Goal: Complete application form: Complete application form

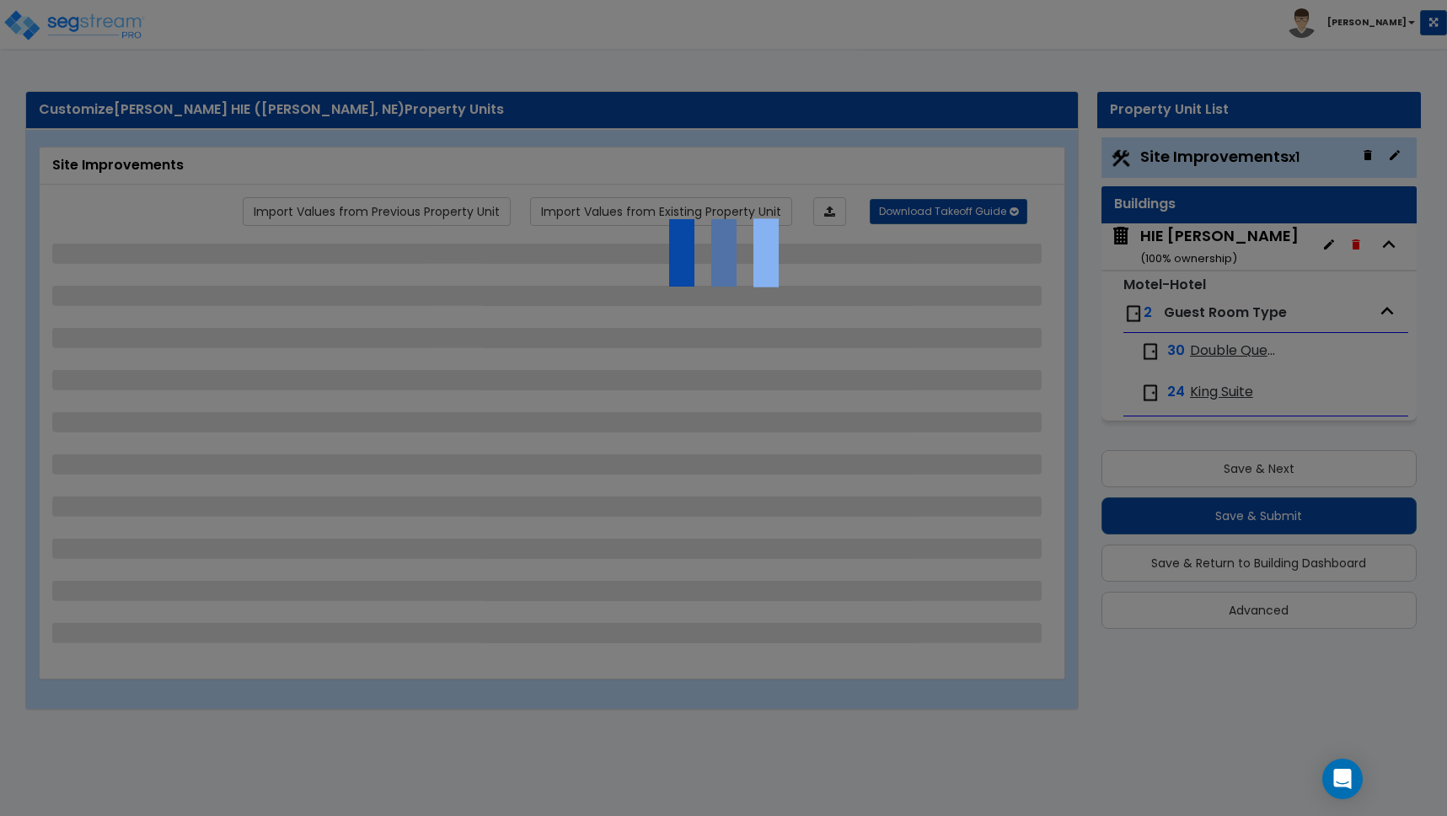
select select "2"
select select "1"
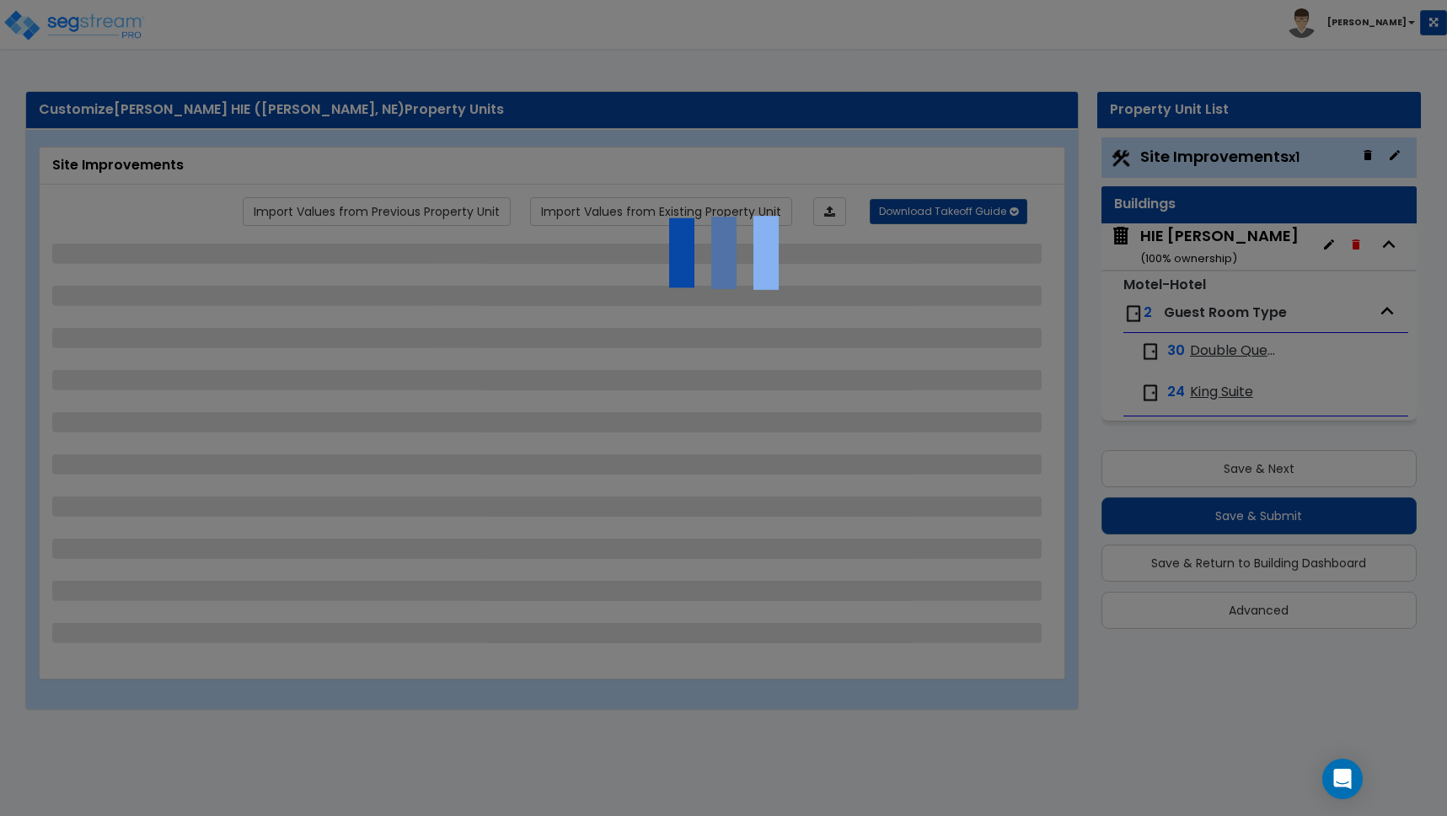
select select "2"
select select "1"
select select "2"
select select "1"
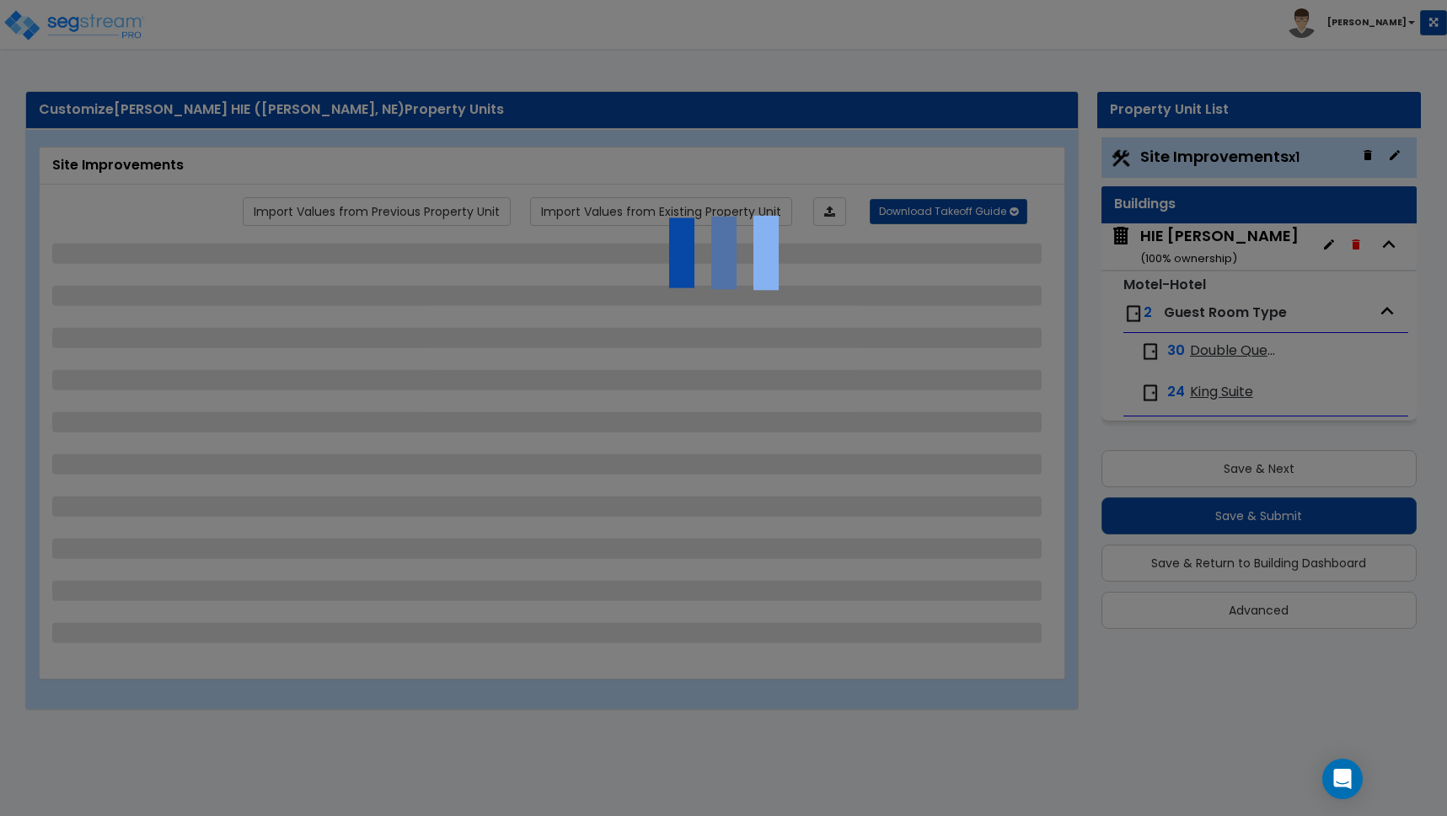
select select "1"
select select "2"
select select "3"
select select "1"
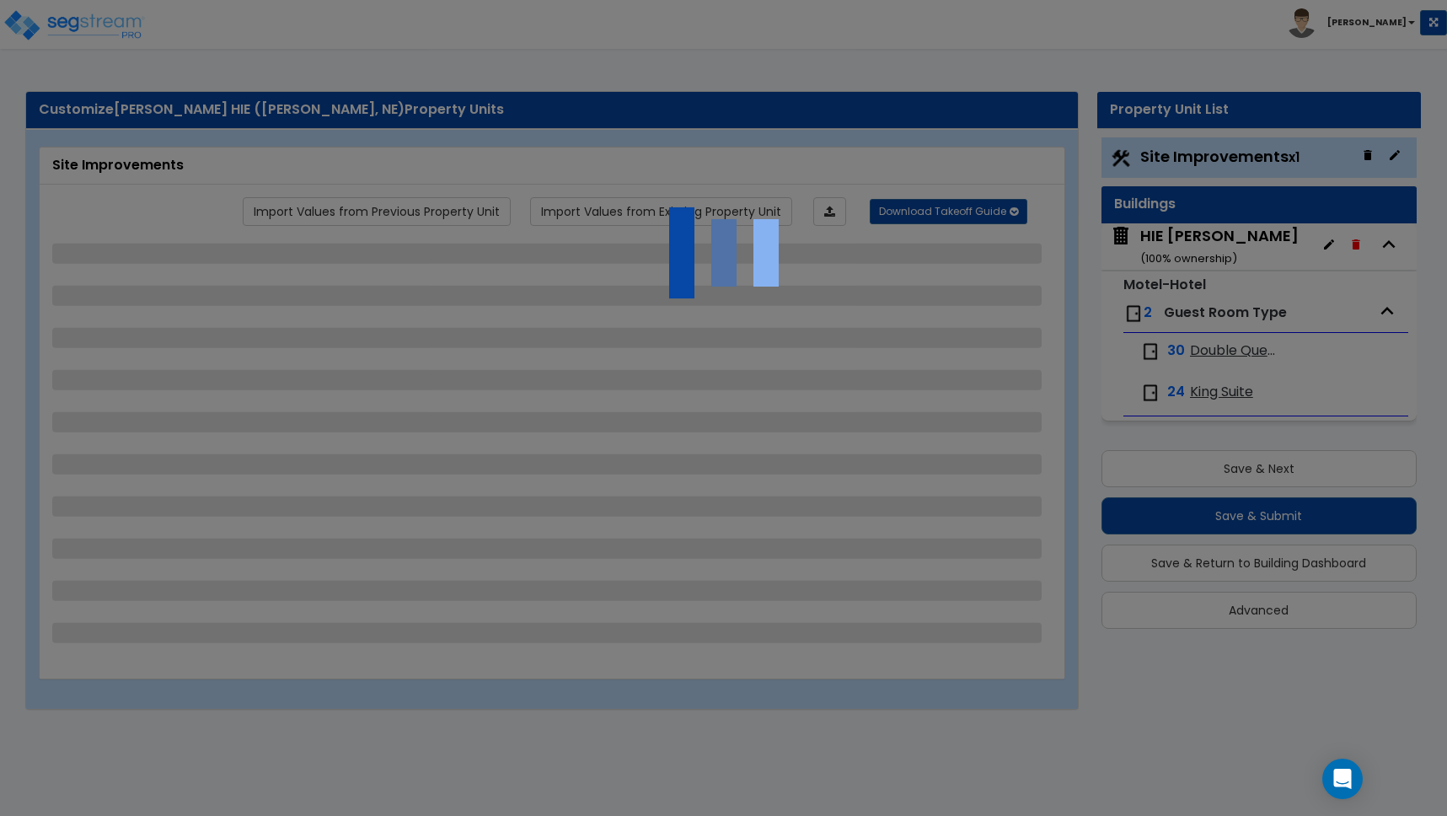
select select "2"
select select "10"
select select "3"
select select "2"
select select "4"
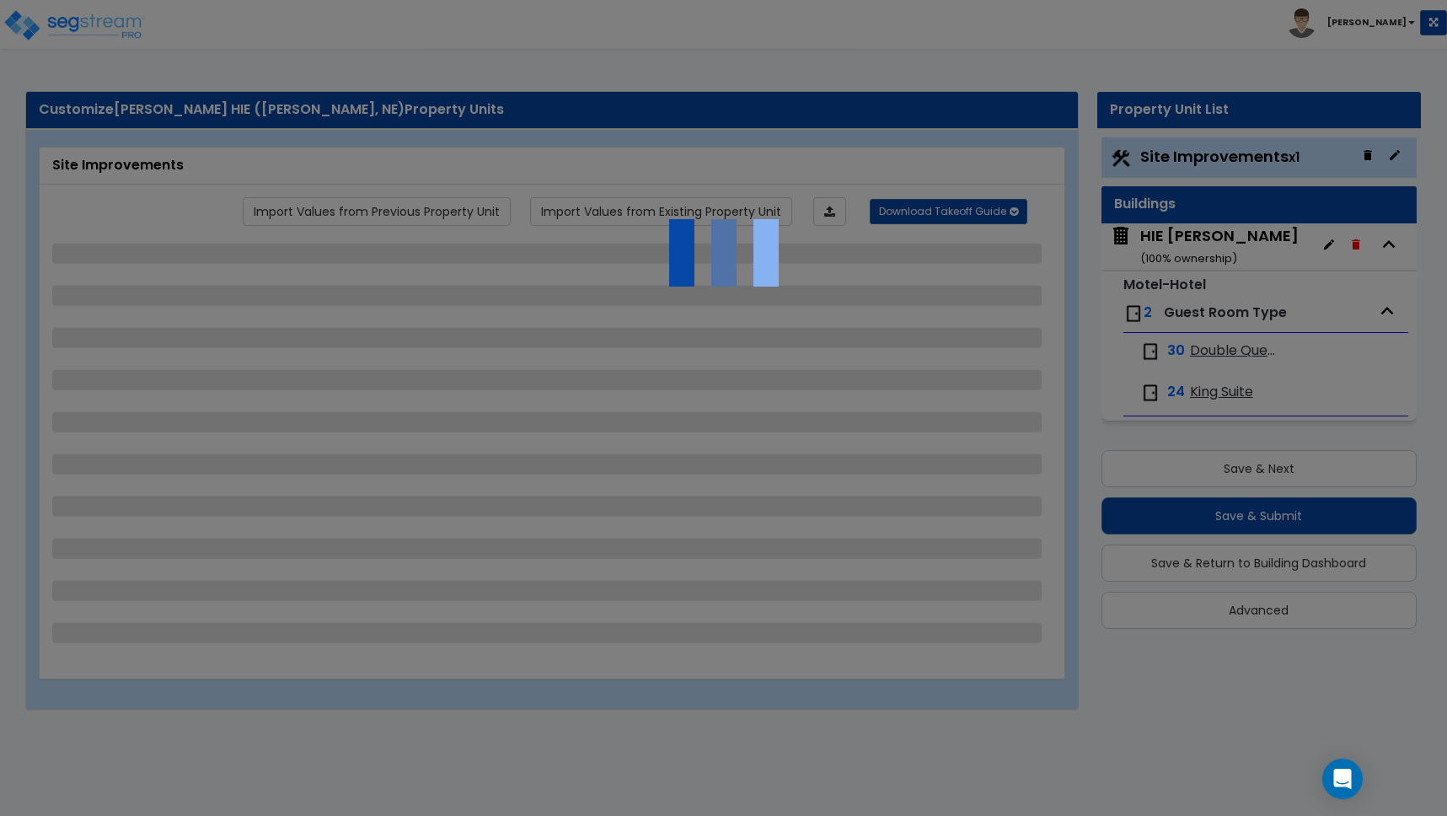
select select "6"
select select "1"
select select "5"
select select "1"
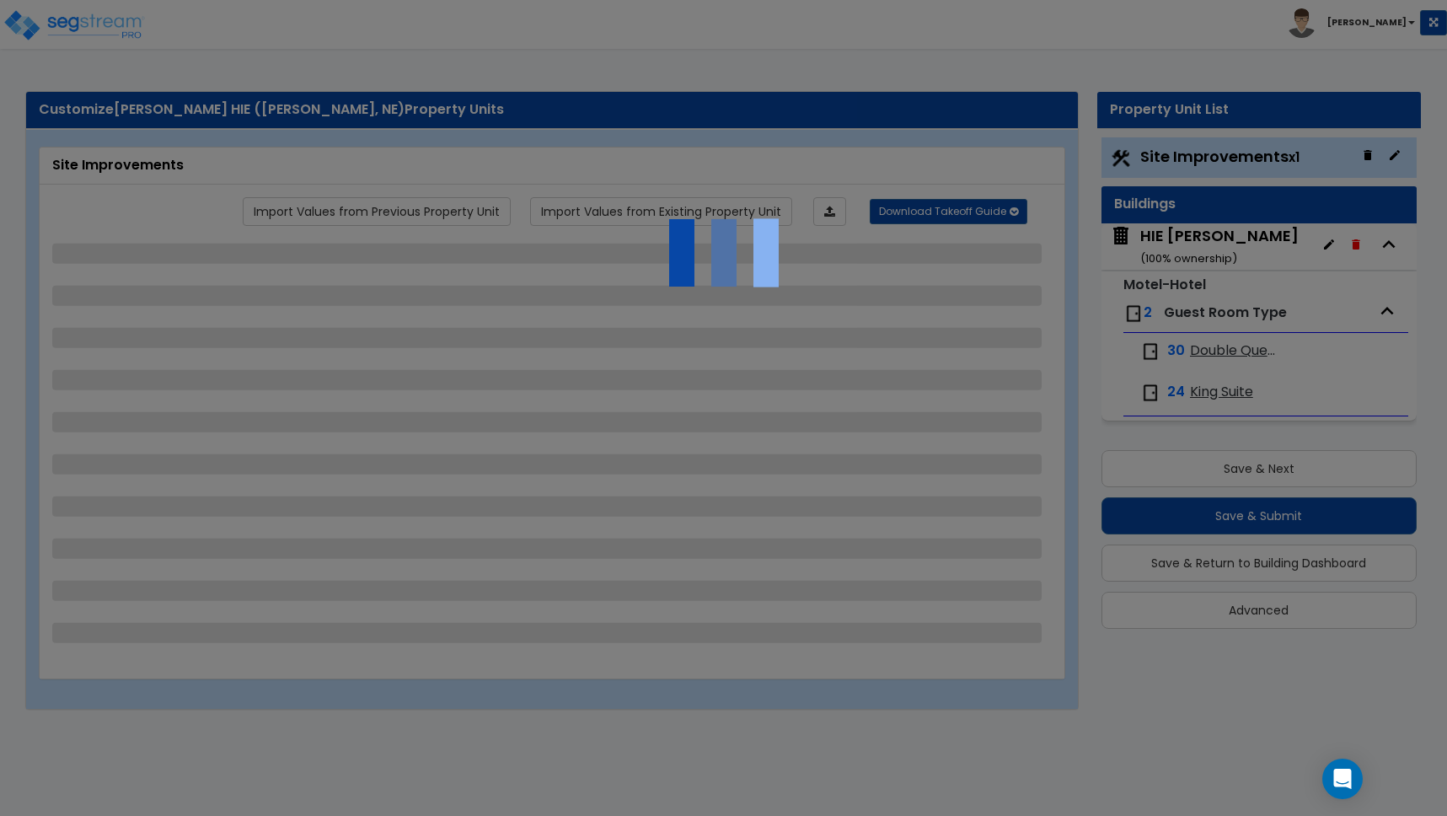
select select "1"
select select "4"
select select "2"
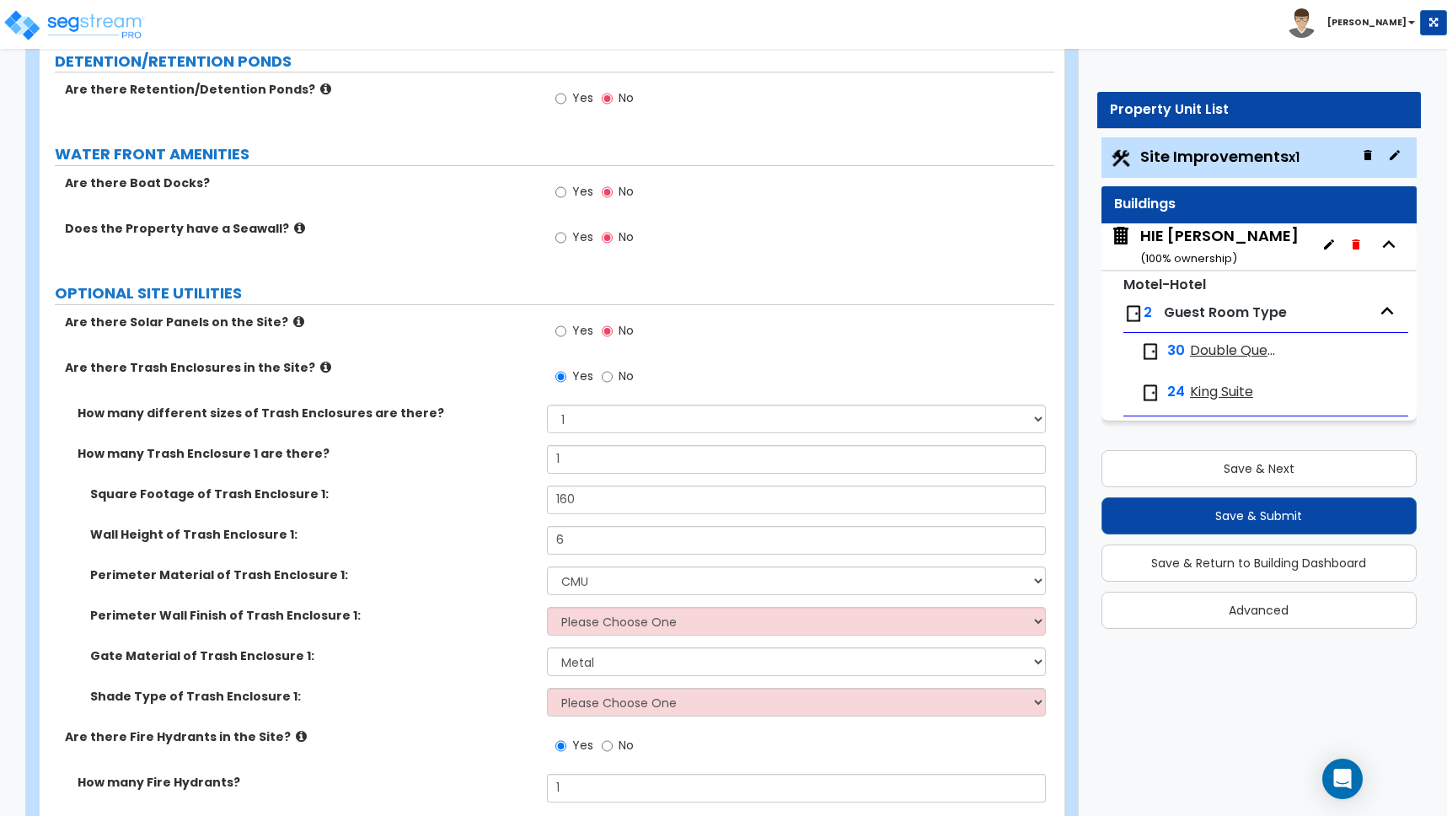
scroll to position [5167, 0]
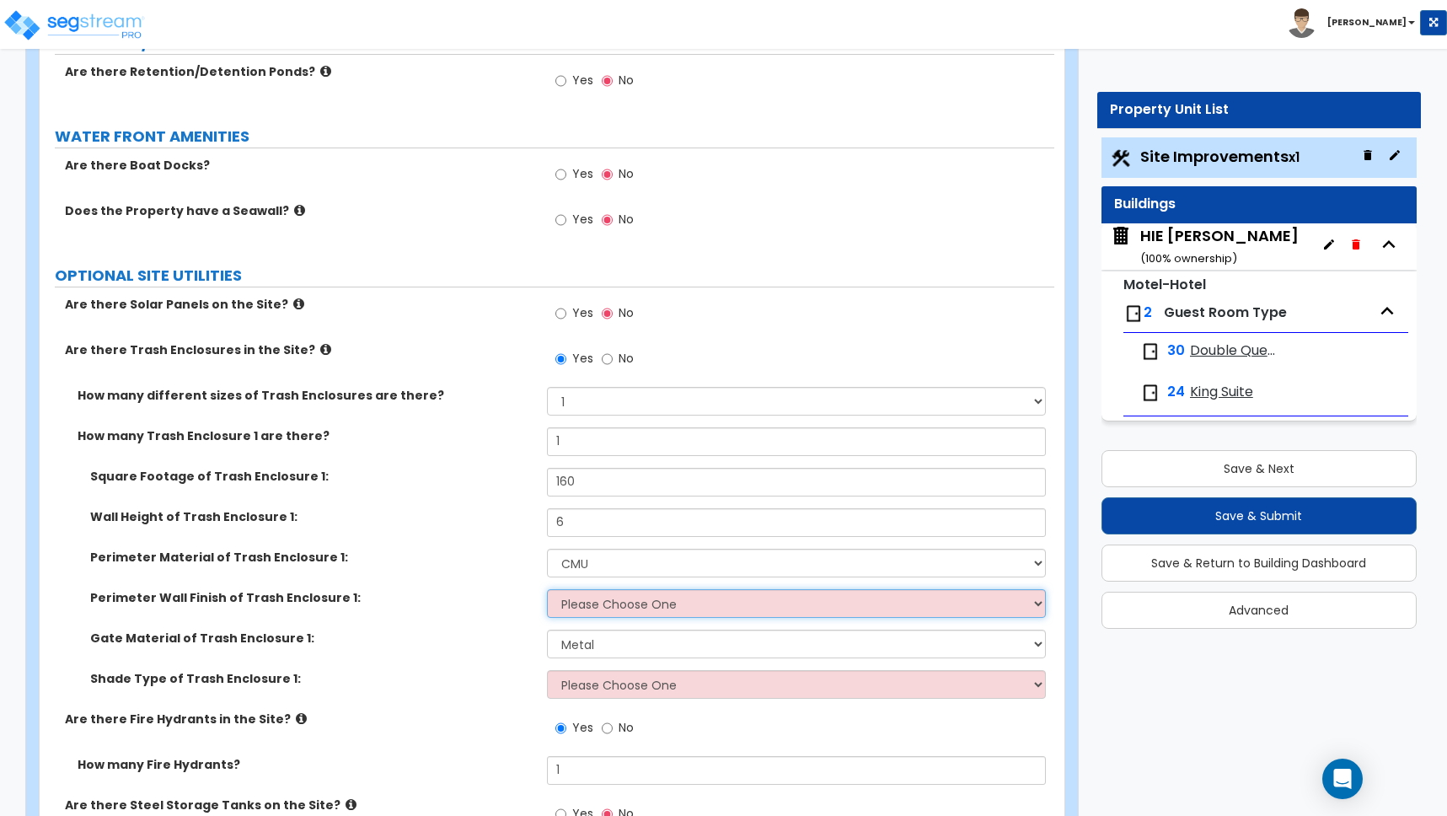
click at [569, 589] on select "Please Choose One Stone Veneer Brick Veneer Stucco Paint" at bounding box center [796, 603] width 499 height 29
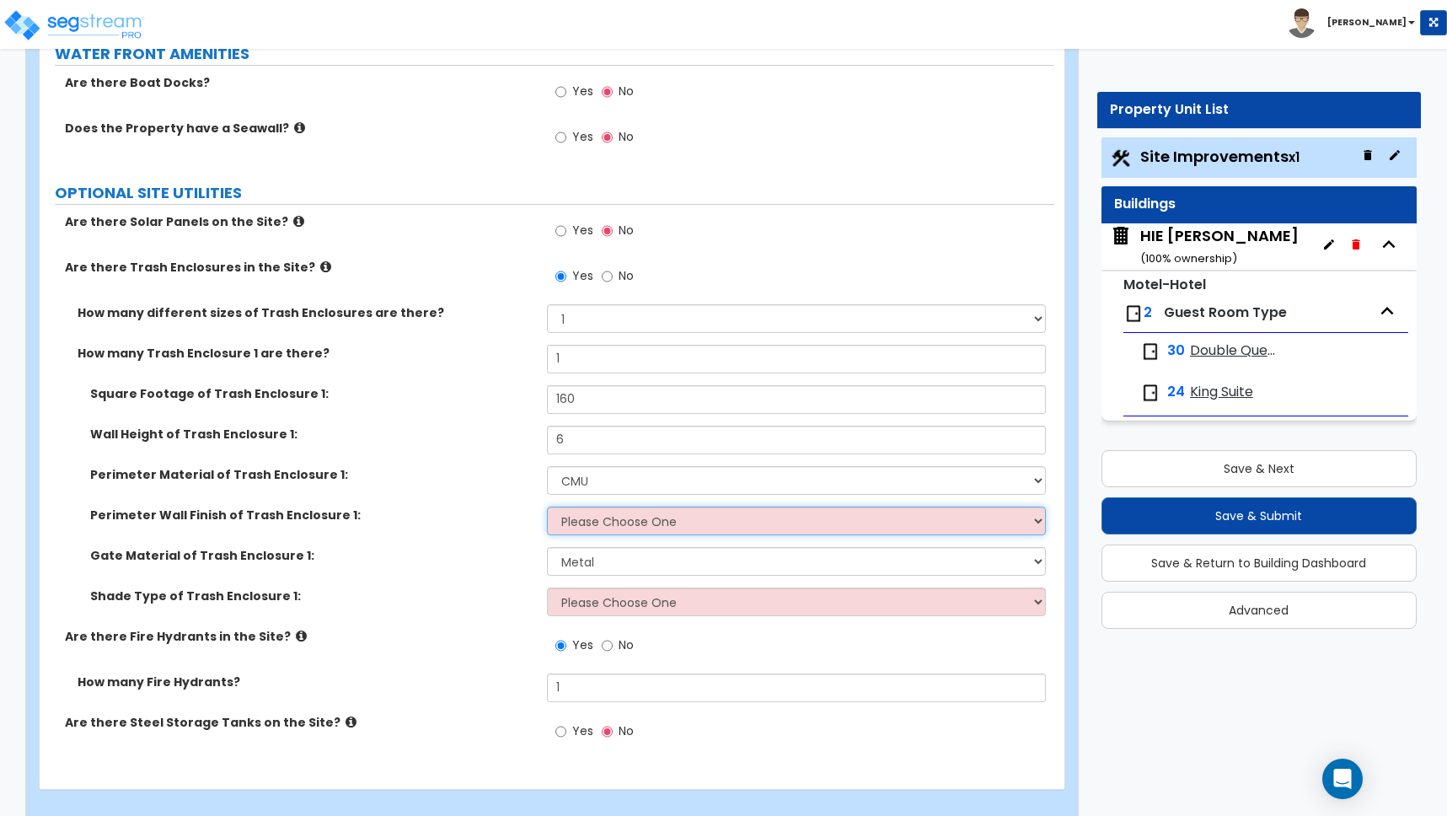
scroll to position [5254, 0]
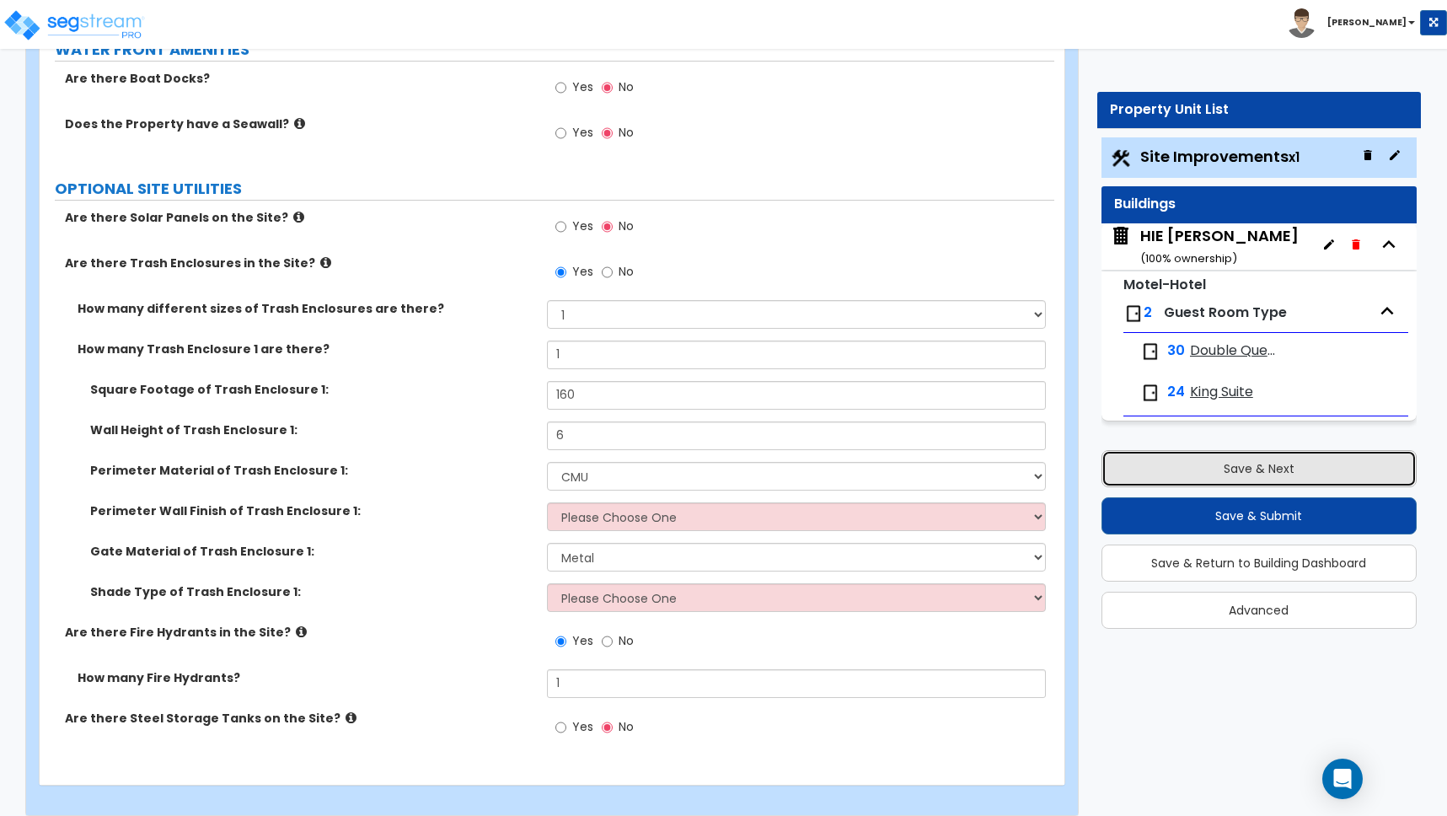
click at [1263, 470] on button "Save & Next" at bounding box center [1259, 468] width 315 height 37
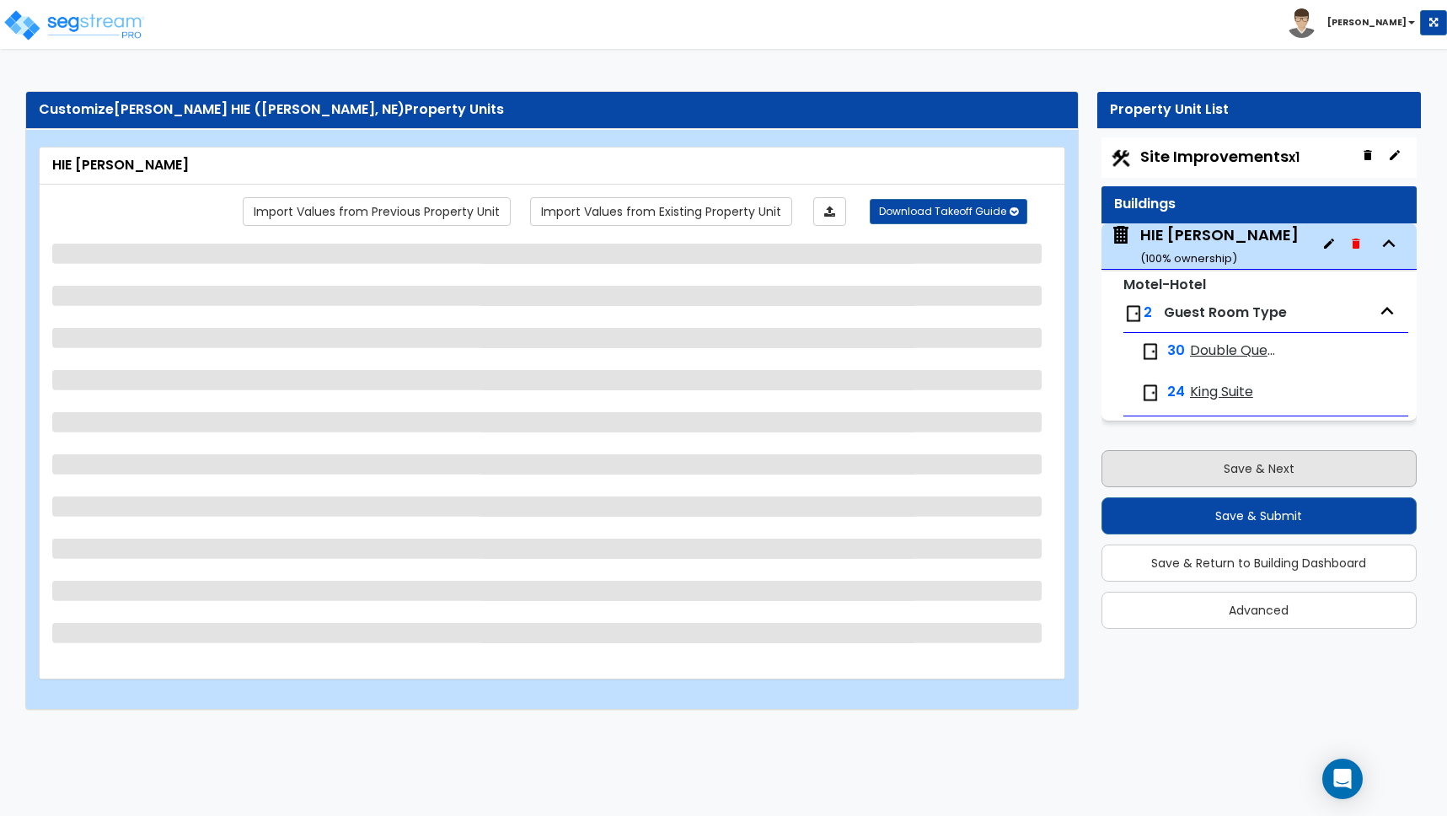
scroll to position [0, 0]
select select "1"
select select "4"
select select "2"
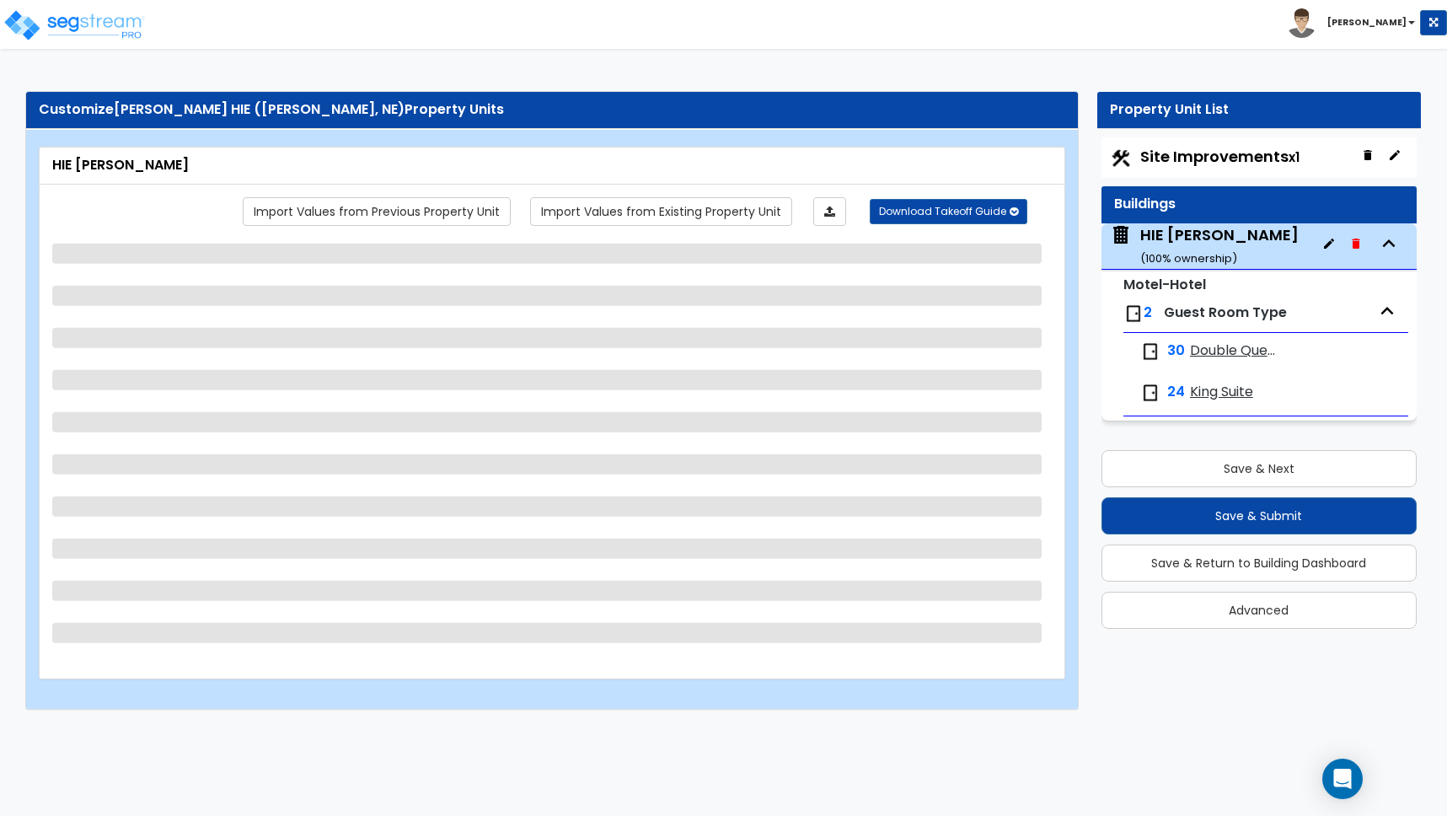
select select "1"
select select "7"
select select "2"
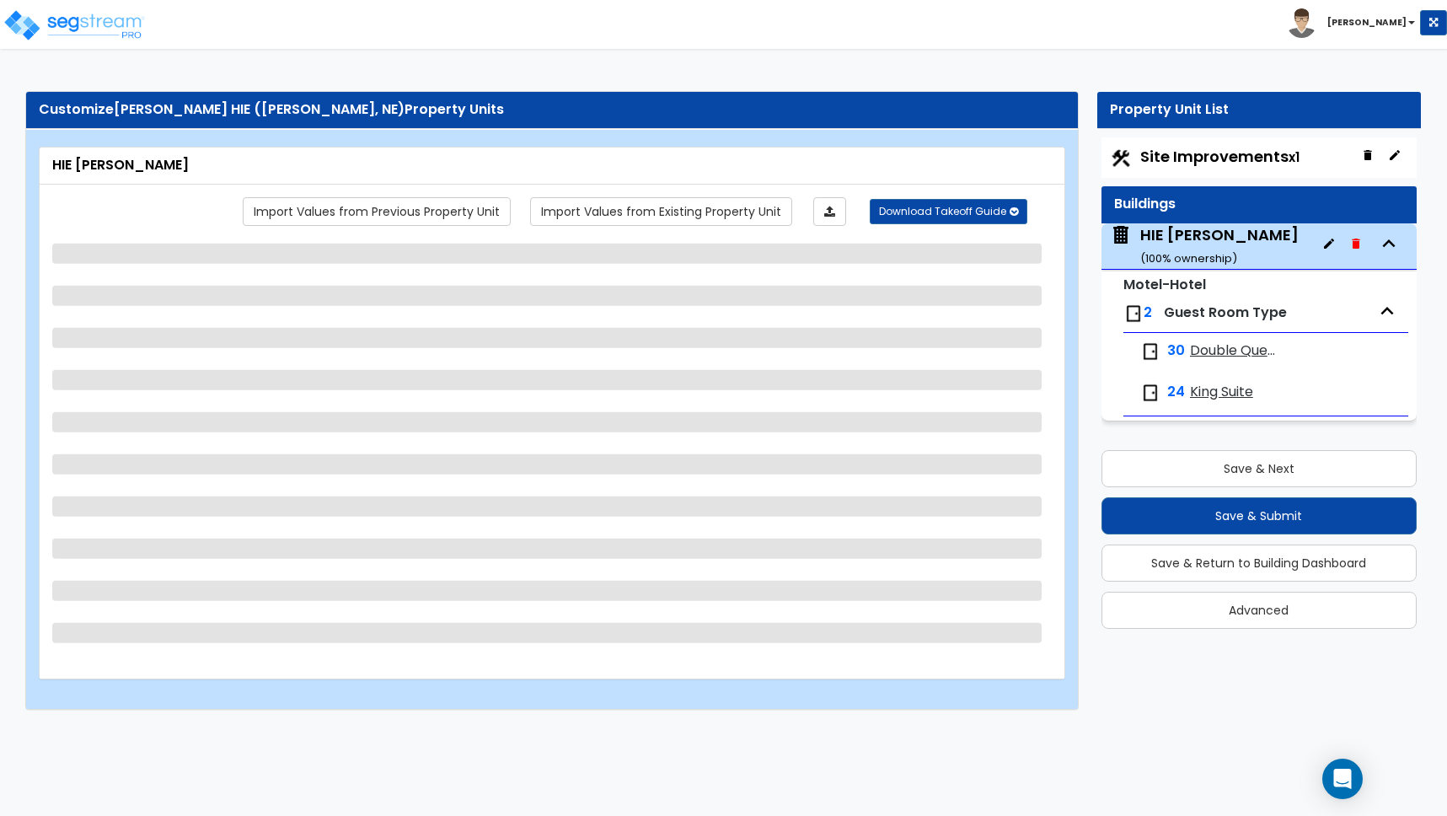
select select "7"
select select "2"
select select "1"
select select "2"
select select "1"
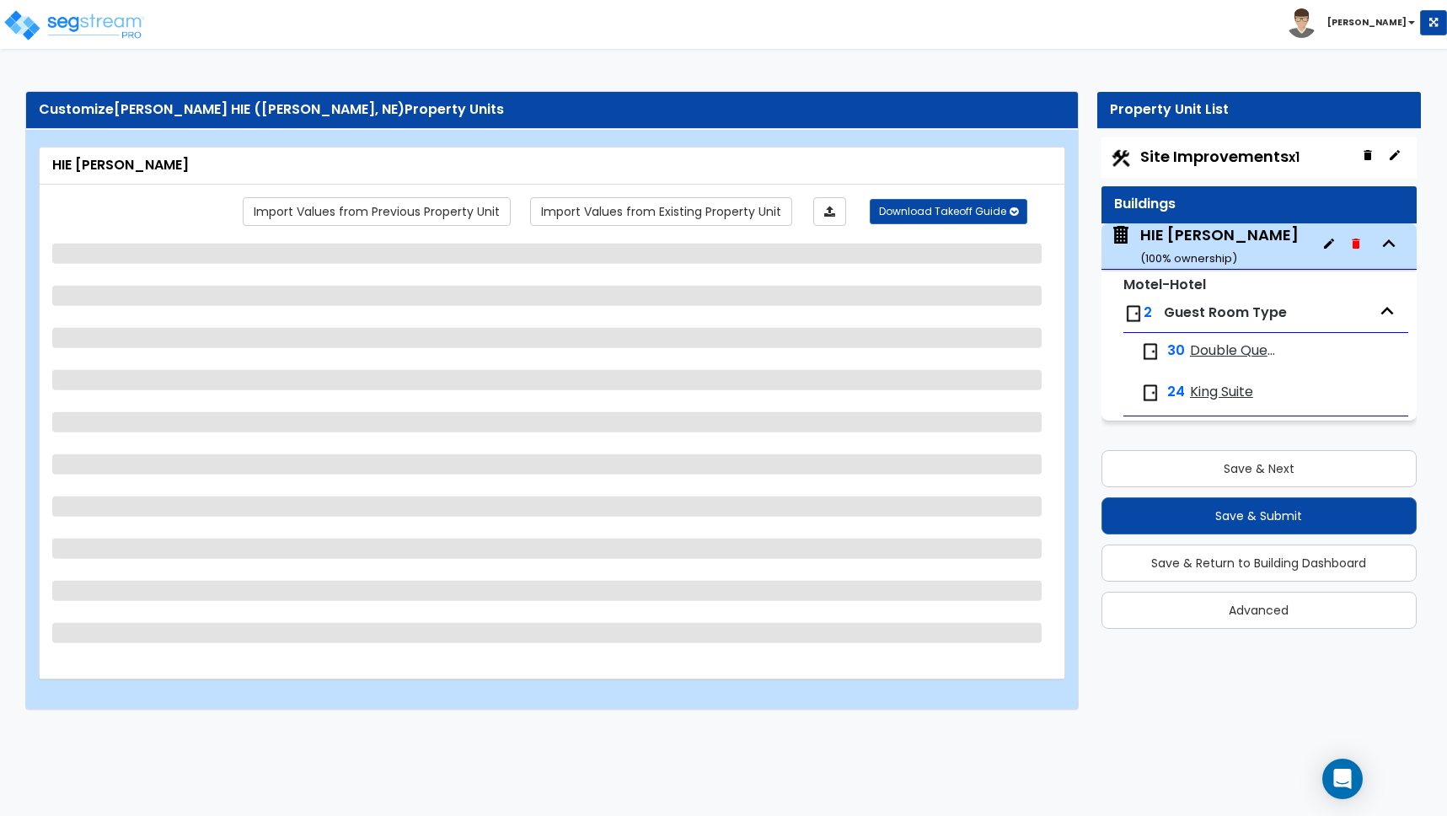
select select "2"
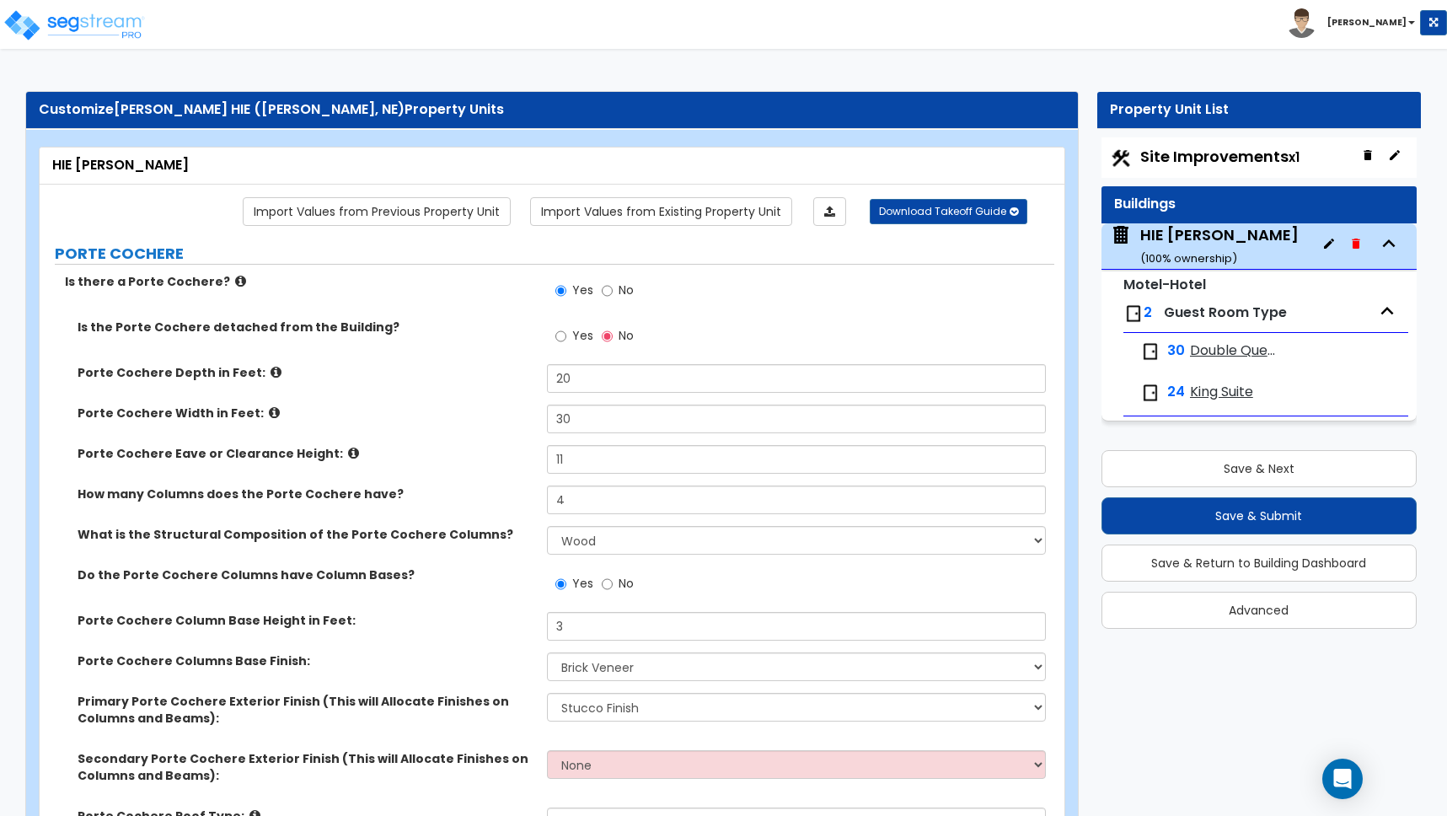
click at [755, 292] on div "Yes No" at bounding box center [800, 296] width 507 height 46
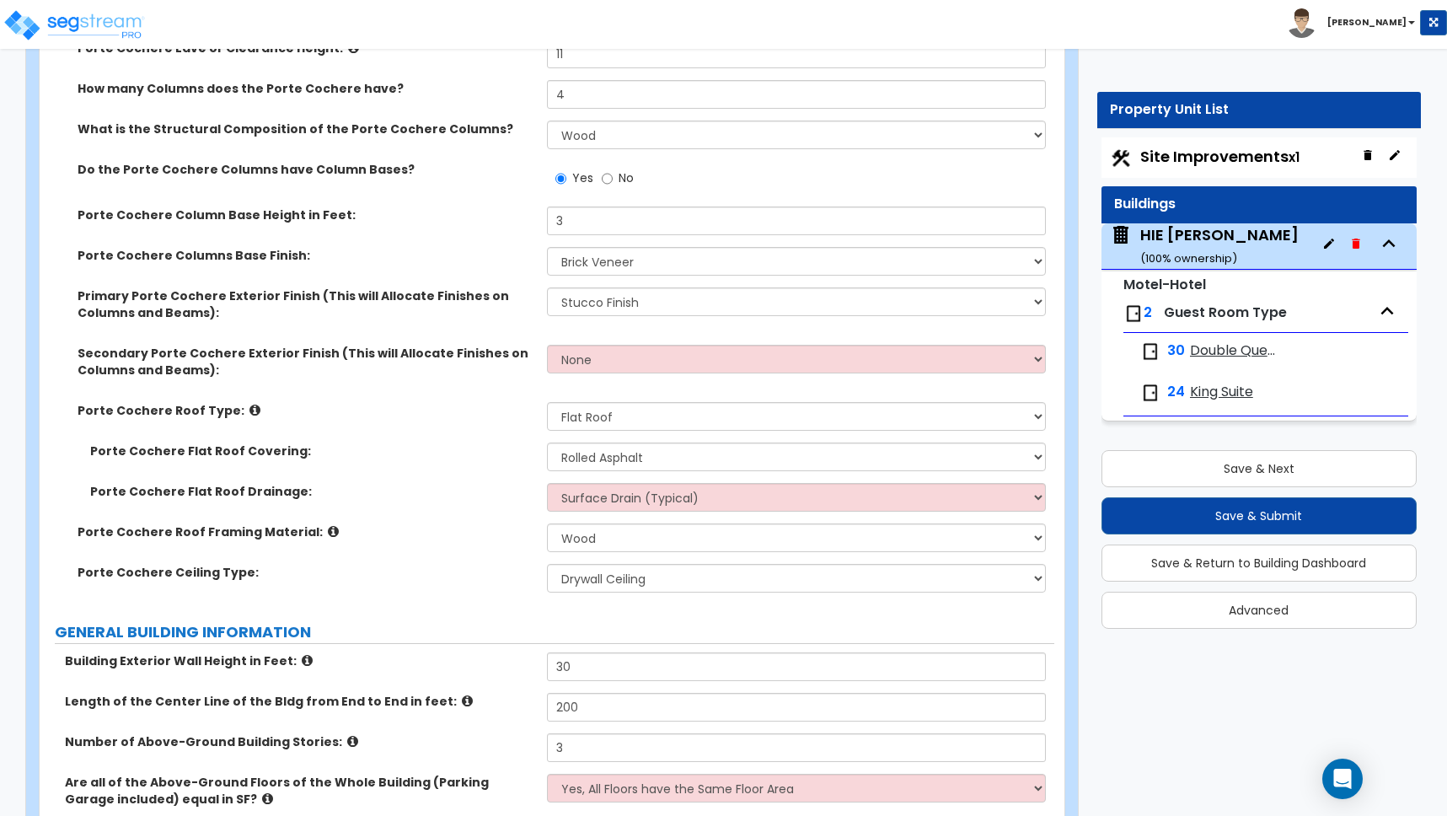
scroll to position [407, 0]
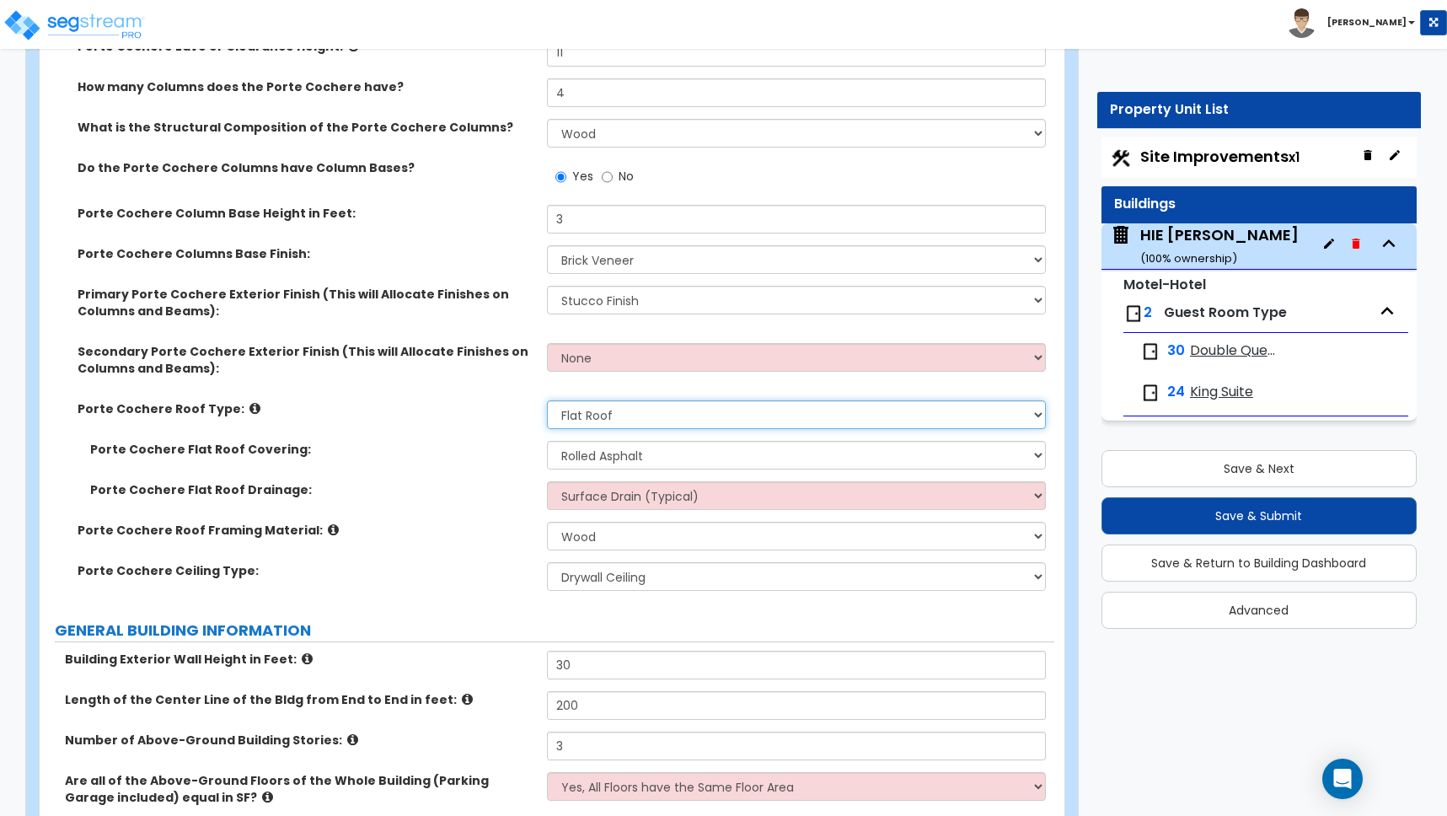
click at [598, 414] on select "Please Choose One Gabled Roof Flat Roof" at bounding box center [796, 414] width 499 height 29
select select "1"
click at [547, 400] on select "Please Choose One Gabled Roof Flat Roof" at bounding box center [796, 414] width 499 height 29
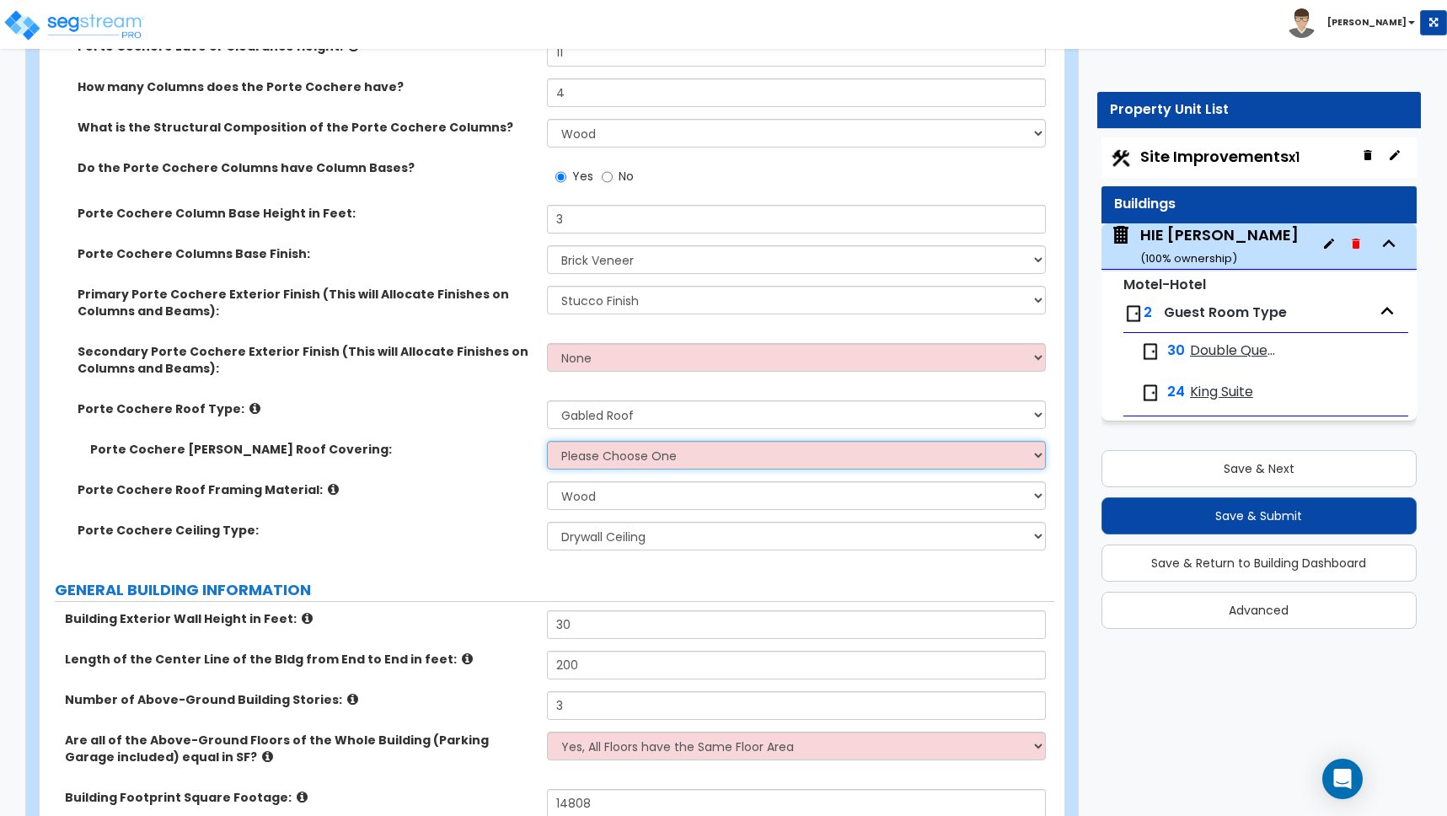
click at [603, 453] on select "Please Choose One Asphalt Shingle Clay Tile Wood Shingle Metal Shingle Standing…" at bounding box center [796, 455] width 499 height 29
select select "1"
click at [547, 441] on select "Please Choose One Asphalt Shingle Clay Tile Wood Shingle Metal Shingle Standing…" at bounding box center [796, 455] width 499 height 29
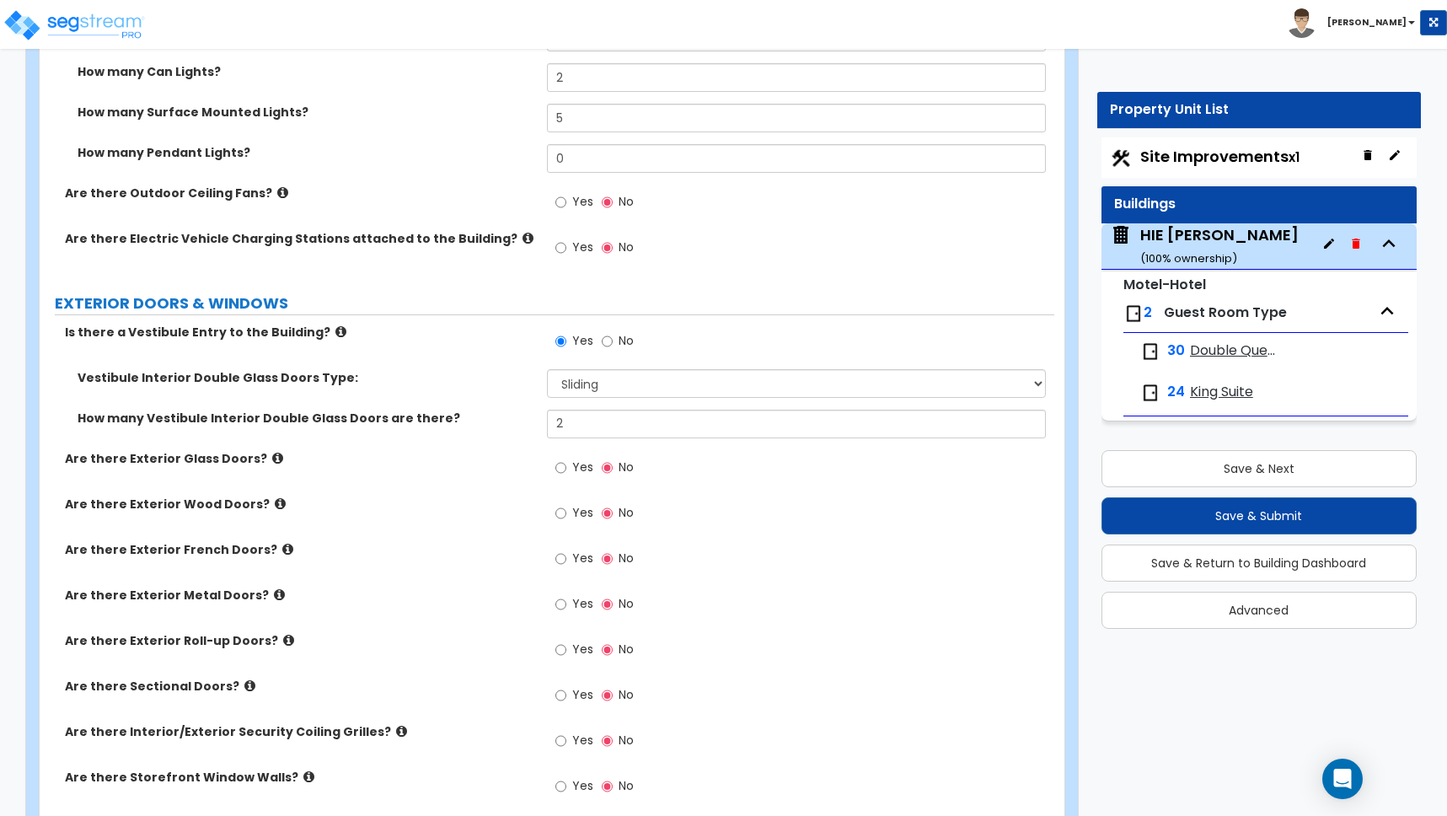
scroll to position [2390, 0]
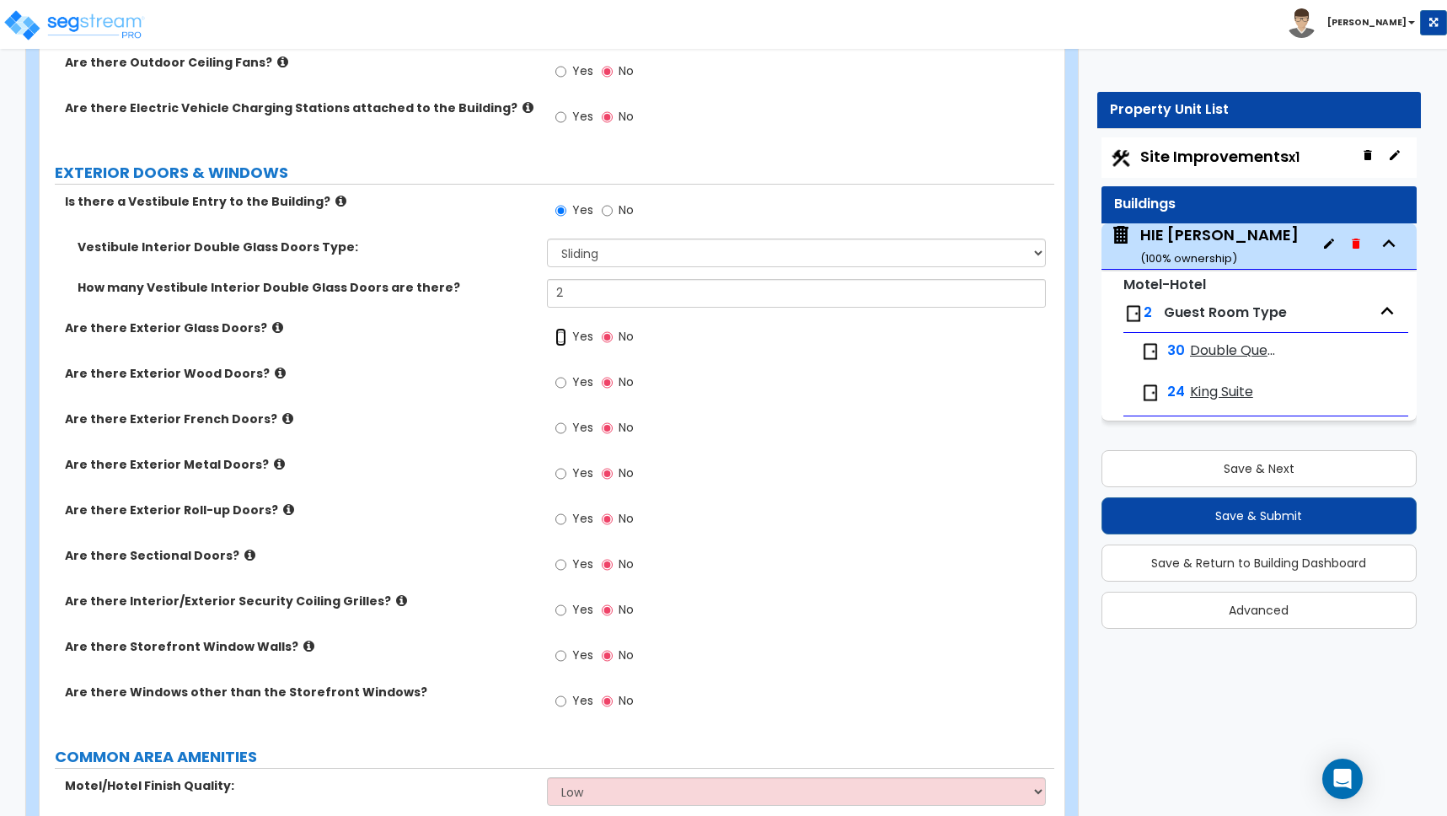
click at [561, 336] on input "Yes" at bounding box center [560, 337] width 11 height 19
radio input "true"
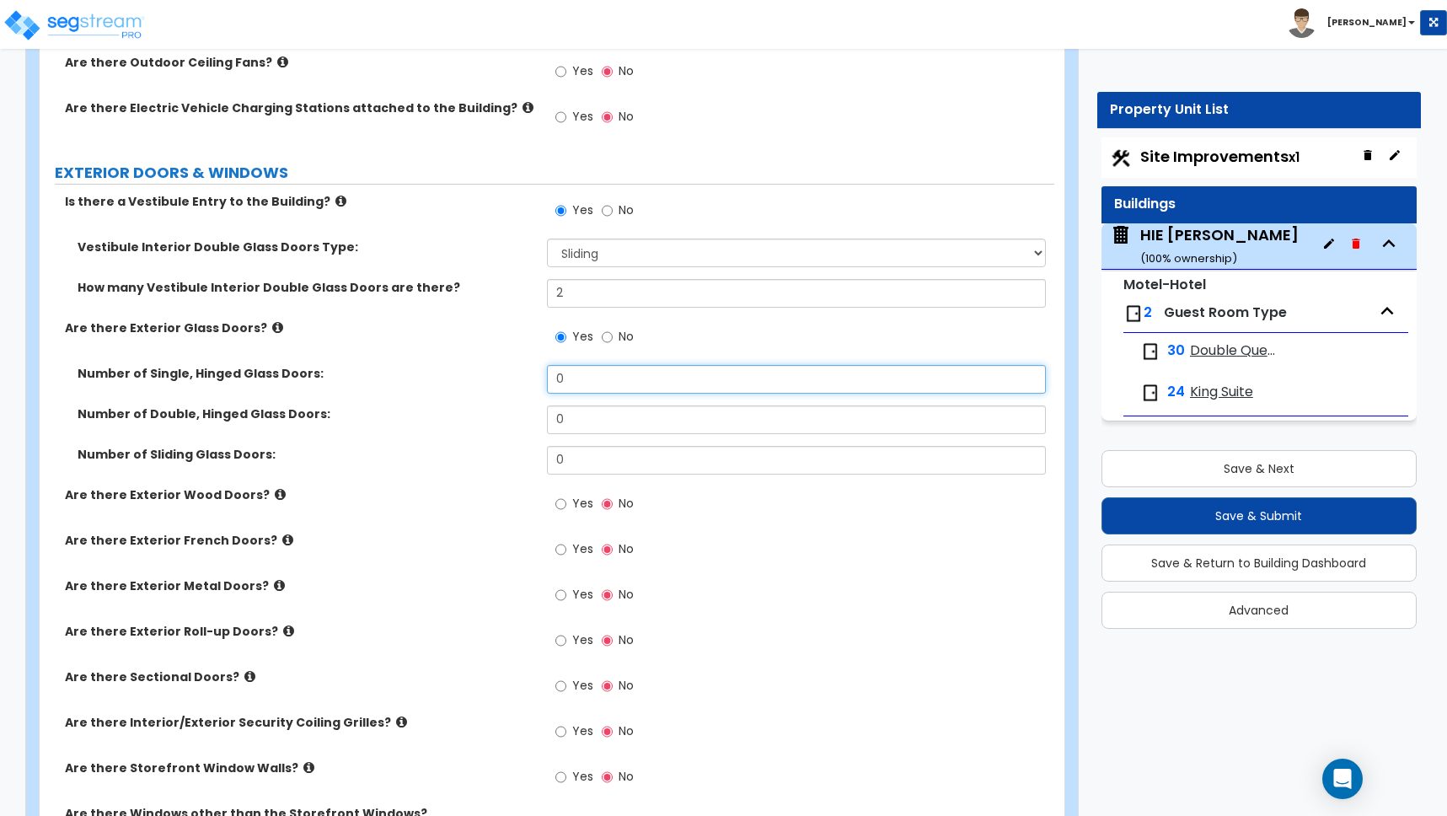
drag, startPoint x: 484, startPoint y: 362, endPoint x: 457, endPoint y: 360, distance: 27.1
click at [457, 360] on div "Is there a Vestibule Entry to the Building? Yes No Vestibule Interior Double Gl…" at bounding box center [547, 521] width 990 height 657
type input "1"
click at [563, 380] on input "1" at bounding box center [796, 379] width 499 height 29
drag, startPoint x: 532, startPoint y: 376, endPoint x: 469, endPoint y: 375, distance: 63.2
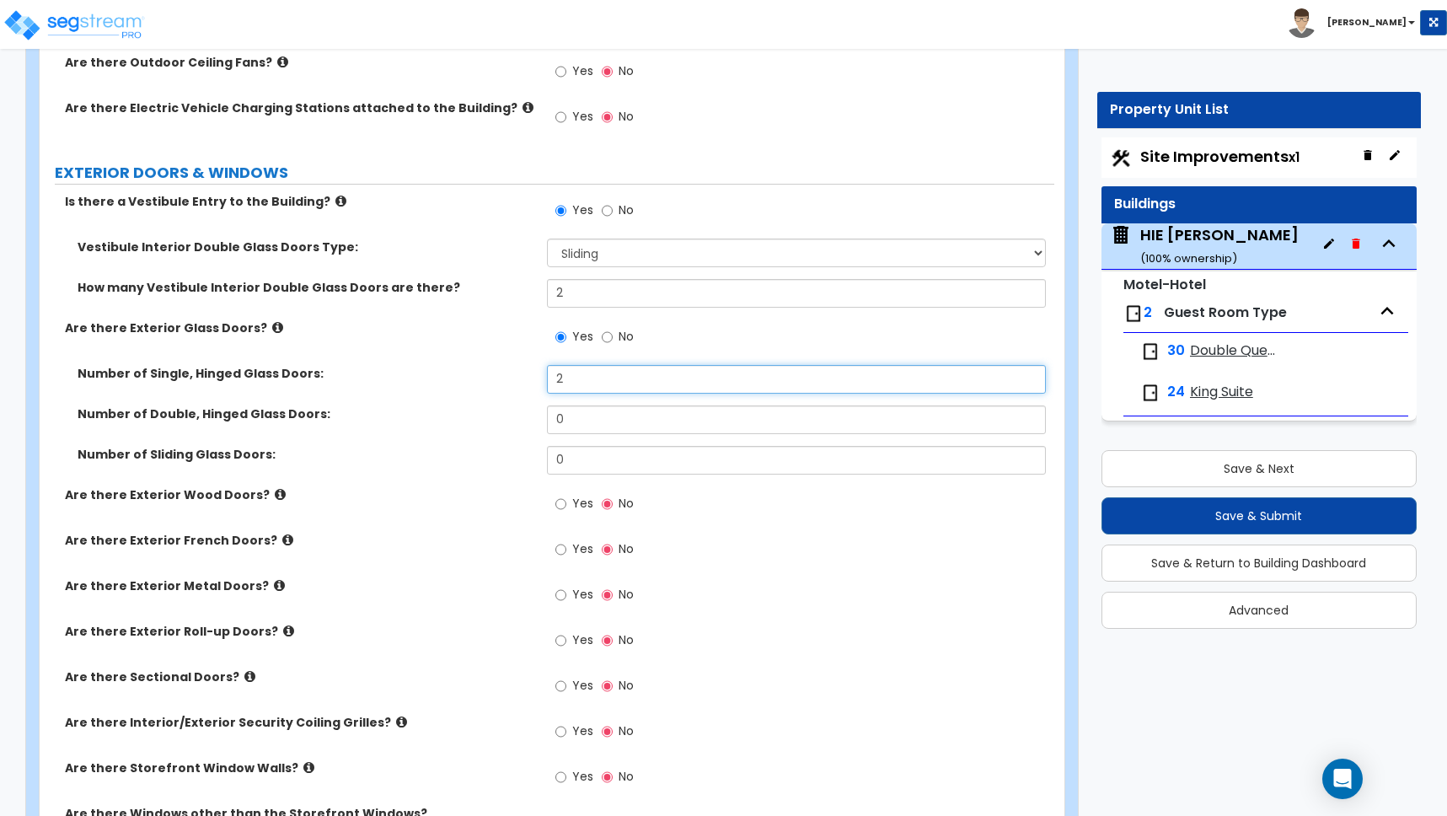
click at [469, 375] on div "Number of Single, Hinged Glass Doors: 2" at bounding box center [547, 385] width 1015 height 40
type input "3"
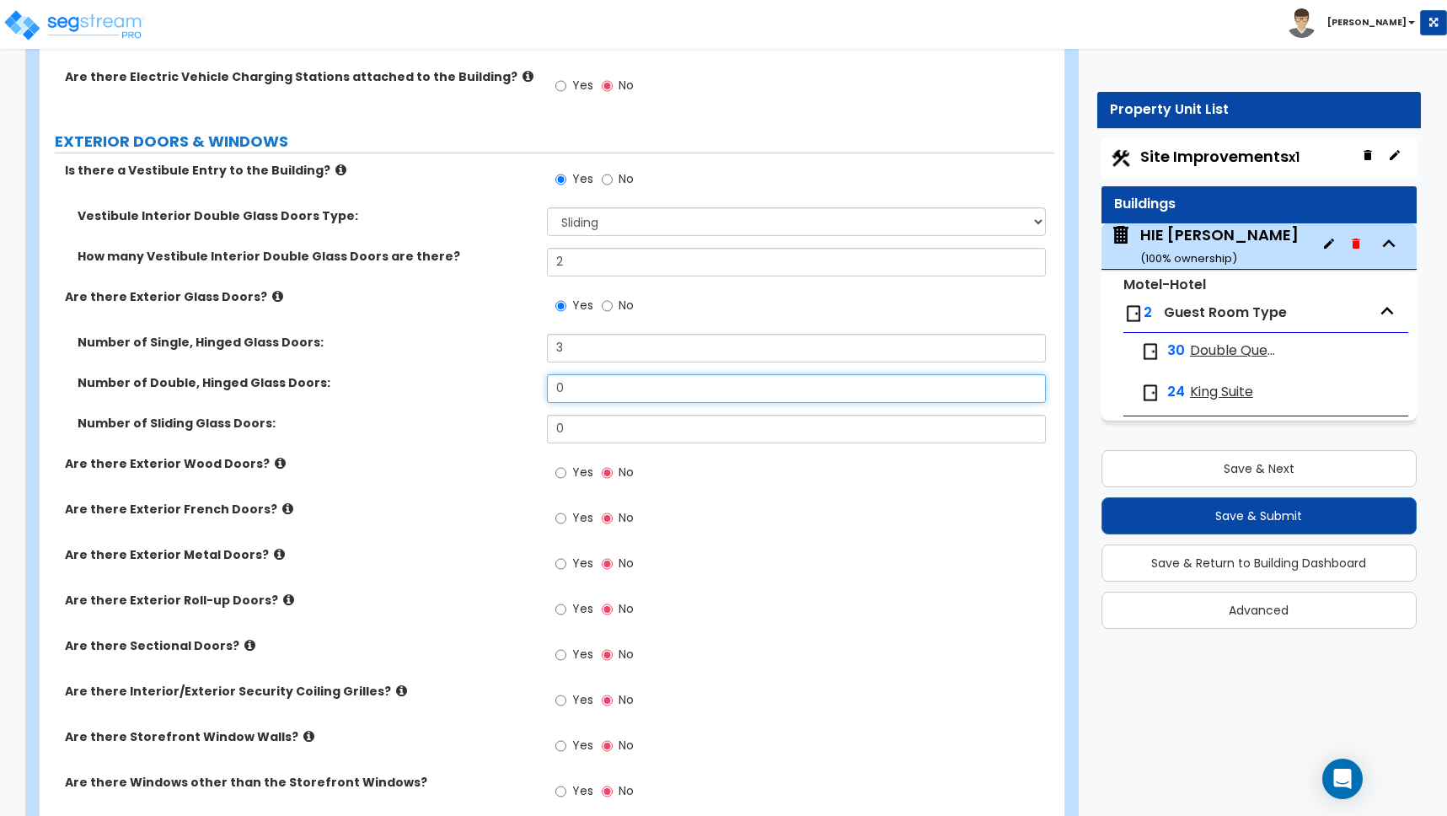
scroll to position [2504, 0]
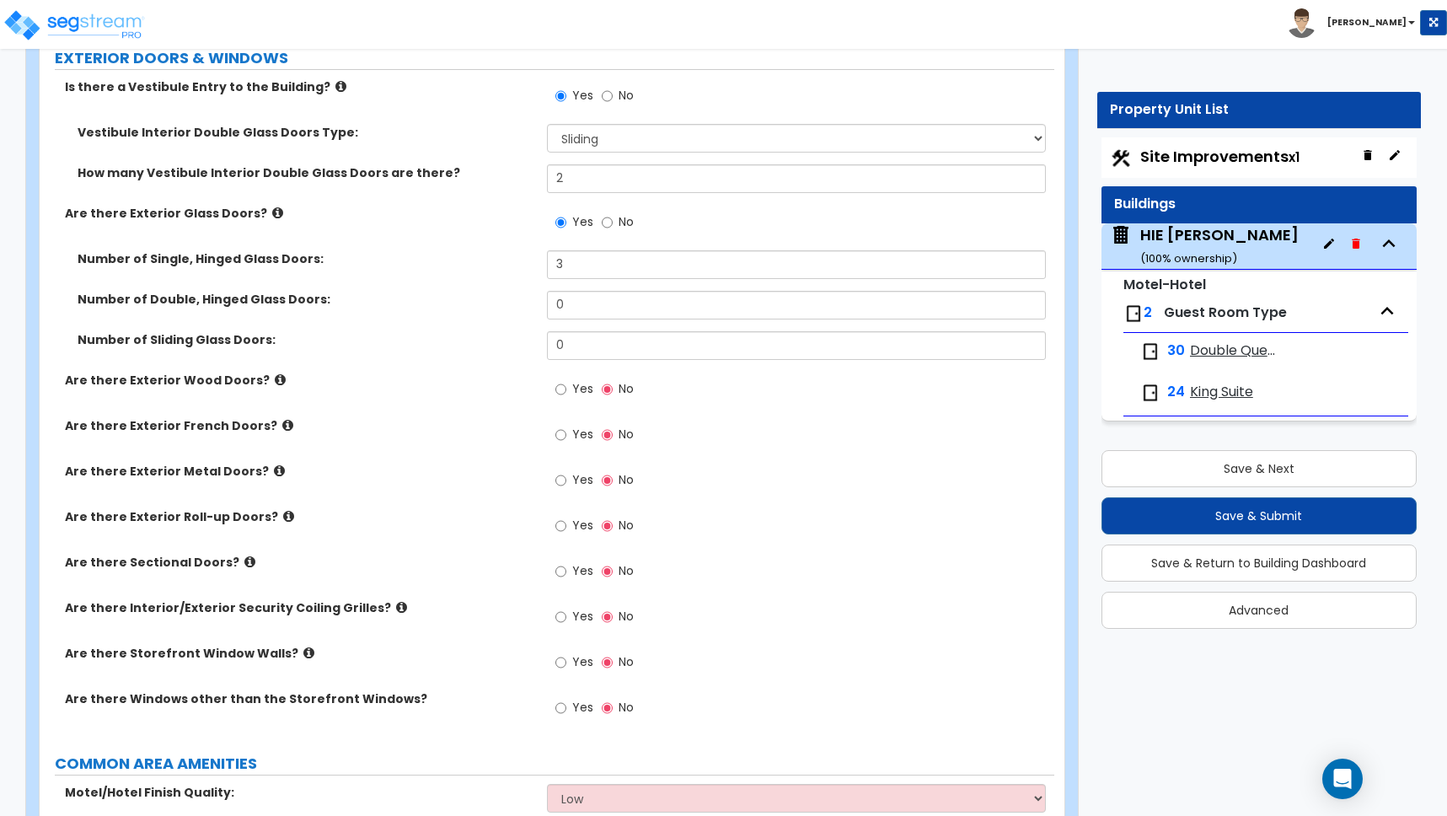
click at [303, 652] on icon at bounding box center [308, 652] width 11 height 13
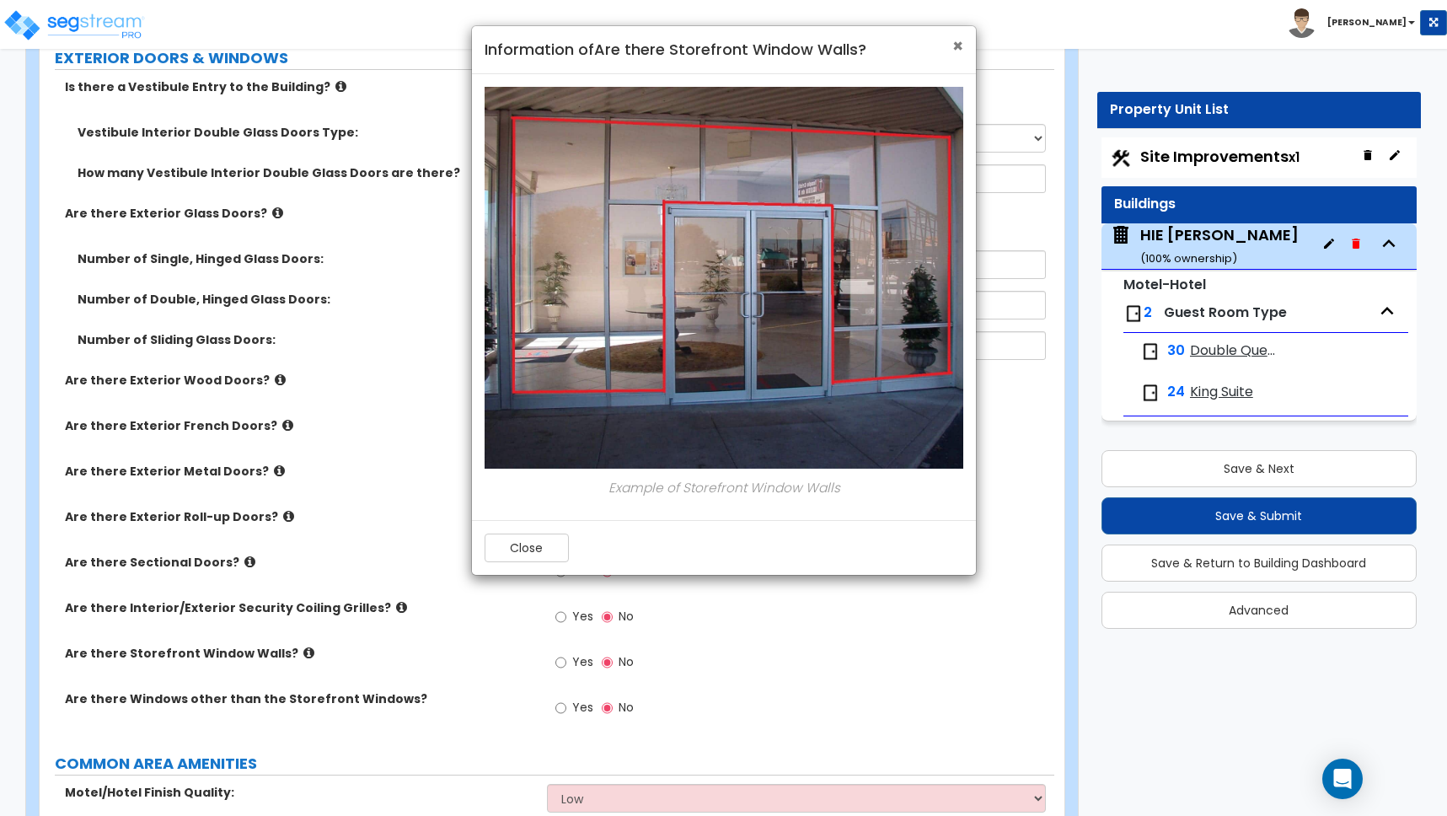
click at [956, 42] on span "×" at bounding box center [957, 46] width 11 height 24
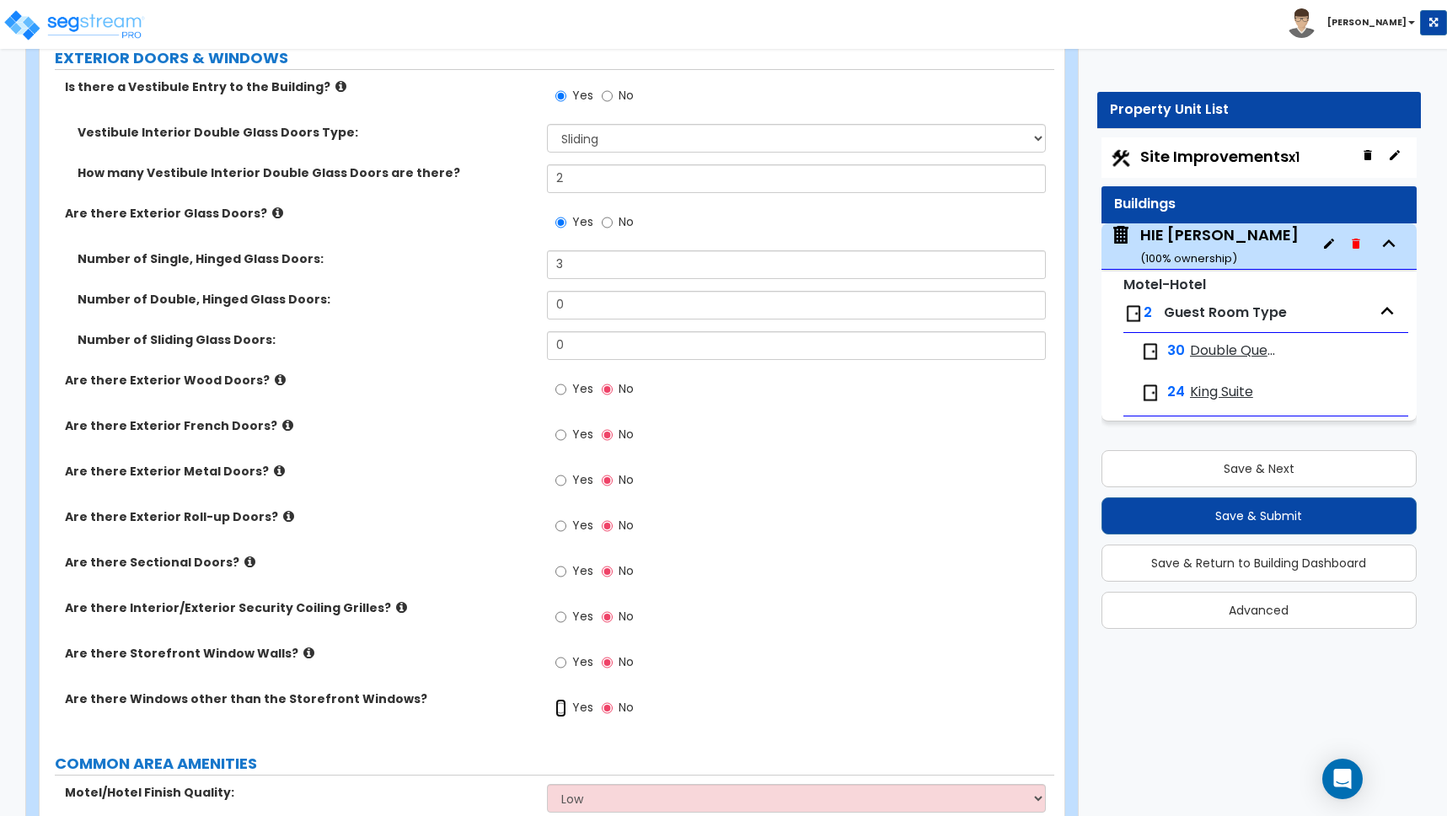
click at [566, 711] on input "Yes" at bounding box center [560, 708] width 11 height 19
radio input "true"
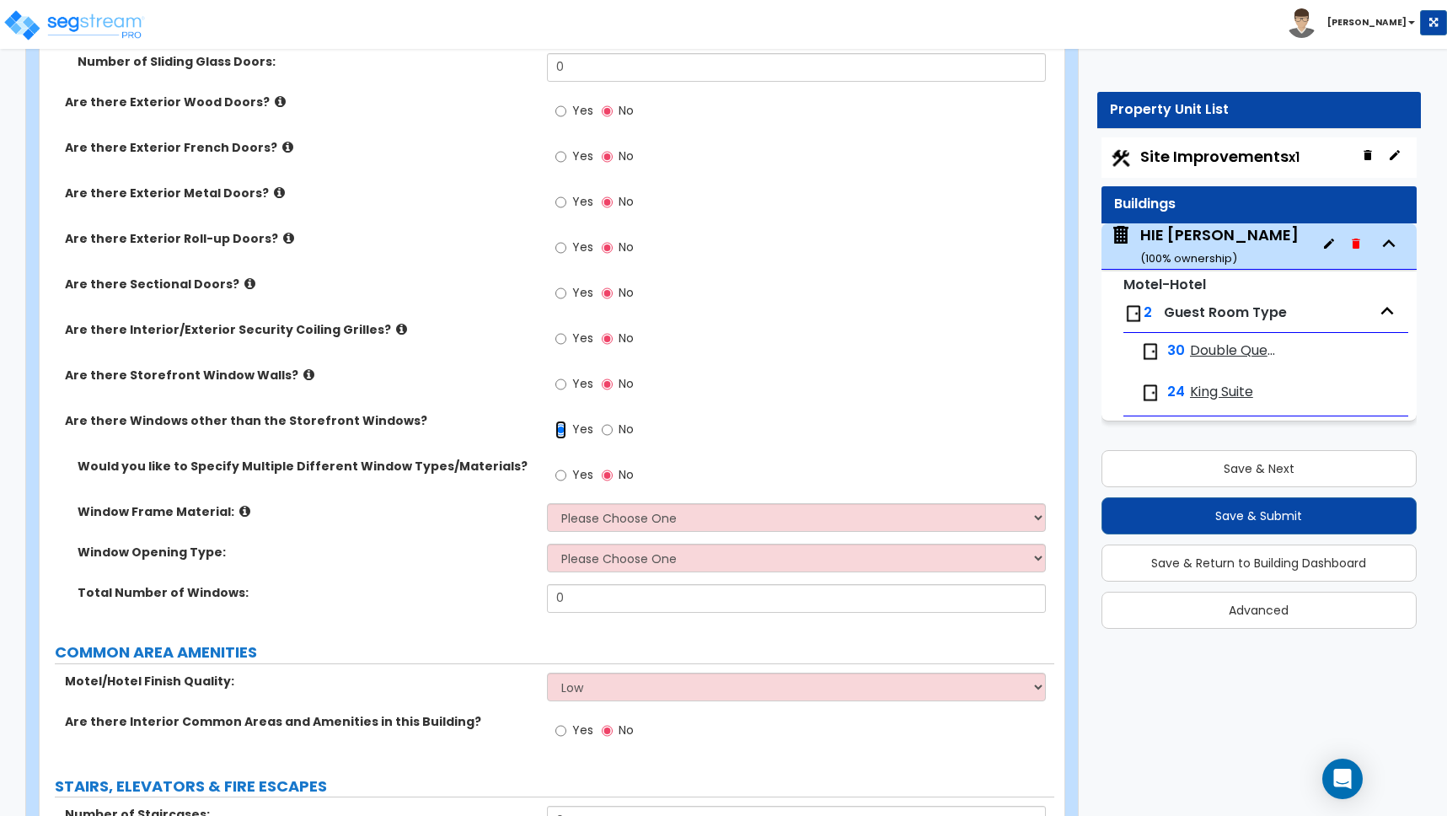
scroll to position [2785, 0]
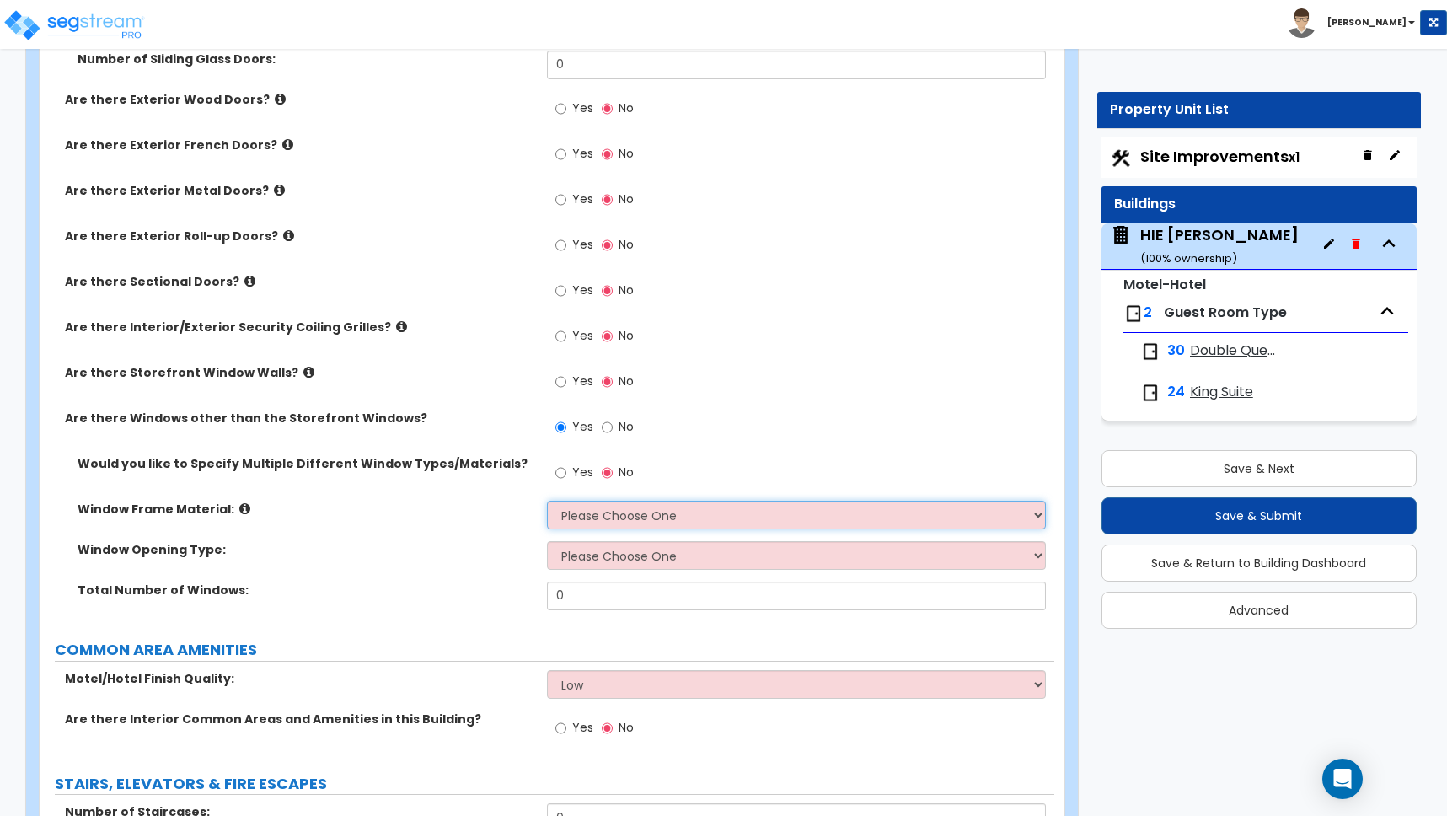
click at [594, 515] on select "Please Choose One Vinyl Aluminum Wood" at bounding box center [796, 515] width 499 height 29
select select "1"
click at [547, 501] on select "Please Choose One Vinyl Aluminum Wood" at bounding box center [796, 515] width 499 height 29
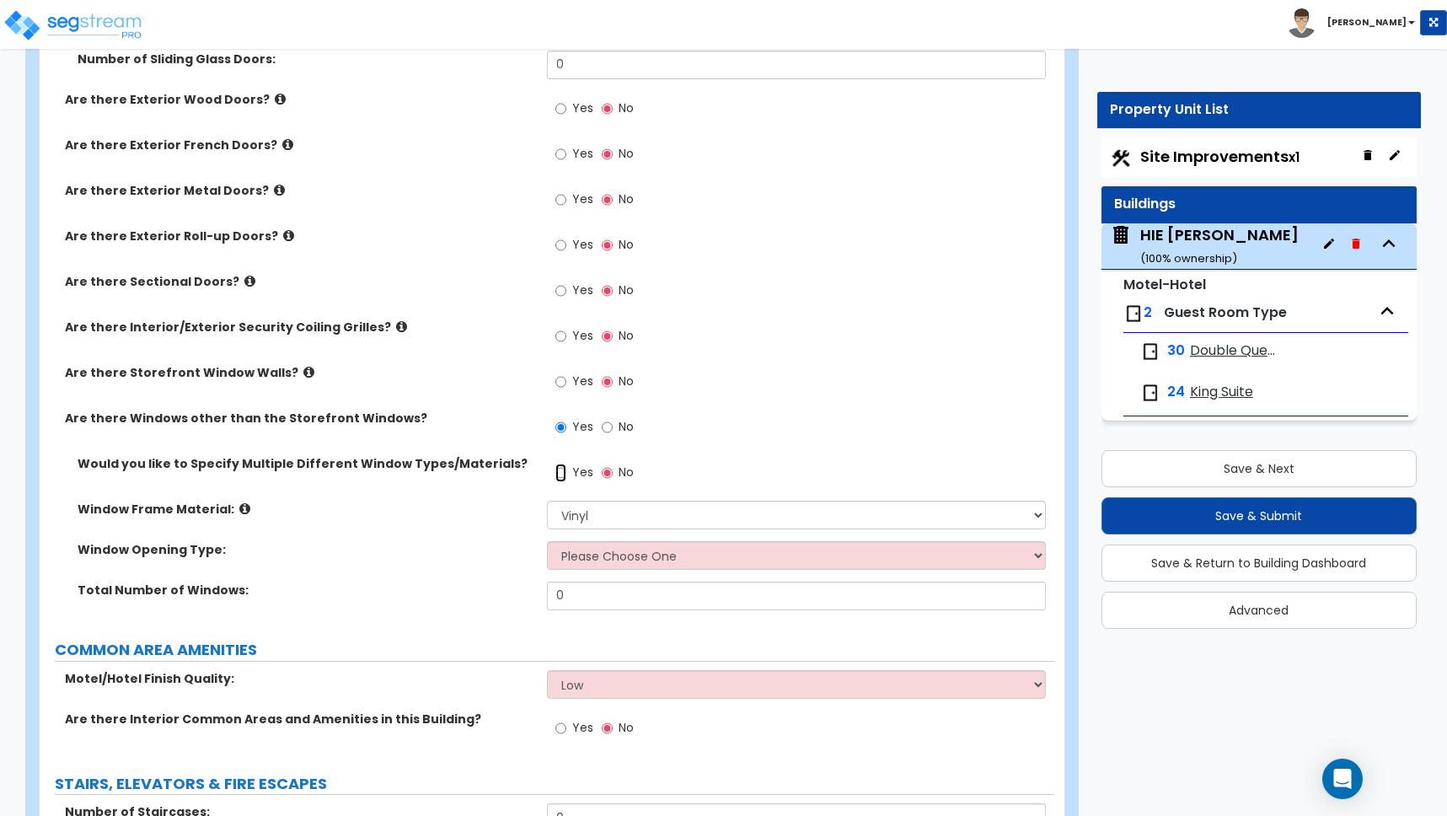
click at [564, 472] on input "Yes" at bounding box center [560, 473] width 11 height 19
radio input "true"
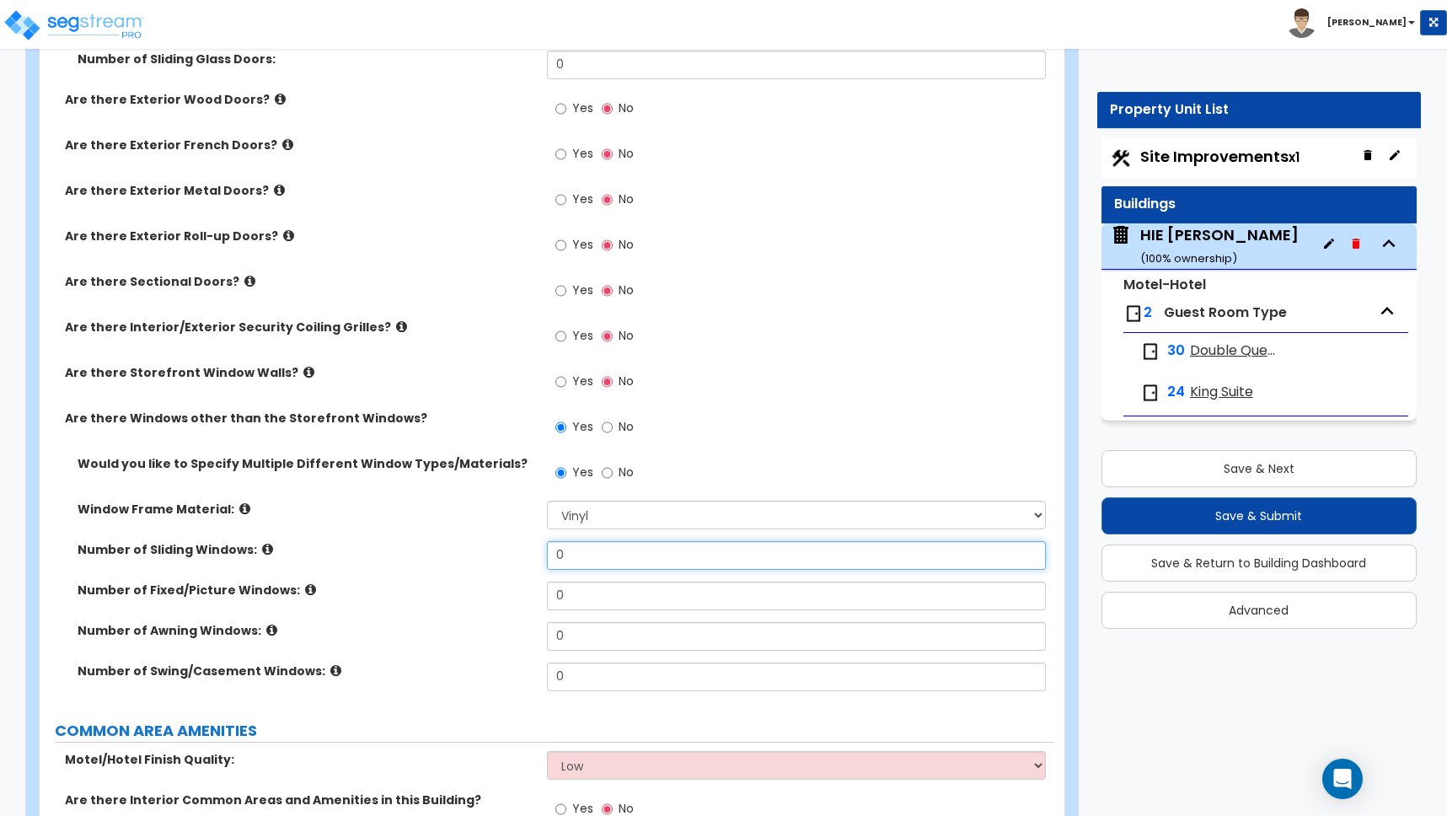
drag, startPoint x: 575, startPoint y: 557, endPoint x: 510, endPoint y: 550, distance: 65.3
click at [510, 550] on div "Number of Sliding Windows: 0" at bounding box center [547, 561] width 1015 height 40
click at [561, 383] on input "Yes" at bounding box center [560, 382] width 11 height 19
radio input "true"
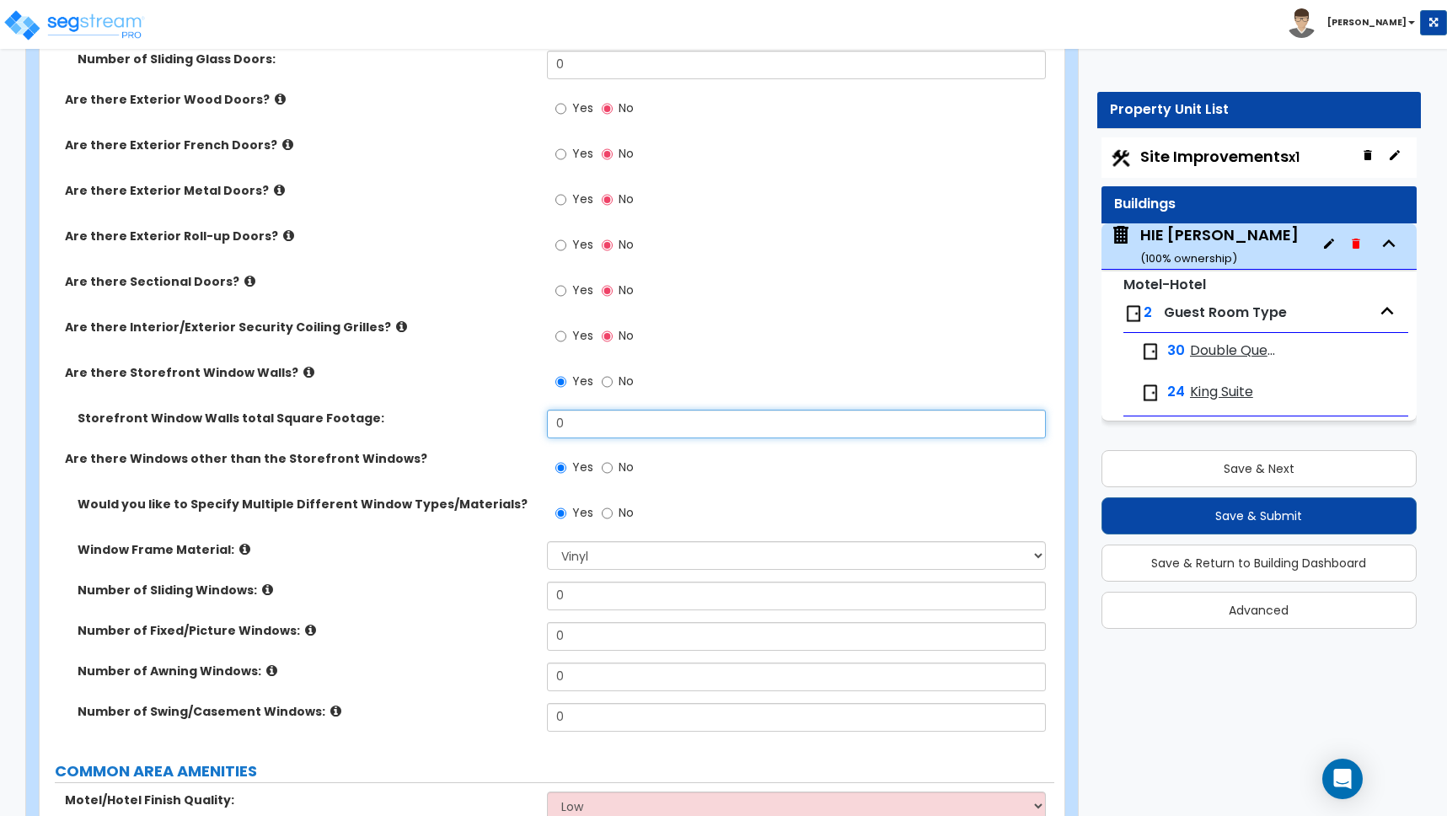
drag, startPoint x: 577, startPoint y: 424, endPoint x: 516, endPoint y: 423, distance: 61.5
click at [516, 424] on div "Storefront Window Walls total Square Footage: 0" at bounding box center [547, 430] width 1015 height 40
type input "48"
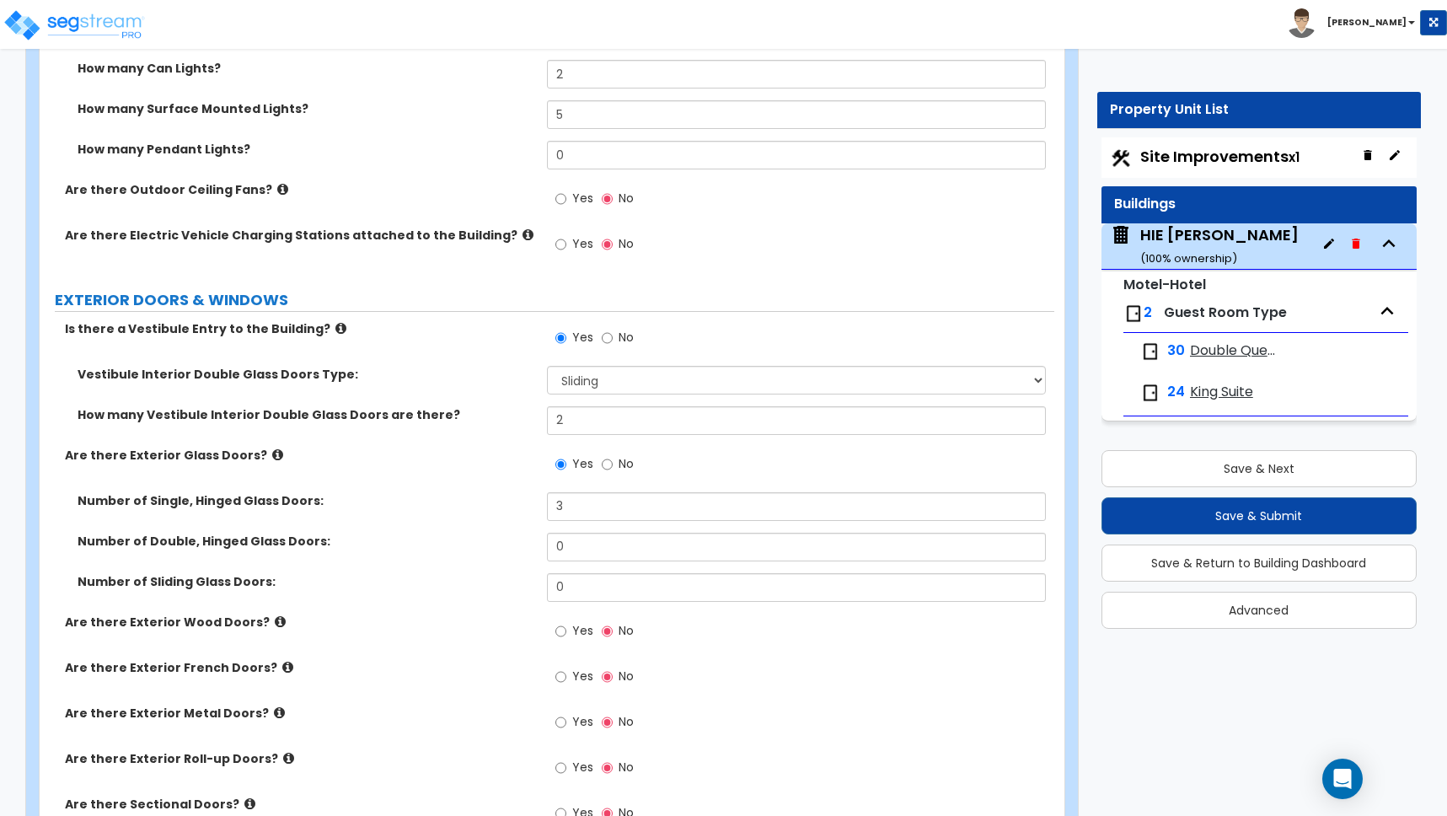
scroll to position [1943, 0]
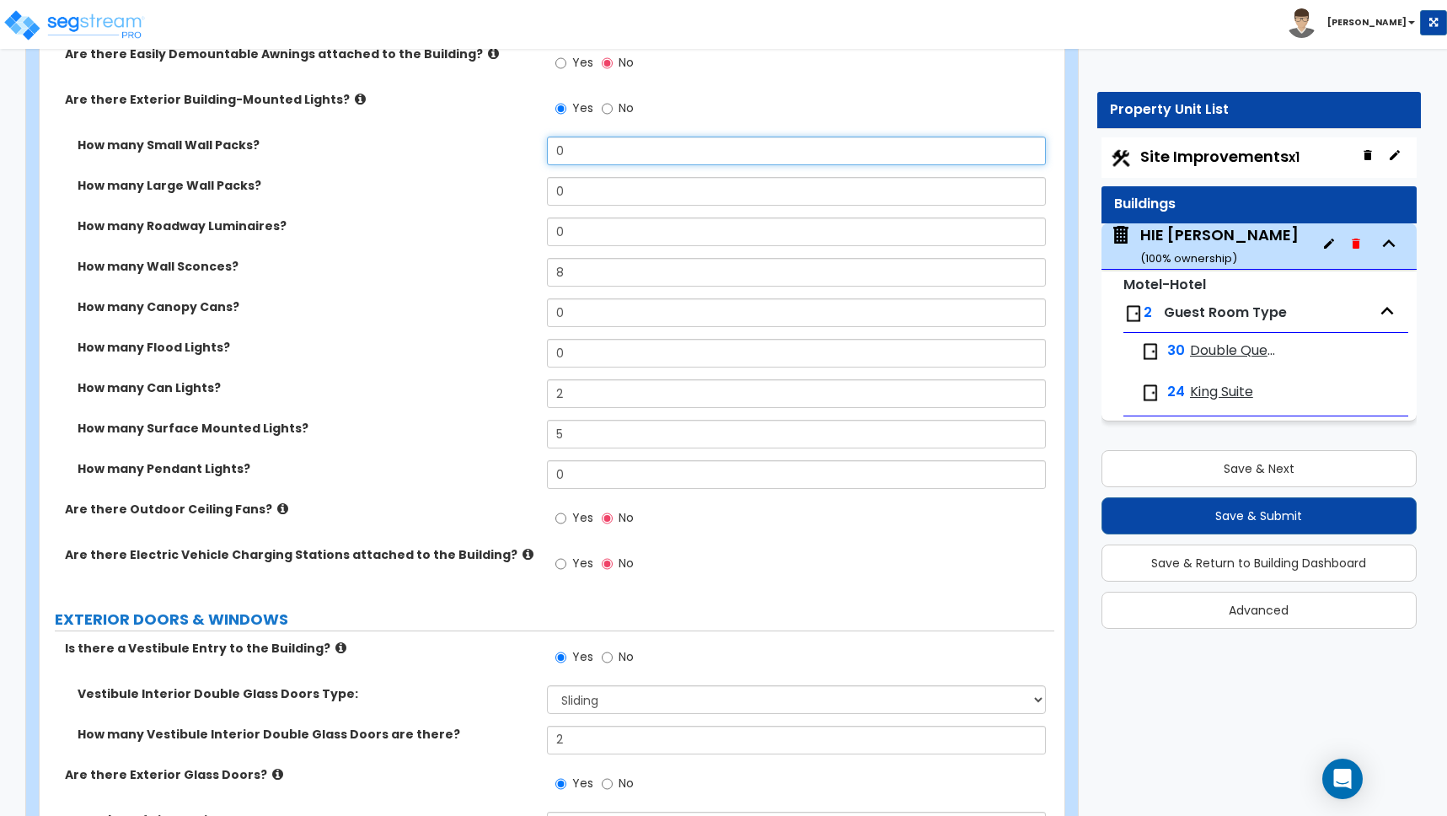
drag, startPoint x: 567, startPoint y: 149, endPoint x: 469, endPoint y: 145, distance: 97.9
click at [475, 148] on div "How many Small Wall Packs? 0" at bounding box center [547, 157] width 1015 height 40
type input "1"
click at [561, 270] on input "8" at bounding box center [796, 272] width 499 height 29
drag, startPoint x: 565, startPoint y: 271, endPoint x: 507, endPoint y: 271, distance: 58.2
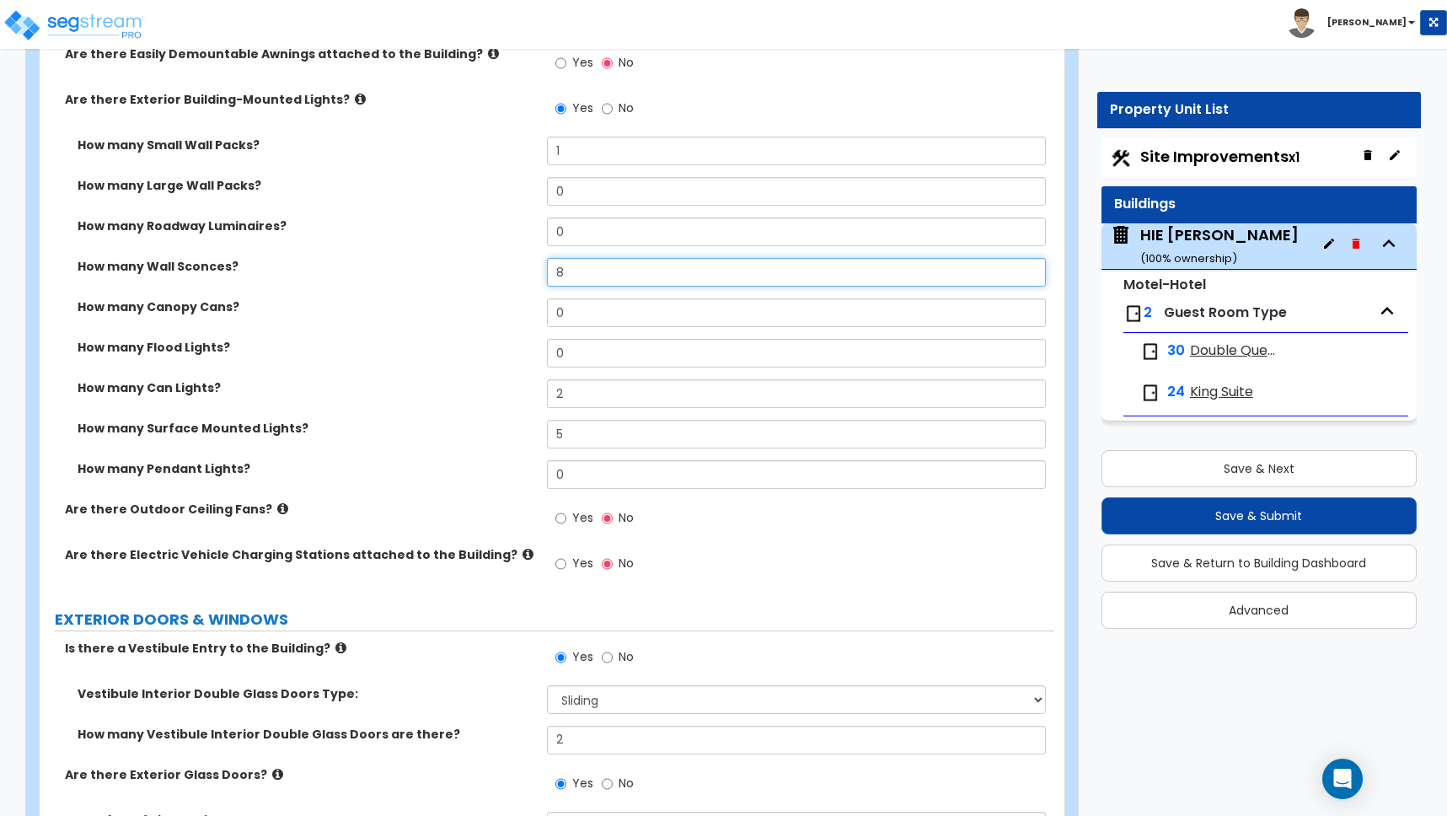
click at [507, 271] on div "How many Wall Sconces? 8" at bounding box center [547, 278] width 1015 height 40
type input "9"
click at [474, 281] on div "How many Wall Sconces? 9" at bounding box center [547, 278] width 1015 height 40
drag, startPoint x: 568, startPoint y: 148, endPoint x: 510, endPoint y: 150, distance: 58.2
click at [510, 150] on div "How many Small Wall Packs? 1" at bounding box center [547, 157] width 1015 height 40
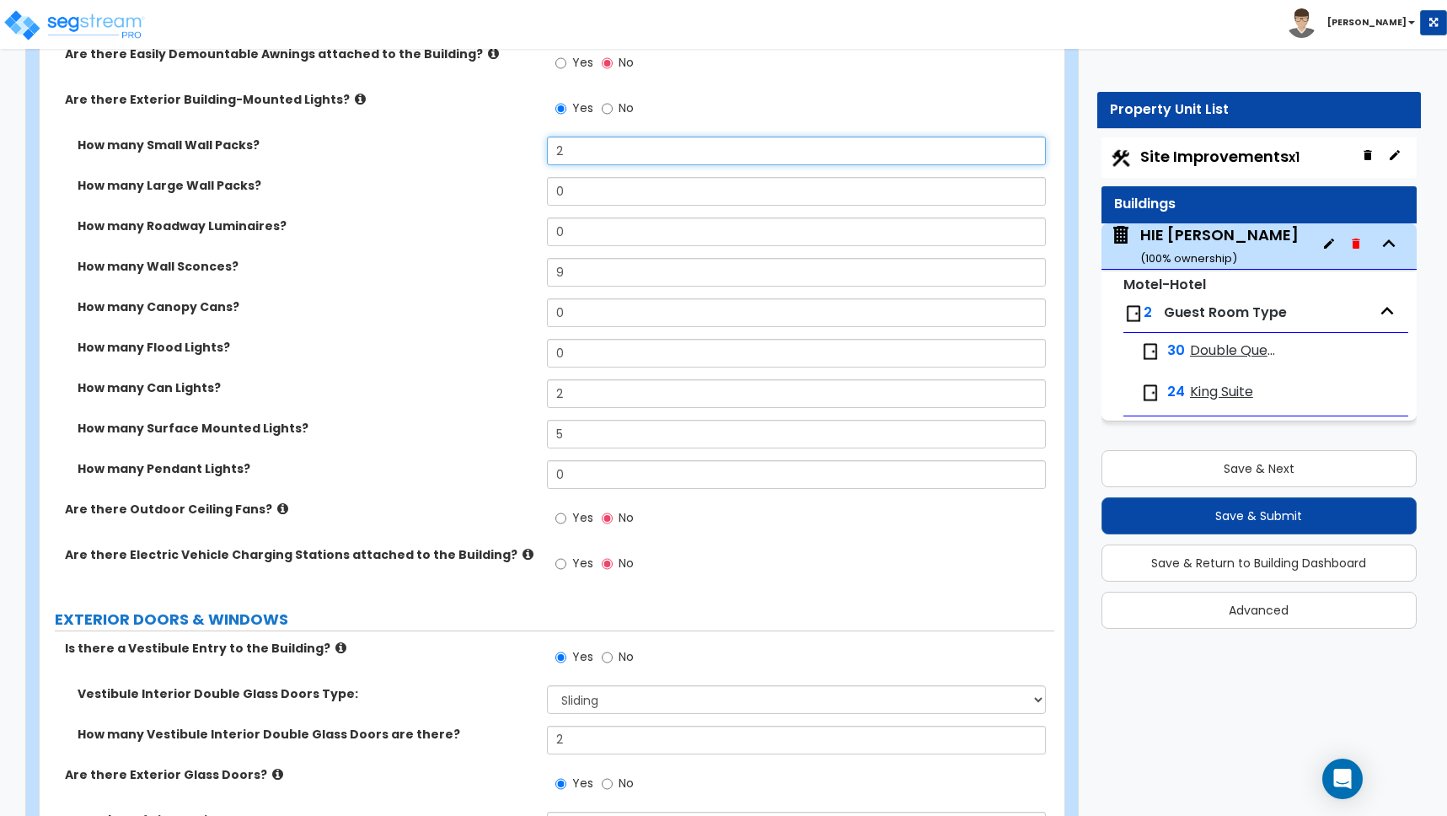
type input "2"
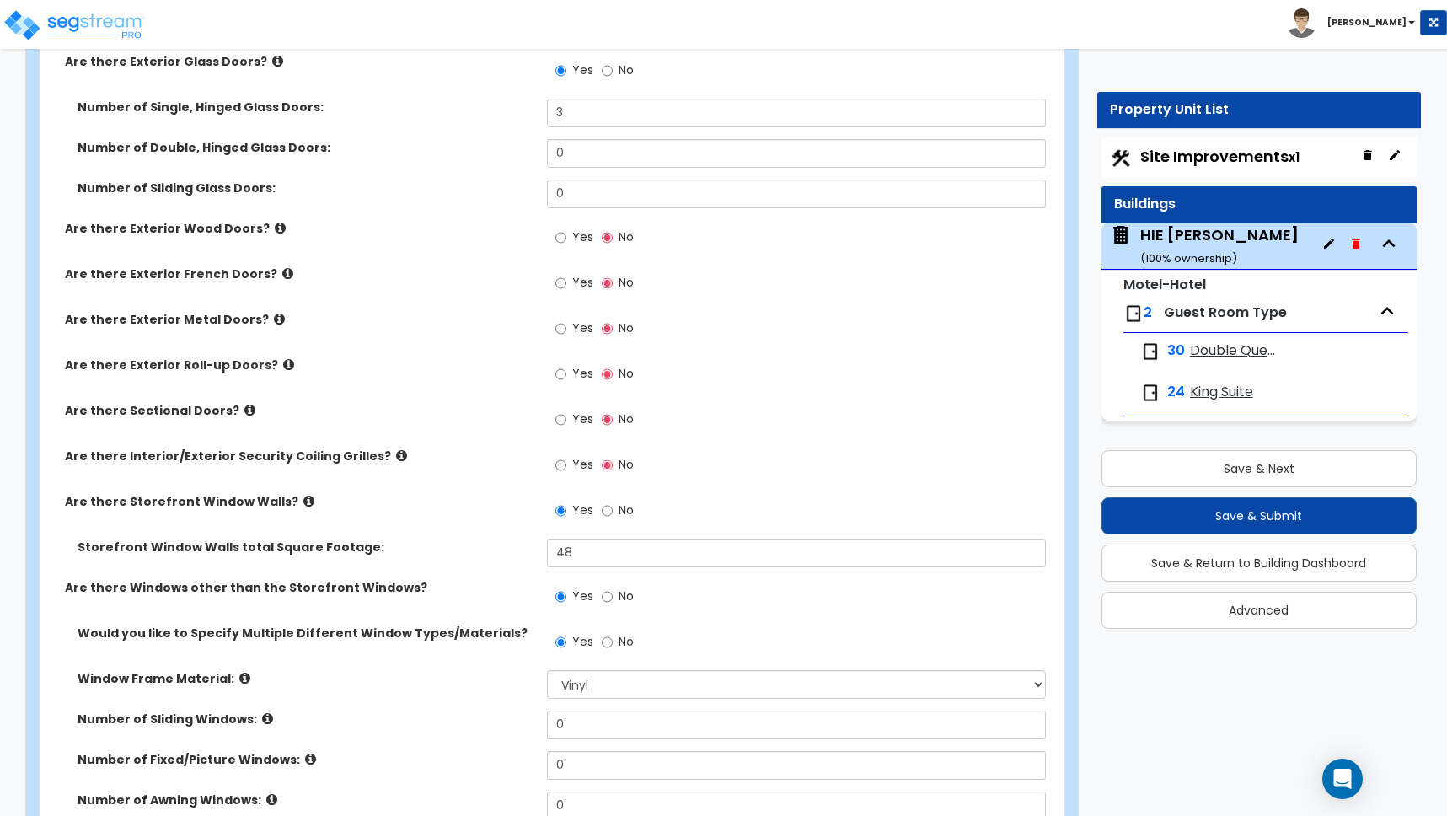
scroll to position [2975, 0]
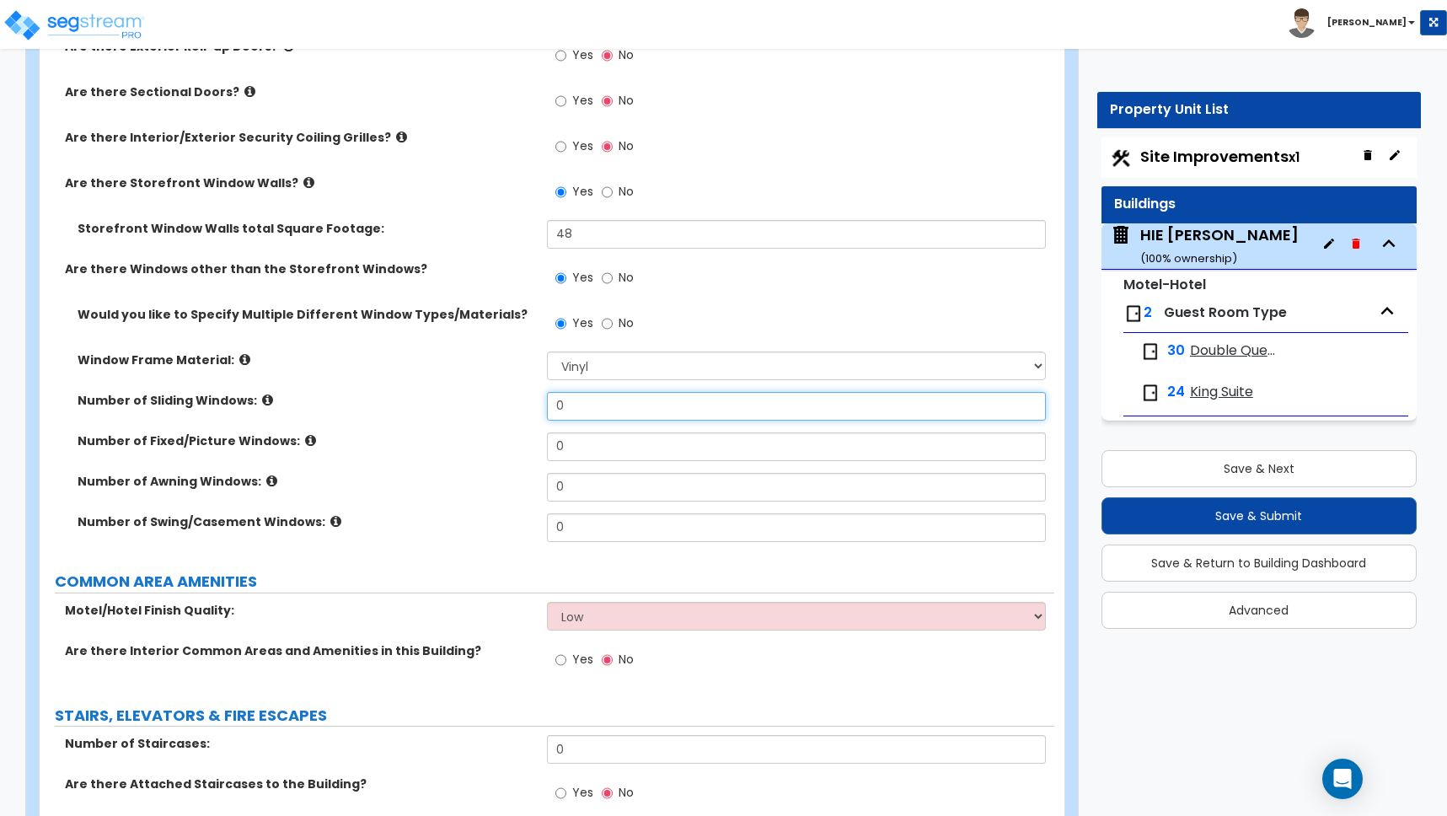
drag, startPoint x: 571, startPoint y: 404, endPoint x: 523, endPoint y: 400, distance: 48.2
click at [528, 400] on div "Number of Sliding Windows: 0" at bounding box center [547, 412] width 1015 height 40
type input "74"
drag, startPoint x: 569, startPoint y: 433, endPoint x: 571, endPoint y: 445, distance: 11.9
click at [571, 444] on div "Would you like to Specify Multiple Different Window Types/Materials? Yes No Win…" at bounding box center [547, 430] width 990 height 248
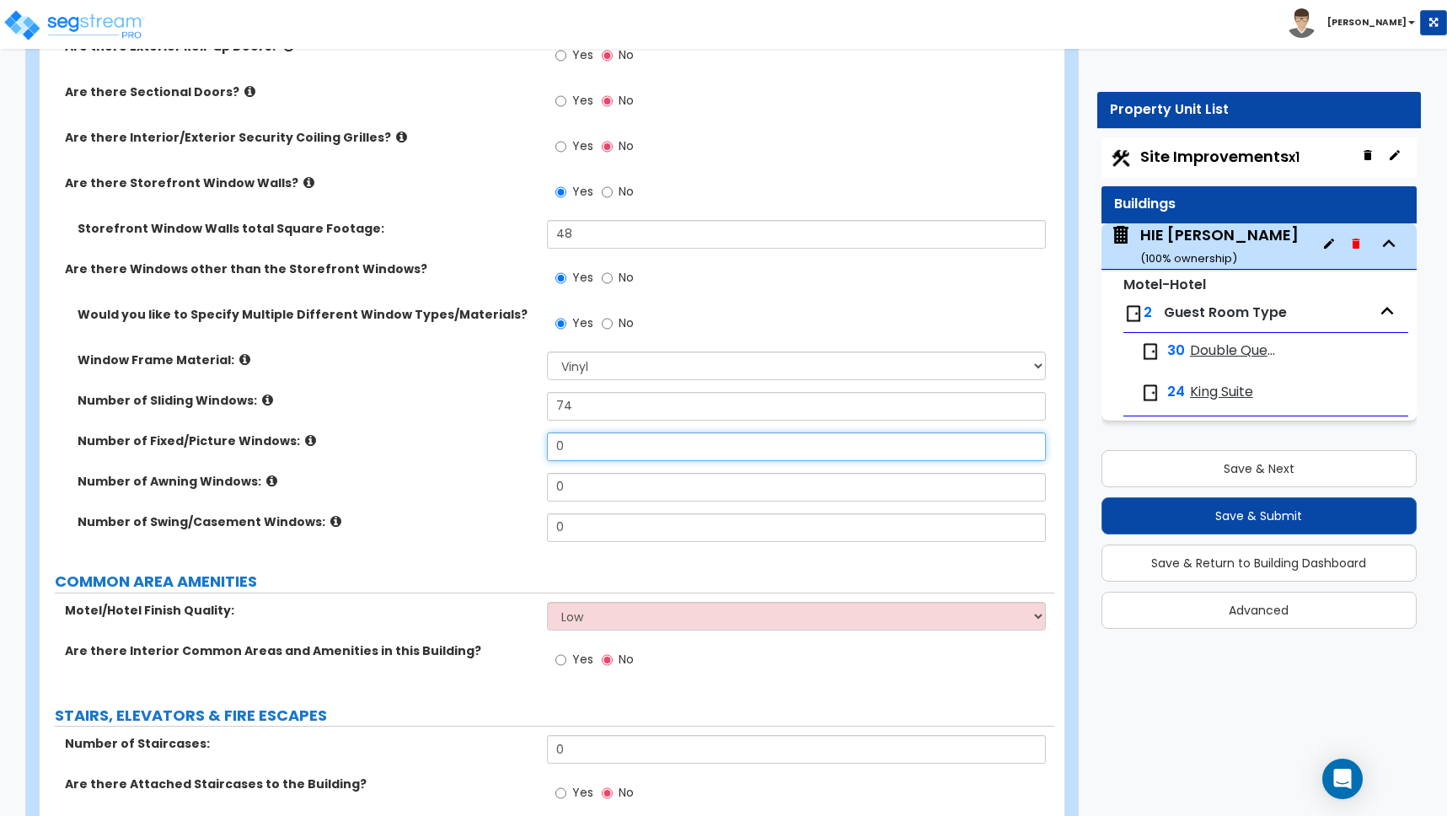
drag, startPoint x: 570, startPoint y: 445, endPoint x: 520, endPoint y: 445, distance: 49.7
click at [520, 445] on div "Number of Fixed/Picture Windows: 0" at bounding box center [547, 452] width 1015 height 40
type input "6"
click at [437, 444] on label "Number of Fixed/Picture Windows:" at bounding box center [306, 440] width 457 height 17
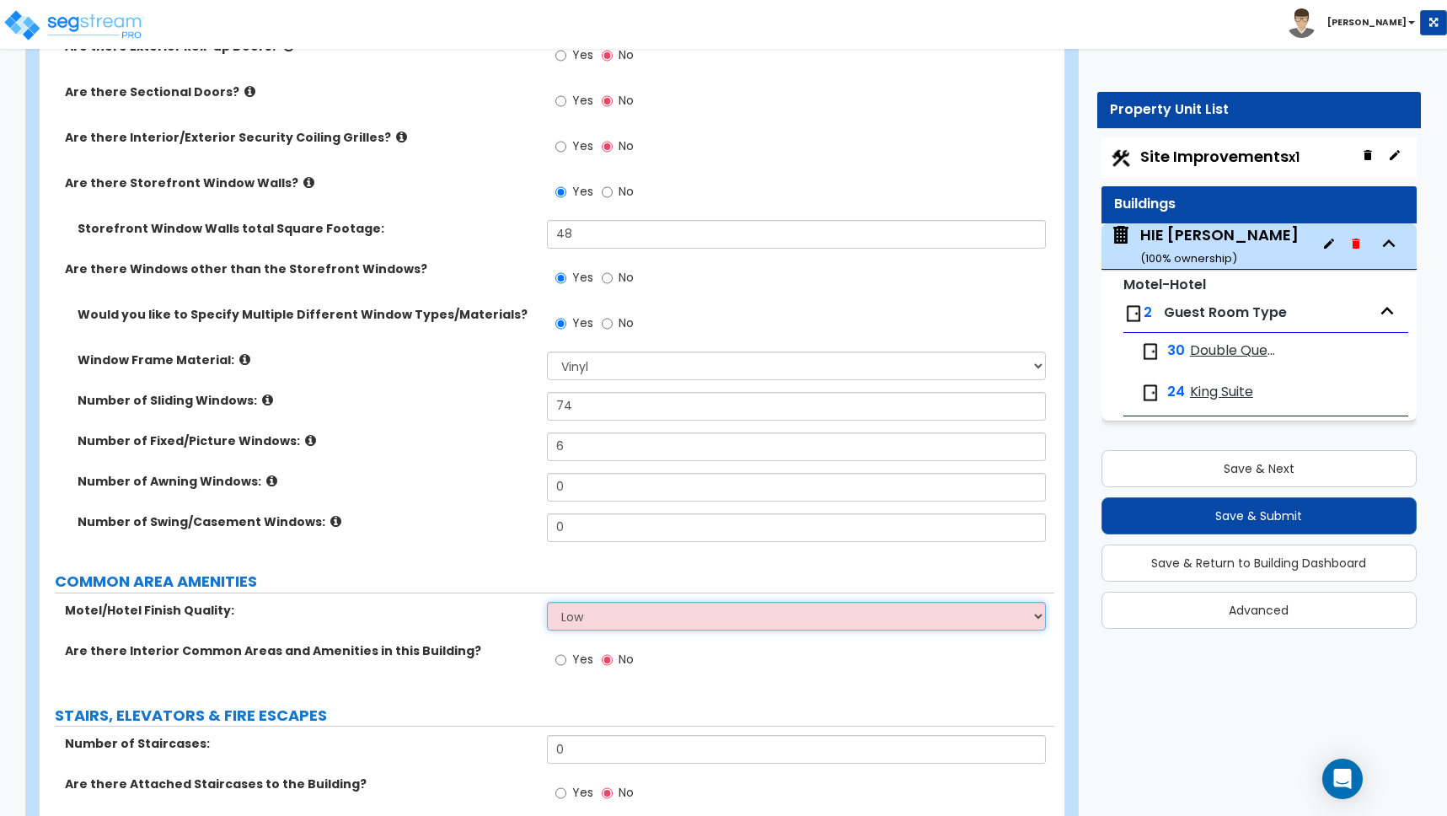
click at [577, 614] on select "Low Average High" at bounding box center [796, 616] width 499 height 29
select select "1"
click at [547, 602] on select "Low Average High" at bounding box center [796, 616] width 499 height 29
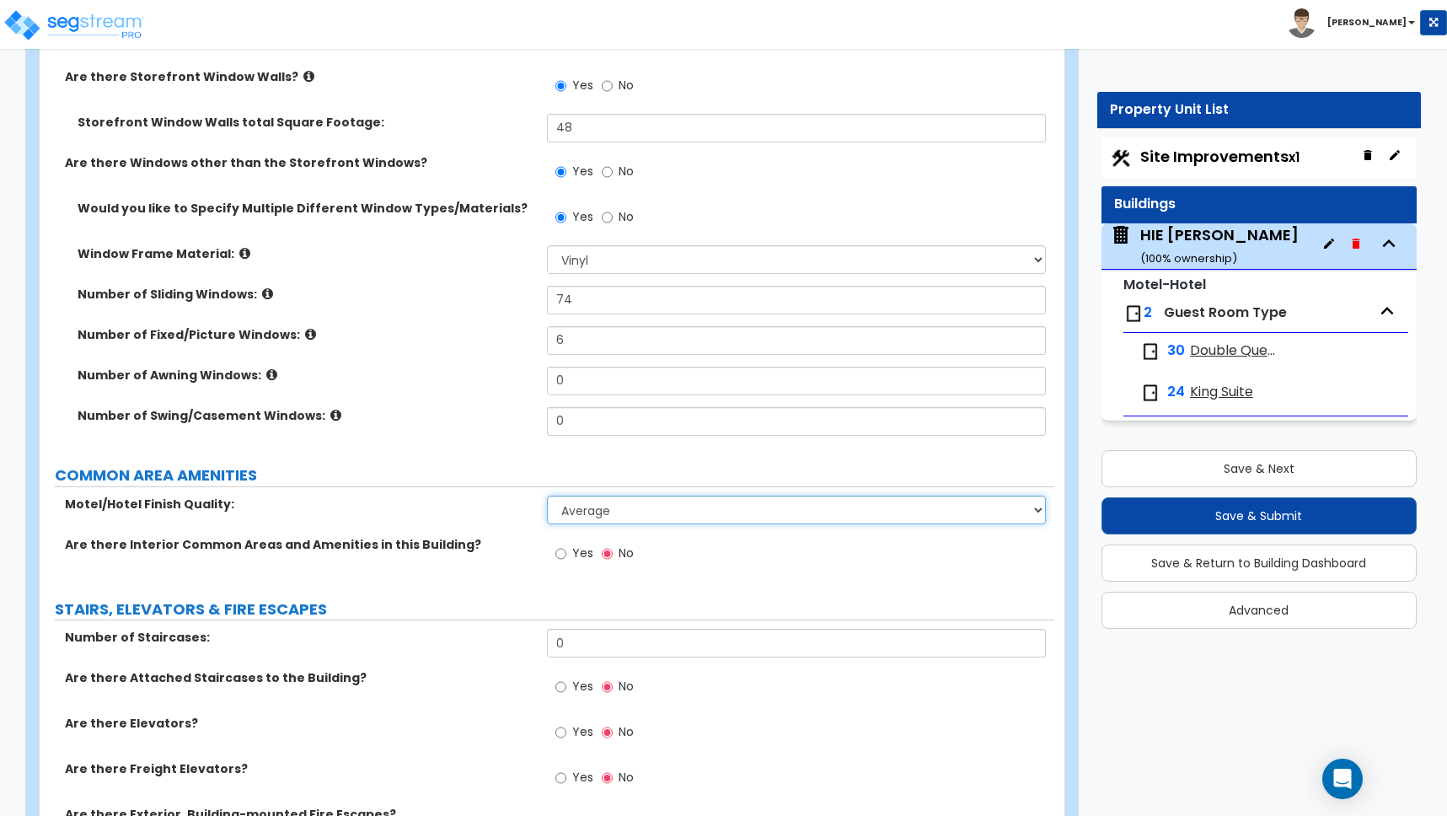
scroll to position [3161, 0]
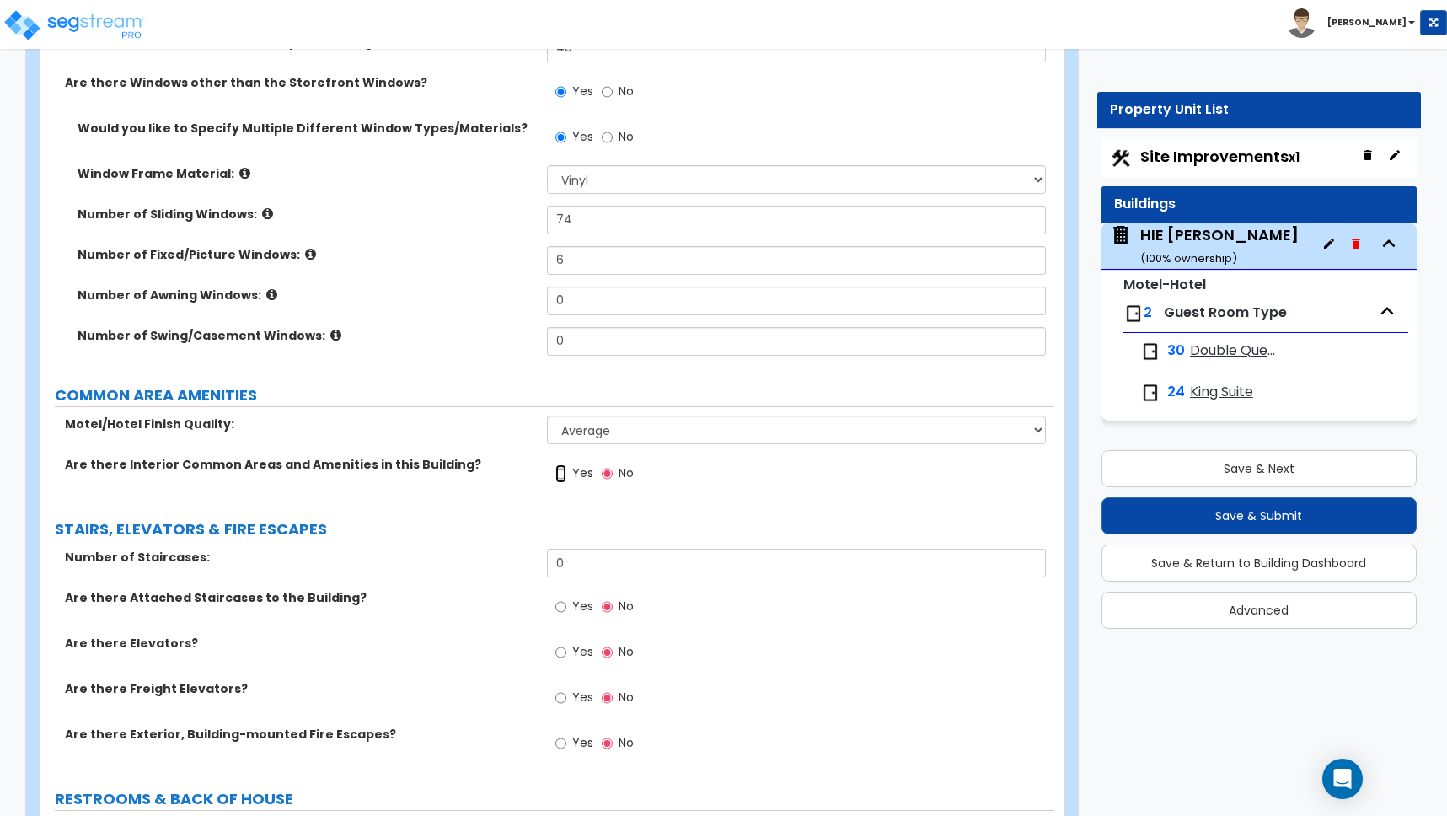
click at [564, 474] on input "Yes" at bounding box center [560, 473] width 11 height 19
radio input "true"
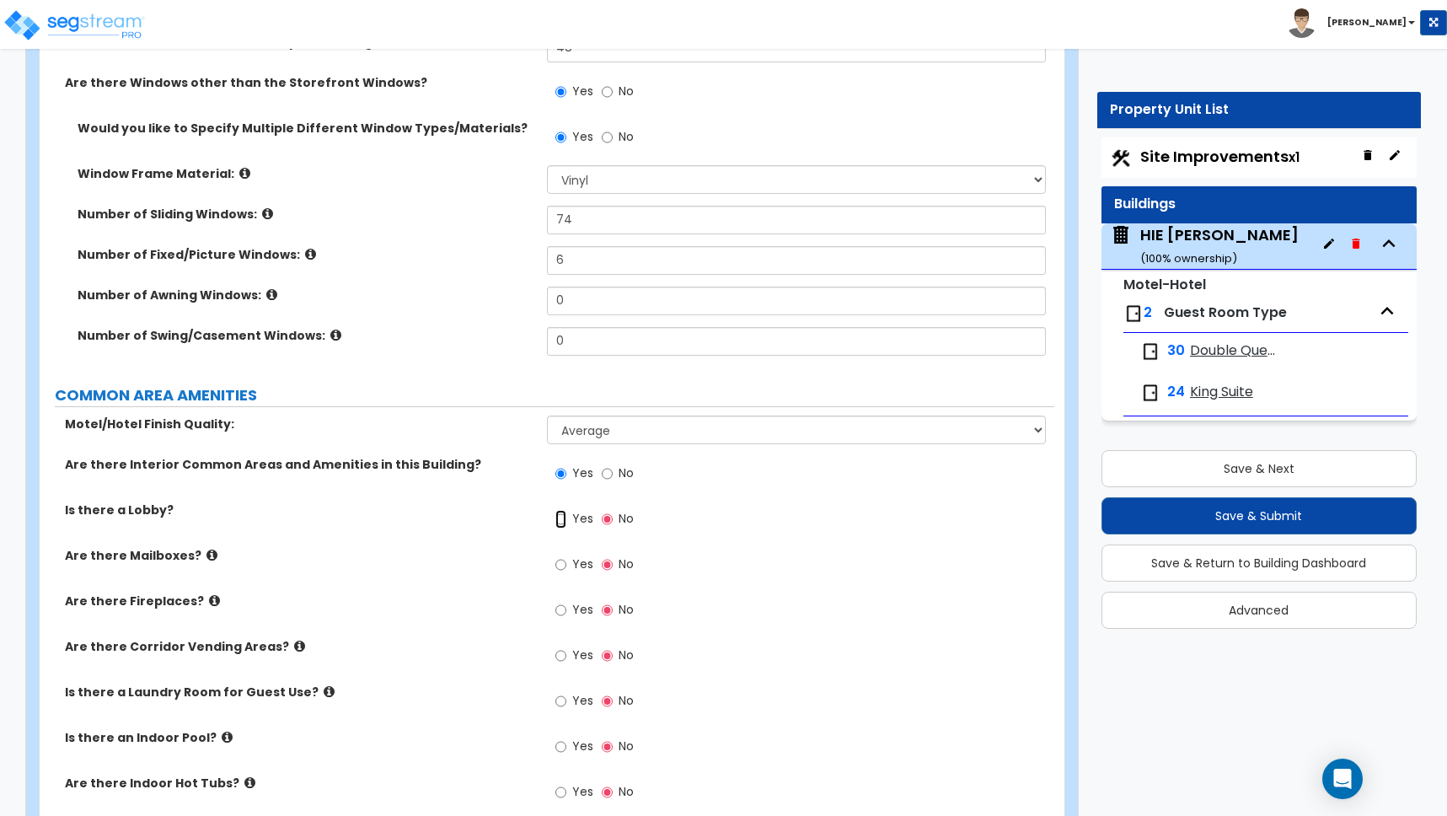
click at [559, 519] on input "Yes" at bounding box center [560, 519] width 11 height 19
radio input "true"
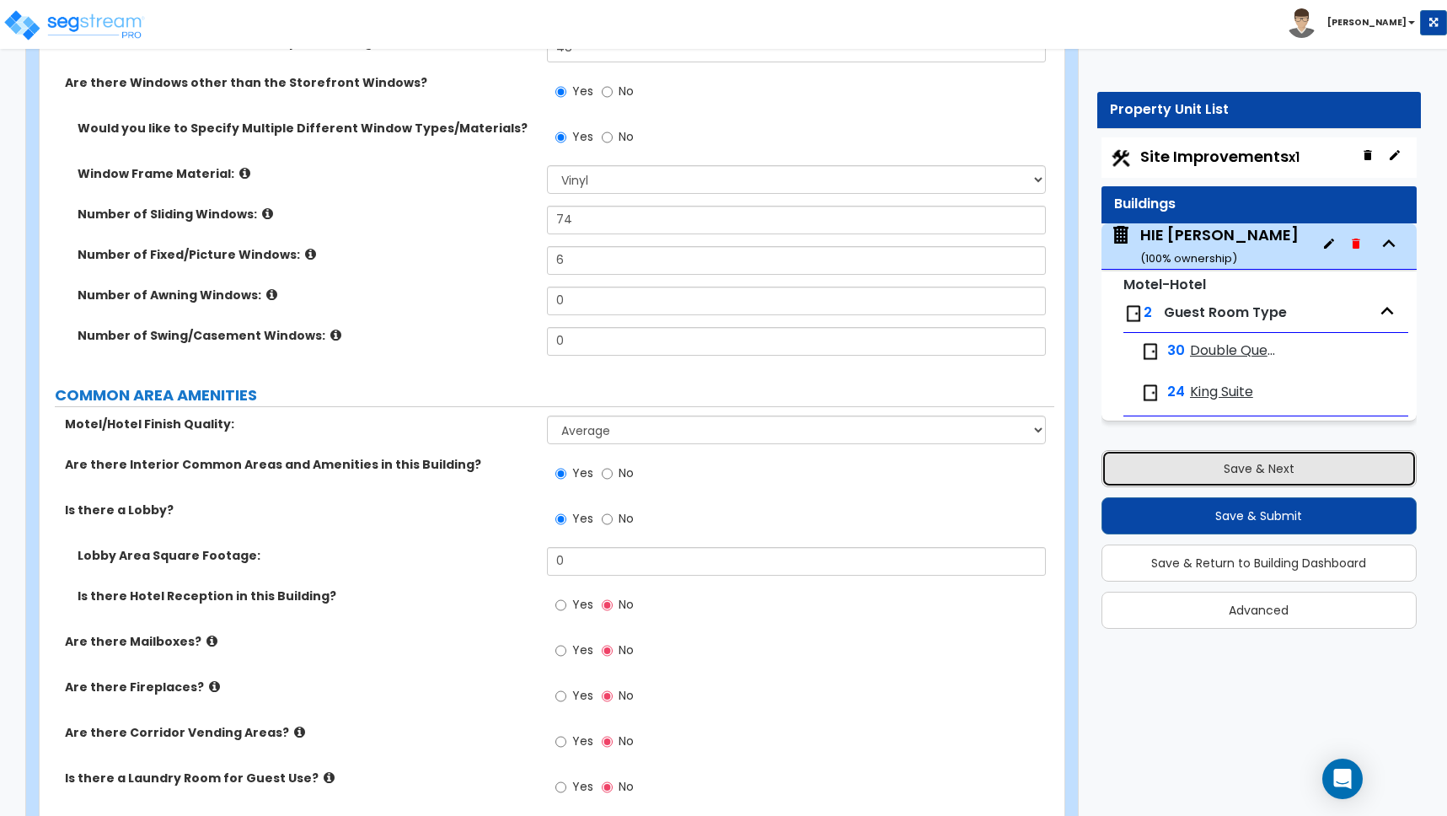
click at [1254, 470] on button "Save & Next" at bounding box center [1259, 468] width 315 height 37
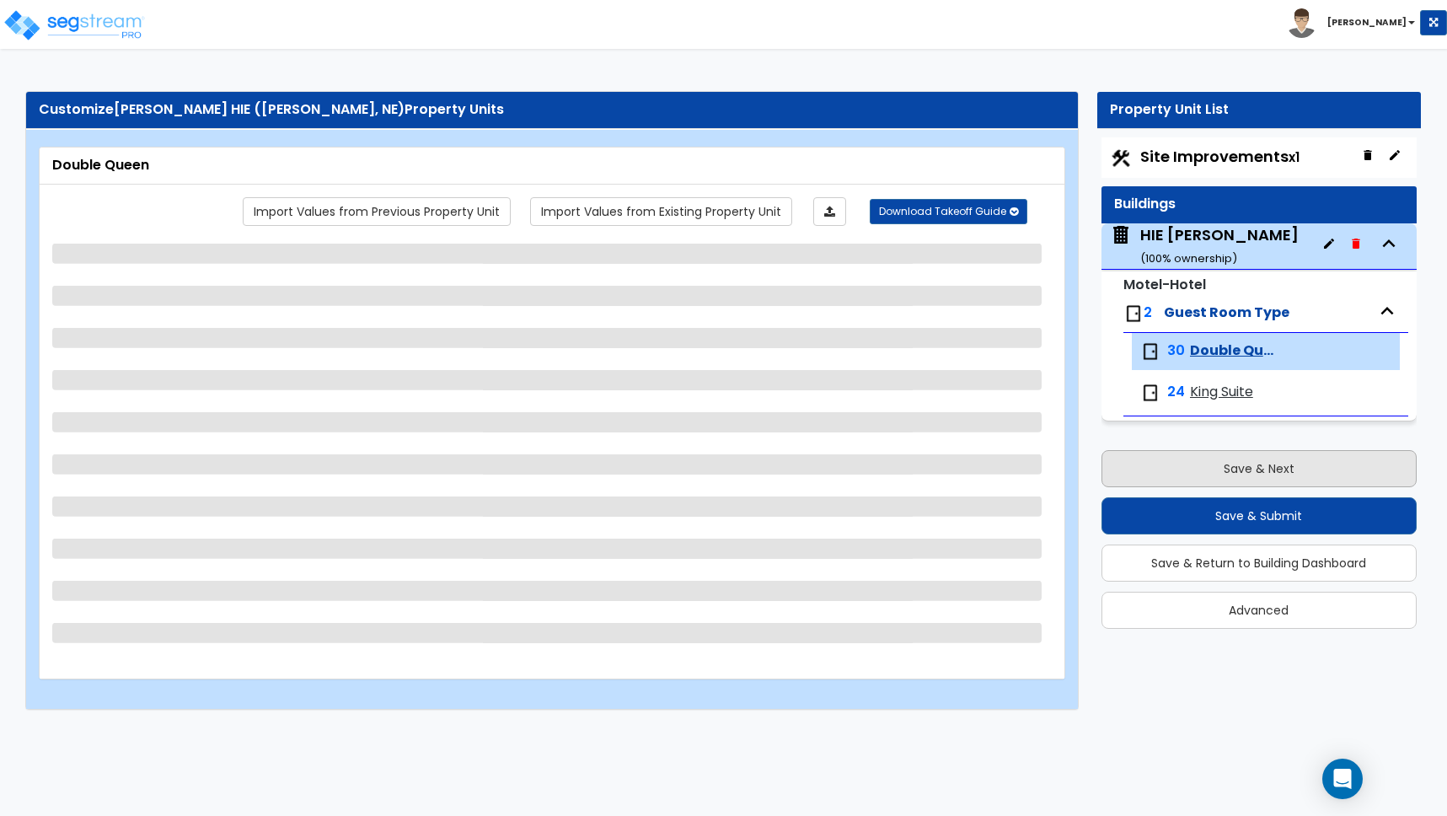
scroll to position [0, 0]
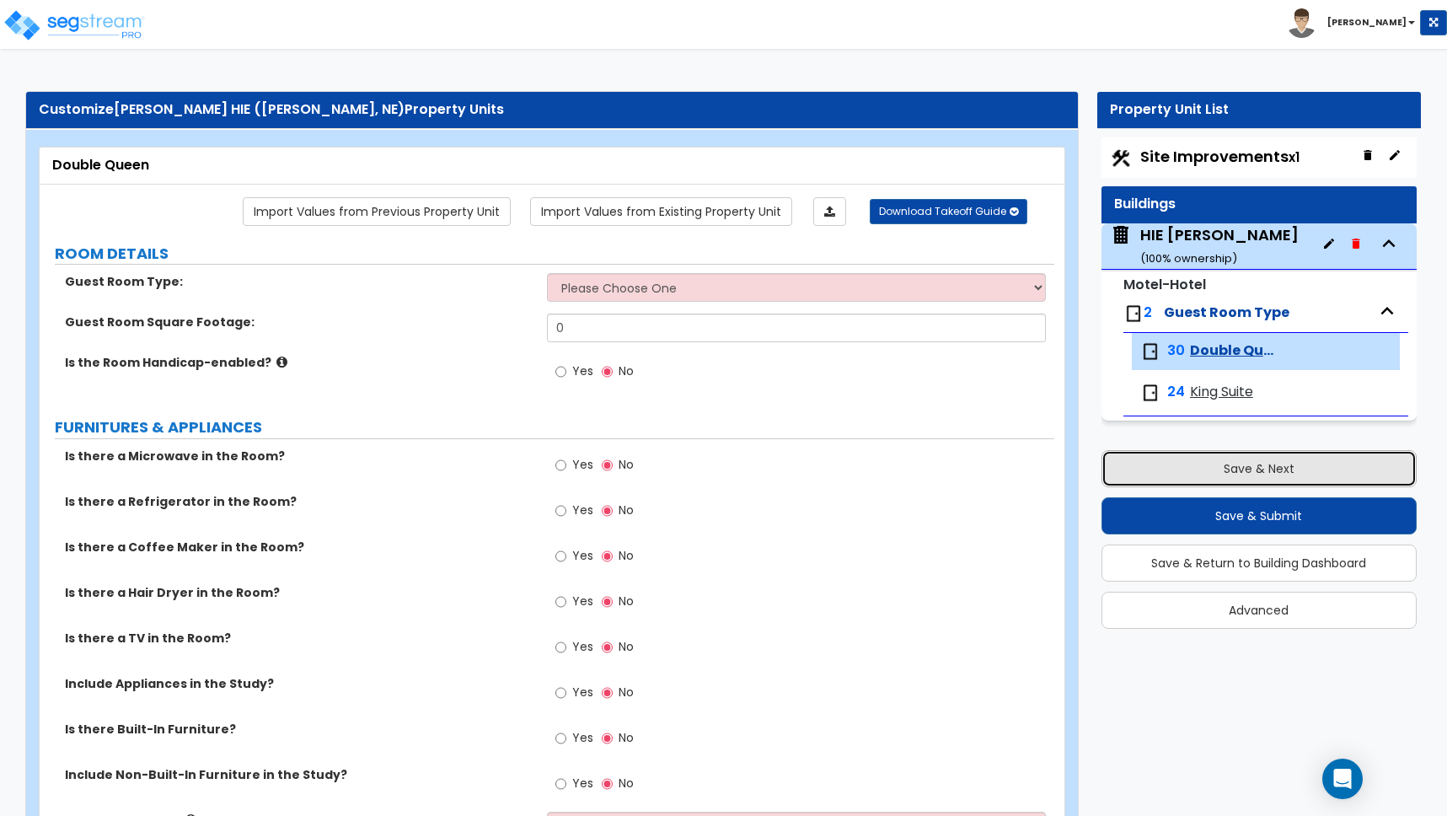
click at [1254, 470] on button "Save & Next" at bounding box center [1259, 468] width 315 height 37
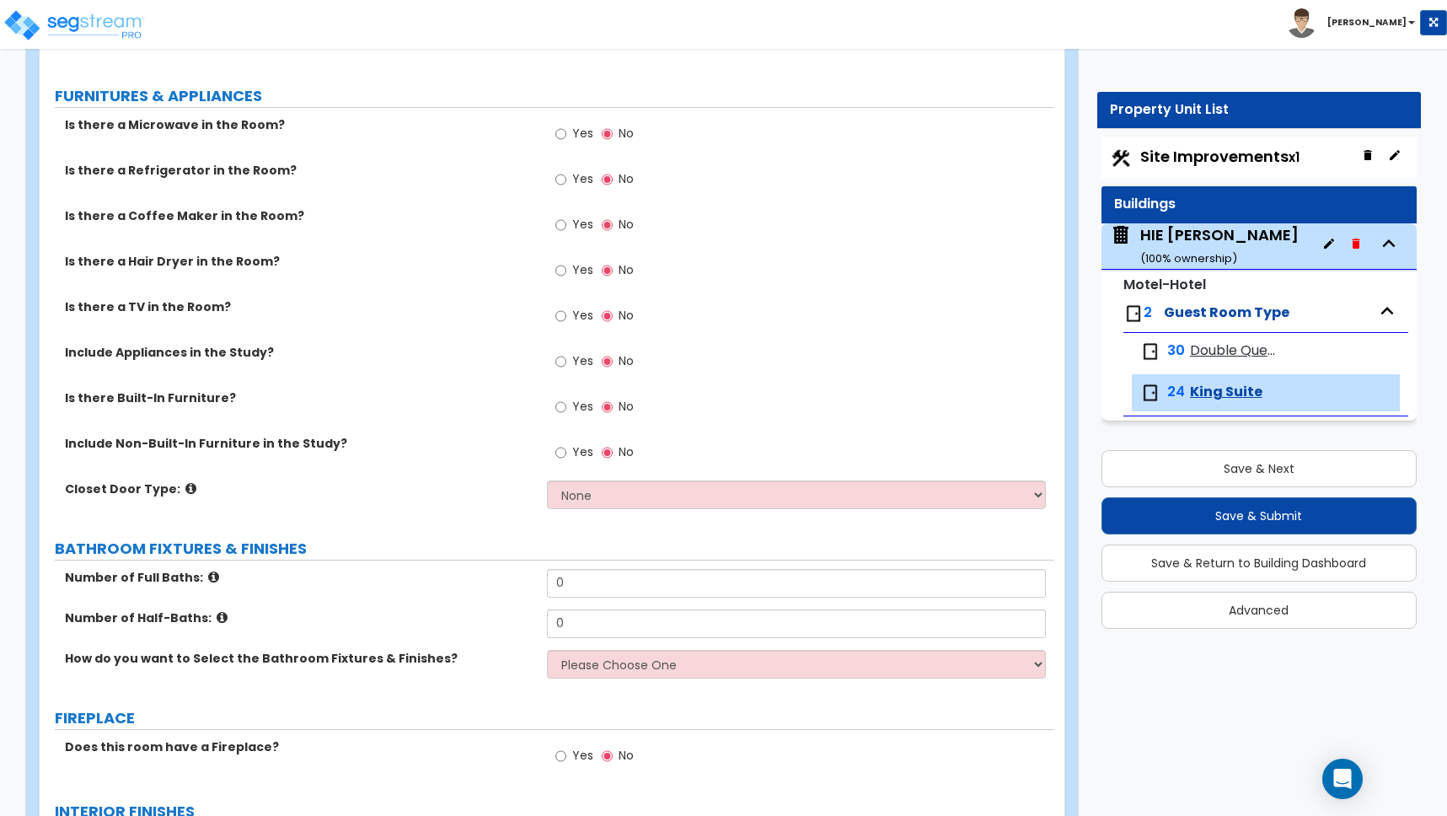
scroll to position [1381, 0]
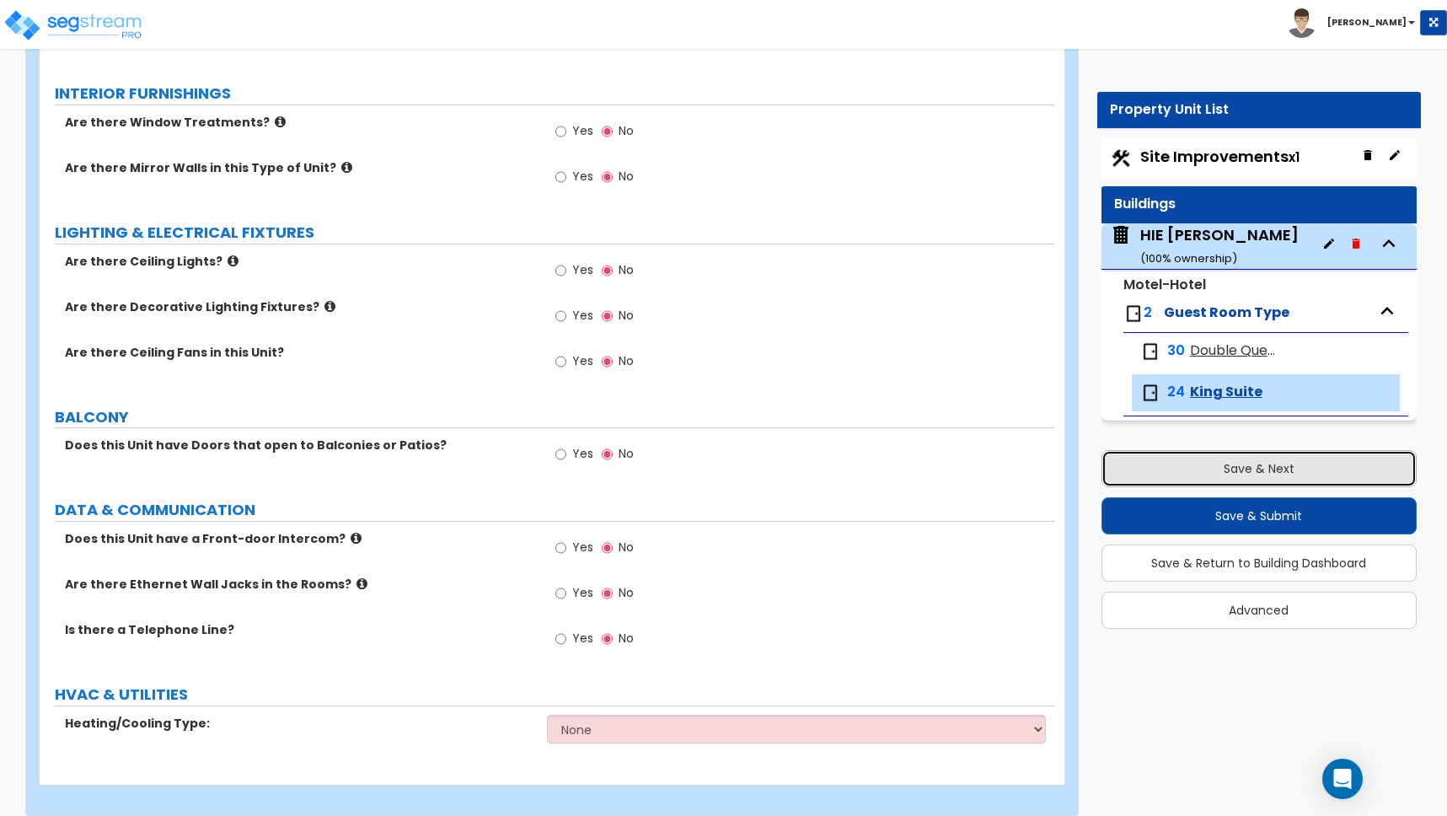
click at [1225, 466] on button "Save & Next" at bounding box center [1259, 468] width 315 height 37
select select "2"
select select "1"
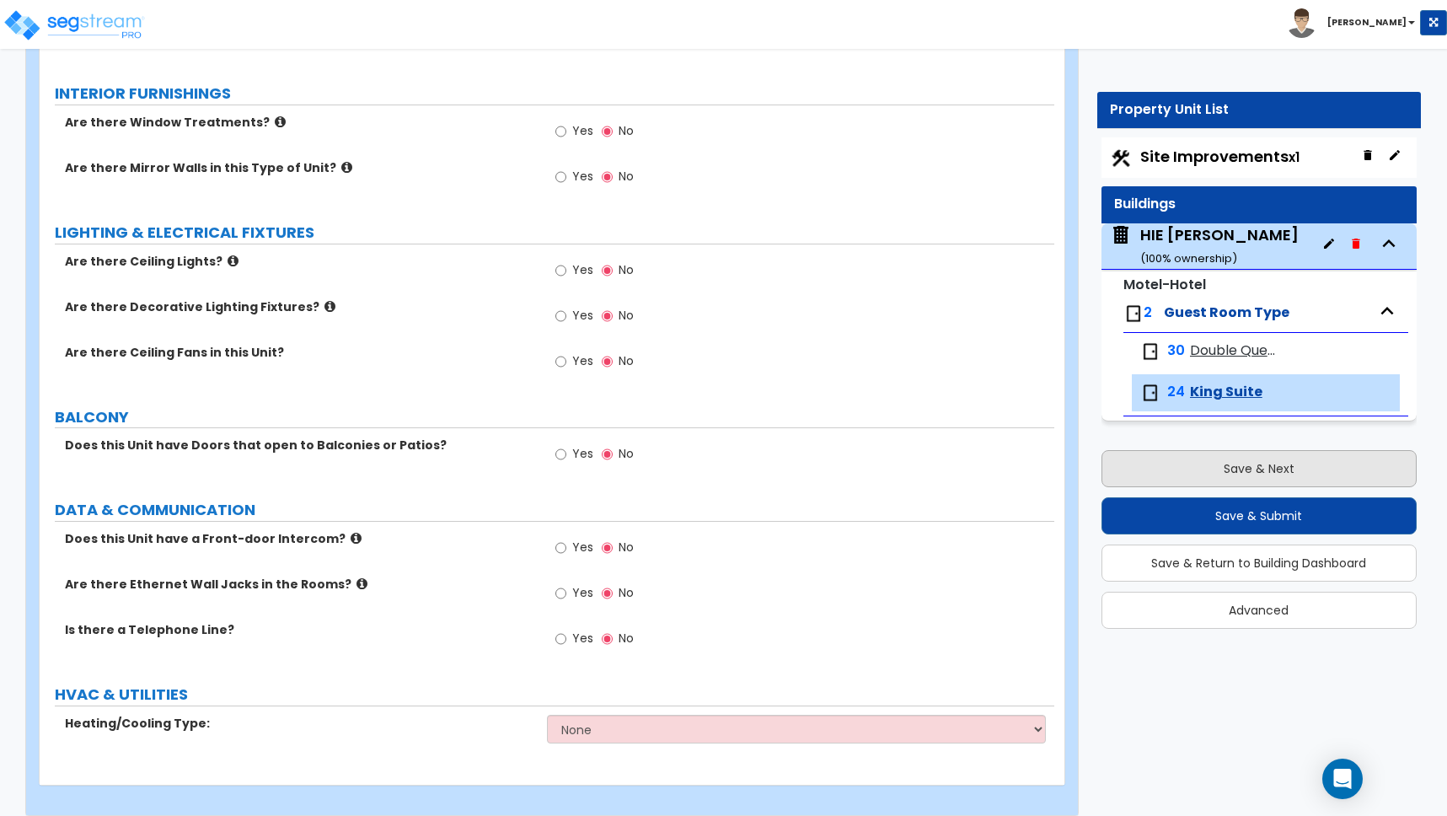
select select "1"
select select "2"
select select "1"
select select "2"
select select "1"
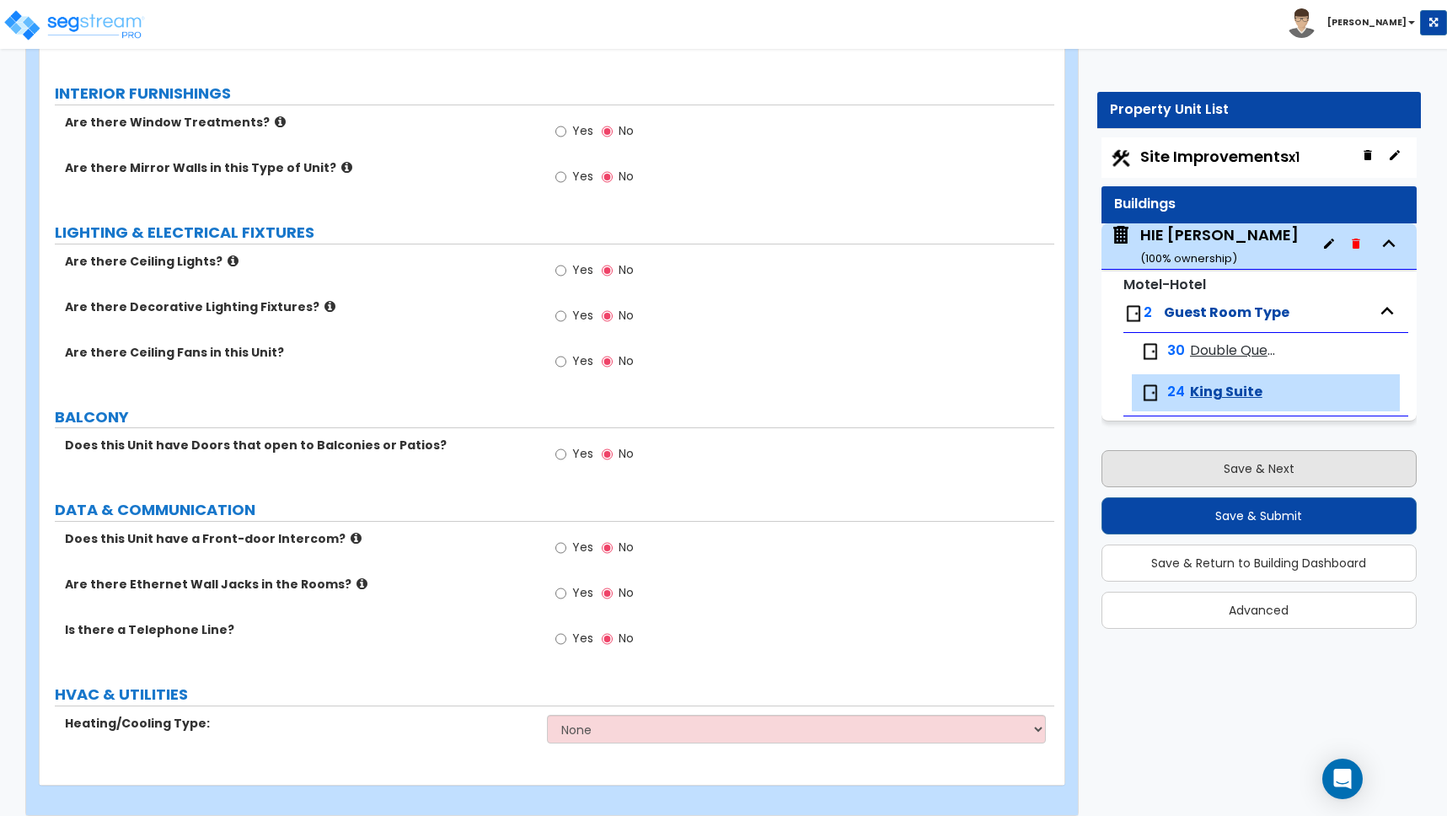
select select "1"
select select "2"
select select "3"
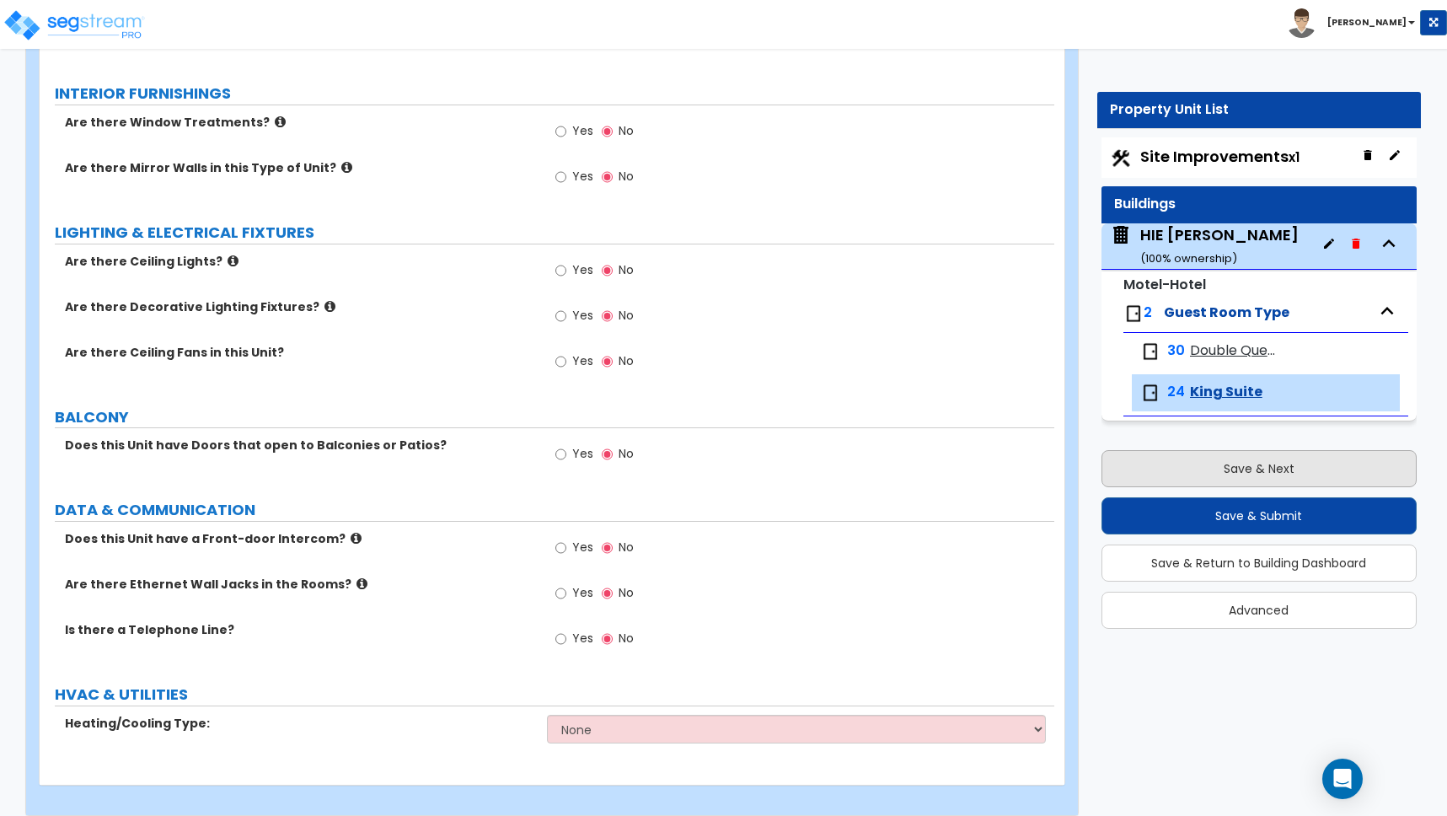
select select "1"
select select "2"
select select "10"
select select "3"
select select "2"
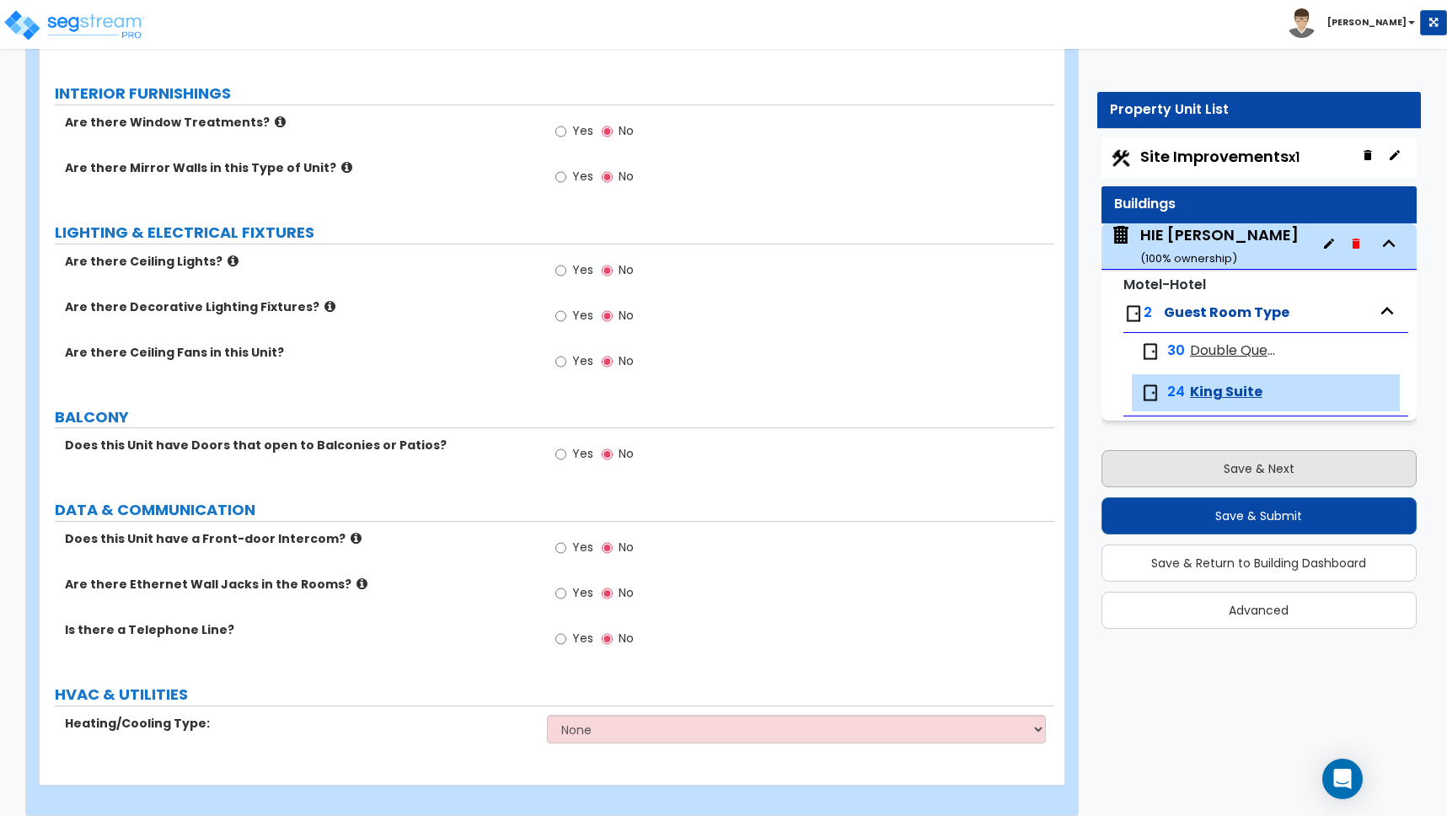
select select "4"
select select "6"
select select "1"
select select "5"
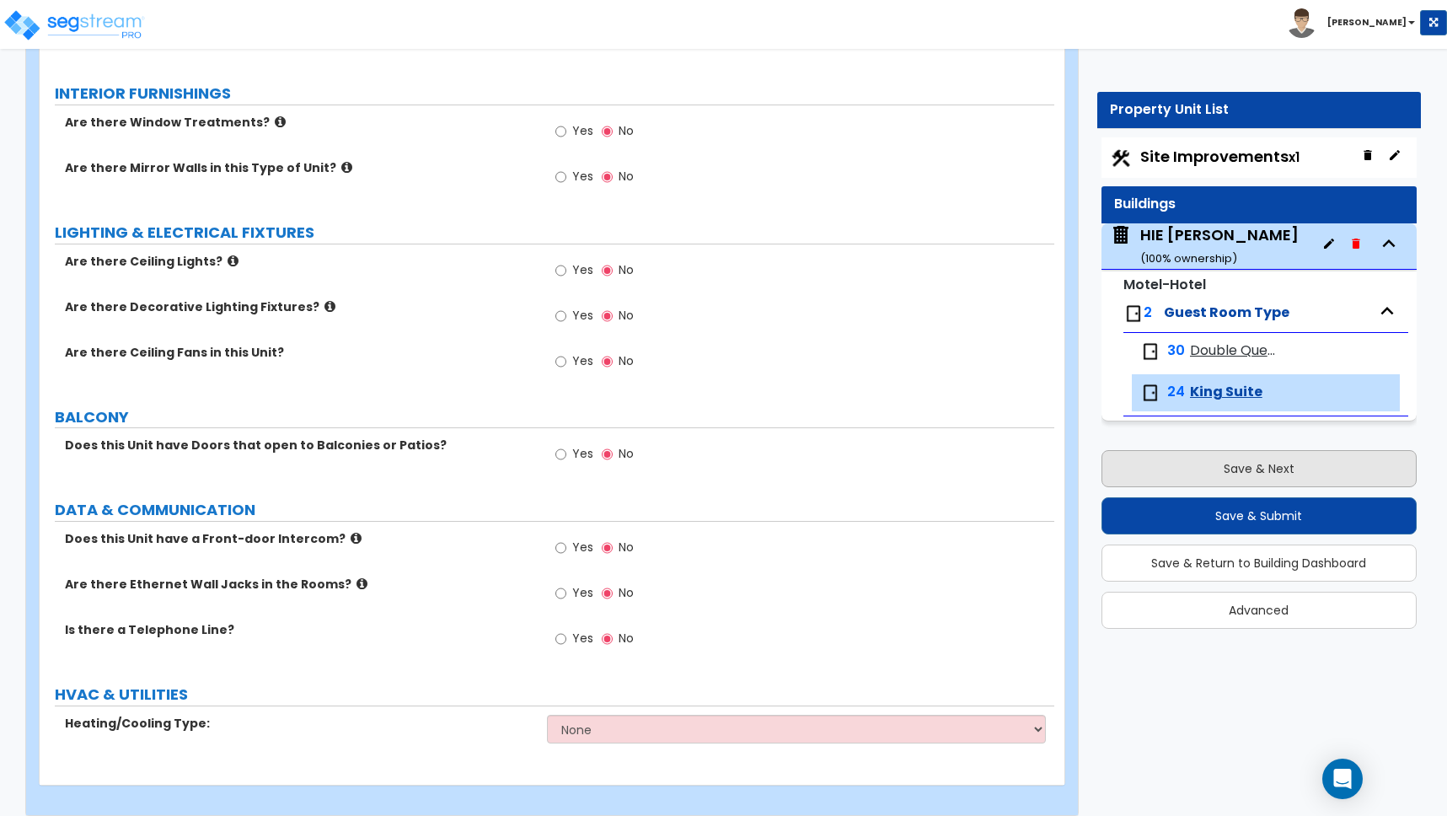
select select "1"
select select "4"
select select "2"
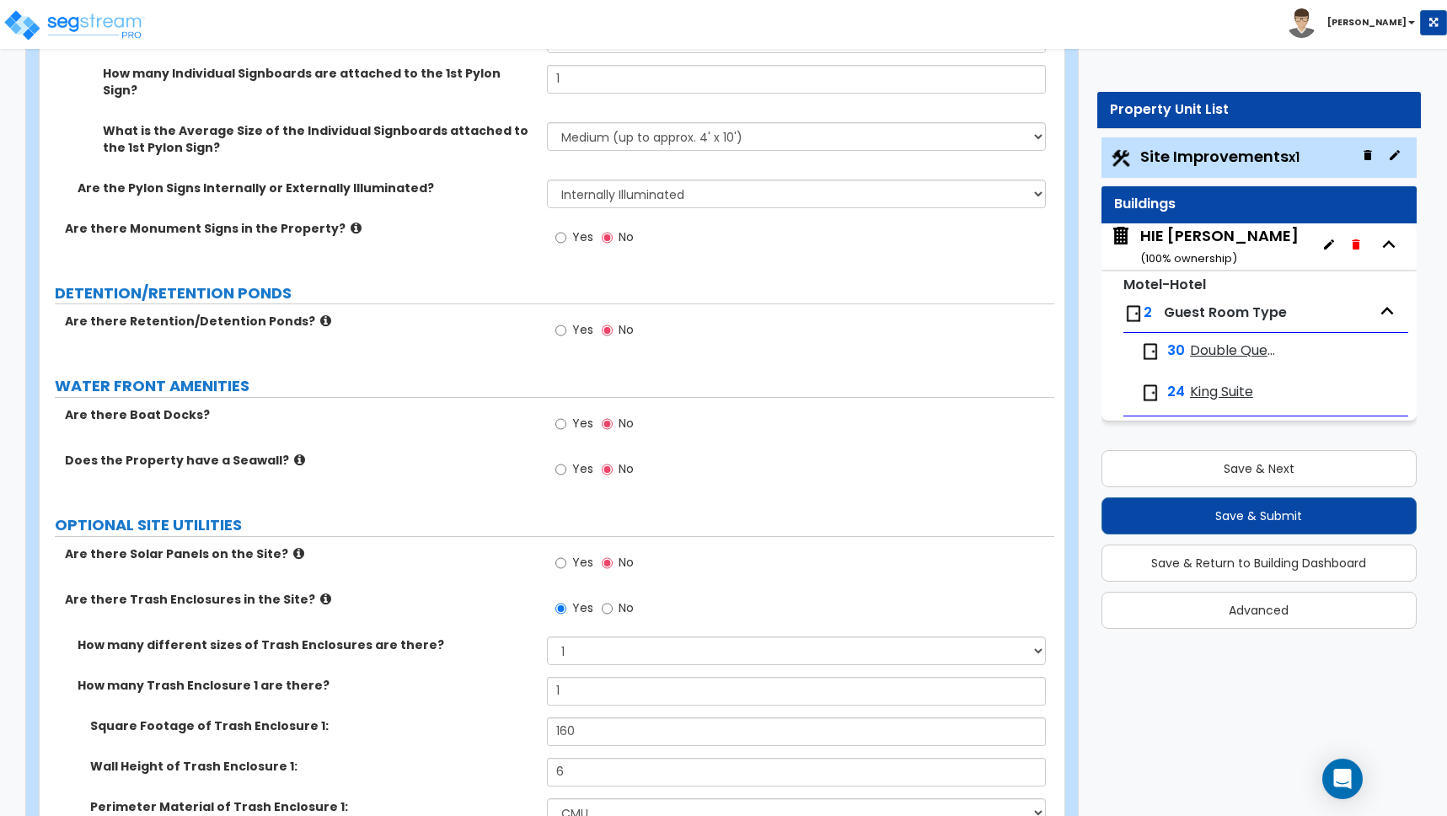
scroll to position [4921, 0]
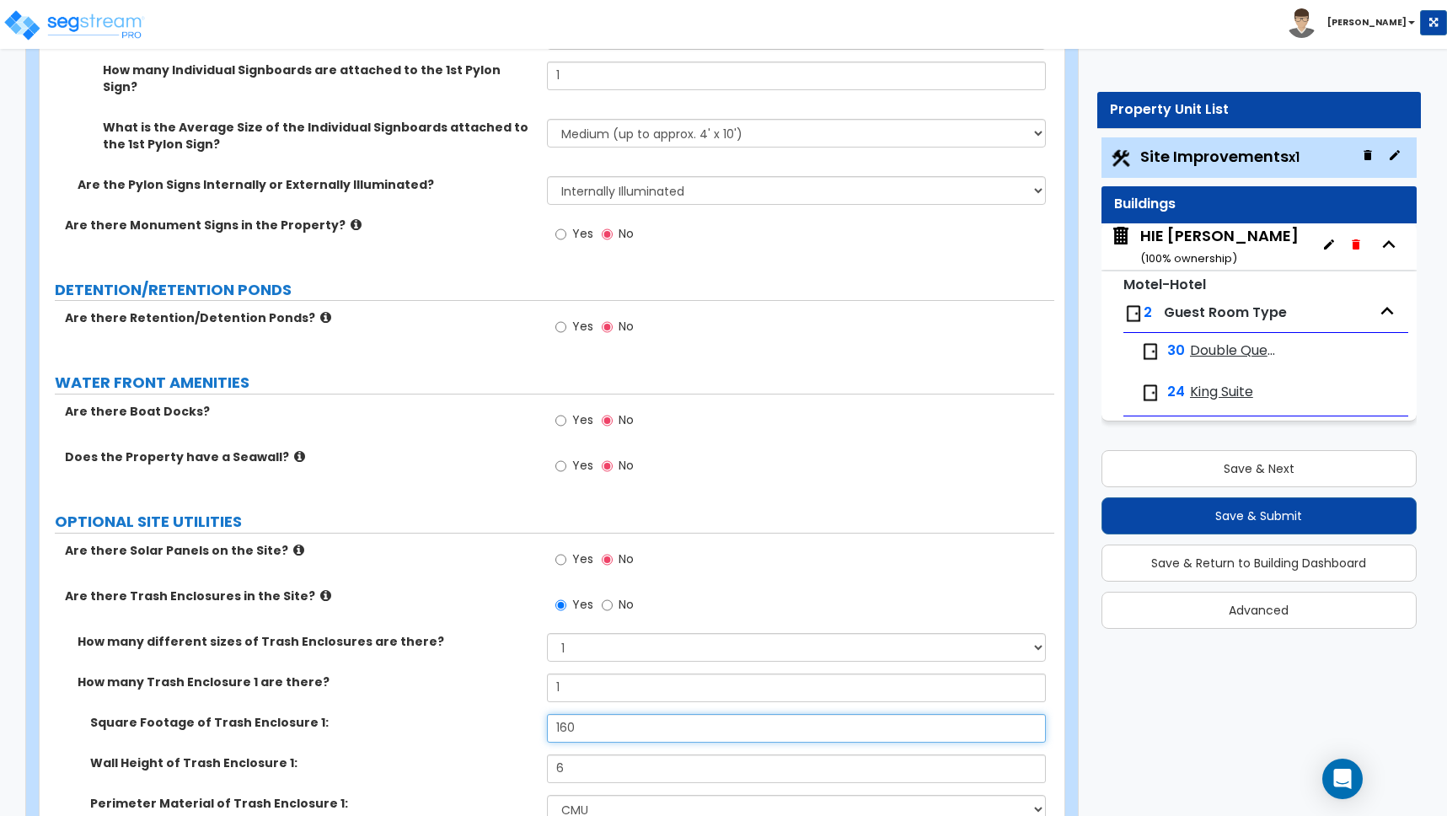
click at [585, 714] on input "160" at bounding box center [796, 728] width 499 height 29
type input "168"
click at [497, 651] on div "How many different sizes of Trash Enclosures are there? Please Choose One 1 2 3" at bounding box center [547, 653] width 1015 height 40
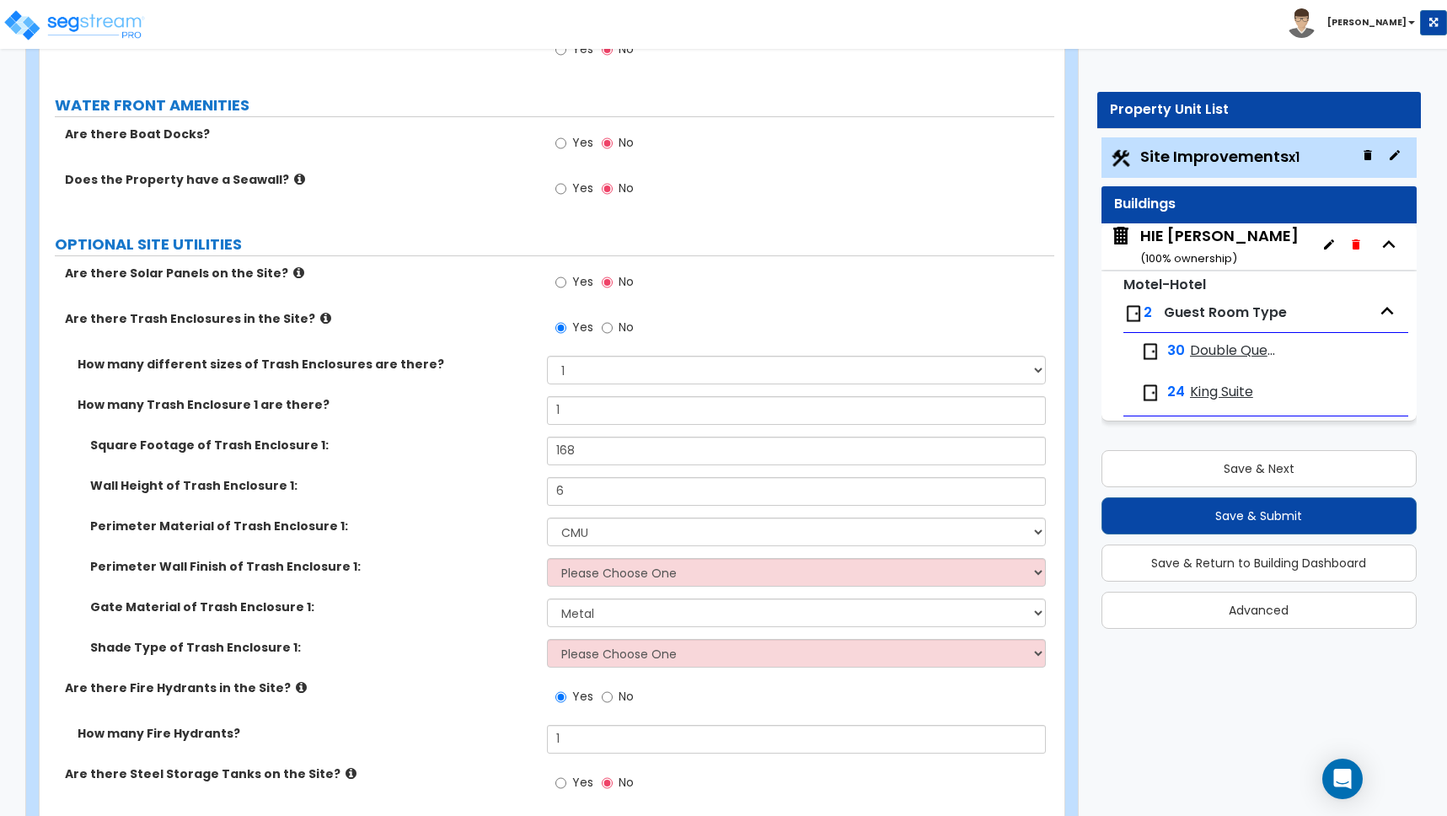
scroll to position [5201, 0]
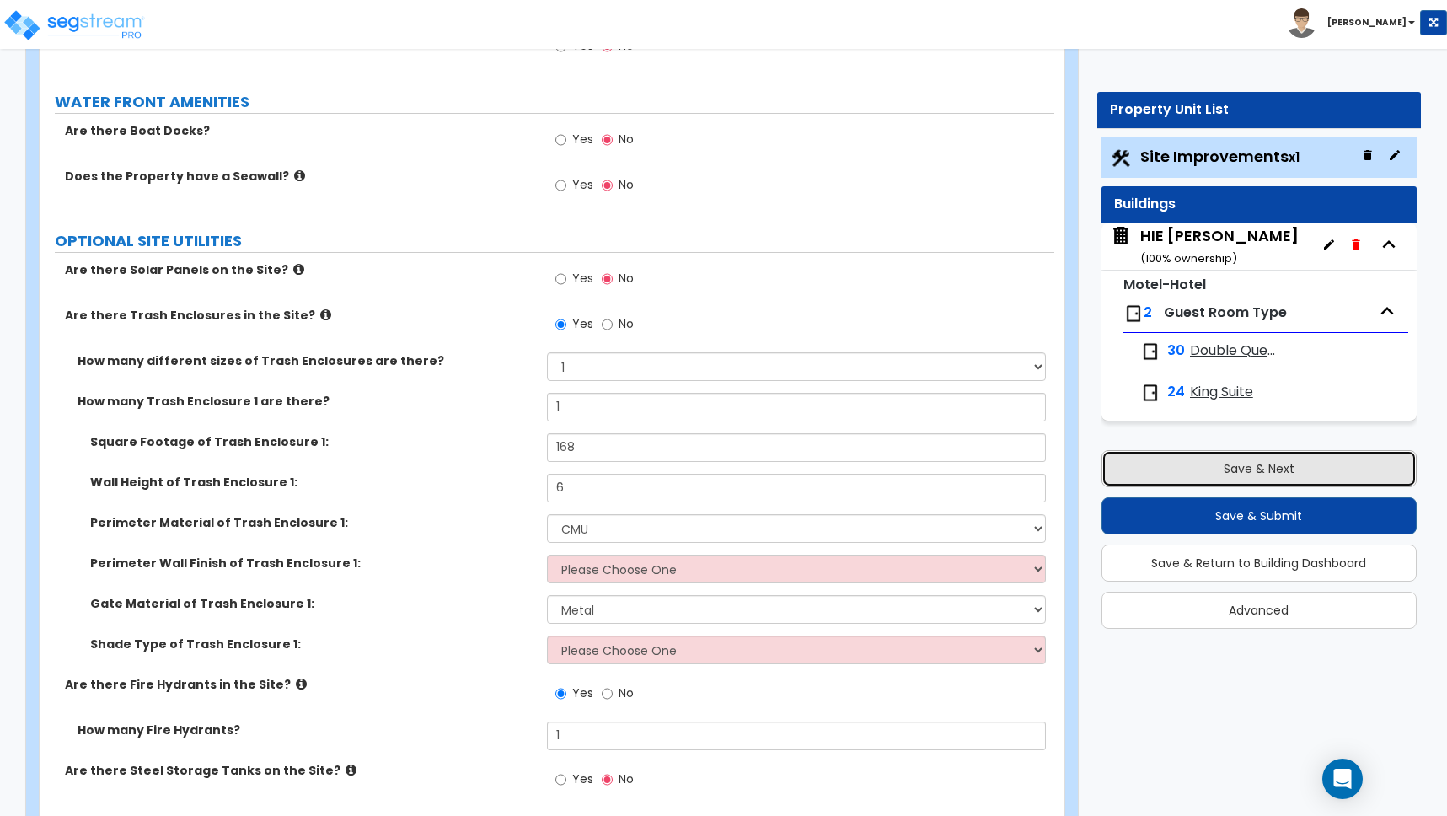
click at [1266, 472] on button "Save & Next" at bounding box center [1259, 468] width 315 height 37
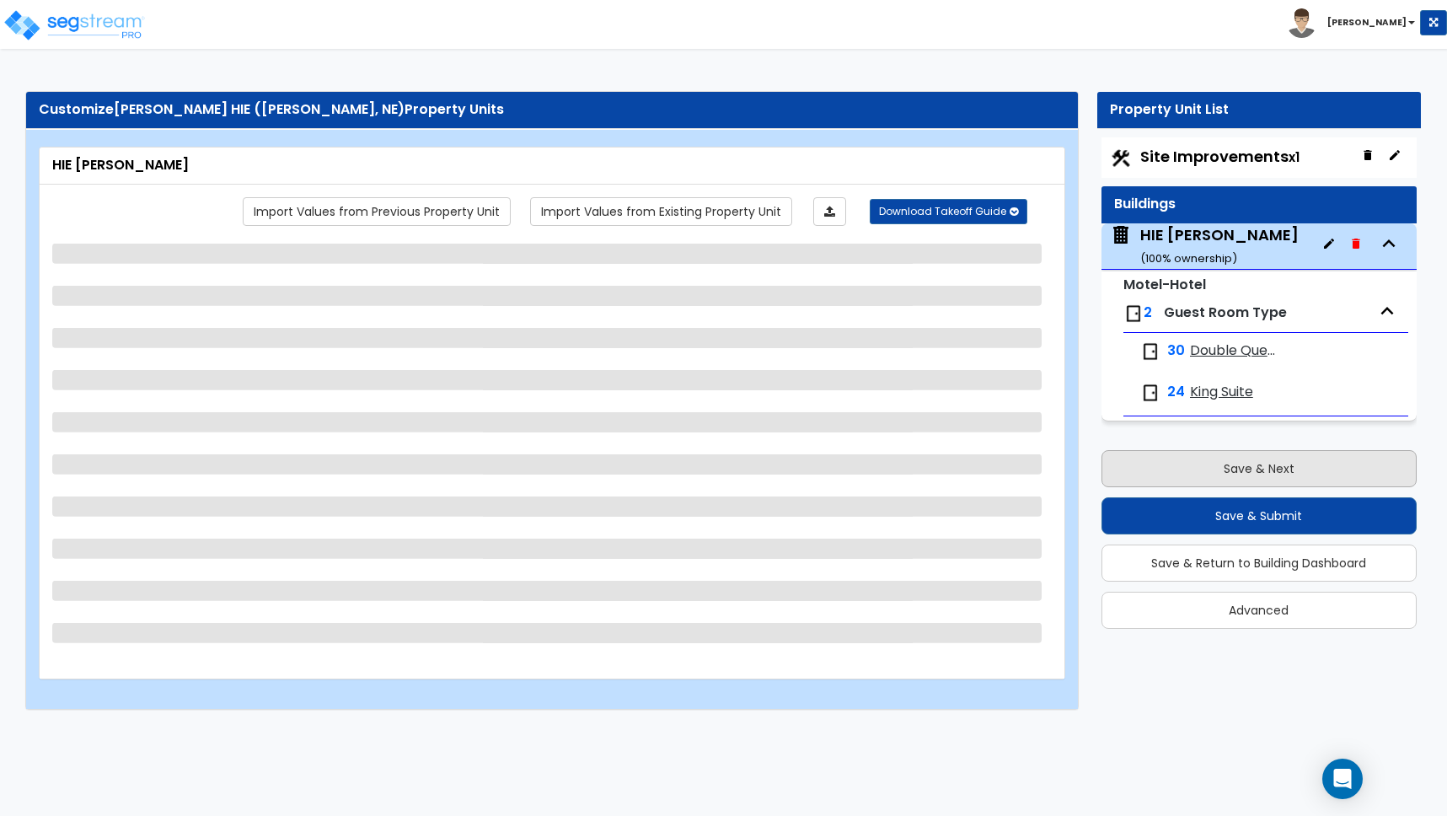
scroll to position [0, 0]
select select "1"
select select "4"
select select "2"
select select "1"
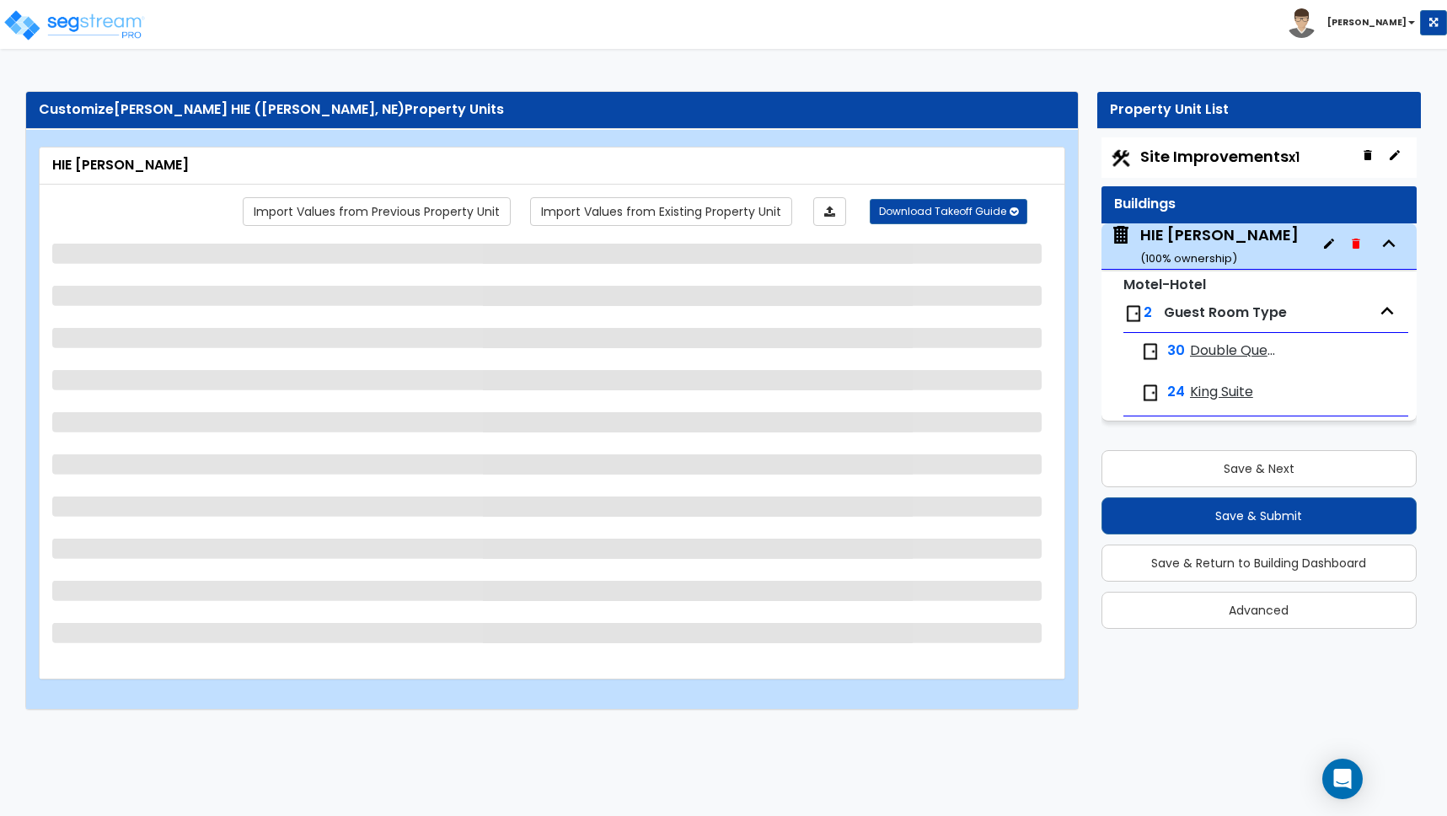
select select "1"
select select "7"
select select "2"
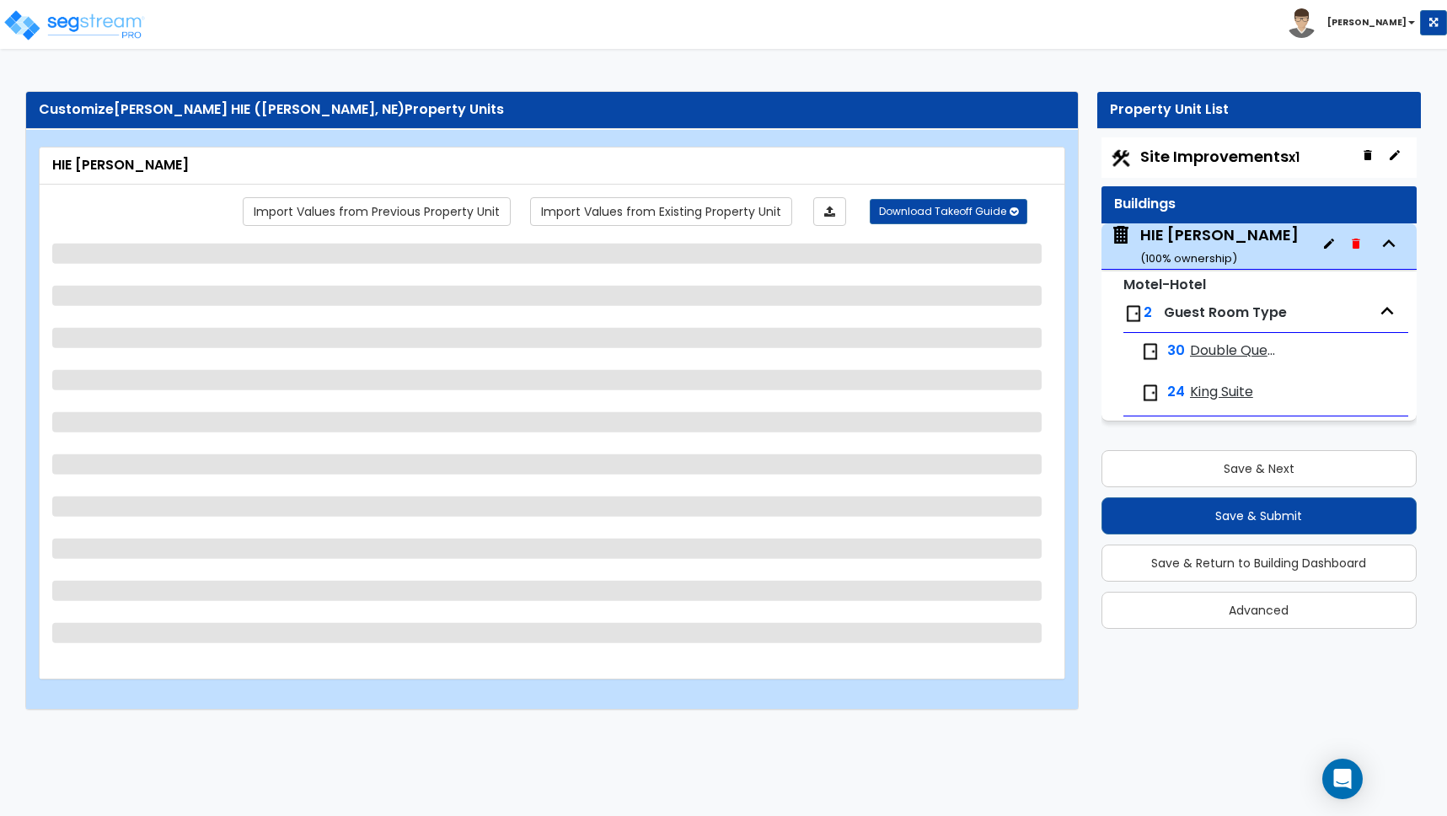
select select "7"
select select "2"
select select "1"
select select "2"
select select "1"
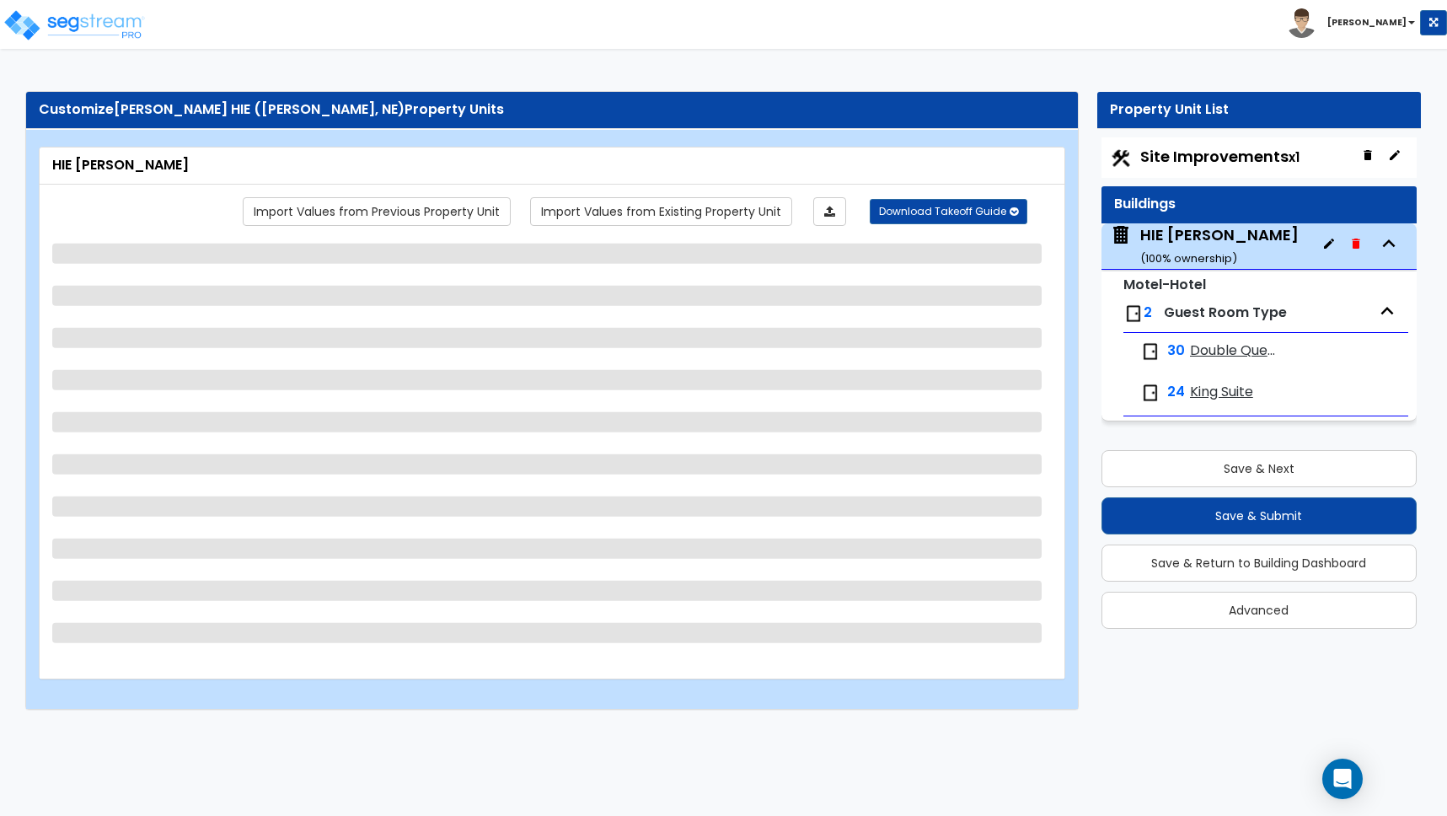
select select "2"
select select "1"
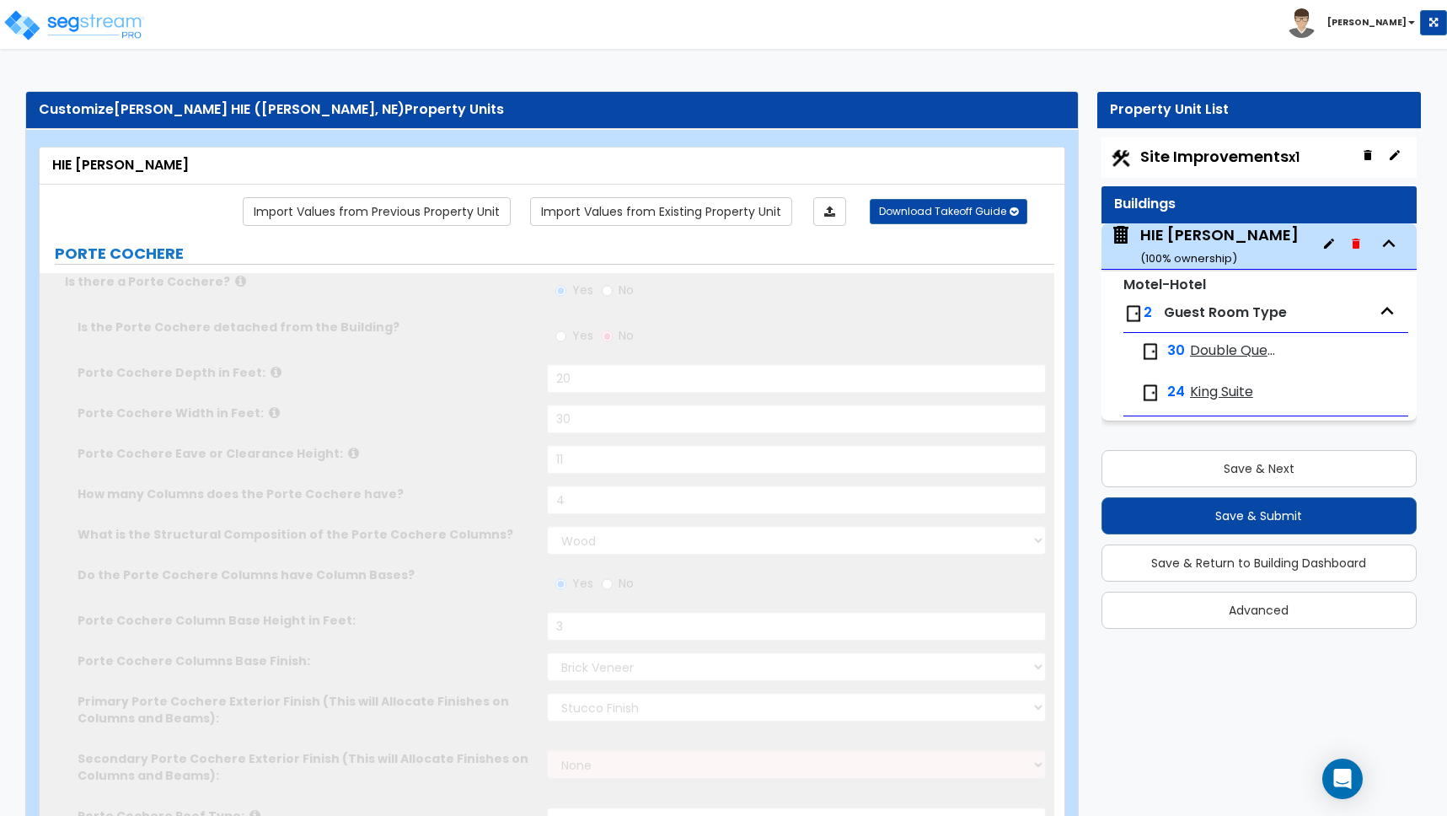
radio input "true"
select select "1"
type input "74"
type input "6"
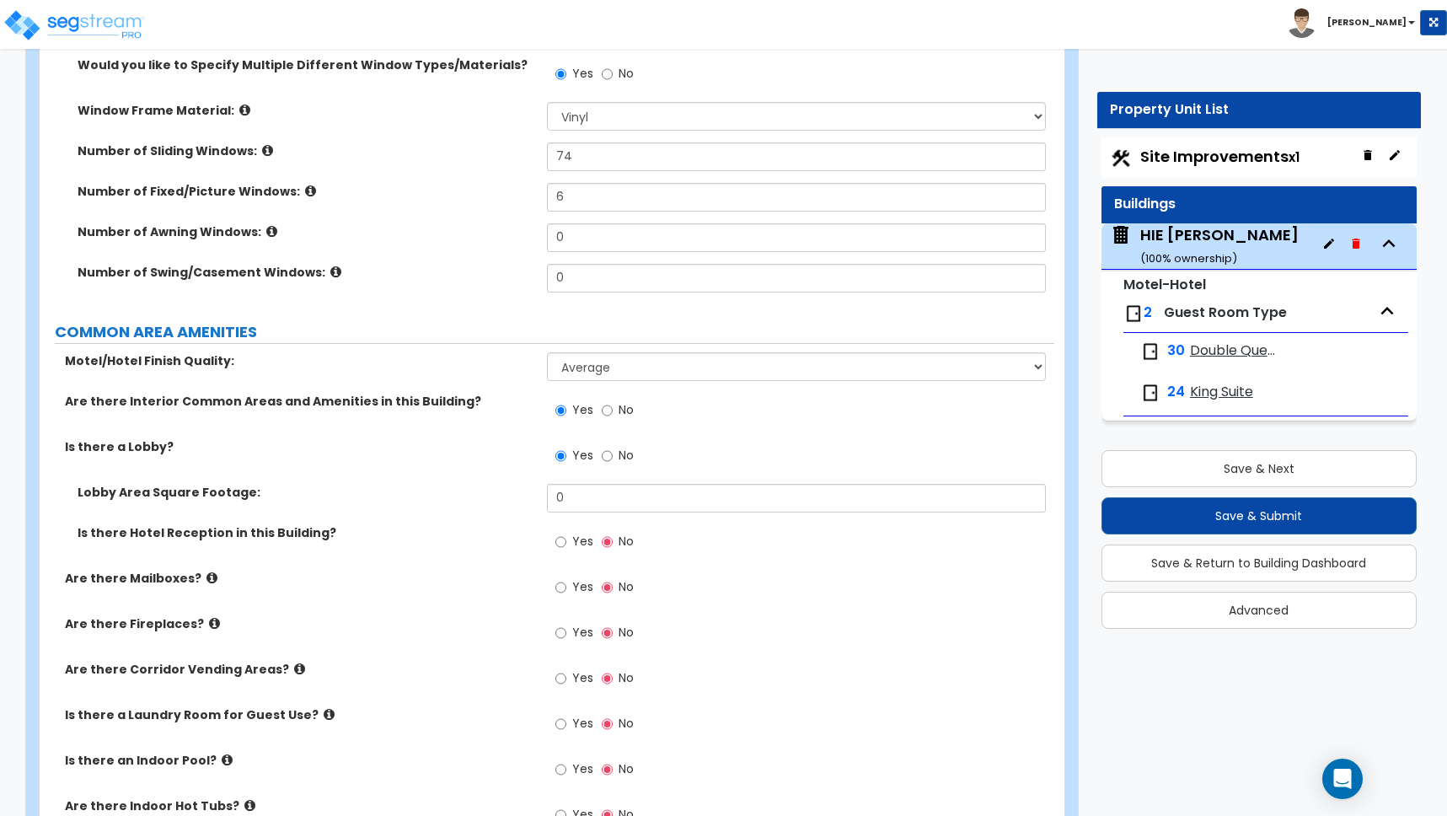
scroll to position [3303, 0]
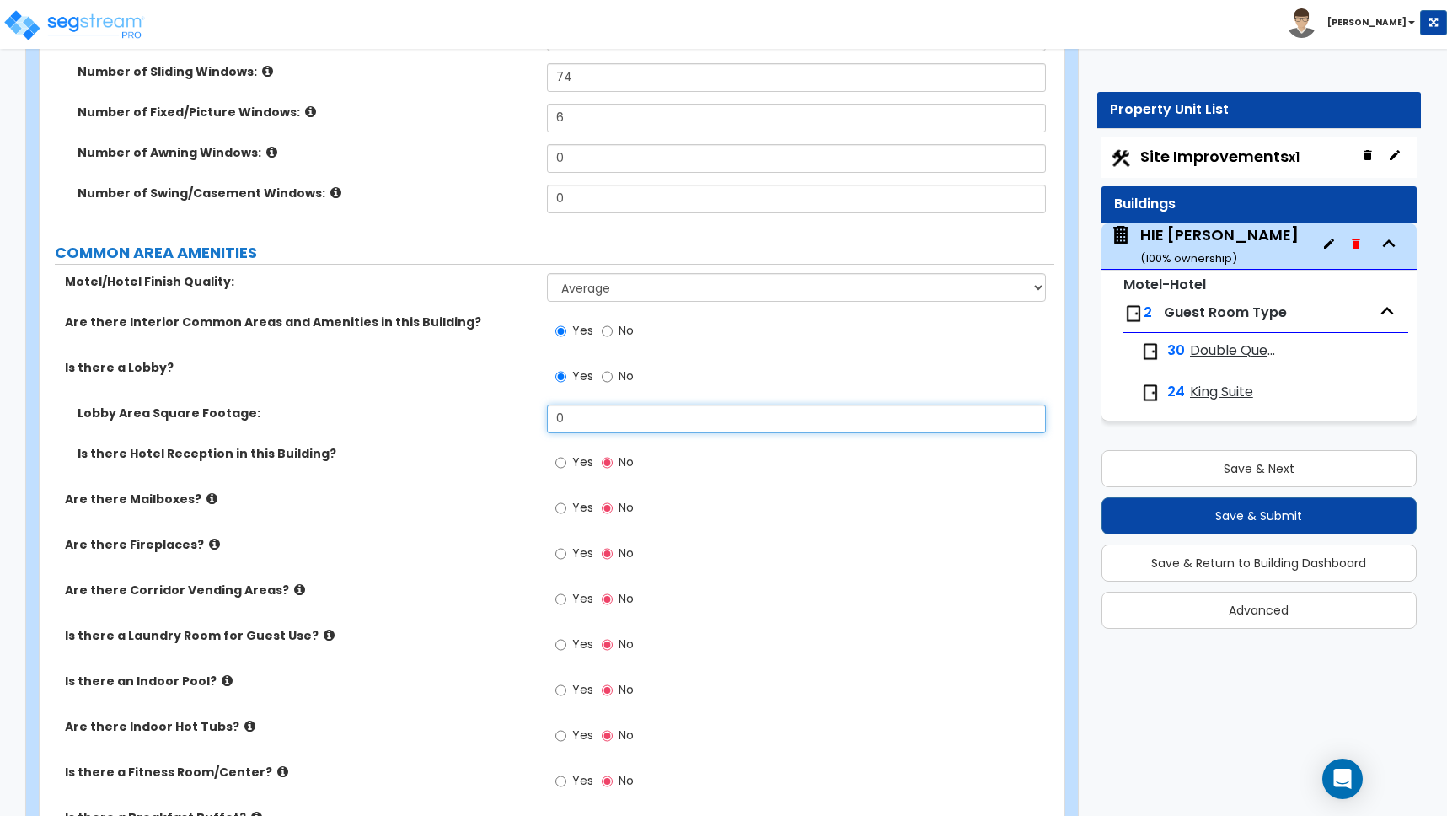
drag, startPoint x: 571, startPoint y: 416, endPoint x: 519, endPoint y: 404, distance: 52.8
click at [519, 405] on div "Lobby Area Square Footage: 0" at bounding box center [547, 425] width 1015 height 40
type input "3,375"
click at [563, 462] on input "Yes" at bounding box center [560, 462] width 11 height 19
radio input "true"
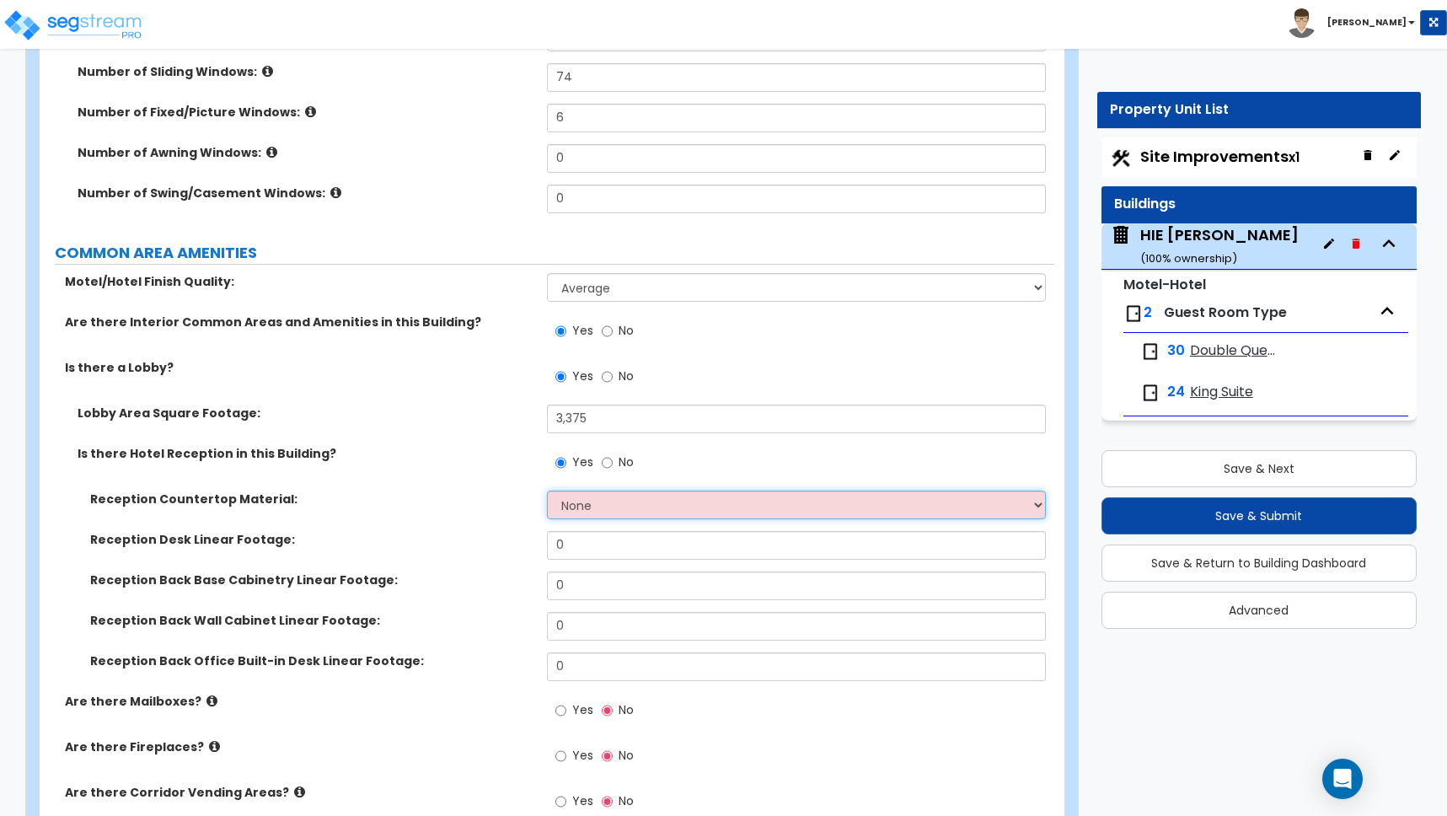
click at [645, 508] on select "None Plastic Laminate Solid Surface Stone Quartz Marble Tile Wood Stainless Ste…" at bounding box center [796, 505] width 499 height 29
select select "1"
click at [547, 491] on select "None Plastic Laminate Solid Surface Stone Quartz Marble Tile Wood Stainless Ste…" at bounding box center [796, 505] width 499 height 29
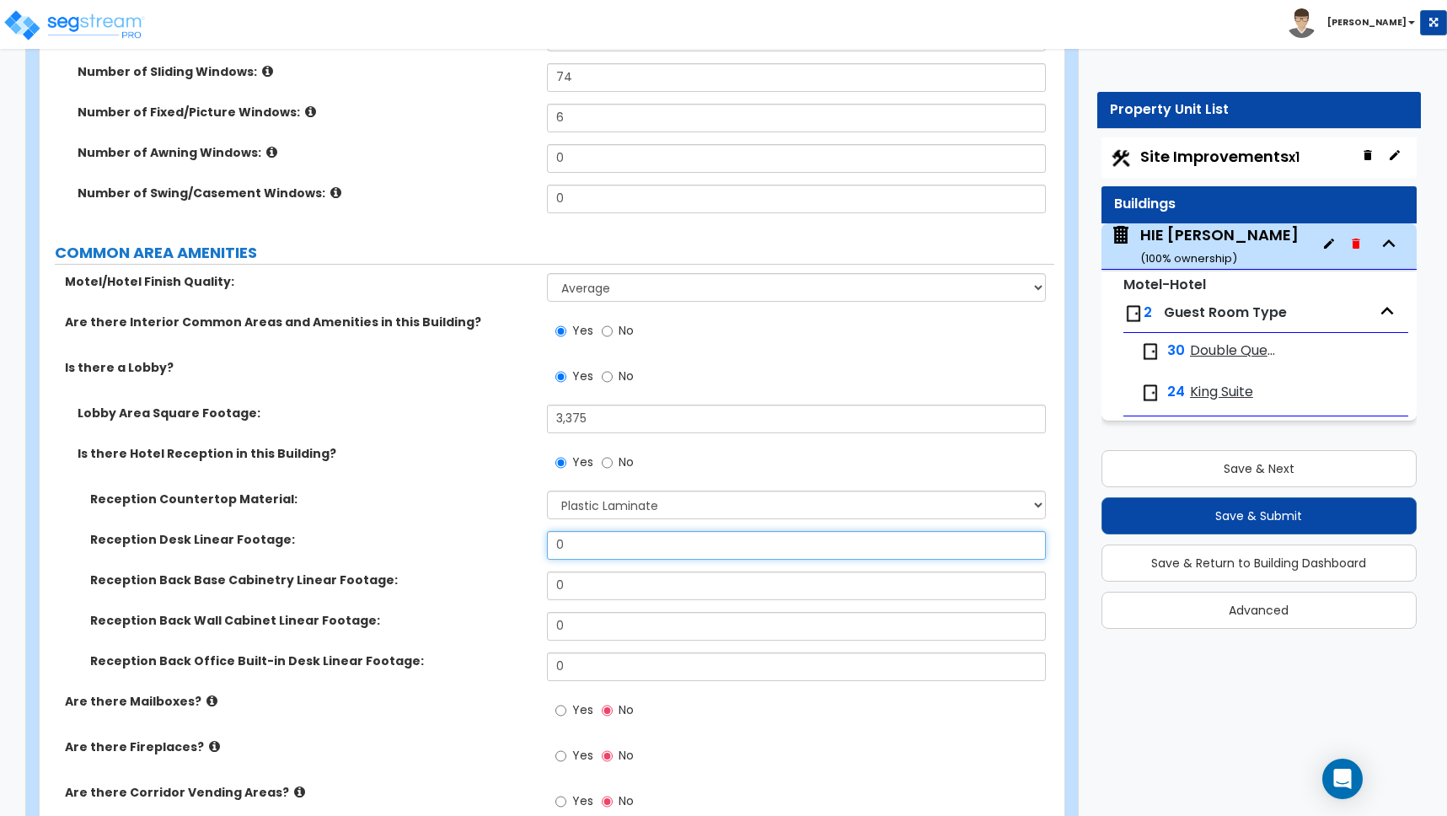
drag, startPoint x: 573, startPoint y: 539, endPoint x: 554, endPoint y: 536, distance: 19.7
click at [554, 536] on input "0" at bounding box center [796, 545] width 499 height 29
drag, startPoint x: 571, startPoint y: 545, endPoint x: 482, endPoint y: 531, distance: 90.4
click at [487, 534] on div "Reception Desk Linear Footage: 0" at bounding box center [547, 551] width 1015 height 40
type input "8"
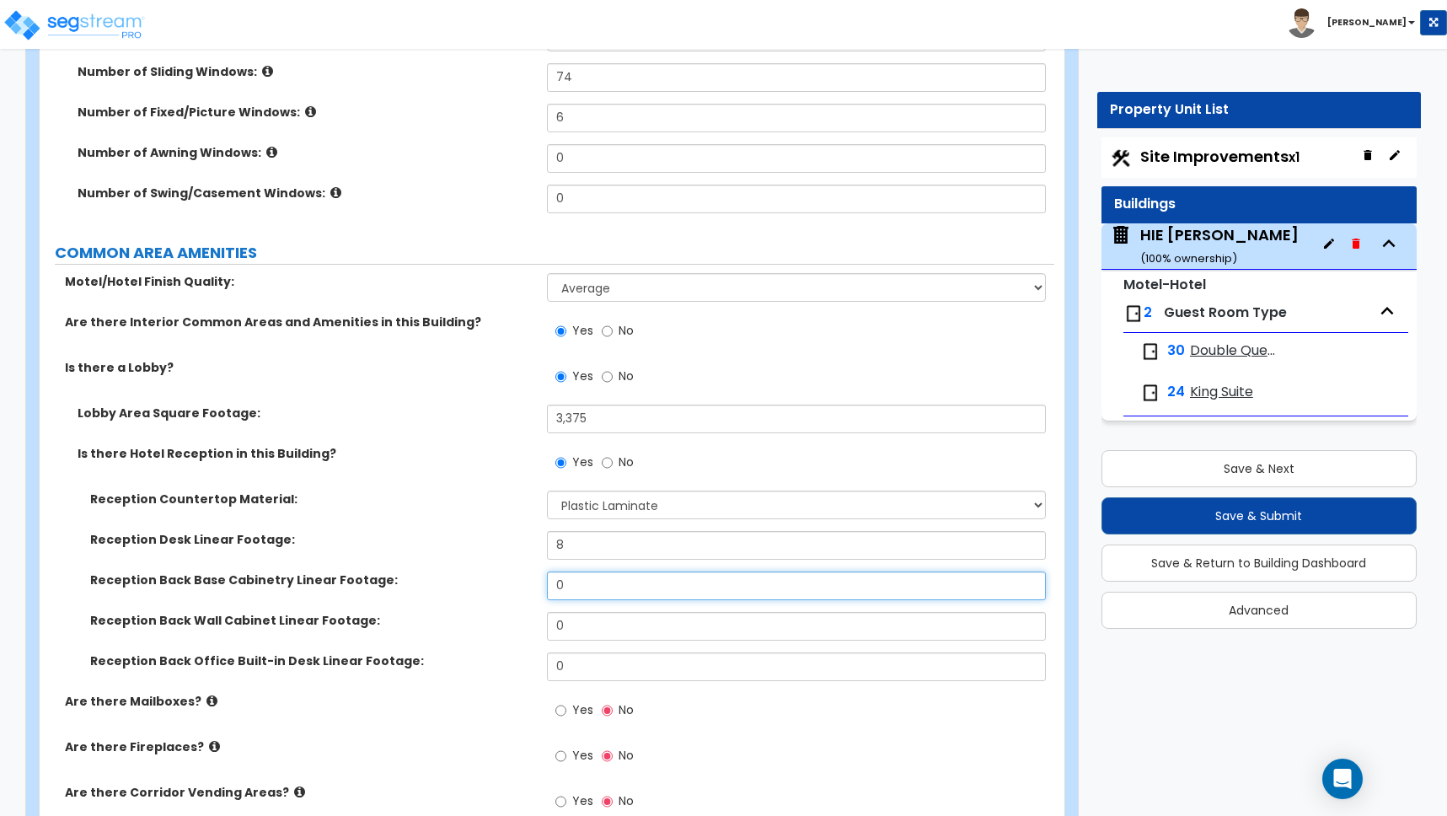
drag, startPoint x: 554, startPoint y: 582, endPoint x: 536, endPoint y: 580, distance: 17.9
click at [536, 581] on div "Reception Back Base Cabinetry Linear Footage: 0" at bounding box center [547, 591] width 1015 height 40
type input "8"
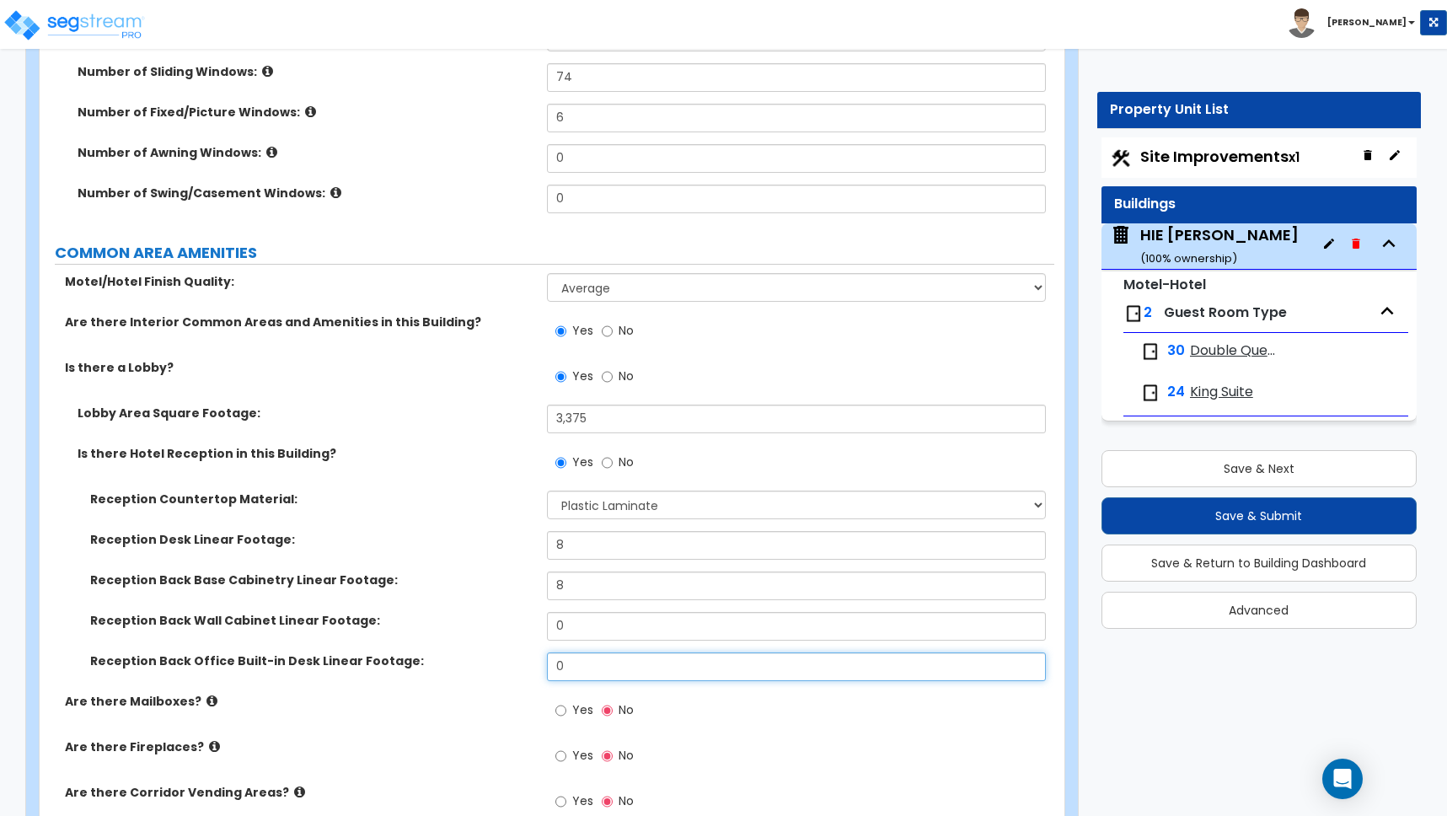
click at [587, 672] on input "0" at bounding box center [796, 666] width 499 height 29
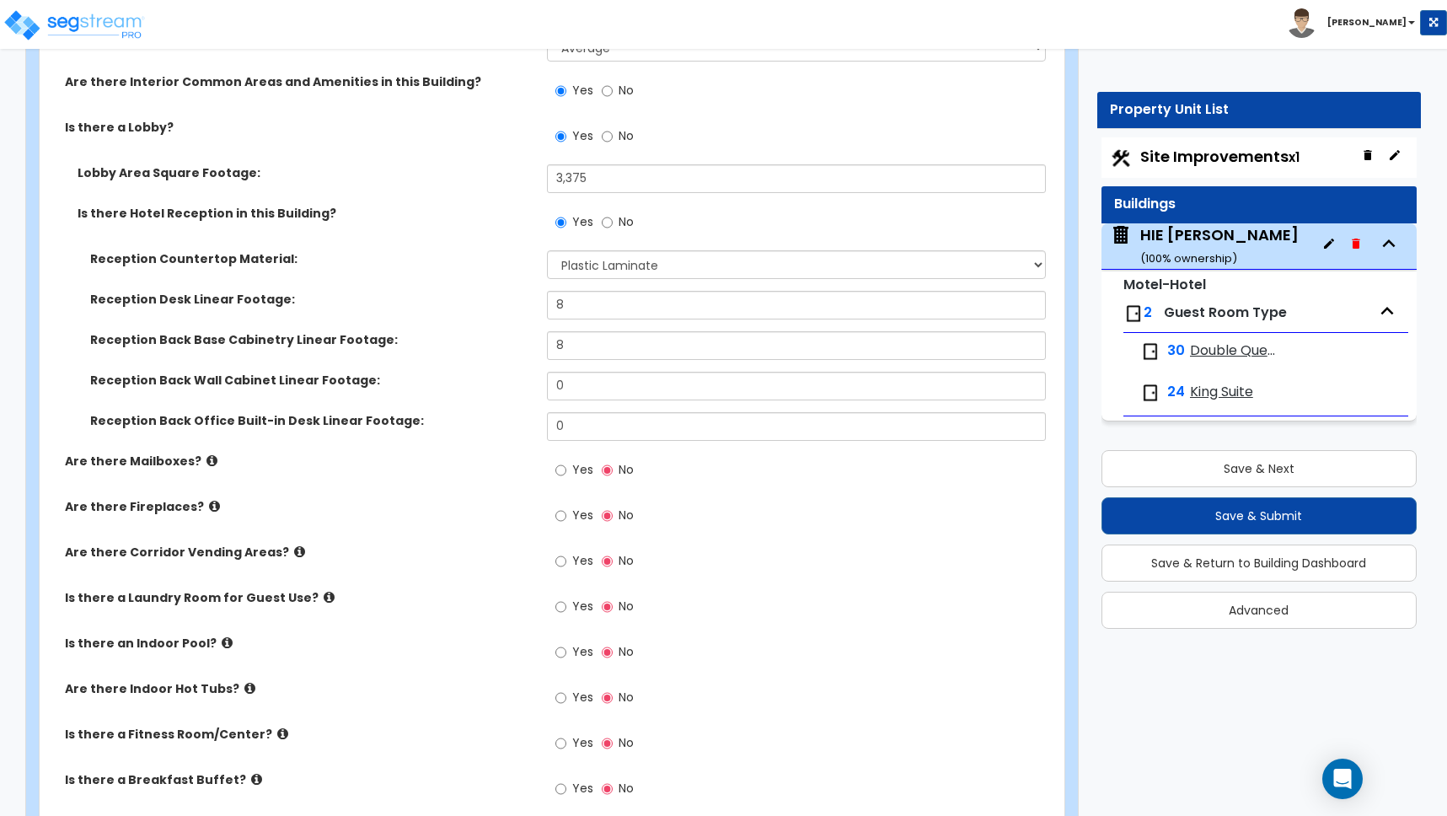
scroll to position [3549, 0]
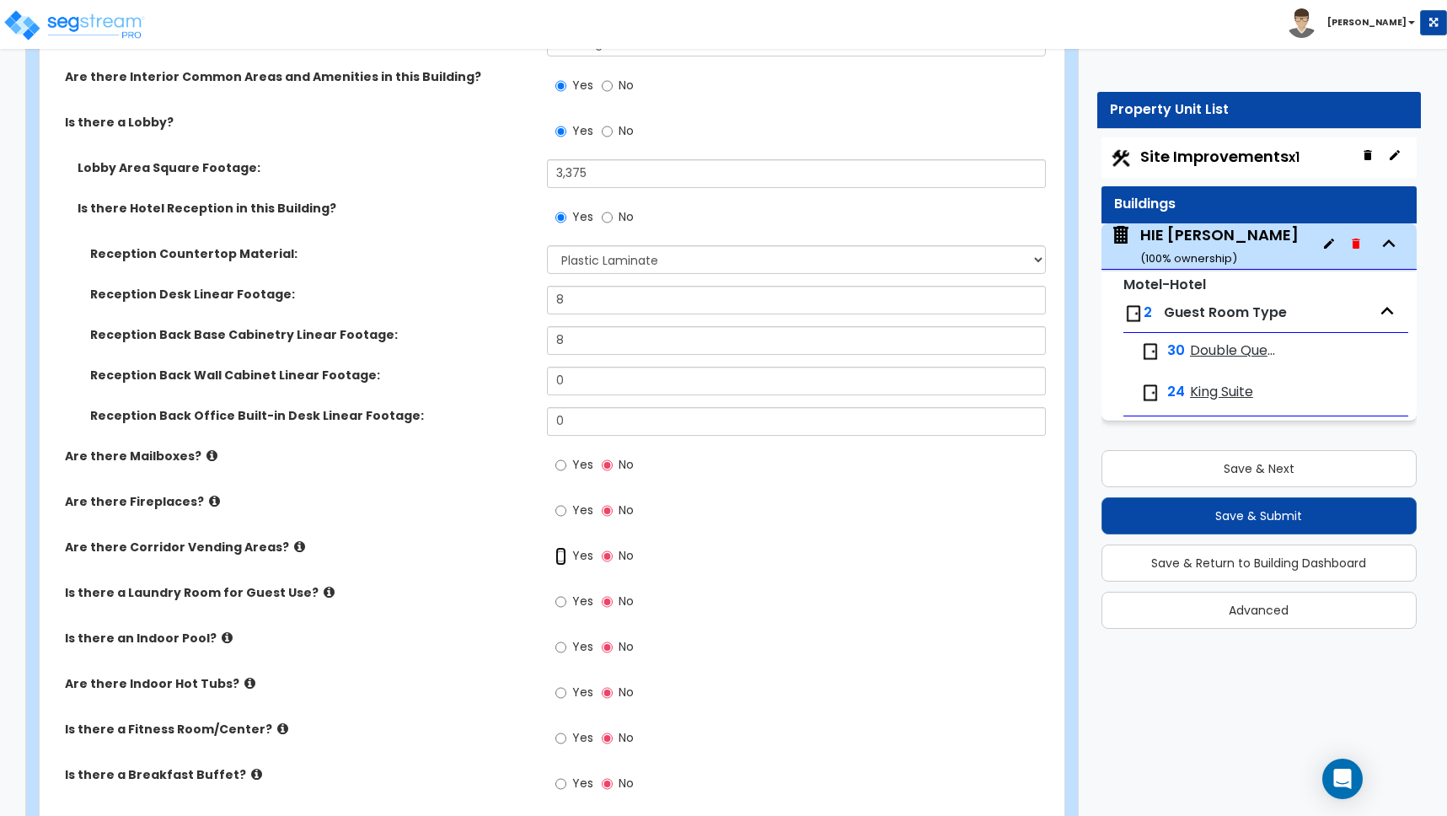
click at [561, 556] on input "Yes" at bounding box center [560, 556] width 11 height 19
radio input "true"
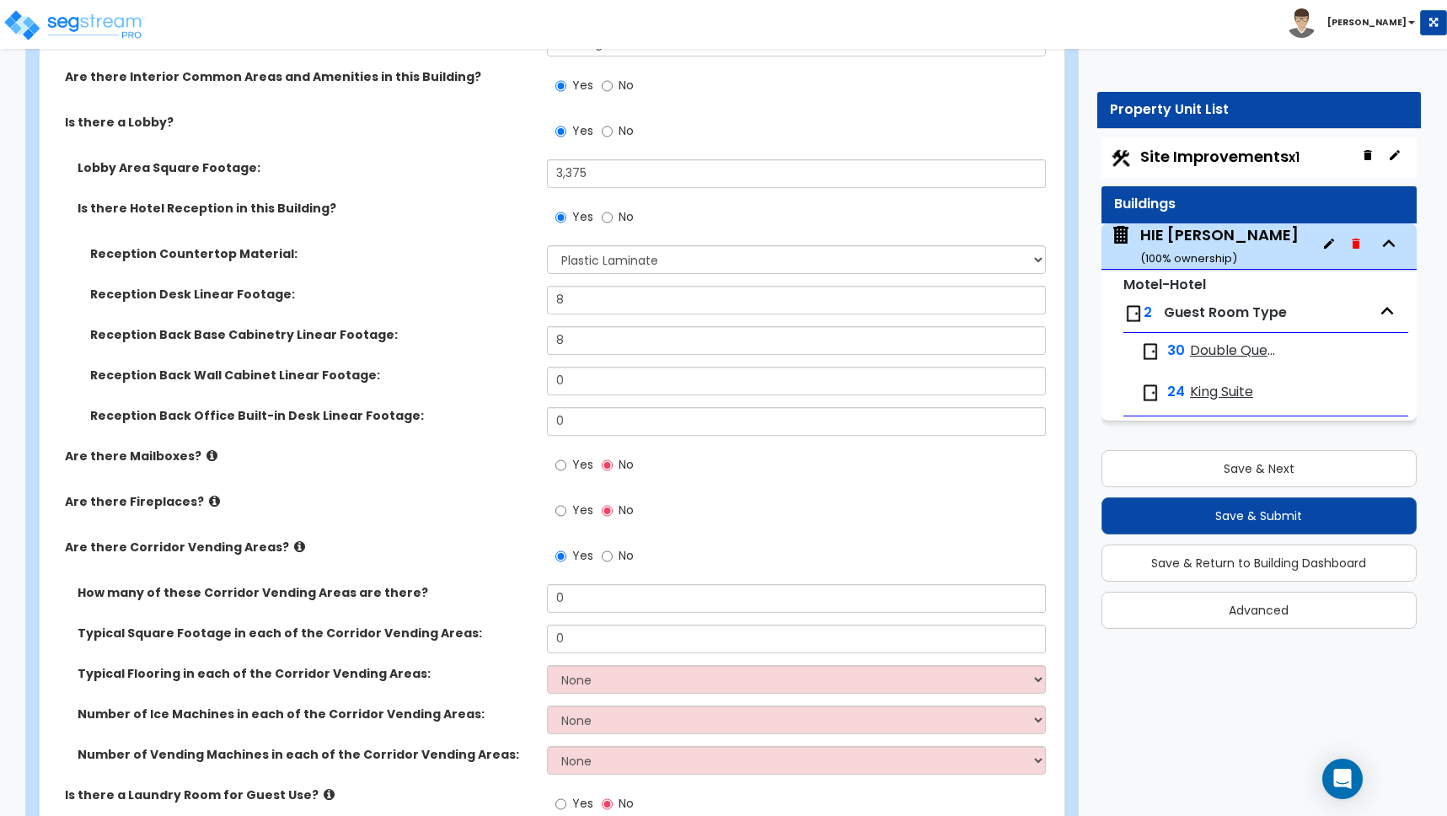
click at [437, 534] on div "Are there Fireplaces? Yes No" at bounding box center [547, 516] width 1015 height 46
click at [294, 546] on icon at bounding box center [299, 546] width 11 height 13
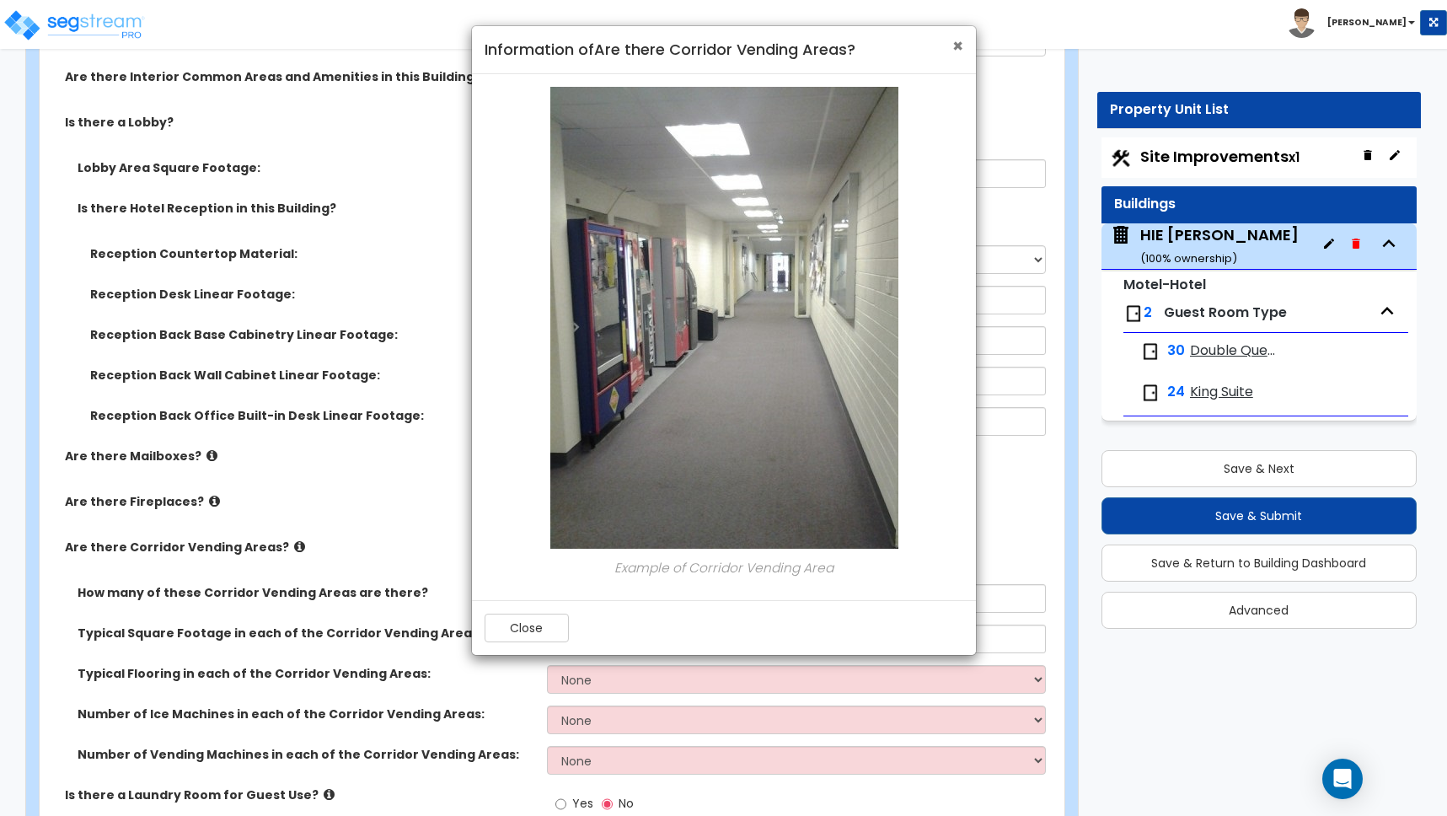
click at [957, 49] on span "×" at bounding box center [957, 46] width 11 height 24
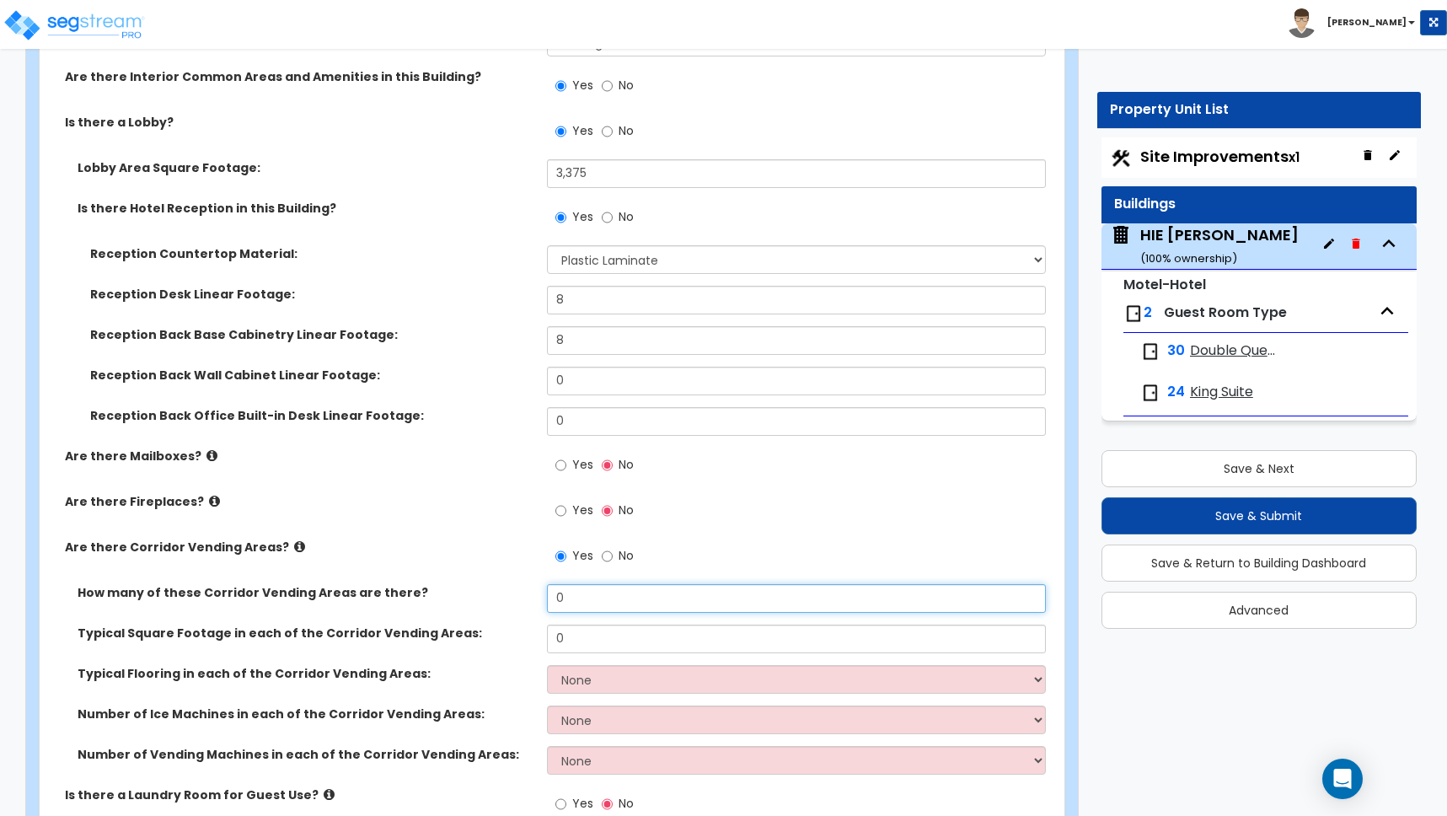
drag, startPoint x: 566, startPoint y: 598, endPoint x: 502, endPoint y: 587, distance: 64.2
click at [502, 587] on div "How many of these Corridor Vending Areas are there? 0" at bounding box center [547, 604] width 1015 height 40
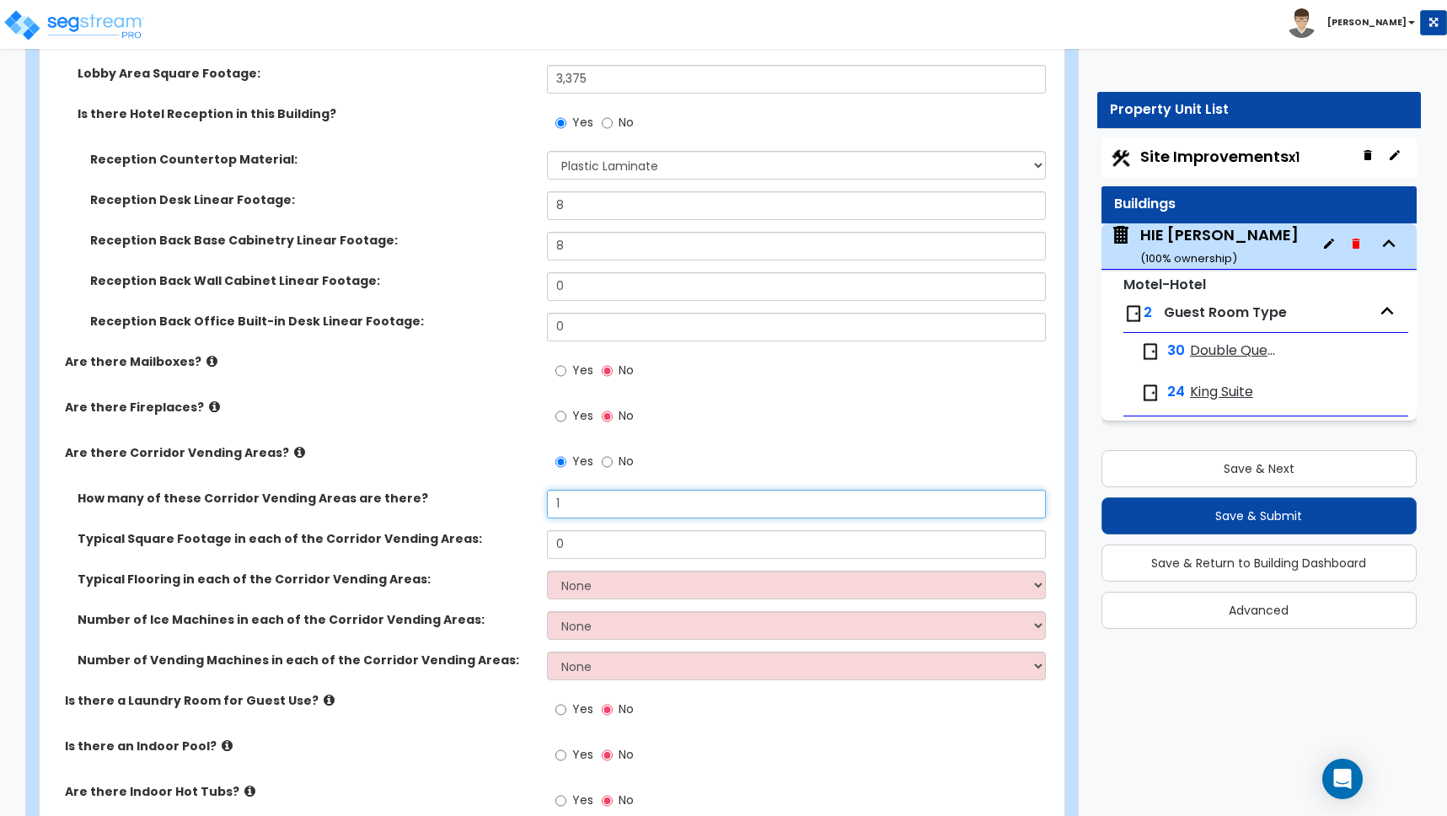
scroll to position [3647, 0]
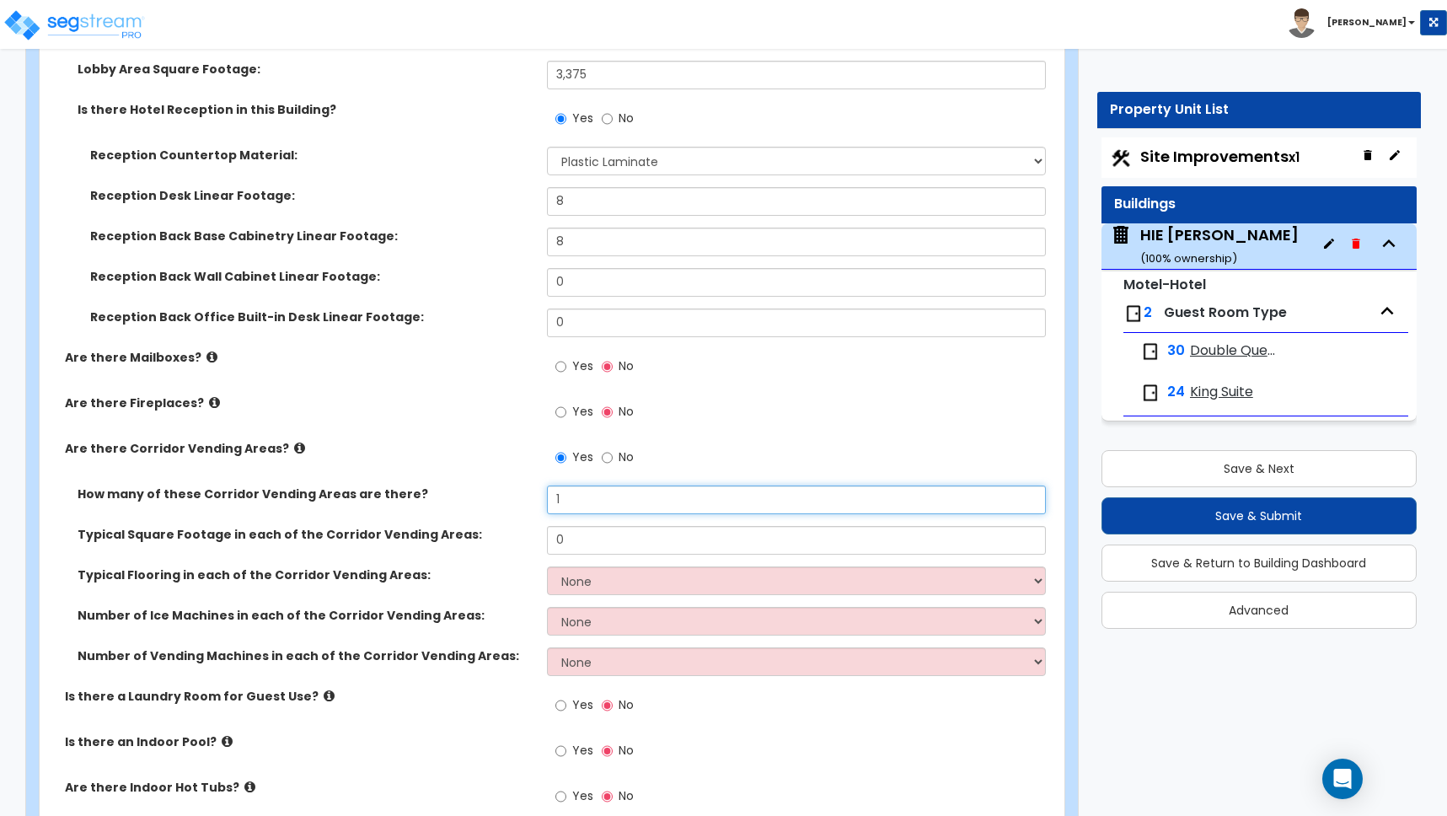
type input "1"
drag, startPoint x: 571, startPoint y: 541, endPoint x: 548, endPoint y: 540, distance: 23.6
click at [548, 540] on input "0" at bounding box center [796, 540] width 499 height 29
drag, startPoint x: 566, startPoint y: 542, endPoint x: 492, endPoint y: 538, distance: 74.3
click at [494, 537] on div "Typical Square Footage in each of the Corridor Vending Areas: 0" at bounding box center [547, 546] width 1015 height 40
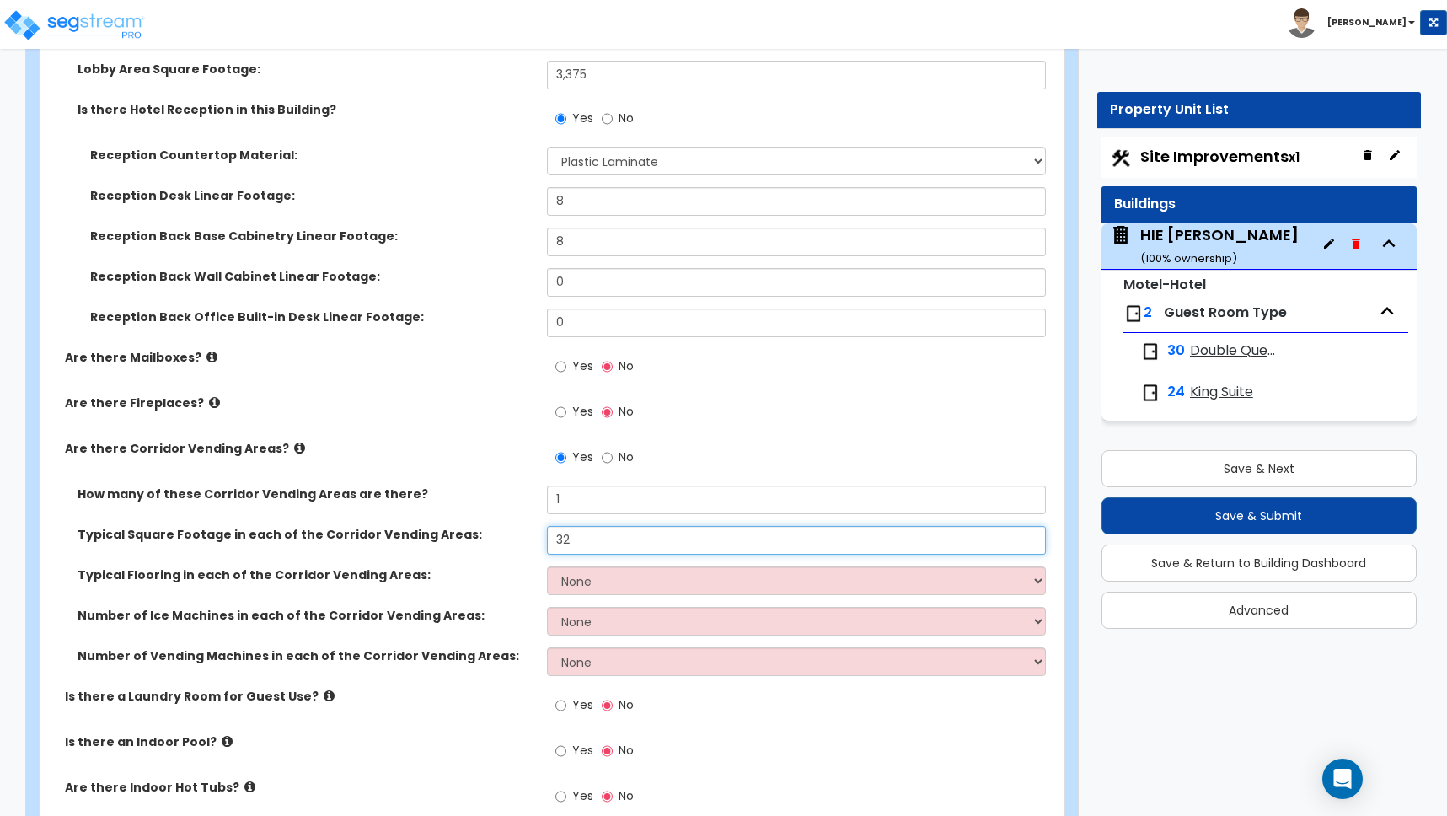
type input "32"
click at [452, 569] on label "Typical Flooring in each of the Corridor Vending Areas:" at bounding box center [306, 574] width 457 height 17
click at [595, 586] on select "None Tile Flooring Wood Flooring Resilient Laminate Flooring VCT Flooring Sheet…" at bounding box center [796, 580] width 499 height 29
select select "5"
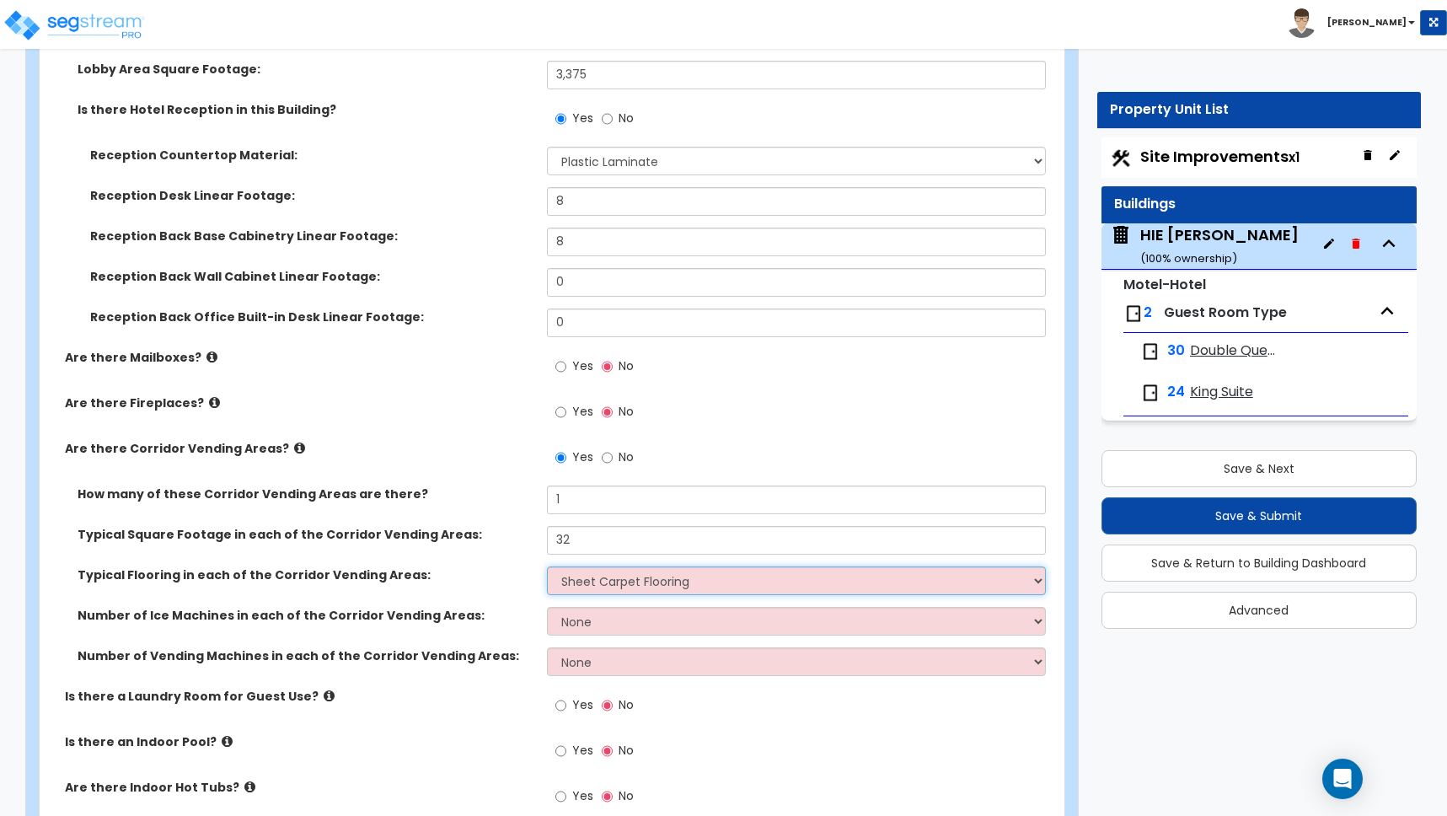
click at [547, 566] on select "None Tile Flooring Wood Flooring Resilient Laminate Flooring VCT Flooring Sheet…" at bounding box center [796, 580] width 499 height 29
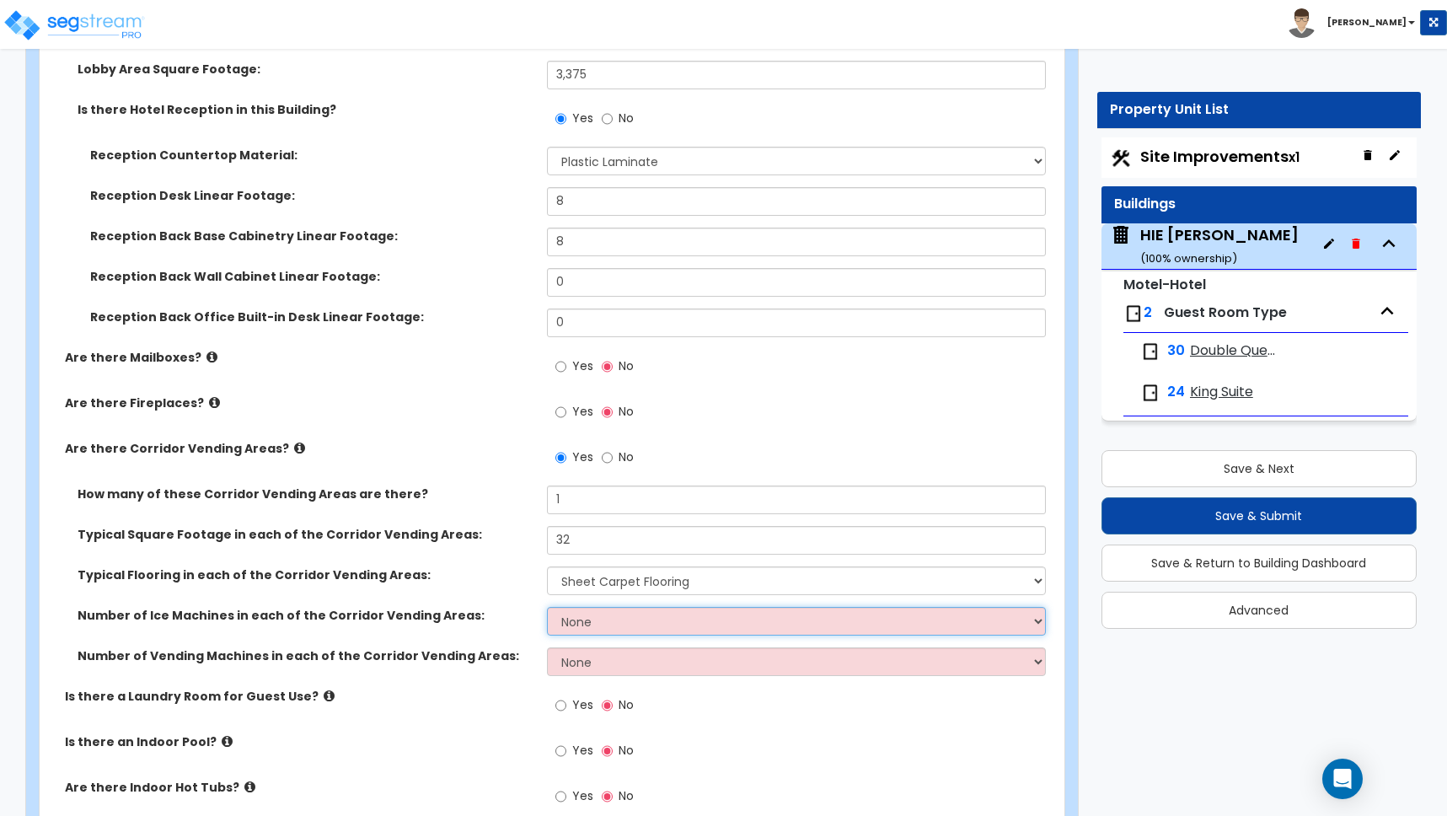
click at [579, 621] on select "None 1 2 3" at bounding box center [796, 621] width 499 height 29
select select "3"
click at [547, 607] on select "None 1 2 3" at bounding box center [796, 621] width 499 height 29
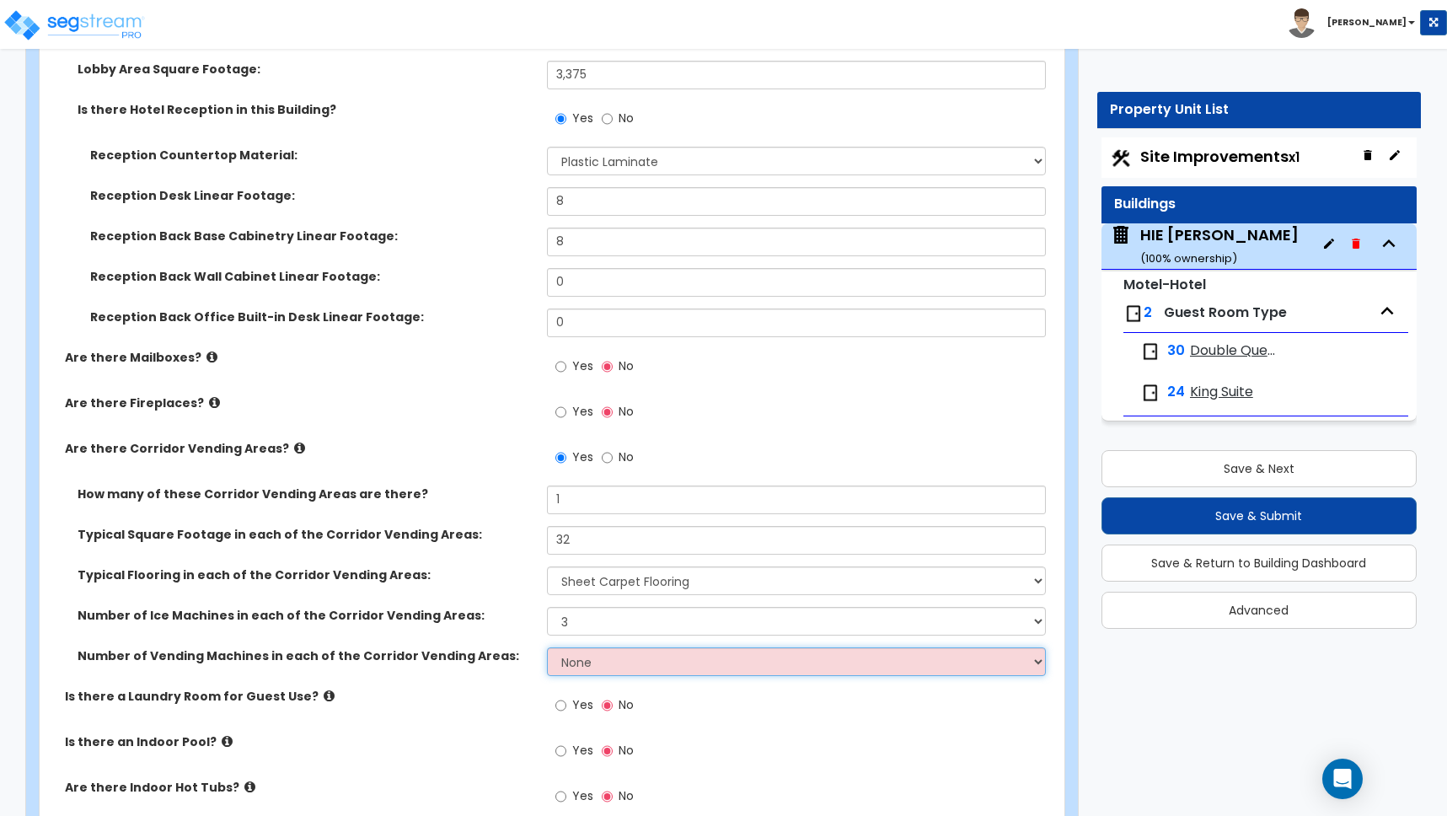
click at [589, 664] on select "None 1 2 3" at bounding box center [796, 661] width 499 height 29
select select "2"
click at [547, 647] on select "None 1 2 3" at bounding box center [796, 661] width 499 height 29
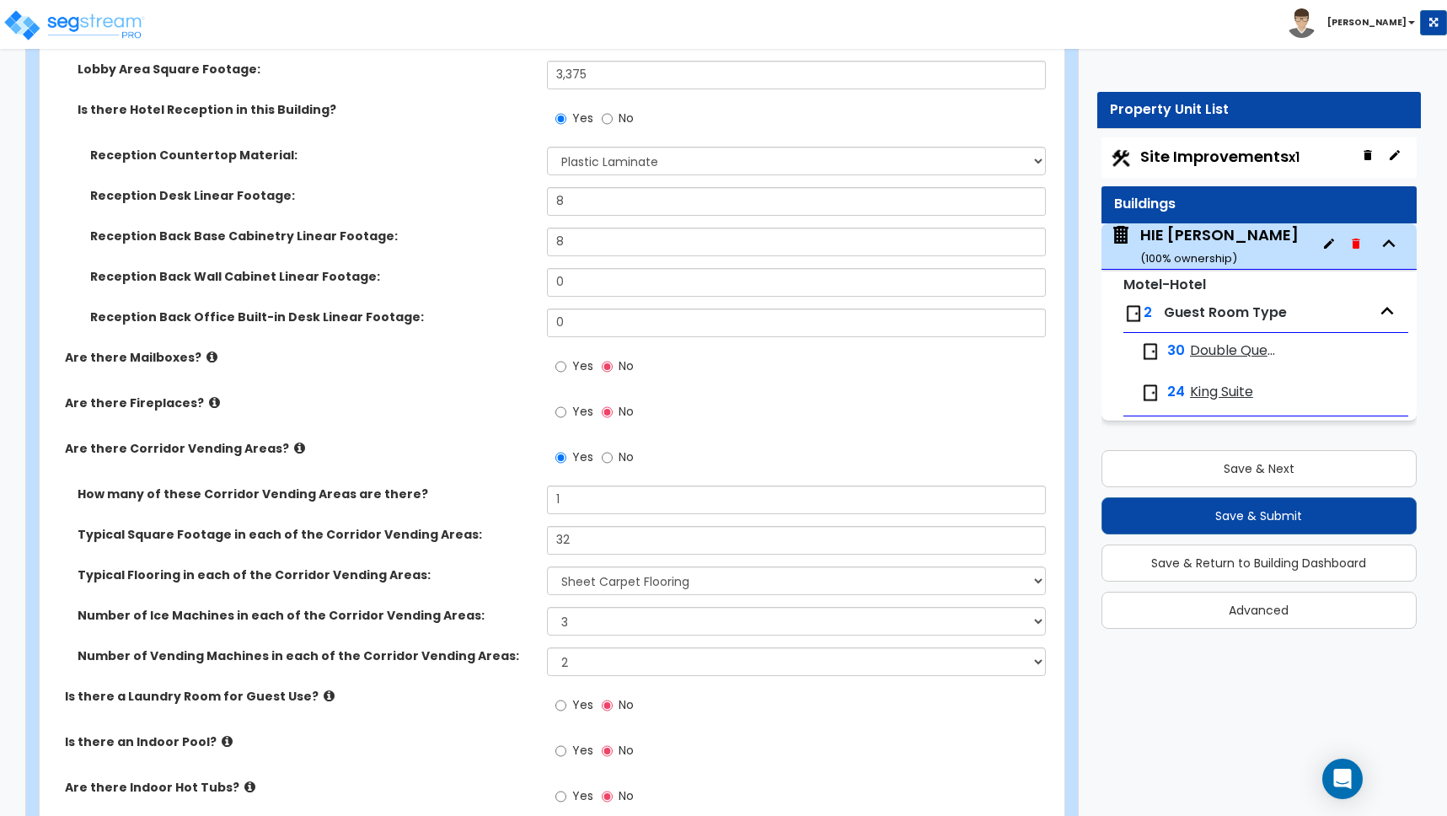
click at [524, 622] on label "Number of Ice Machines in each of the Corridor Vending Areas:" at bounding box center [306, 615] width 457 height 17
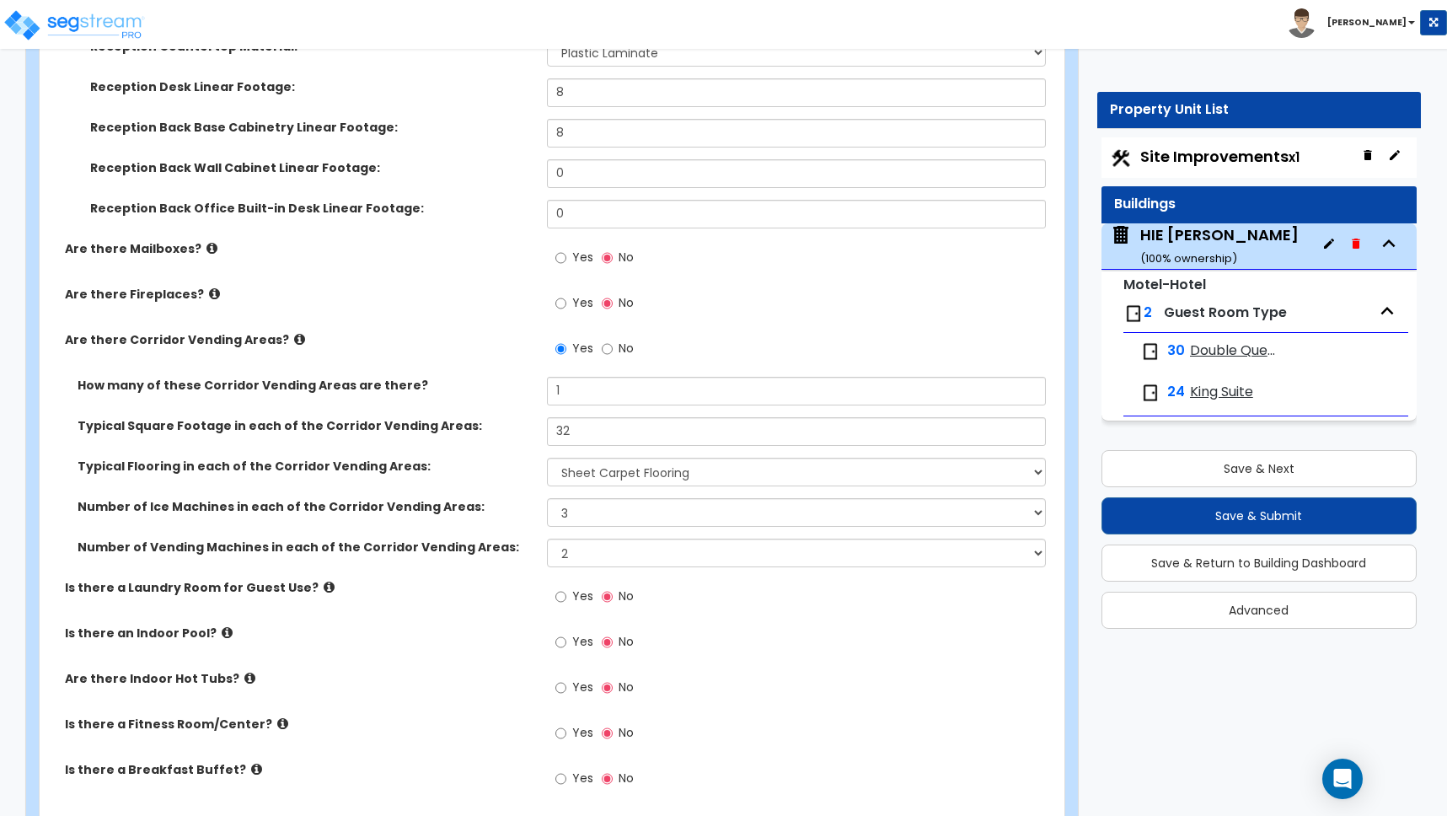
scroll to position [3761, 0]
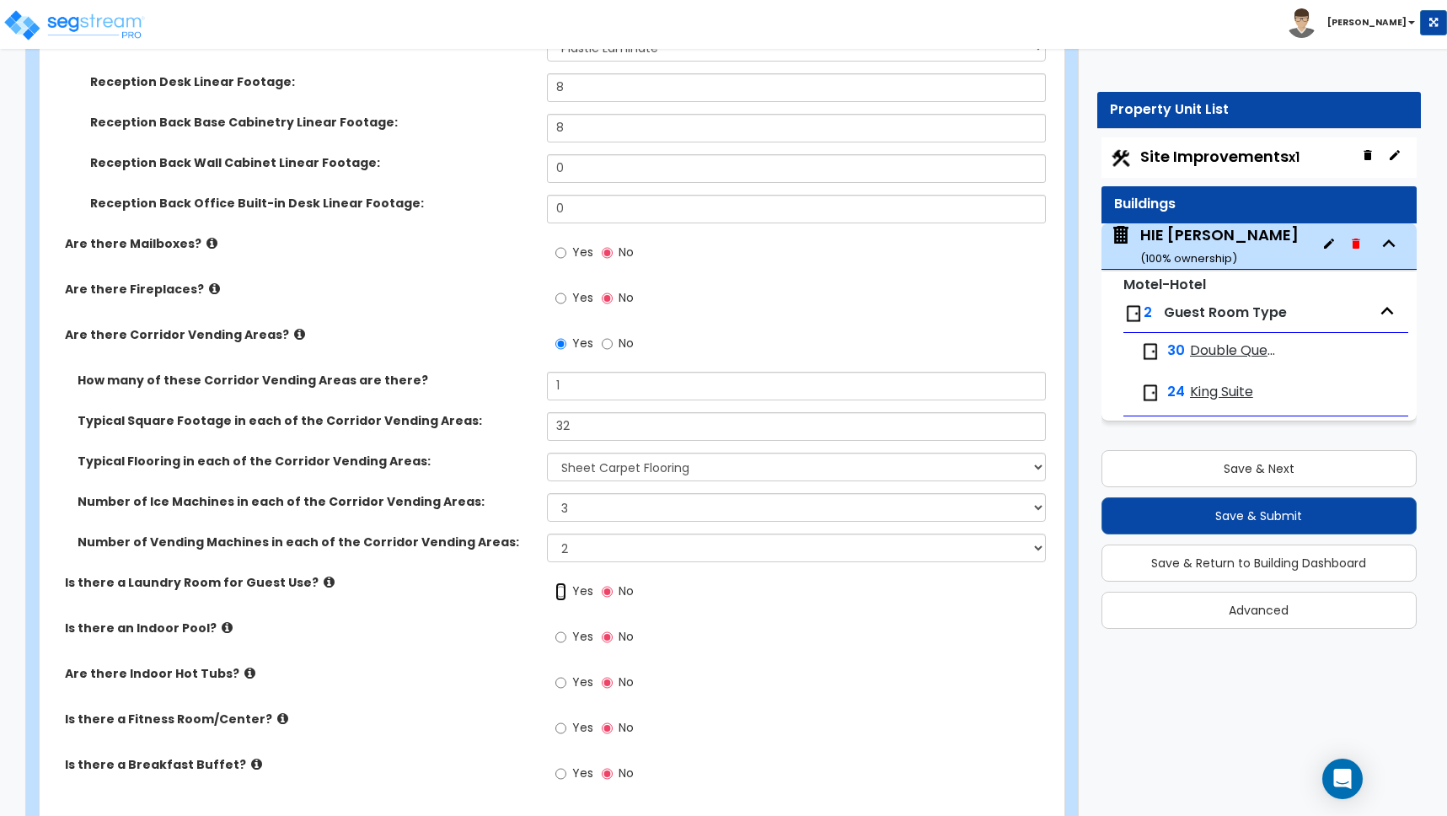
click at [562, 593] on input "Yes" at bounding box center [560, 591] width 11 height 19
radio input "true"
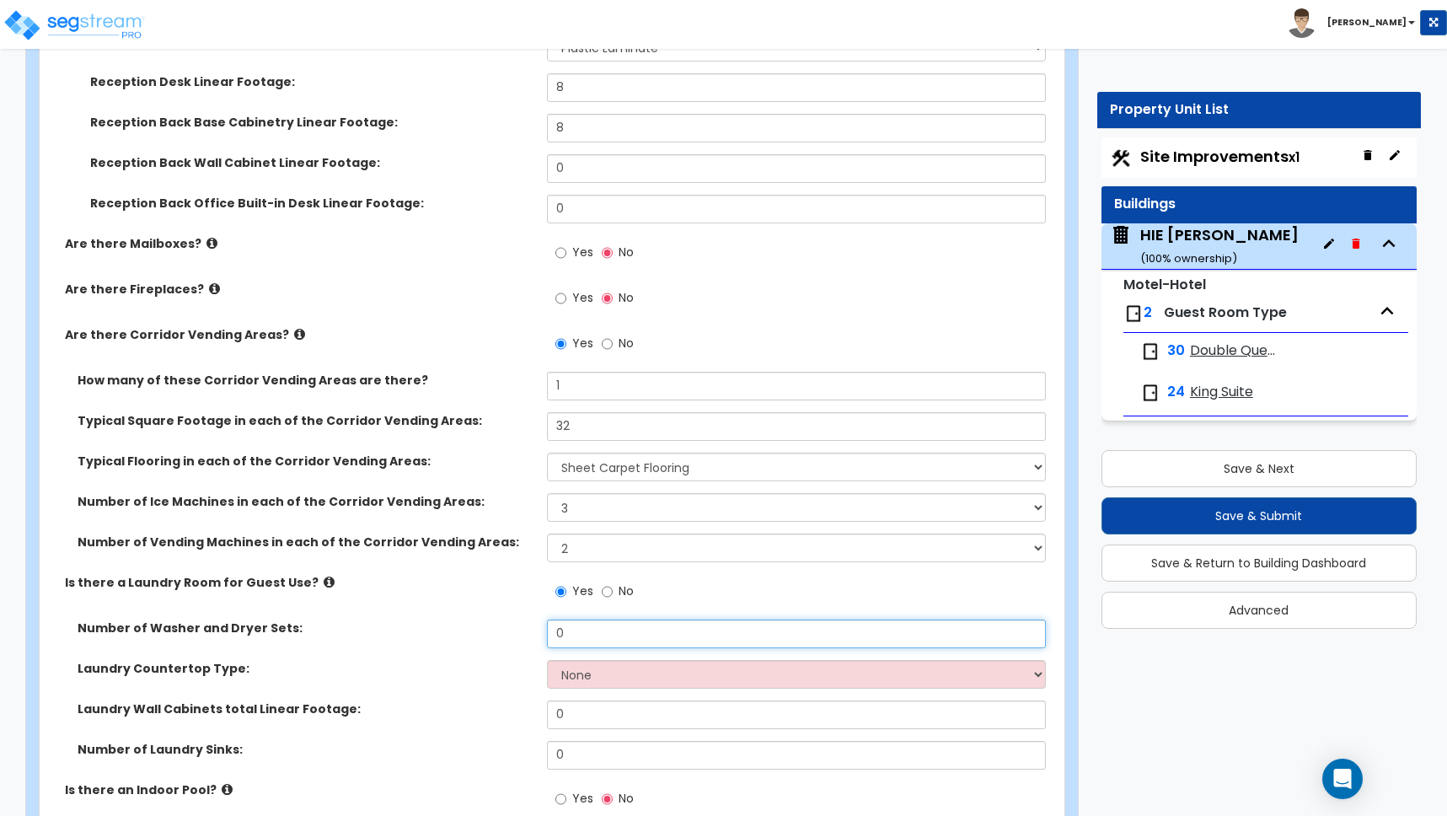
drag, startPoint x: 576, startPoint y: 633, endPoint x: 453, endPoint y: 614, distance: 123.6
click at [453, 615] on div "Motel/Hotel Finish Quality: Low Average High Are there Interior Common Areas an…" at bounding box center [547, 389] width 990 height 1148
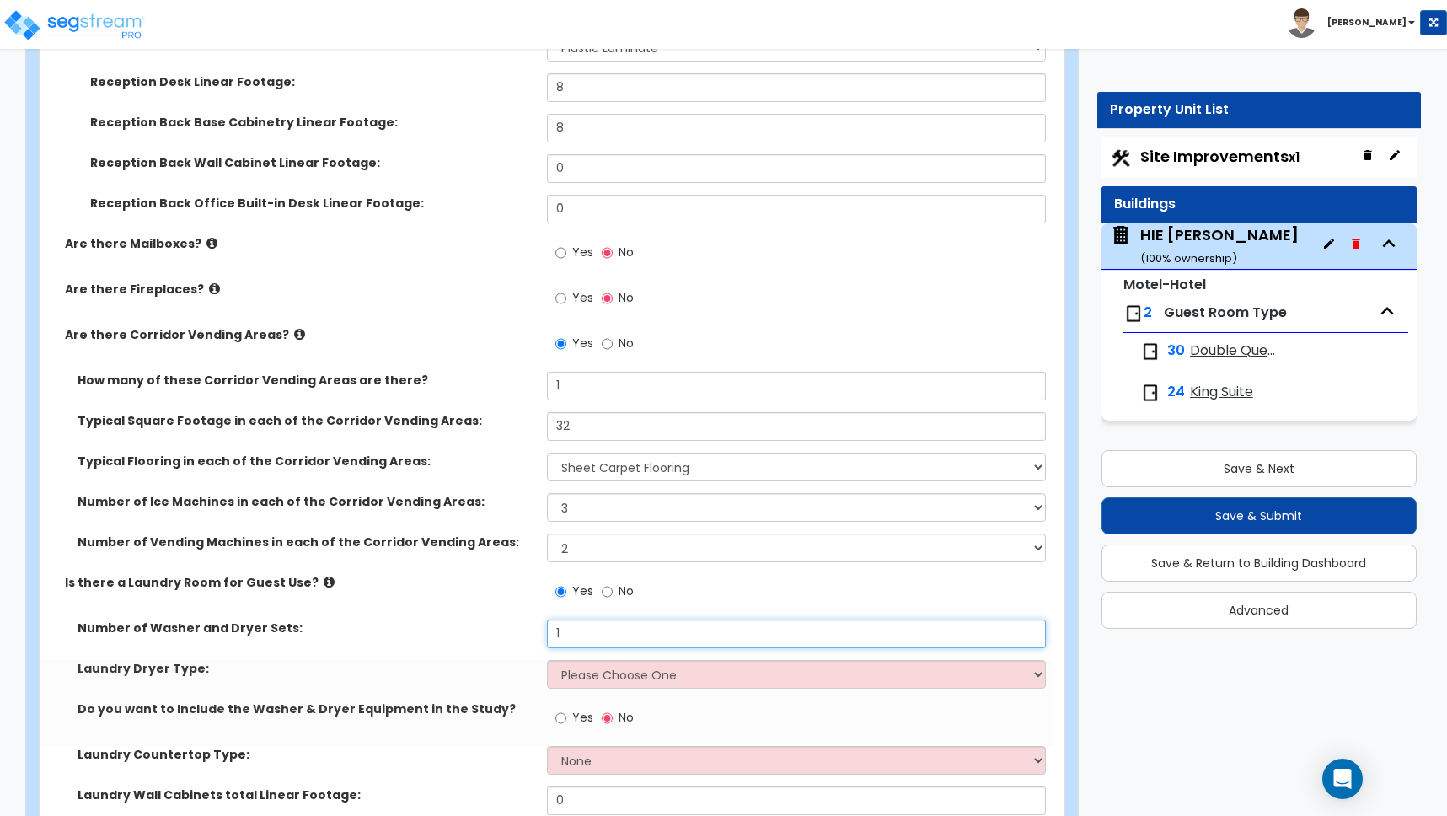
type input "1"
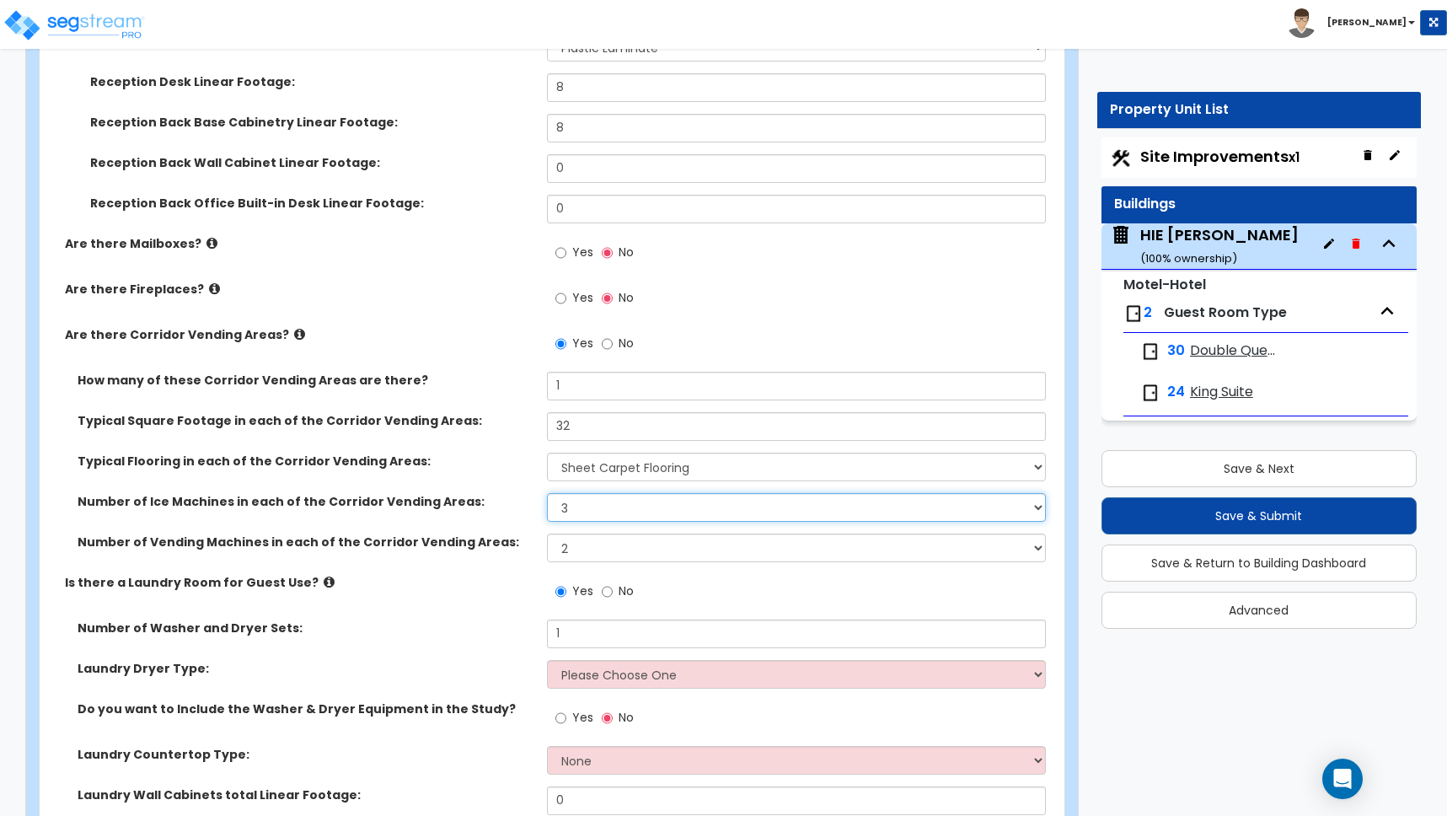
click at [576, 508] on select "None 1 2 3" at bounding box center [796, 507] width 499 height 29
select select "1"
click at [547, 493] on select "None 1 2 3" at bounding box center [796, 507] width 499 height 29
click at [514, 545] on label "Number of Vending Machines in each of the Corridor Vending Areas:" at bounding box center [306, 542] width 457 height 17
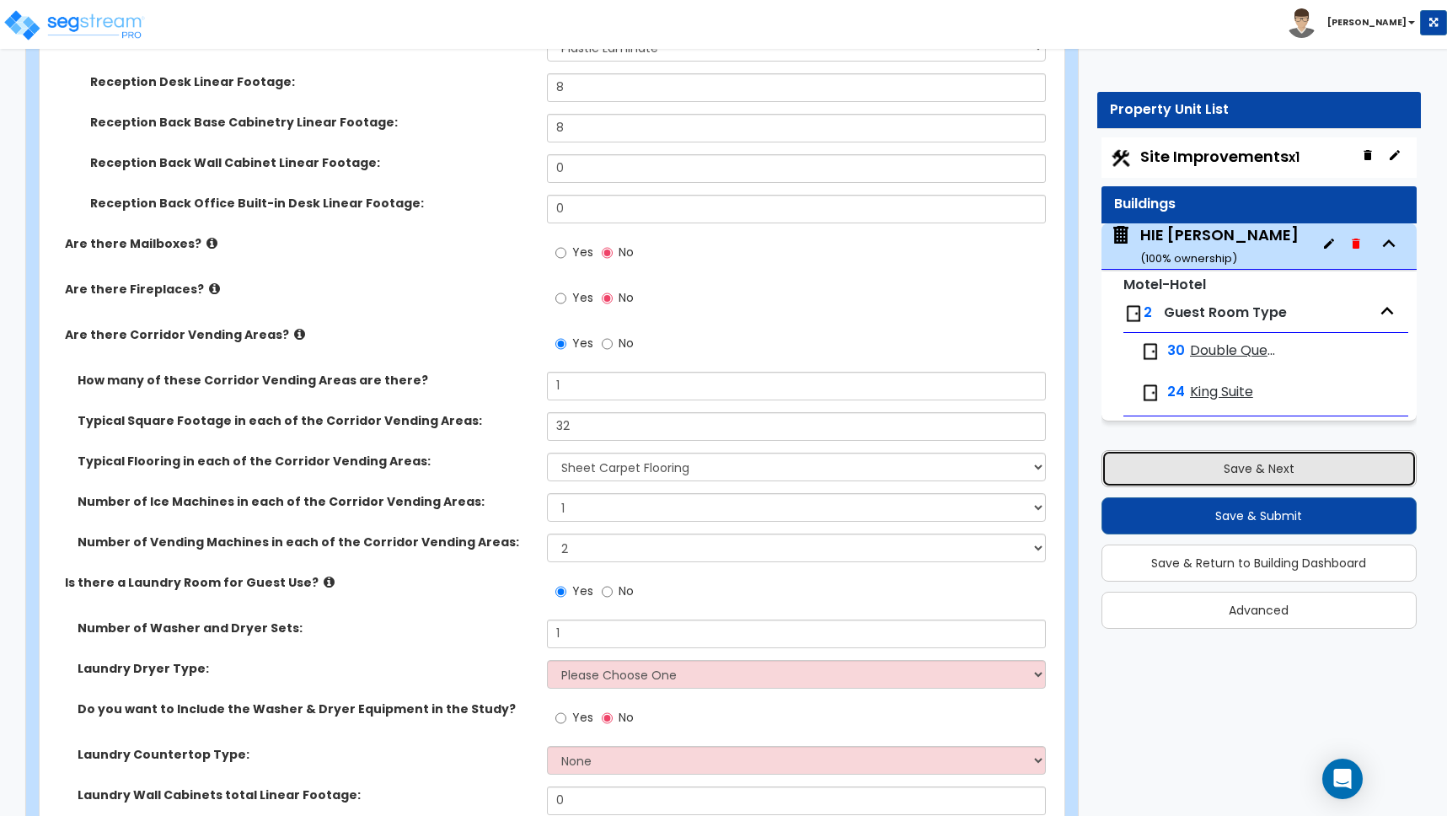
click at [1247, 470] on button "Save & Next" at bounding box center [1259, 468] width 315 height 37
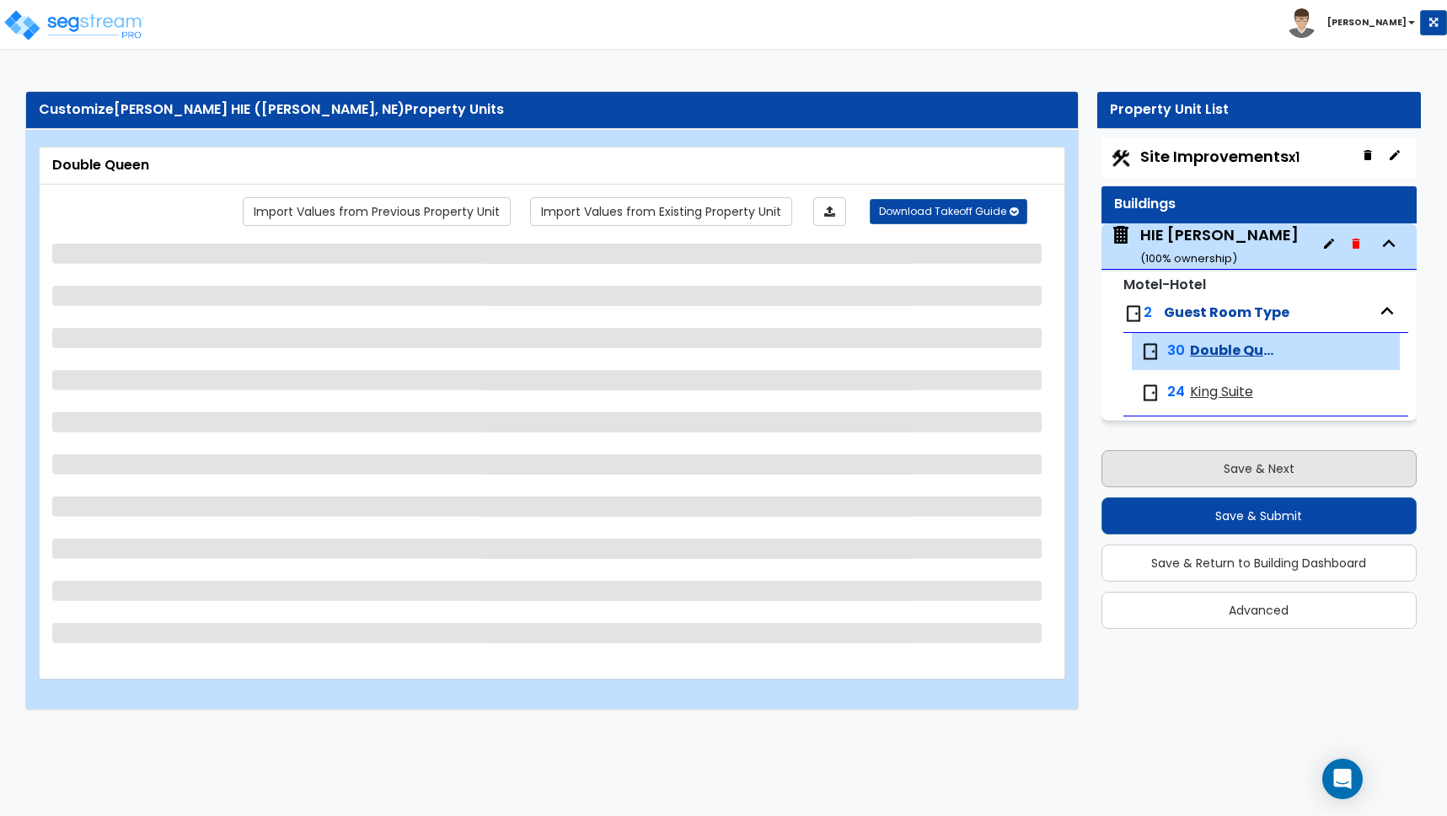
scroll to position [0, 0]
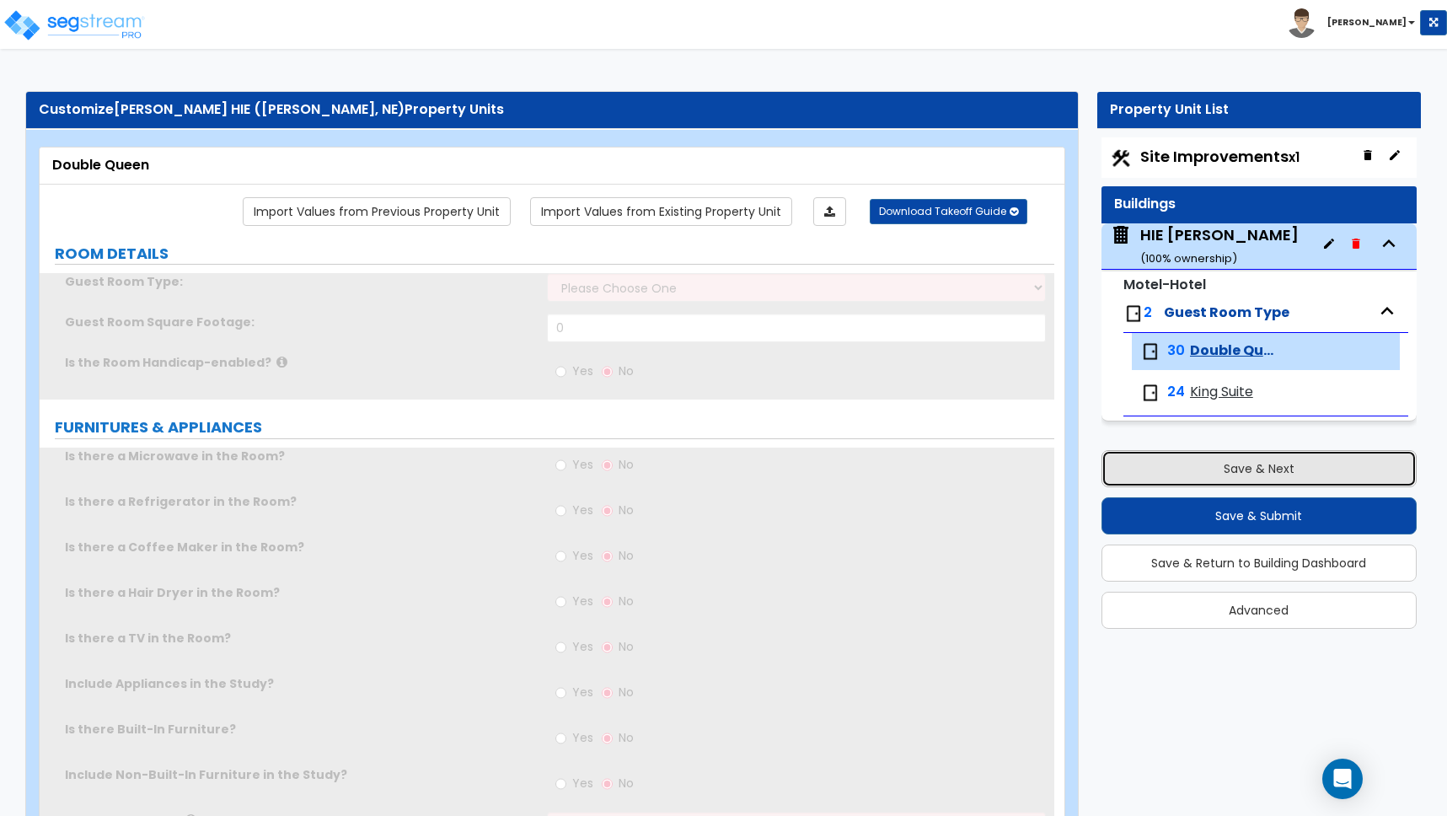
click at [1245, 469] on button "Save & Next" at bounding box center [1259, 468] width 315 height 37
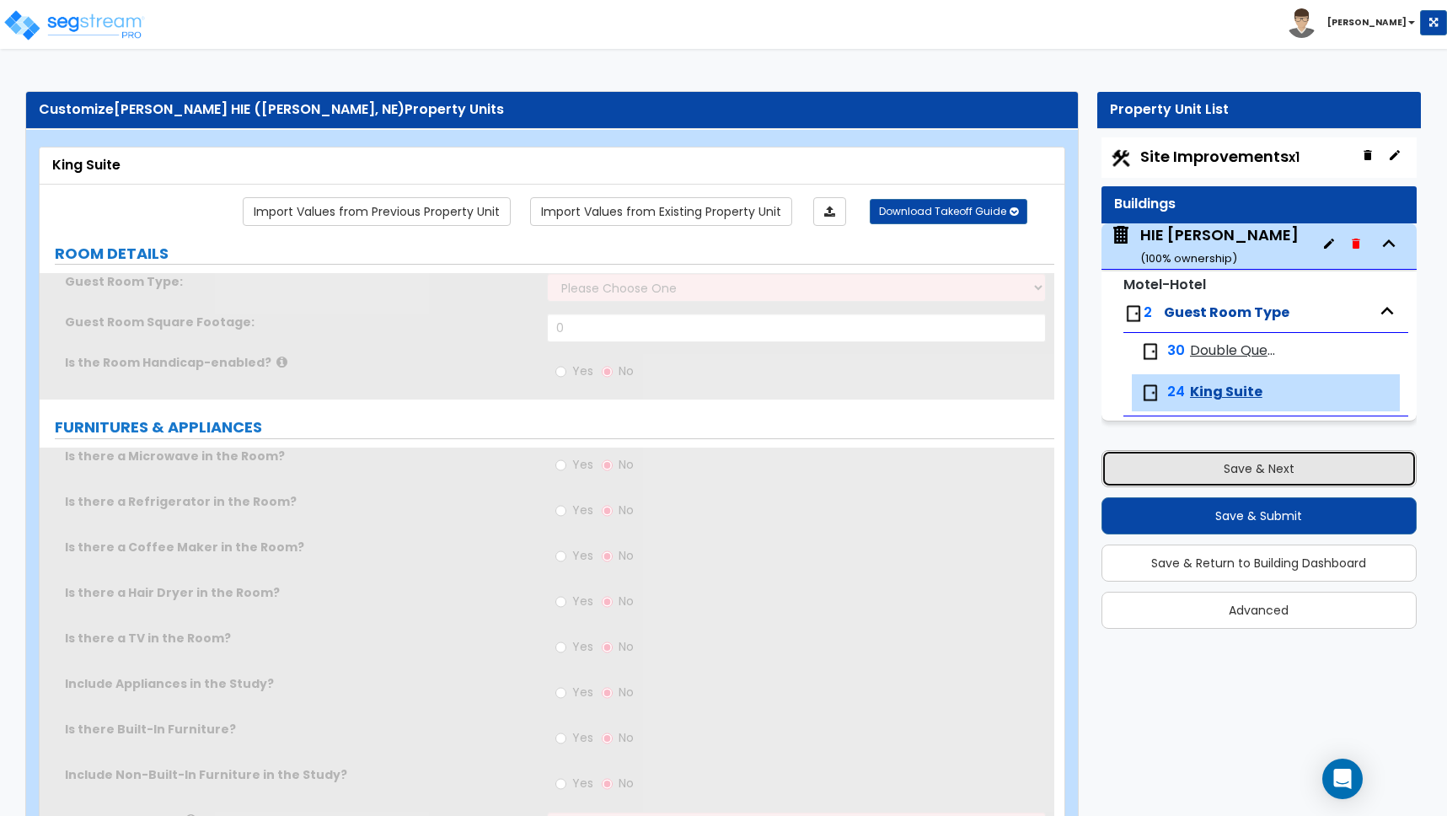
click at [1245, 469] on button "Save & Next" at bounding box center [1259, 468] width 315 height 37
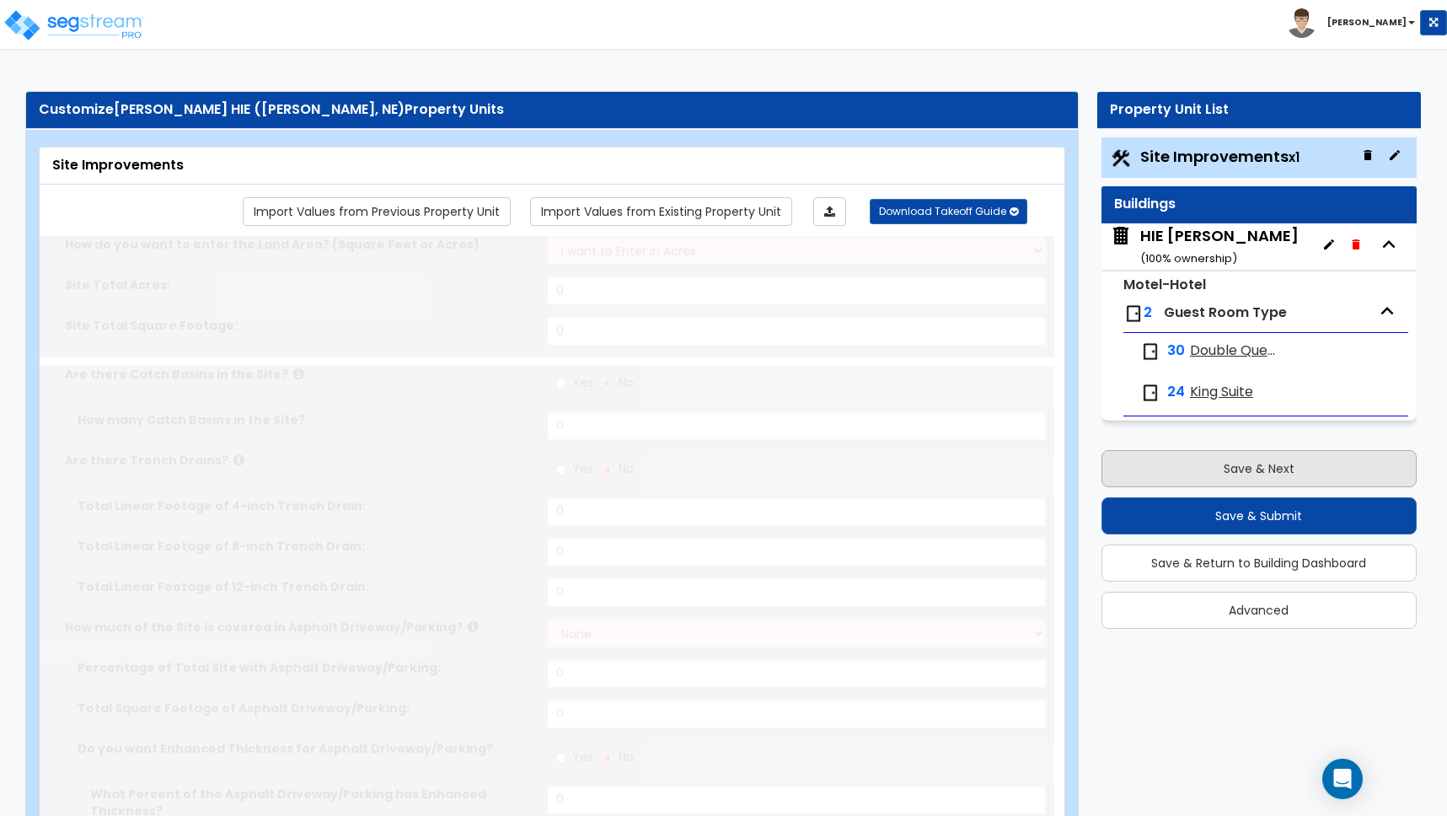
type input "2.27"
select select "2"
type input "26505"
select select "2"
type input "31800"
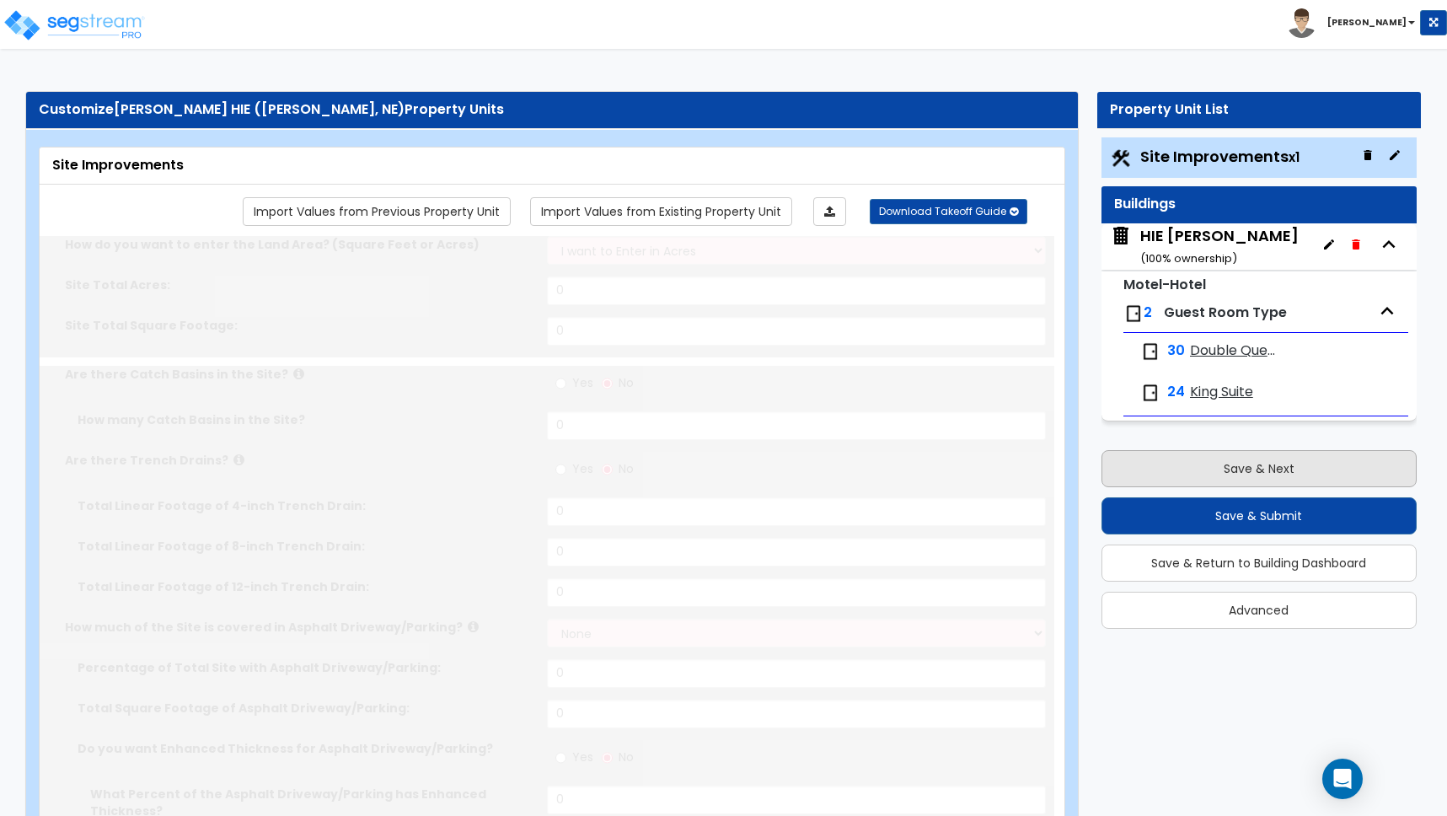
radio input "true"
type input "4"
radio input "true"
select select "2"
select select "1"
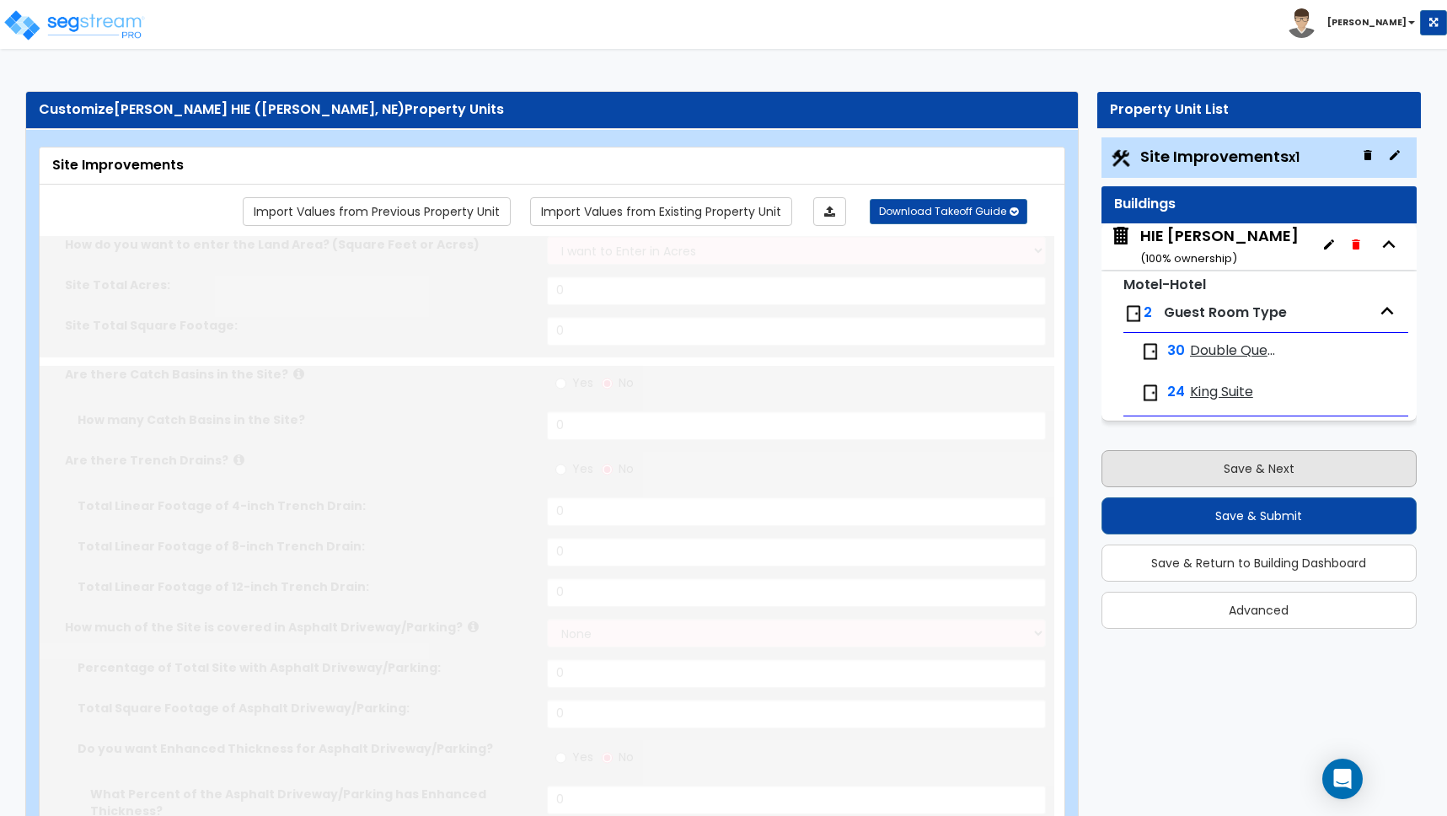
type input "1050"
radio input "true"
type input "8"
radio input "true"
select select "1"
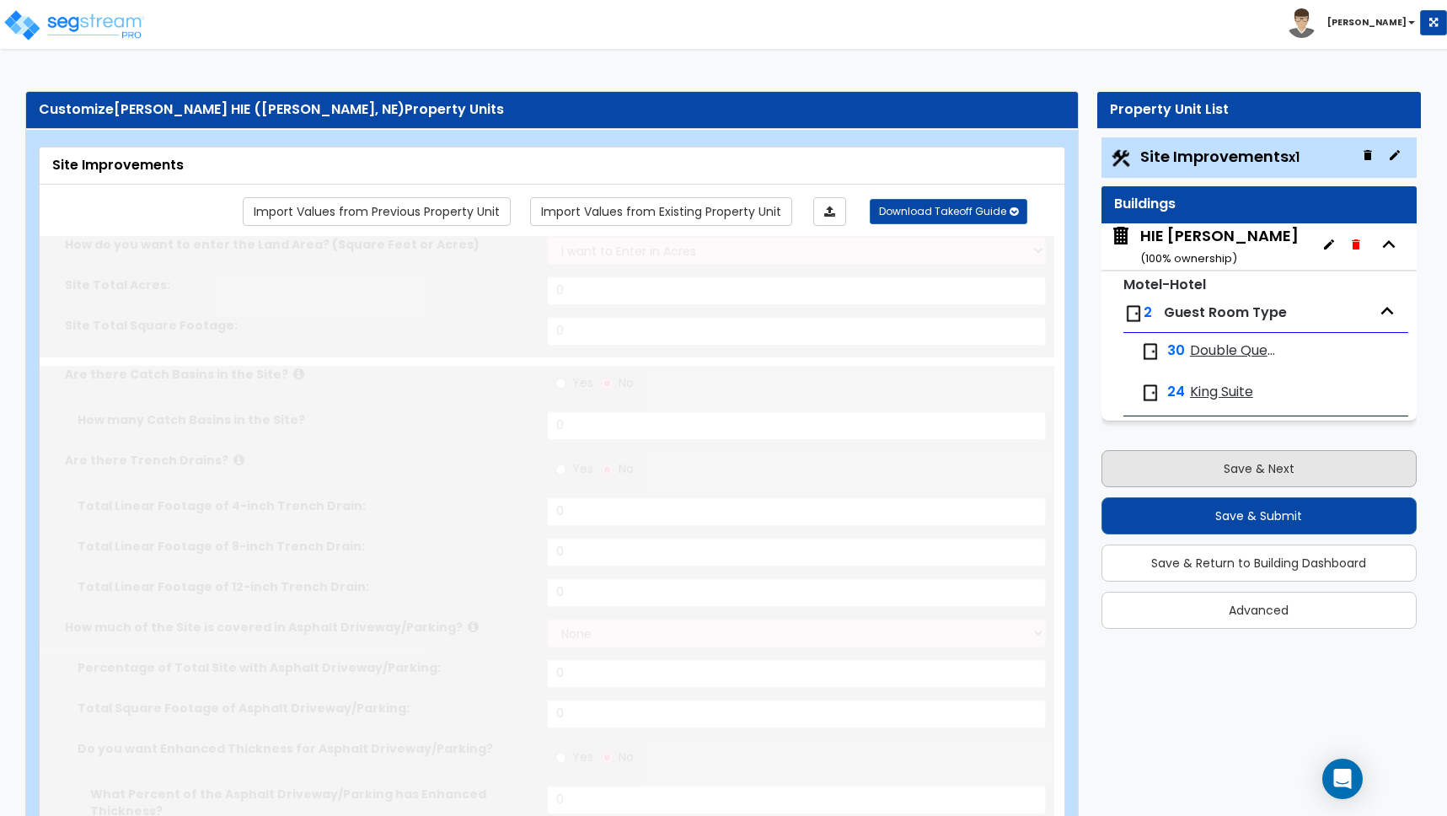
type input "58"
radio input "true"
select select "2"
select select "1"
type input "3"
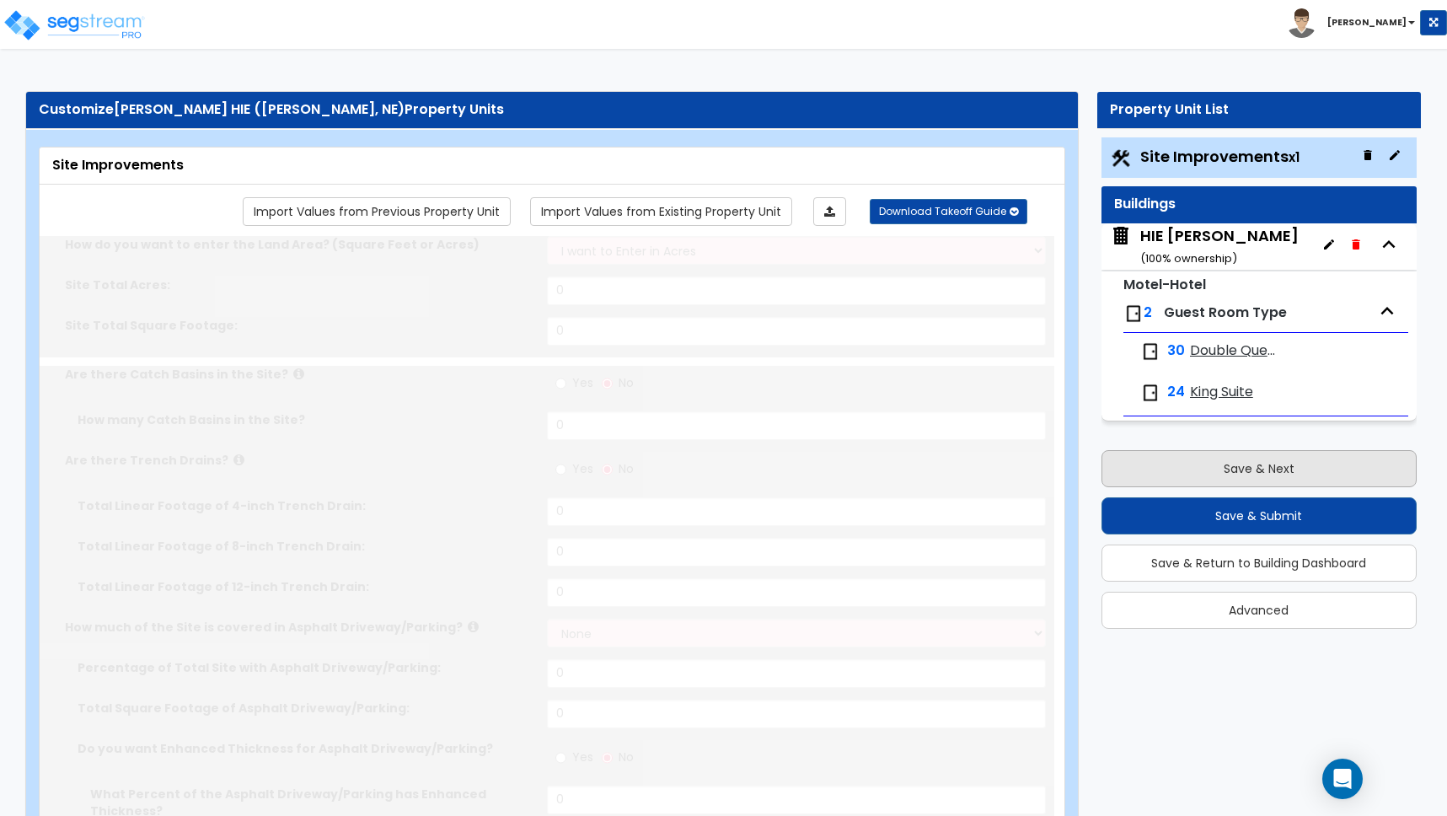
type input "2"
radio input "true"
type input "1"
radio input "true"
select select "2"
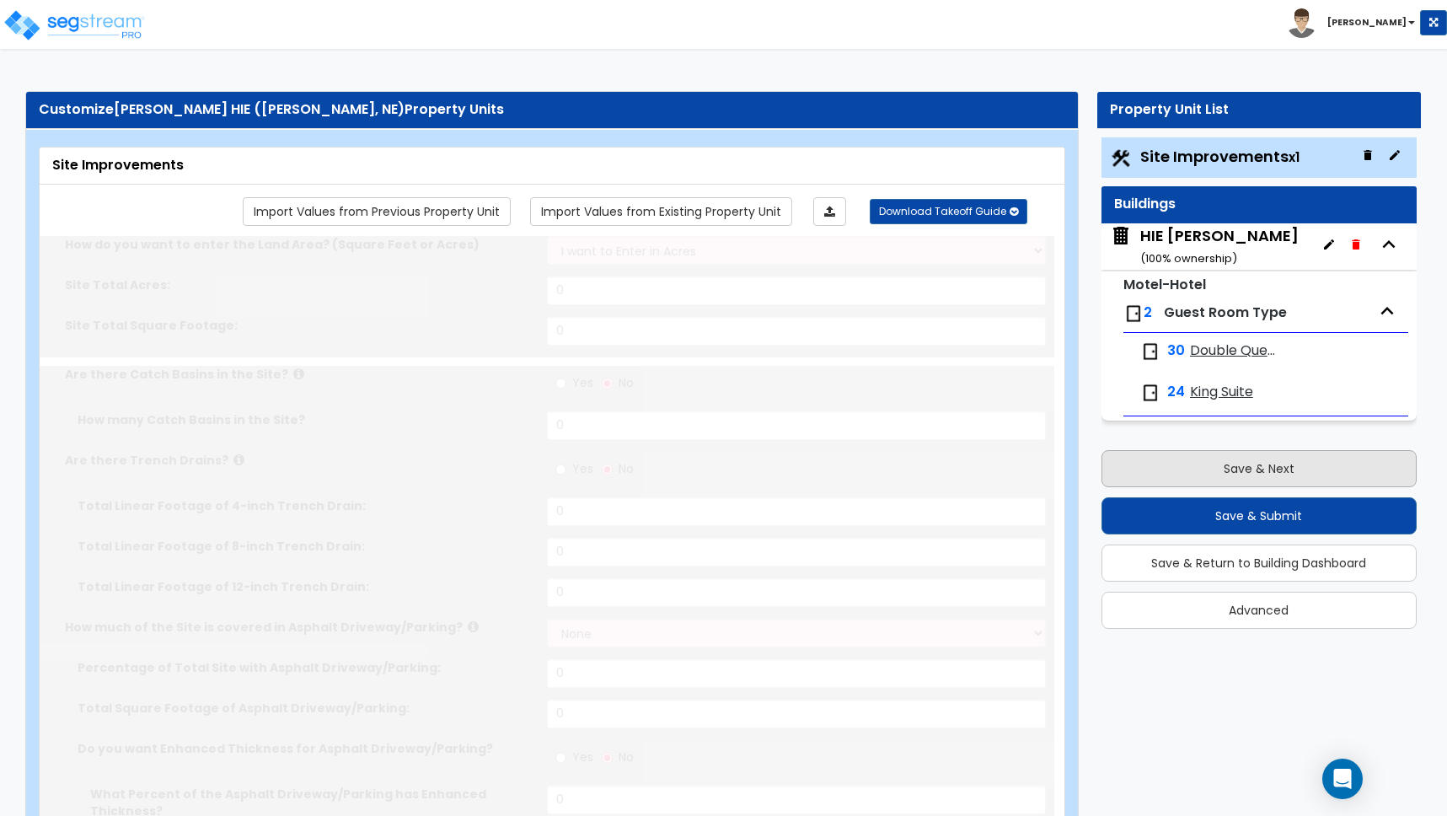
type input "153"
select select "1"
radio input "true"
select select "1"
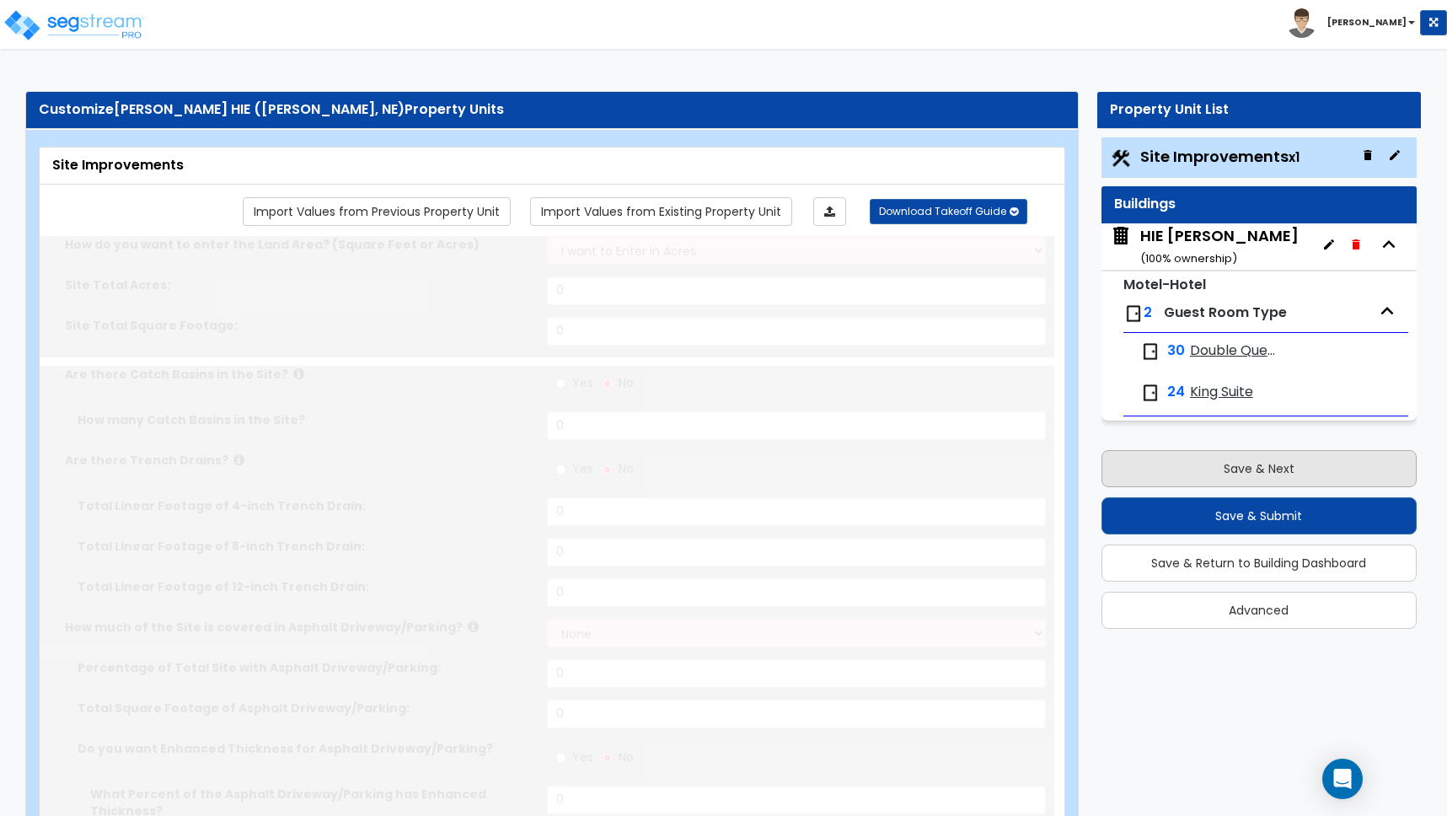
type input "60"
select select "2"
type input "16983"
radio input "true"
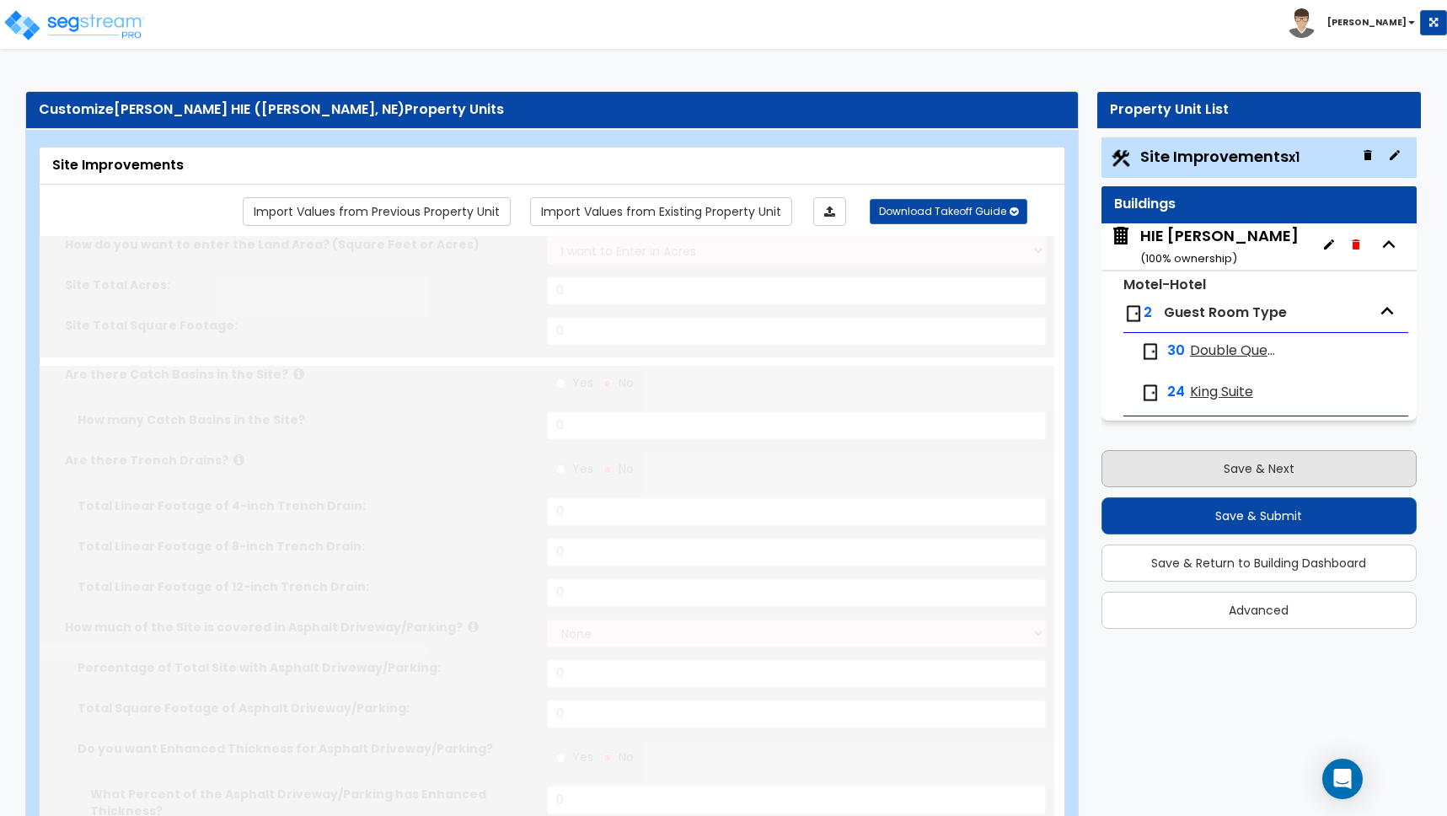
select select "2"
type input "12402"
radio input "true"
select select "3"
select select "1"
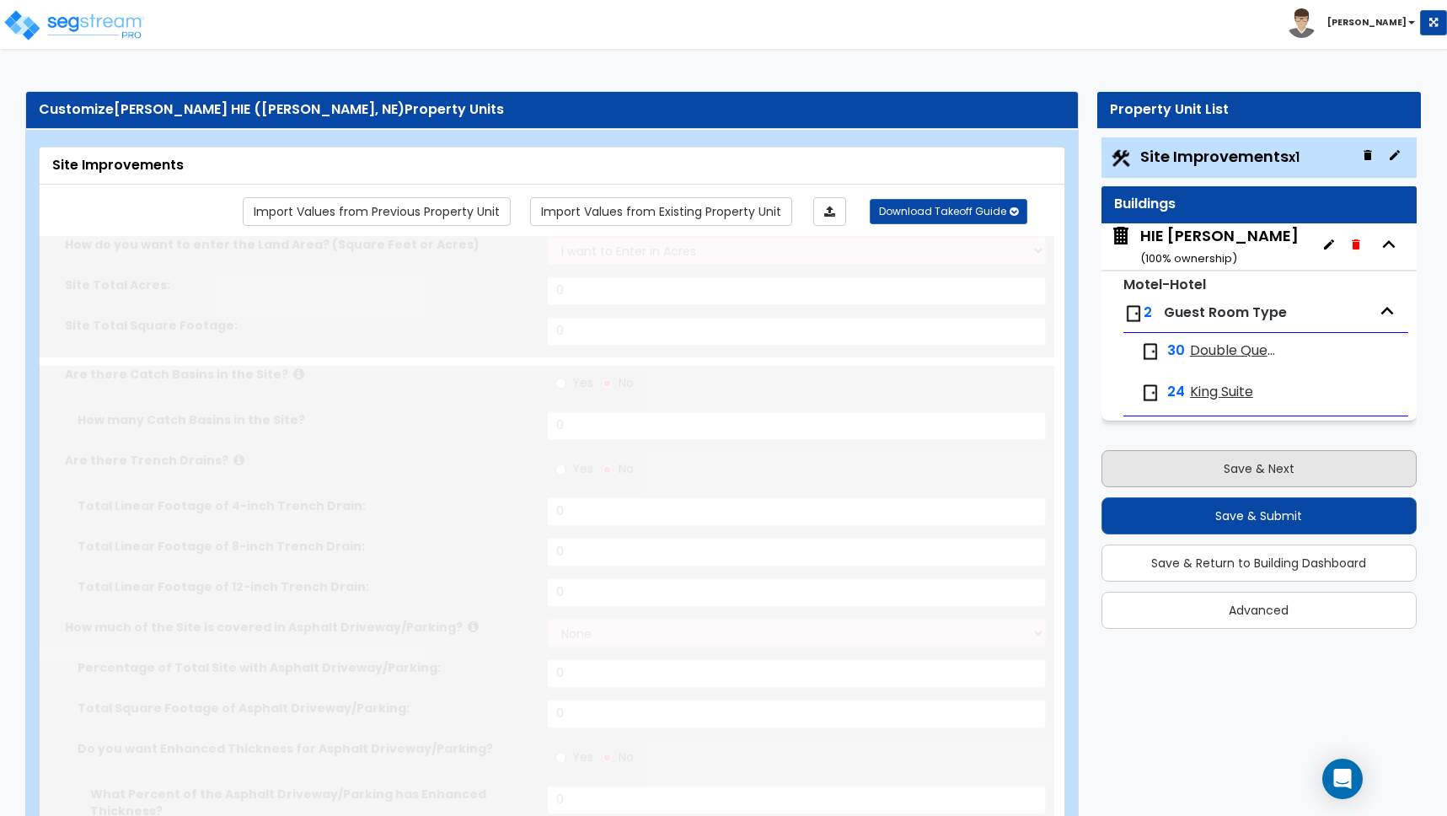
type input "4"
select select "2"
type input "2"
select select "10"
type input "1"
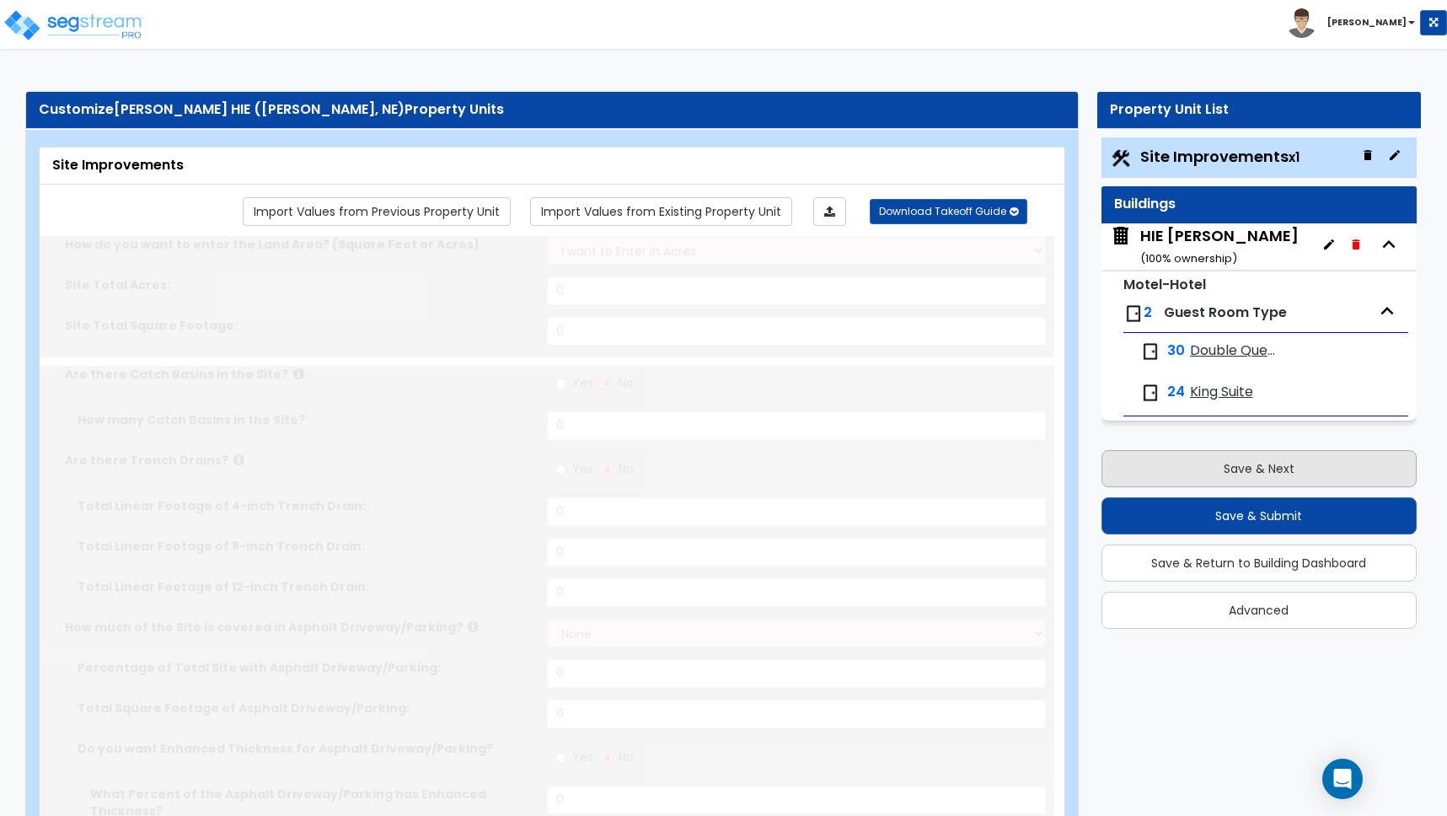
select select "3"
select select "2"
type input "50"
select select "4"
type input "30"
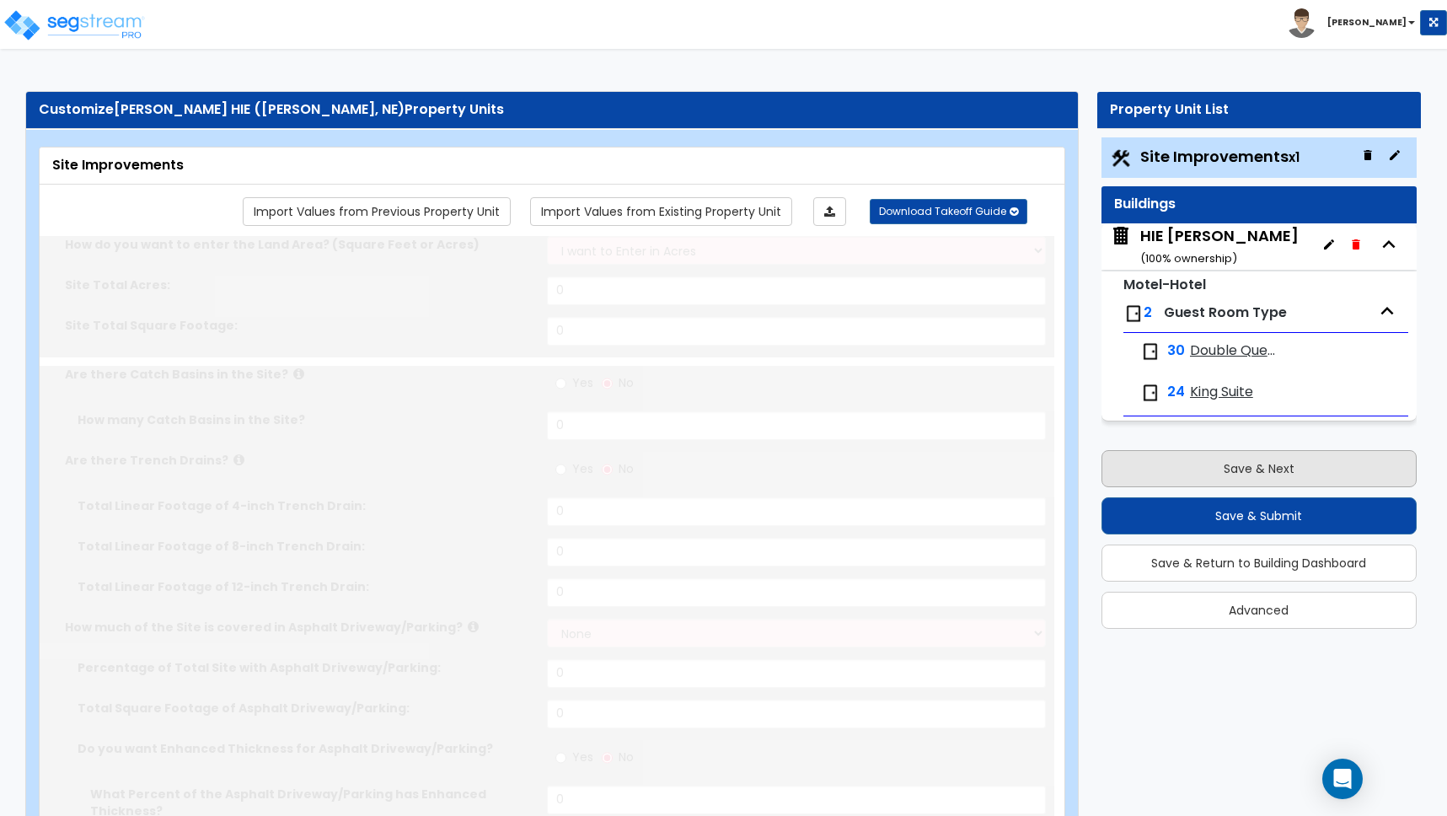
select select "6"
type input "2"
radio input "true"
type input "6185"
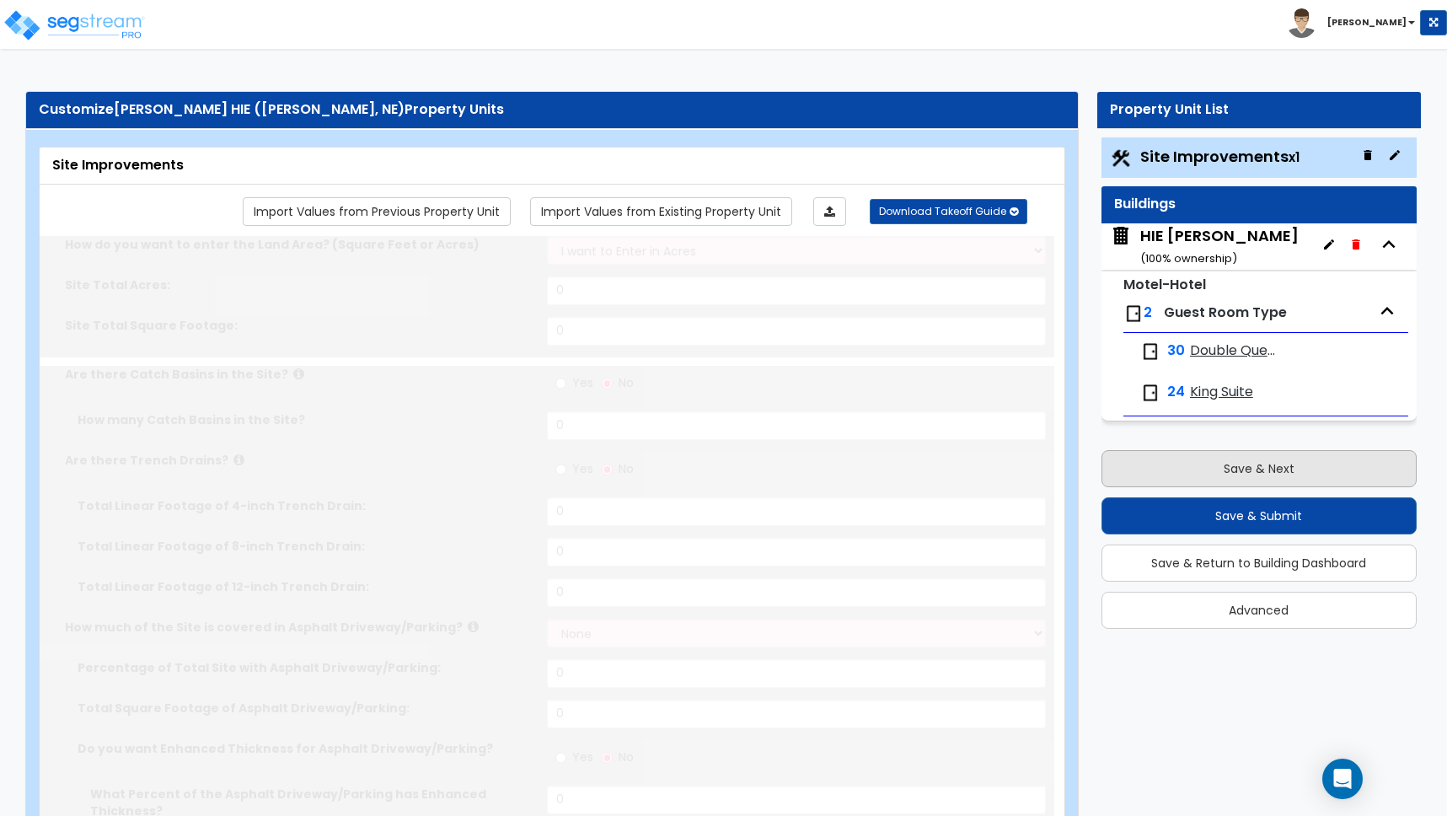
radio input "true"
select select "1"
type input "475"
radio input "true"
select select "1"
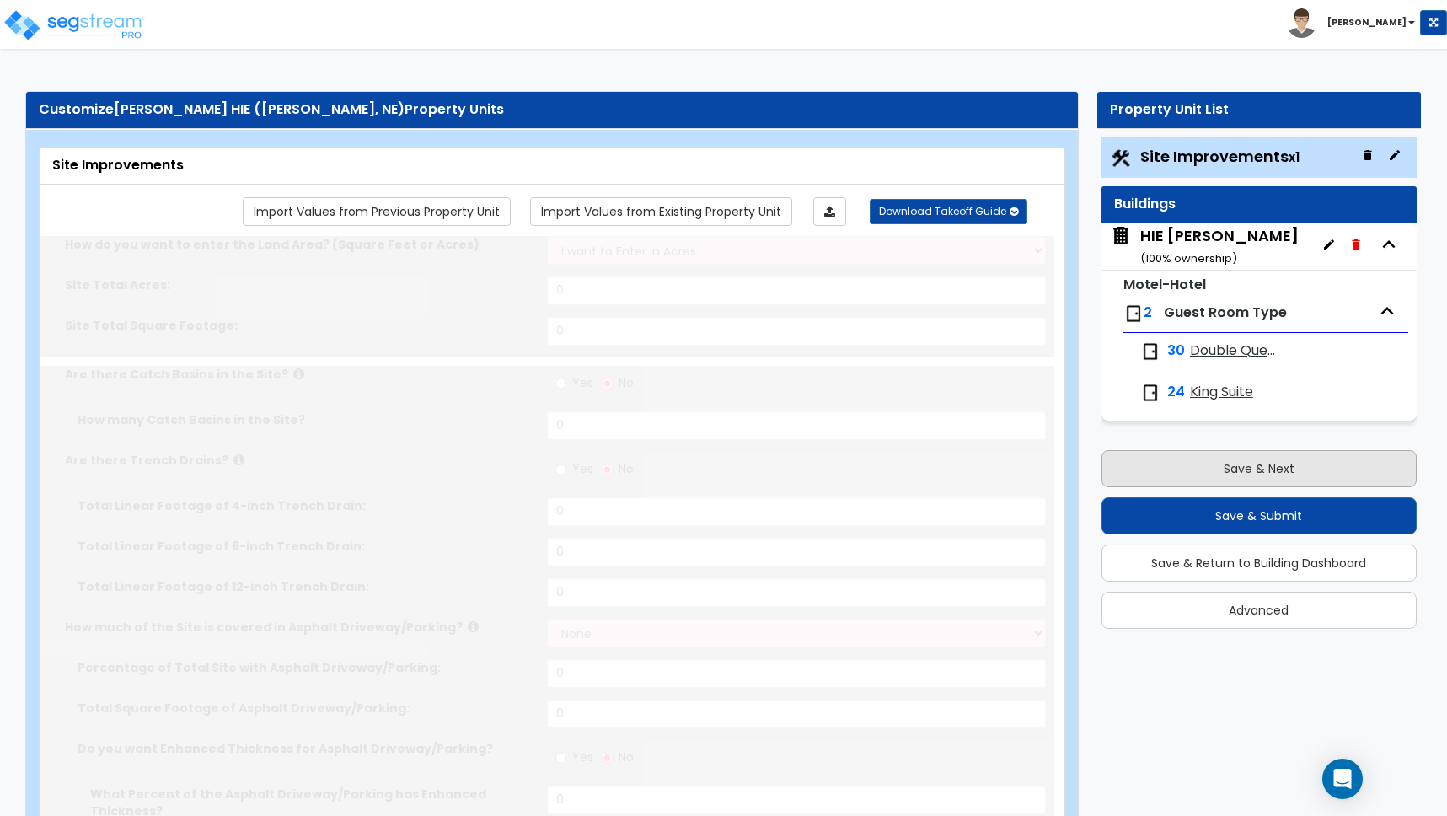
type input "20"
select select "5"
type input "1"
select select "1"
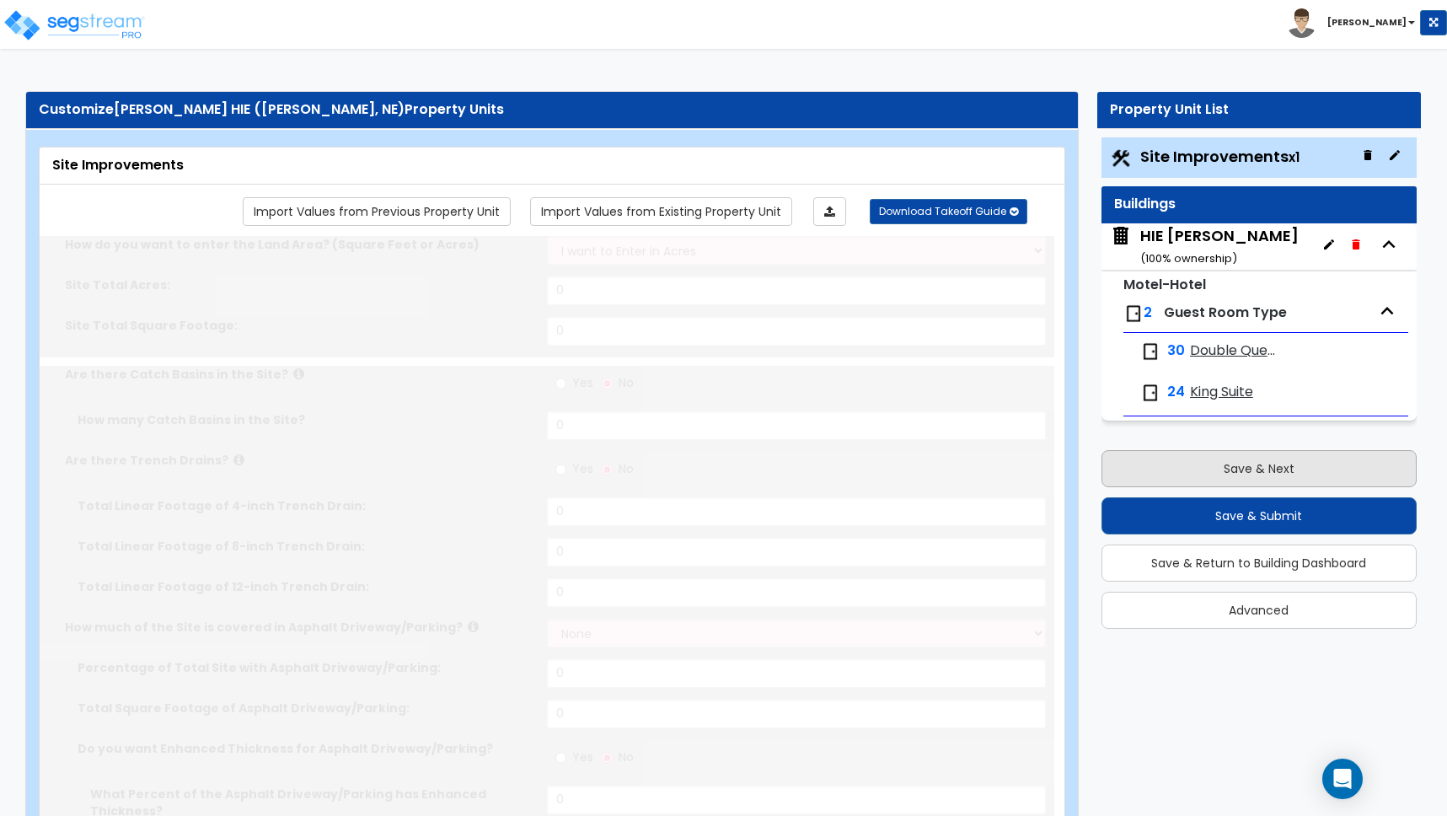
radio input "true"
select select "1"
type input "1"
type input "168"
type input "6"
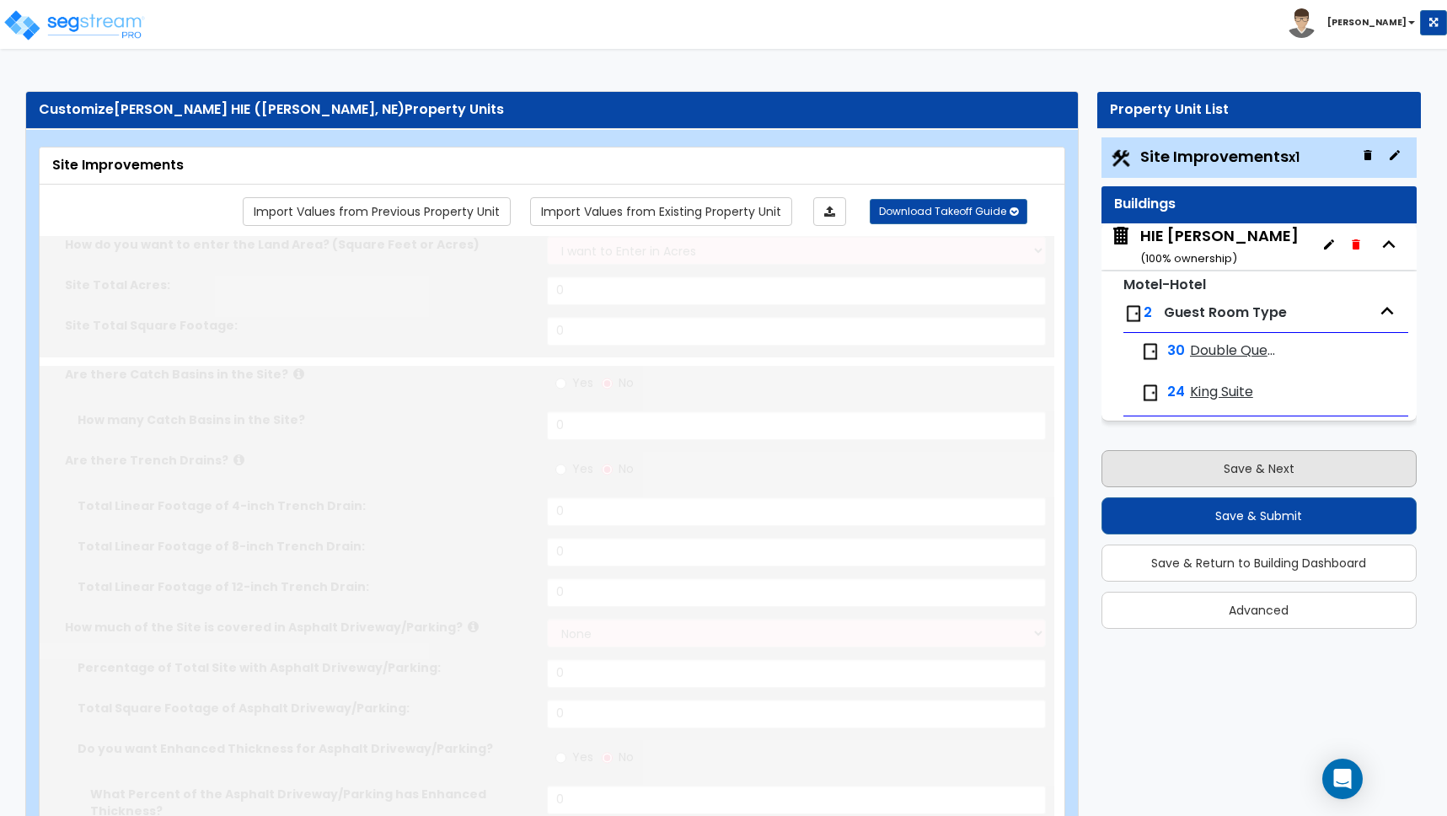
select select "4"
select select "2"
radio input "true"
type input "1"
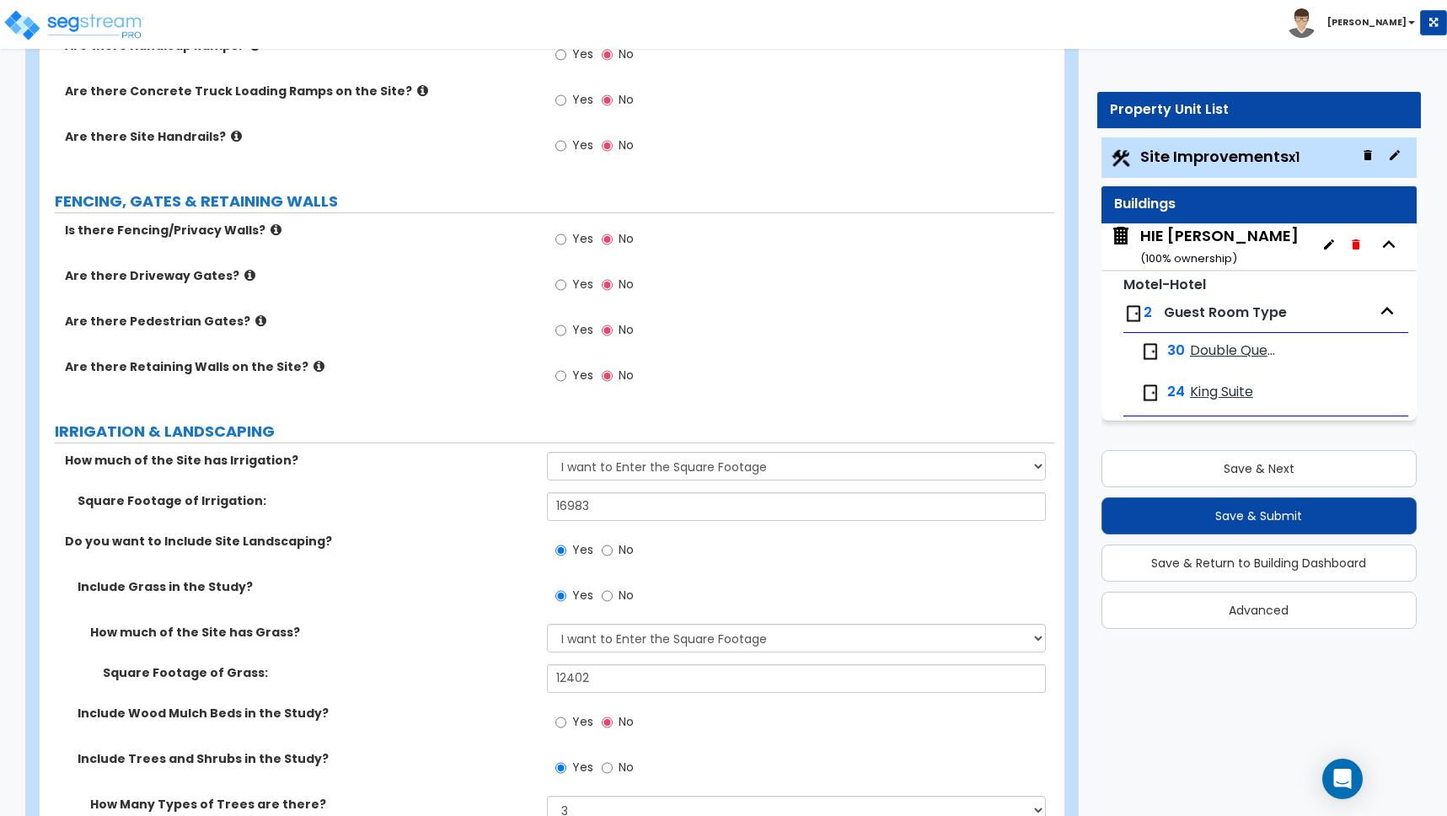
scroll to position [2529, 0]
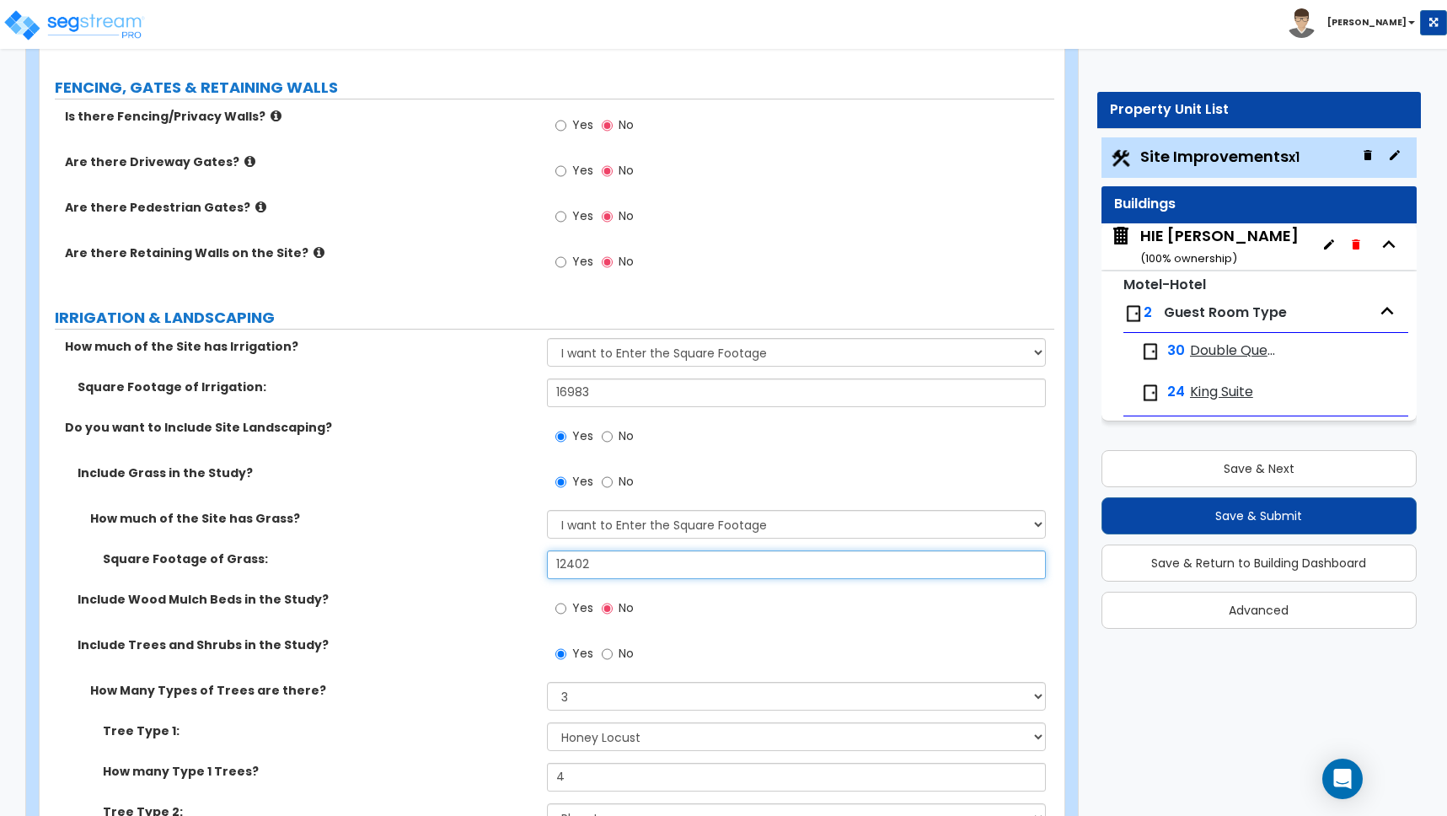
drag, startPoint x: 593, startPoint y: 561, endPoint x: 480, endPoint y: 553, distance: 112.4
click at [481, 553] on div "Square Footage of Grass: 12402" at bounding box center [547, 570] width 1015 height 40
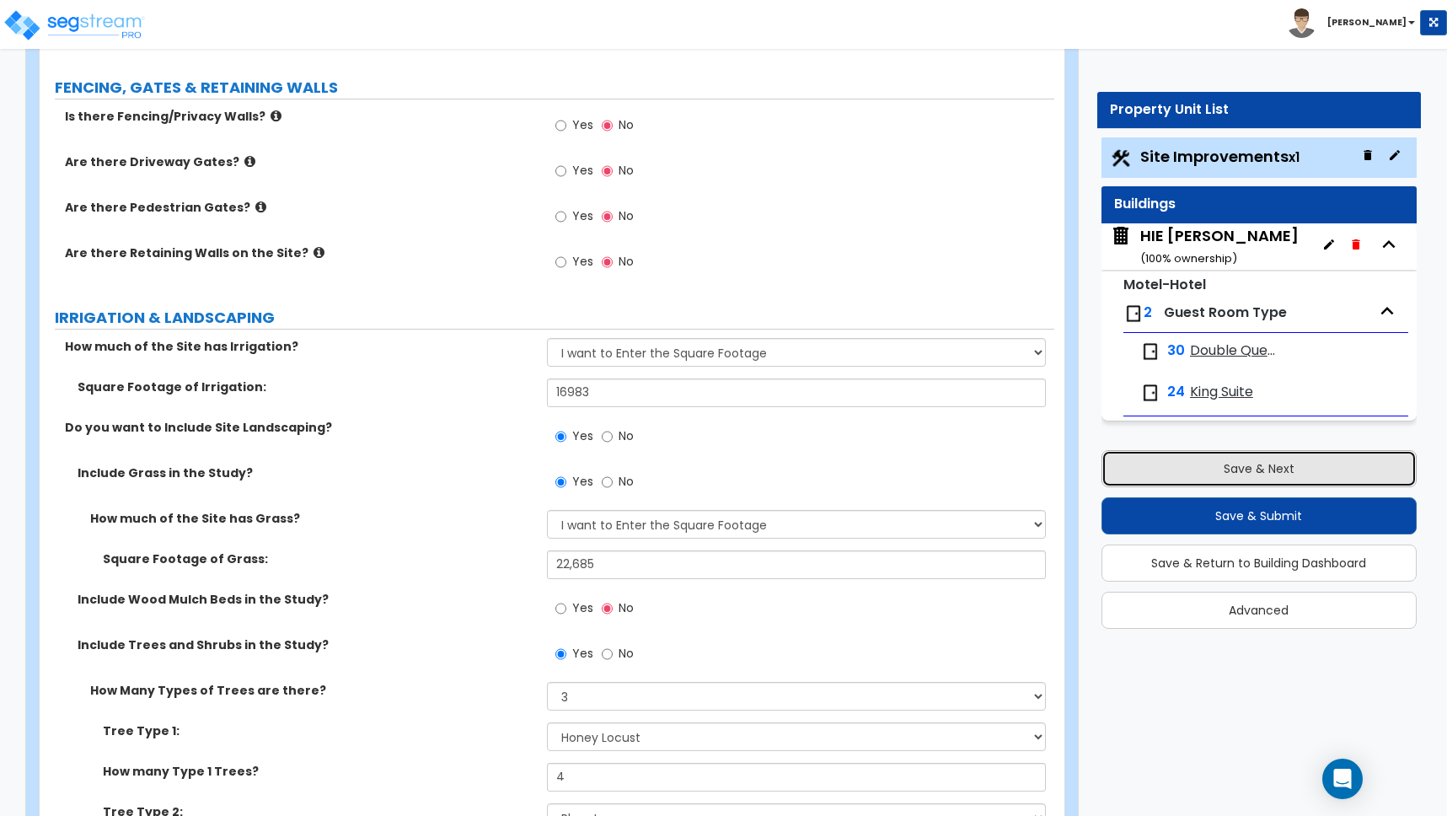
click at [1248, 463] on button "Save & Next" at bounding box center [1259, 468] width 315 height 37
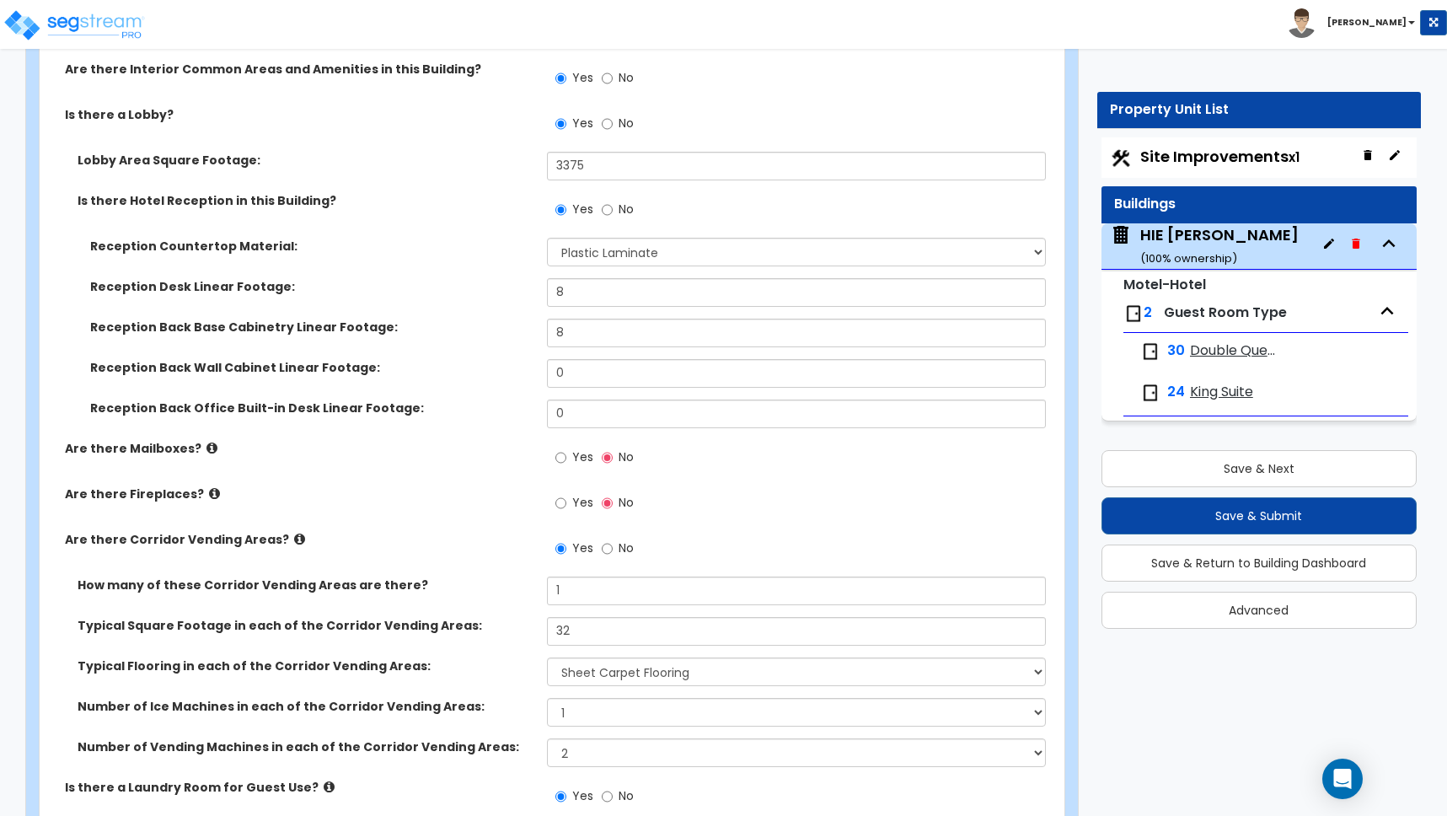
scroll to position [3414, 0]
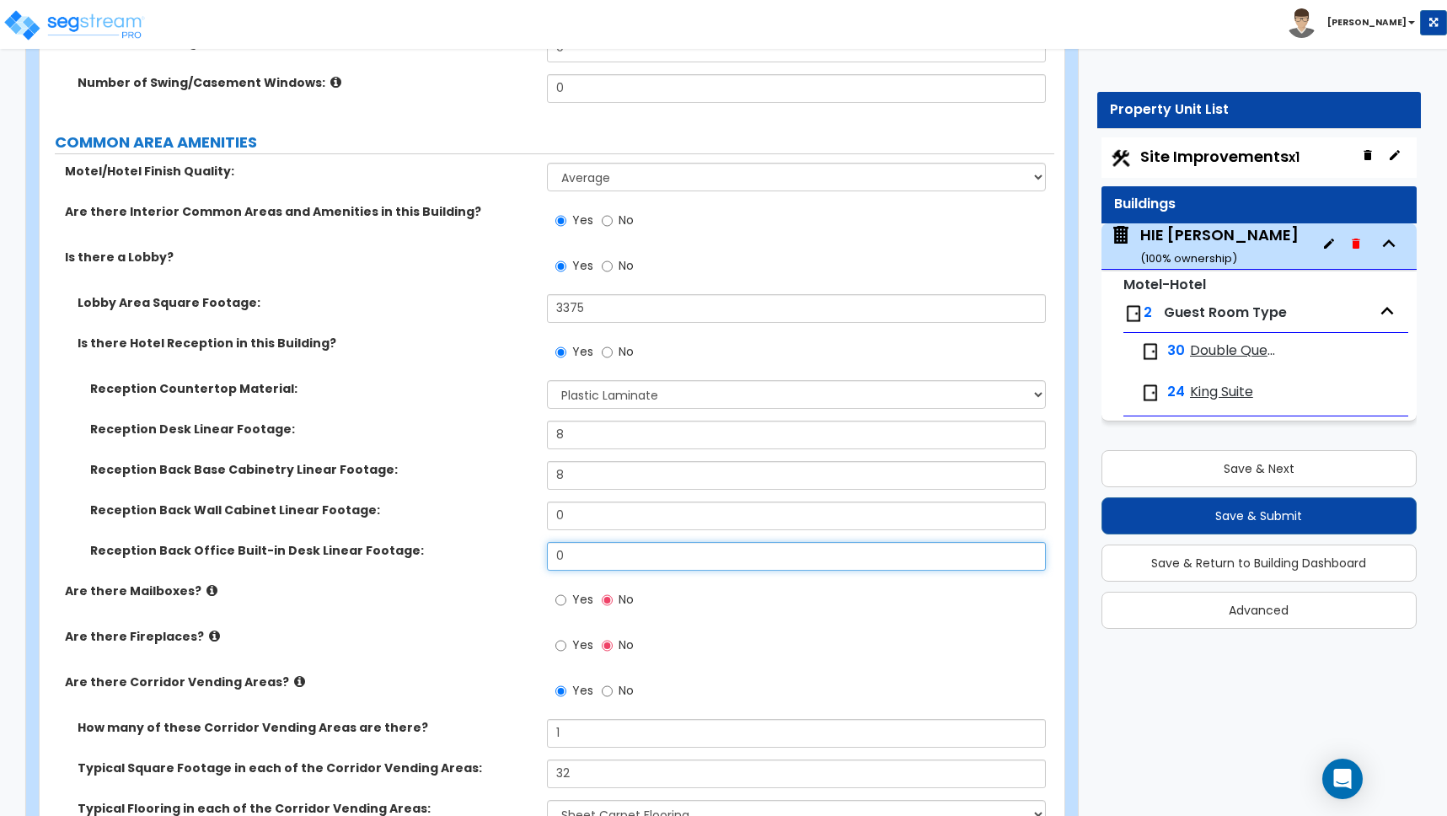
drag, startPoint x: 573, startPoint y: 555, endPoint x: 501, endPoint y: 545, distance: 73.2
click at [501, 545] on div "Reception Back Office Built-in Desk Linear Footage: 0" at bounding box center [547, 562] width 1015 height 40
click at [784, 636] on div "Yes No" at bounding box center [800, 651] width 507 height 46
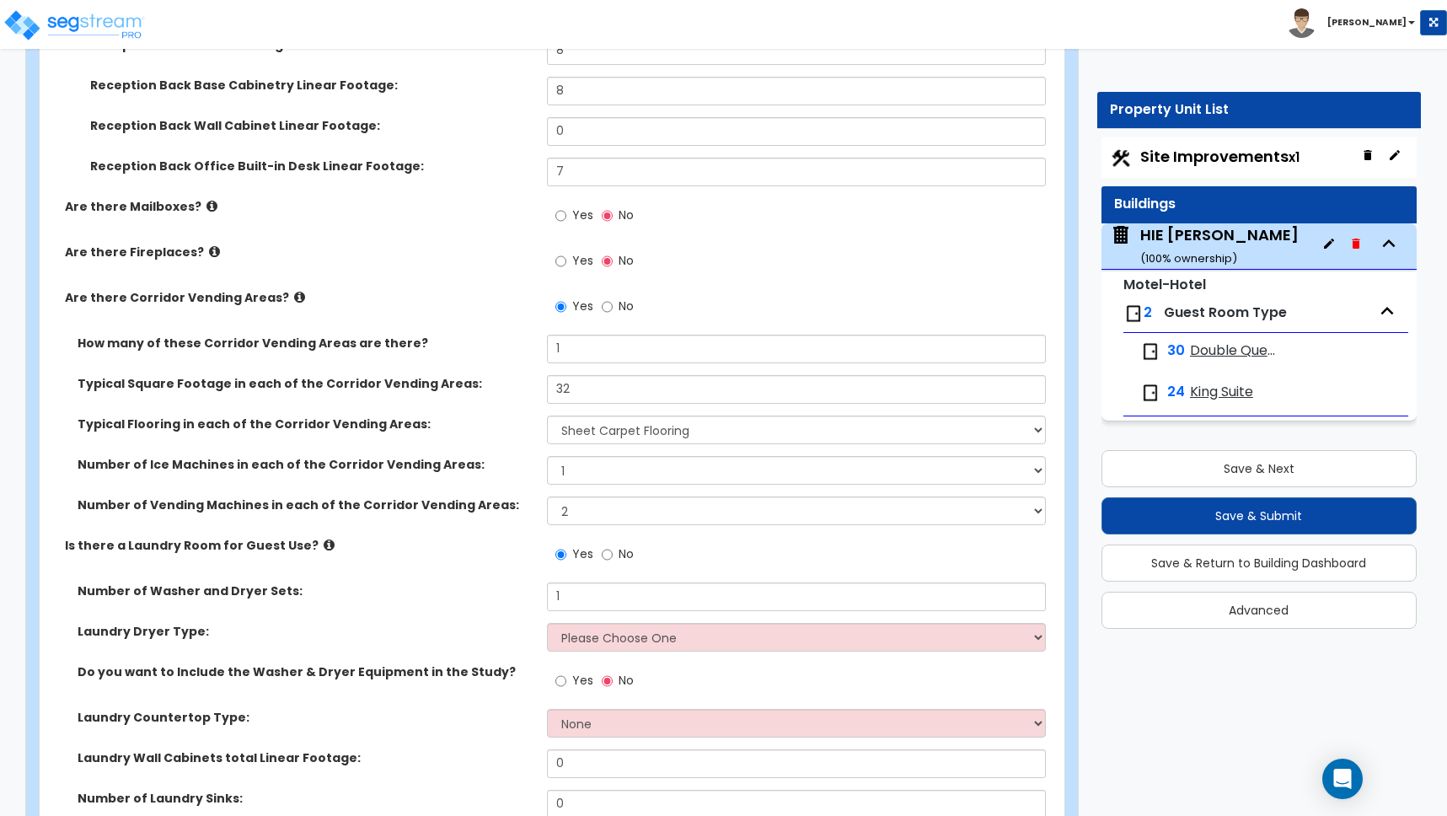
scroll to position [3831, 0]
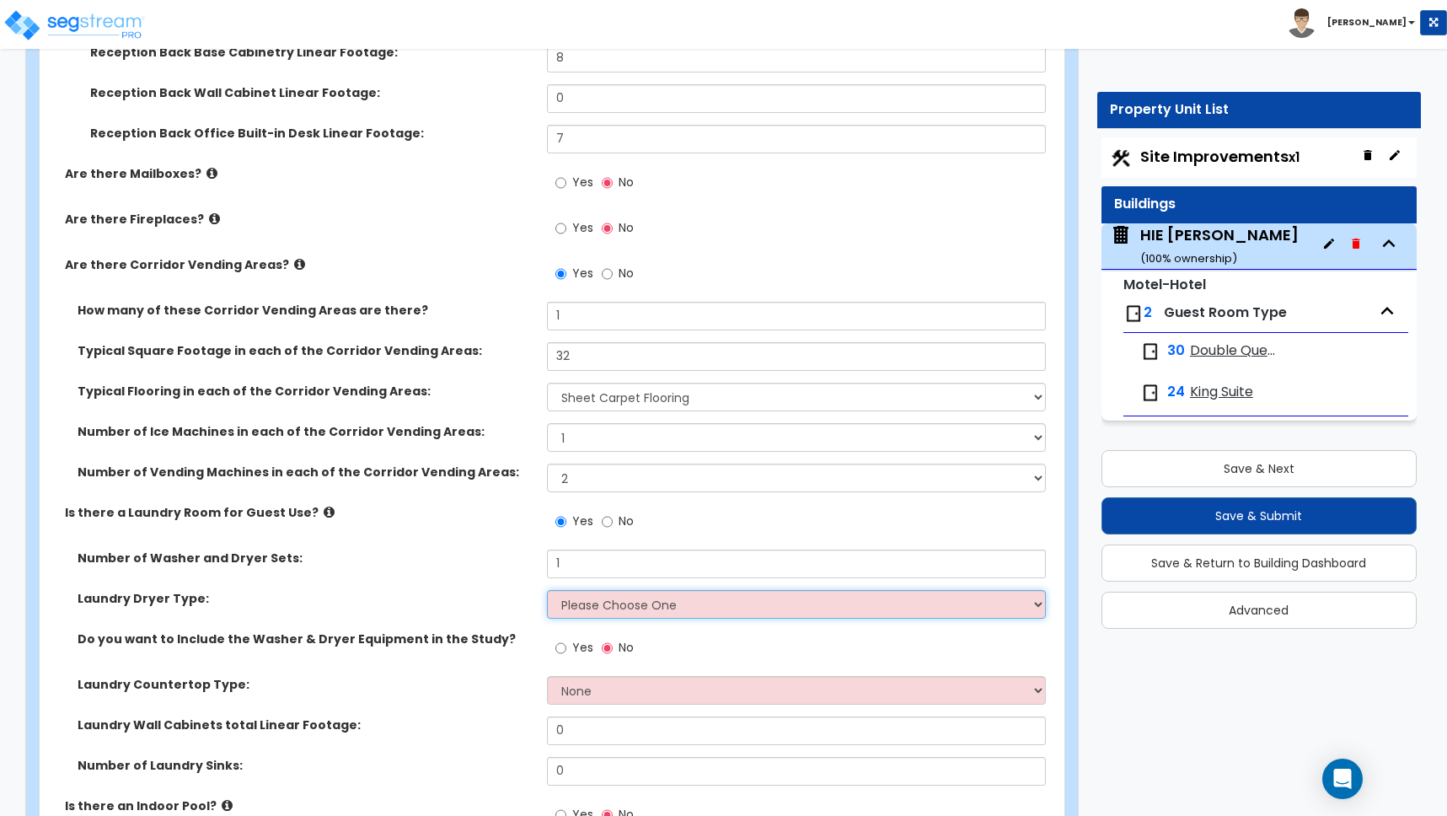
click at [592, 602] on select "Please Choose One Gas Electric" at bounding box center [796, 604] width 499 height 29
click at [547, 590] on select "Please Choose One Gas Electric" at bounding box center [796, 604] width 499 height 29
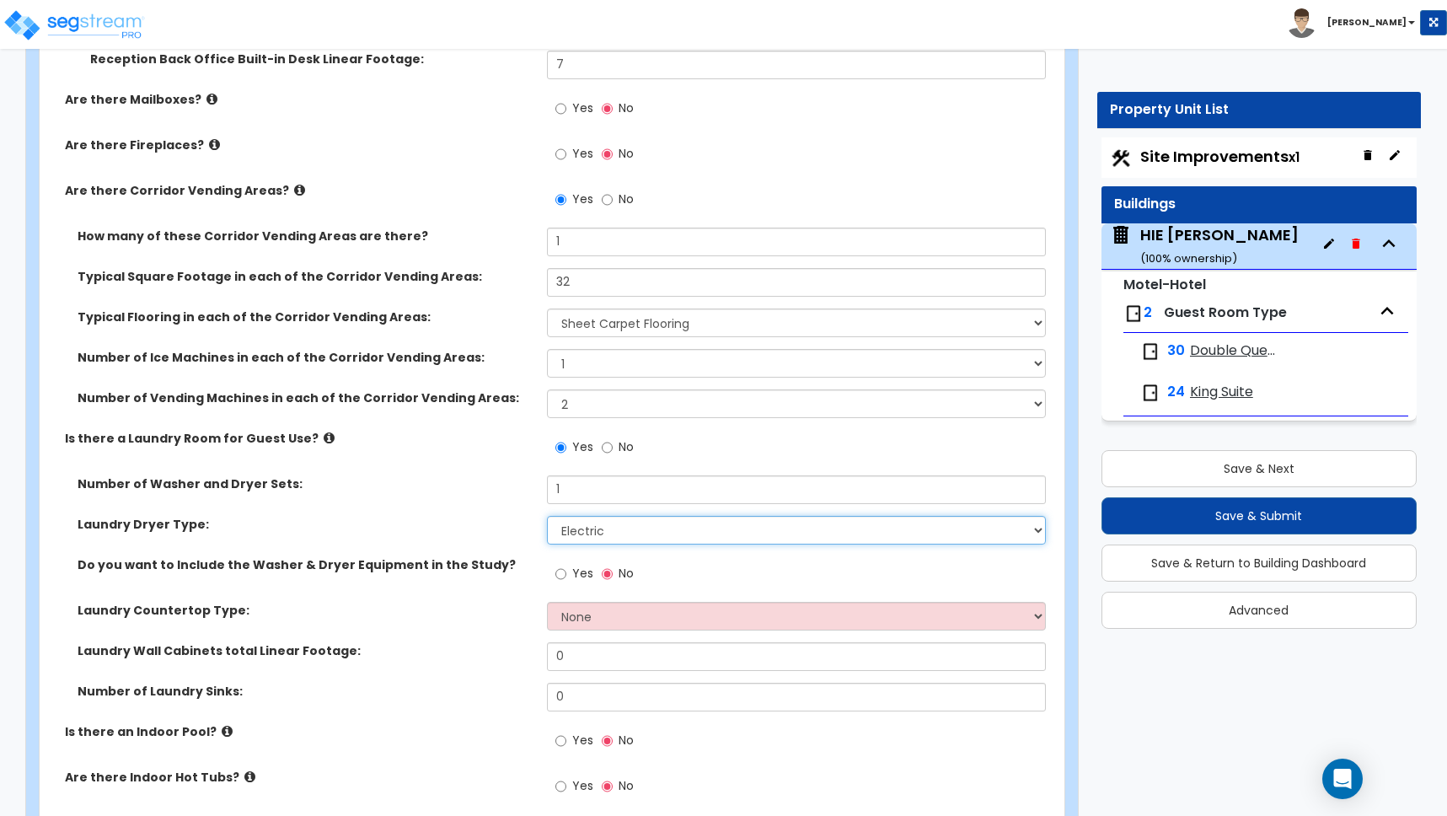
scroll to position [3934, 0]
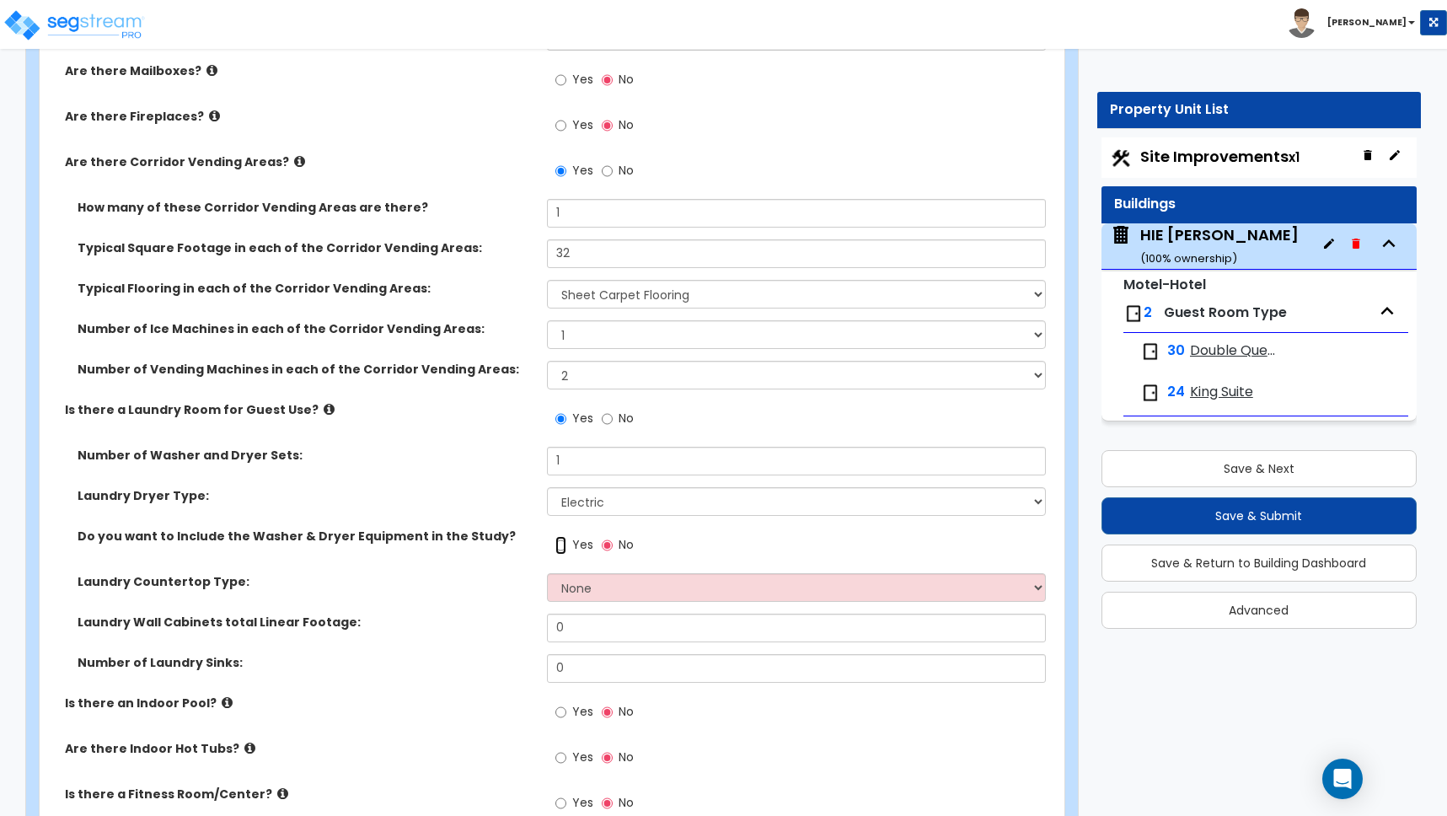
click at [561, 545] on input "Yes" at bounding box center [560, 545] width 11 height 19
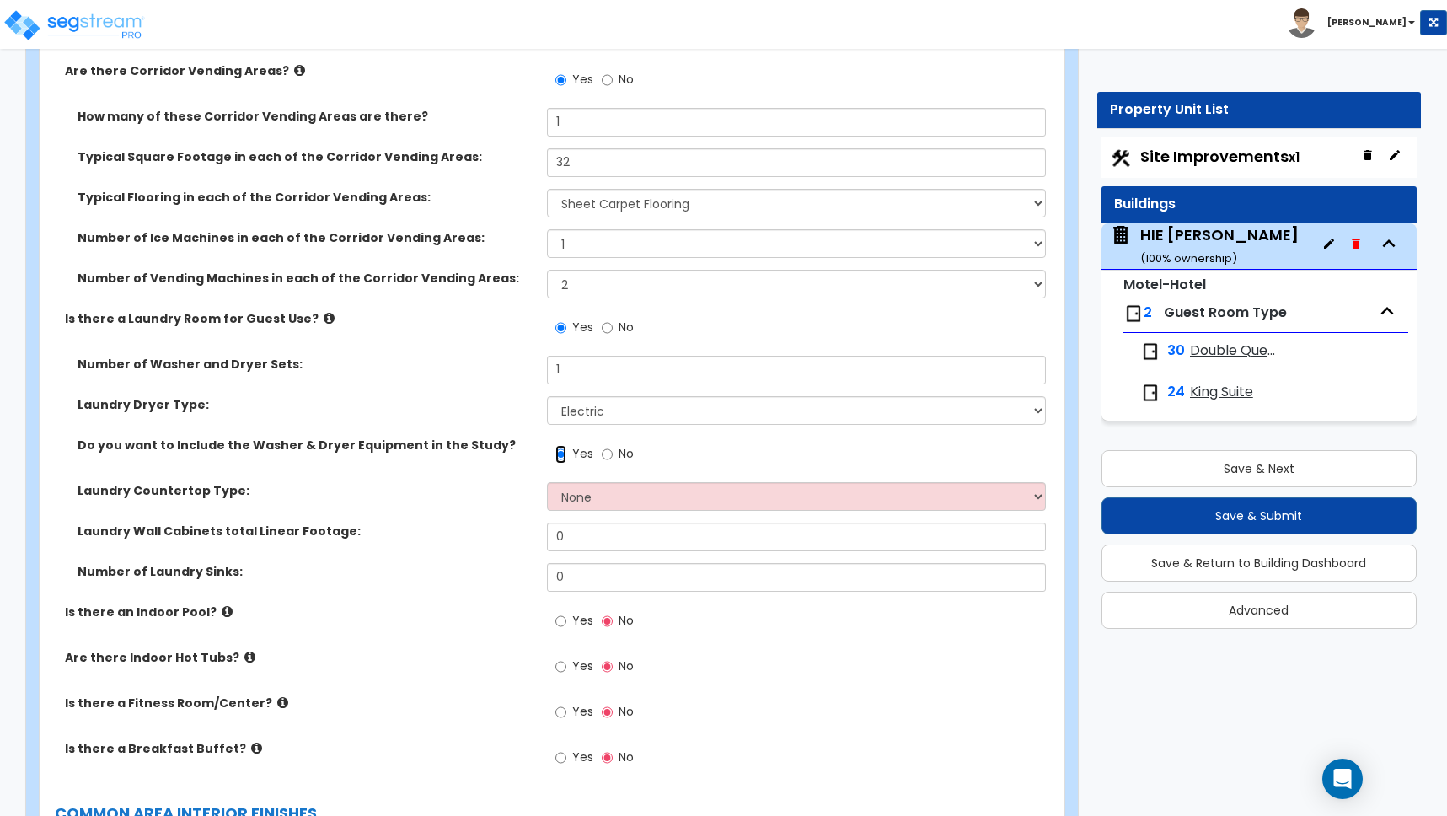
scroll to position [4037, 0]
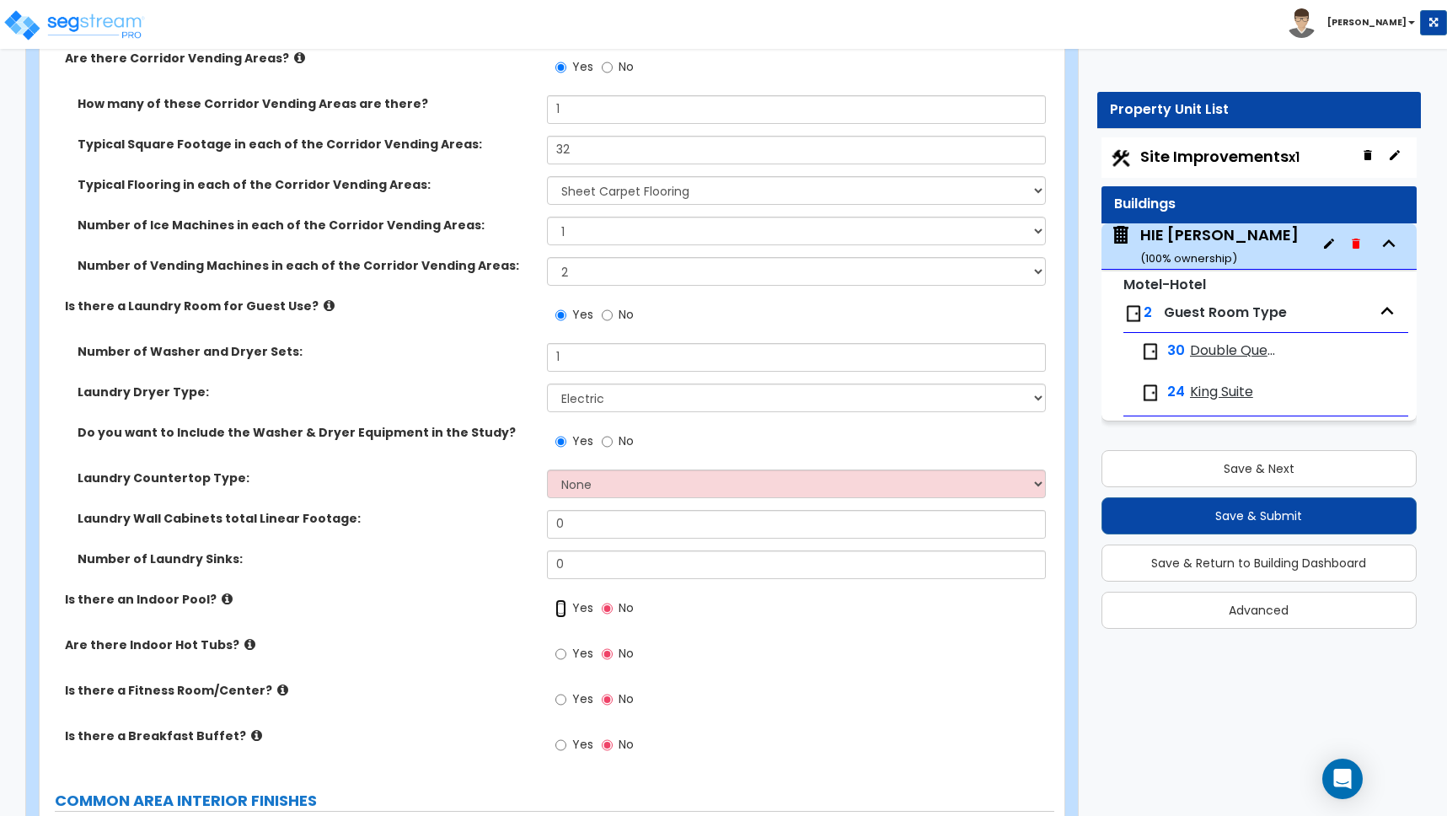
click at [563, 608] on input "Yes" at bounding box center [560, 608] width 11 height 19
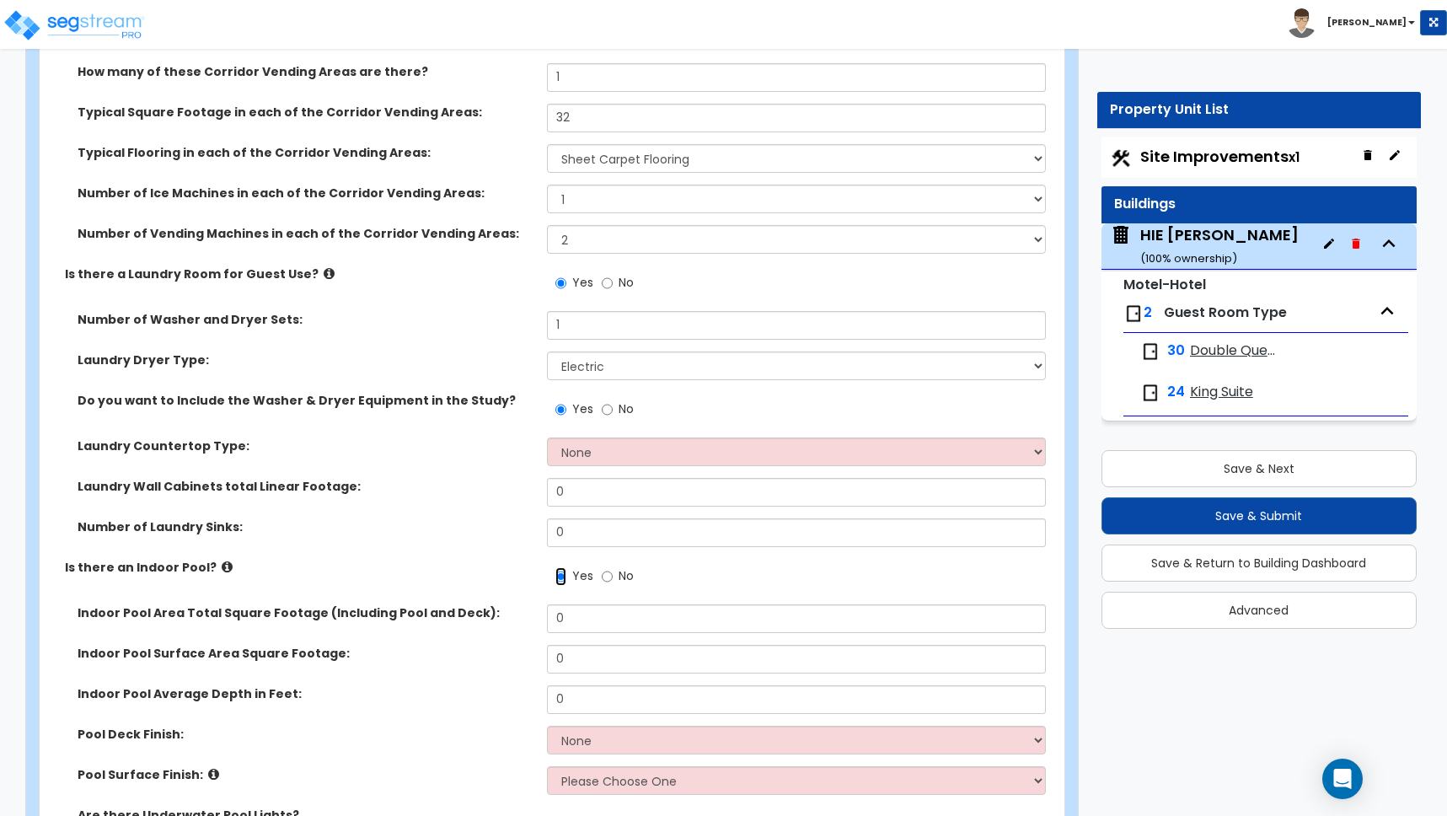
scroll to position [4092, 0]
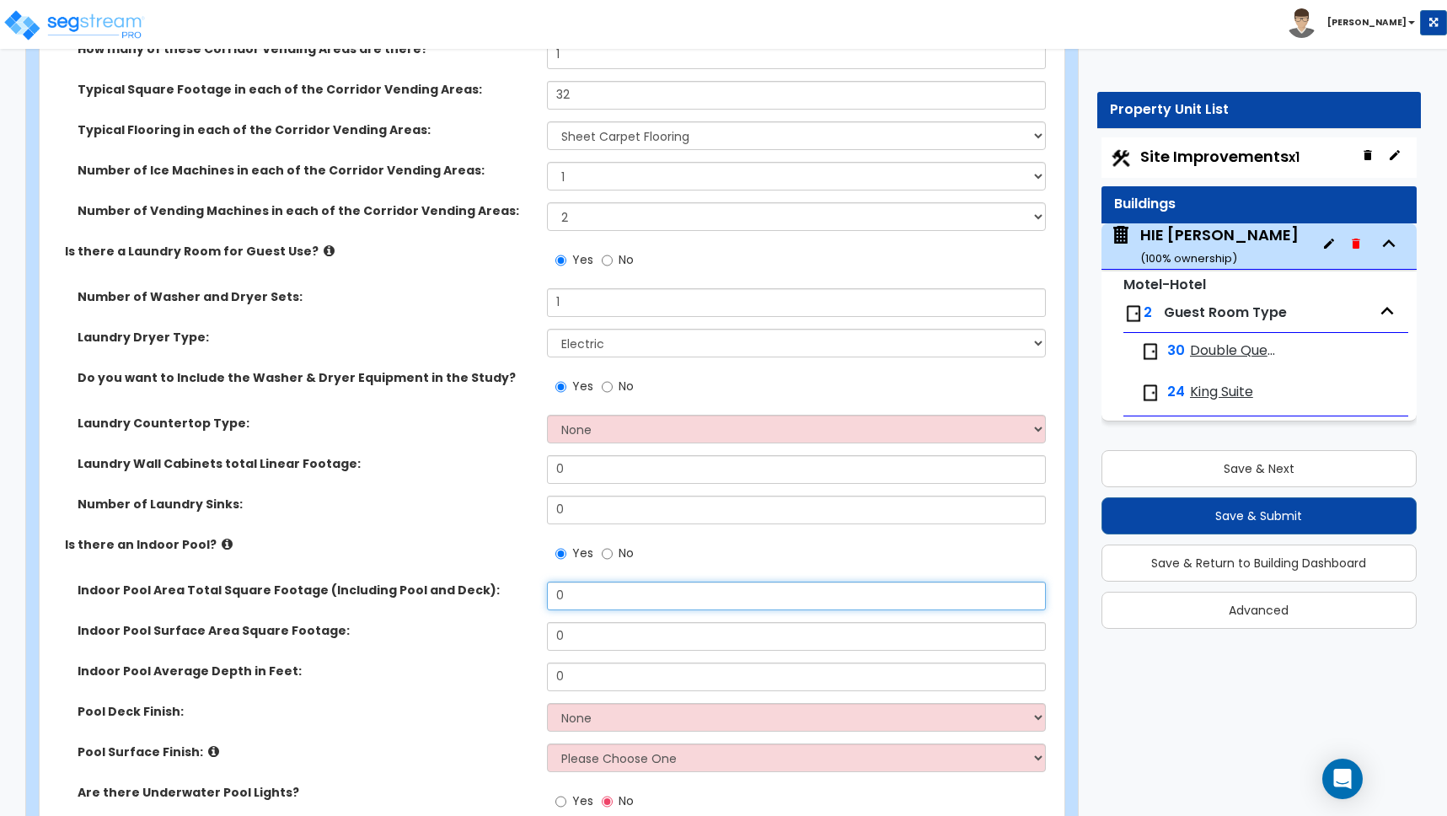
drag, startPoint x: 581, startPoint y: 594, endPoint x: 421, endPoint y: 584, distance: 160.5
click at [421, 584] on div "Indoor Pool Area Total Square Footage (Including Pool and Deck): 0" at bounding box center [547, 602] width 1015 height 40
click at [476, 630] on label "Indoor Pool Surface Area Square Footage:" at bounding box center [306, 630] width 457 height 17
drag, startPoint x: 566, startPoint y: 641, endPoint x: 491, endPoint y: 625, distance: 75.7
click at [491, 625] on div "Indoor Pool Surface Area Square Footage: 0" at bounding box center [547, 642] width 1015 height 40
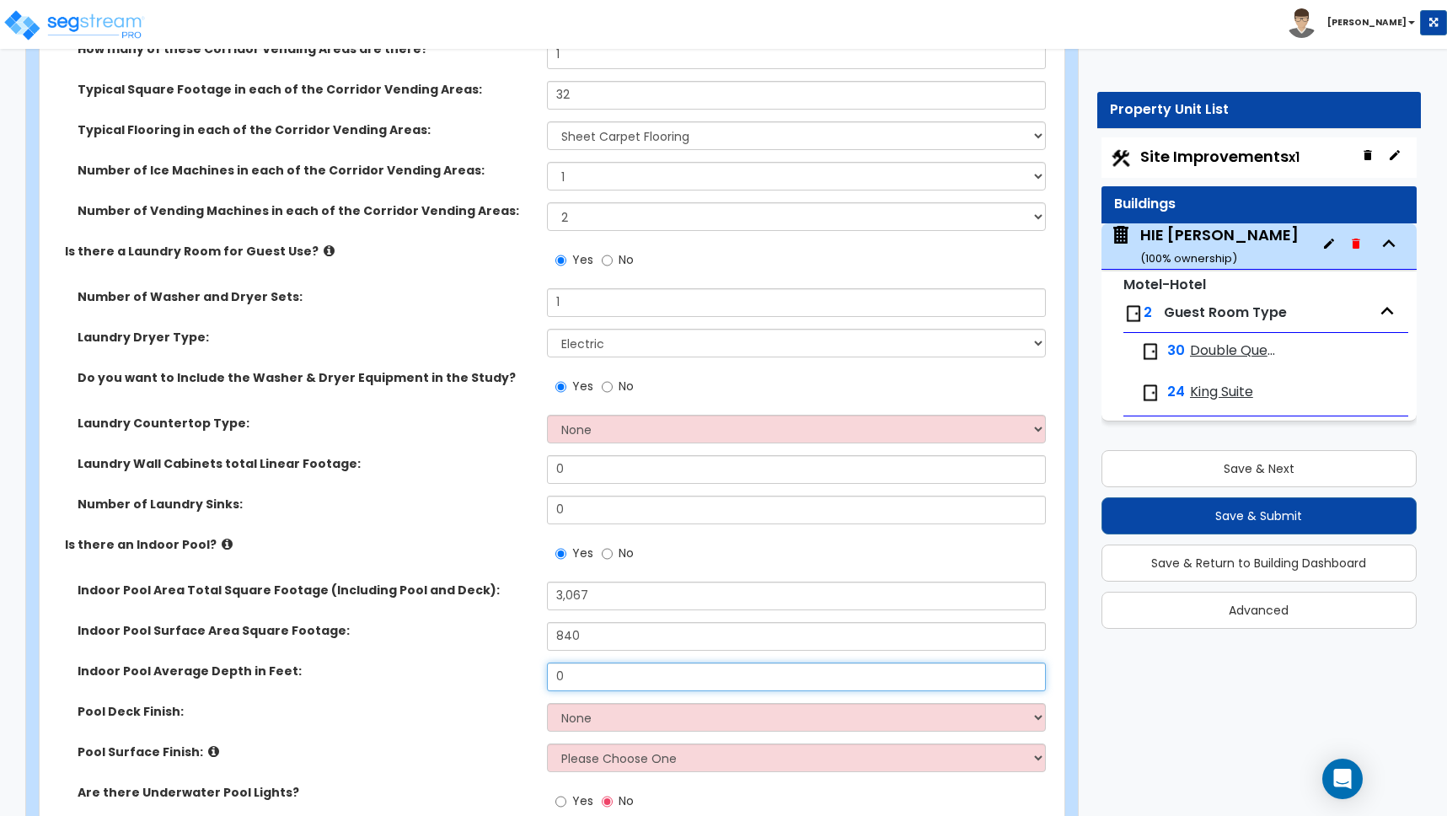
drag, startPoint x: 575, startPoint y: 677, endPoint x: 504, endPoint y: 671, distance: 71.0
click at [509, 672] on div "Indoor Pool Average Depth in Feet: 0" at bounding box center [547, 683] width 1015 height 40
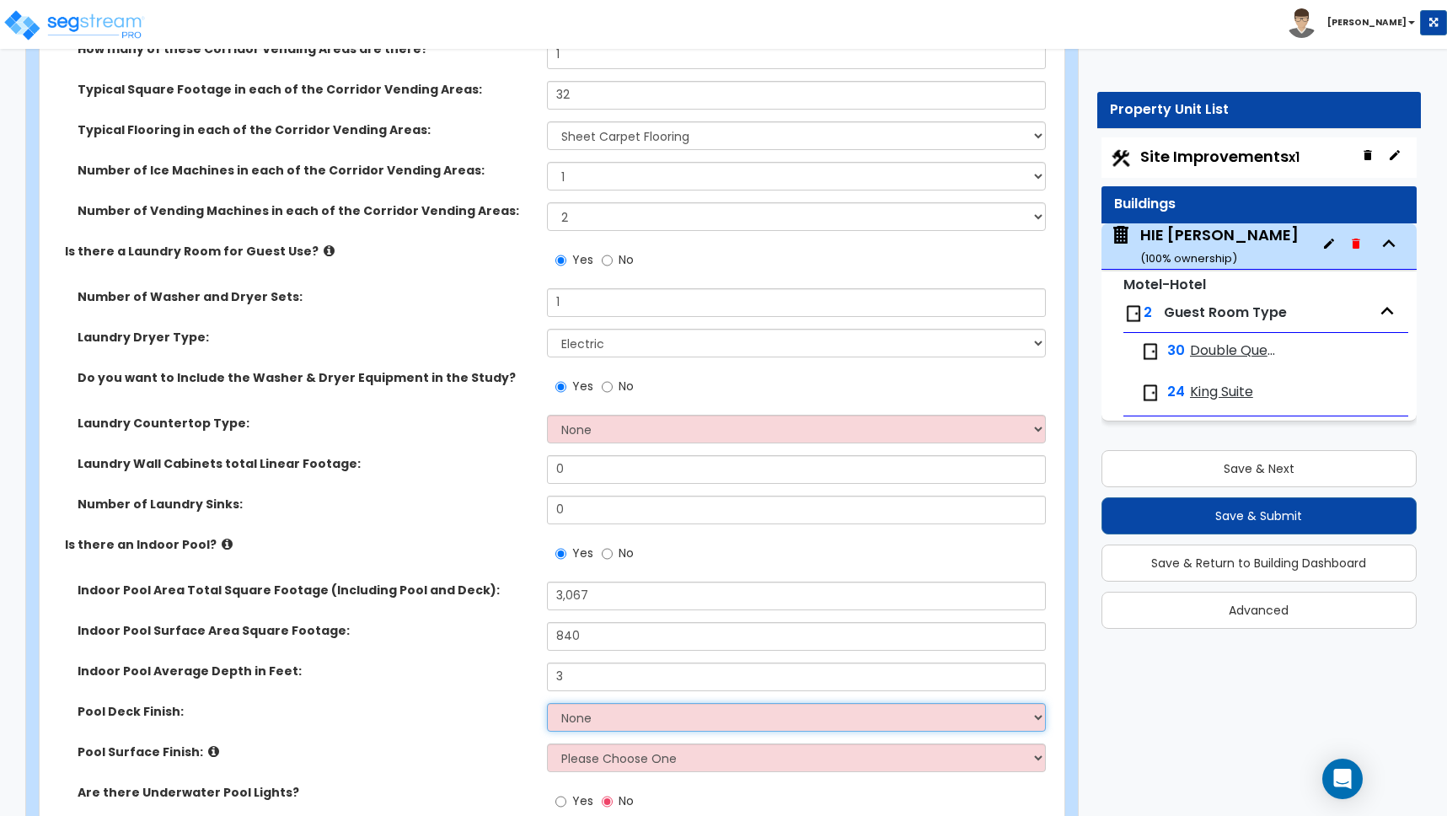
click at [598, 720] on select "None Tile Concrete" at bounding box center [796, 717] width 499 height 29
click at [547, 703] on select "None Tile Concrete" at bounding box center [796, 717] width 499 height 29
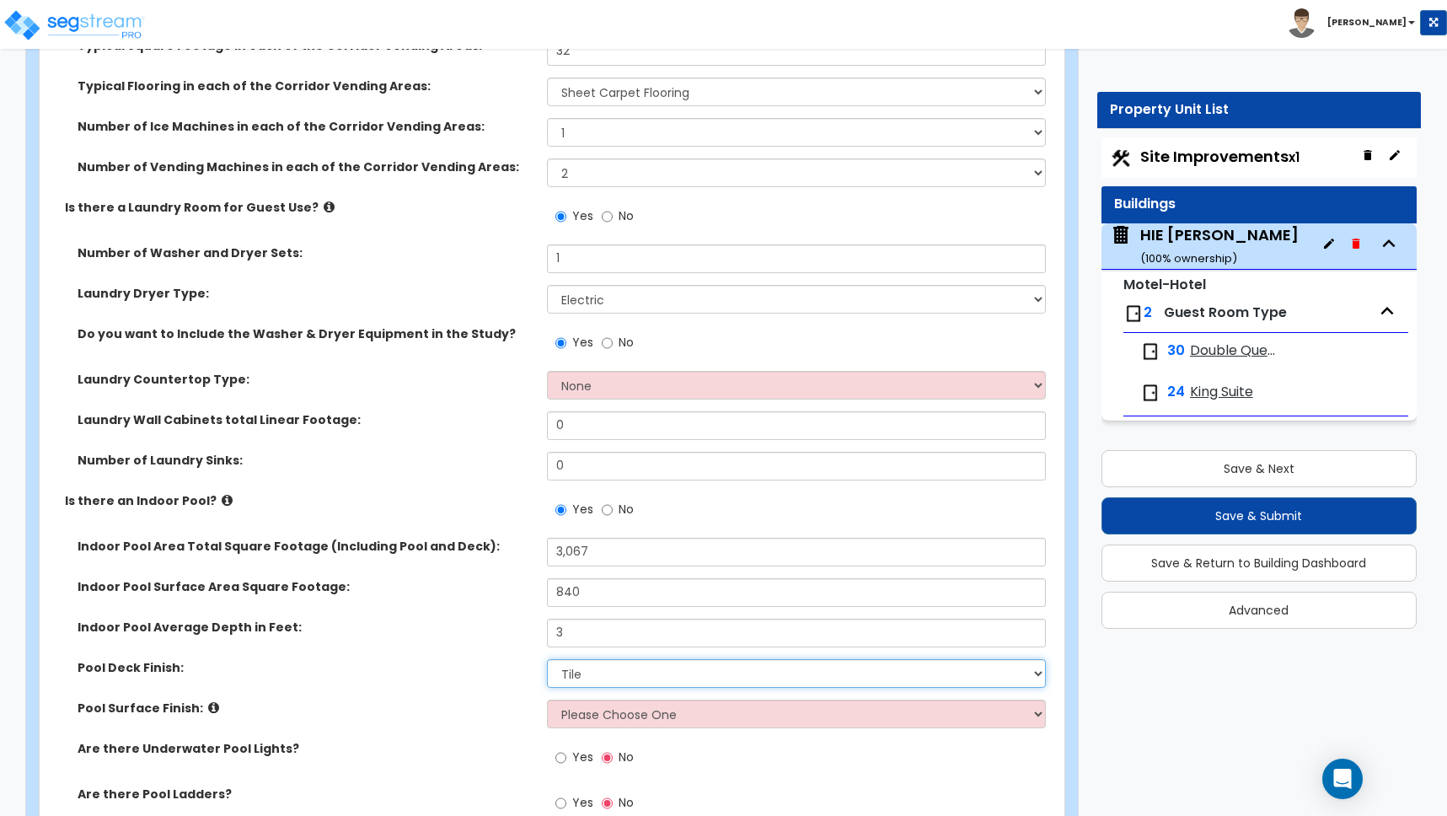
scroll to position [4230, 0]
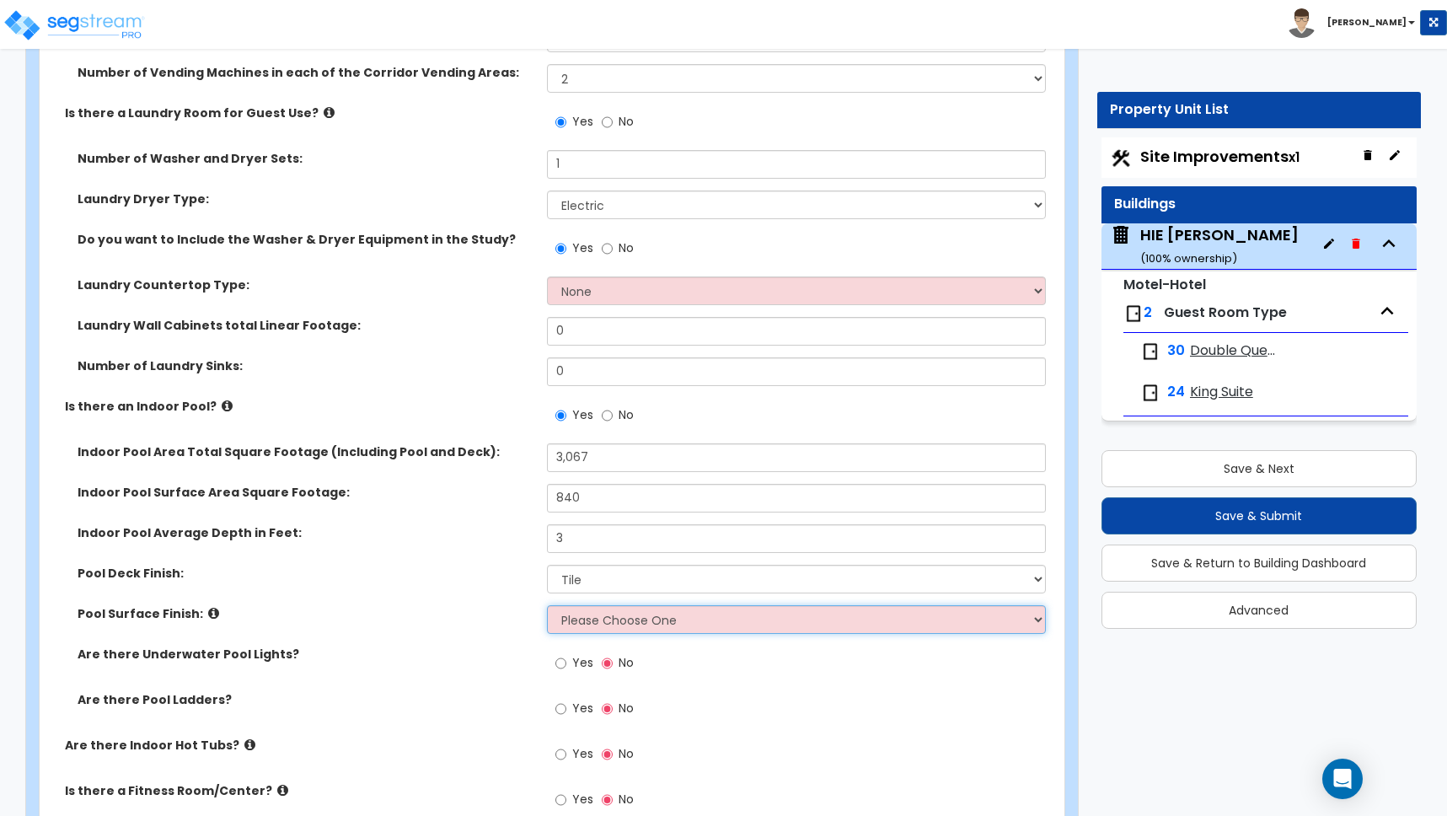
click at [622, 622] on select "Please Choose One Tile Plaster" at bounding box center [796, 619] width 499 height 29
click at [547, 605] on select "Please Choose One Tile Plaster" at bounding box center [796, 619] width 499 height 29
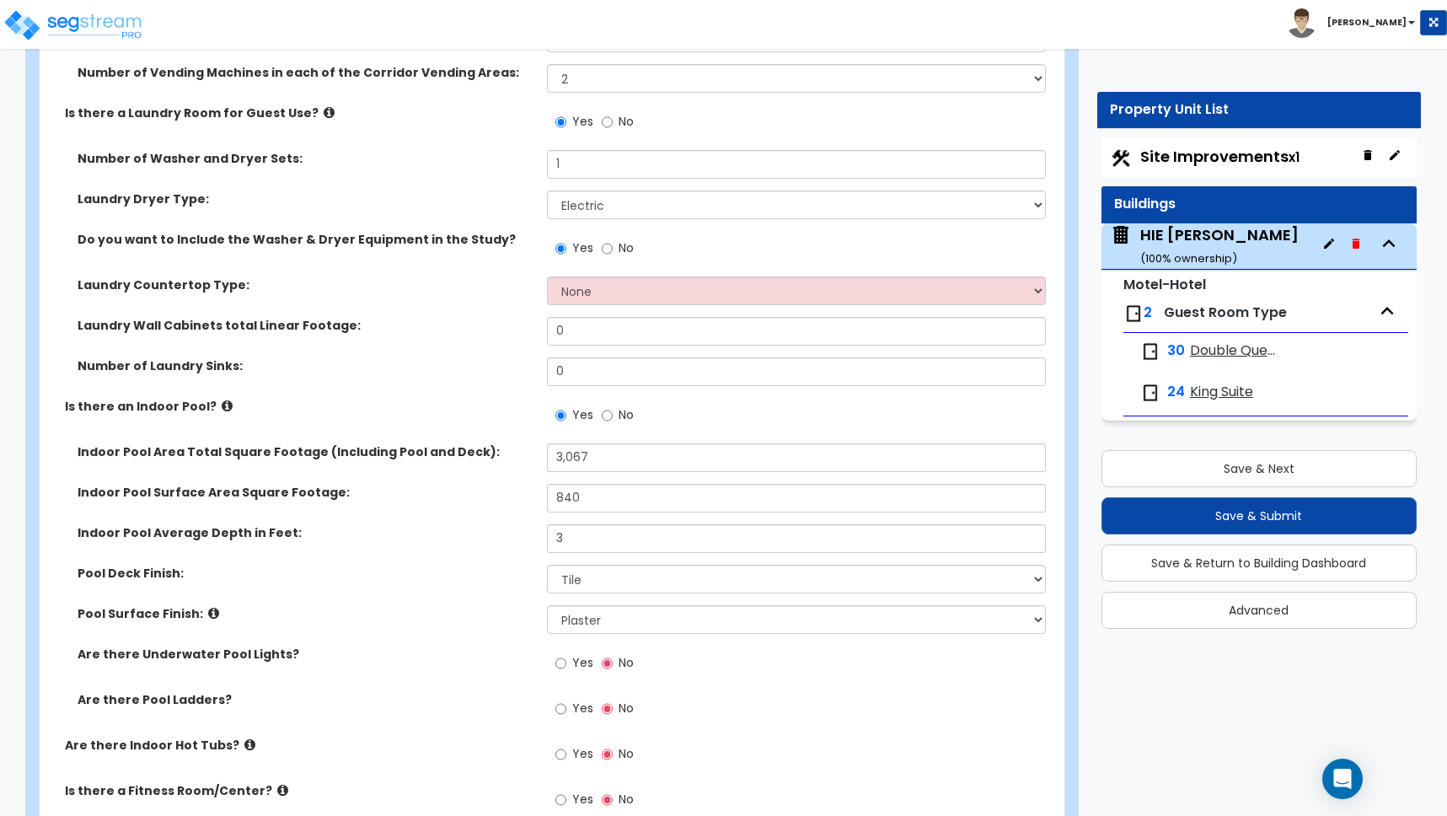
click at [439, 652] on label "Are there Underwater Pool Lights?" at bounding box center [306, 654] width 457 height 17
click at [561, 664] on input "Yes" at bounding box center [560, 663] width 11 height 19
click at [565, 706] on input "Yes" at bounding box center [560, 709] width 11 height 19
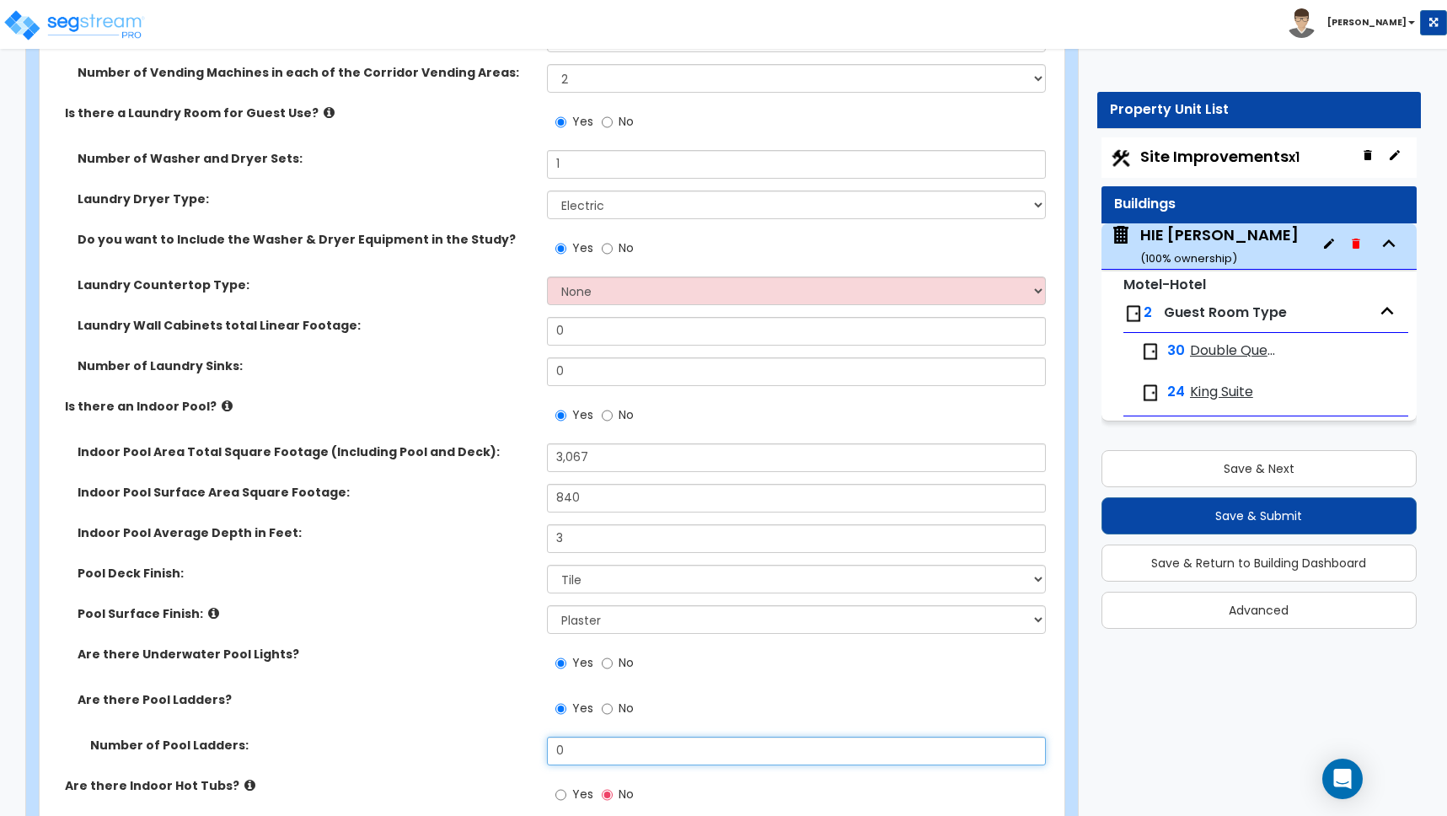
drag, startPoint x: 578, startPoint y: 748, endPoint x: 456, endPoint y: 740, distance: 122.5
click at [484, 743] on div "Number of Pool Ladders: 0" at bounding box center [547, 757] width 1015 height 40
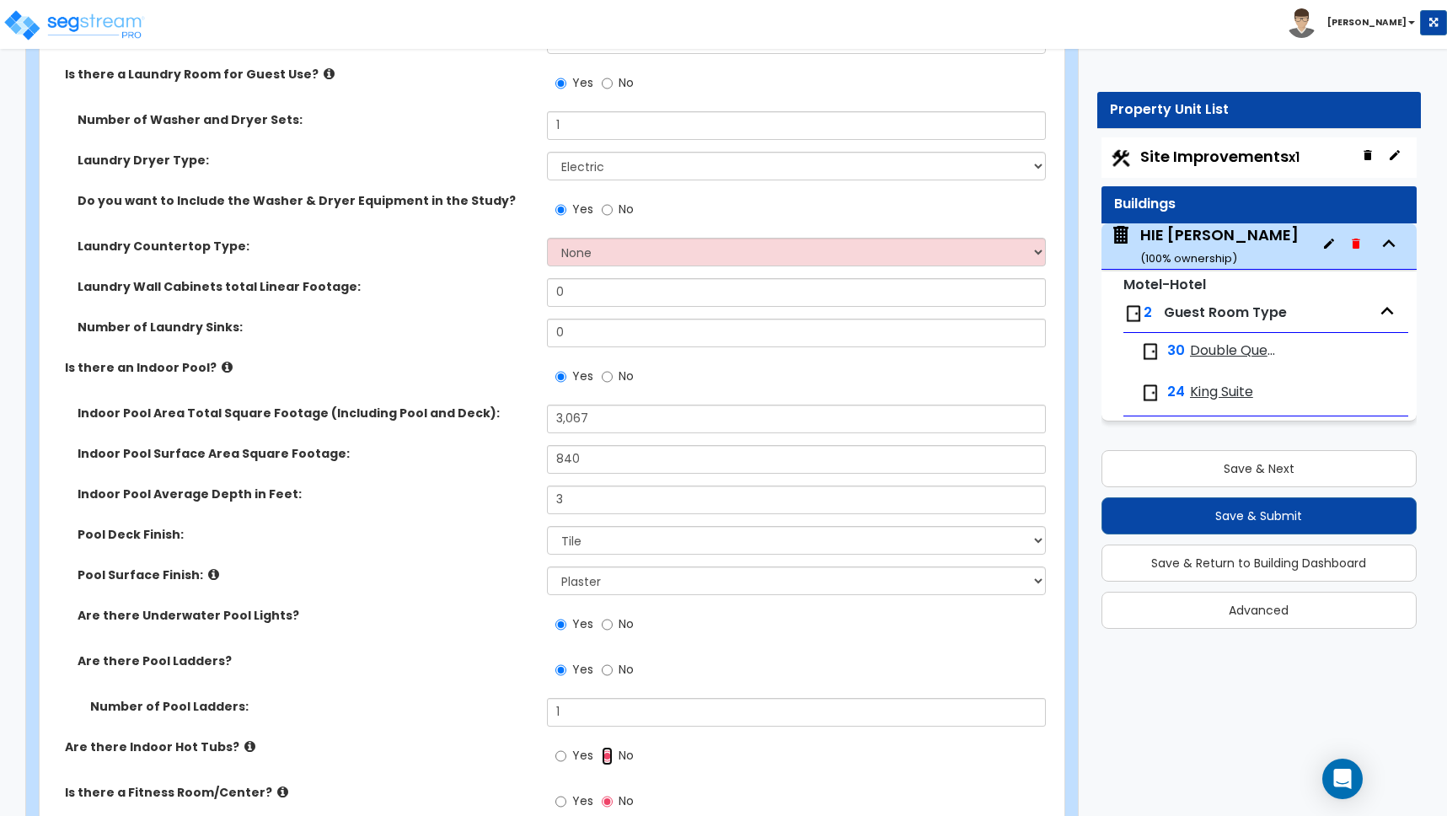
scroll to position [4356, 0]
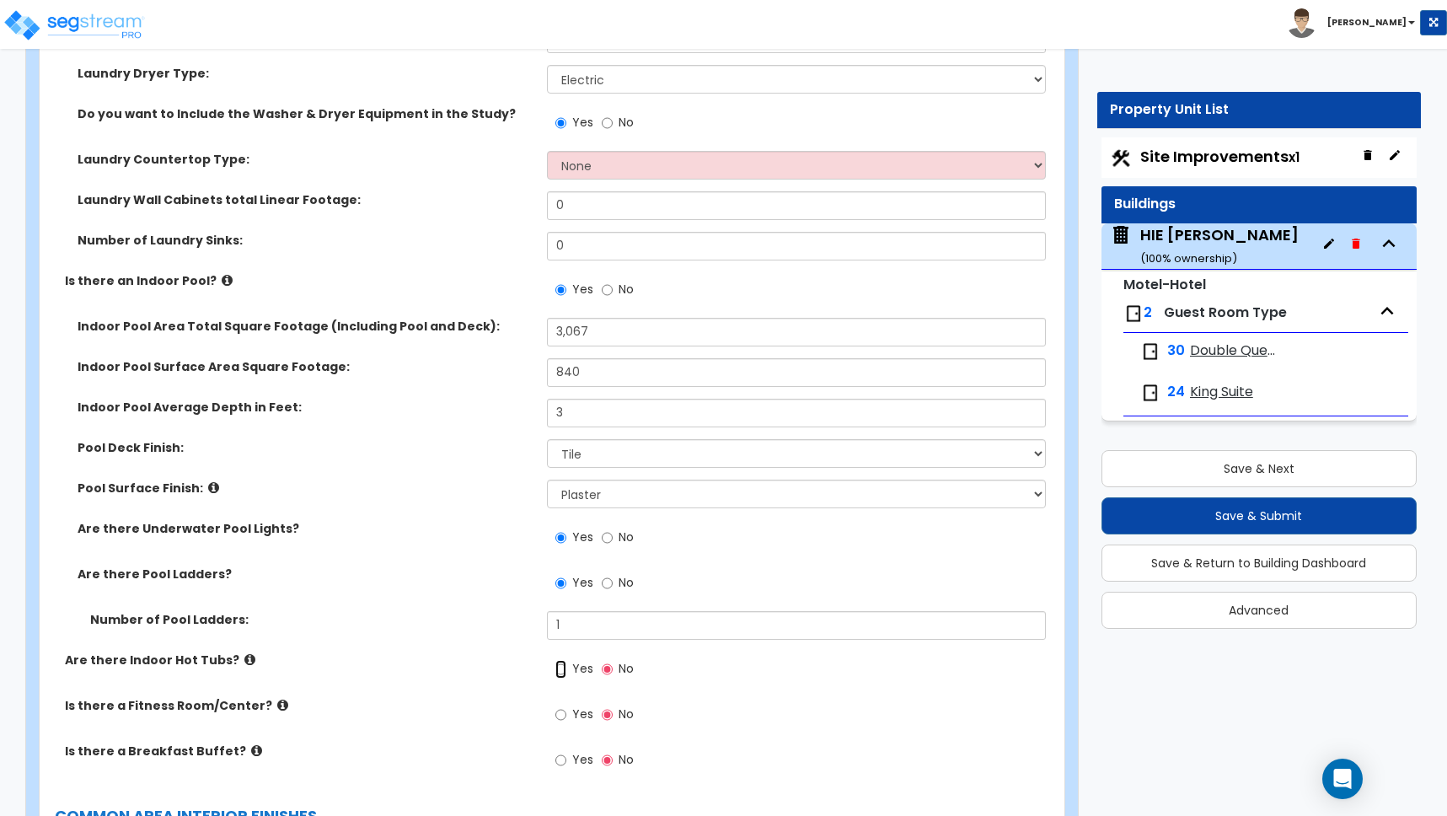
click at [560, 668] on input "Yes" at bounding box center [560, 669] width 11 height 19
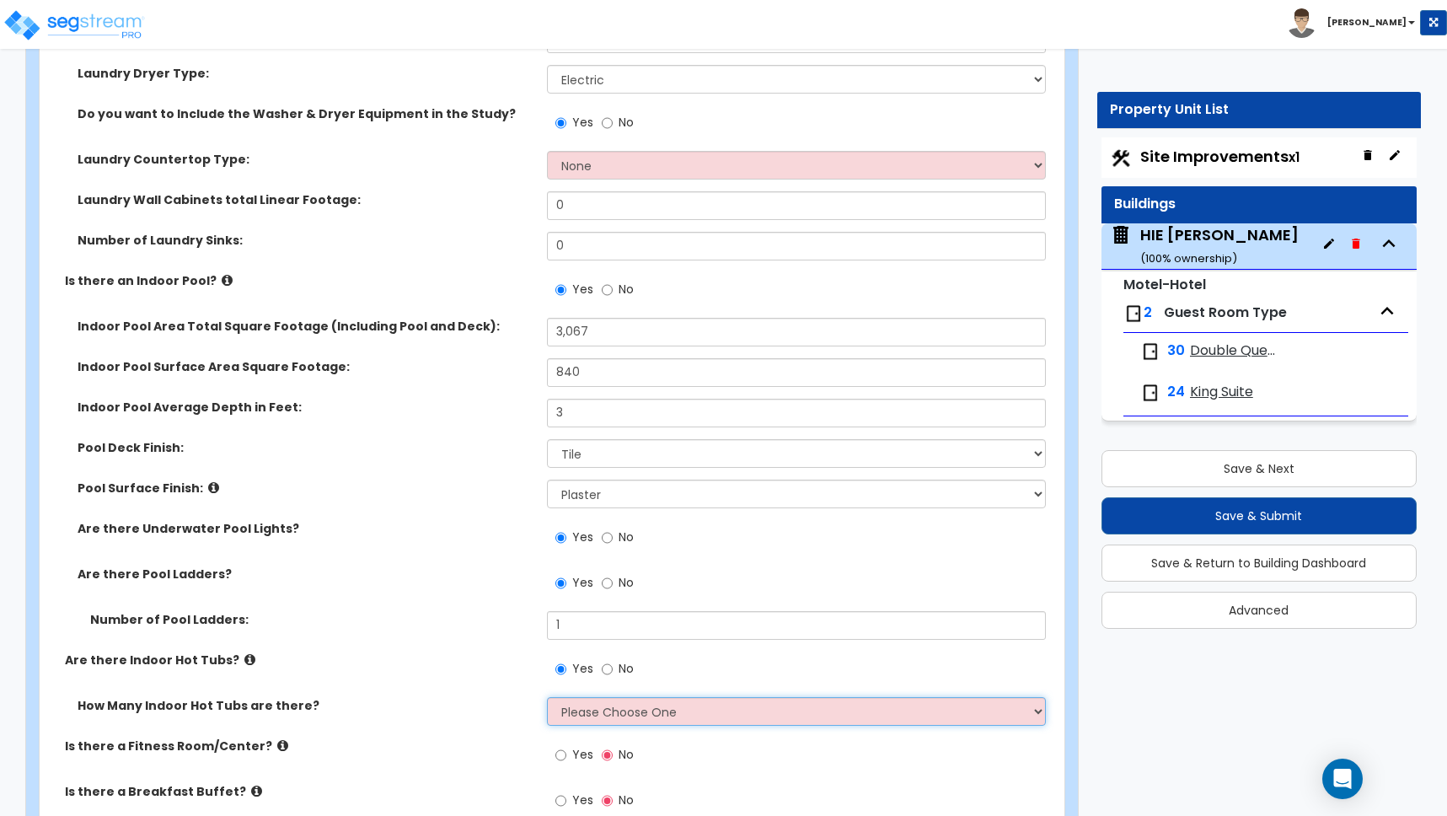
click at [587, 710] on select "Please Choose One 1 2 3 4" at bounding box center [796, 711] width 499 height 29
click at [547, 697] on select "Please Choose One 1 2 3 4" at bounding box center [796, 711] width 499 height 29
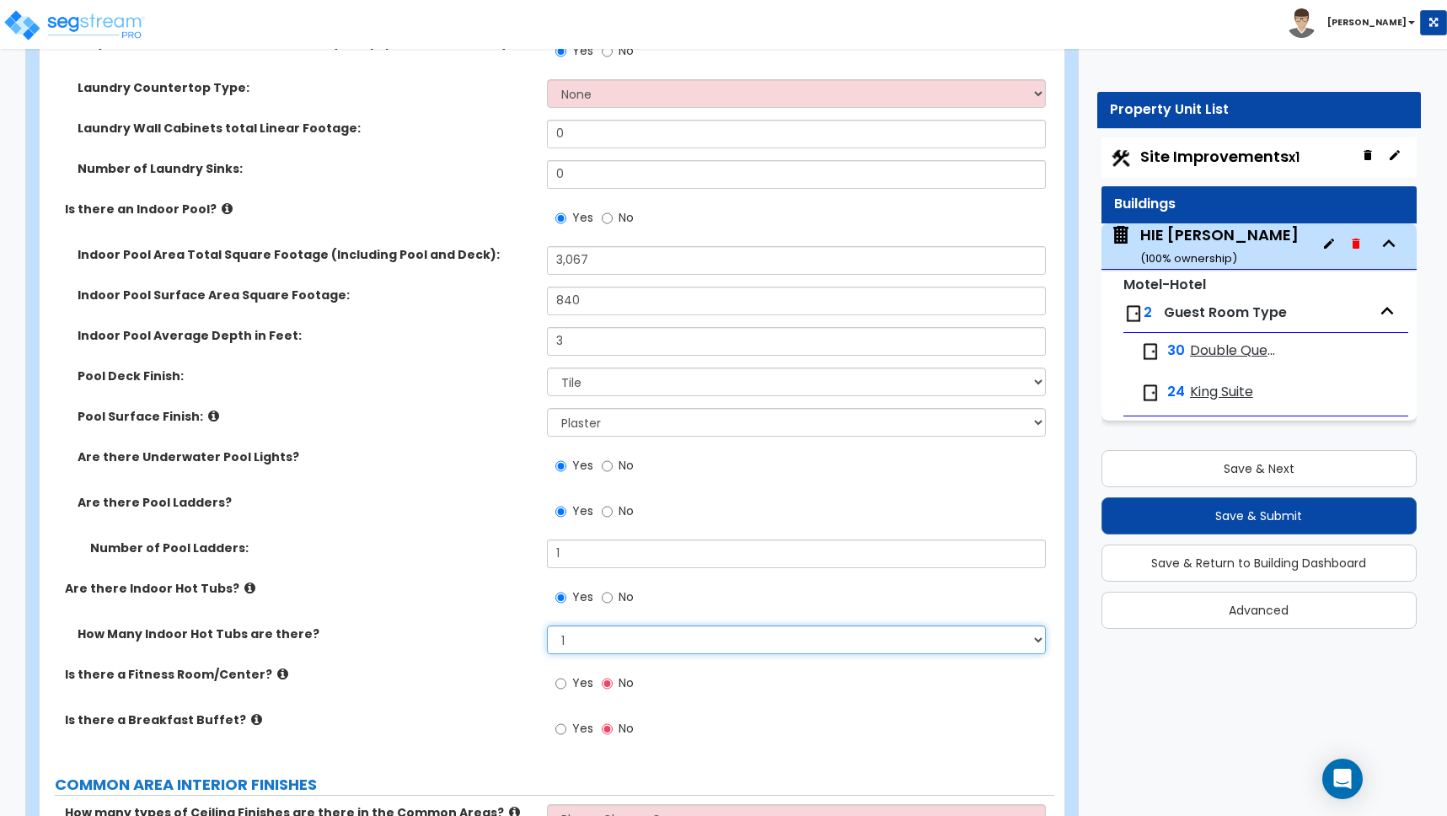
scroll to position [4466, 0]
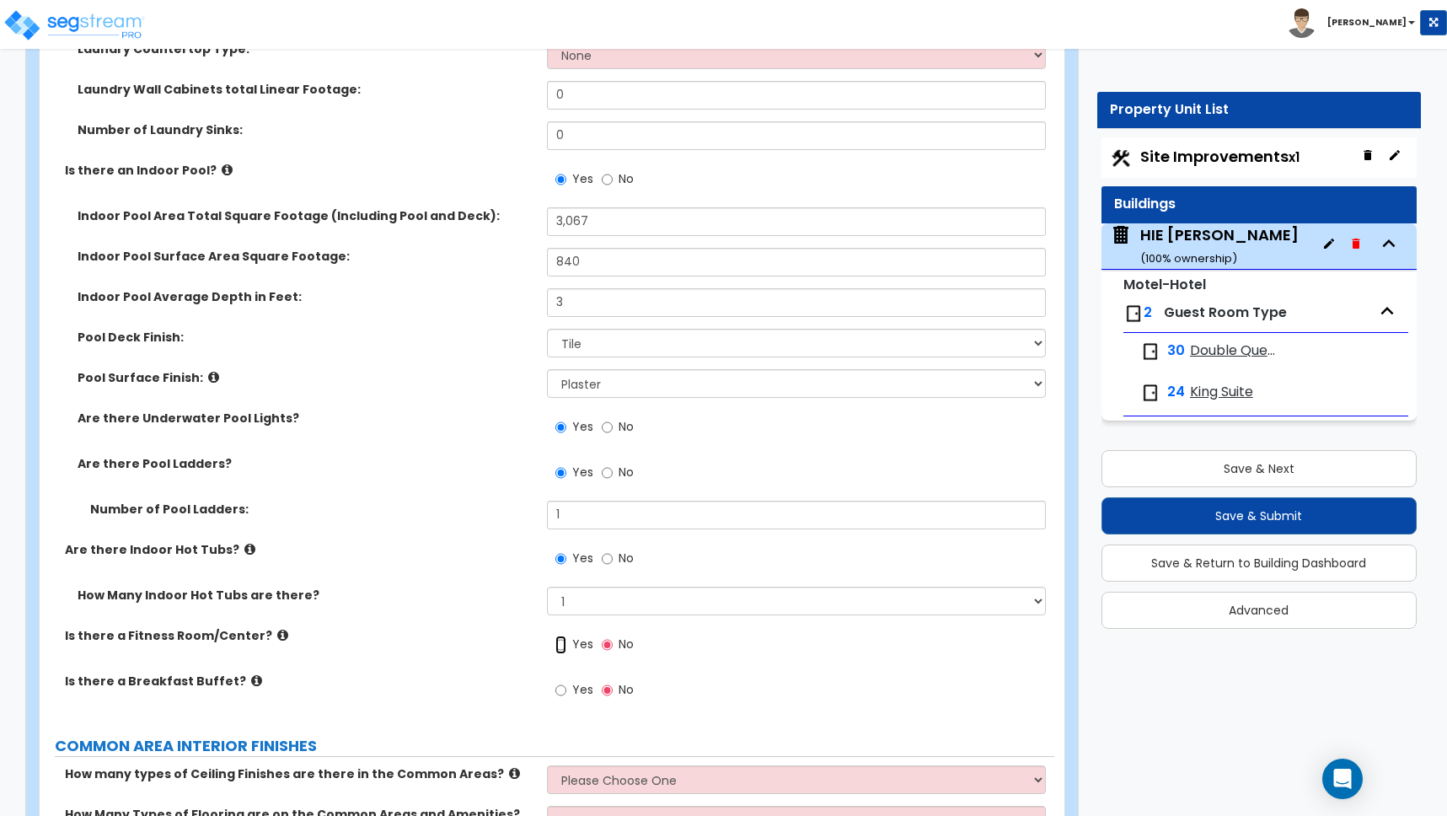
click at [562, 644] on input "Yes" at bounding box center [560, 645] width 11 height 19
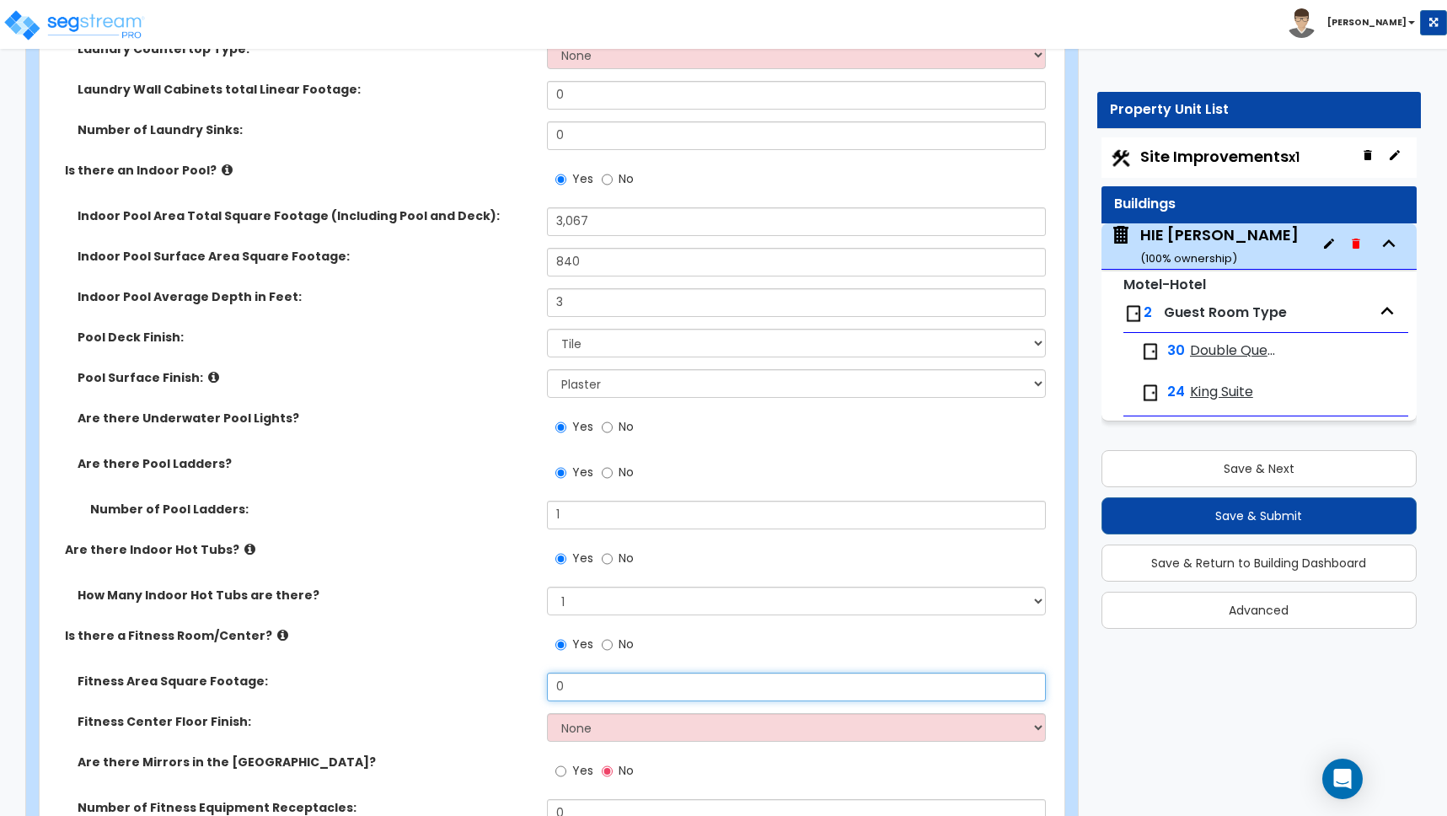
drag, startPoint x: 576, startPoint y: 687, endPoint x: 494, endPoint y: 678, distance: 82.3
click at [507, 684] on div "Fitness Area Square Footage: 0" at bounding box center [547, 693] width 1015 height 40
click at [614, 723] on select "None Tile Flooring Resilient Laminate Flooring VCT Flooring Sheet Carpet Floori…" at bounding box center [796, 727] width 499 height 29
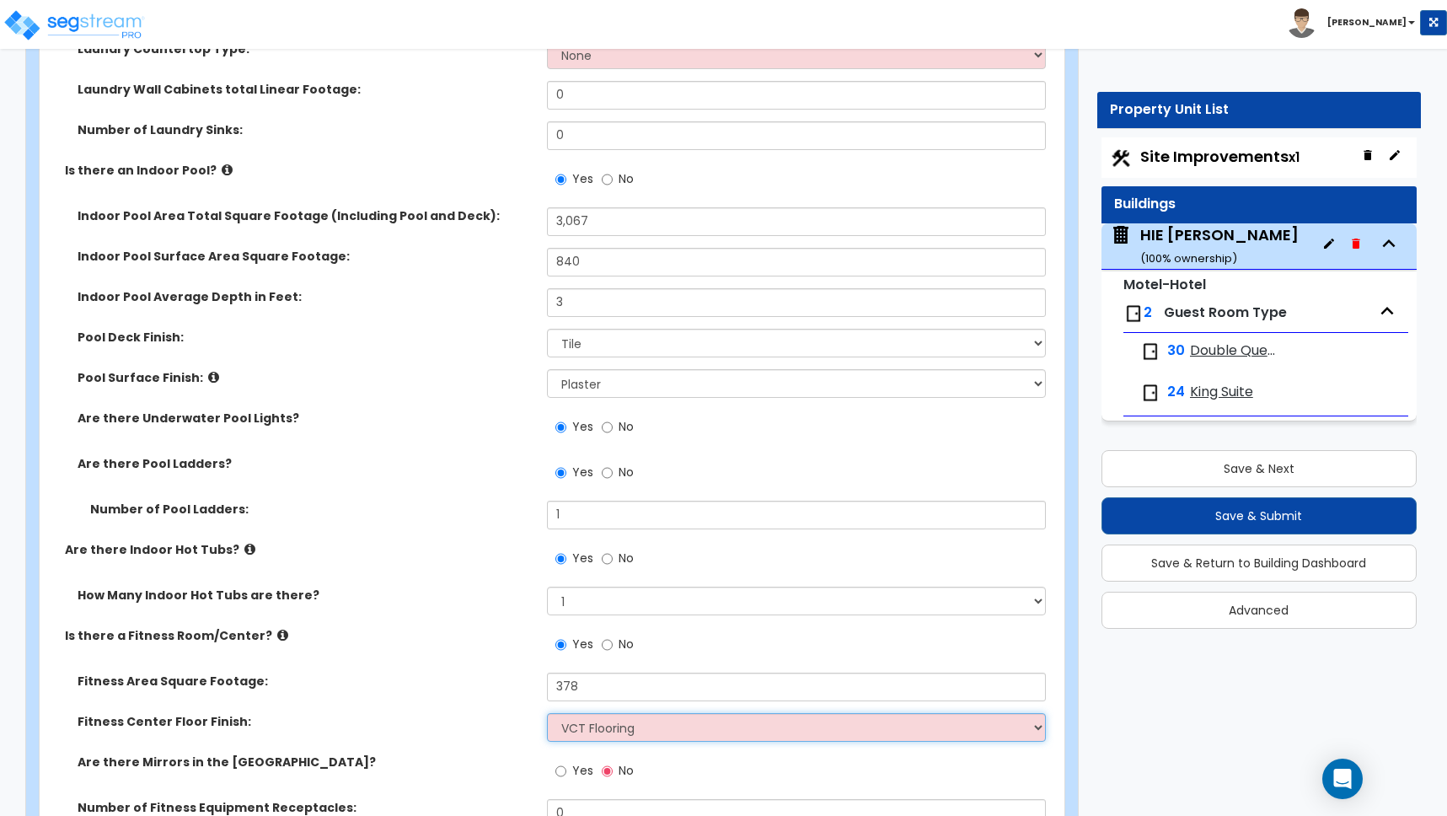
click at [547, 713] on select "None Tile Flooring Resilient Laminate Flooring VCT Flooring Sheet Carpet Floori…" at bounding box center [796, 727] width 499 height 29
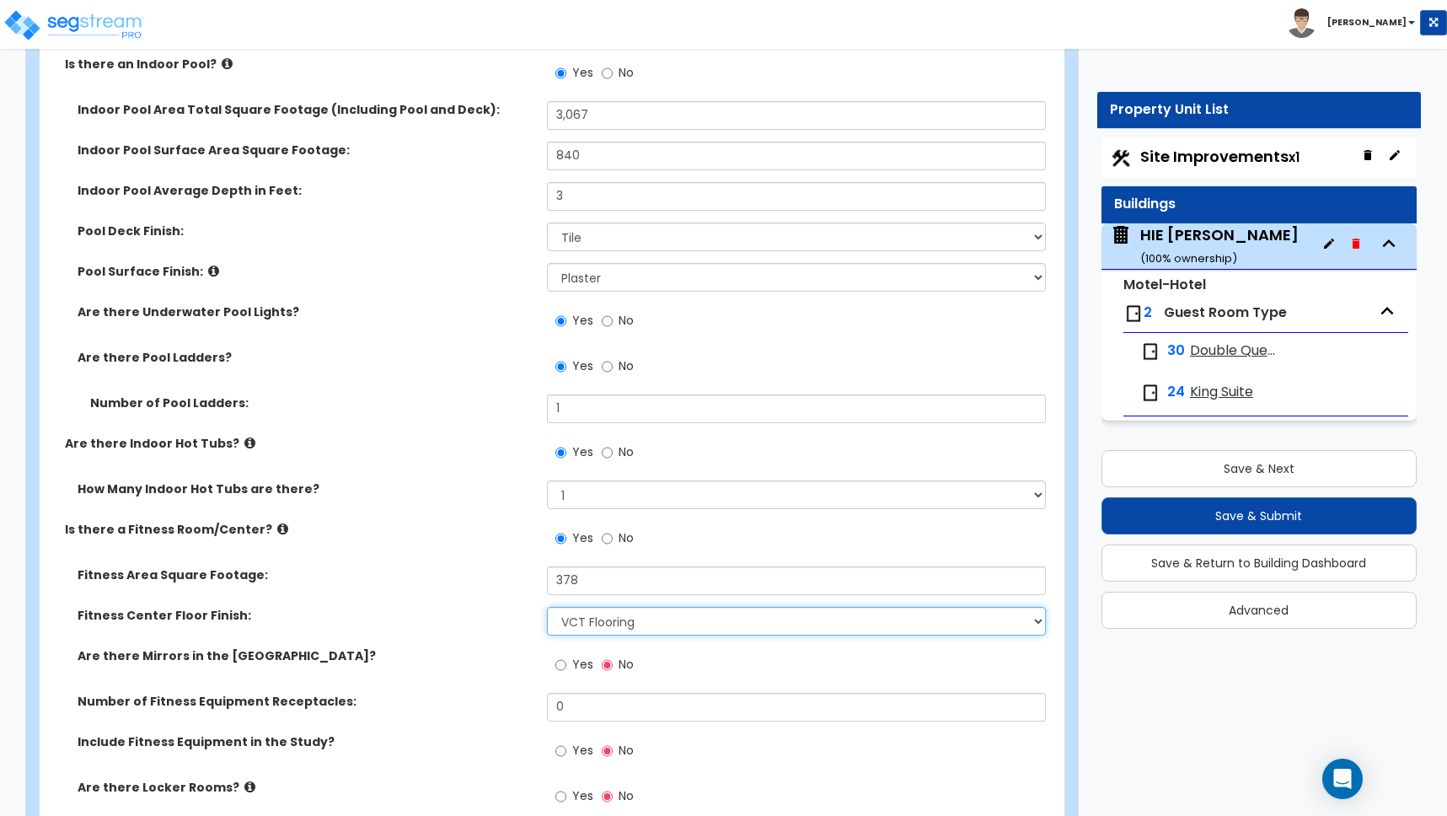
scroll to position [4580, 0]
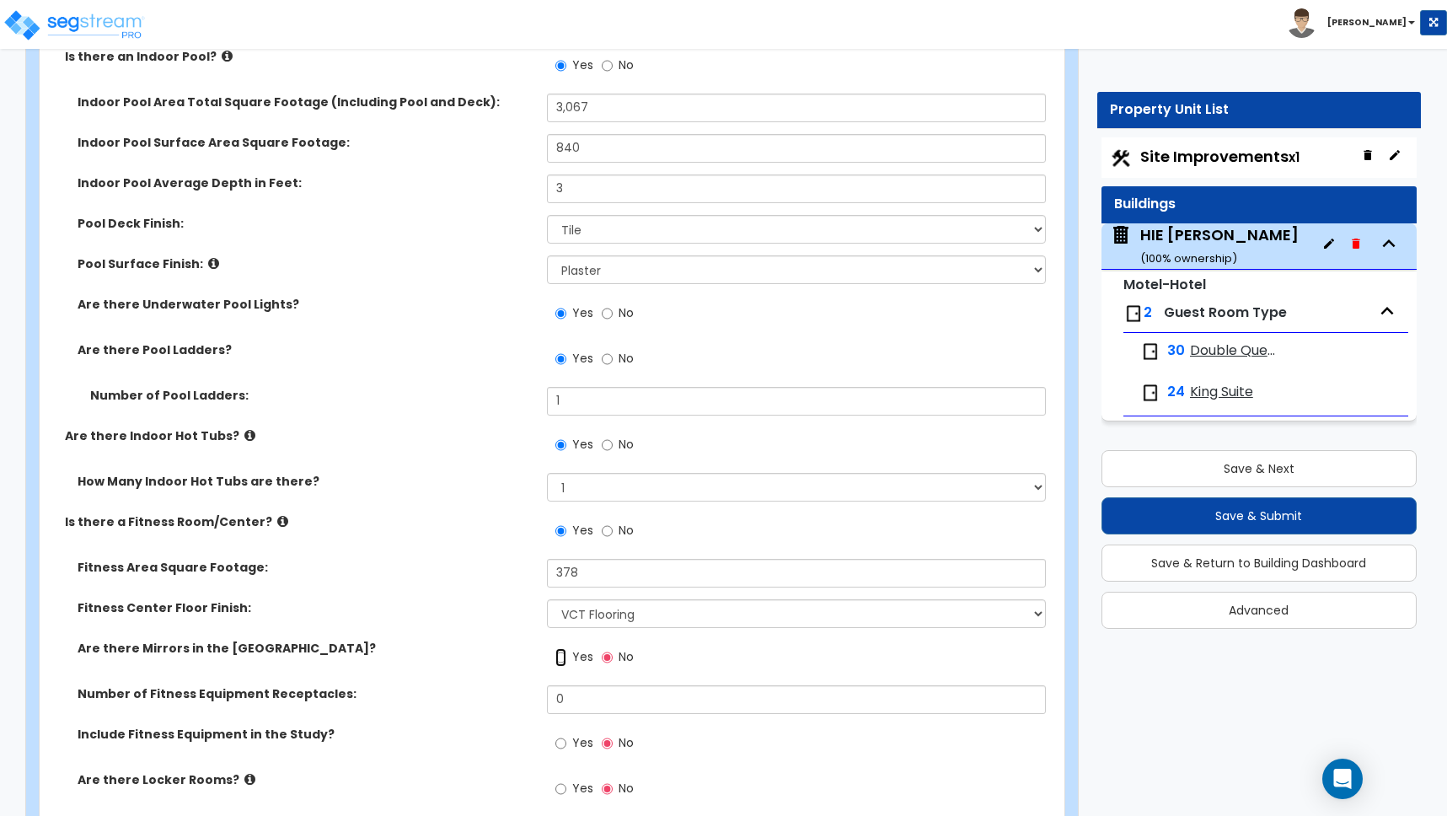
click at [563, 658] on input "Yes" at bounding box center [560, 657] width 11 height 19
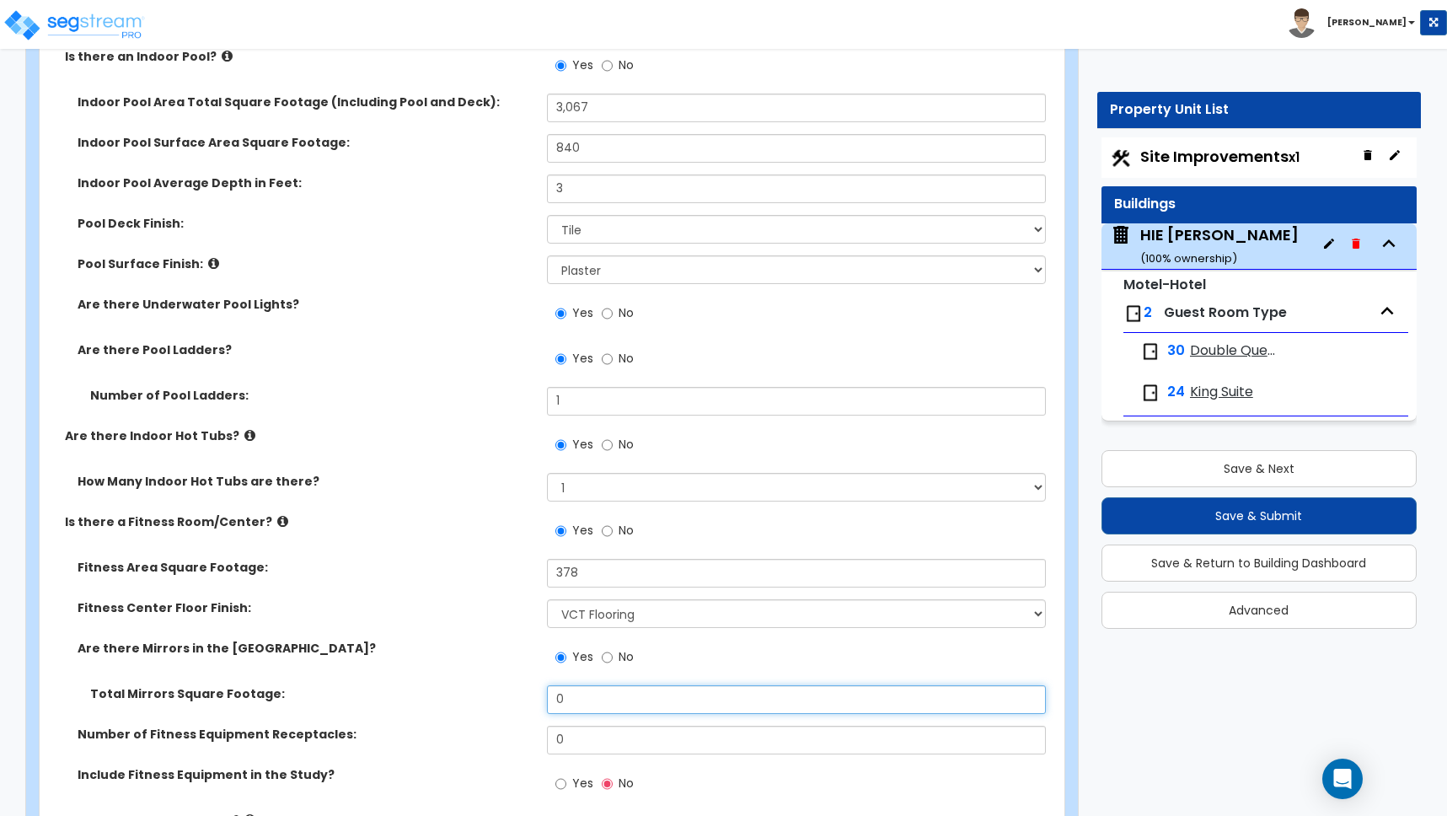
drag, startPoint x: 571, startPoint y: 700, endPoint x: 520, endPoint y: 696, distance: 50.7
click at [523, 696] on div "Total Mirrors Square Footage: 0" at bounding box center [547, 705] width 1015 height 40
click at [454, 689] on label "Total Mirrors Square Footage:" at bounding box center [312, 693] width 444 height 17
click at [329, 734] on label "Number of Fitness Equipment Receptacles:" at bounding box center [306, 734] width 457 height 17
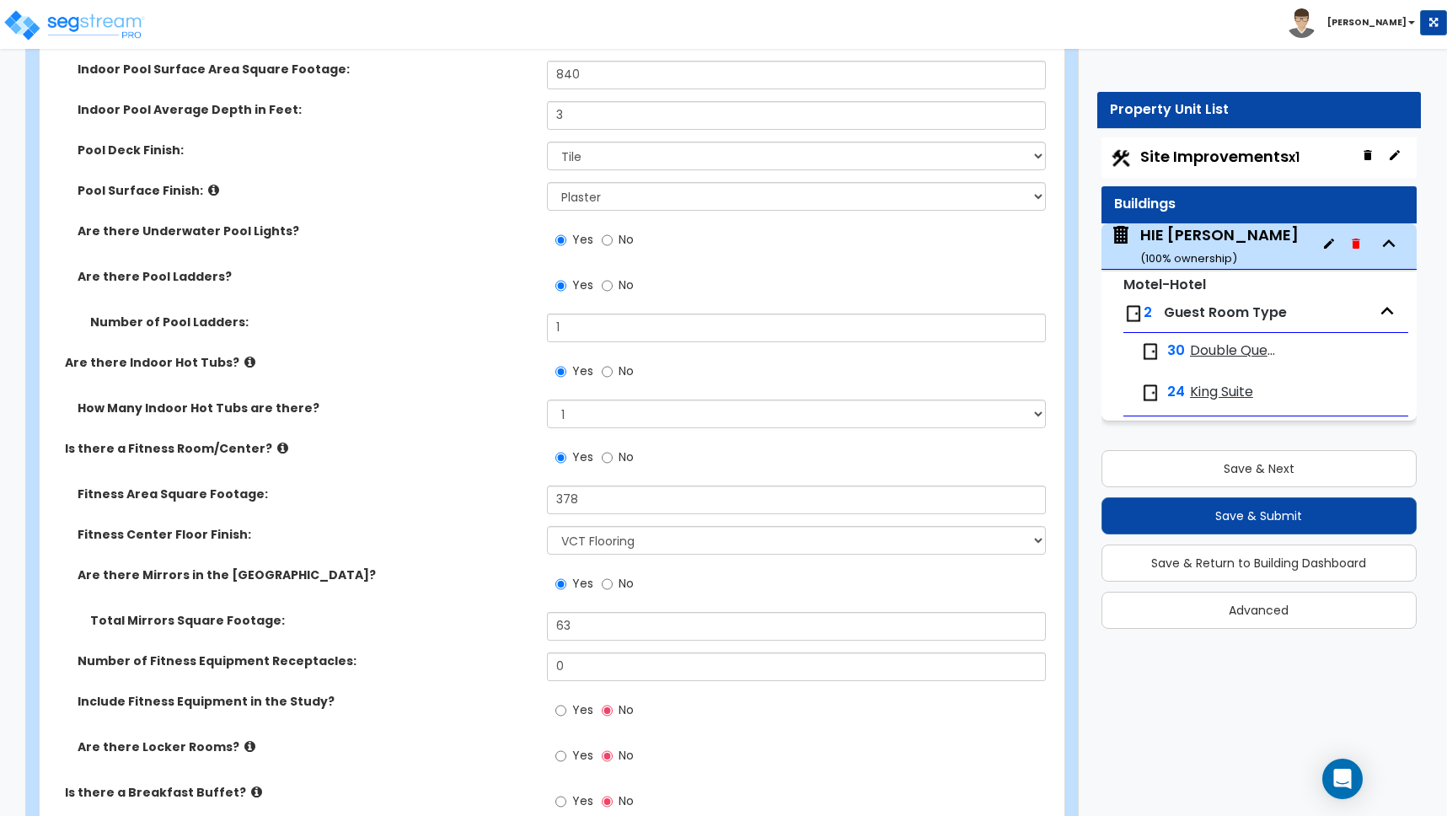
scroll to position [4668, 0]
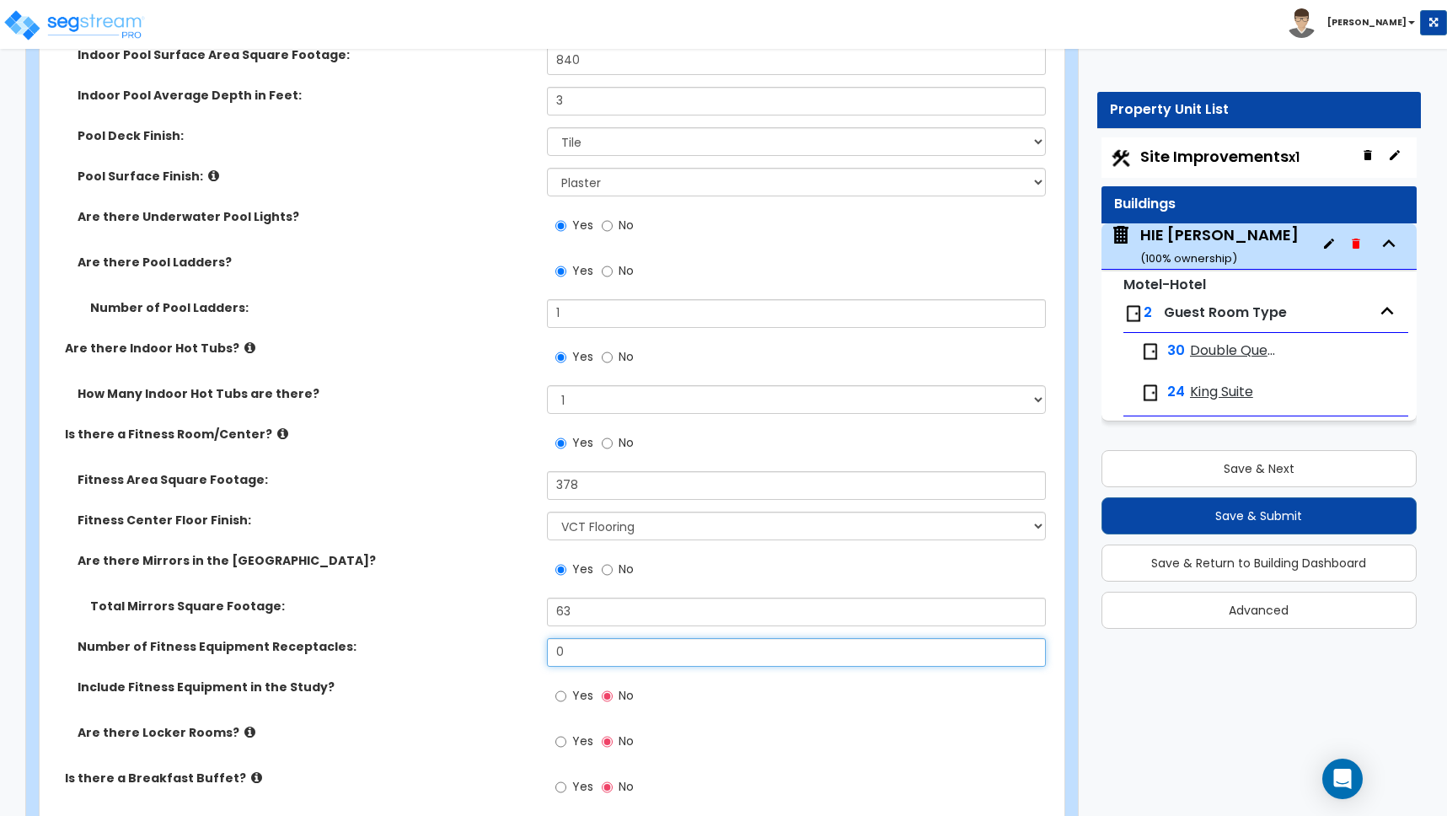
drag, startPoint x: 569, startPoint y: 654, endPoint x: 507, endPoint y: 652, distance: 62.4
click at [507, 652] on div "Number of Fitness Equipment Receptacles: 0" at bounding box center [547, 658] width 1015 height 40
click at [561, 695] on input "Yes" at bounding box center [560, 696] width 11 height 19
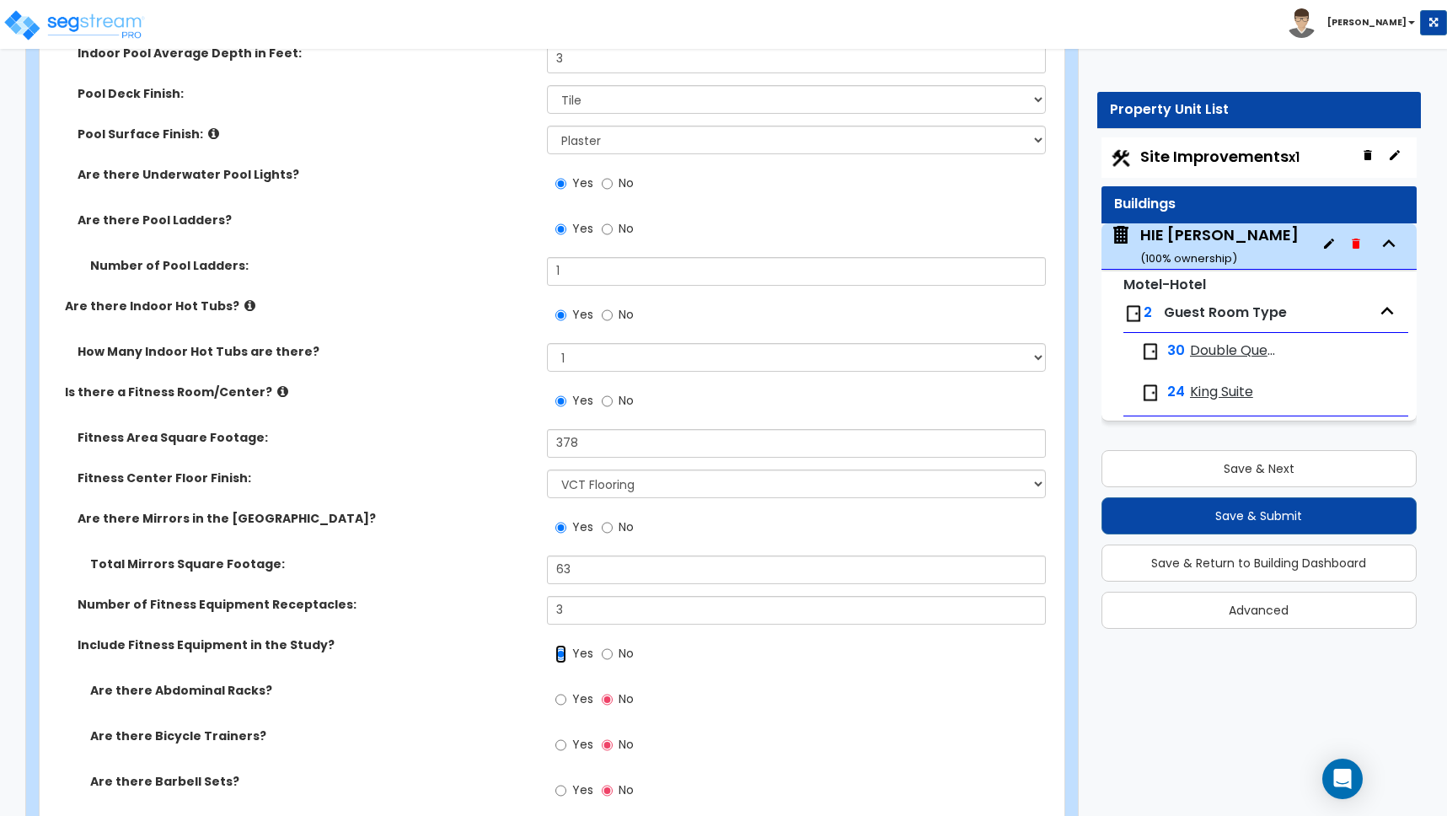
scroll to position [4760, 0]
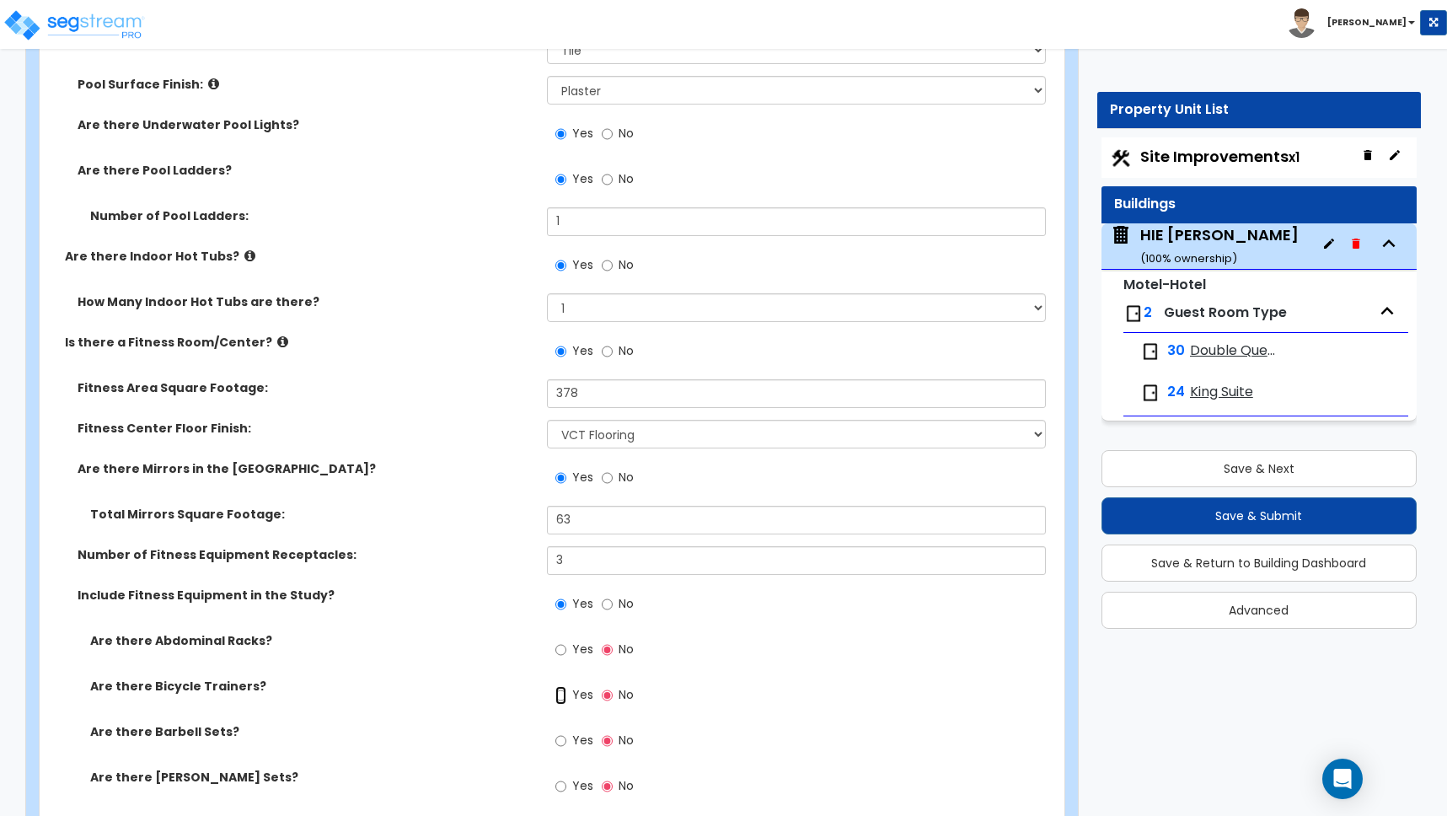
click at [561, 695] on input "Yes" at bounding box center [560, 695] width 11 height 19
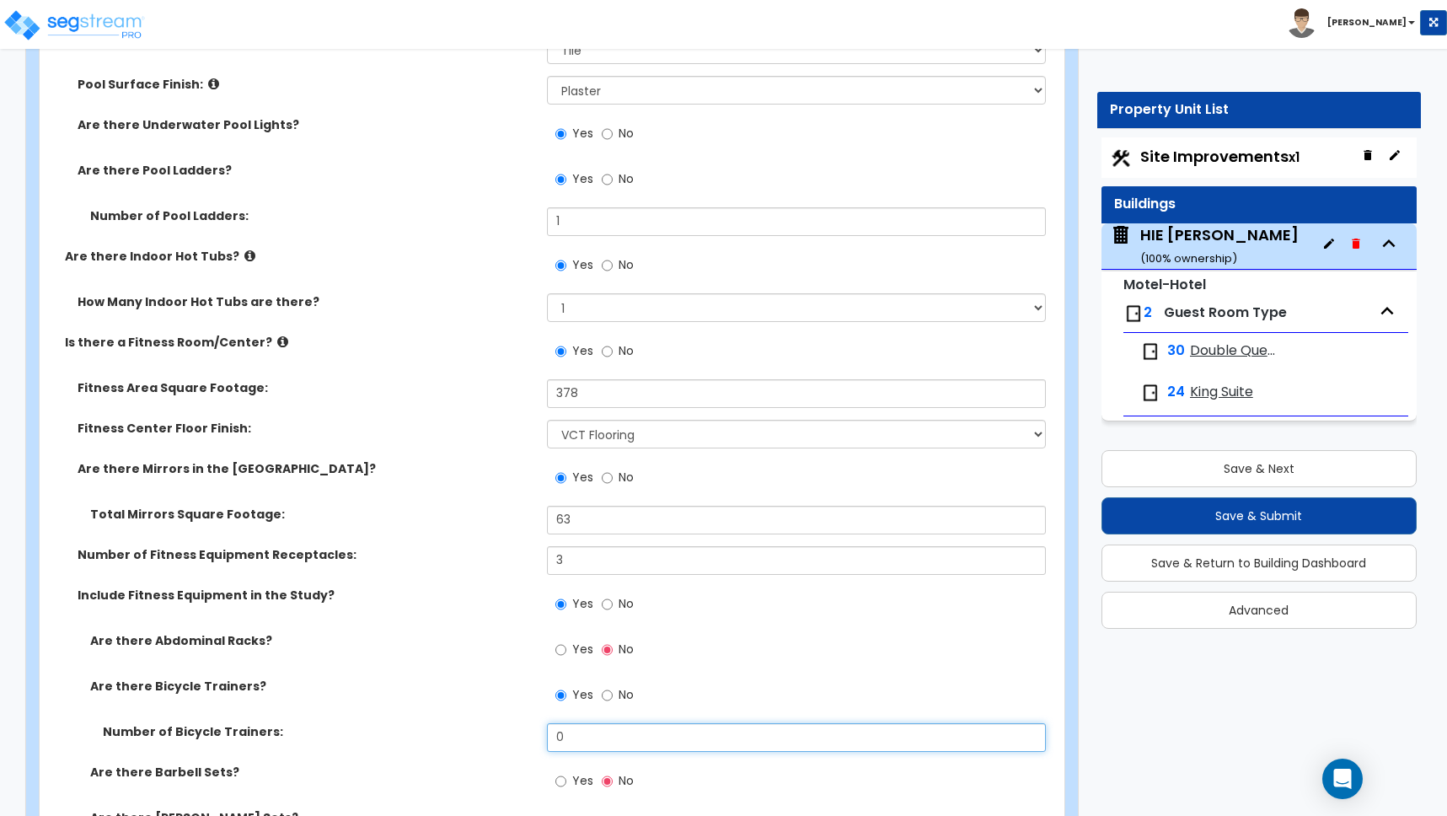
drag, startPoint x: 576, startPoint y: 735, endPoint x: 497, endPoint y: 732, distance: 78.5
click at [498, 733] on div "Number of Bicycle Trainers: 0" at bounding box center [547, 743] width 1015 height 40
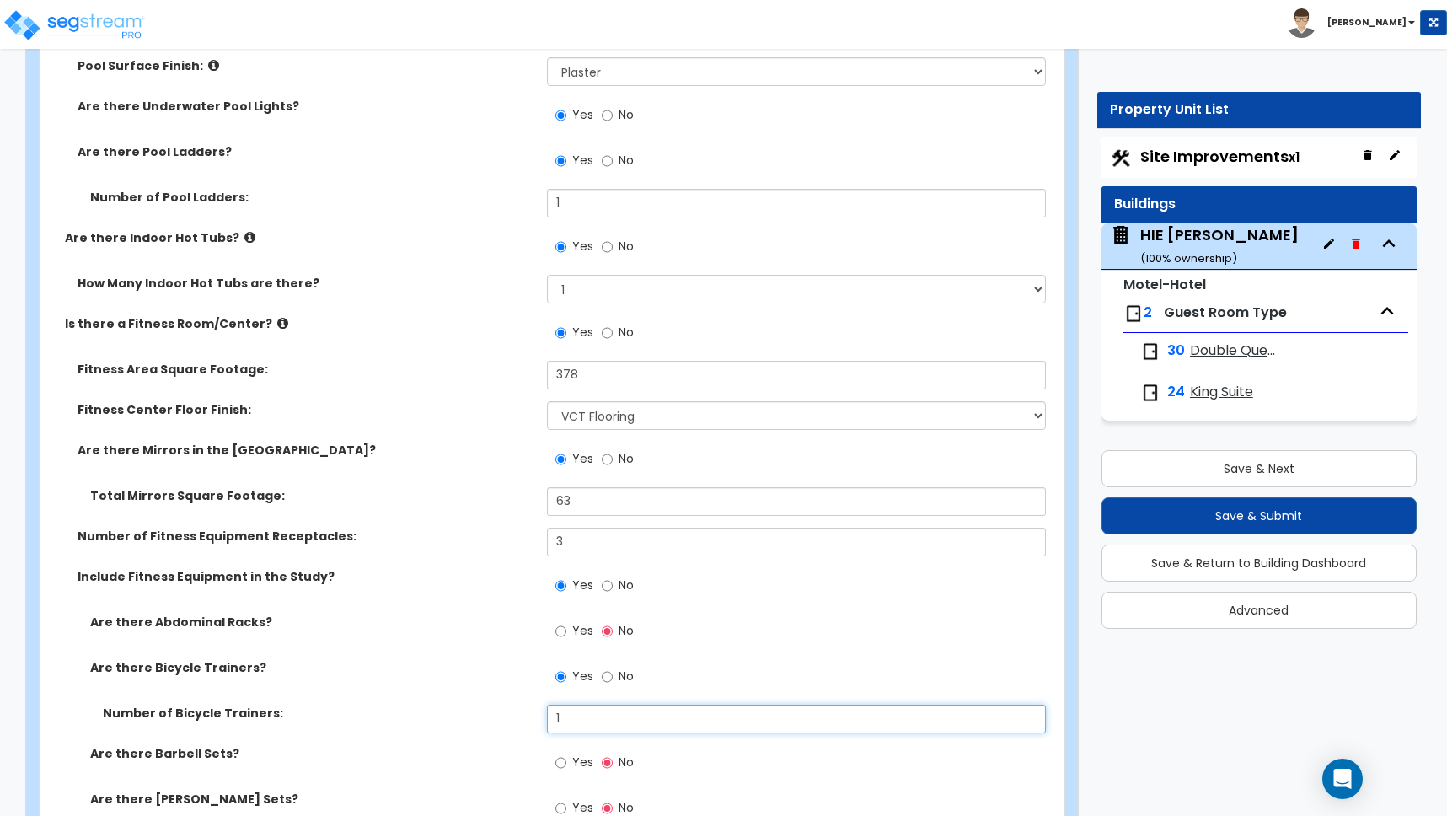
scroll to position [4869, 0]
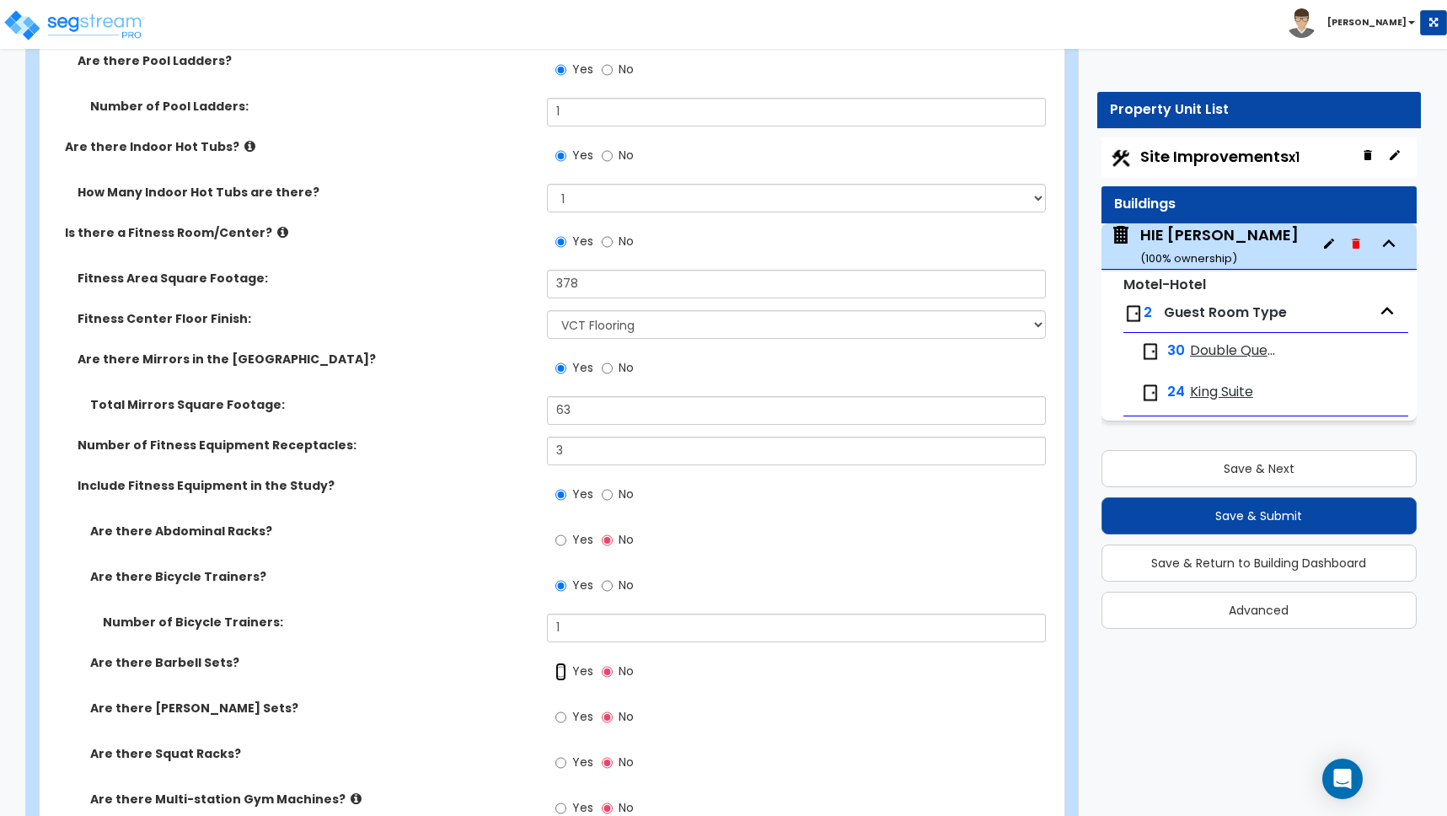
click at [561, 672] on input "Yes" at bounding box center [560, 672] width 11 height 19
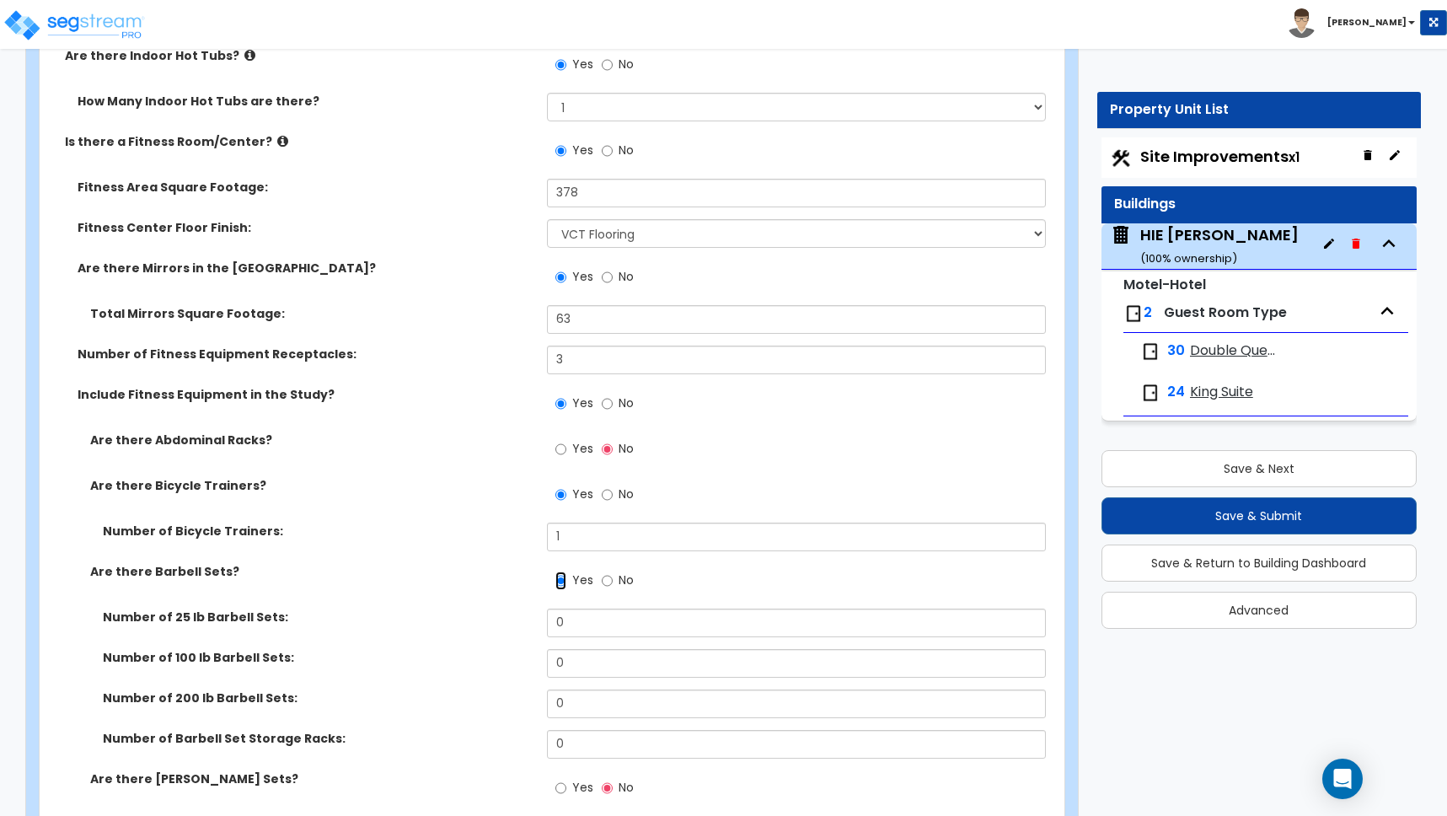
scroll to position [4968, 0]
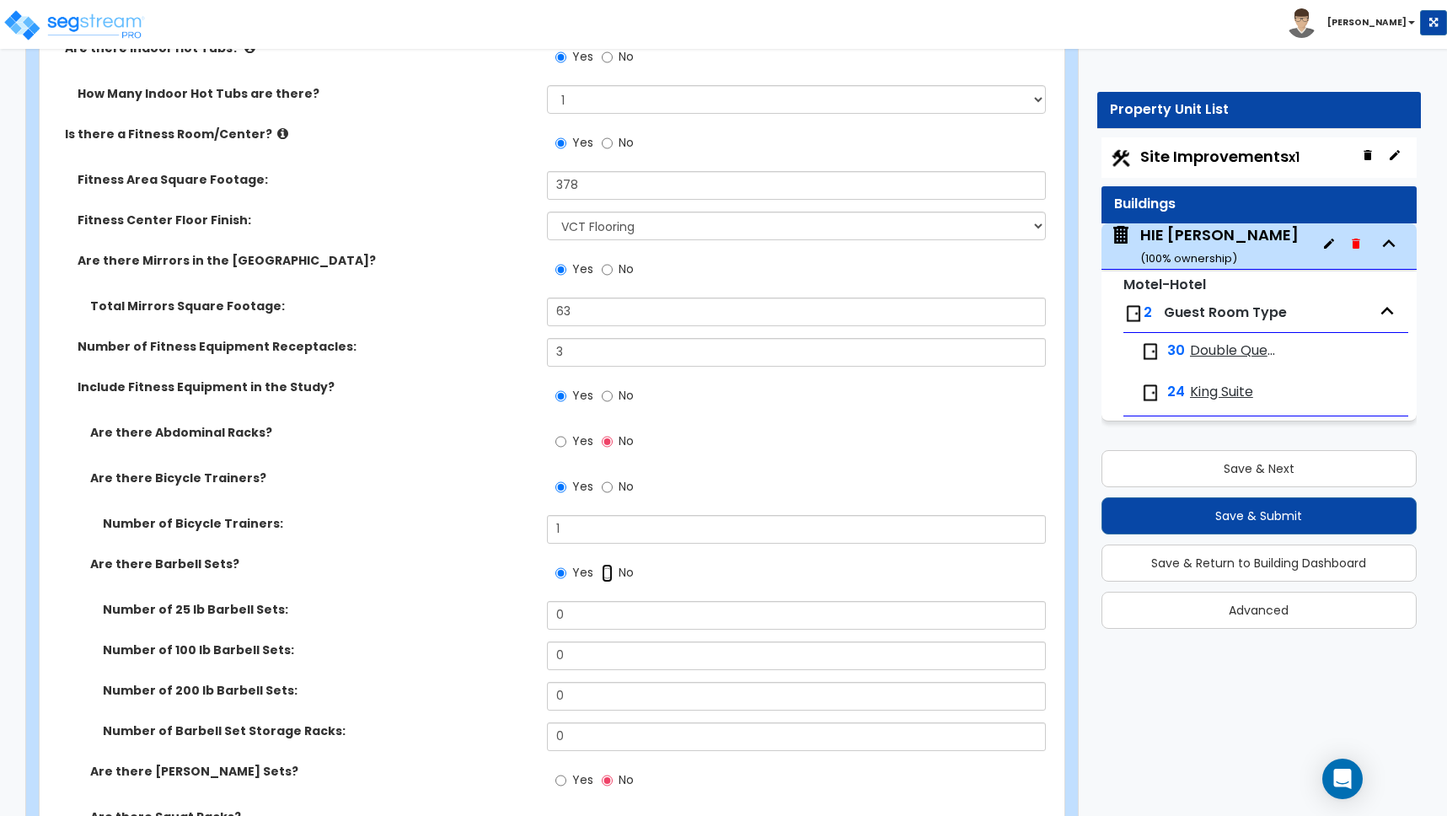
click at [609, 573] on input "No" at bounding box center [607, 573] width 11 height 19
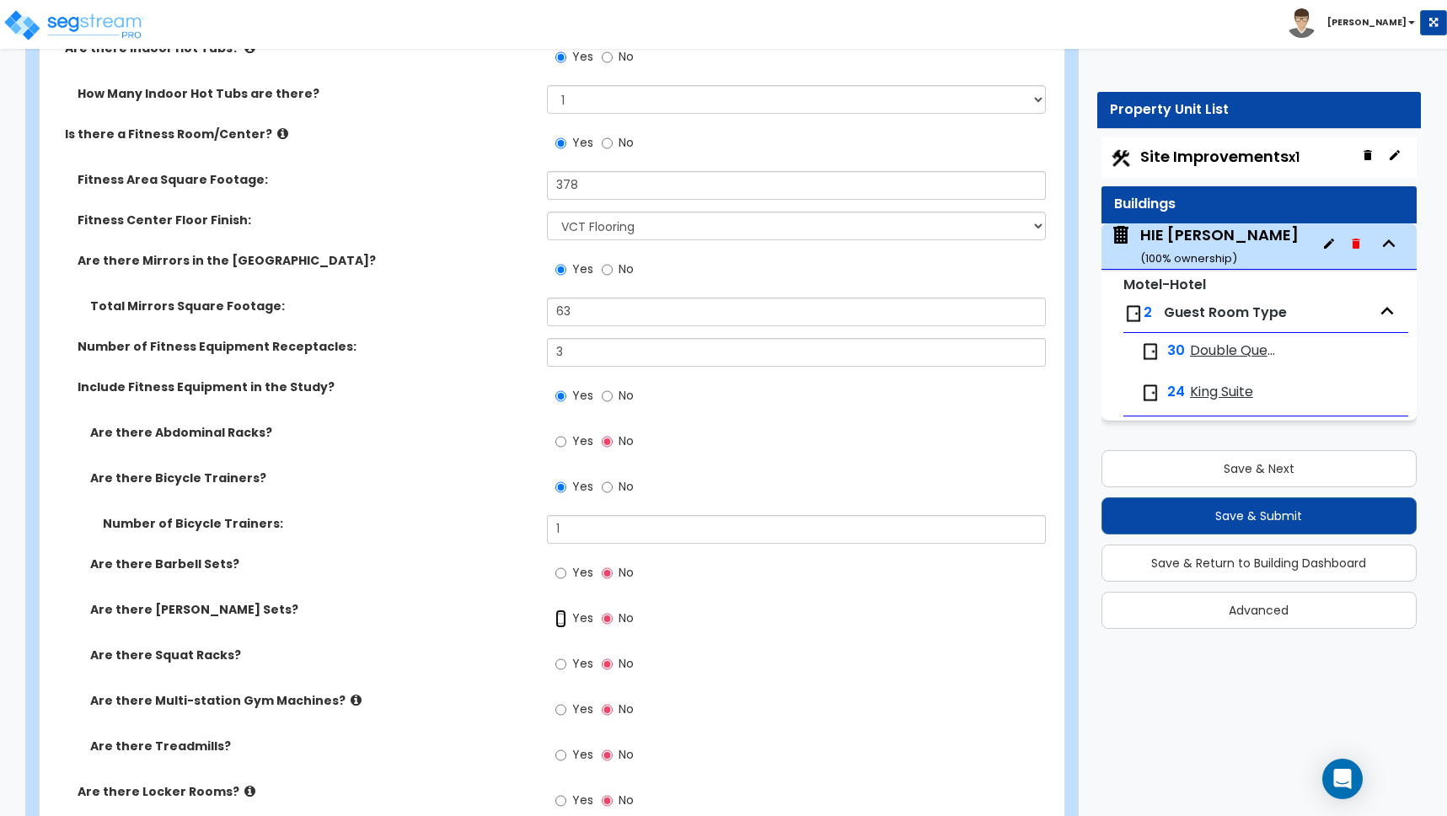
click at [562, 616] on input "Yes" at bounding box center [560, 618] width 11 height 19
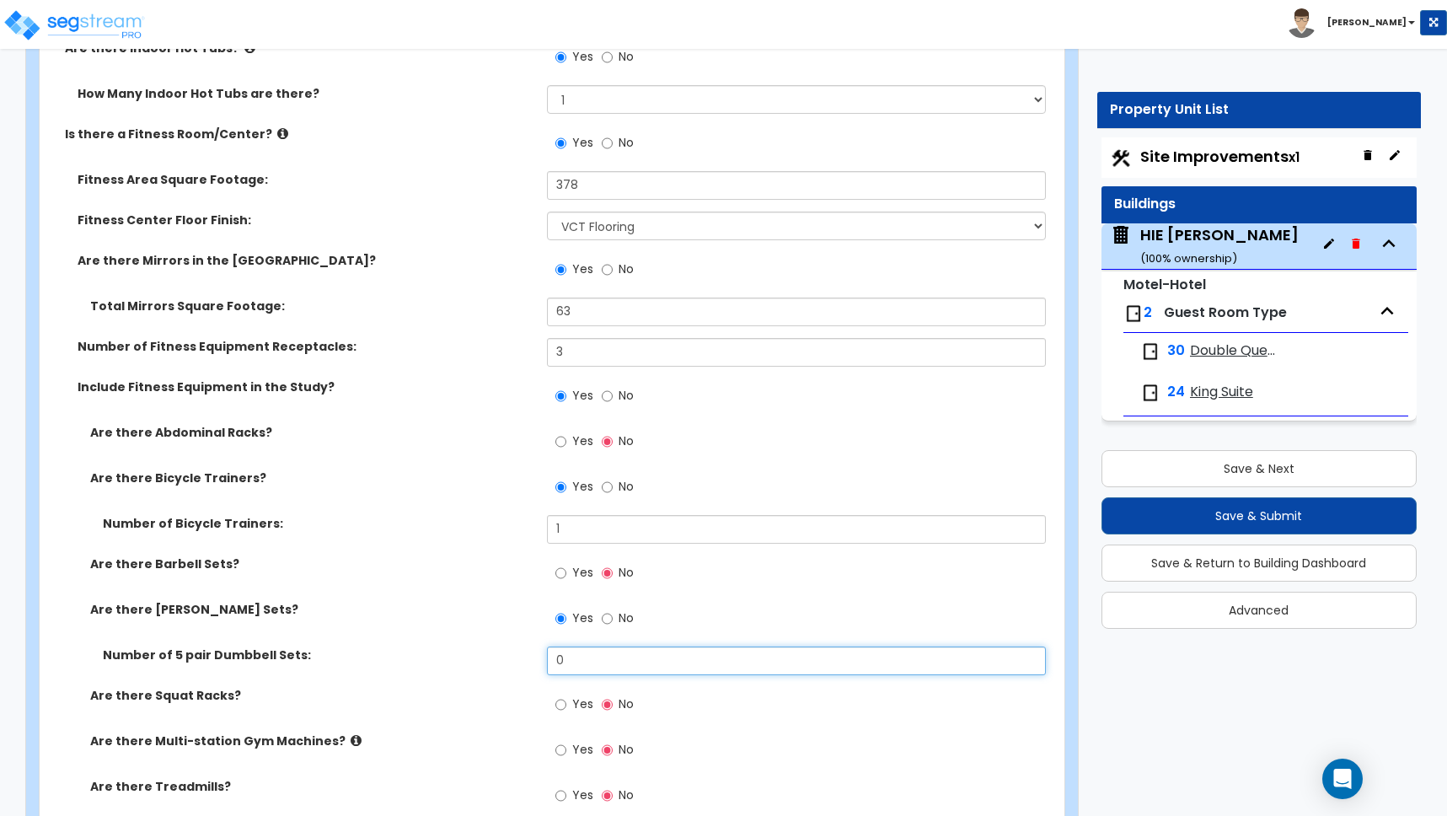
drag, startPoint x: 568, startPoint y: 662, endPoint x: 507, endPoint y: 658, distance: 60.8
click at [536, 656] on div "Number of 5 pair Dumbbell Sets: 0" at bounding box center [547, 666] width 1015 height 40
drag, startPoint x: 575, startPoint y: 662, endPoint x: 540, endPoint y: 654, distance: 35.4
click at [541, 653] on div "Number of 5 pair Dumbbell Sets: 0" at bounding box center [547, 666] width 1015 height 40
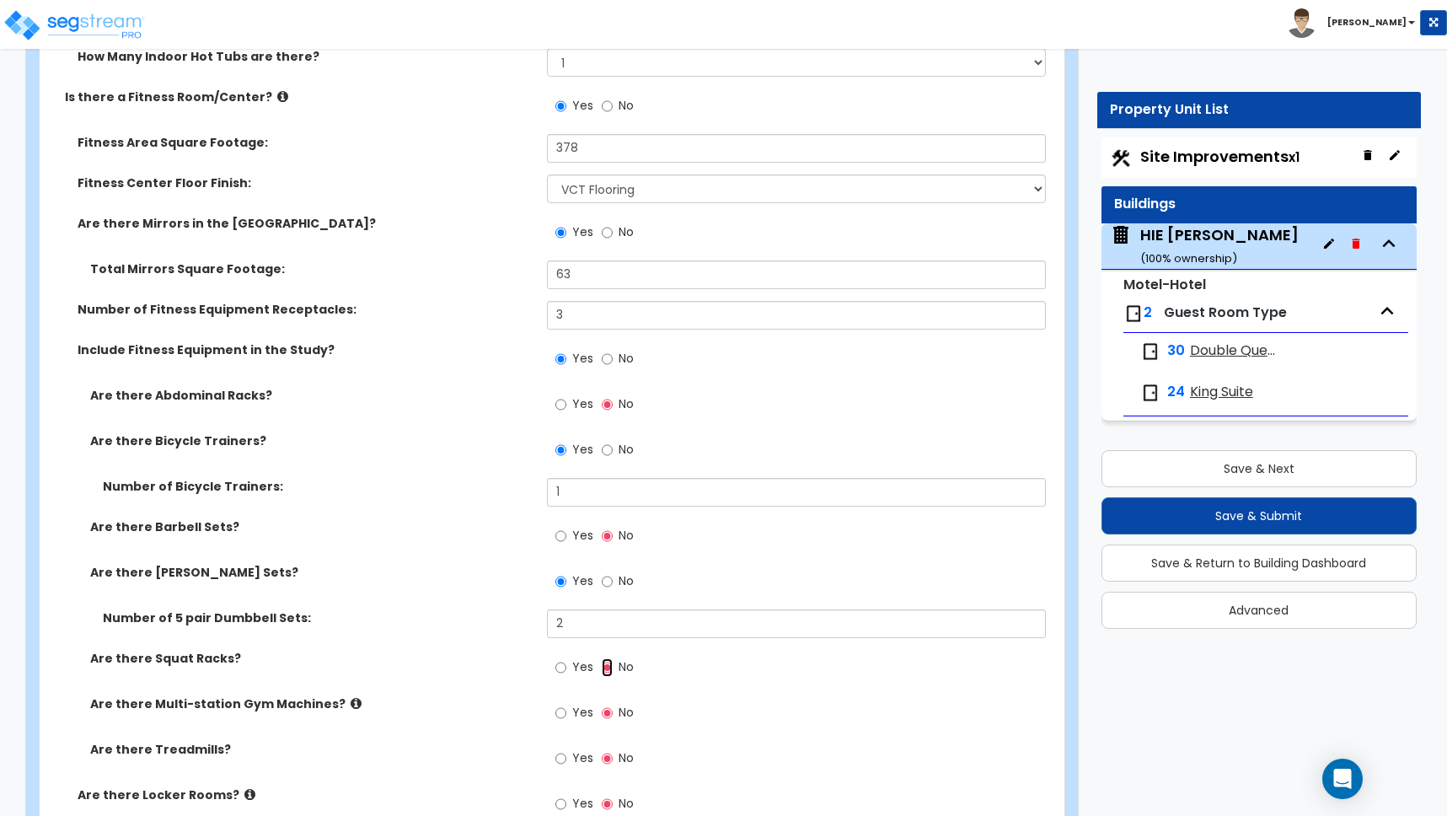
scroll to position [5078, 0]
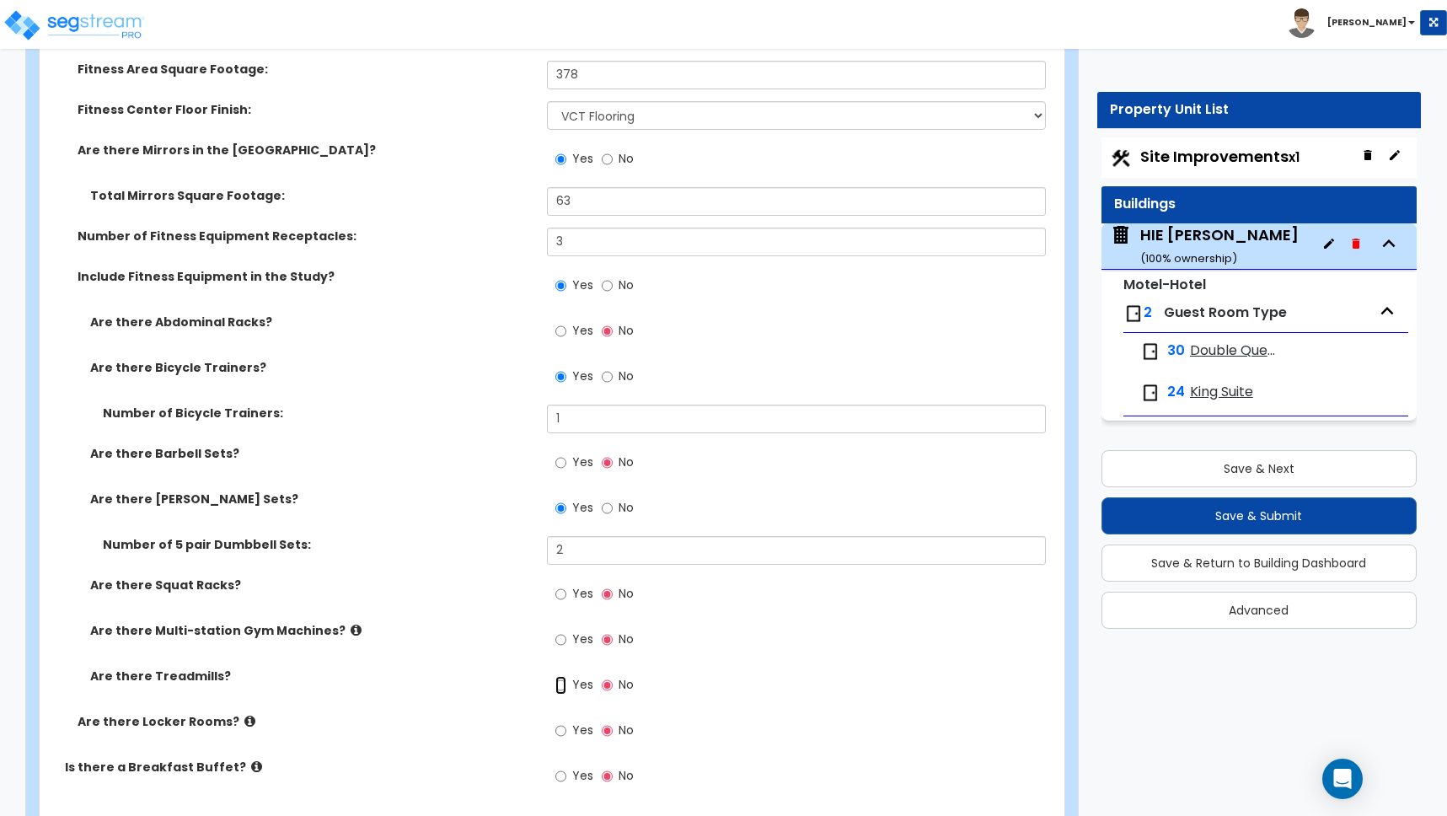
click at [563, 685] on input "Yes" at bounding box center [560, 685] width 11 height 19
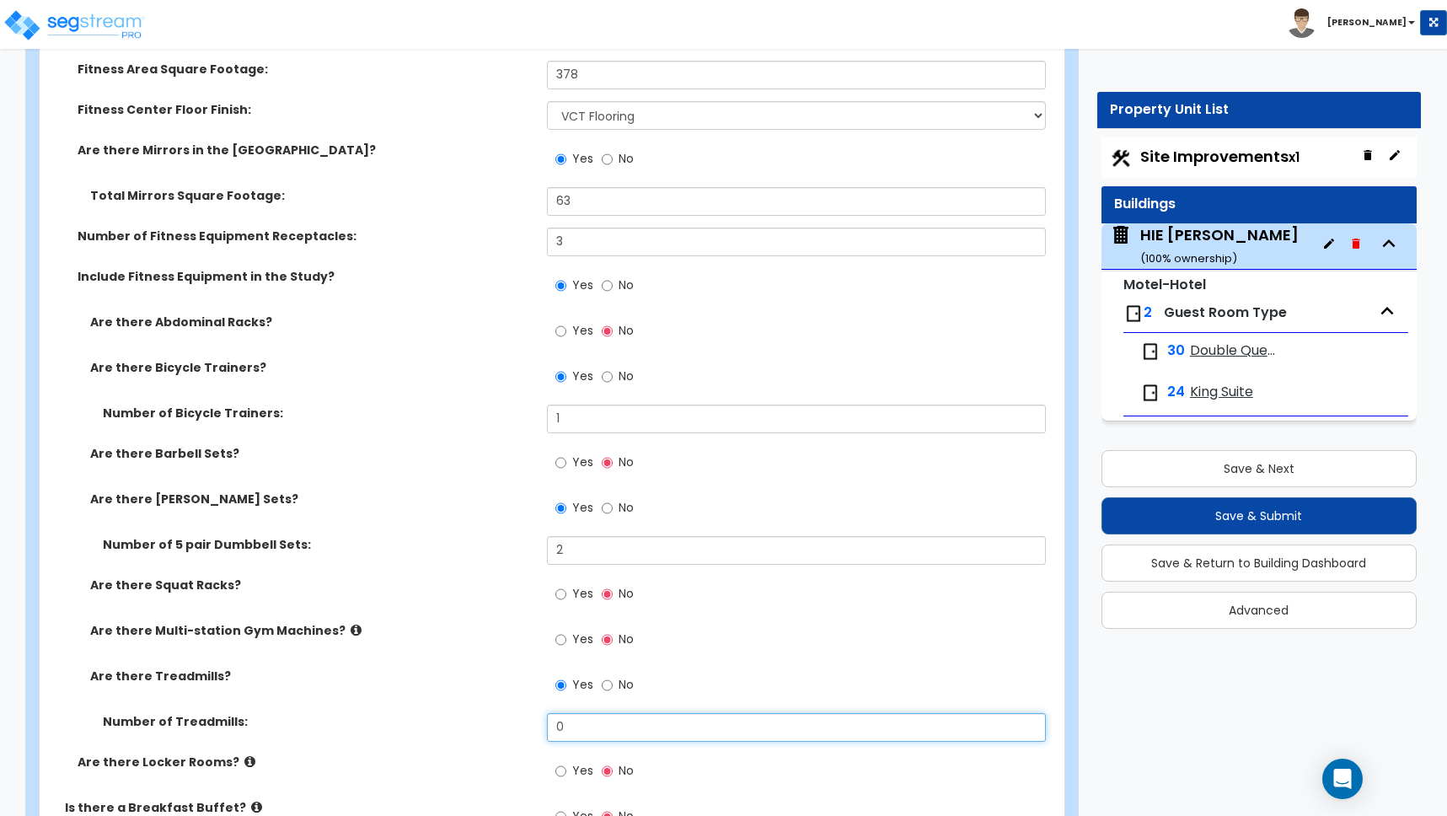
drag, startPoint x: 573, startPoint y: 725, endPoint x: 458, endPoint y: 716, distance: 115.8
click at [463, 716] on div "Number of Treadmills: 0" at bounding box center [547, 733] width 1015 height 40
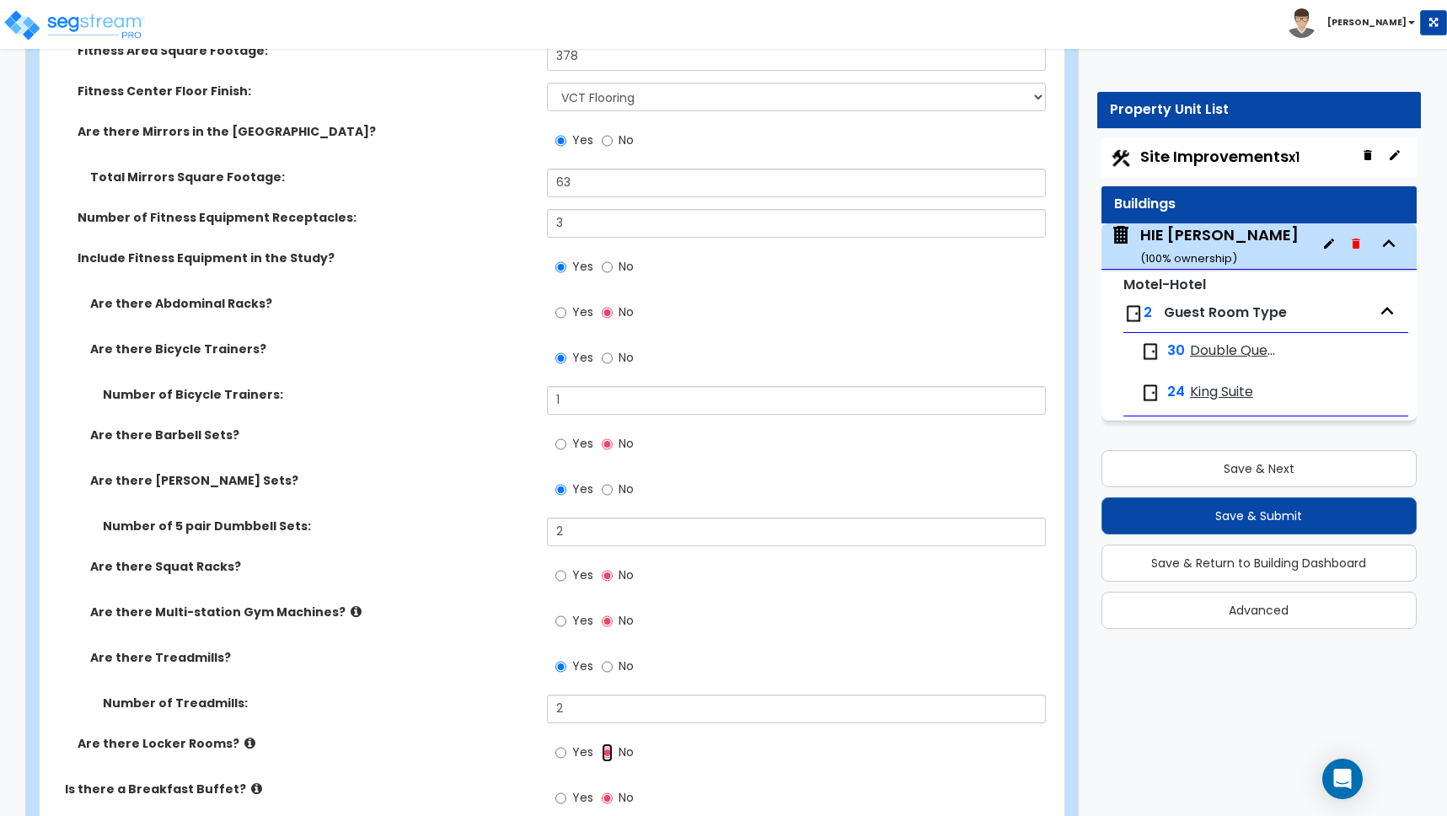
scroll to position [5132, 0]
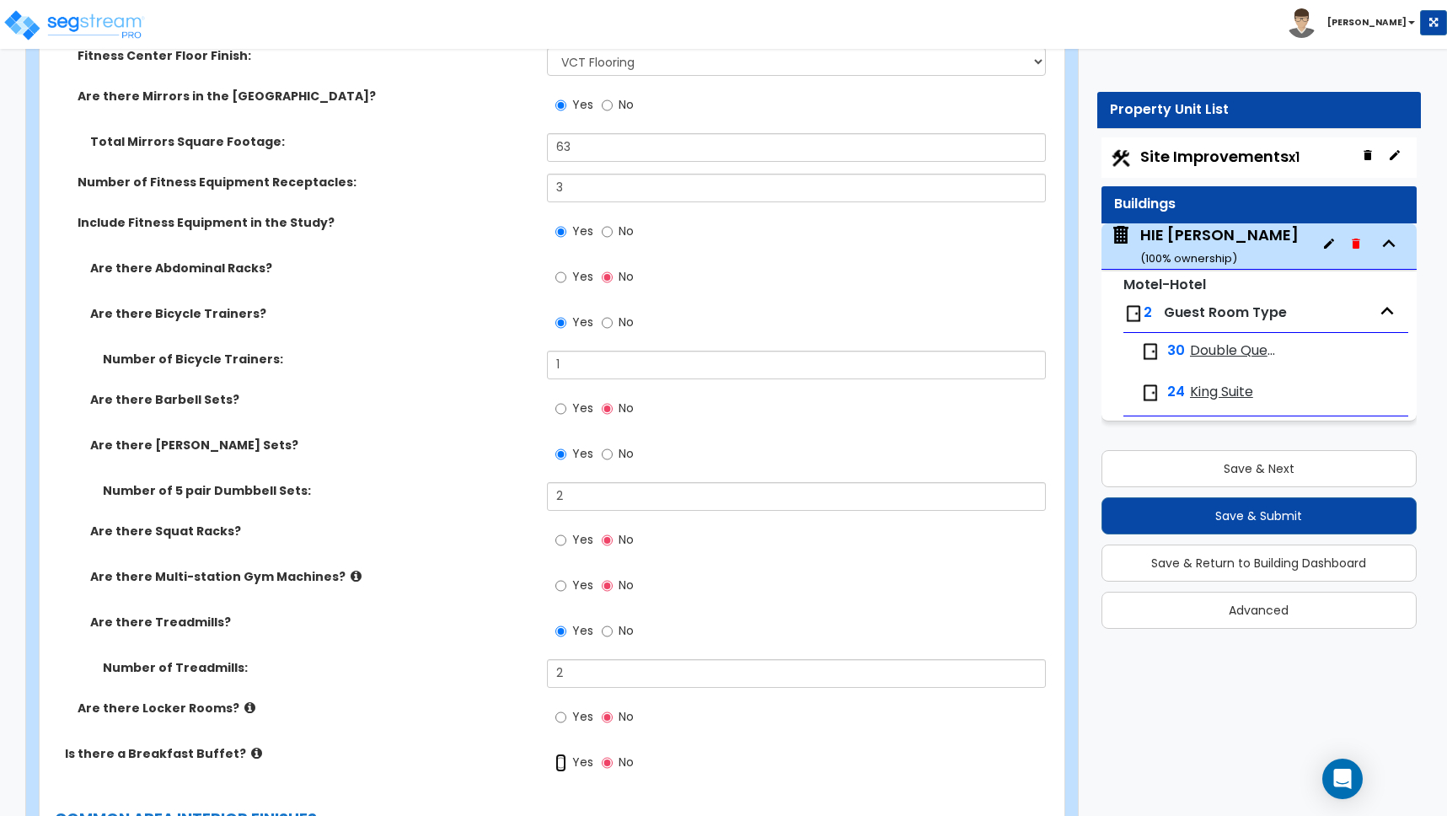
click at [560, 763] on input "Yes" at bounding box center [560, 763] width 11 height 19
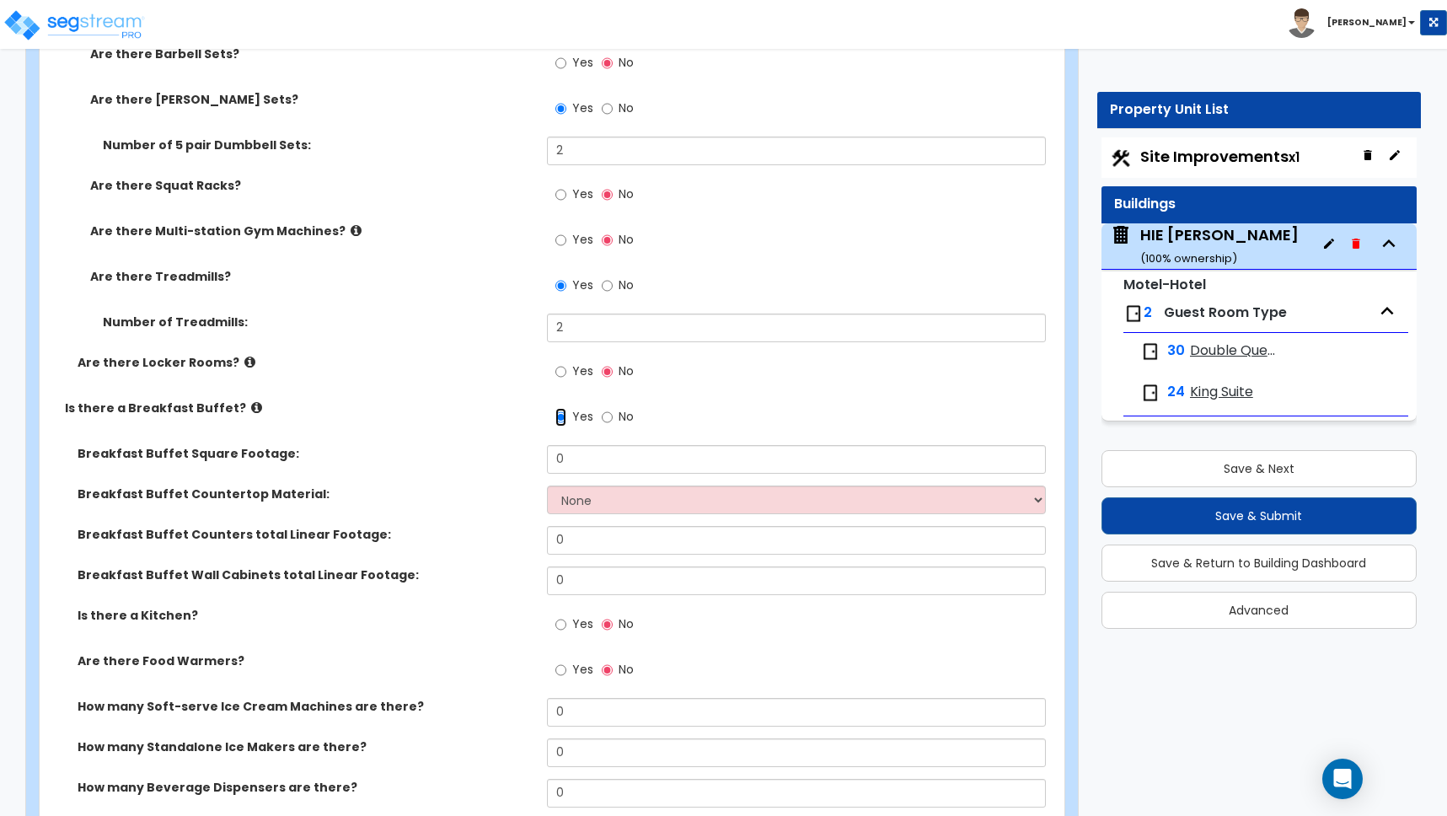
scroll to position [5454, 0]
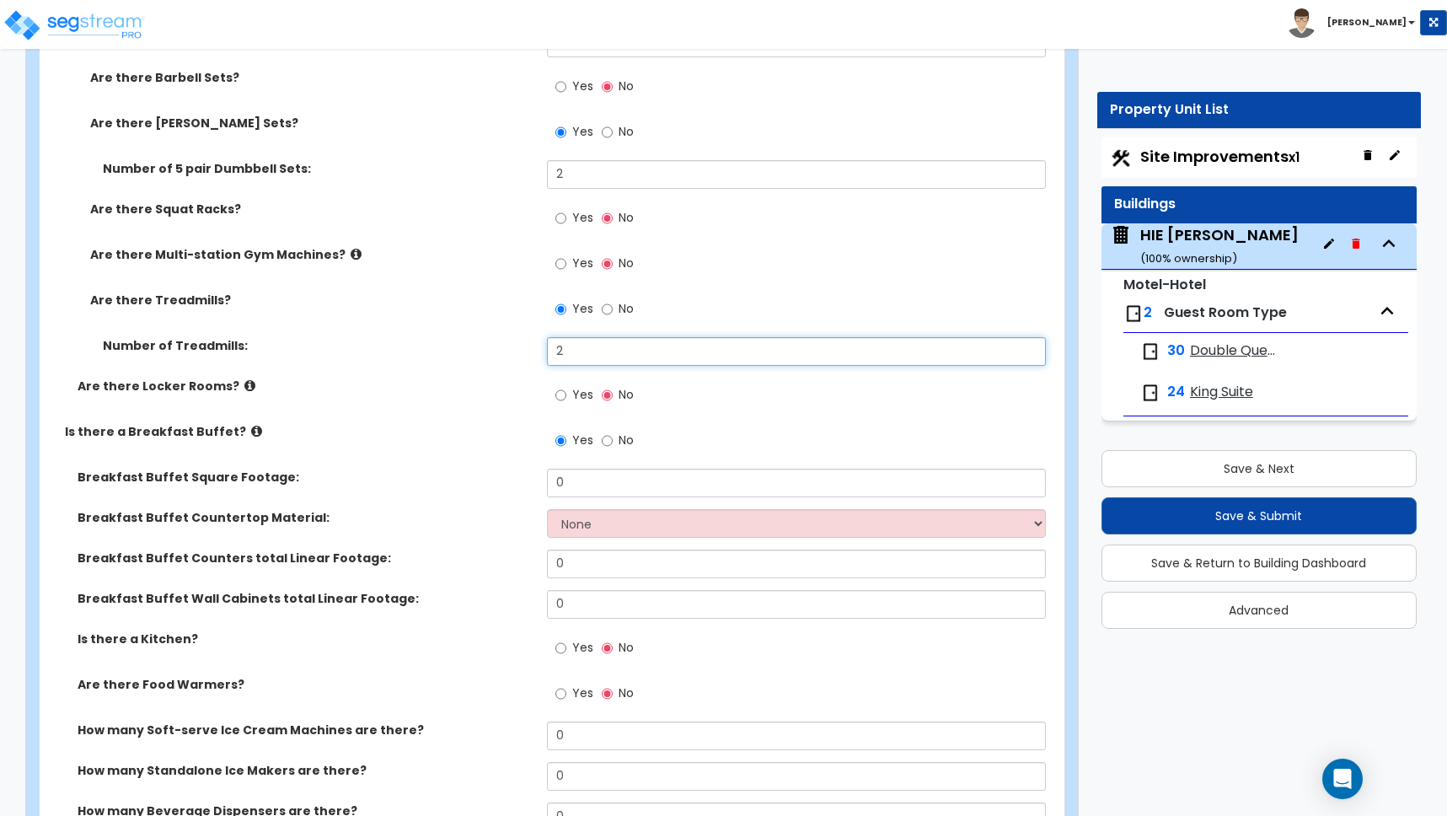
drag, startPoint x: 573, startPoint y: 351, endPoint x: 532, endPoint y: 349, distance: 41.4
click at [532, 349] on div "Number of Treadmills: 2" at bounding box center [547, 357] width 1015 height 40
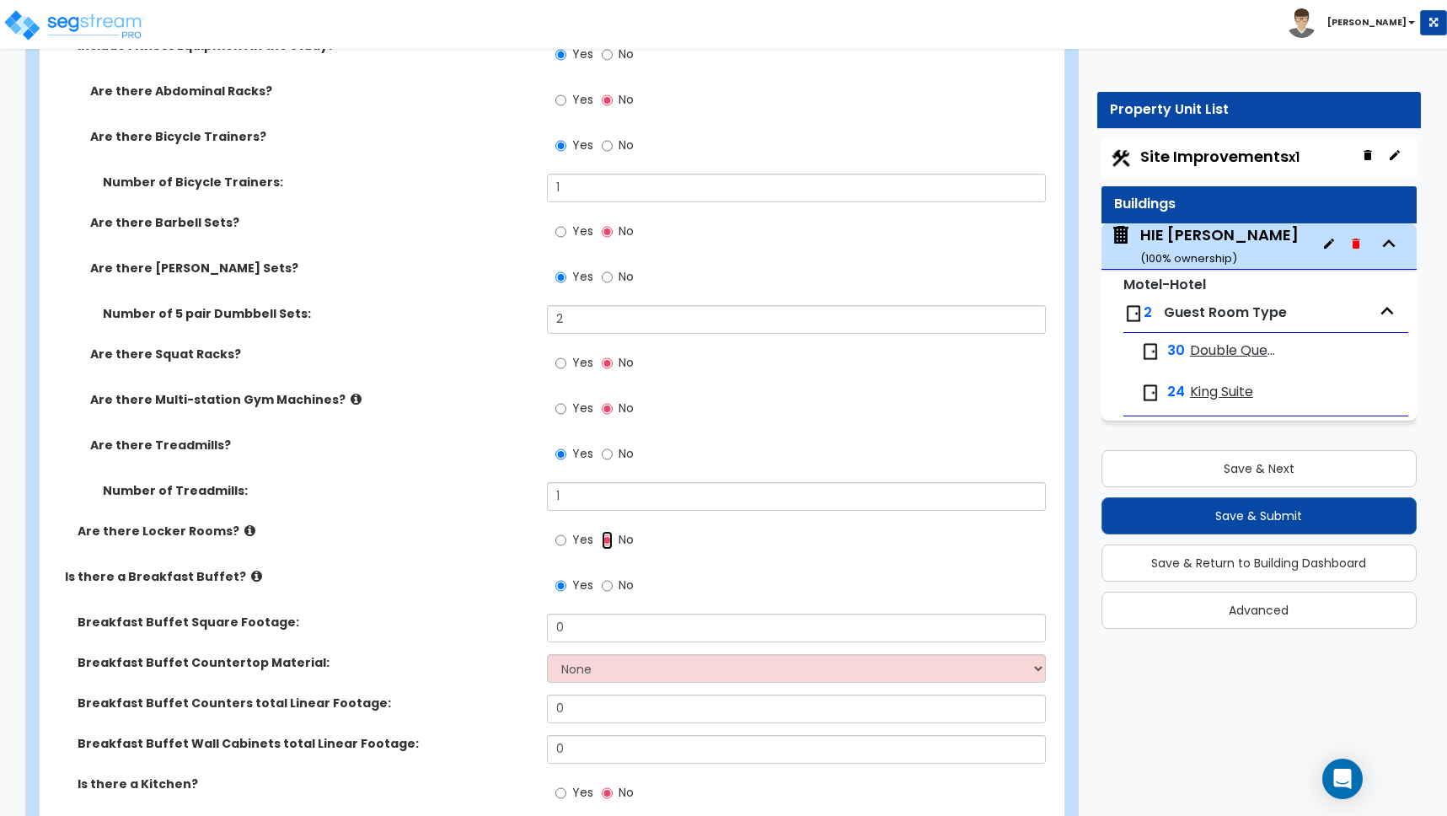
scroll to position [5267, 0]
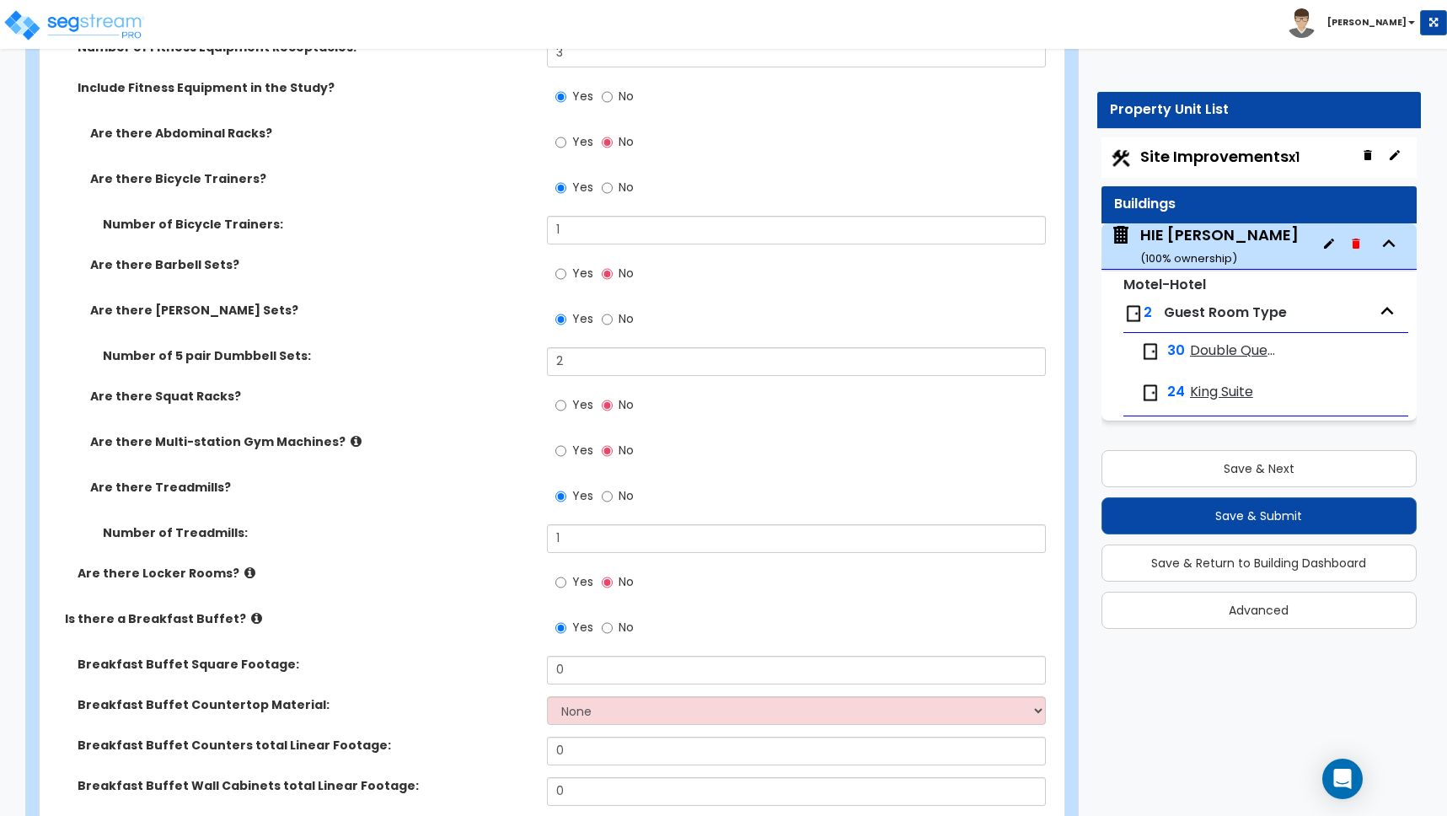
click at [351, 441] on icon at bounding box center [356, 441] width 11 height 13
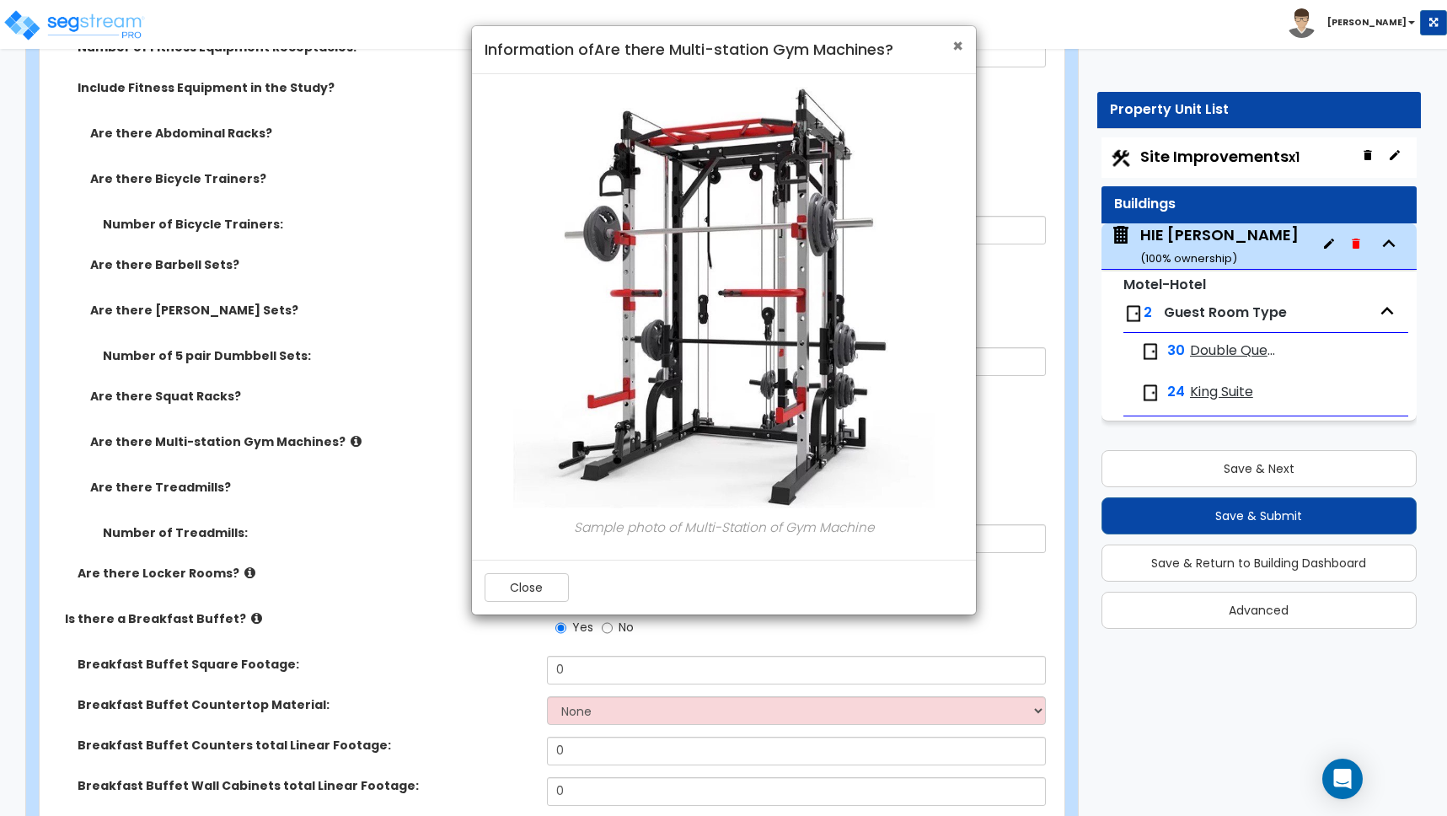
click at [959, 45] on span "×" at bounding box center [957, 46] width 11 height 24
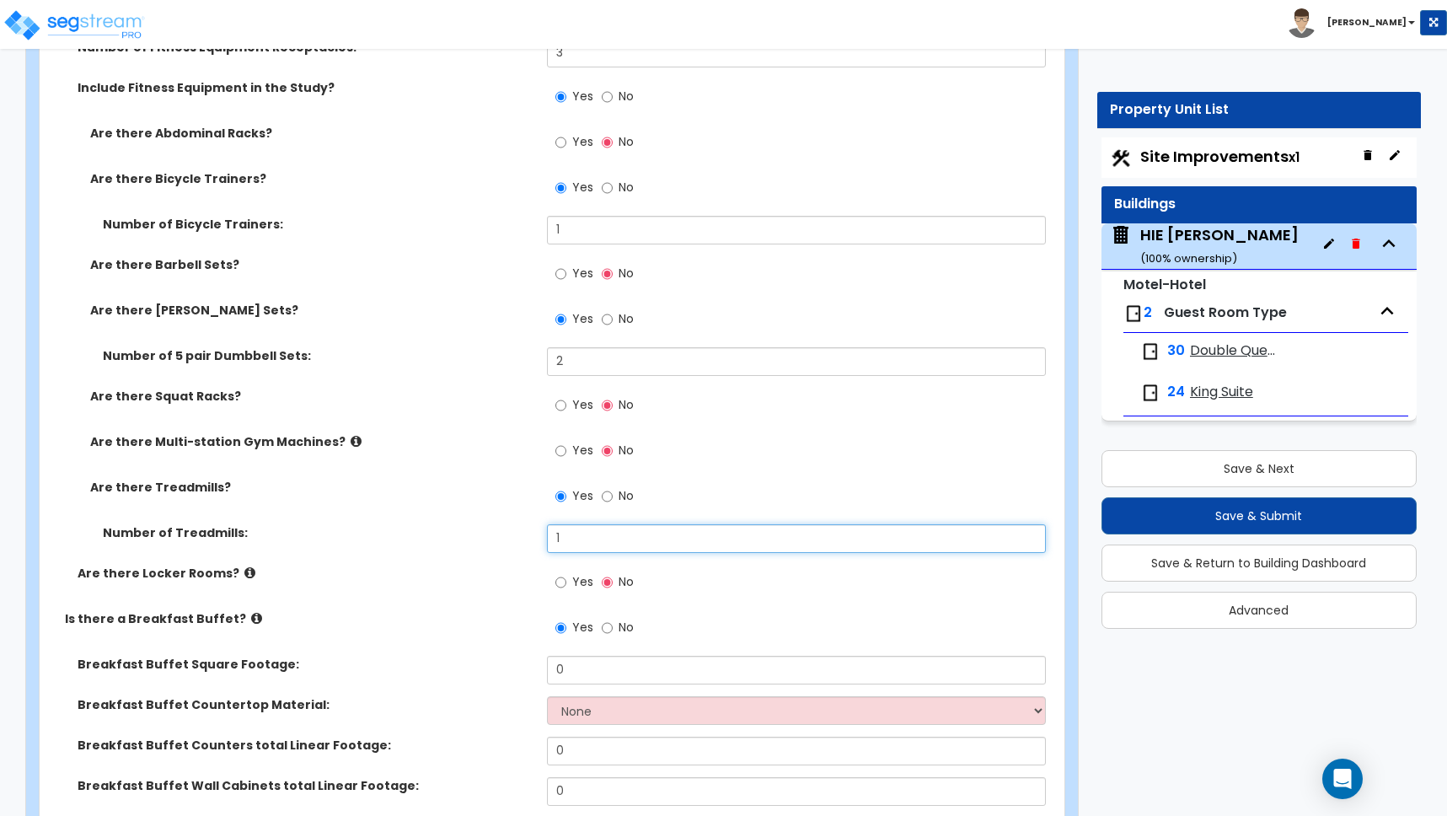
drag, startPoint x: 574, startPoint y: 540, endPoint x: 466, endPoint y: 522, distance: 109.5
click at [496, 524] on div "Number of Treadmills: 1" at bounding box center [547, 544] width 1015 height 40
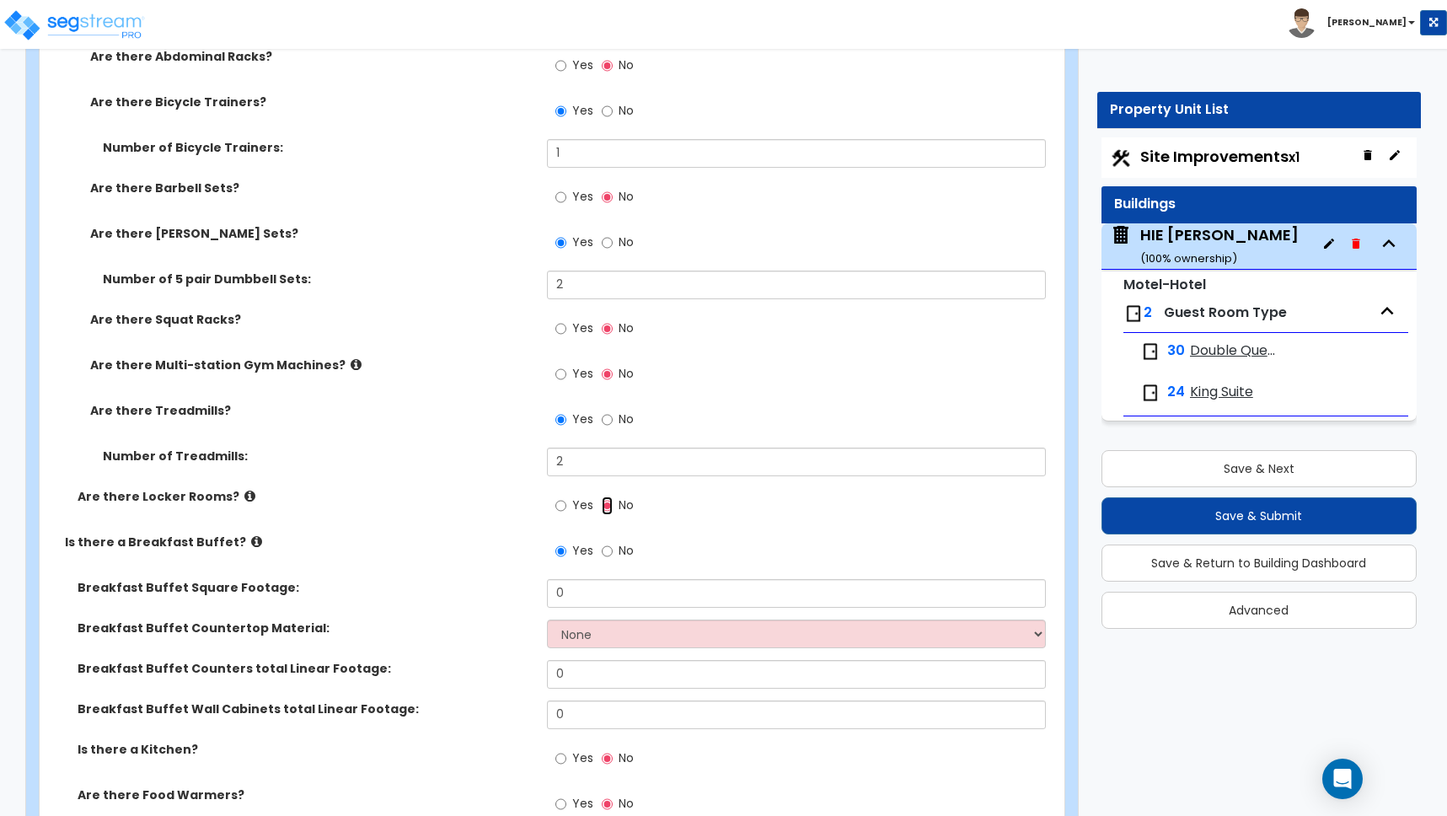
scroll to position [5346, 0]
drag, startPoint x: 581, startPoint y: 590, endPoint x: 461, endPoint y: 583, distance: 119.9
click at [461, 583] on div "Breakfast Buffet Square Footage: 0" at bounding box center [547, 597] width 1015 height 40
click at [592, 633] on select "None Plastic Laminate Solid Surface Stone Quartz Marble Tile Wood Stainless Ste…" at bounding box center [796, 632] width 499 height 29
click at [575, 621] on select "None Plastic Laminate Solid Surface Stone Quartz Marble Tile Wood Stainless Ste…" at bounding box center [796, 632] width 499 height 29
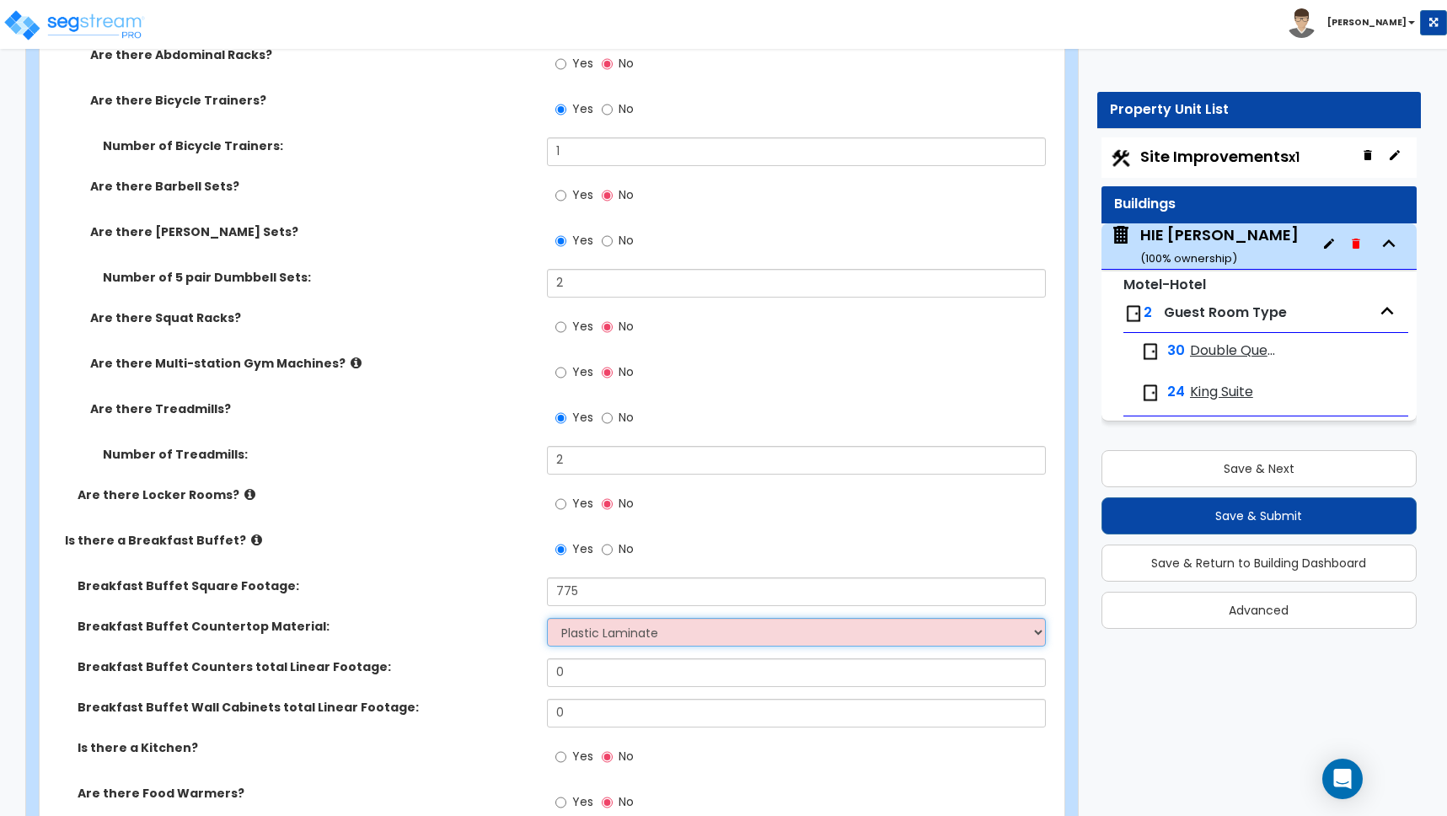
click at [547, 618] on select "None Plastic Laminate Solid Surface Stone Quartz Marble Tile Wood Stainless Ste…" at bounding box center [796, 632] width 499 height 29
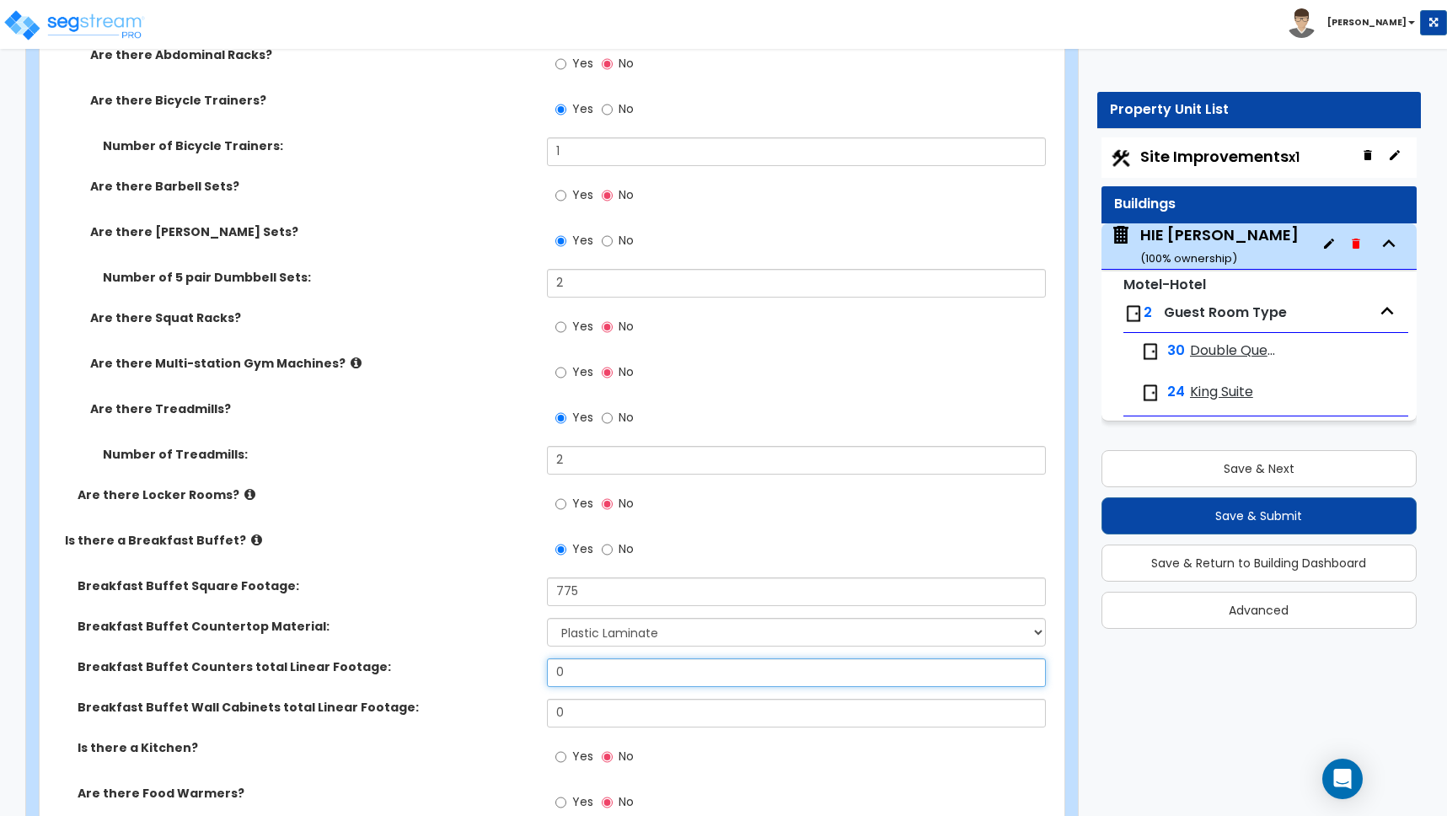
drag, startPoint x: 574, startPoint y: 673, endPoint x: 545, endPoint y: 667, distance: 30.1
click at [545, 667] on div "Breakfast Buffet Counters total Linear Footage: 0" at bounding box center [547, 678] width 1015 height 40
drag, startPoint x: 563, startPoint y: 670, endPoint x: 550, endPoint y: 668, distance: 13.6
click at [550, 668] on input "13" at bounding box center [796, 672] width 499 height 29
click at [571, 714] on input "0" at bounding box center [796, 713] width 499 height 29
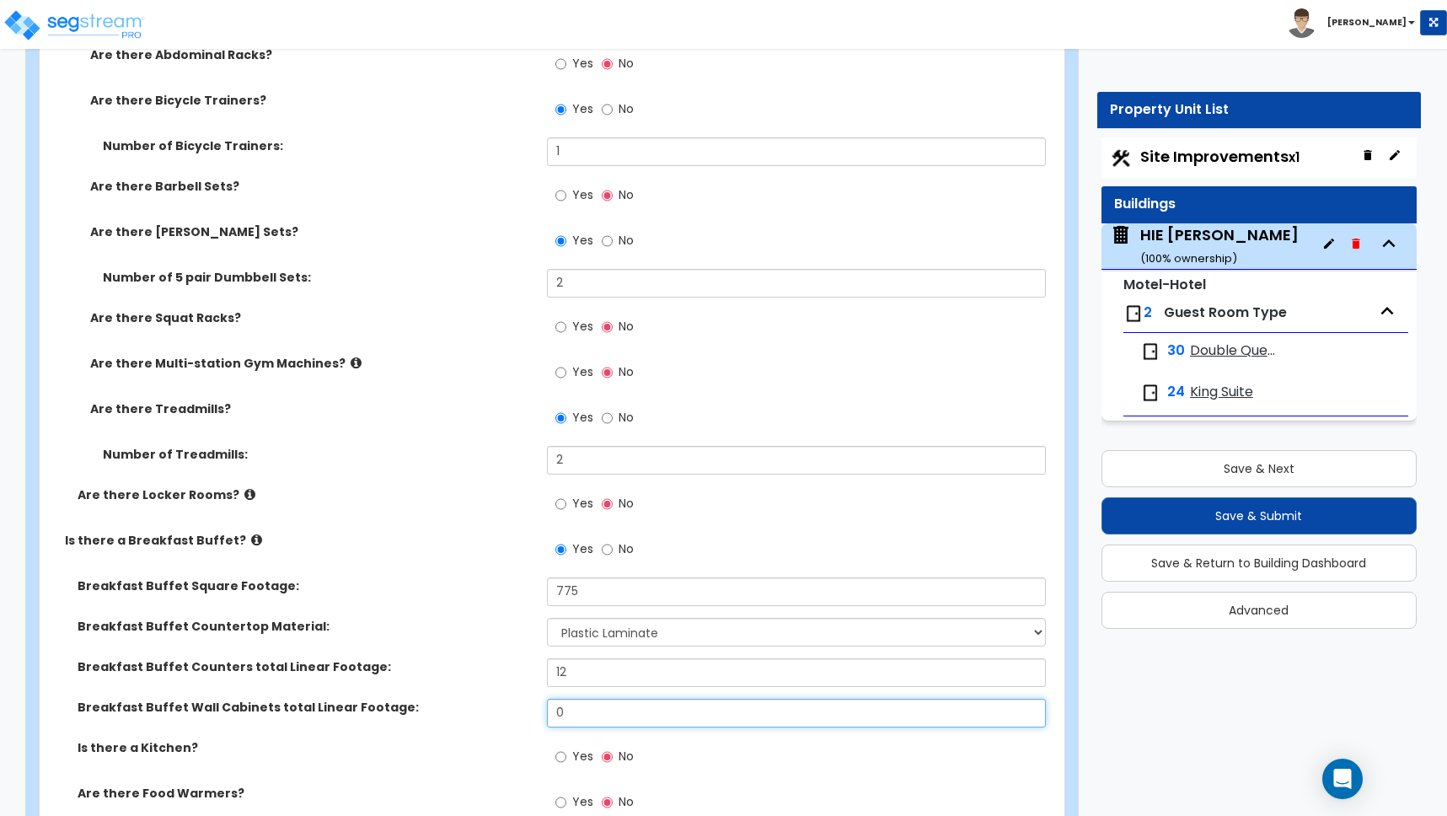
drag, startPoint x: 530, startPoint y: 710, endPoint x: 501, endPoint y: 706, distance: 29.7
click at [502, 706] on div "Breakfast Buffet Wall Cabinets total Linear Footage: 0" at bounding box center [547, 719] width 1015 height 40
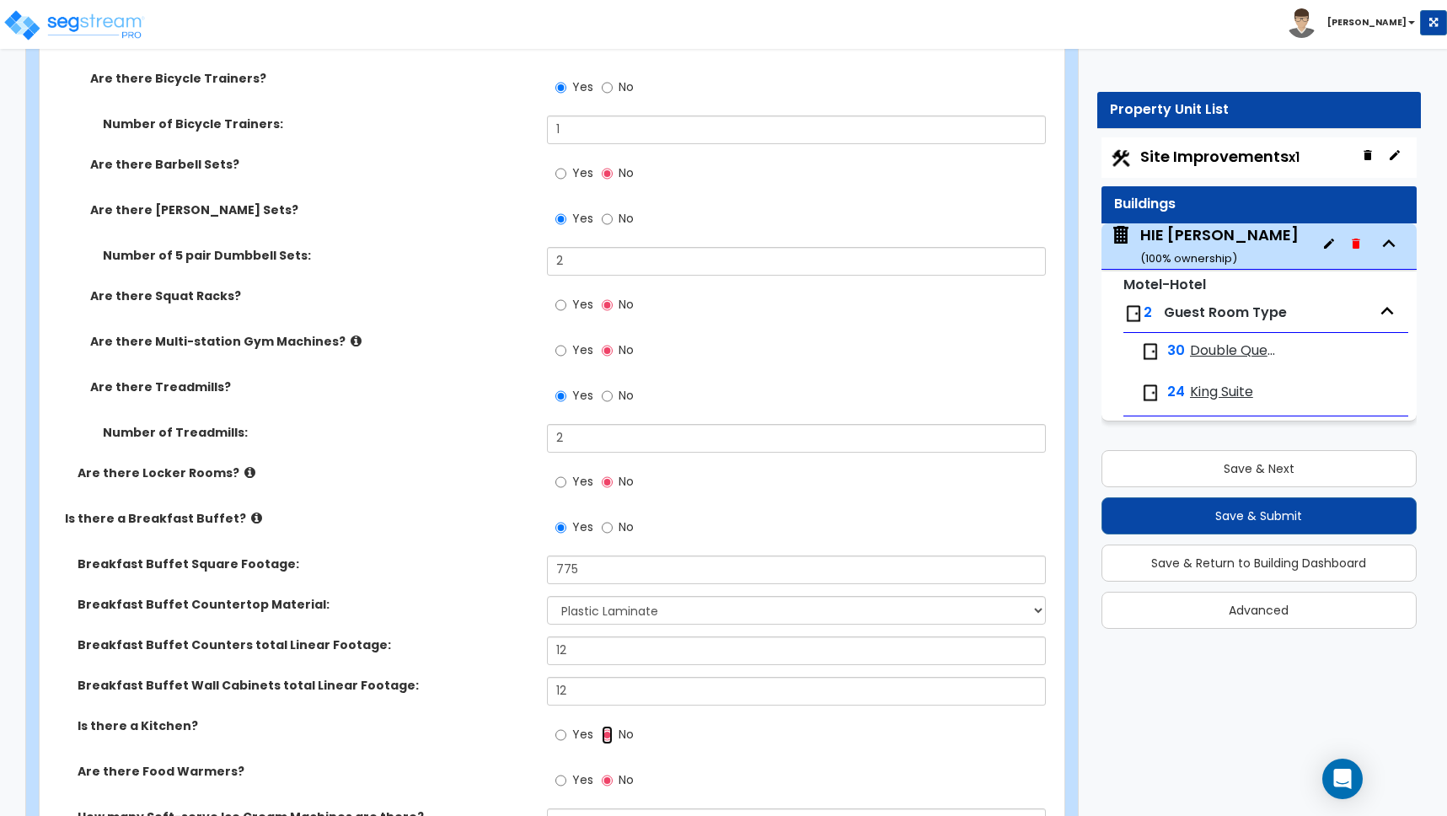
scroll to position [5368, 0]
click at [561, 732] on input "Yes" at bounding box center [560, 734] width 11 height 19
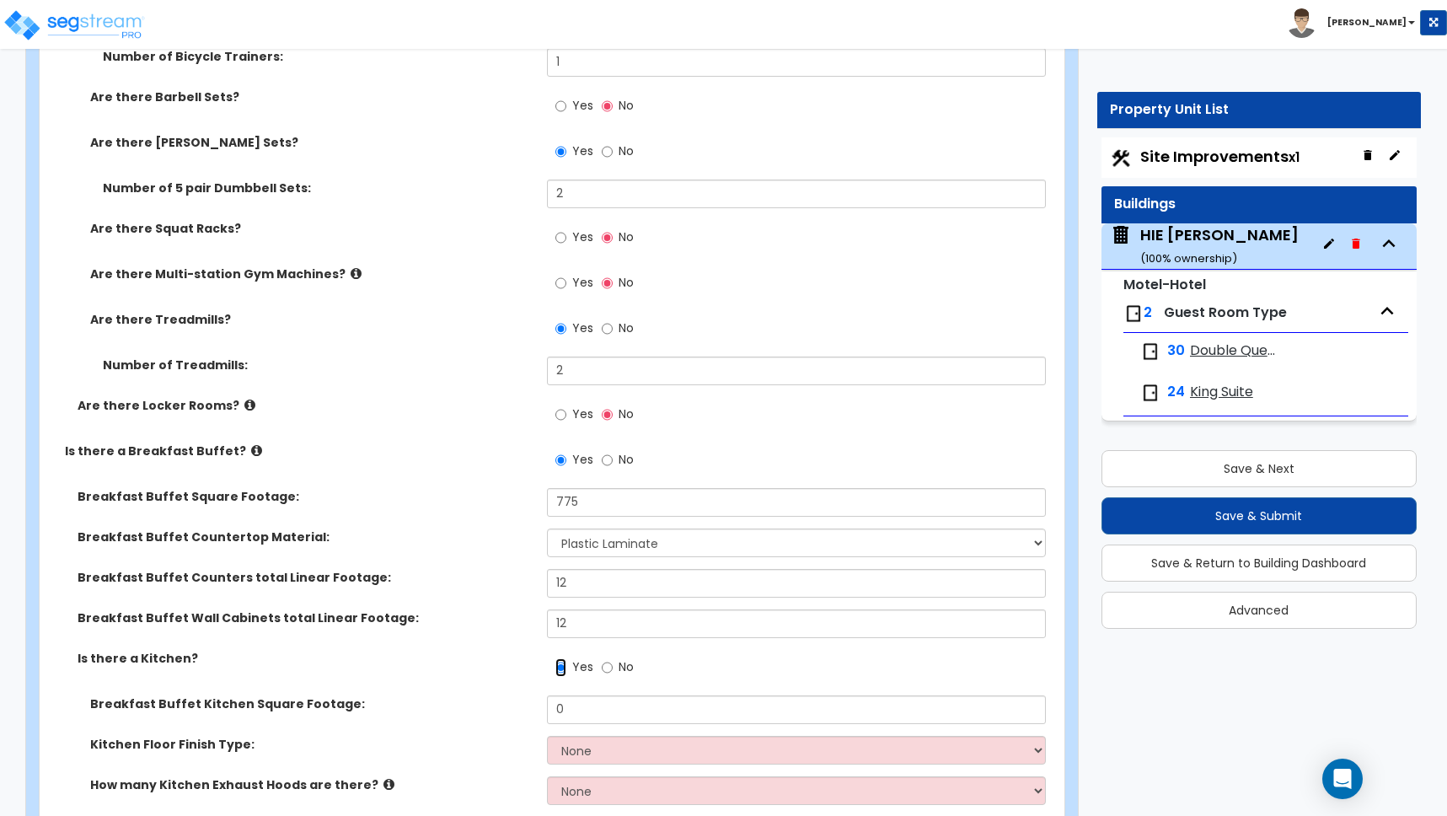
scroll to position [5451, 0]
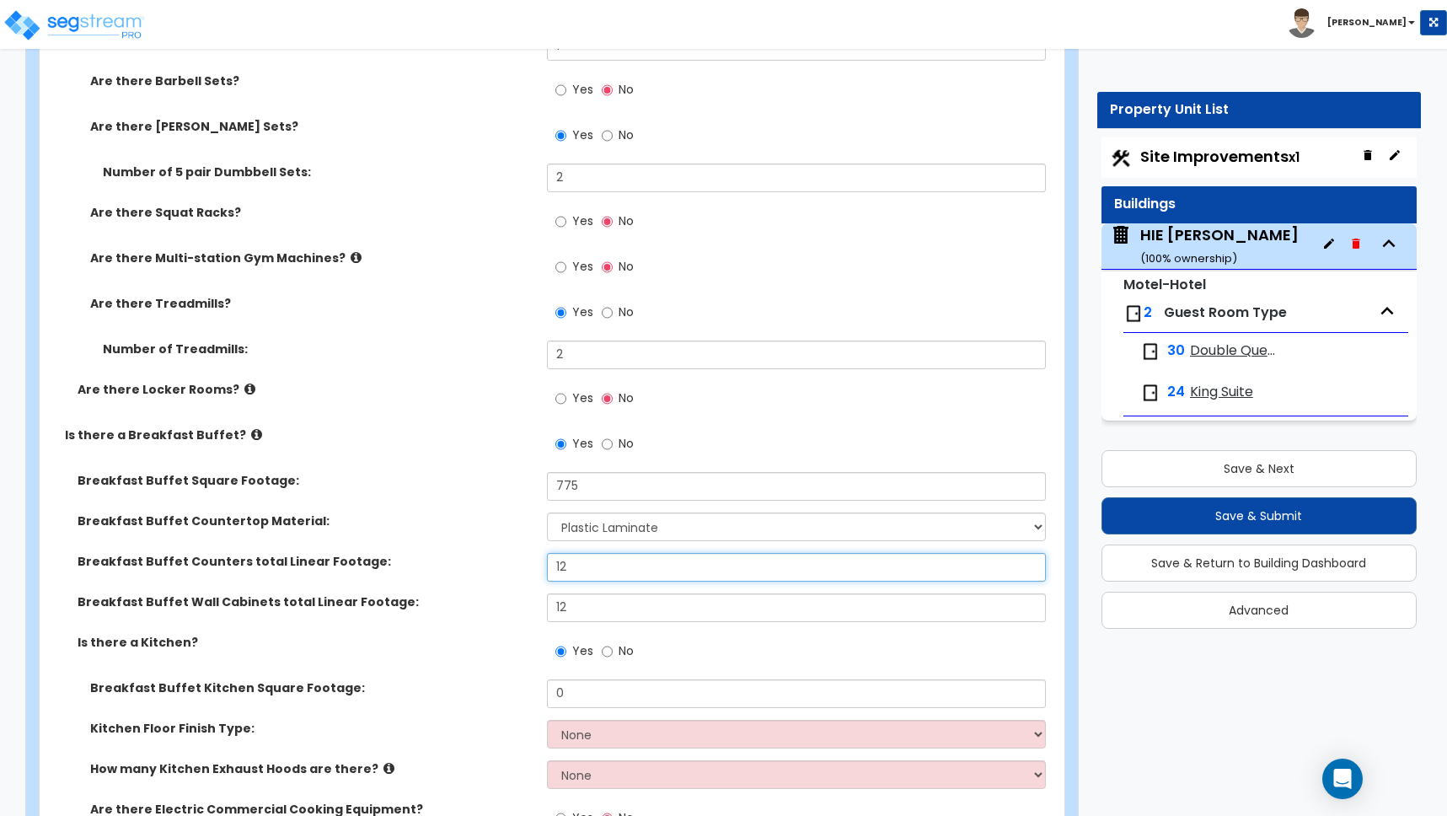
drag, startPoint x: 571, startPoint y: 566, endPoint x: 501, endPoint y: 561, distance: 70.1
click at [501, 561] on div "Breakfast Buffet Counters total Linear Footage: 12" at bounding box center [547, 573] width 1015 height 40
click at [582, 605] on input "12" at bounding box center [796, 607] width 499 height 29
drag, startPoint x: 580, startPoint y: 607, endPoint x: 495, endPoint y: 598, distance: 85.5
click at [495, 598] on div "Breakfast Buffet Wall Cabinets total Linear Footage: 12" at bounding box center [547, 613] width 1015 height 40
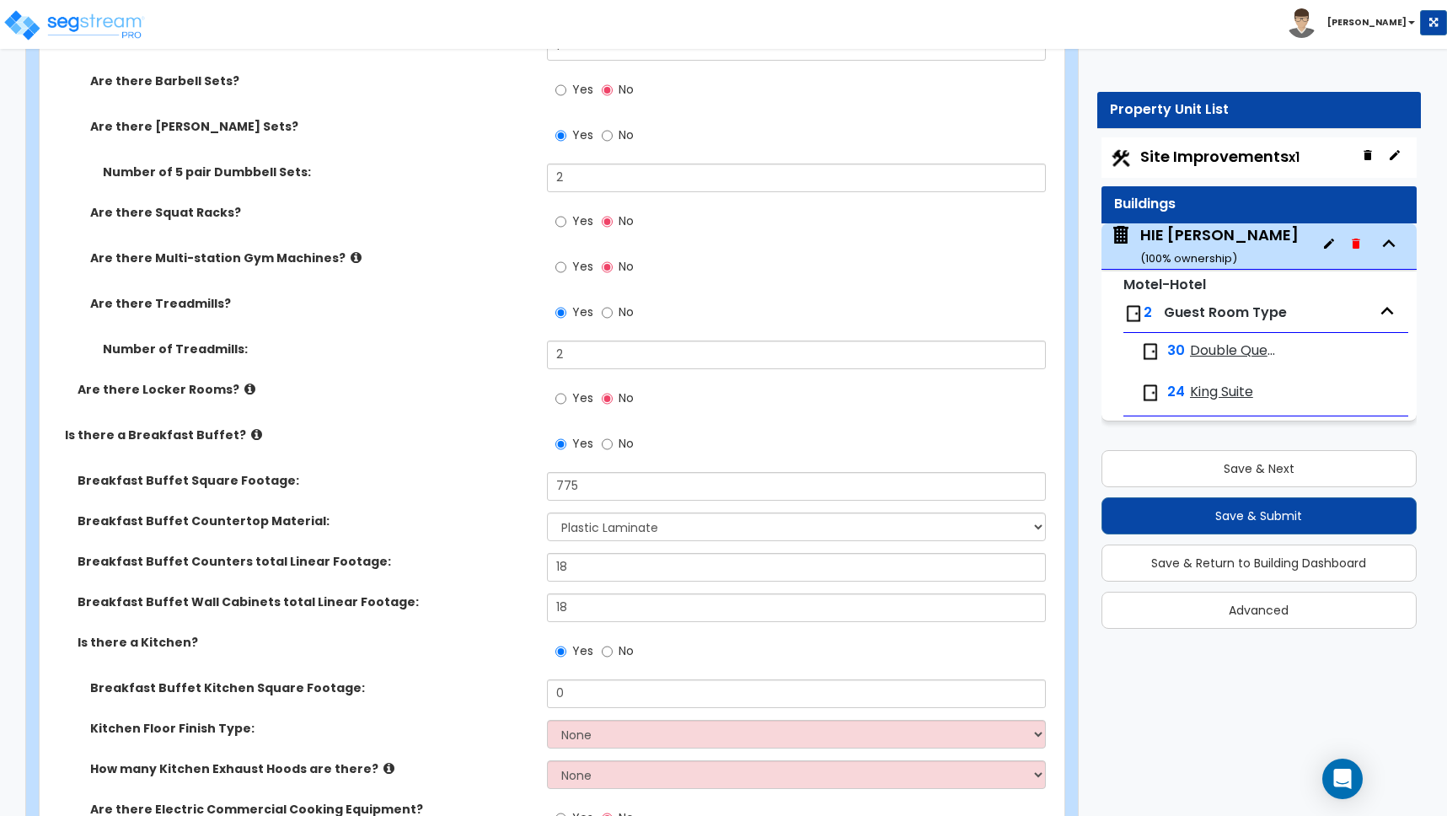
click at [521, 598] on label "Breakfast Buffet Wall Cabinets total Linear Footage:" at bounding box center [306, 601] width 457 height 17
drag, startPoint x: 576, startPoint y: 569, endPoint x: 567, endPoint y: 566, distance: 8.8
click at [567, 566] on input "18" at bounding box center [796, 567] width 499 height 29
drag, startPoint x: 593, startPoint y: 570, endPoint x: 394, endPoint y: 559, distance: 198.4
click at [394, 559] on div "Breakfast Buffet Counters total Linear Footage: 1,845" at bounding box center [547, 573] width 1015 height 40
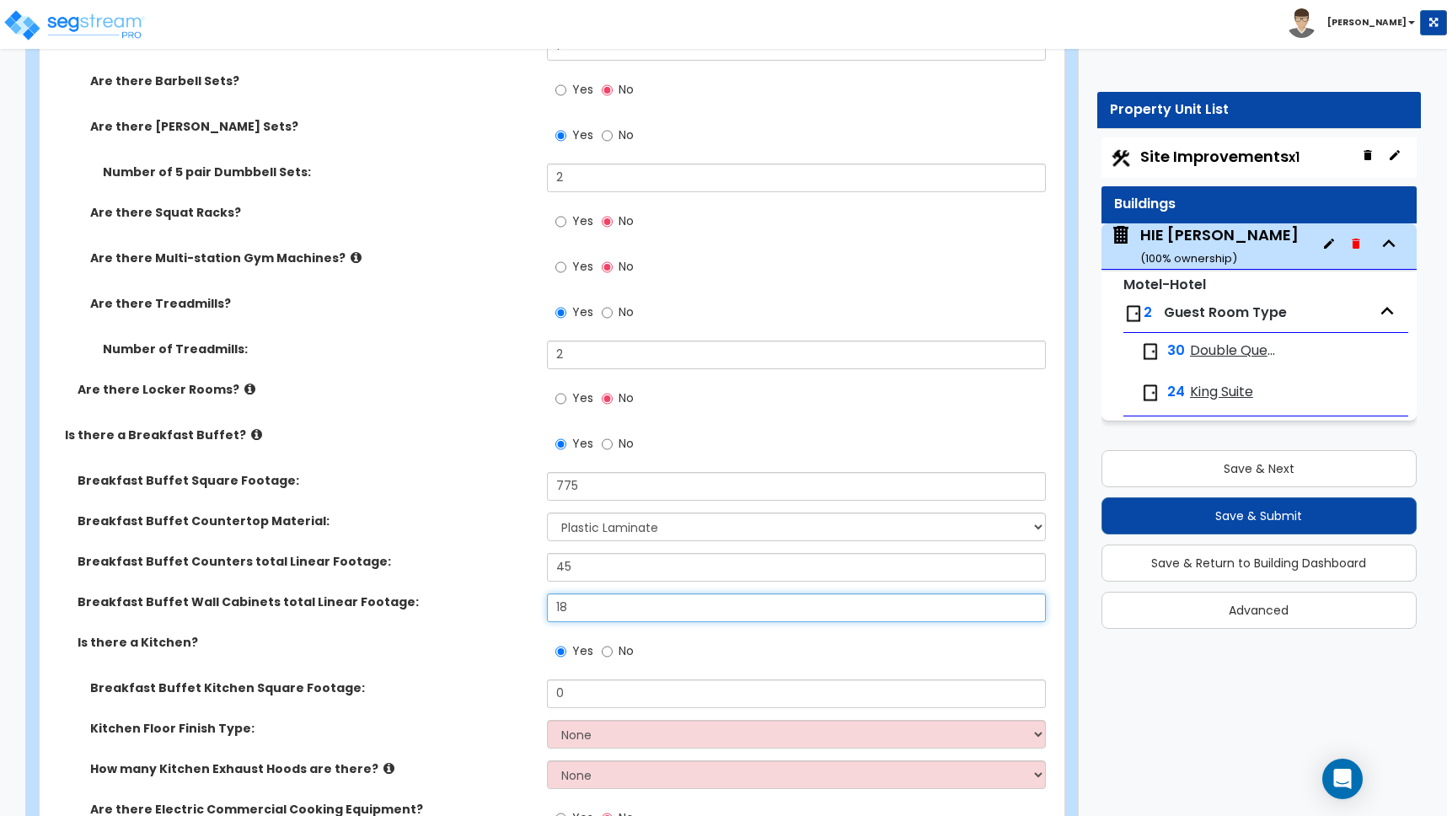
drag, startPoint x: 579, startPoint y: 608, endPoint x: 438, endPoint y: 595, distance: 141.3
click at [439, 595] on div "Breakfast Buffet Wall Cabinets total Linear Footage: 18" at bounding box center [547, 613] width 1015 height 40
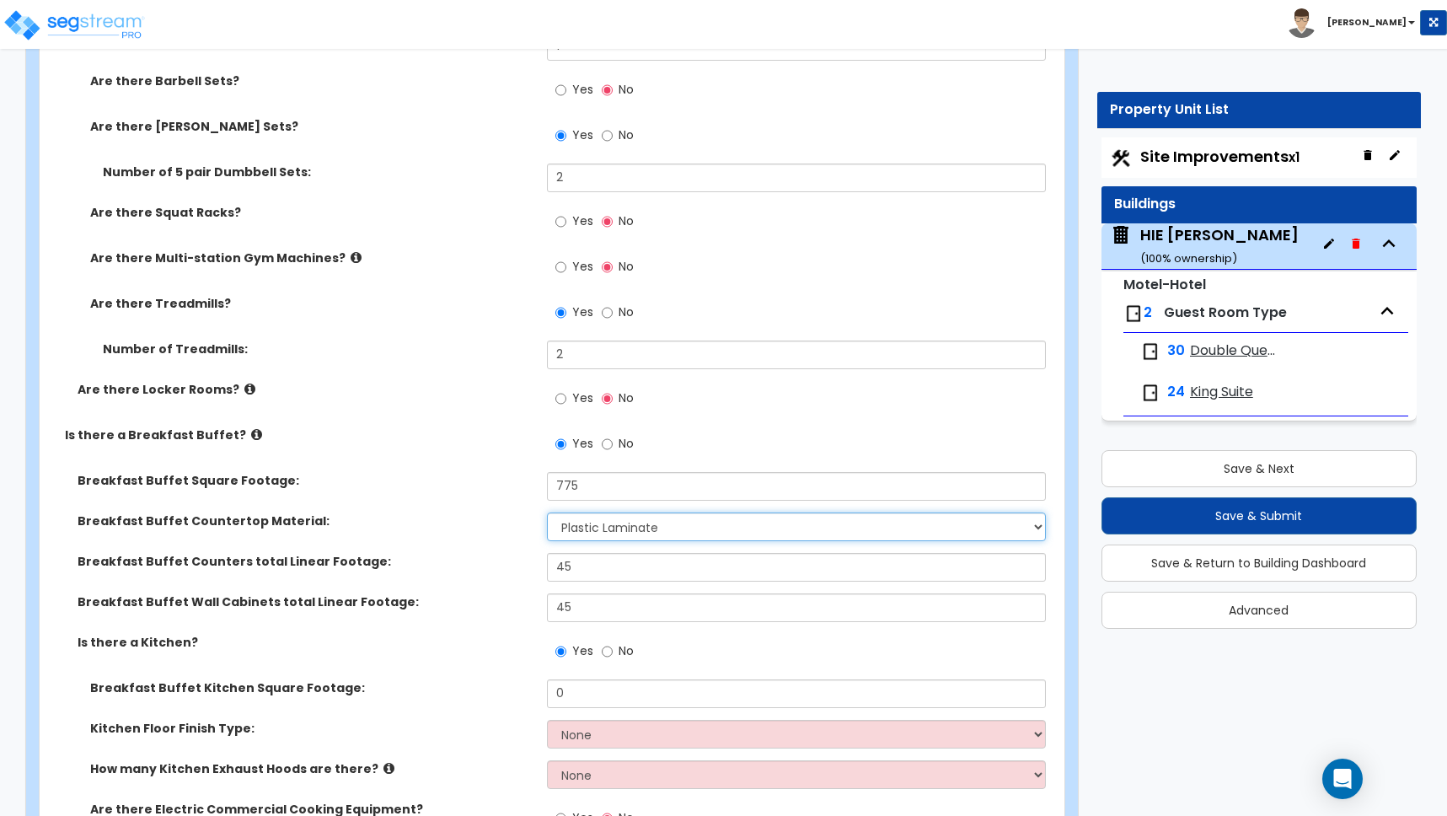
click at [624, 532] on select "None Plastic Laminate Solid Surface Stone Quartz Marble Tile Wood Stainless Ste…" at bounding box center [796, 526] width 499 height 29
click at [547, 512] on select "None Plastic Laminate Solid Surface Stone Quartz Marble Tile Wood Stainless Ste…" at bounding box center [796, 526] width 499 height 29
click at [504, 539] on div "Breakfast Buffet Countertop Material: None Plastic Laminate Solid Surface Stone…" at bounding box center [547, 532] width 1015 height 40
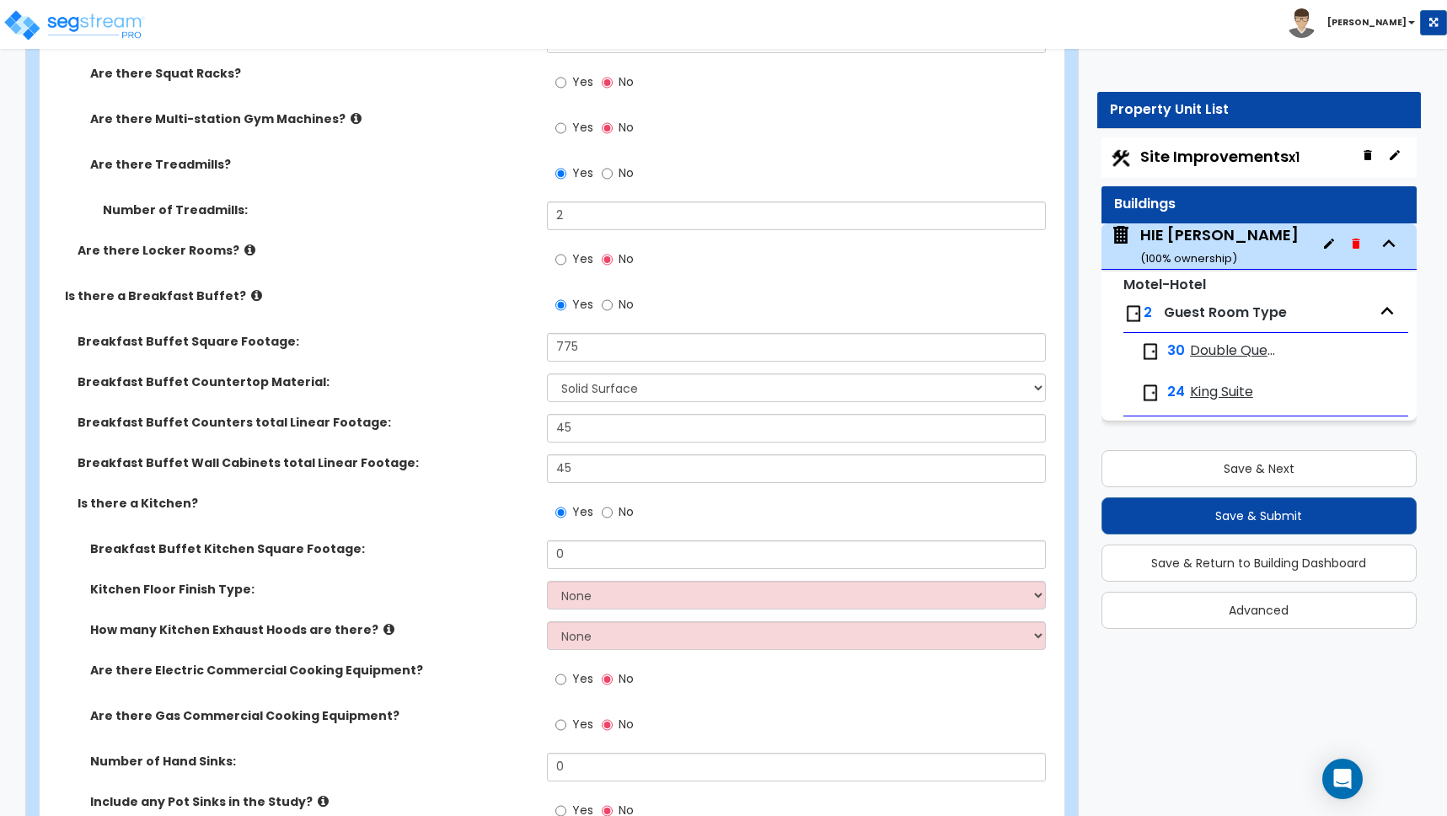
scroll to position [5598, 0]
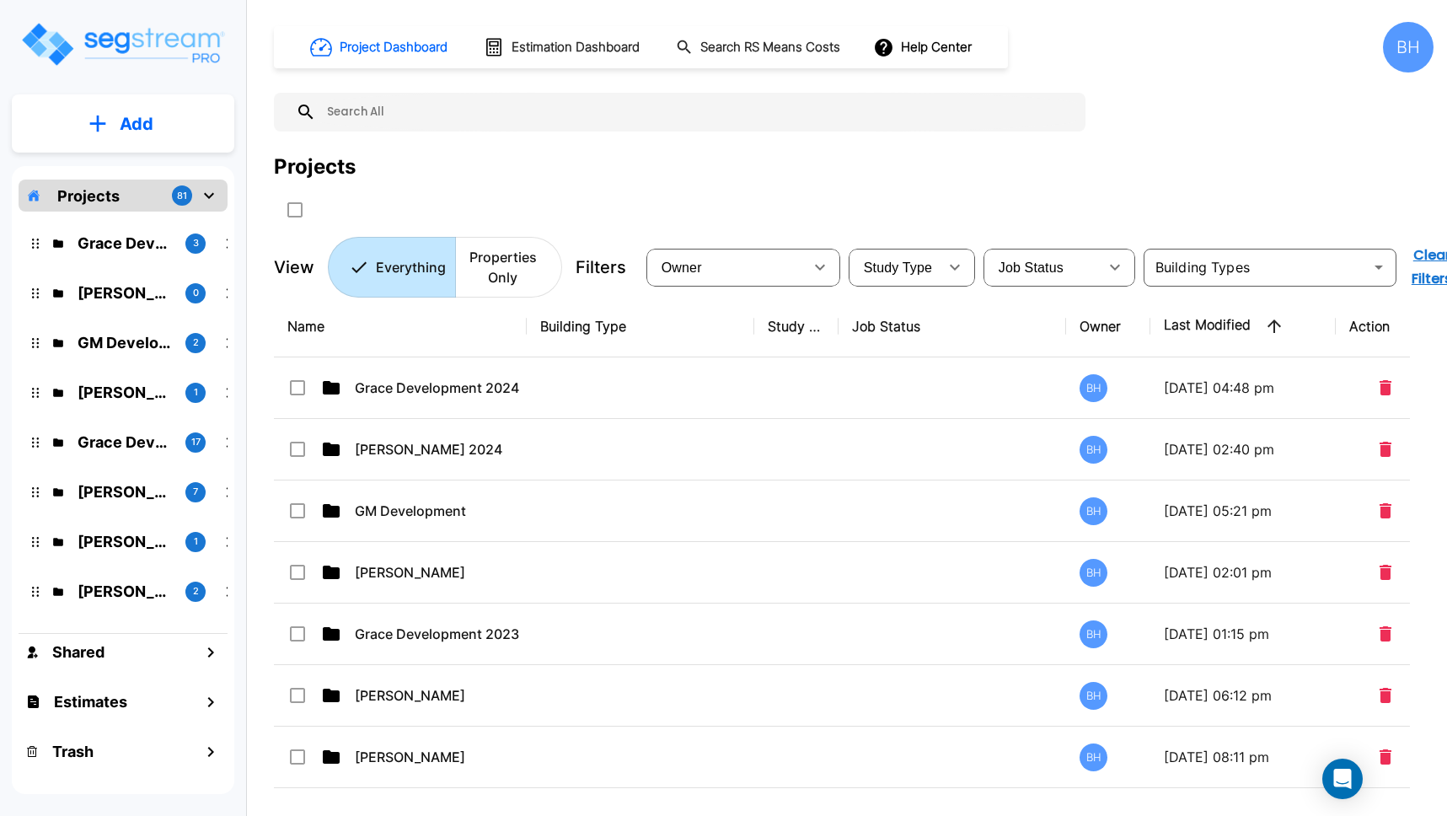
click at [1413, 52] on div "BH" at bounding box center [1408, 47] width 51 height 51
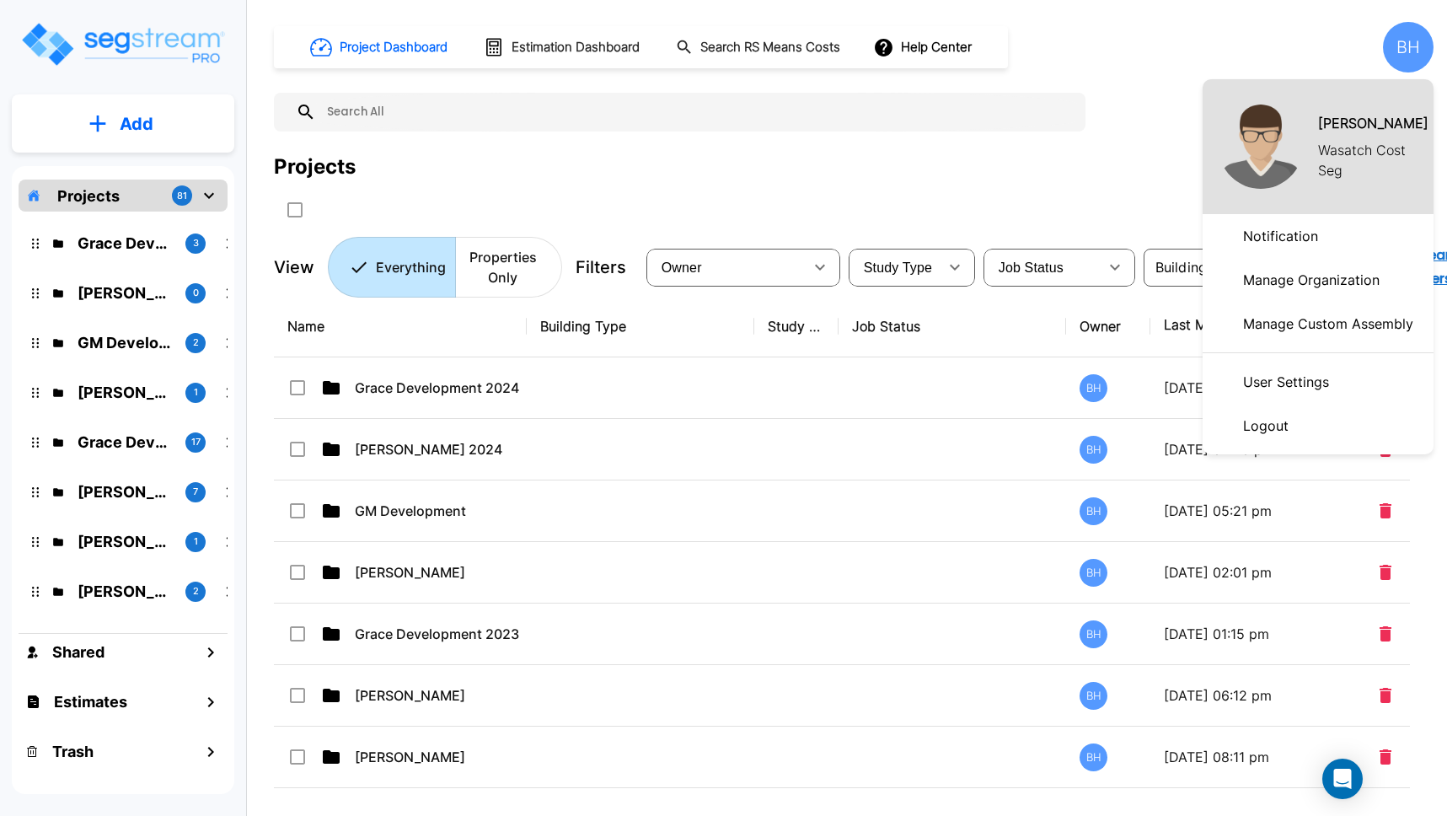
click at [1286, 421] on p "Logout" at bounding box center [1266, 426] width 59 height 34
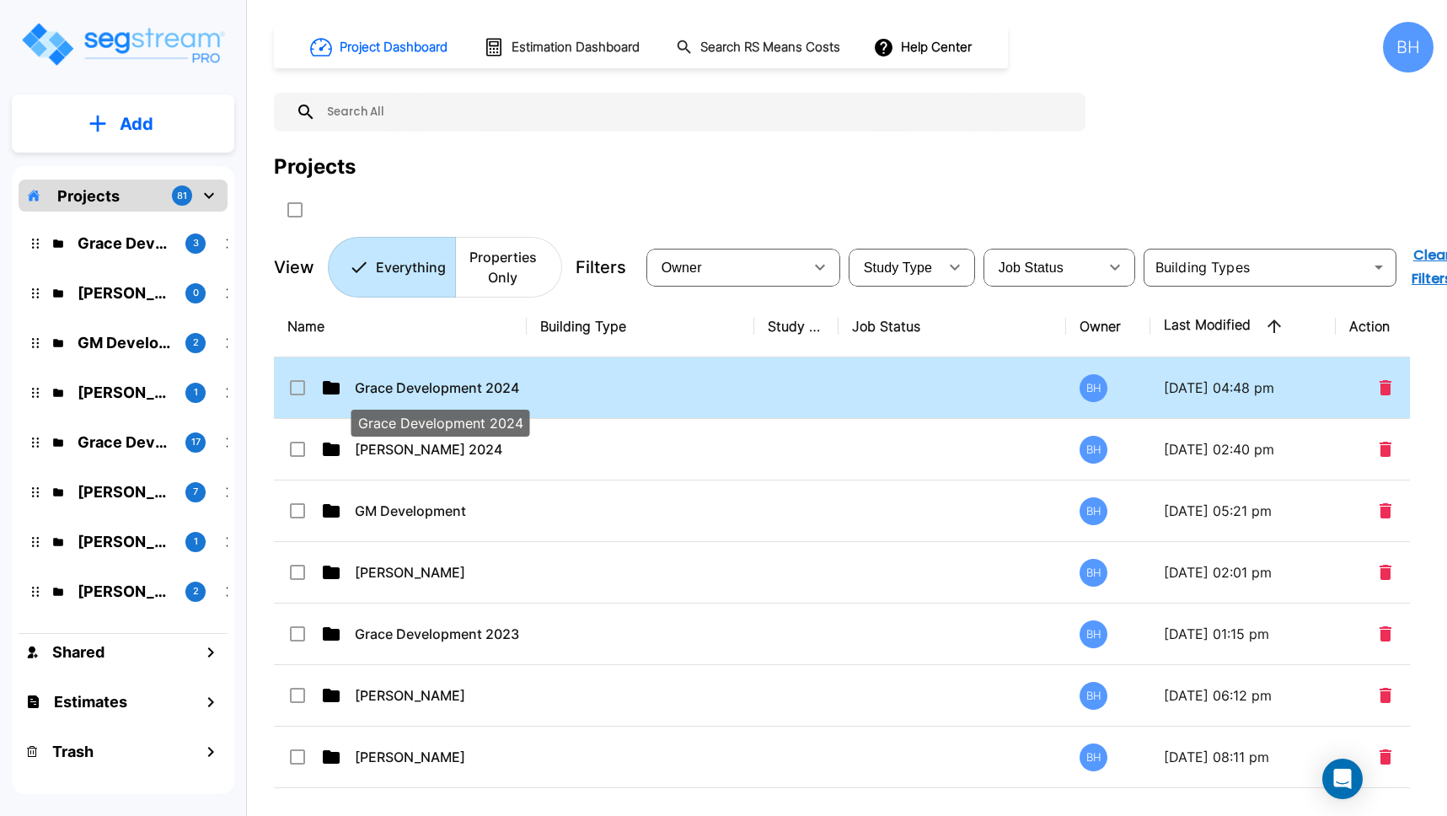
click at [463, 392] on p "Grace Development 2024" at bounding box center [439, 388] width 169 height 20
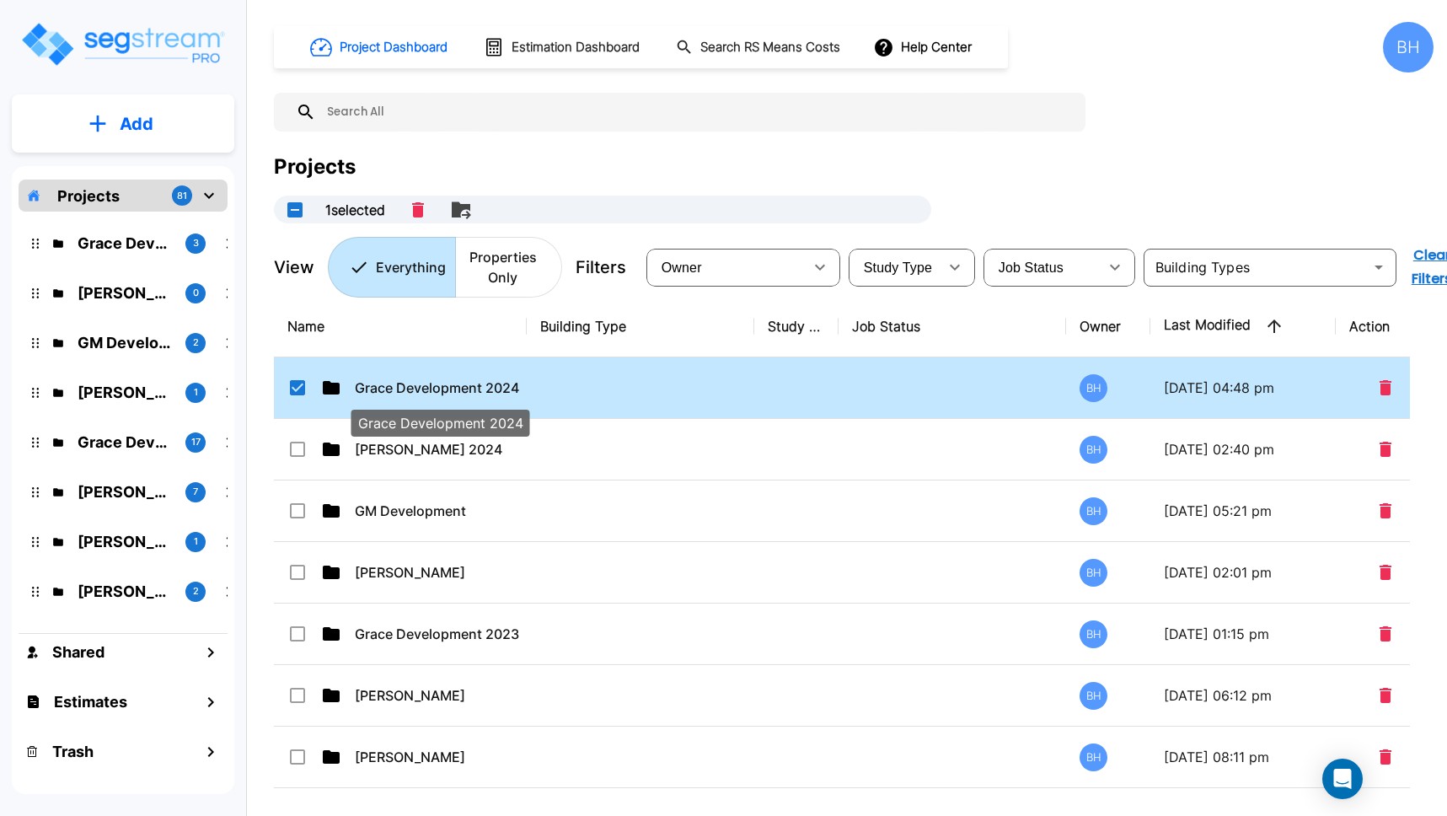
checkbox input "true"
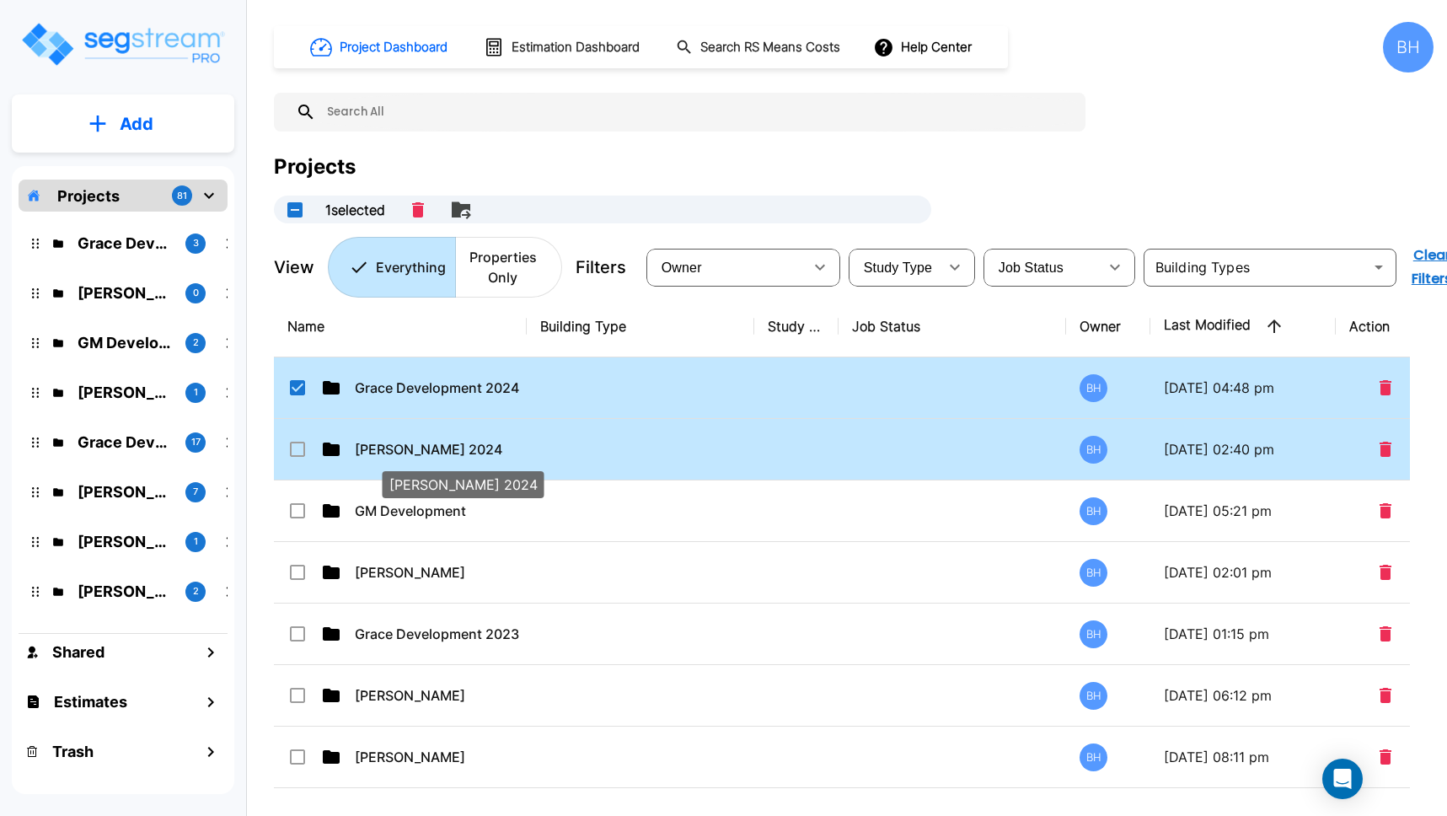
click at [402, 453] on p "Tom Patel 2024" at bounding box center [439, 449] width 169 height 20
checkbox input "true"
click at [302, 393] on icon at bounding box center [297, 387] width 15 height 15
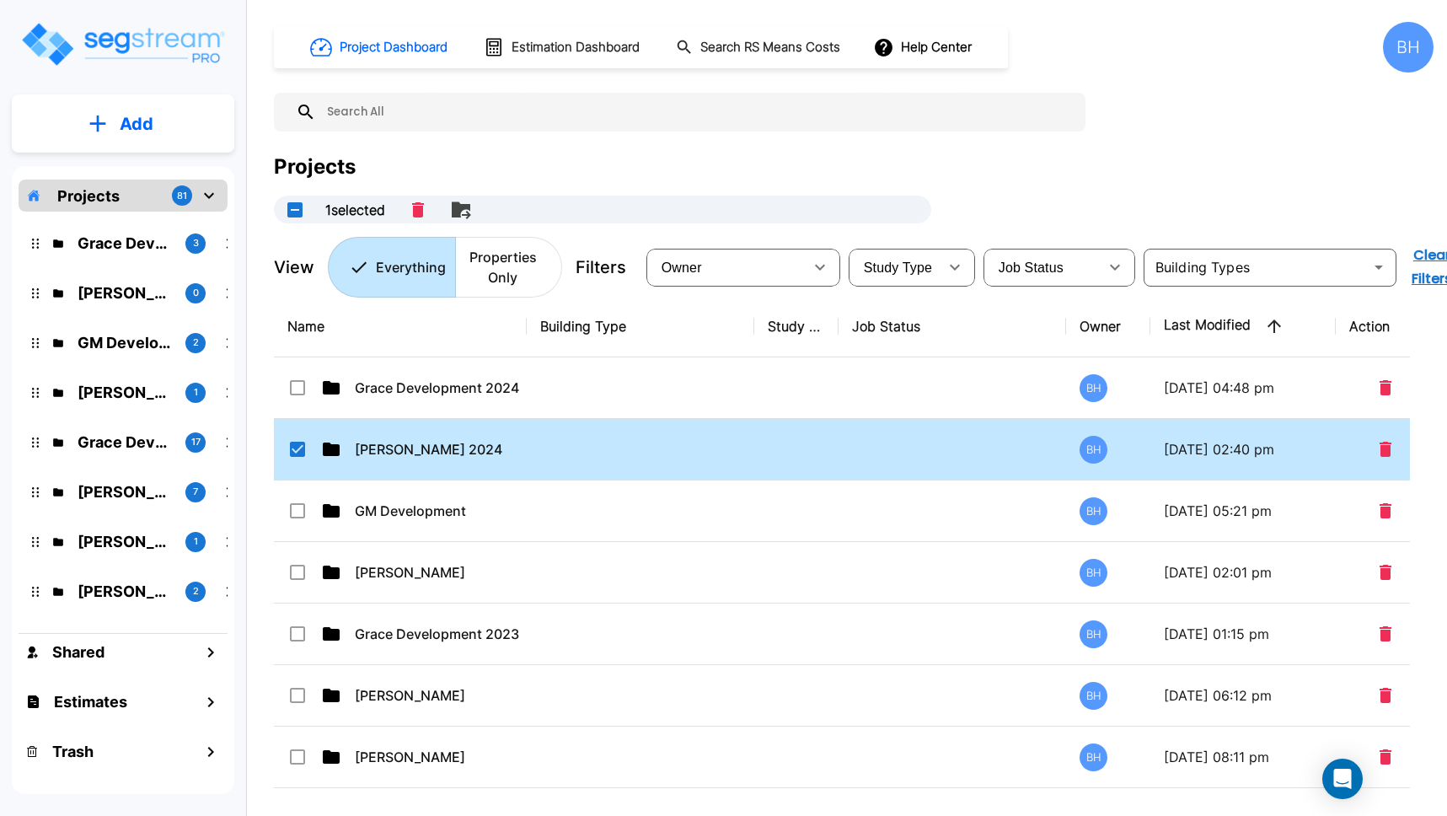
checkbox input "false"
click at [296, 447] on input "select row Tom Patel 2024" at bounding box center [295, 446] width 17 height 14
checkbox input "false"
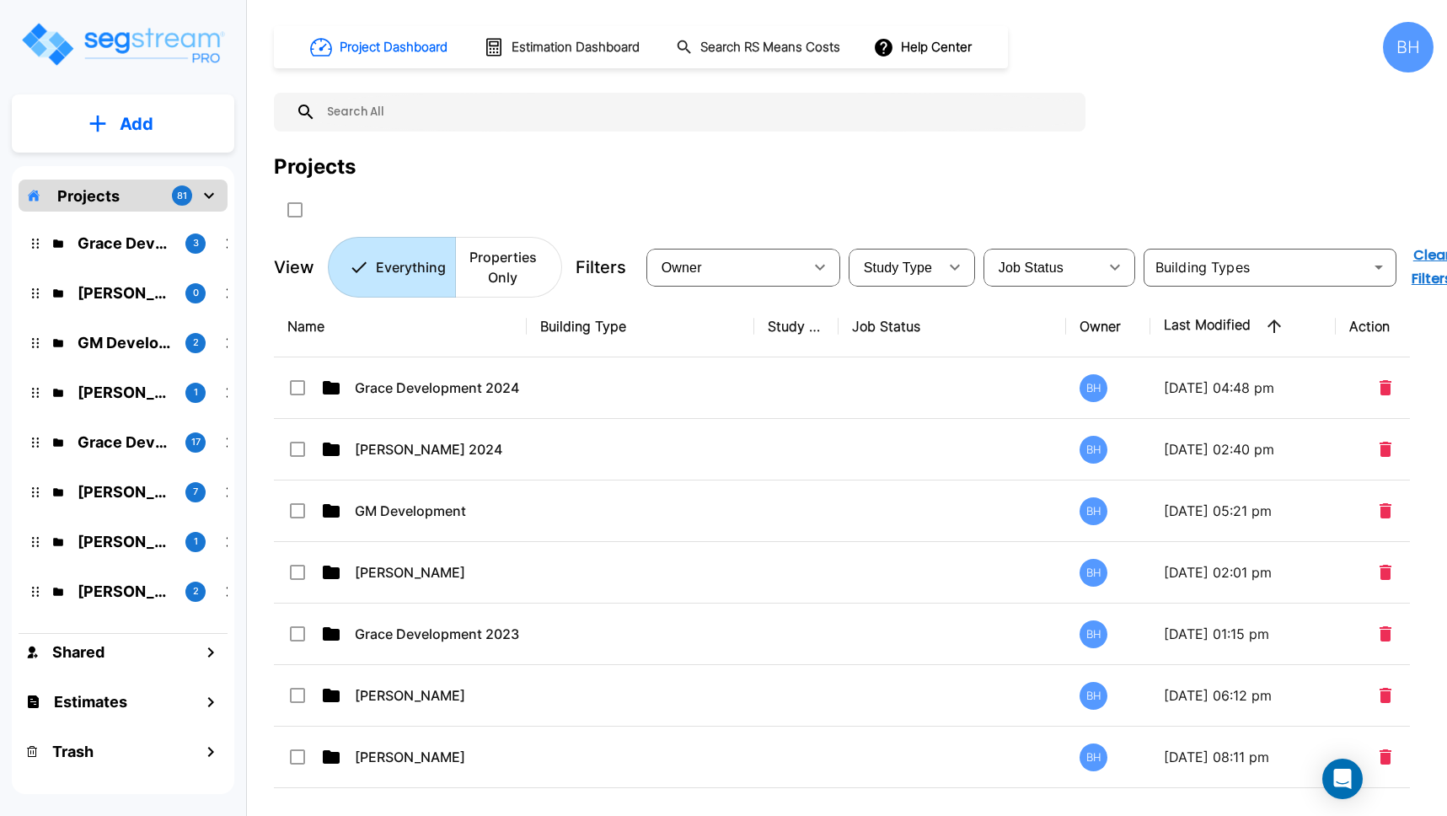
click at [1389, 43] on div "BH" at bounding box center [1408, 47] width 51 height 51
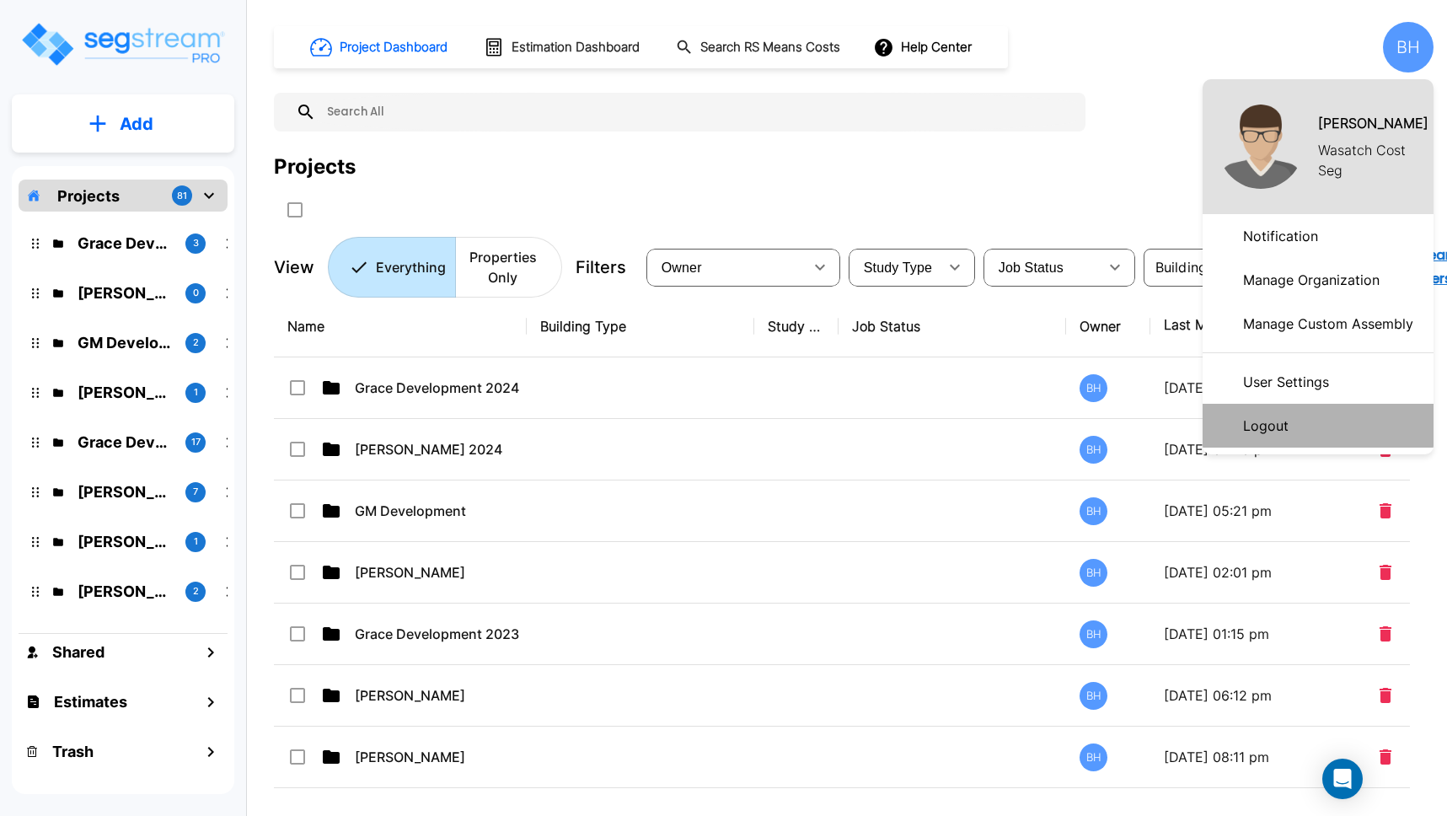
click at [1269, 423] on p "Logout" at bounding box center [1266, 426] width 59 height 34
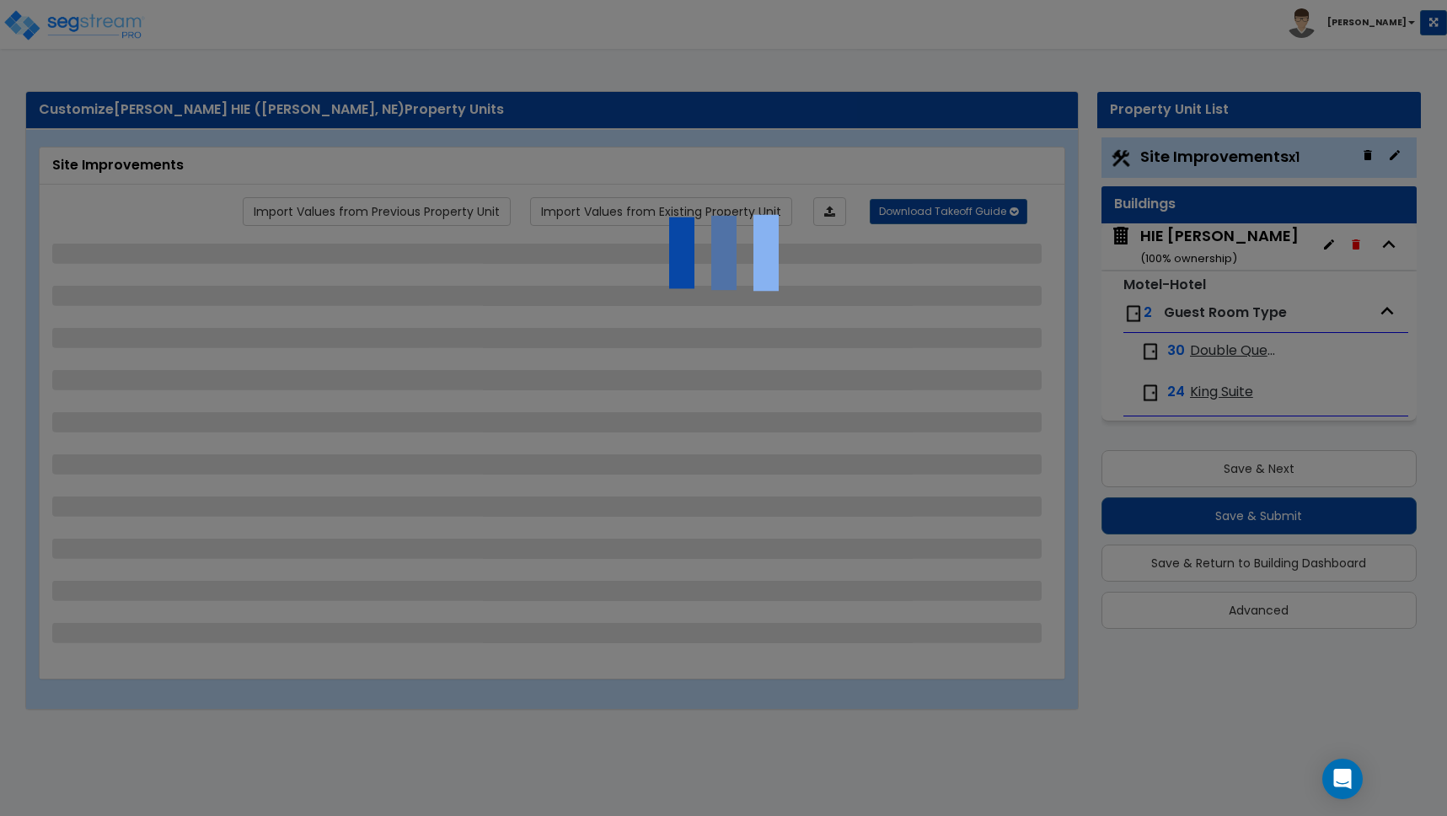
select select "2"
select select "1"
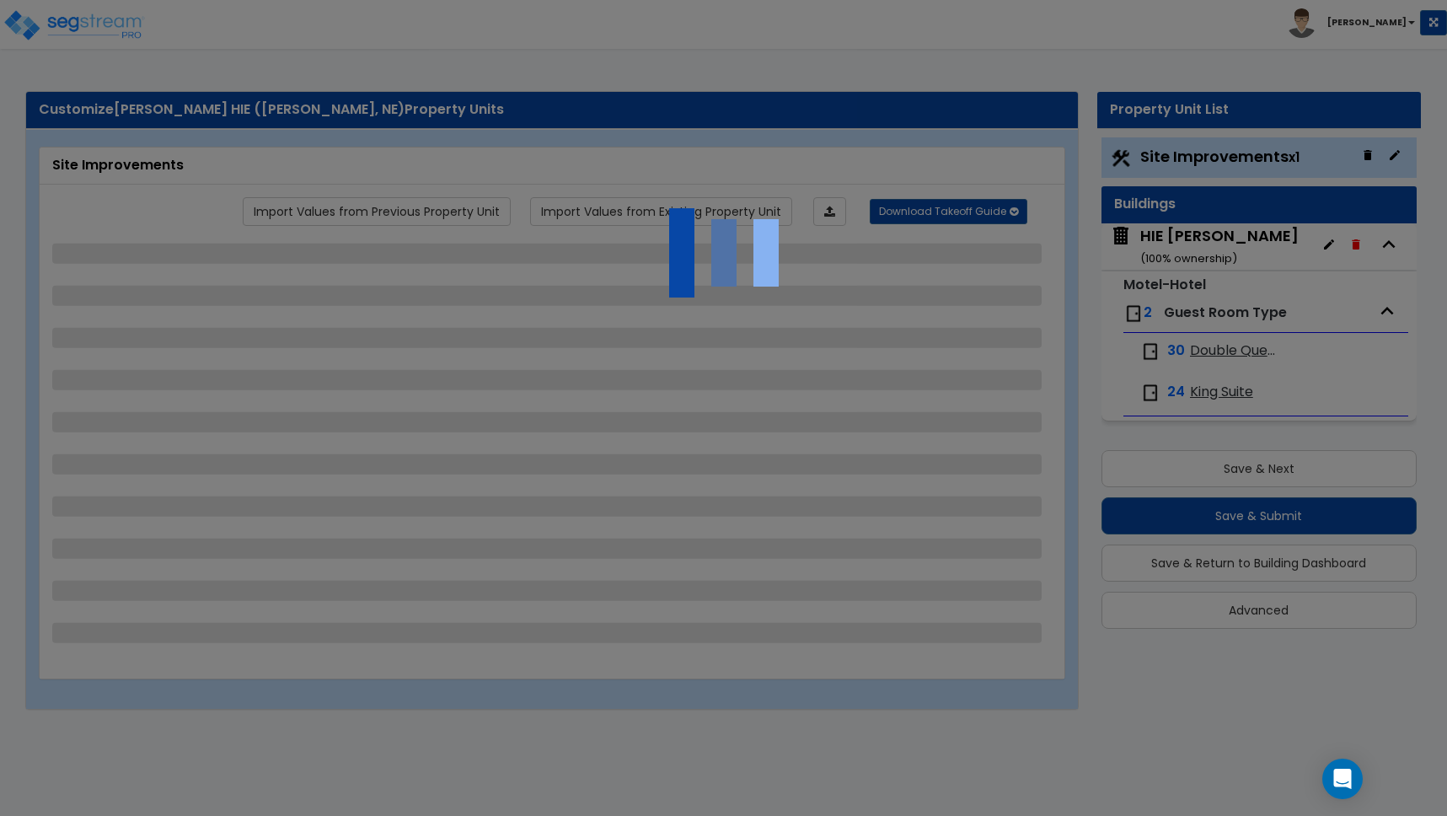
select select "2"
select select "1"
select select "2"
select select "1"
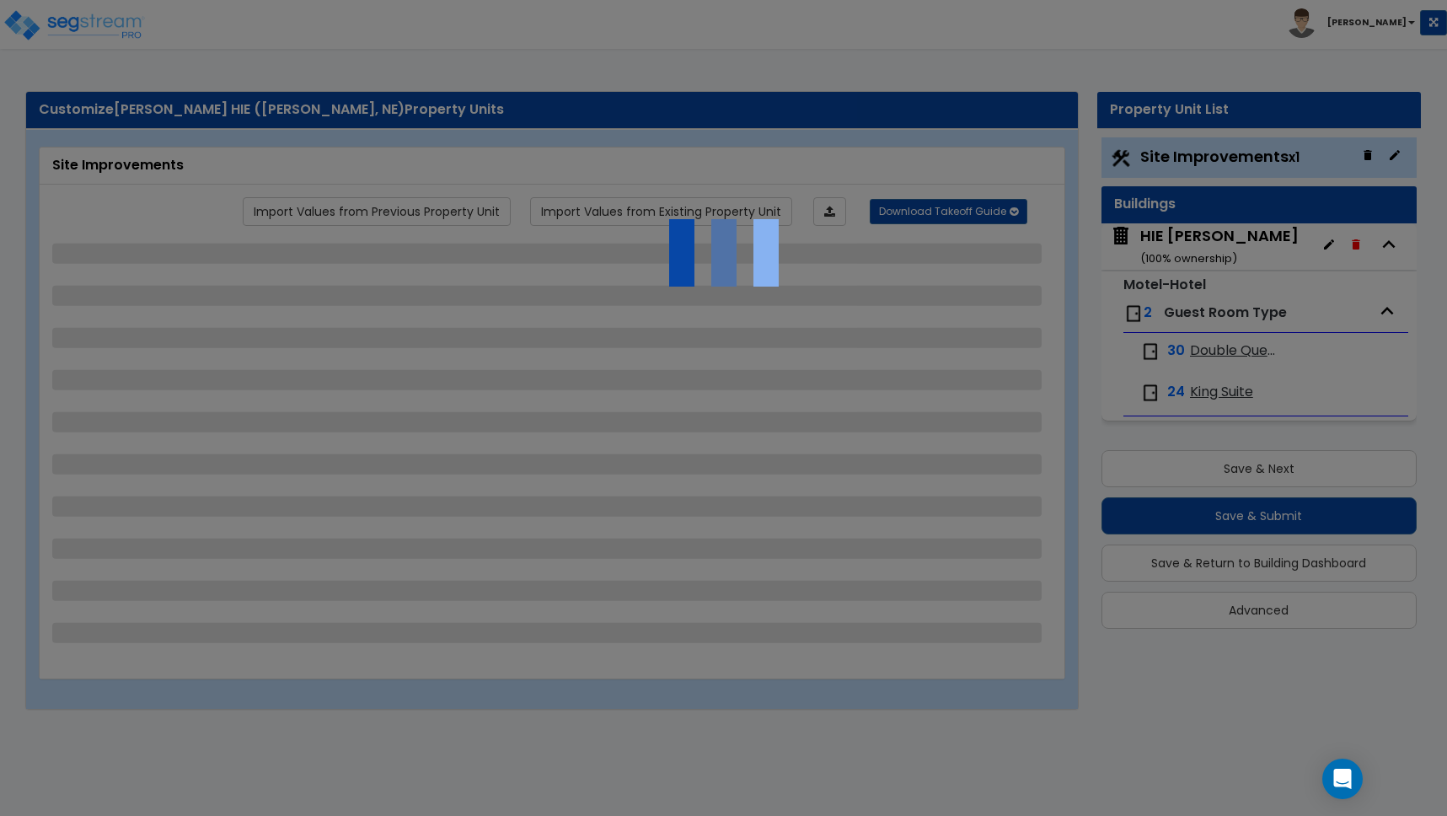
select select "1"
select select "2"
select select "3"
select select "1"
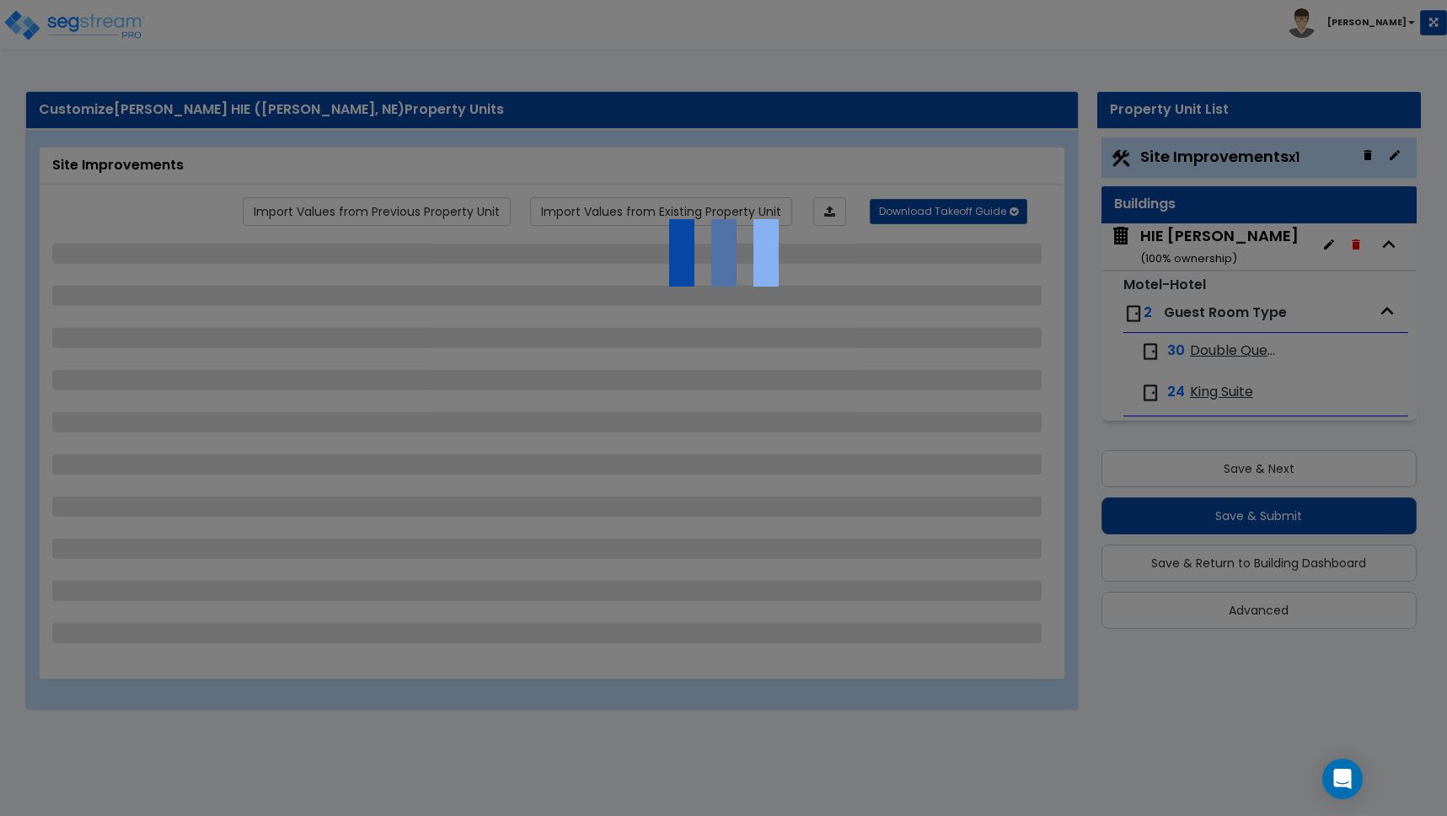
select select "2"
select select "10"
select select "3"
select select "2"
select select "4"
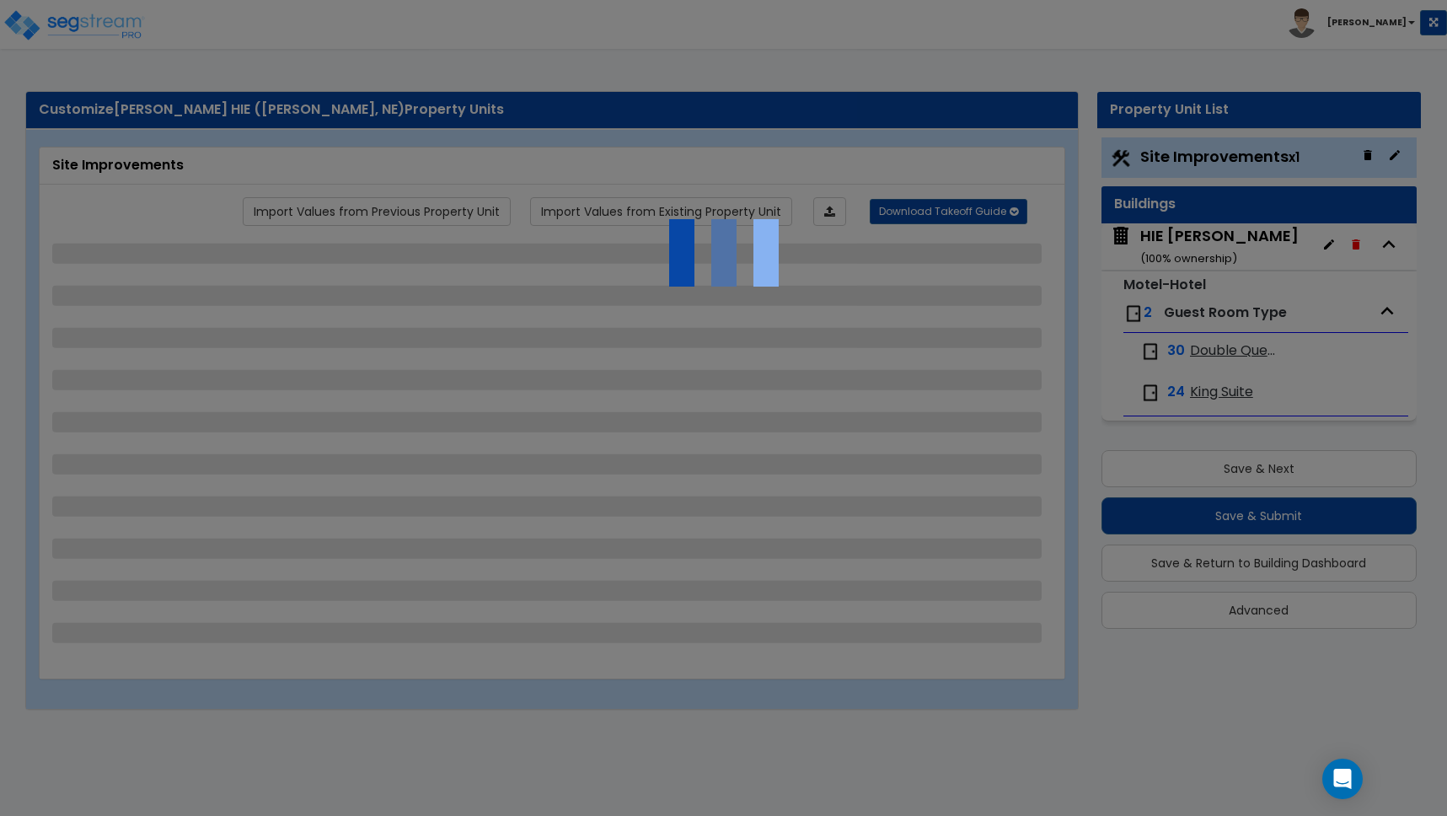
select select "6"
select select "1"
select select "5"
select select "1"
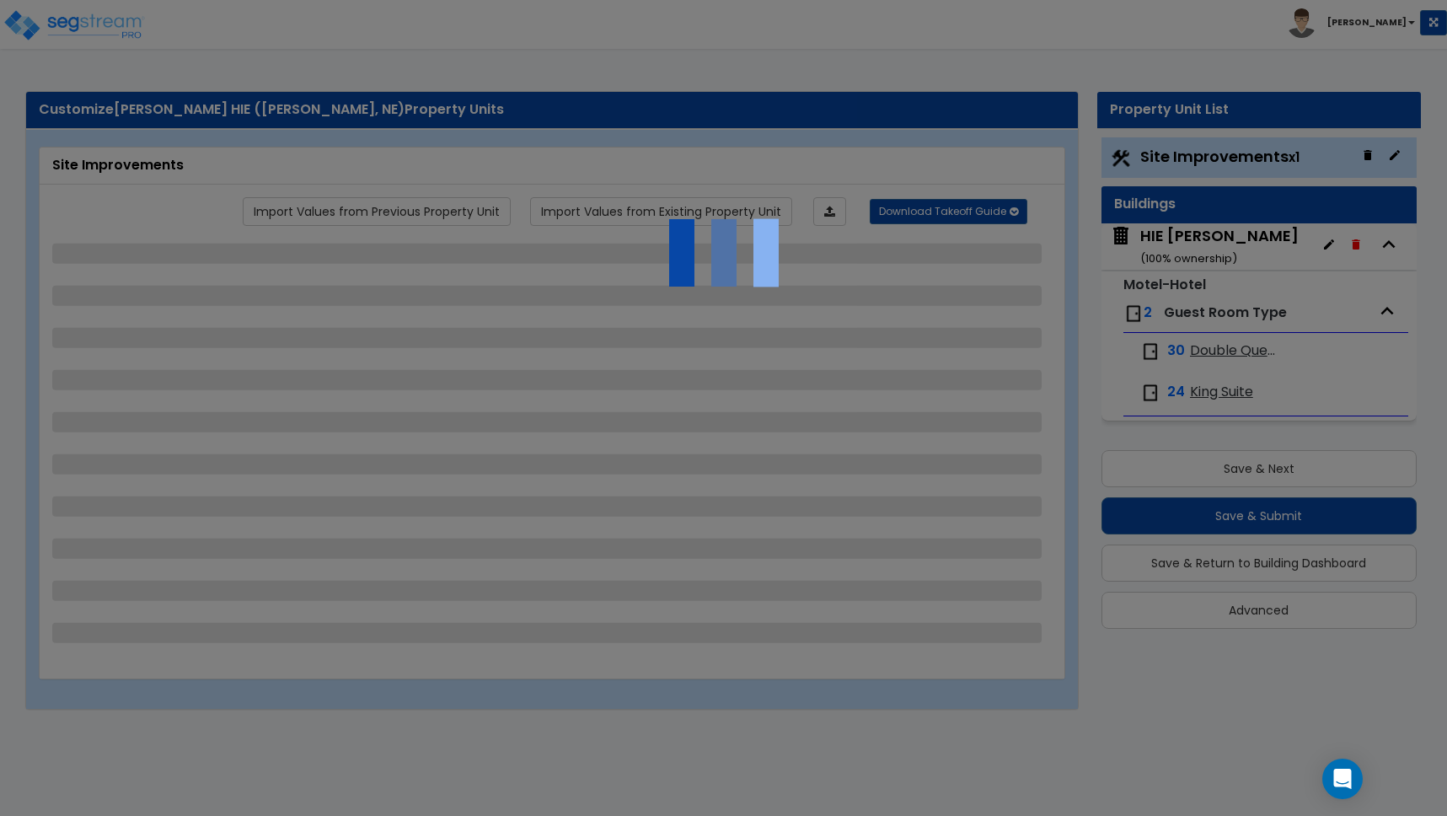
select select "1"
select select "4"
select select "2"
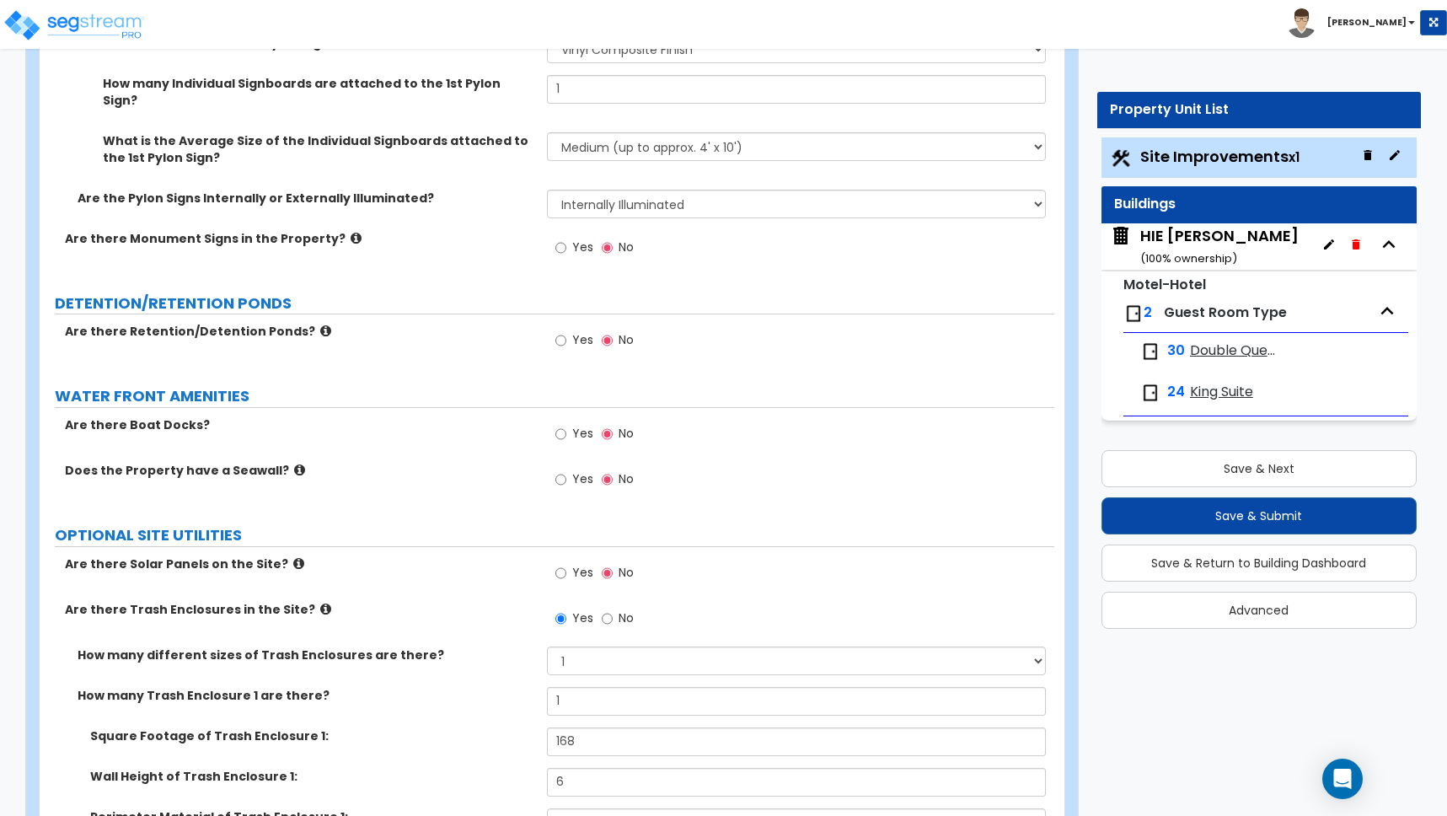
scroll to position [5254, 0]
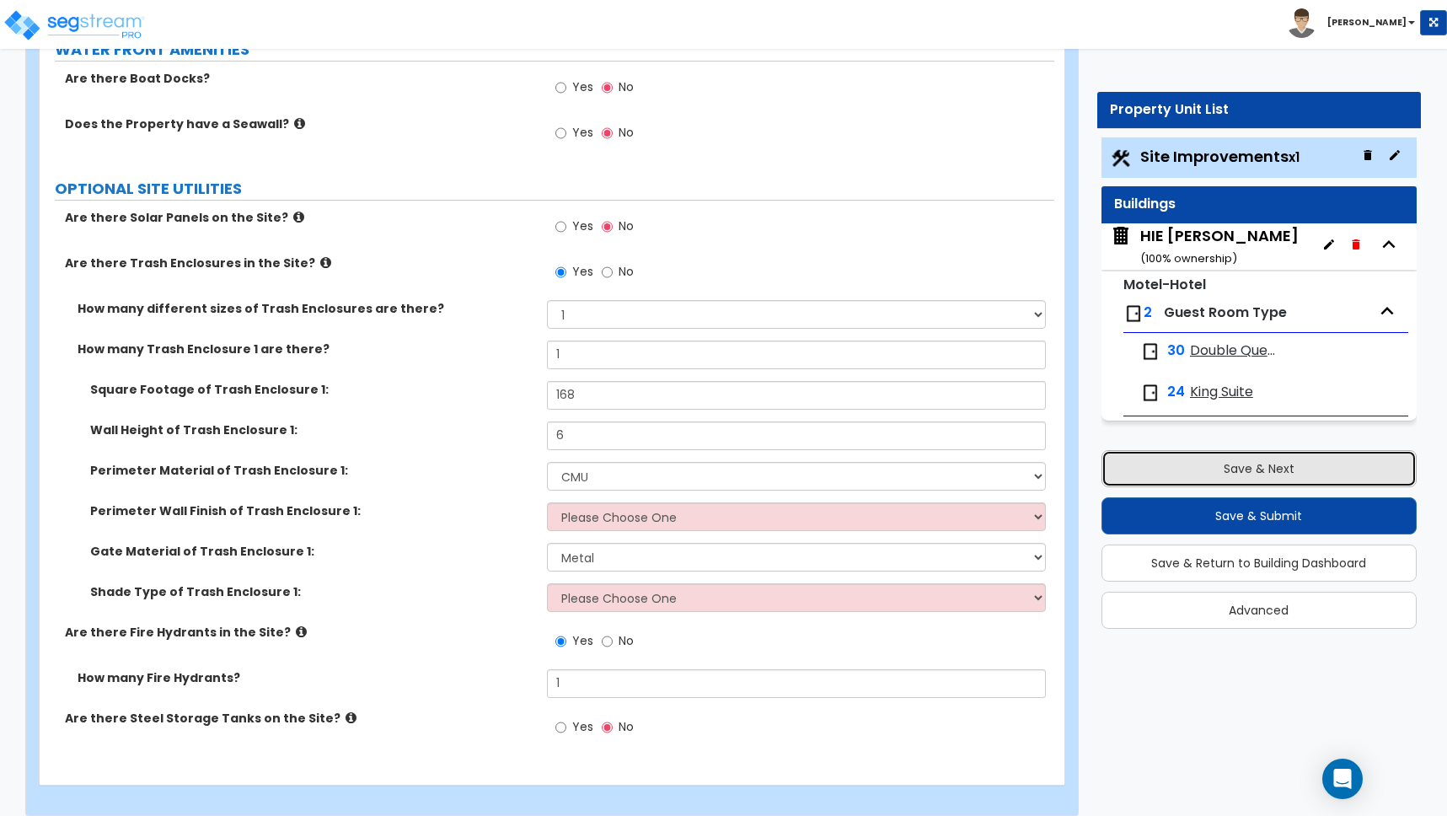
click at [1253, 466] on button "Save & Next" at bounding box center [1259, 468] width 315 height 37
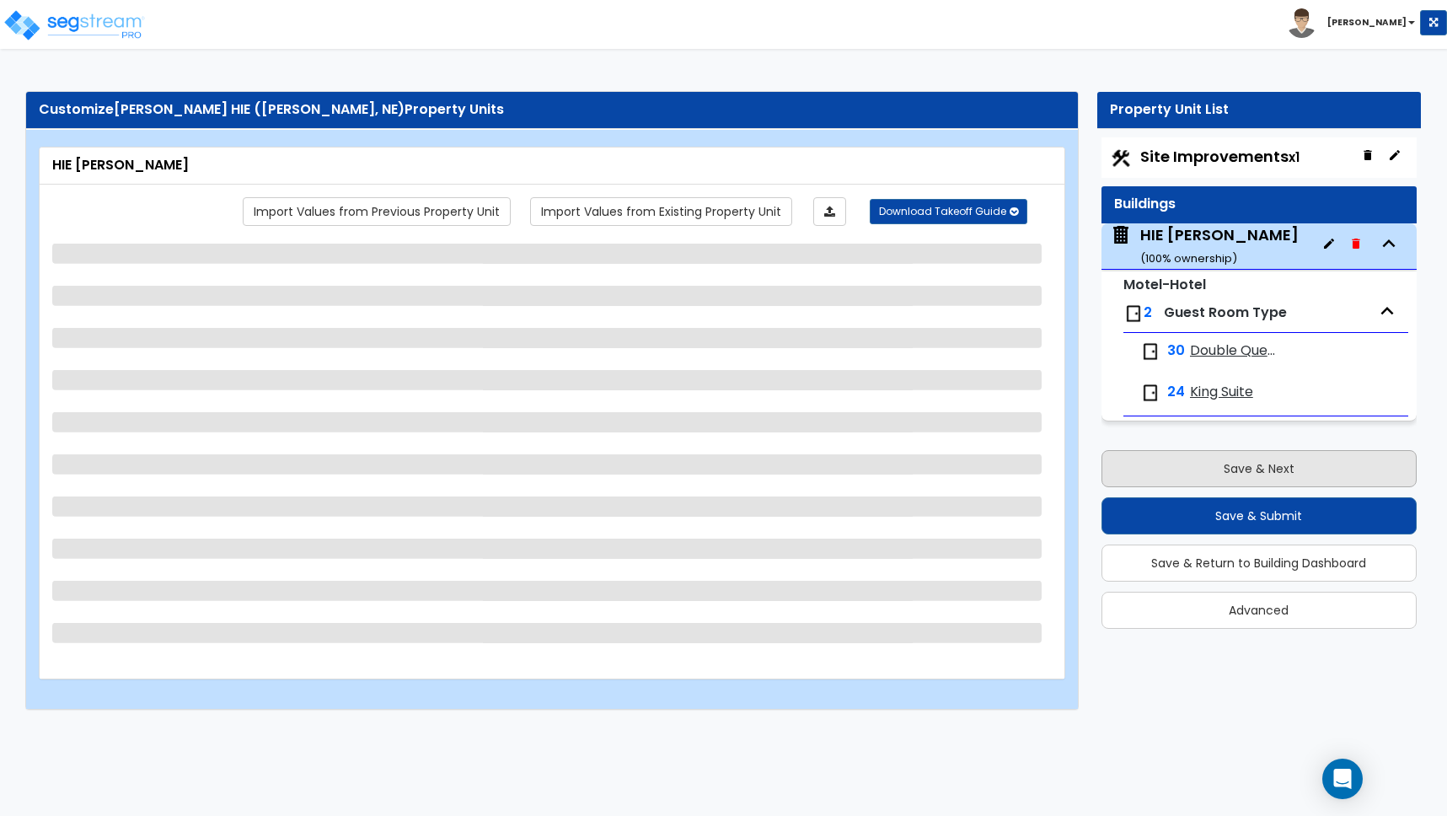
scroll to position [0, 0]
select select "1"
select select "4"
select select "2"
select select "1"
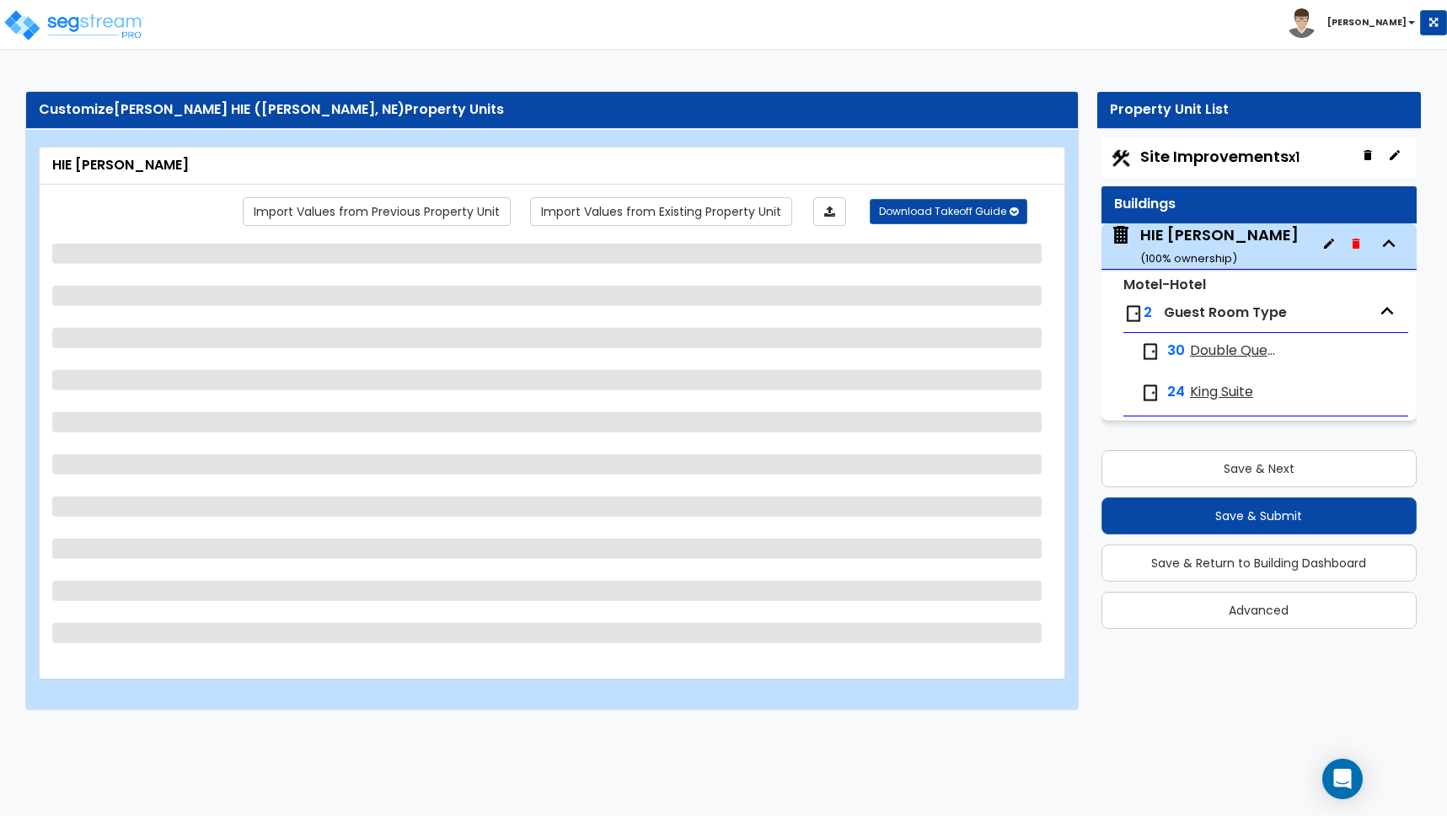
select select "1"
select select "7"
select select "2"
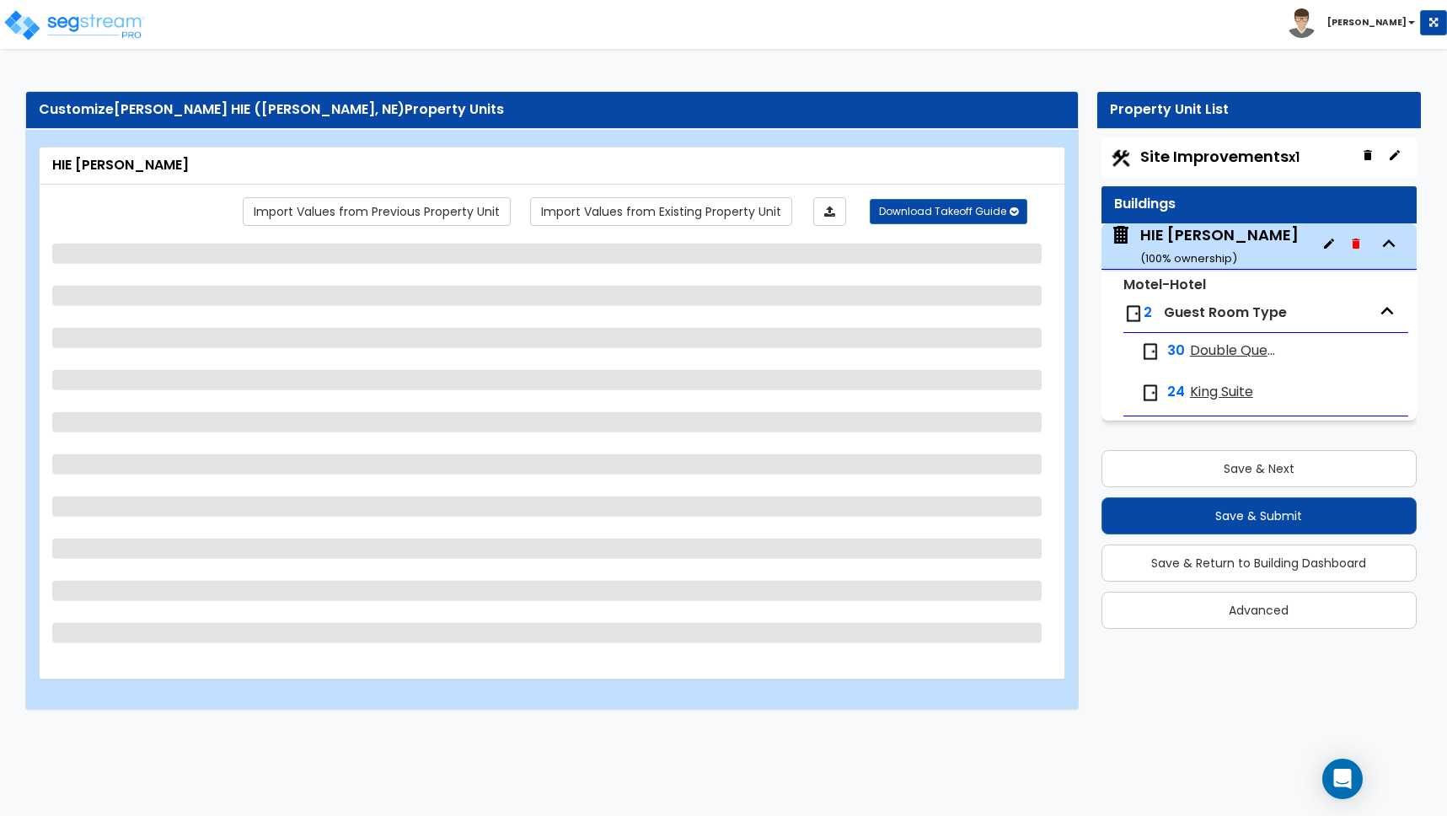
select select "7"
select select "2"
select select "1"
select select "2"
select select "1"
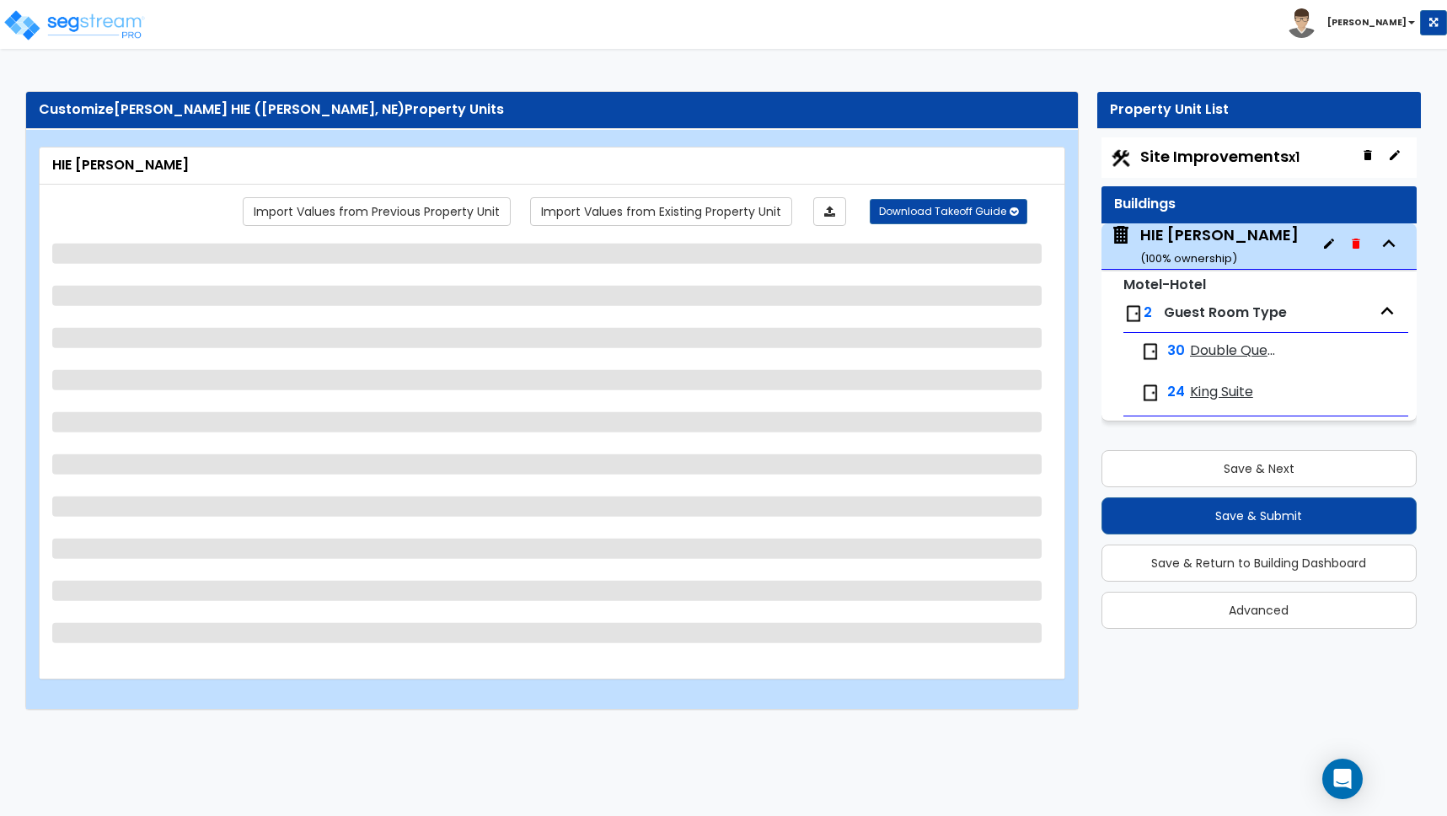
select select "2"
select select "1"
select select "5"
select select "1"
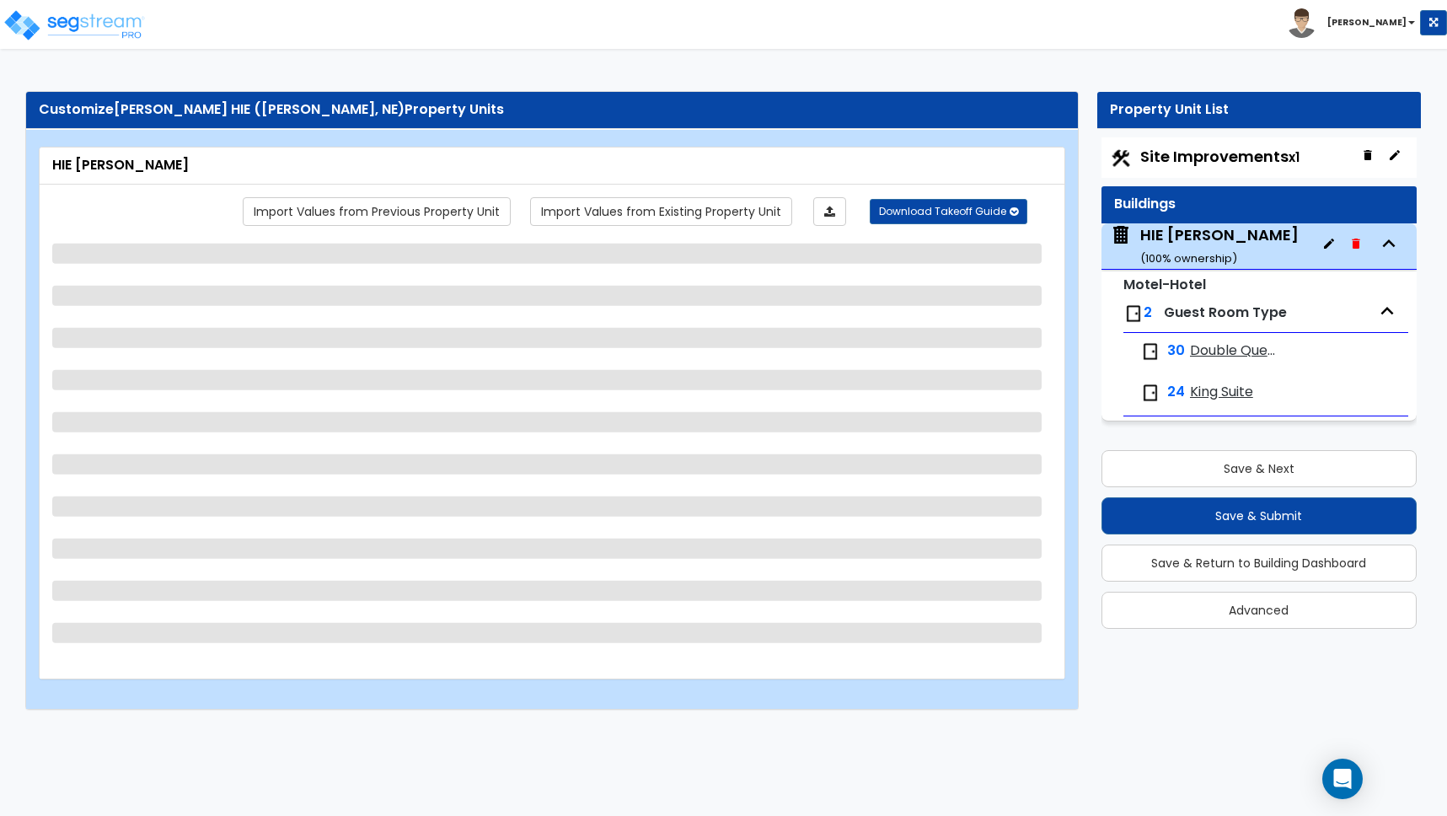
select select "2"
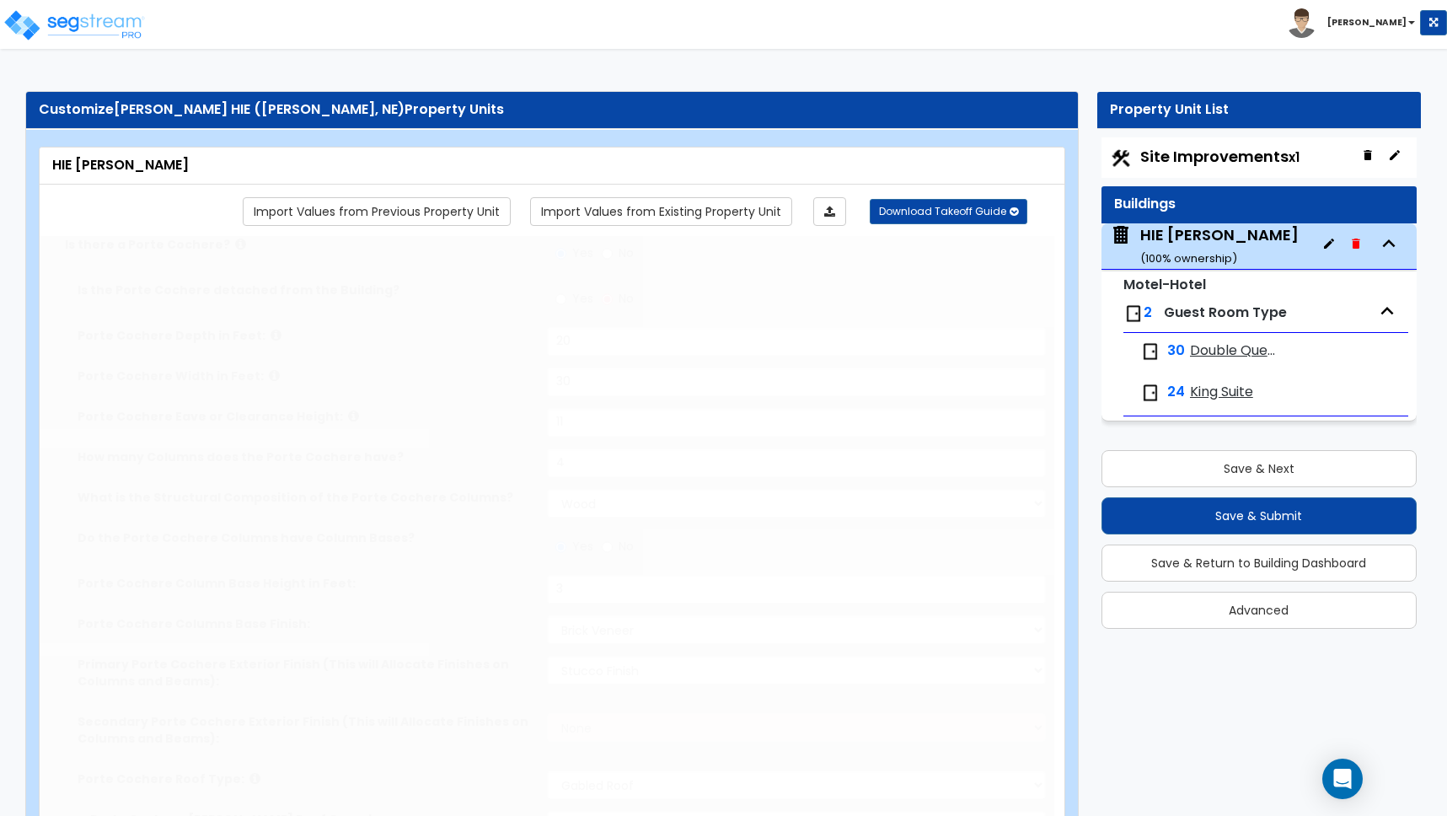
radio input "true"
select select "1"
type input "74"
type input "6"
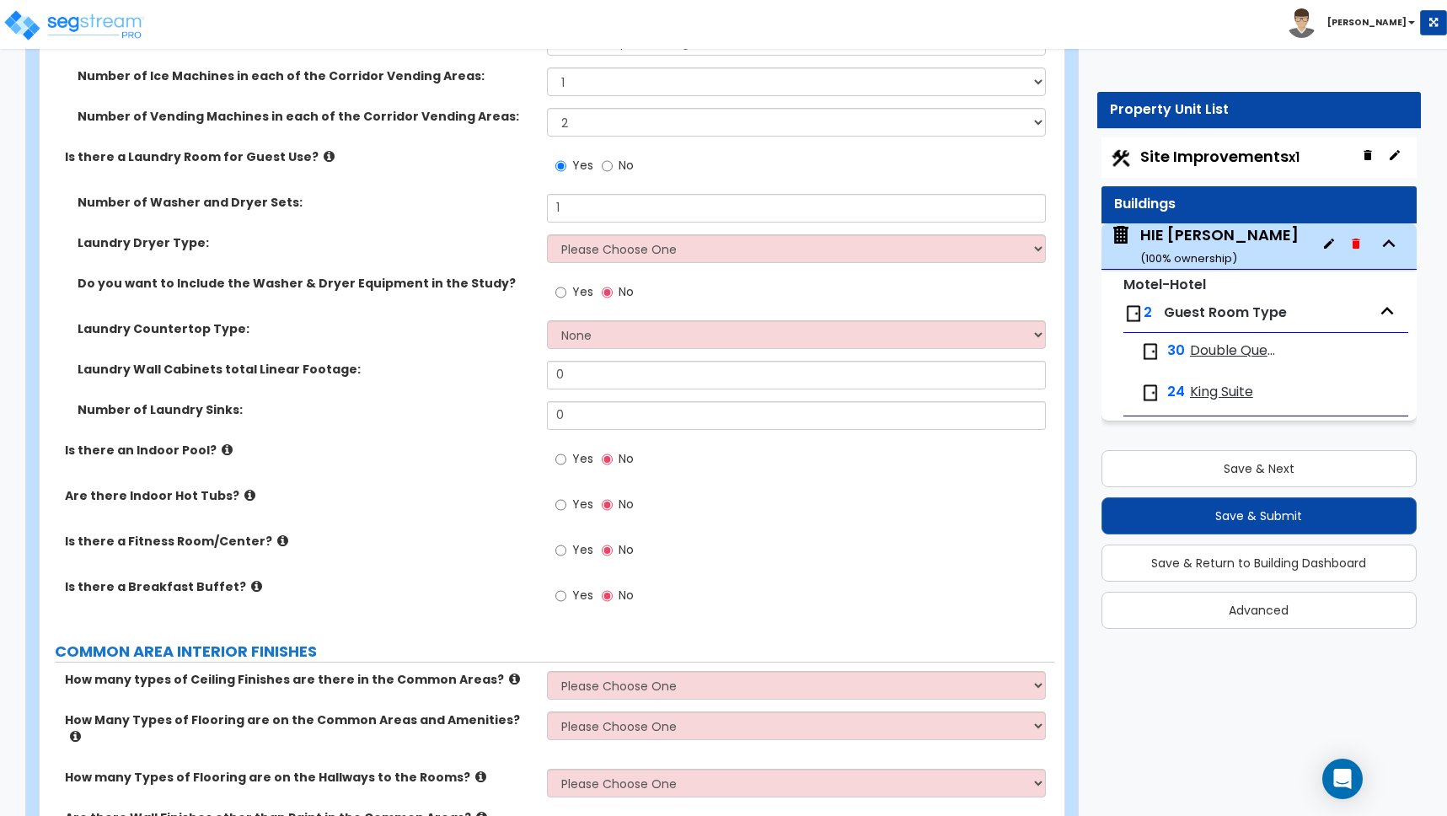
scroll to position [4190, 0]
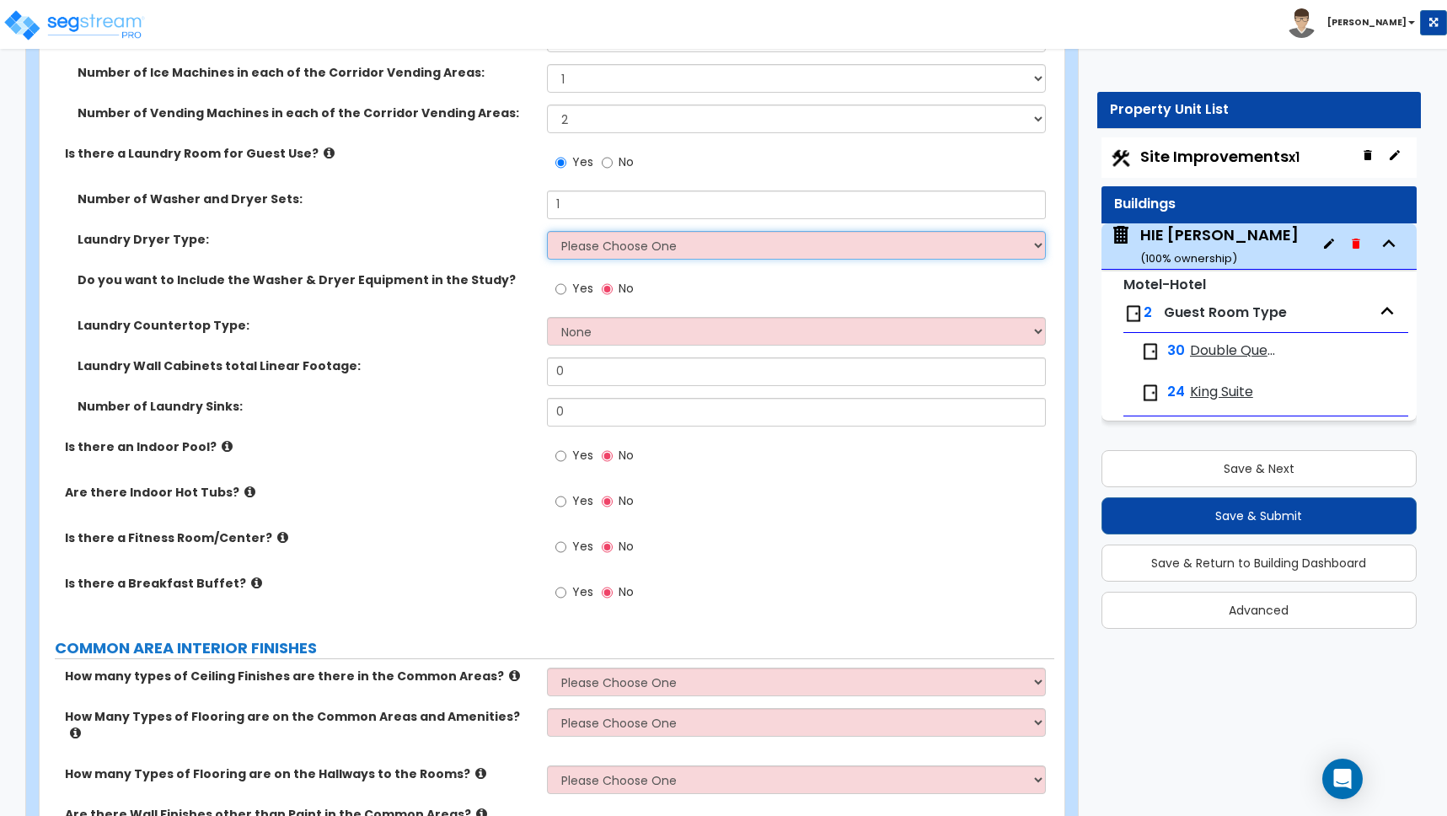
click at [657, 248] on select "Please Choose One Gas Electric" at bounding box center [796, 245] width 499 height 29
select select "2"
click at [547, 231] on select "Please Choose One Gas Electric" at bounding box center [796, 245] width 499 height 29
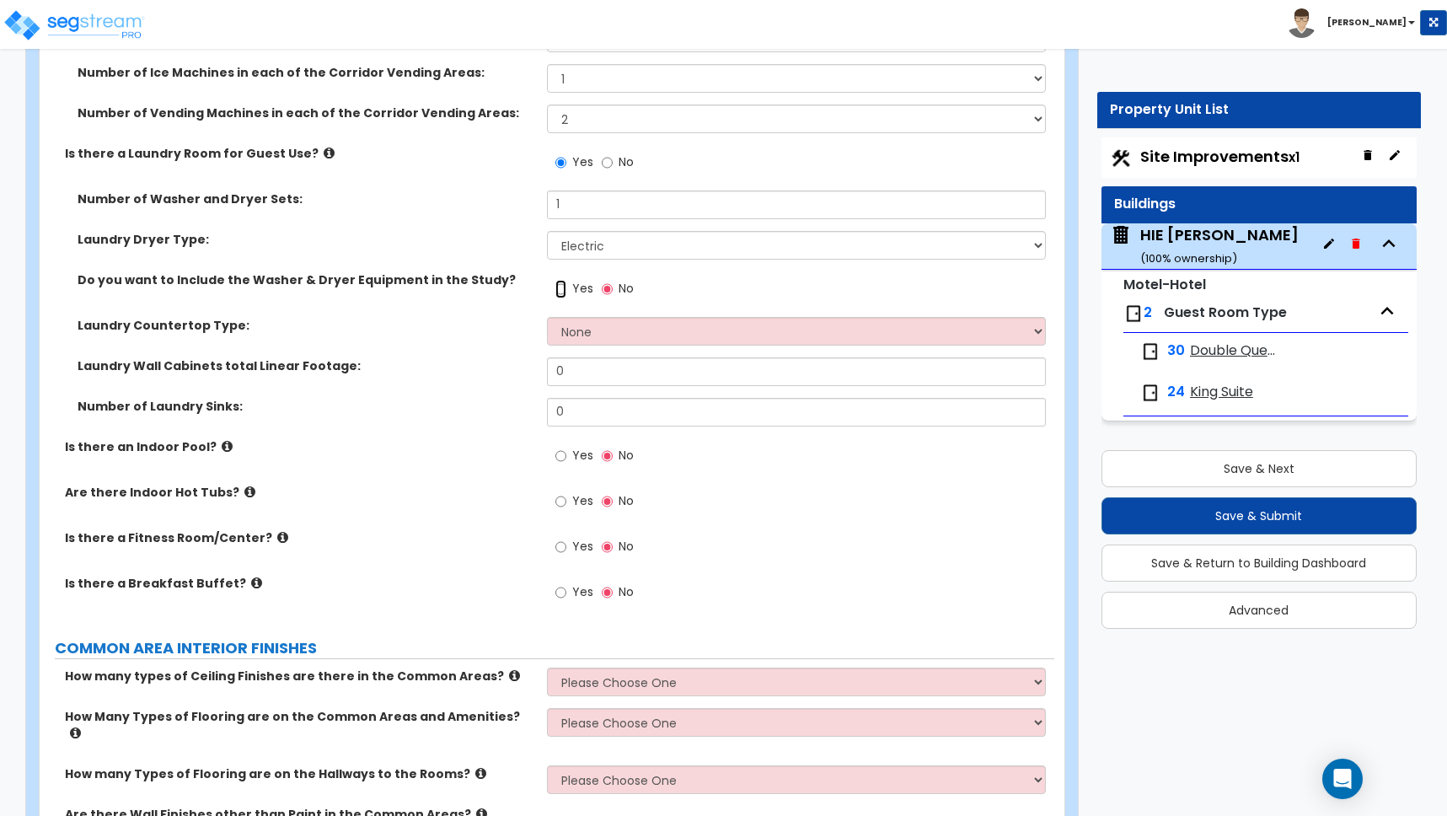
click at [563, 288] on input "Yes" at bounding box center [560, 289] width 11 height 19
radio input "true"
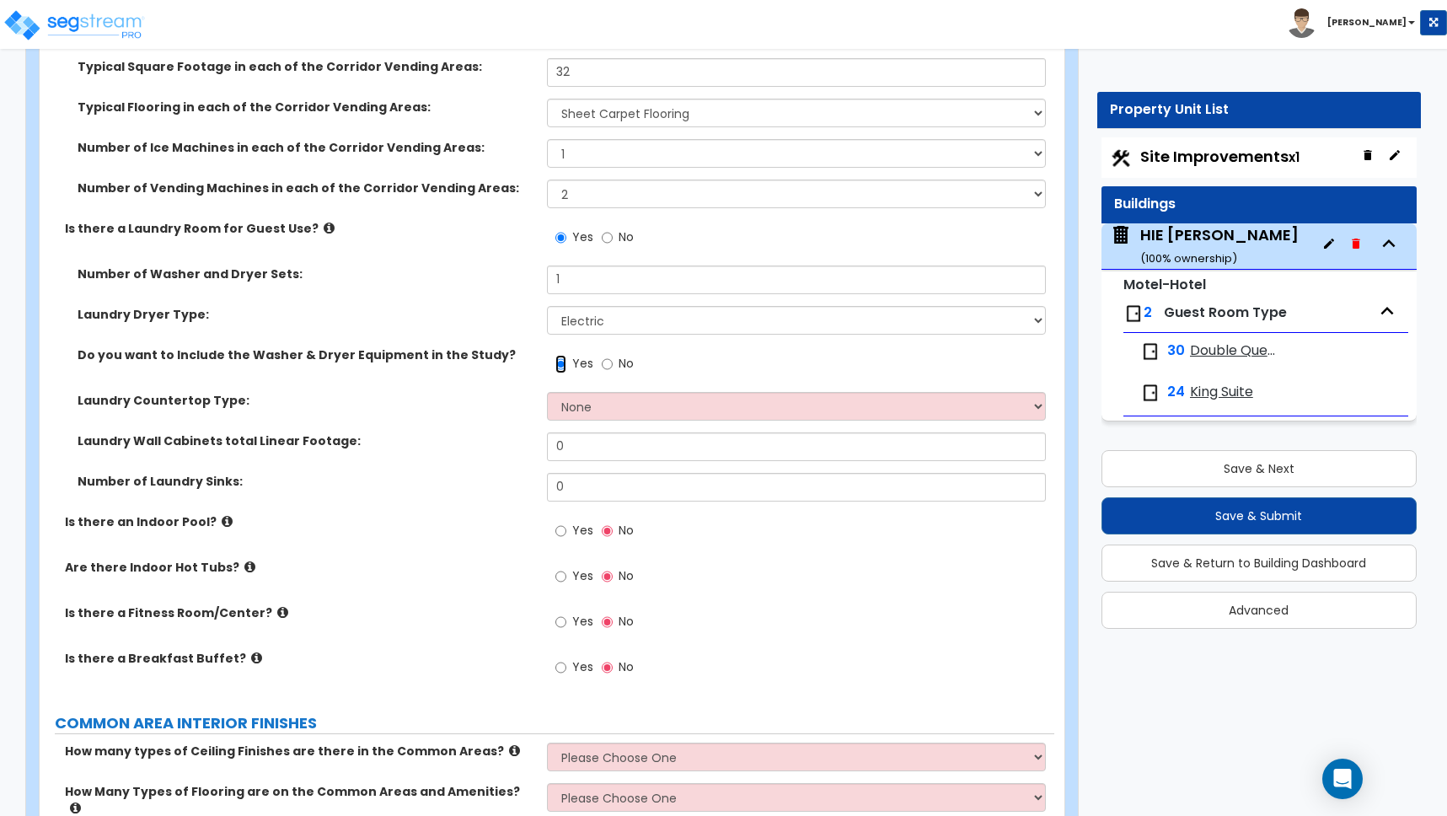
scroll to position [4127, 0]
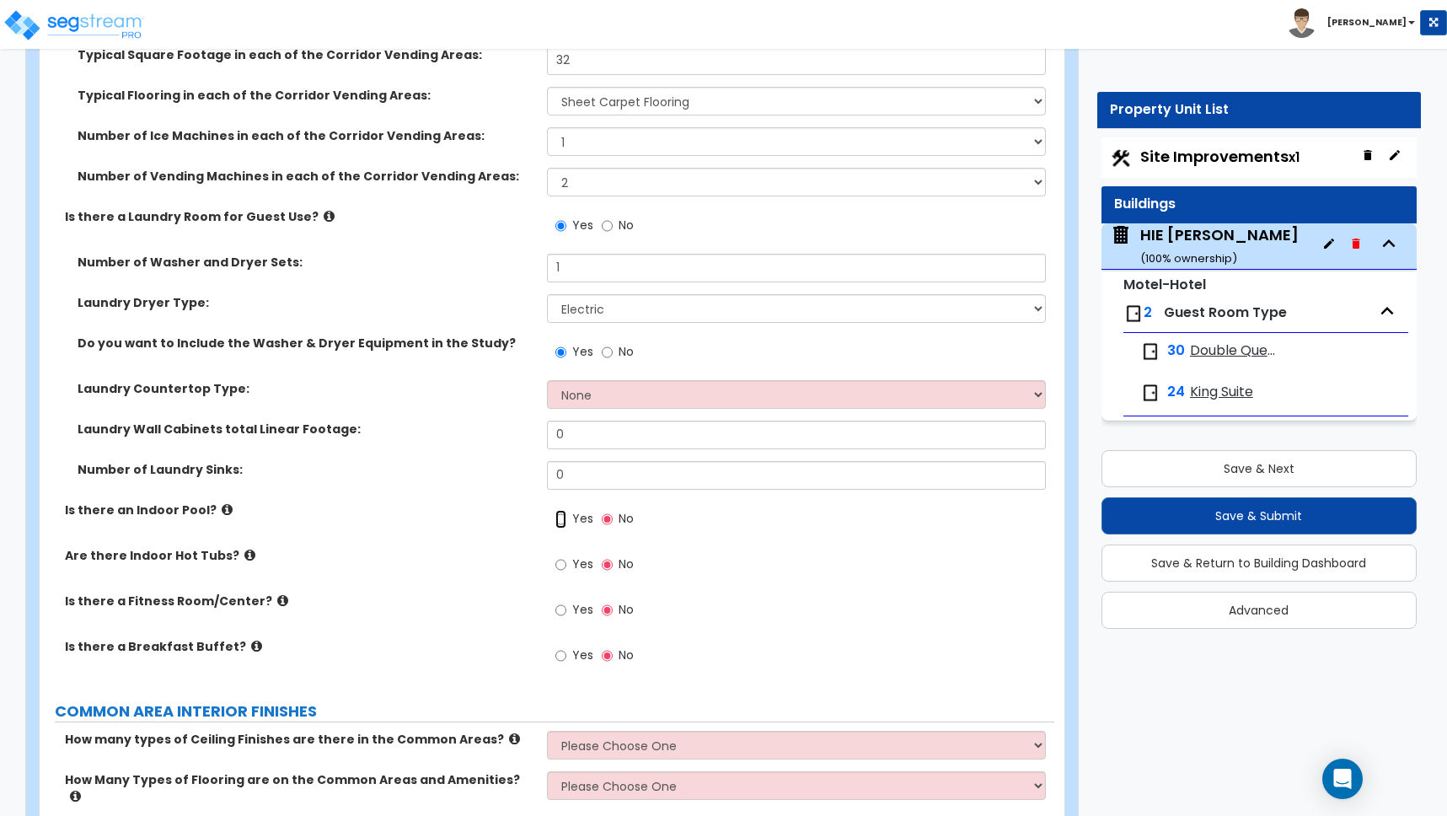
click at [563, 519] on input "Yes" at bounding box center [560, 519] width 11 height 19
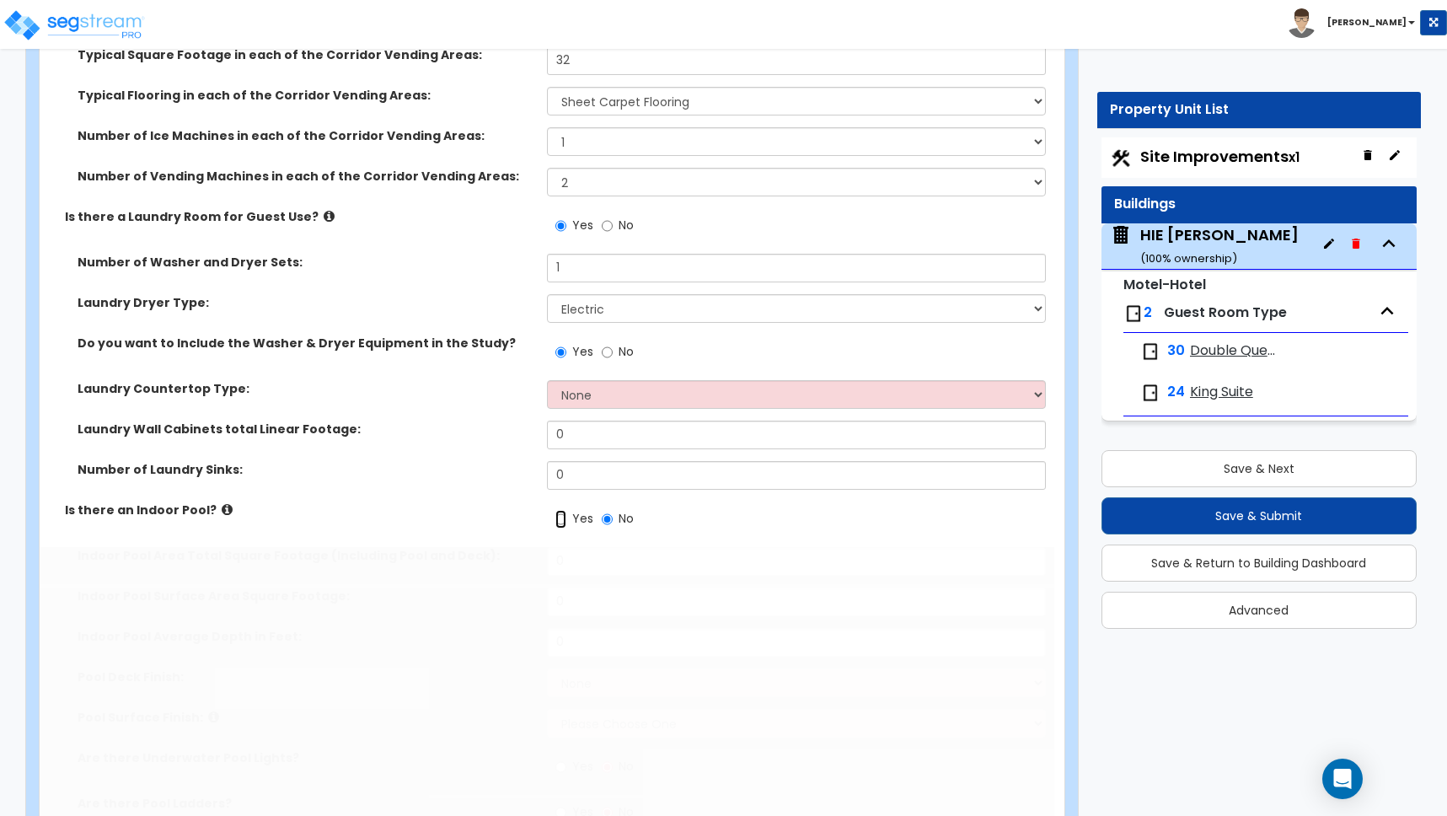
radio input "true"
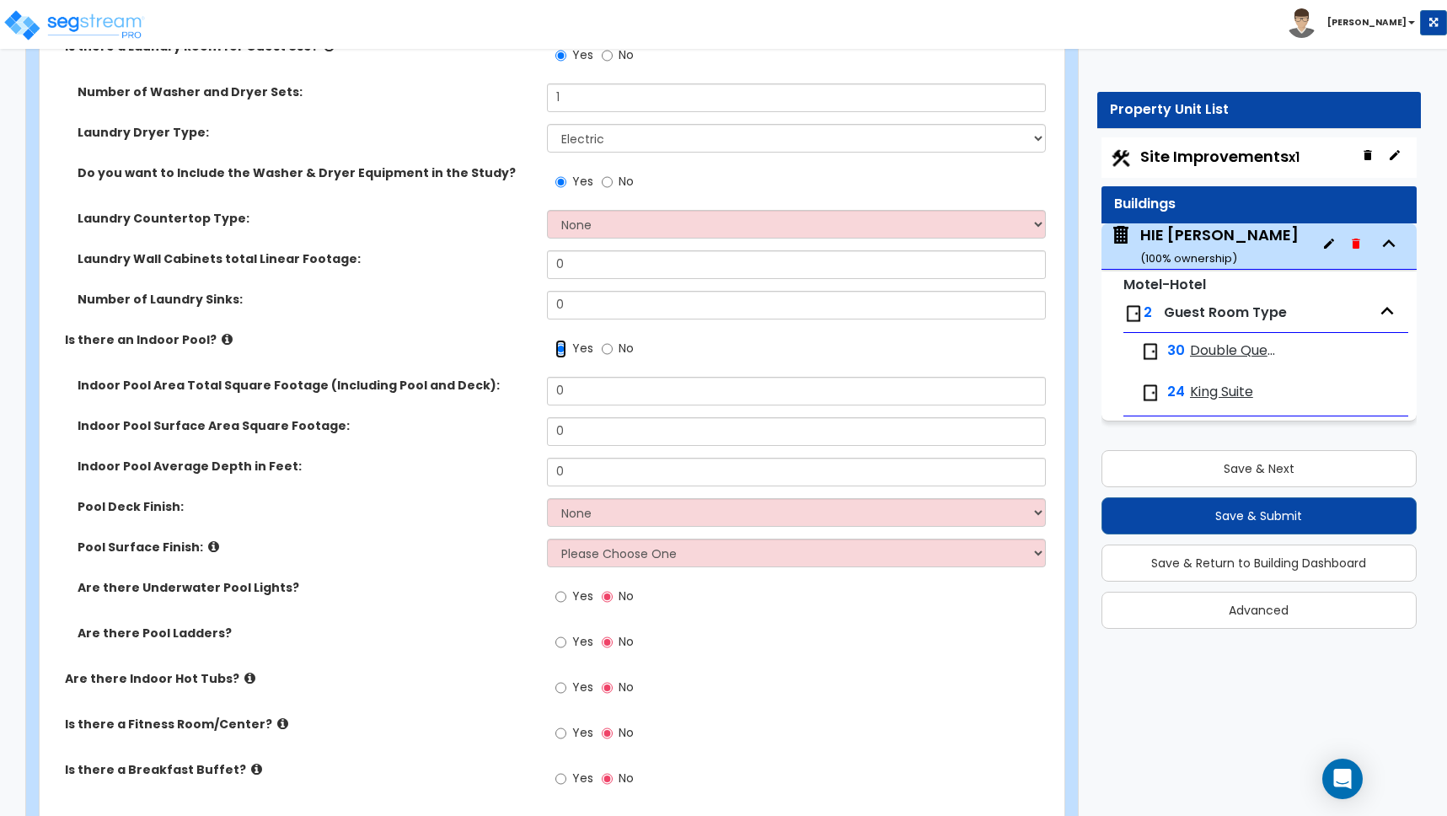
scroll to position [4298, 0]
drag, startPoint x: 574, startPoint y: 466, endPoint x: 529, endPoint y: 464, distance: 44.7
click at [529, 464] on div "Indoor Pool Average Depth in Feet: 0" at bounding box center [547, 477] width 1015 height 40
type input "3"
click at [524, 490] on div "Indoor Pool Average Depth in Feet: 3" at bounding box center [547, 477] width 1015 height 40
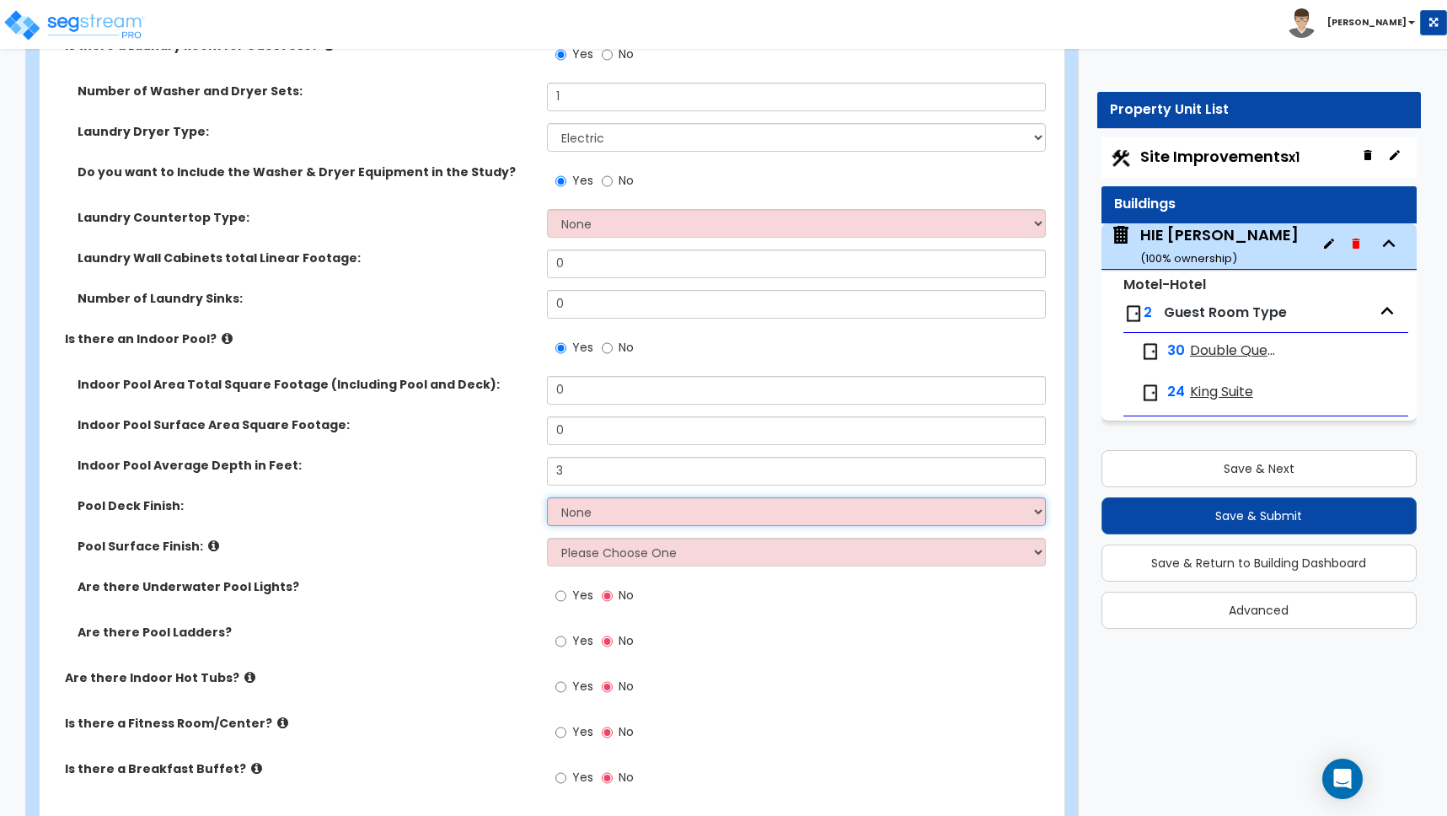
click at [587, 512] on select "None Tile Concrete" at bounding box center [796, 511] width 499 height 29
select select "1"
click at [547, 497] on select "None Tile Concrete" at bounding box center [796, 511] width 499 height 29
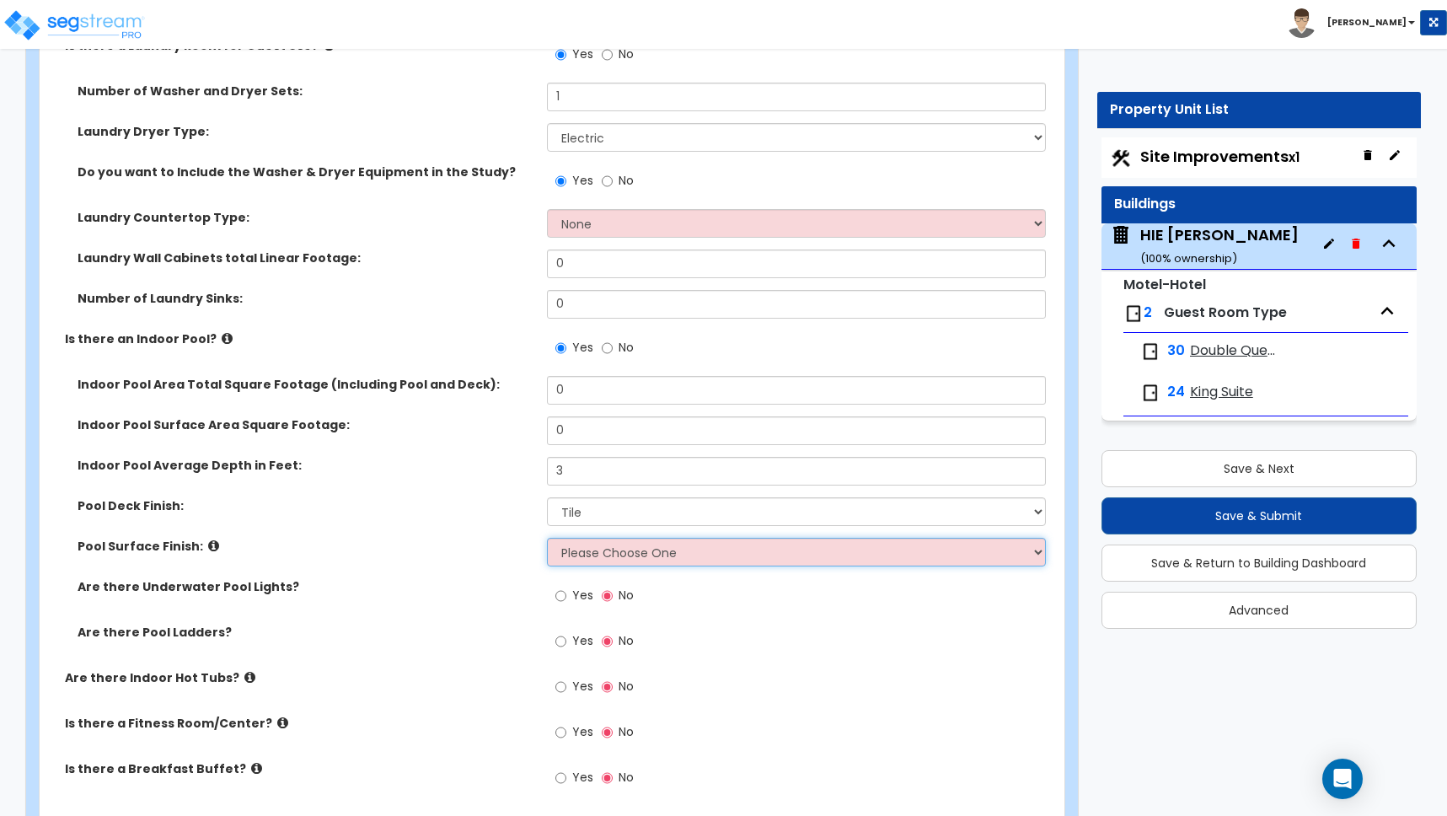
click at [575, 554] on select "Please Choose One Tile Plaster" at bounding box center [796, 552] width 499 height 29
select select "2"
click at [547, 538] on select "Please Choose One Tile Plaster" at bounding box center [796, 552] width 499 height 29
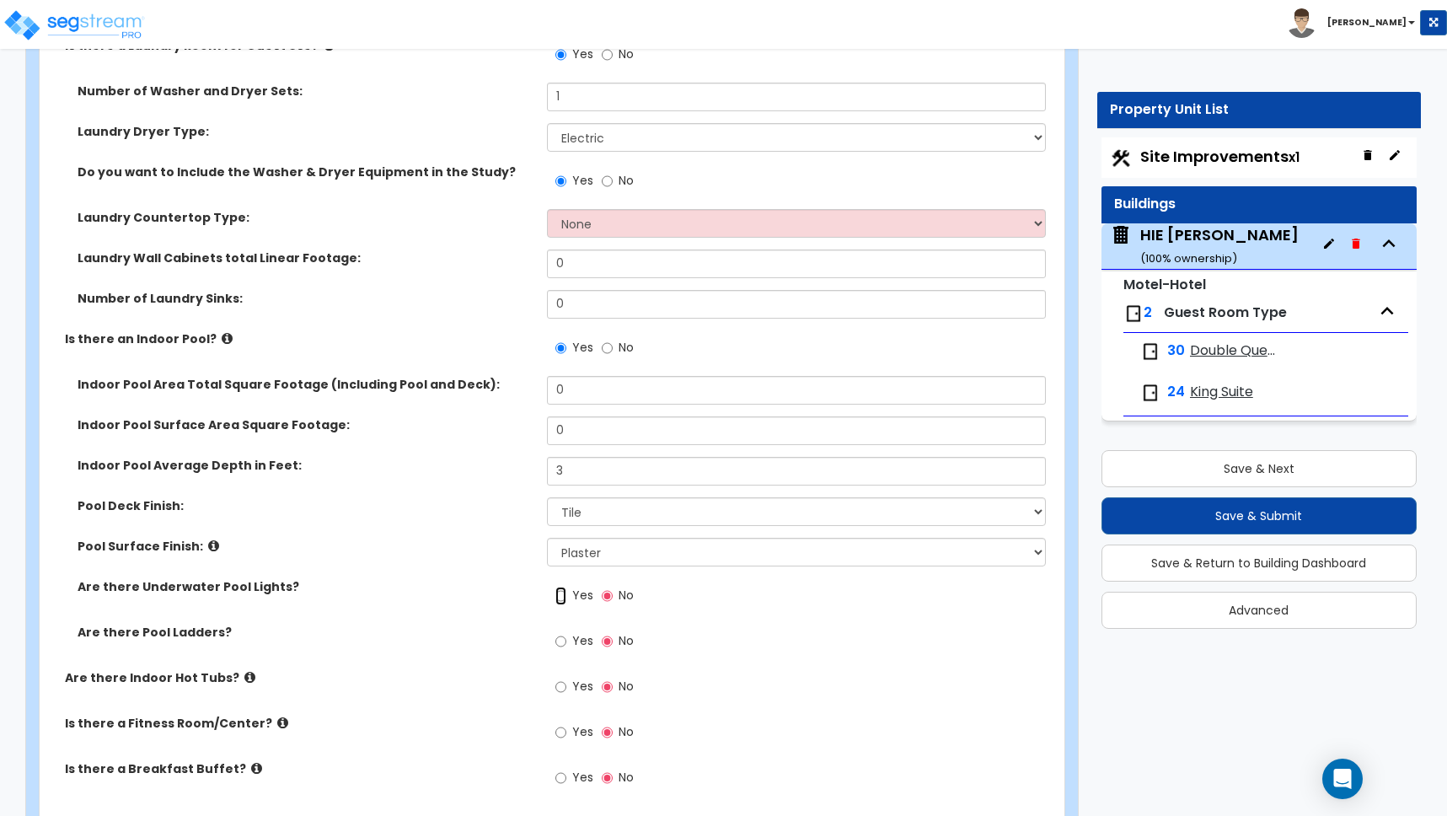
click at [560, 596] on input "Yes" at bounding box center [560, 596] width 11 height 19
radio input "true"
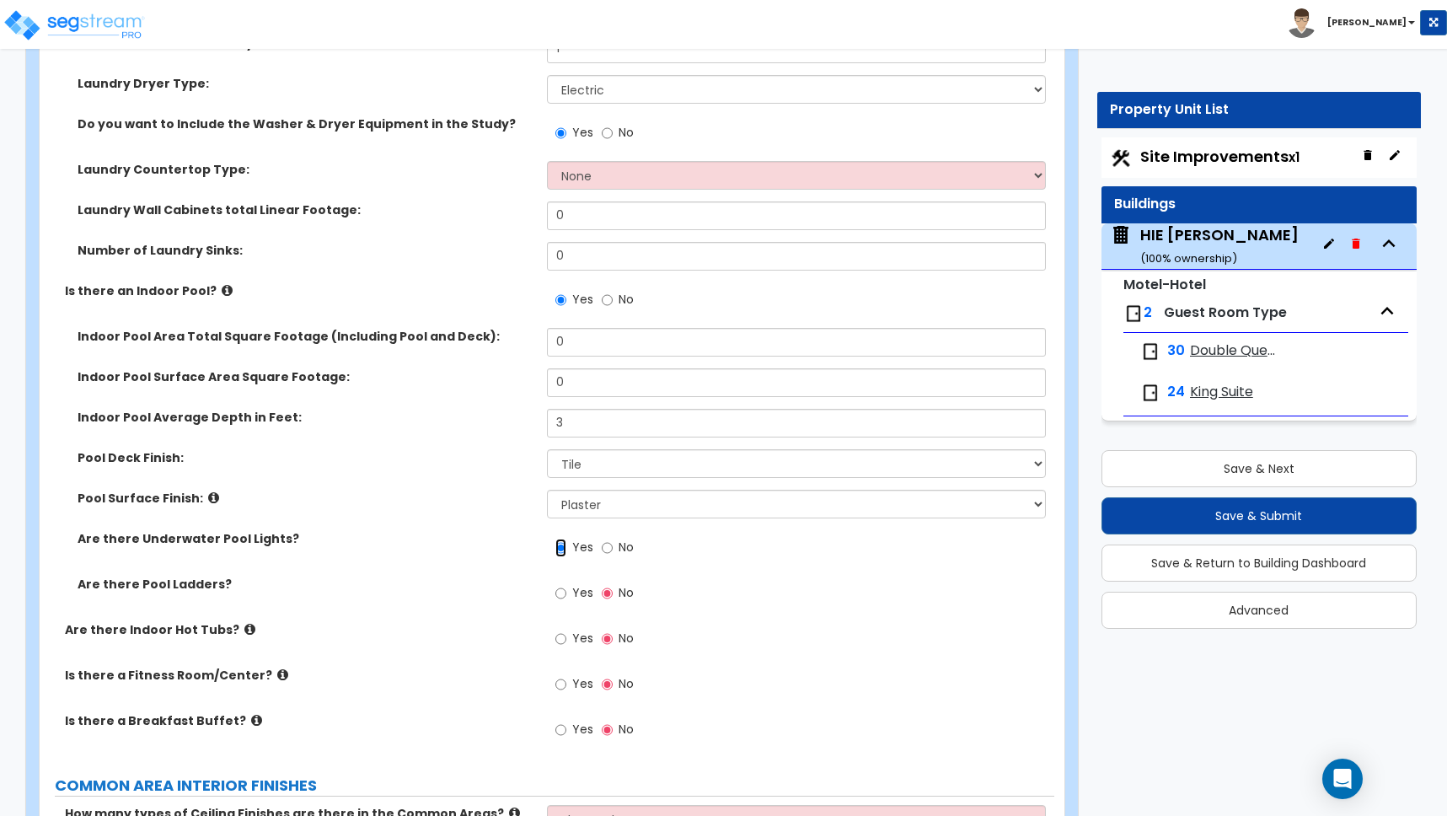
scroll to position [4379, 0]
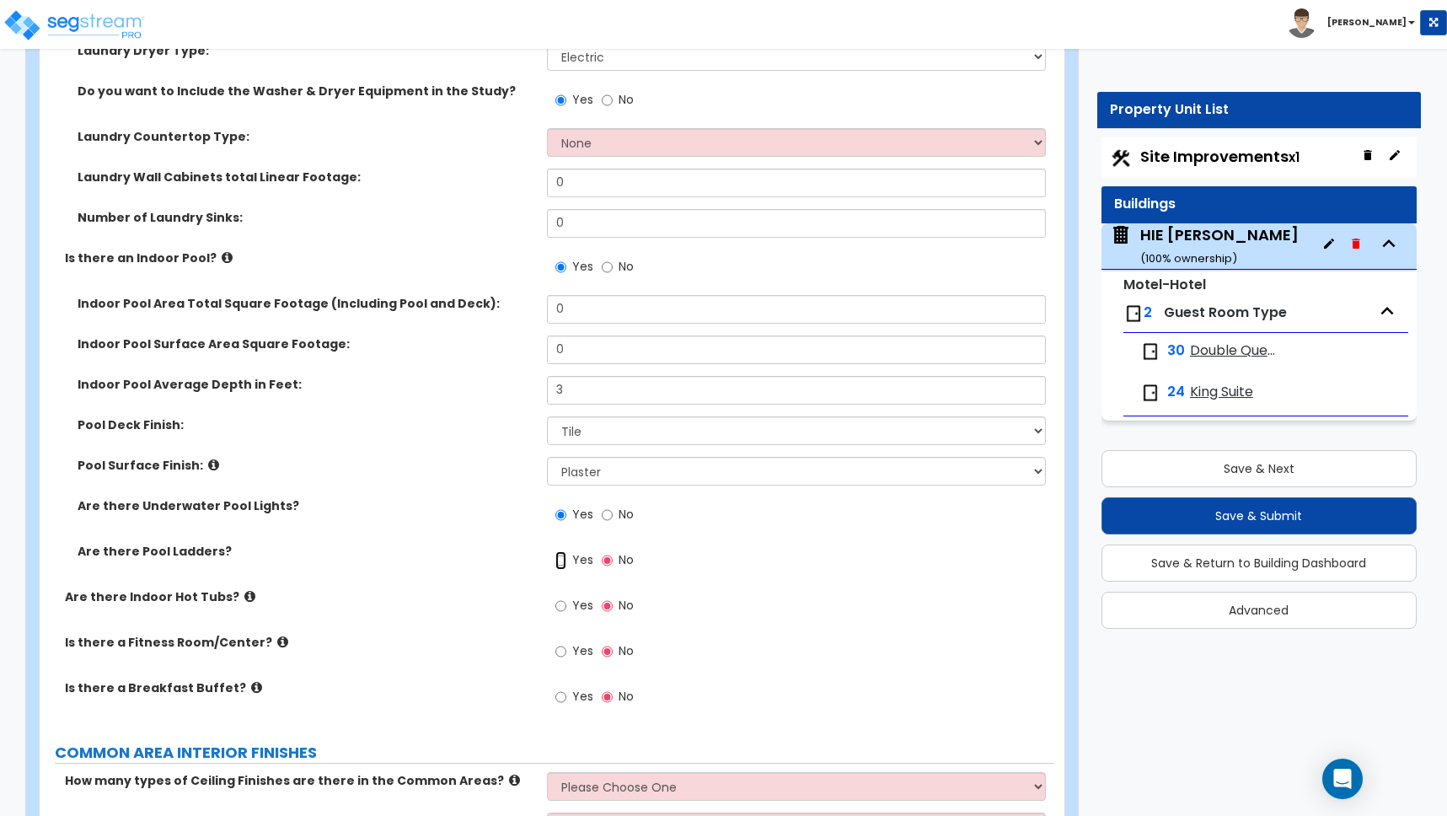
click at [558, 558] on input "Yes" at bounding box center [560, 560] width 11 height 19
radio input "true"
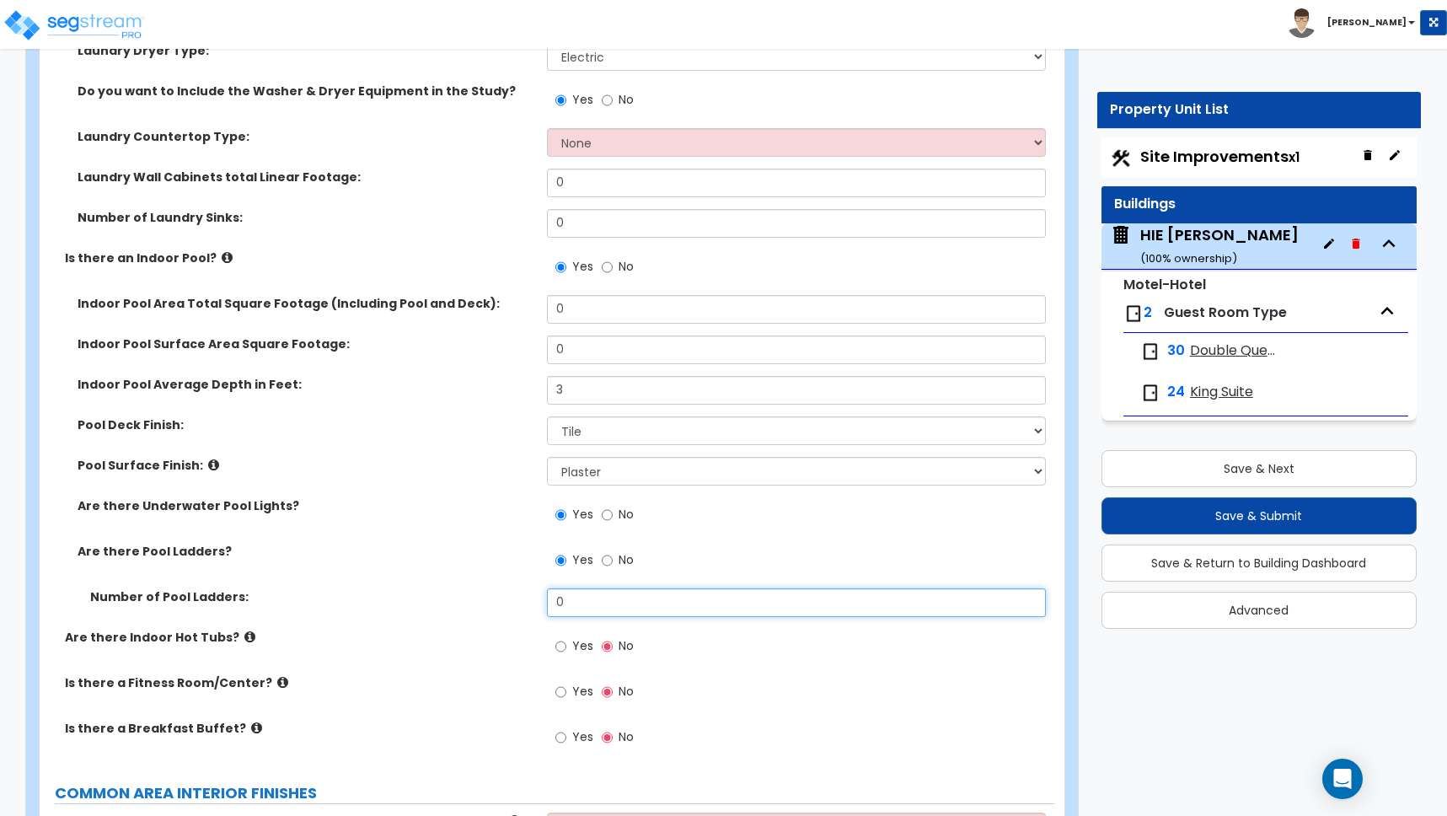
drag, startPoint x: 566, startPoint y: 604, endPoint x: 527, endPoint y: 609, distance: 39.1
click at [531, 604] on div "Number of Pool Ladders: 0" at bounding box center [547, 608] width 1015 height 40
type input "1"
click at [507, 603] on label "Number of Pool Ladders:" at bounding box center [312, 596] width 444 height 17
click at [559, 649] on input "Yes" at bounding box center [560, 646] width 11 height 19
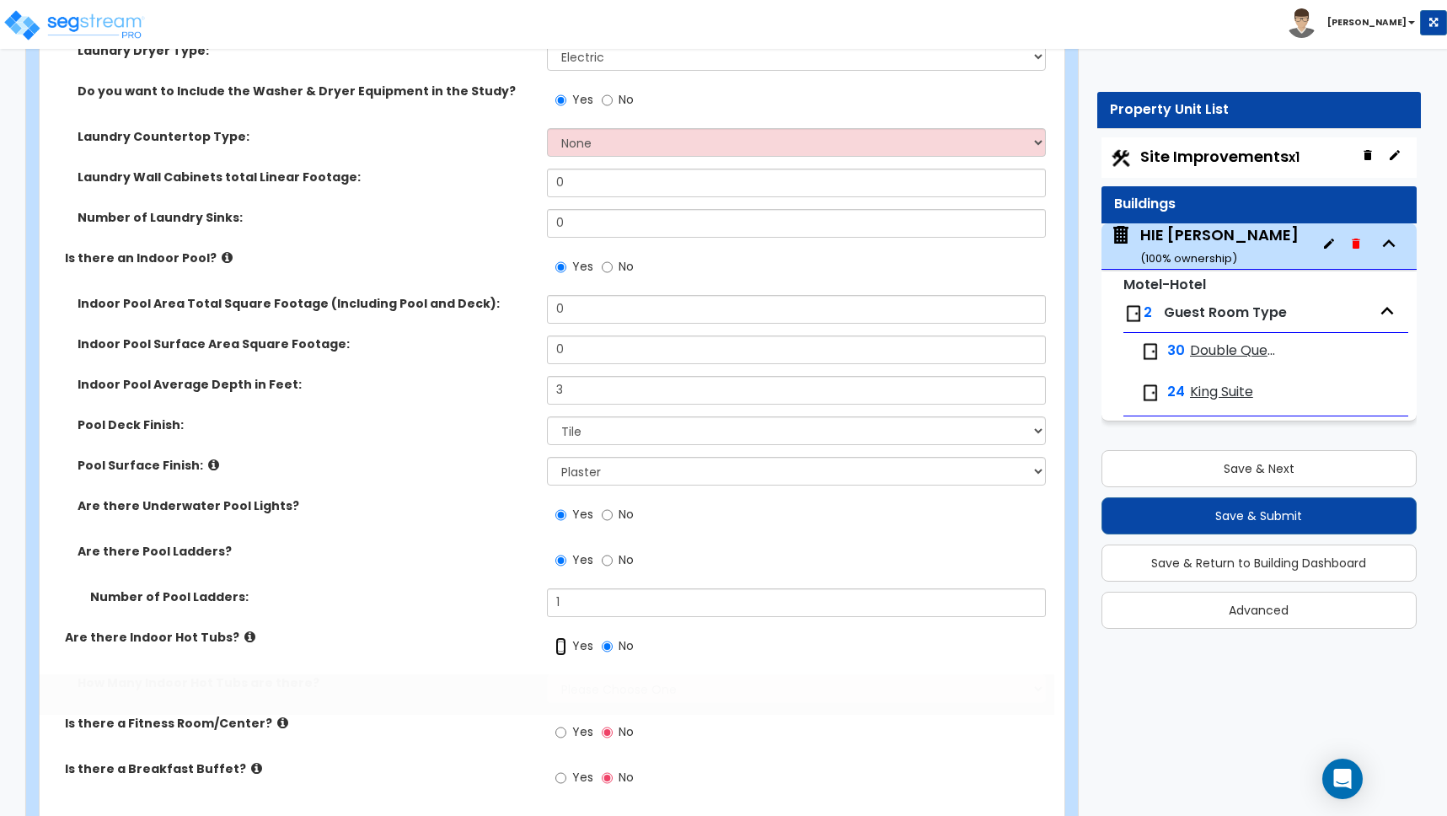
radio input "true"
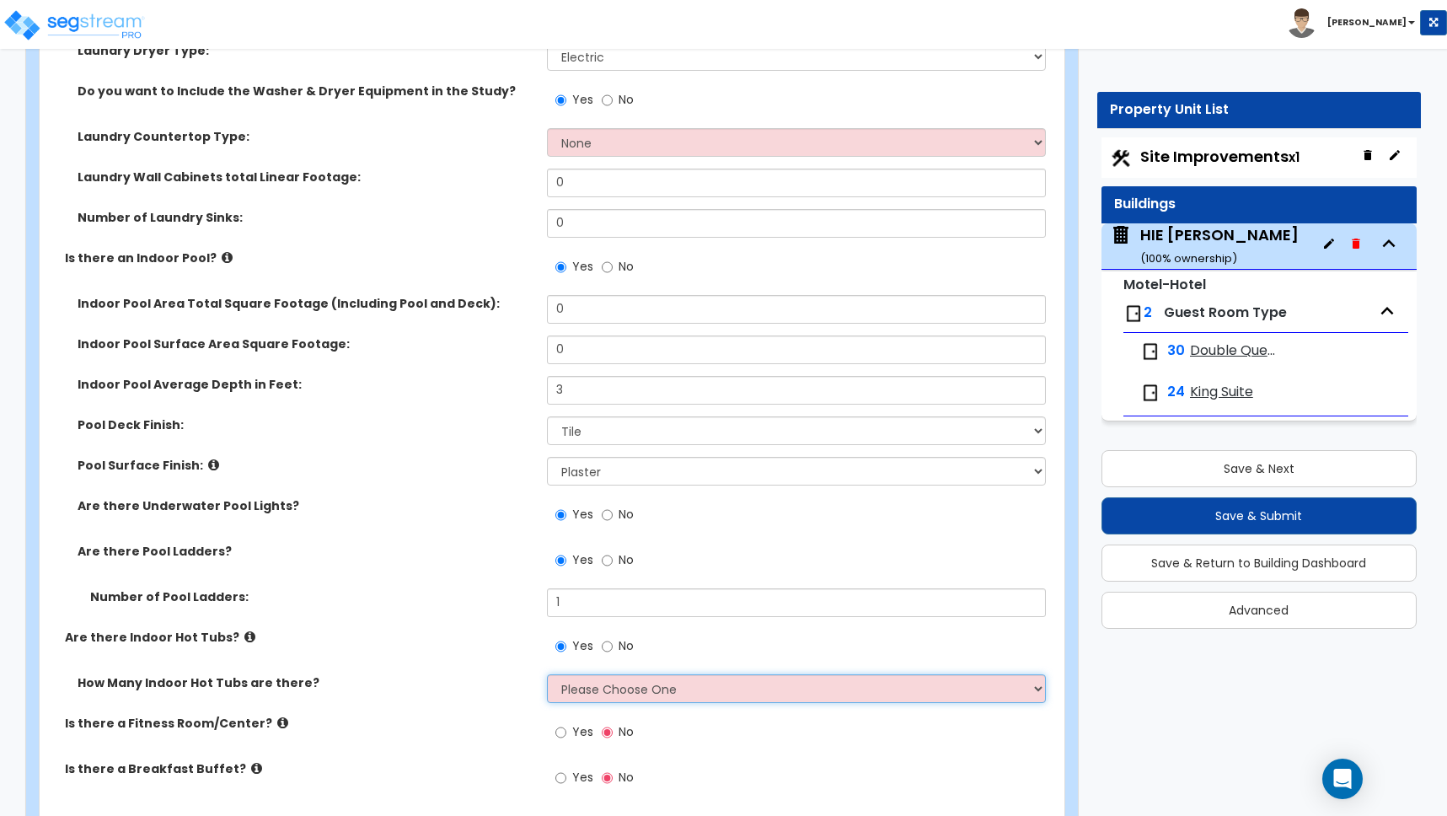
click at [584, 684] on select "Please Choose One 1 2 3 4" at bounding box center [796, 688] width 499 height 29
select select "1"
click at [547, 674] on select "Please Choose One 1 2 3 4" at bounding box center [796, 688] width 499 height 29
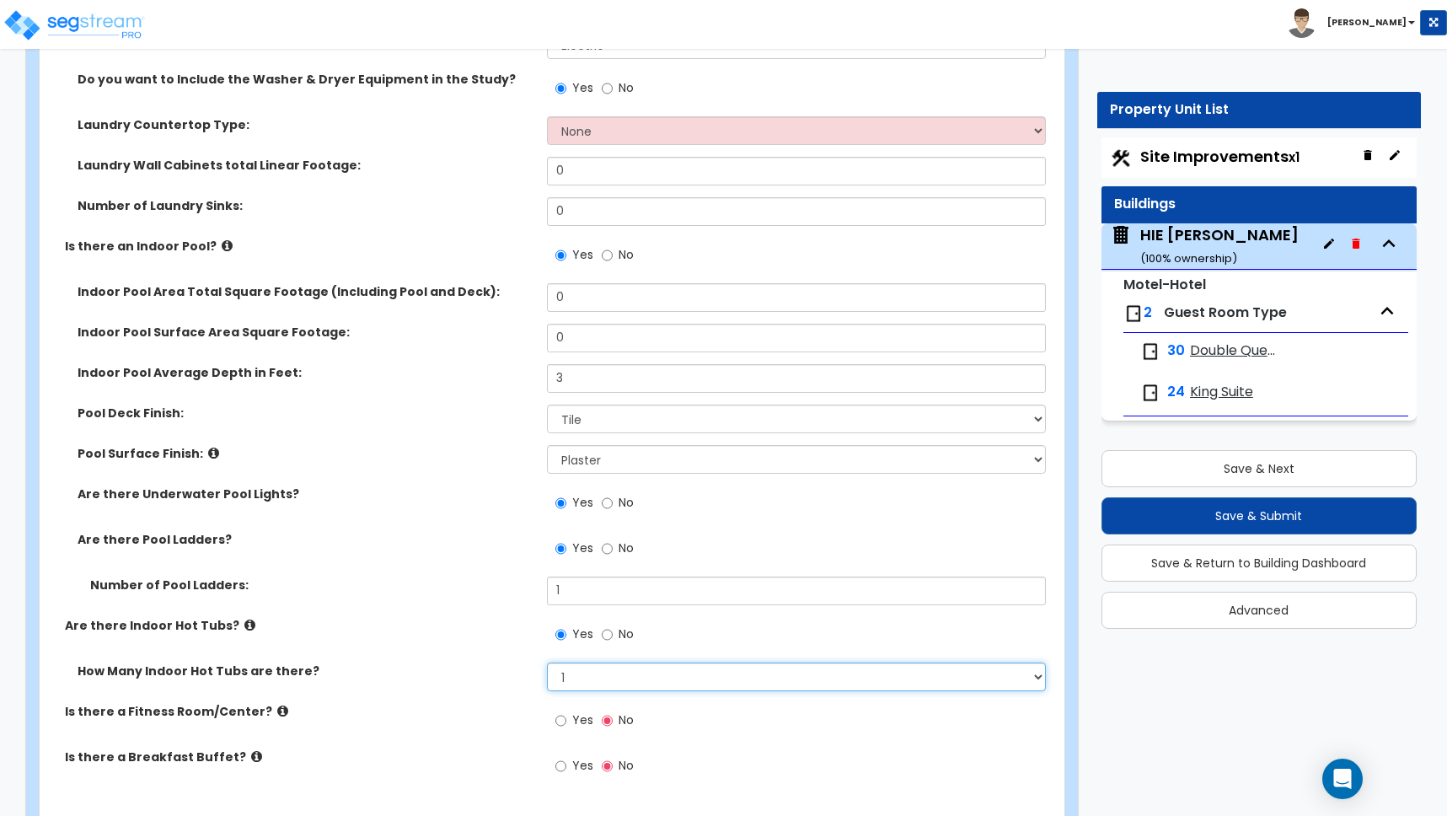
scroll to position [4407, 0]
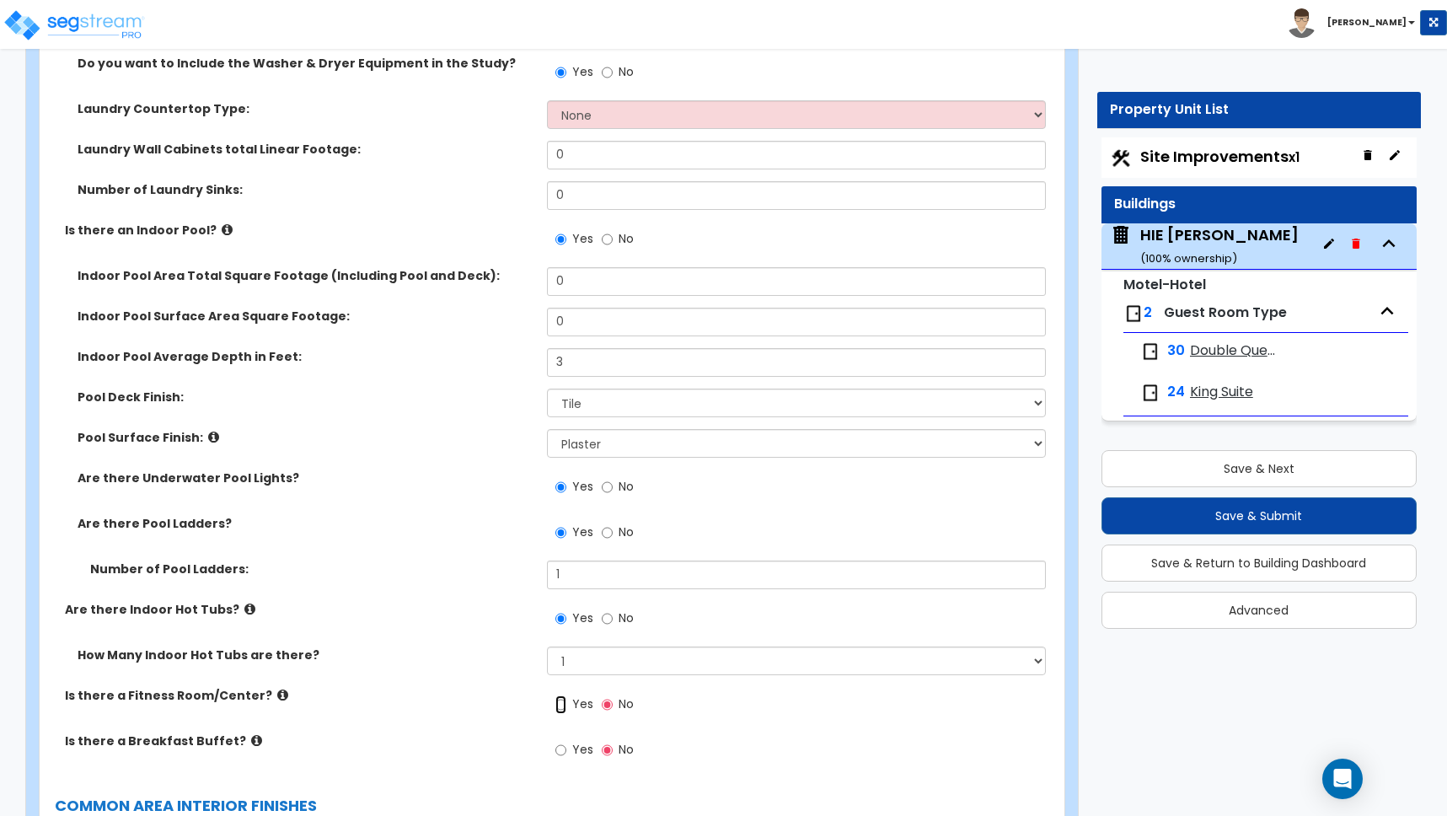
click at [561, 705] on input "Yes" at bounding box center [560, 704] width 11 height 19
radio input "true"
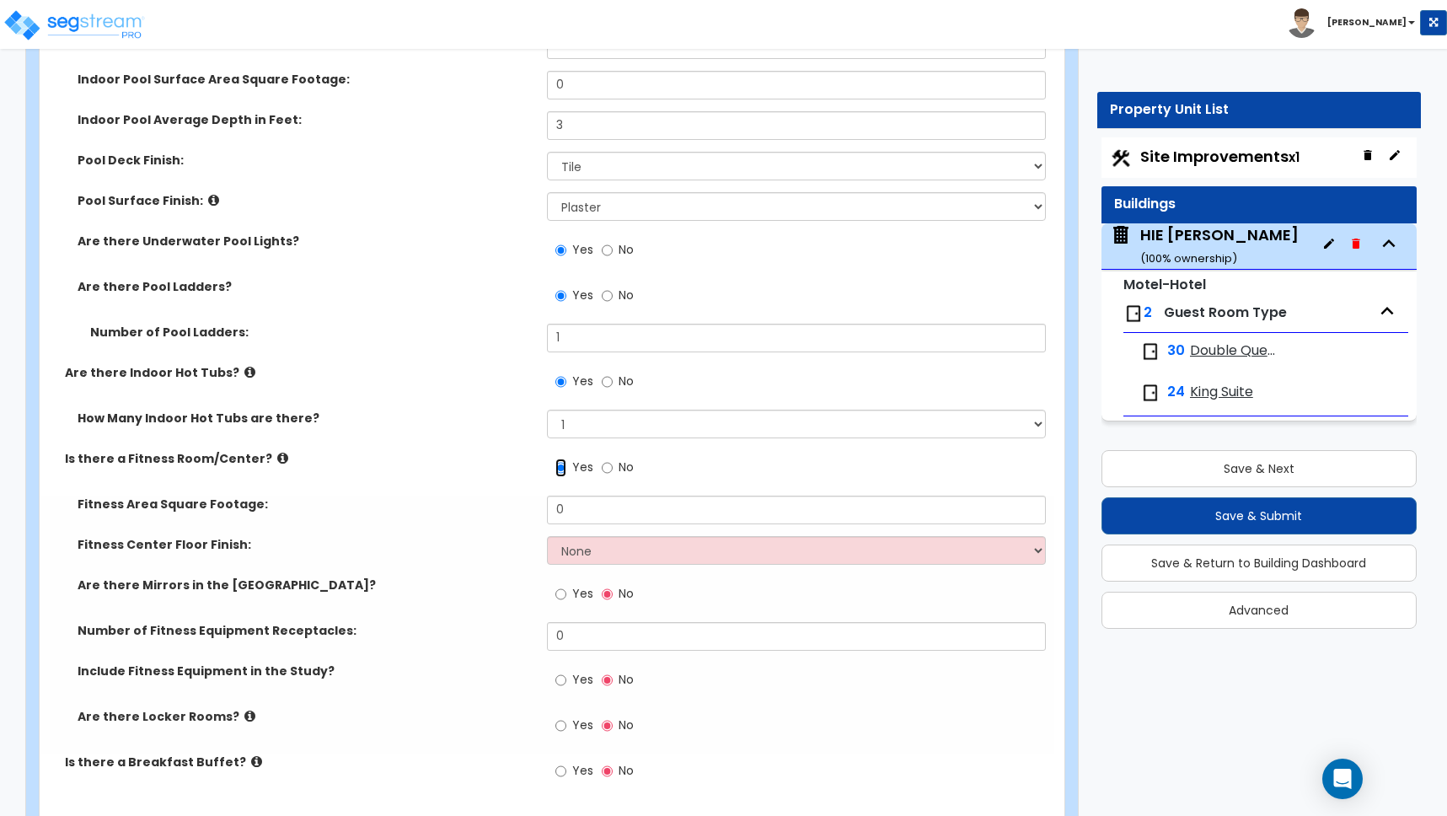
scroll to position [4652, 0]
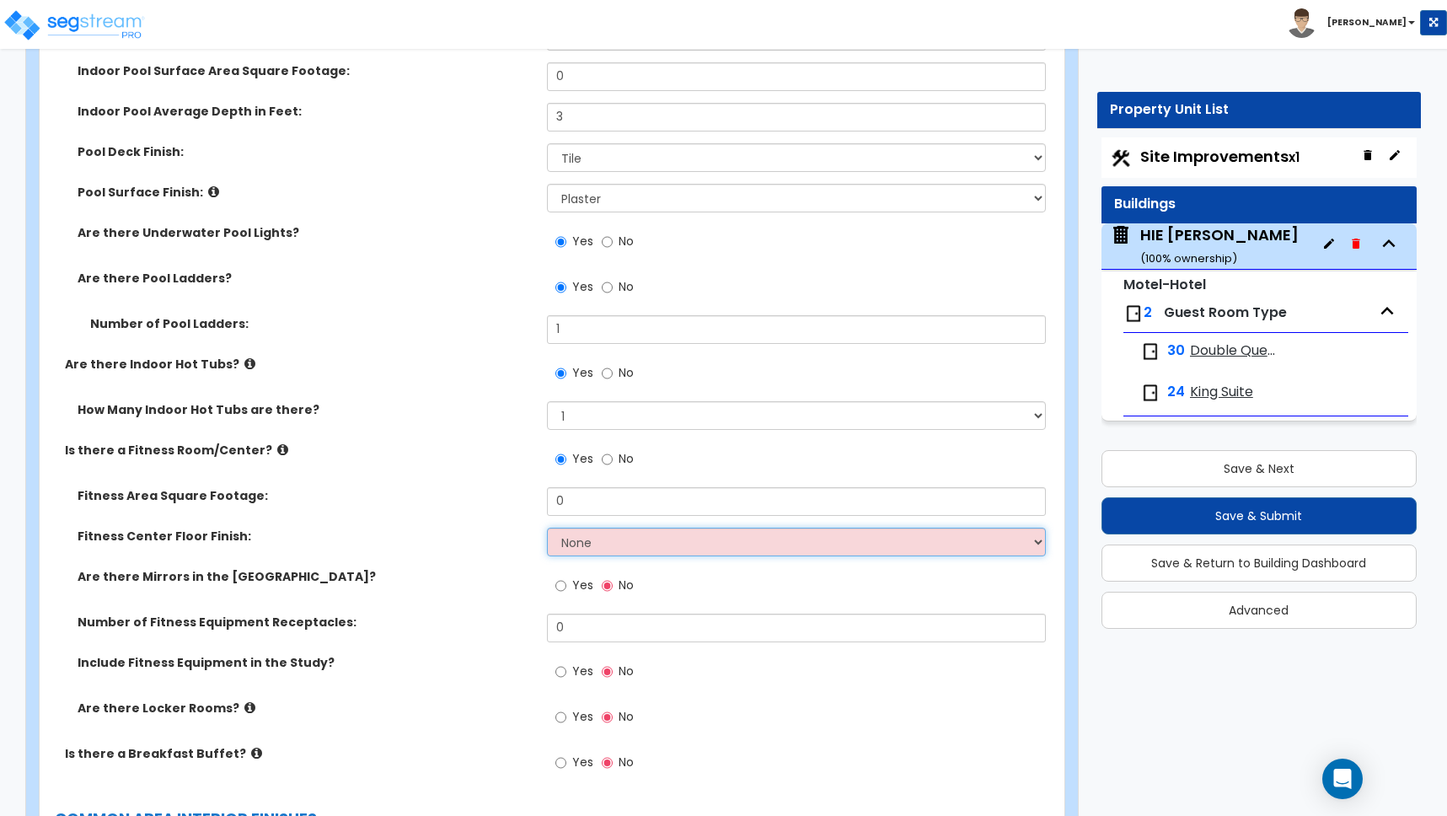
click at [589, 545] on select "None Tile Flooring Resilient Laminate Flooring VCT Flooring Sheet Carpet Floori…" at bounding box center [796, 542] width 499 height 29
select select "4"
click at [547, 528] on select "None Tile Flooring Resilient Laminate Flooring VCT Flooring Sheet Carpet Floori…" at bounding box center [796, 542] width 499 height 29
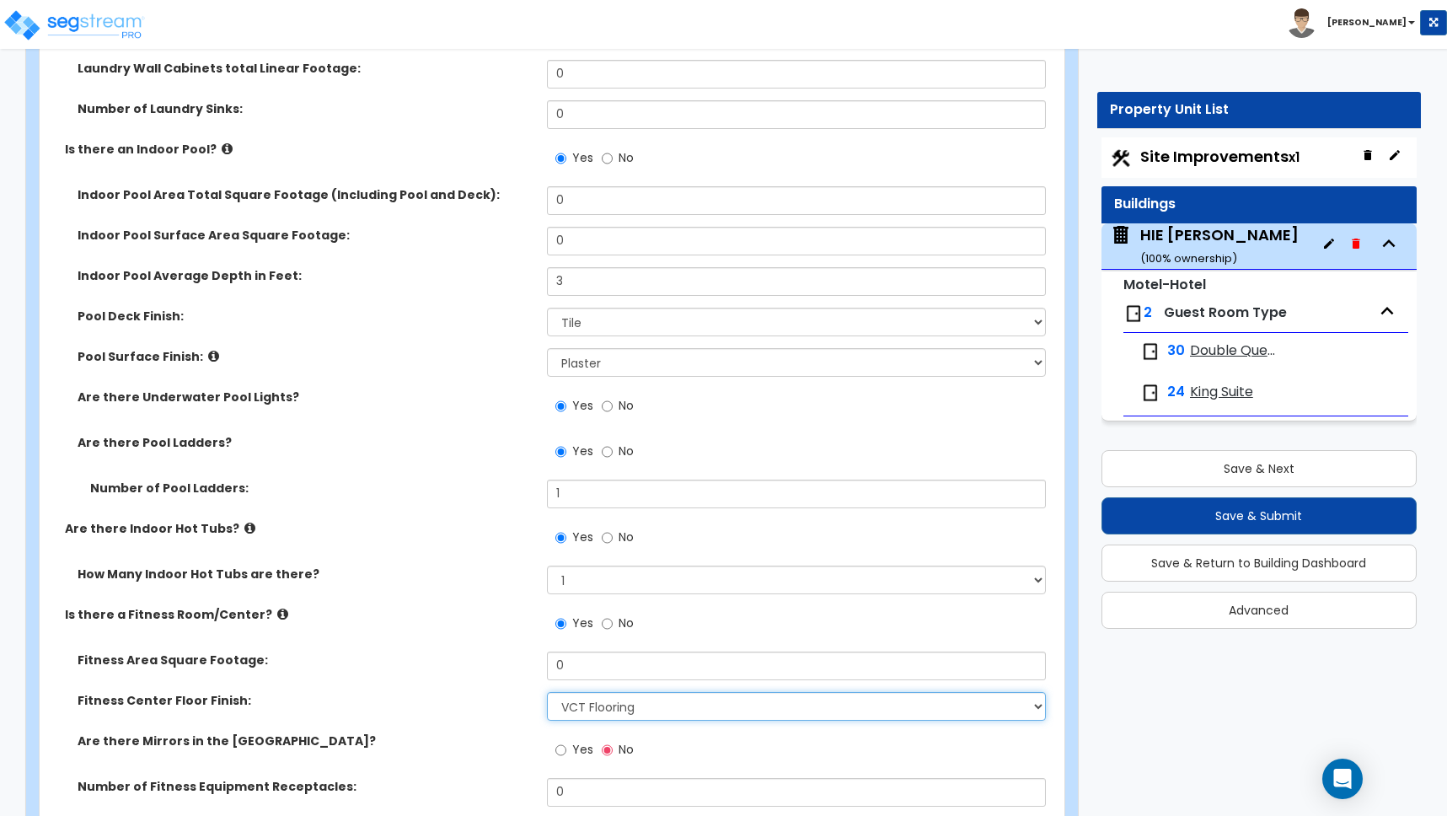
scroll to position [4361, 0]
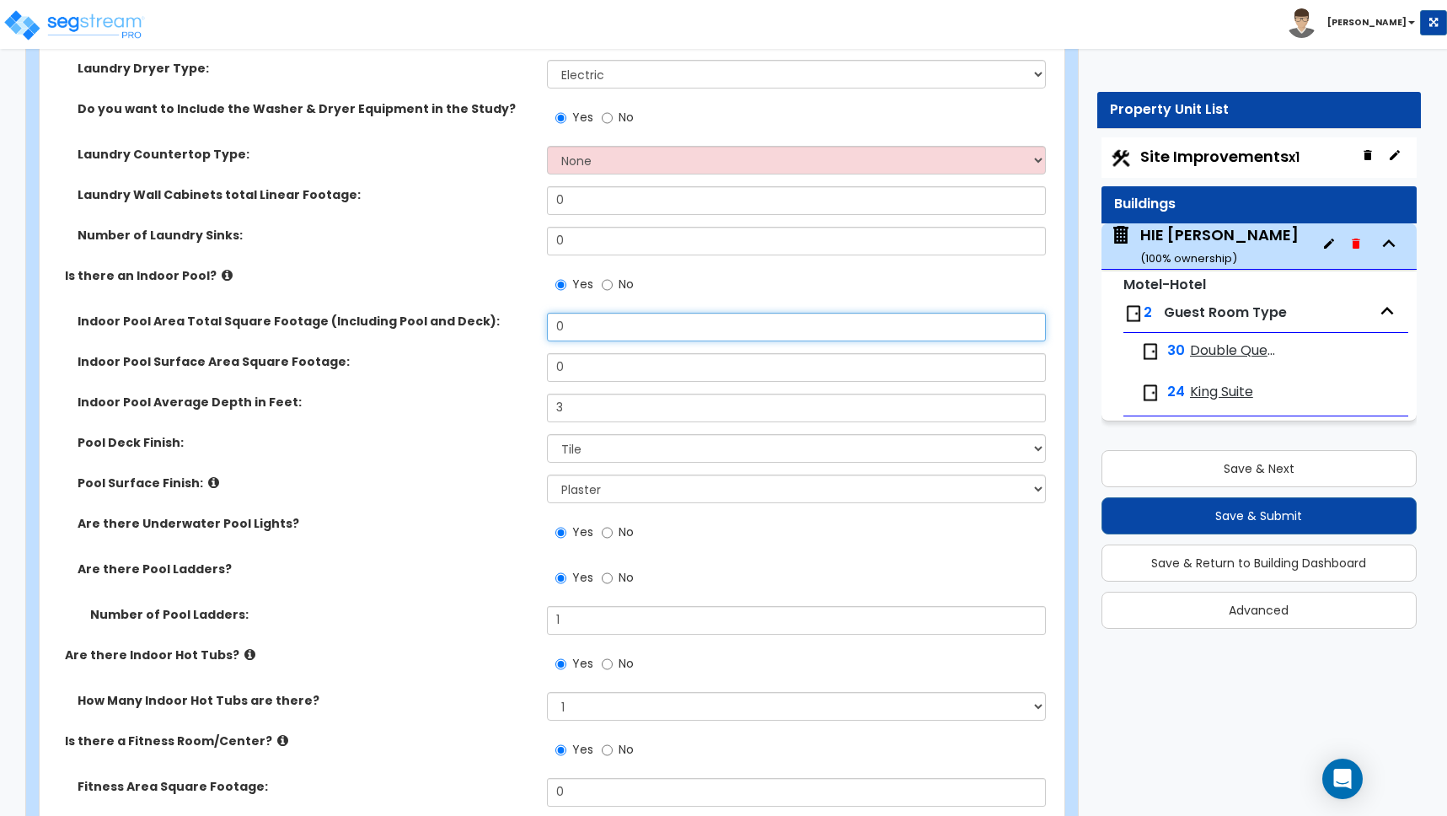
click at [569, 329] on input "0" at bounding box center [796, 327] width 499 height 29
drag, startPoint x: 571, startPoint y: 329, endPoint x: 491, endPoint y: 319, distance: 80.6
click at [491, 319] on div "Indoor Pool Area Total Square Footage (Including Pool and Deck): 0" at bounding box center [547, 333] width 1015 height 40
type input "3,060"
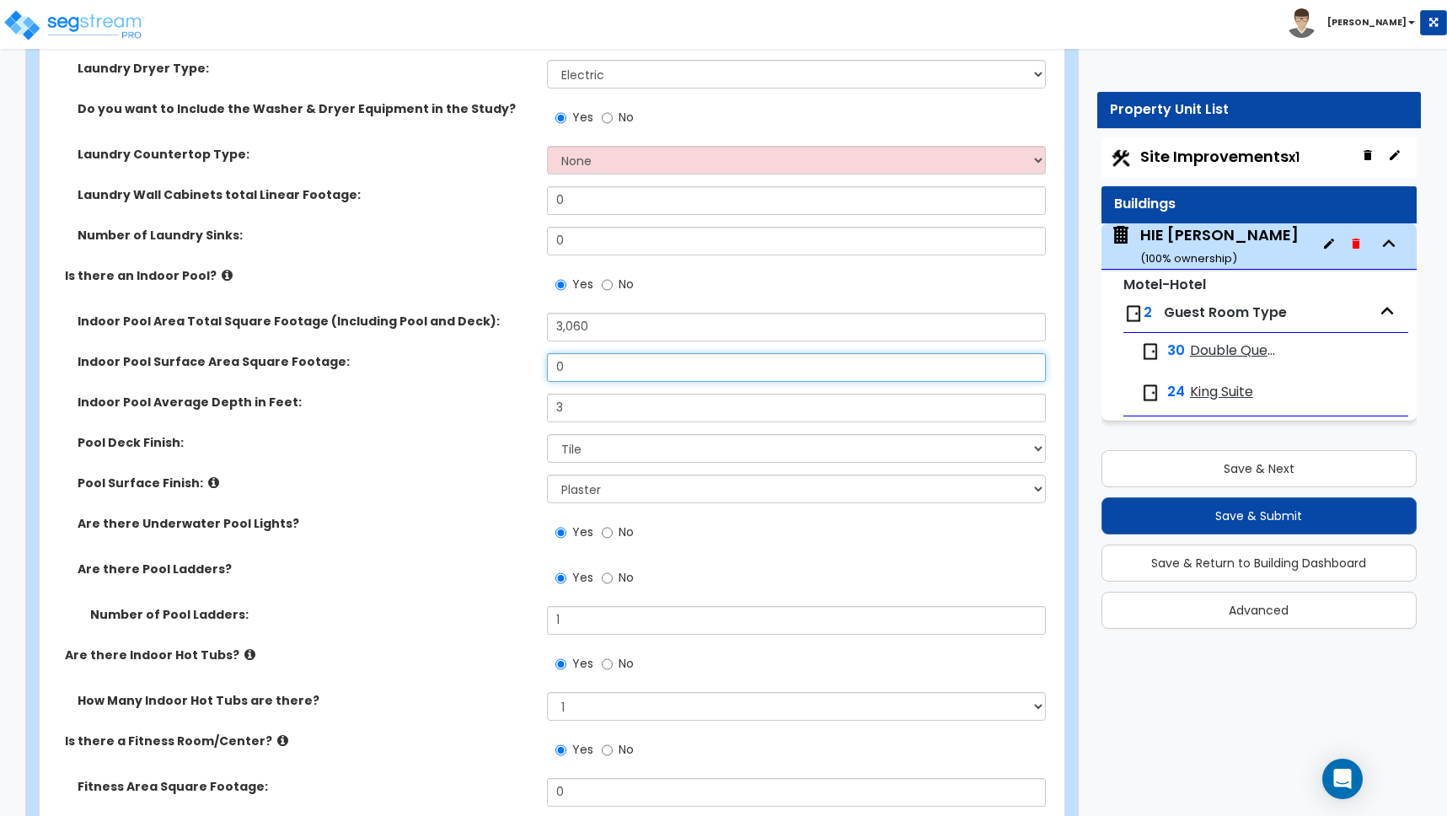
drag, startPoint x: 563, startPoint y: 369, endPoint x: 488, endPoint y: 362, distance: 75.4
click at [488, 362] on div "Indoor Pool Surface Area Square Footage: 0" at bounding box center [547, 373] width 1015 height 40
type input "840"
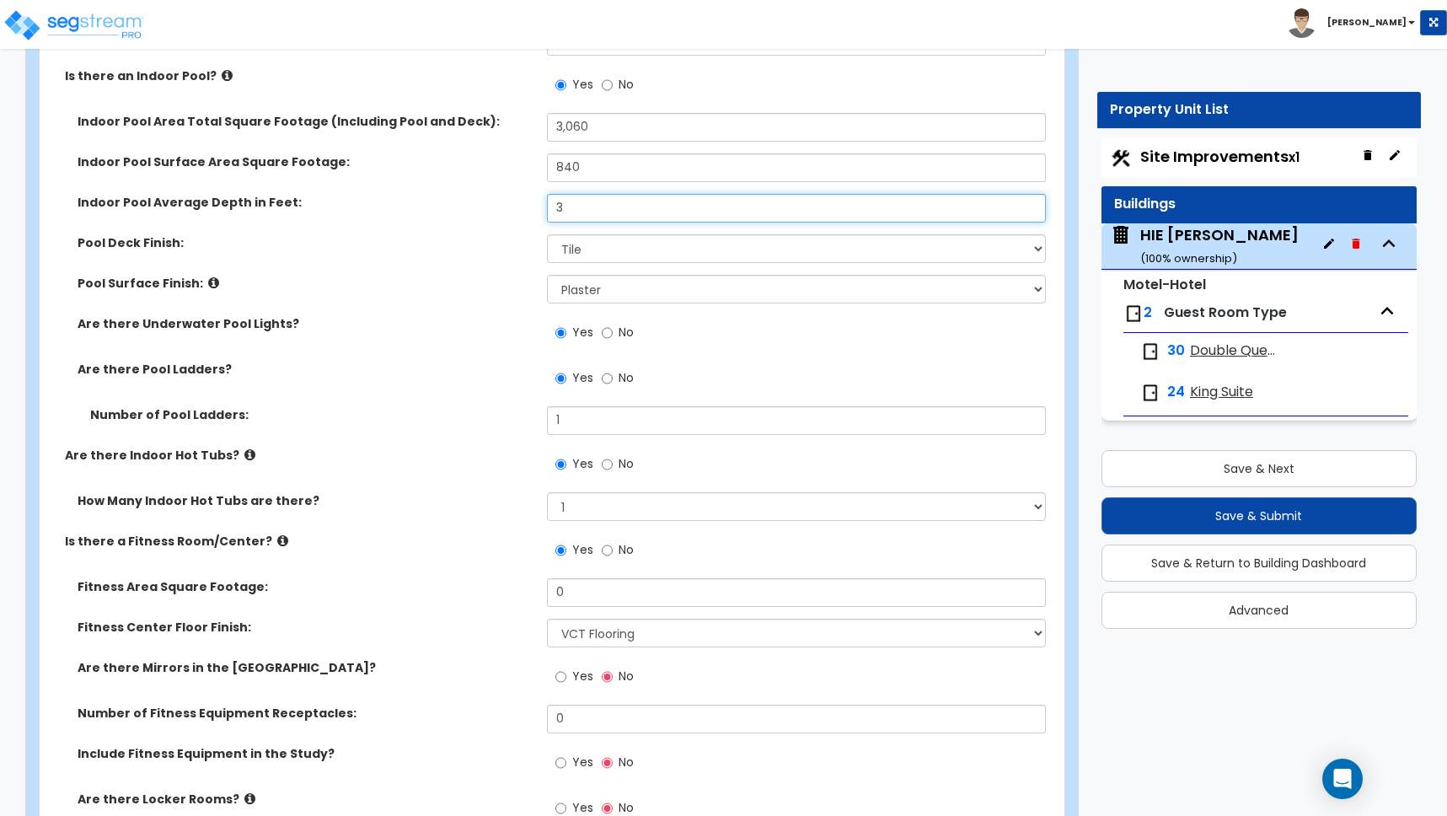
scroll to position [4584, 0]
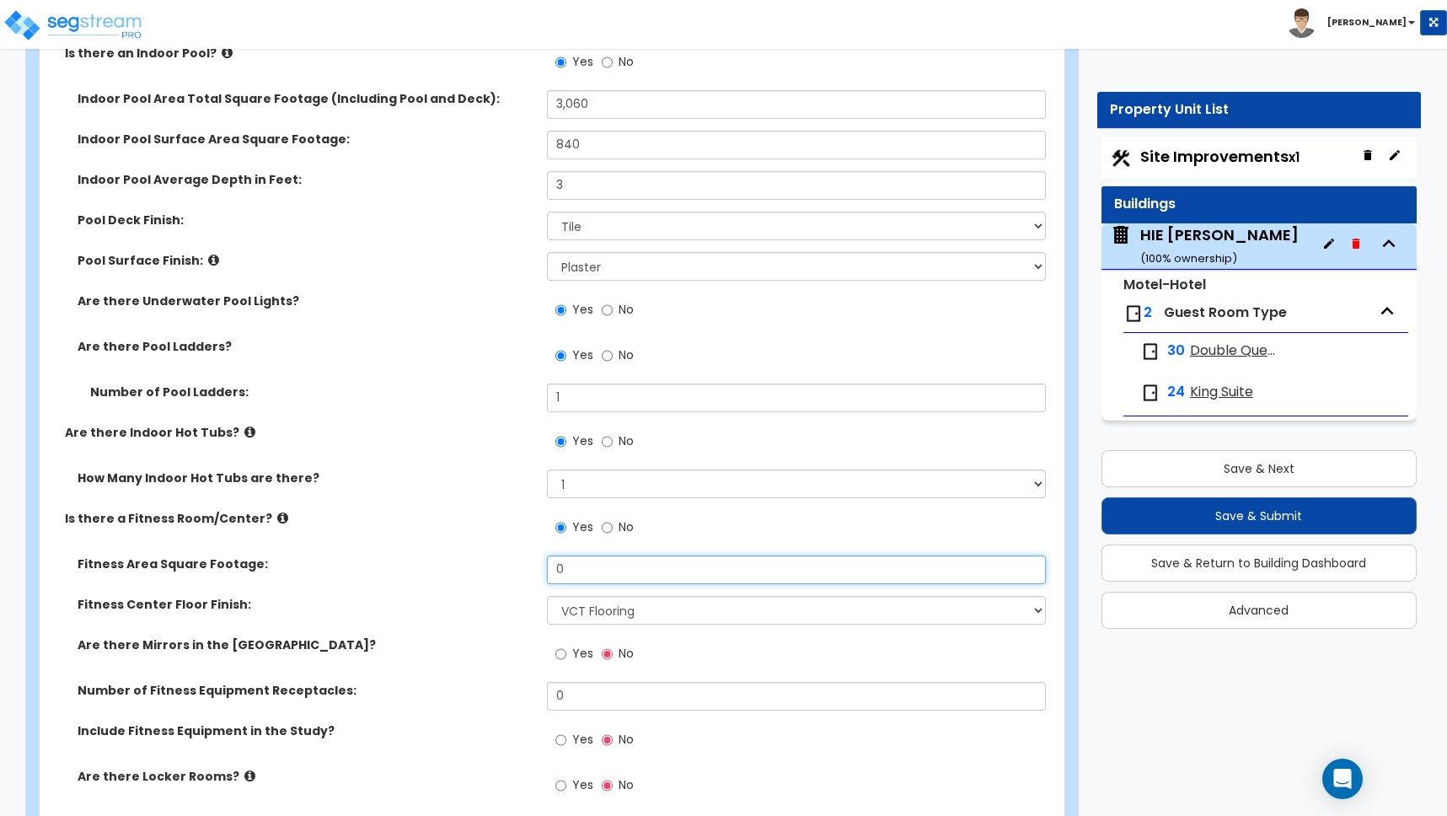
drag, startPoint x: 577, startPoint y: 566, endPoint x: 477, endPoint y: 558, distance: 100.6
click at [477, 558] on div "Fitness Area Square Footage: 0" at bounding box center [547, 575] width 1015 height 40
type input "378"
click at [562, 652] on input "Yes" at bounding box center [560, 654] width 11 height 19
radio input "true"
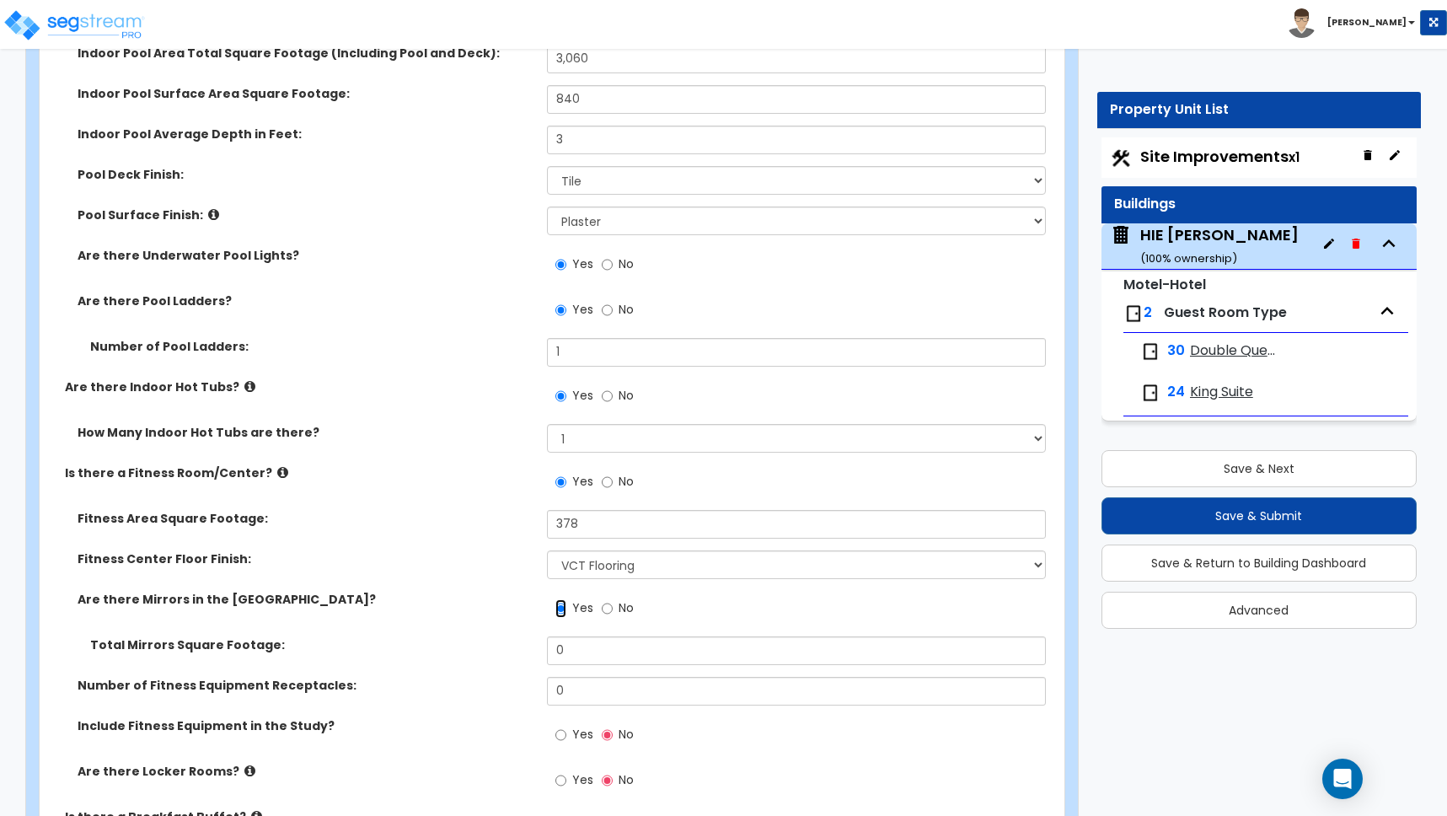
scroll to position [4682, 0]
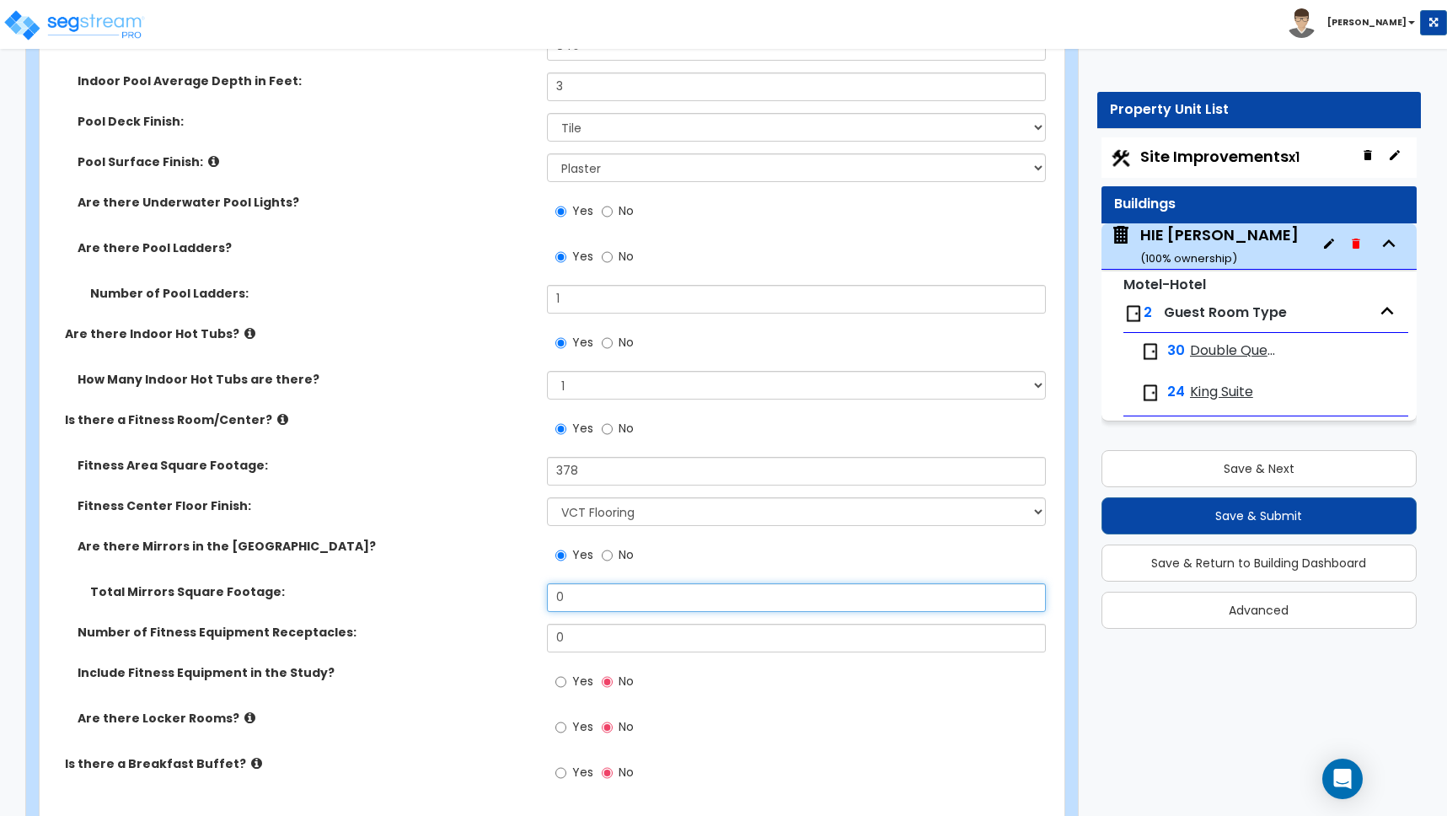
drag, startPoint x: 593, startPoint y: 601, endPoint x: 507, endPoint y: 596, distance: 87.0
click at [507, 596] on div "Total Mirrors Square Footage: 0" at bounding box center [547, 603] width 1015 height 40
type input "63"
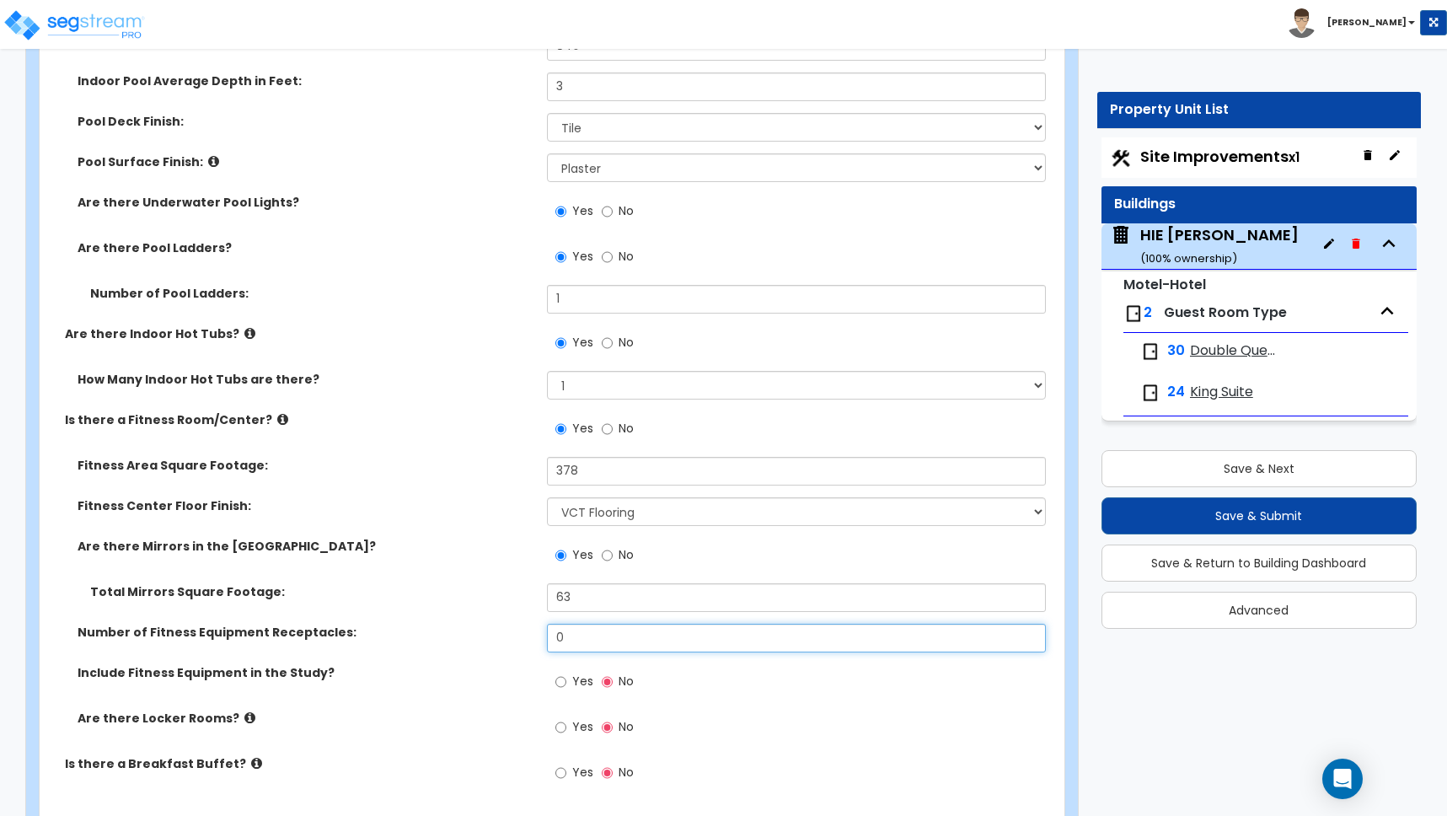
drag, startPoint x: 567, startPoint y: 636, endPoint x: 475, endPoint y: 630, distance: 92.1
click at [476, 630] on div "Number of Fitness Equipment Receptacles: 0" at bounding box center [547, 644] width 1015 height 40
type input "3"
click at [469, 671] on label "Include Fitness Equipment in the Study?" at bounding box center [306, 672] width 457 height 17
click at [561, 684] on input "Yes" at bounding box center [560, 682] width 11 height 19
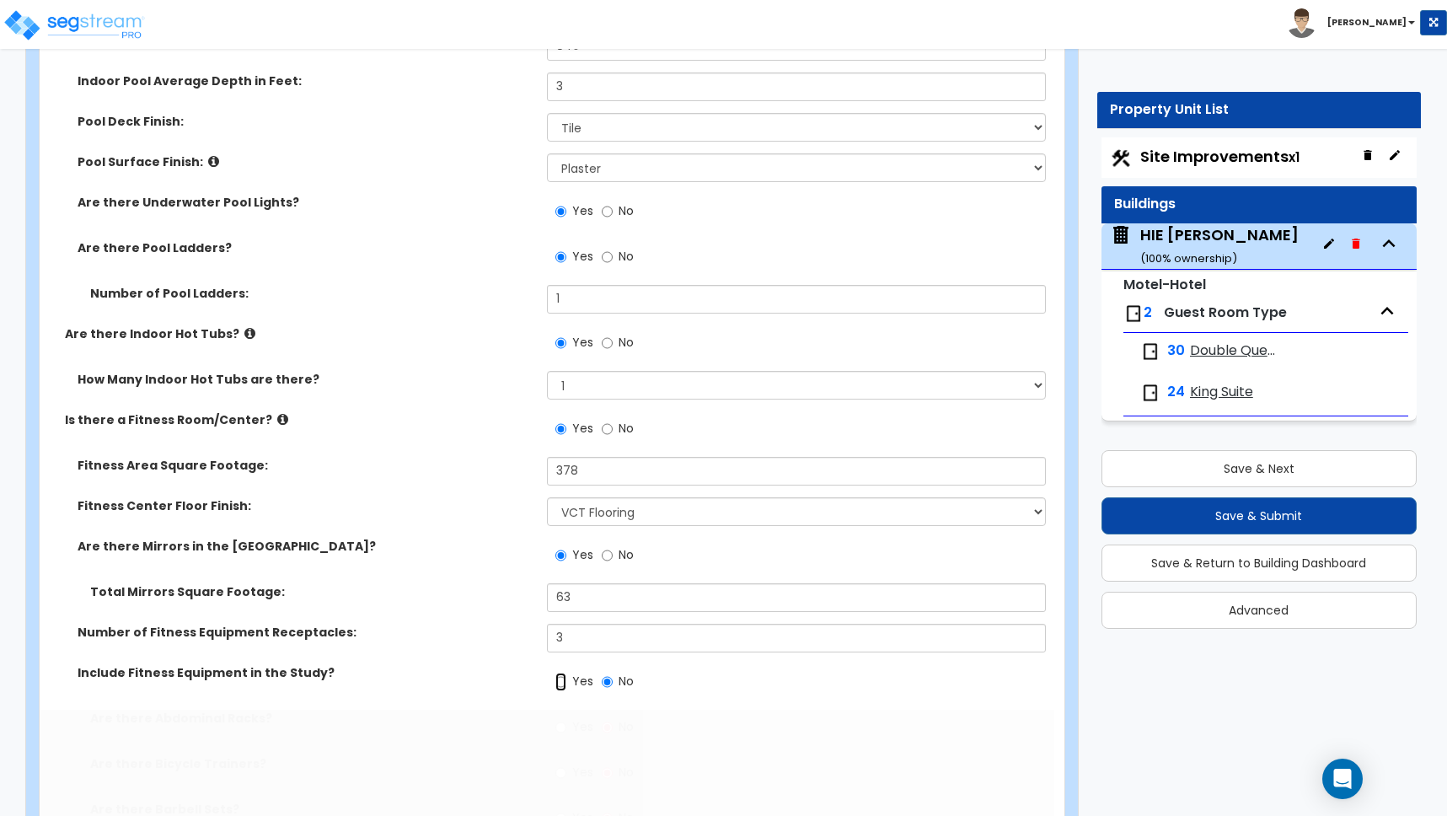
radio input "true"
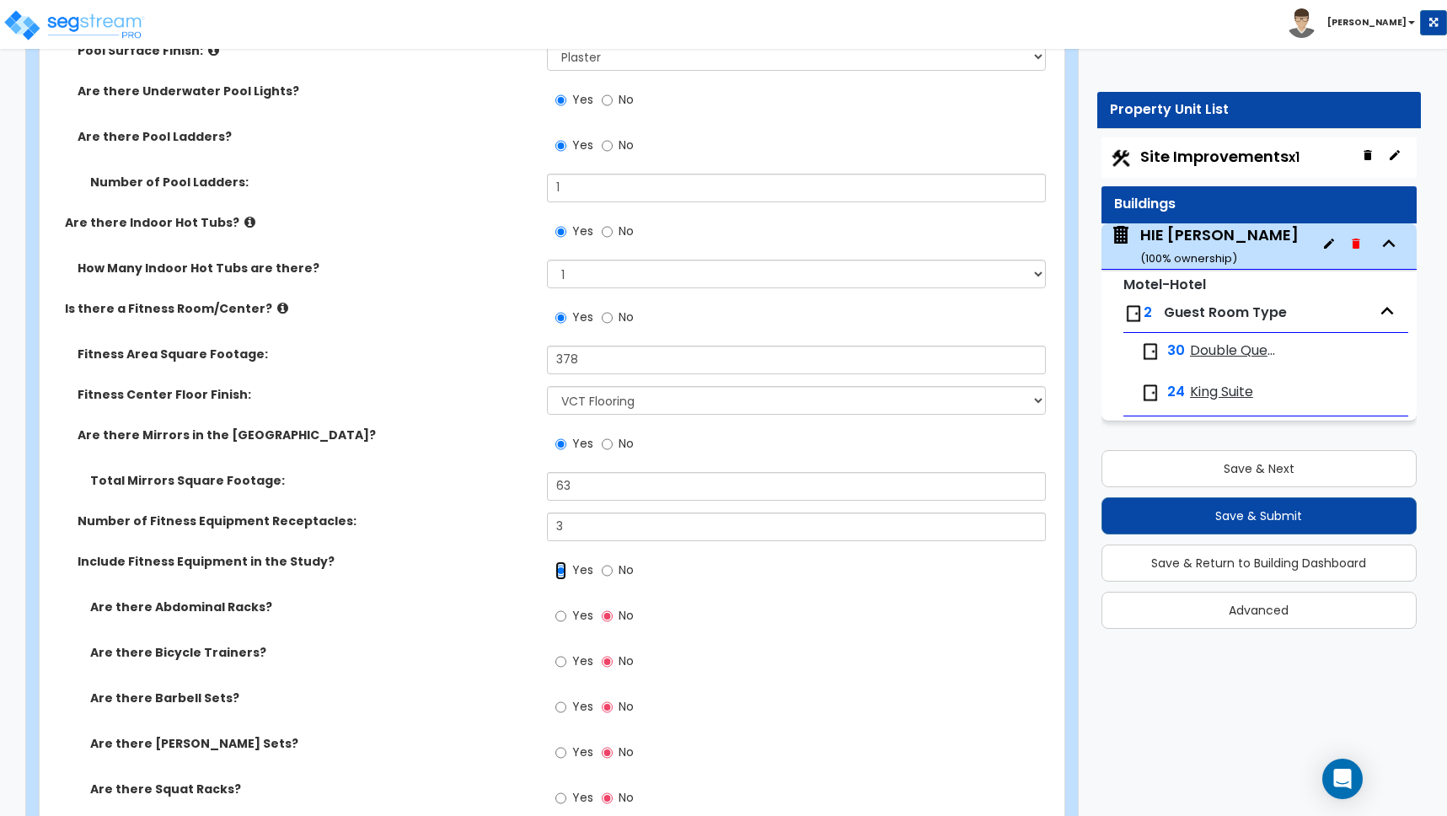
scroll to position [4797, 0]
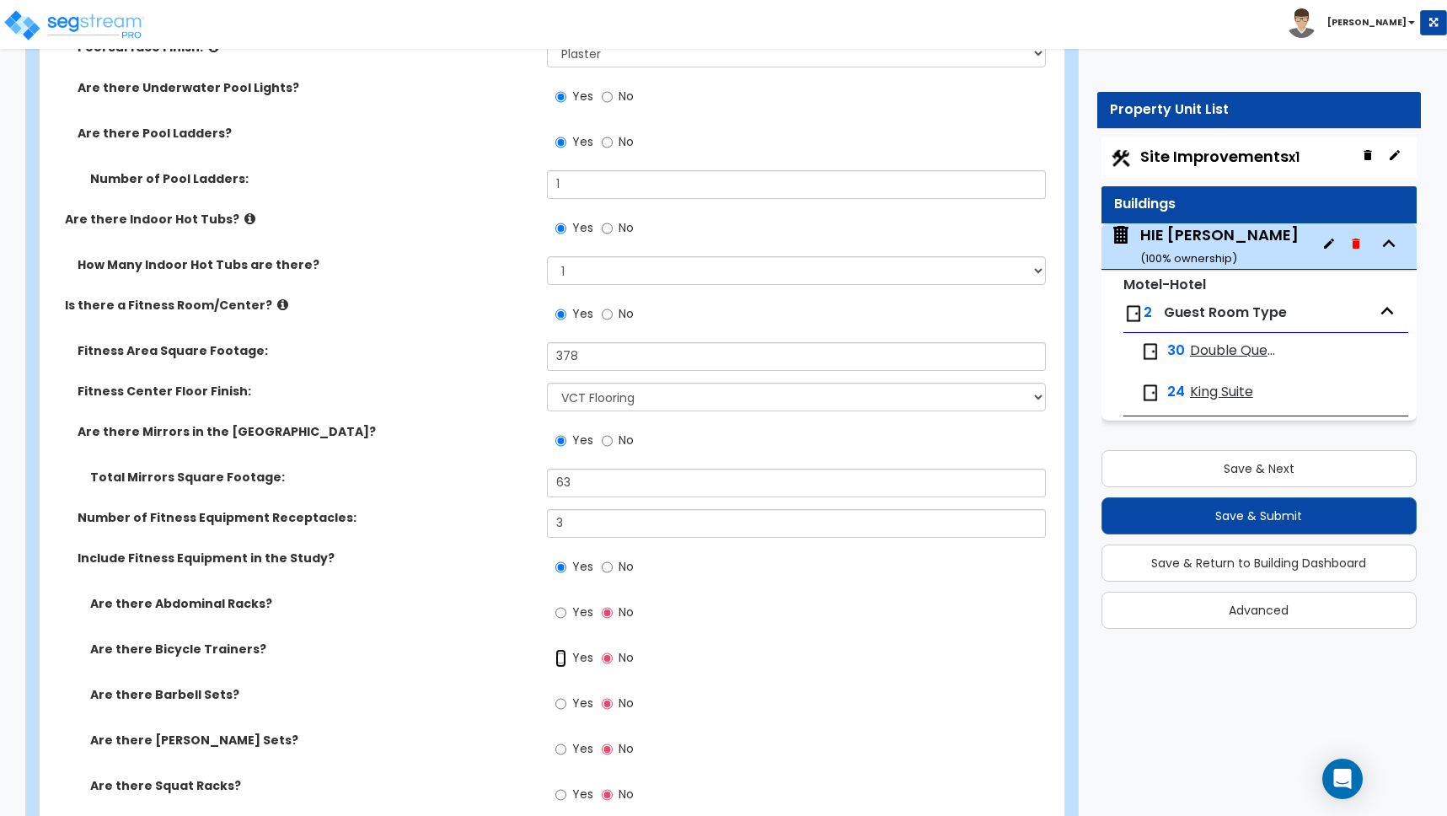
click at [561, 658] on input "Yes" at bounding box center [560, 658] width 11 height 19
radio input "true"
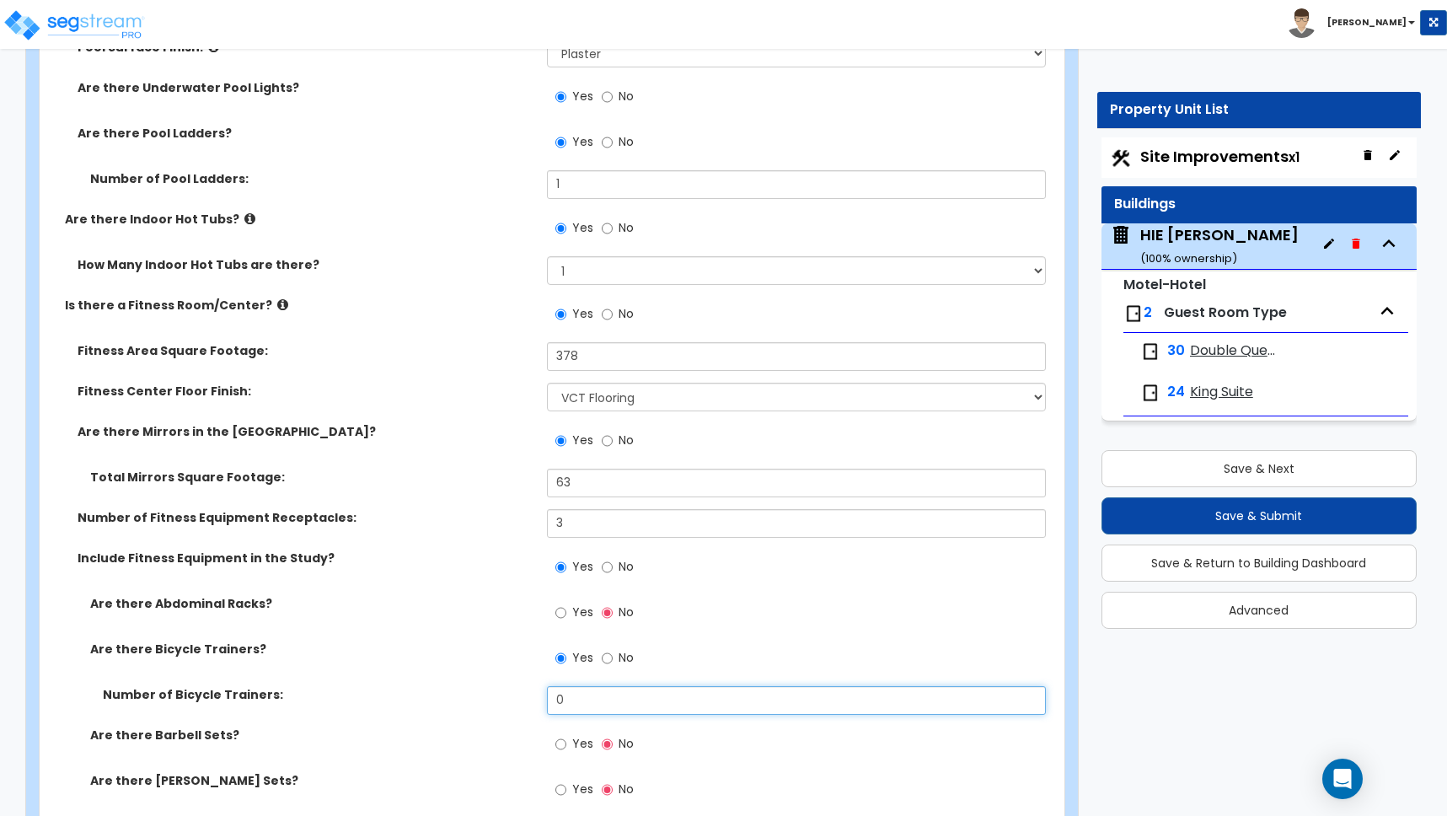
drag, startPoint x: 566, startPoint y: 699, endPoint x: 523, endPoint y: 700, distance: 43.8
click at [523, 699] on div "Number of Bicycle Trainers: 0" at bounding box center [547, 706] width 1015 height 40
type input "1"
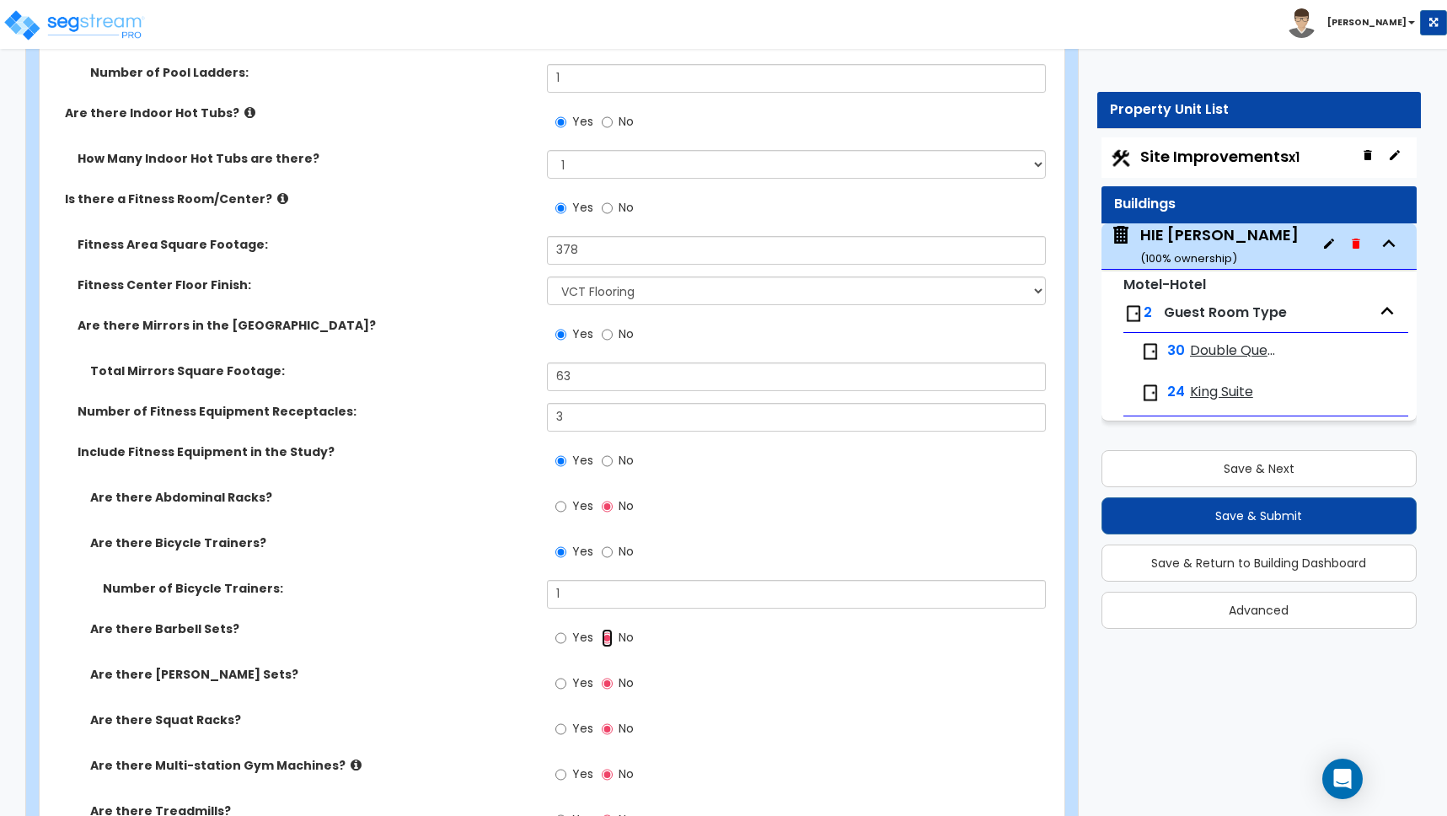
scroll to position [4907, 0]
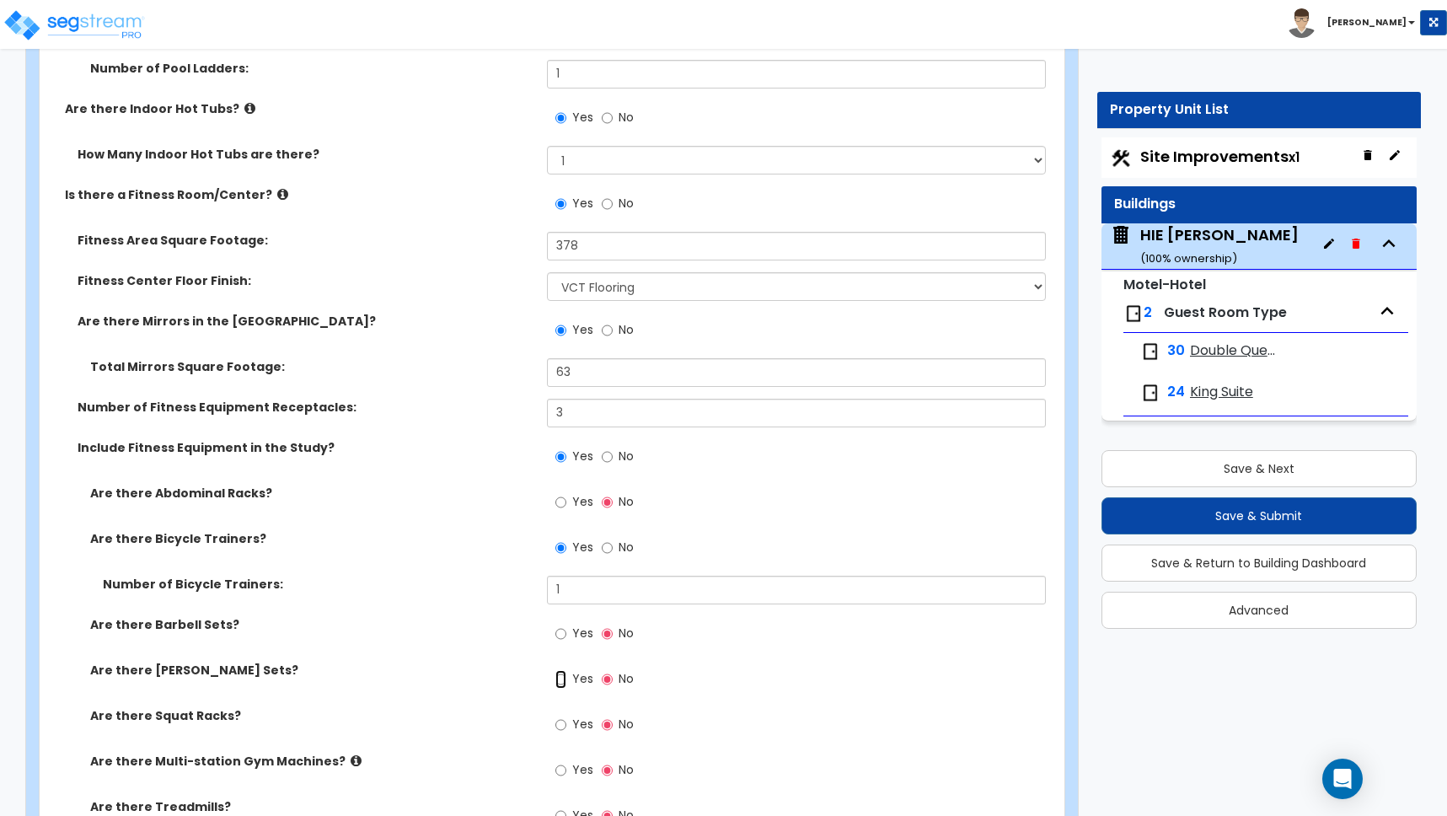
click at [558, 682] on input "Yes" at bounding box center [560, 679] width 11 height 19
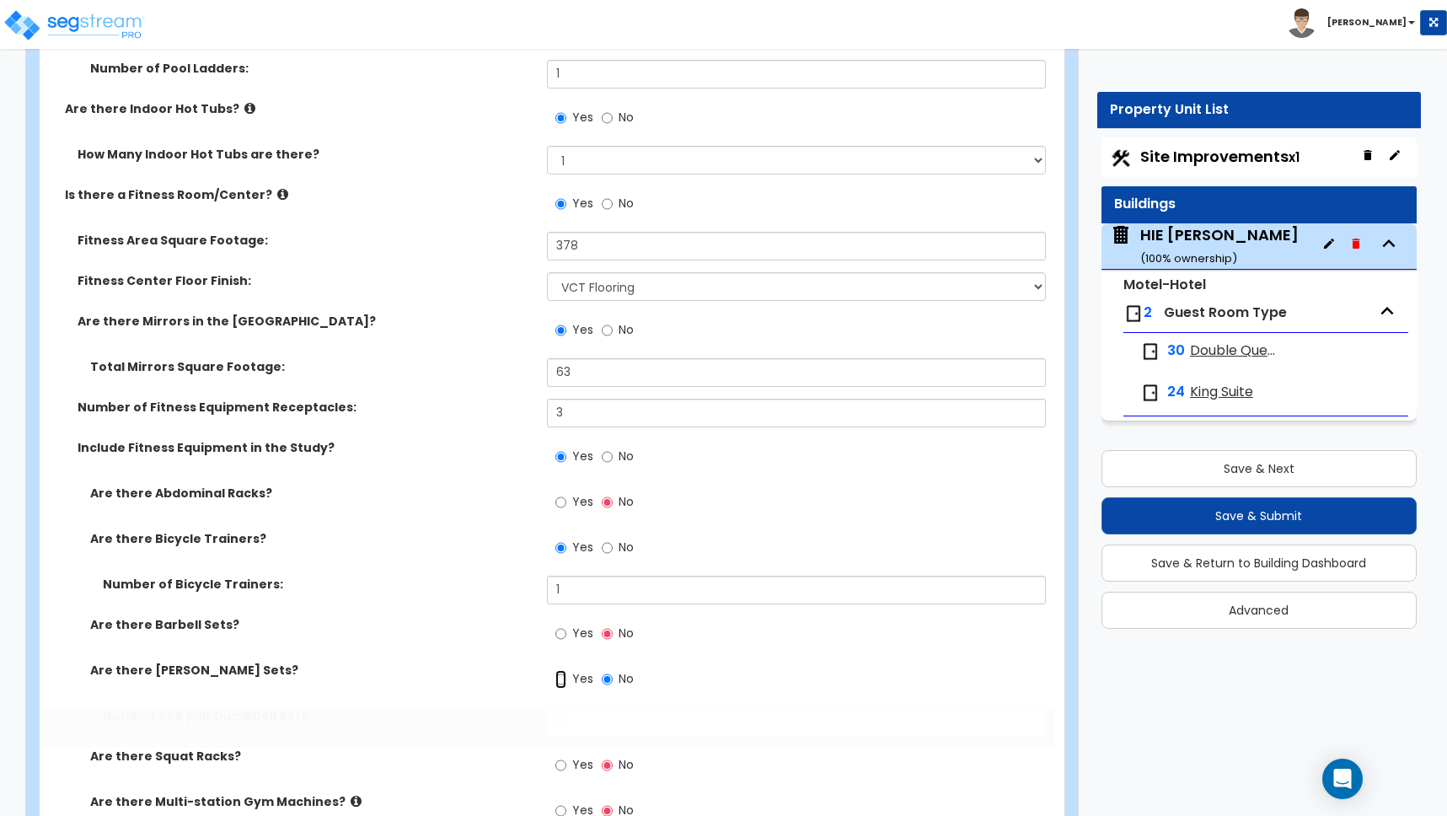
radio input "true"
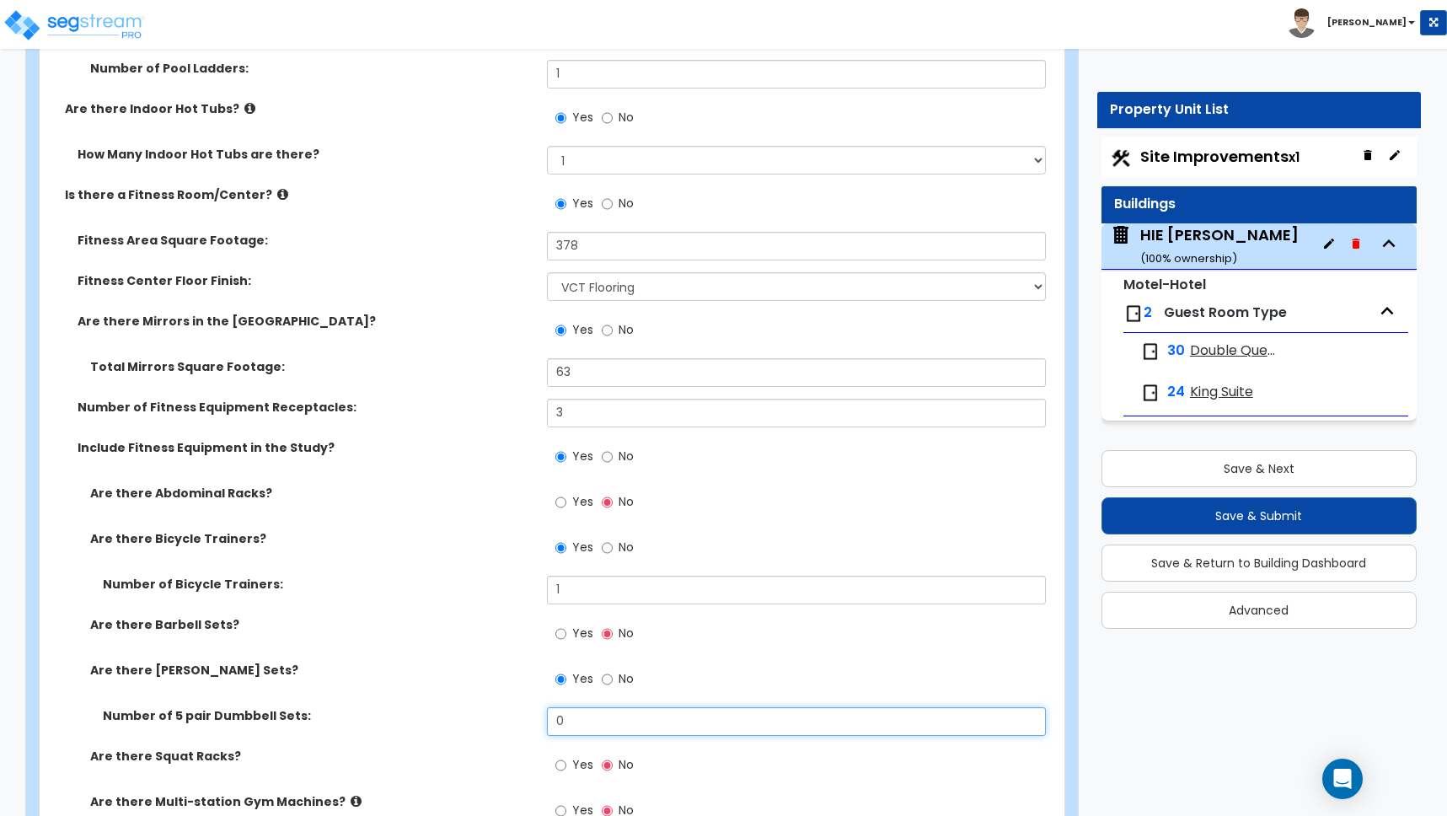
drag, startPoint x: 545, startPoint y: 721, endPoint x: 511, endPoint y: 717, distance: 33.9
click at [511, 717] on div "Number of 5 pair Dumbbell Sets: 0" at bounding box center [547, 727] width 1015 height 40
type input "2"
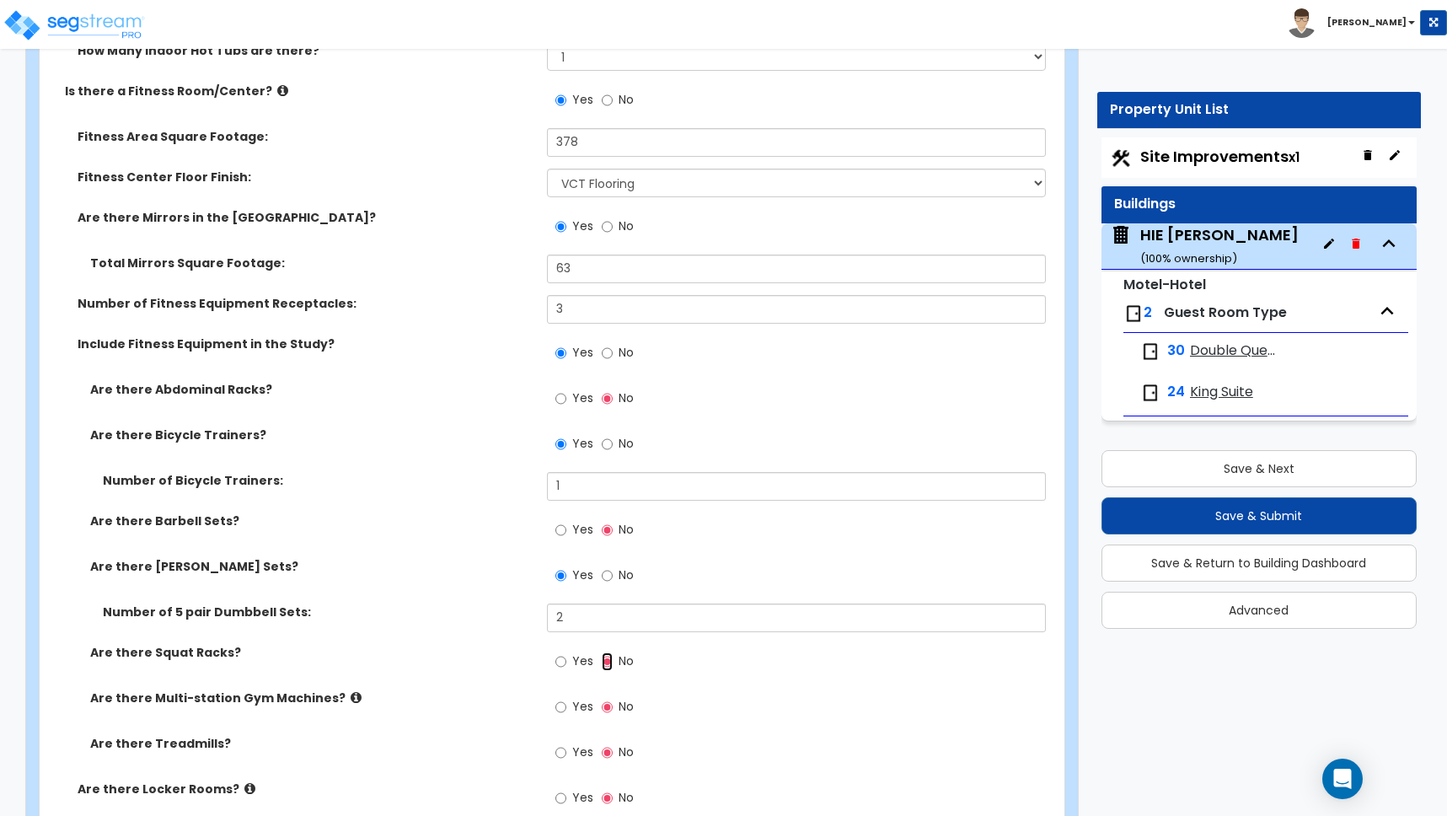
scroll to position [5185, 0]
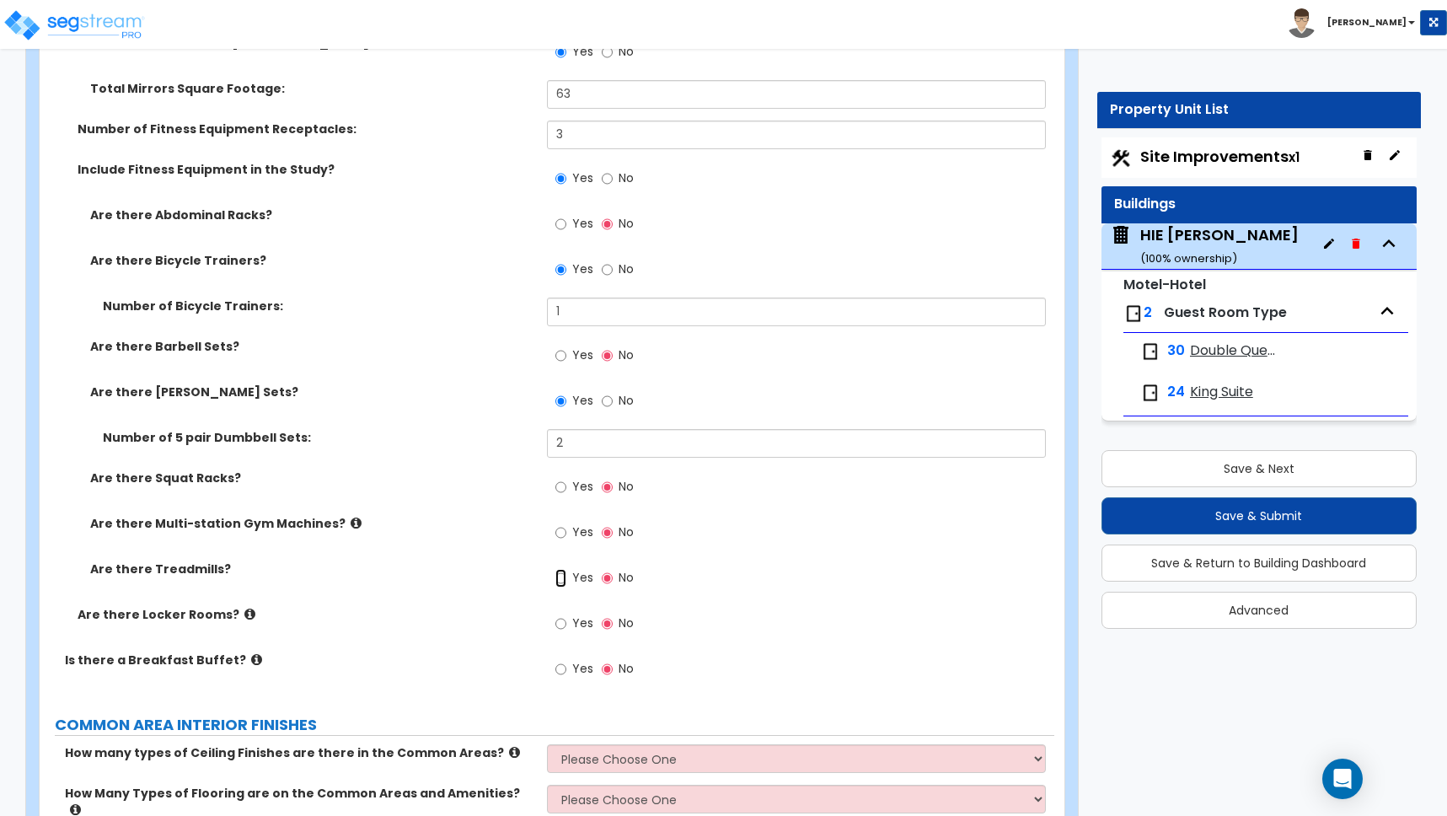
click at [566, 572] on input "Yes" at bounding box center [560, 578] width 11 height 19
radio input "true"
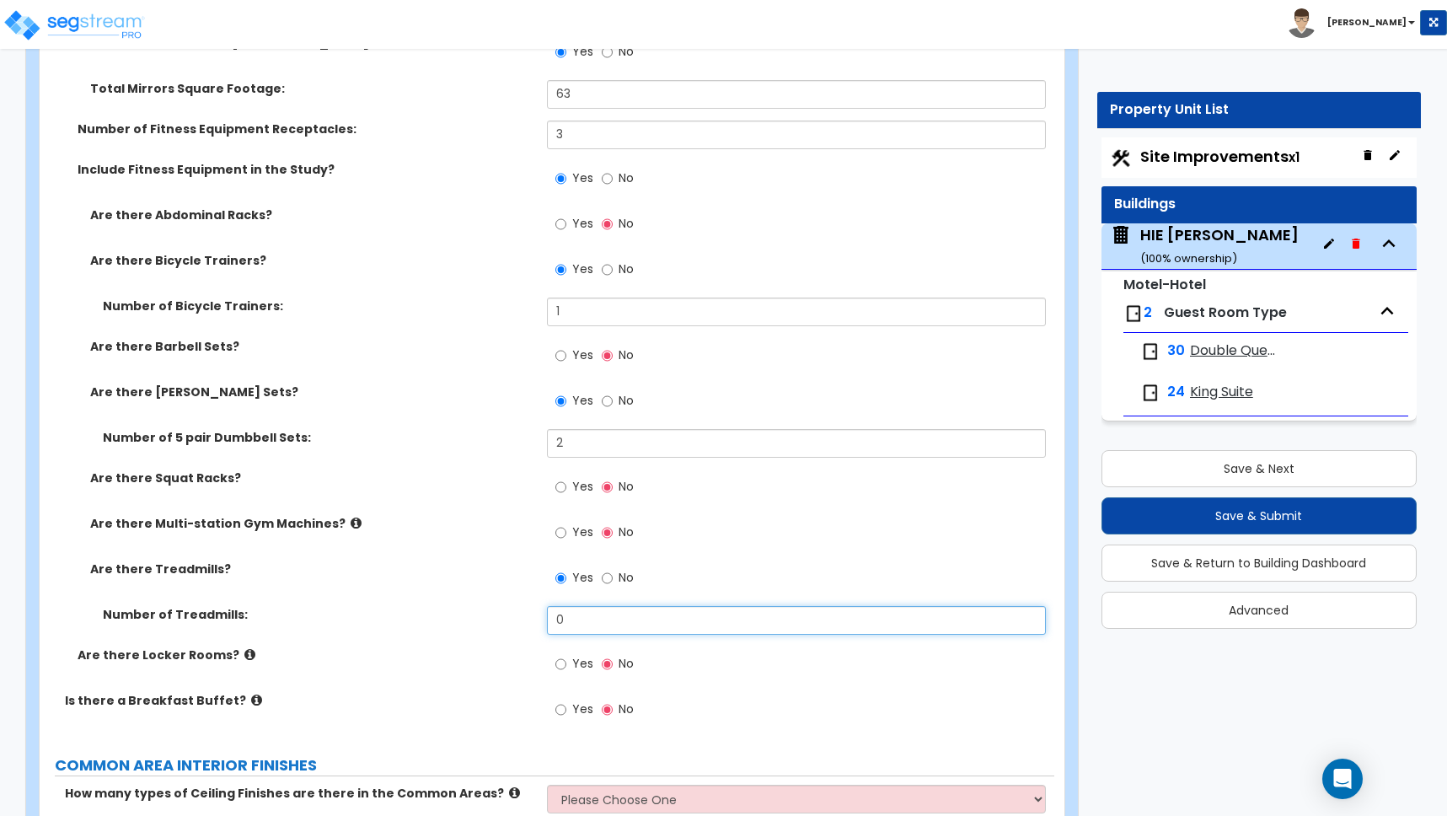
drag, startPoint x: 573, startPoint y: 621, endPoint x: 551, endPoint y: 620, distance: 21.9
click at [564, 620] on input "0" at bounding box center [796, 620] width 499 height 29
type input "2"
click at [560, 707] on input "Yes" at bounding box center [560, 709] width 11 height 19
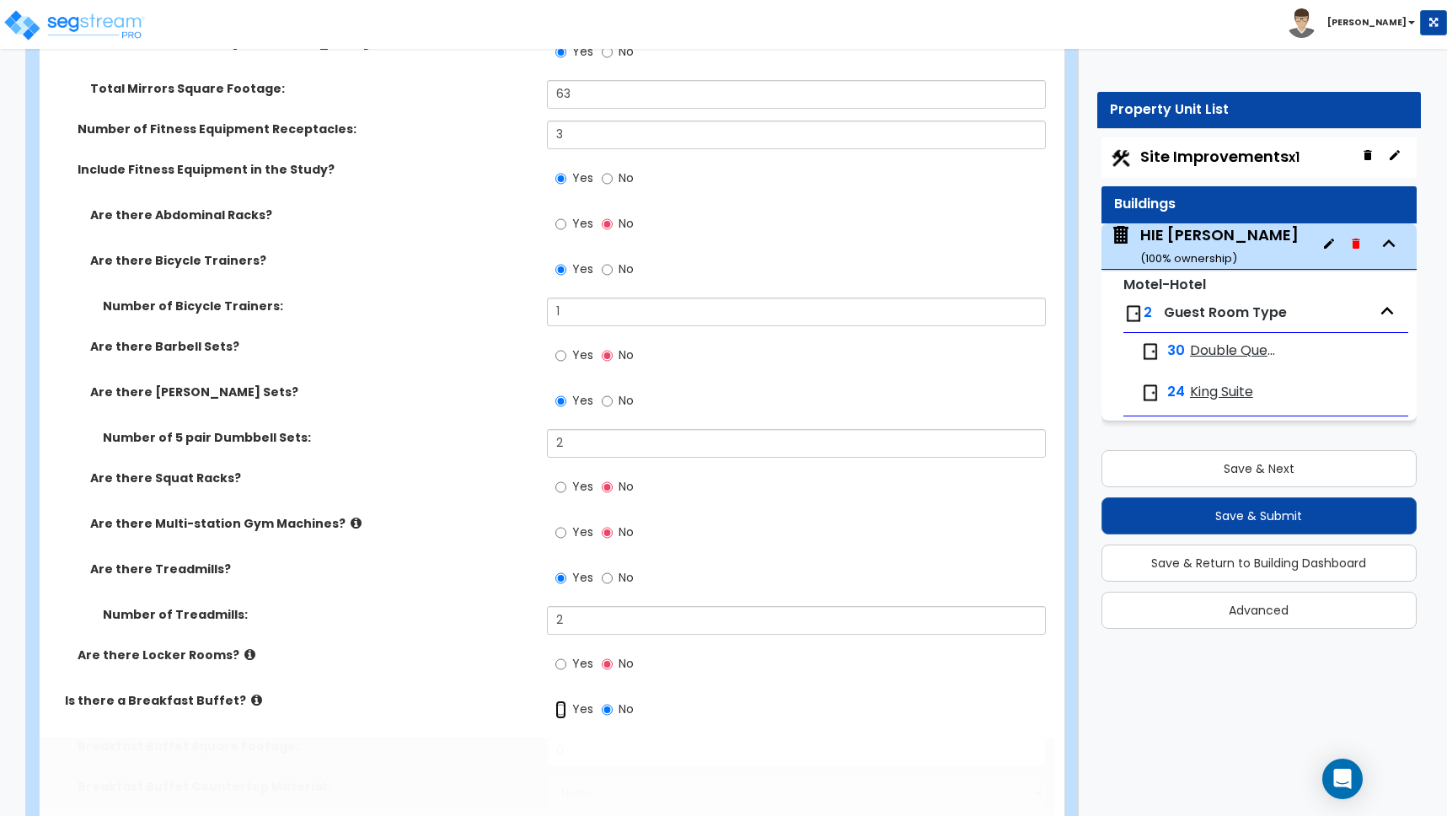
radio input "true"
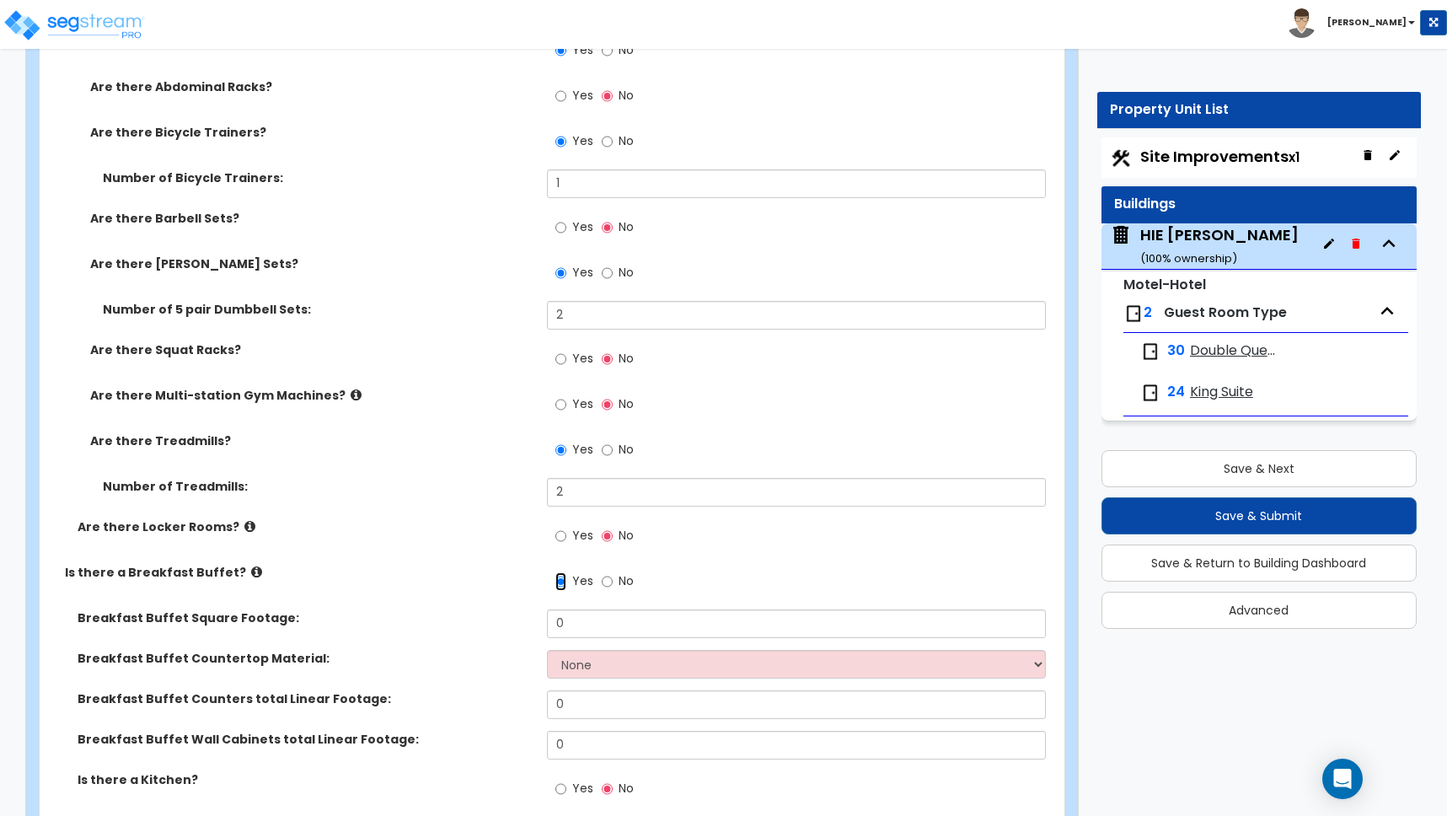
scroll to position [5343, 0]
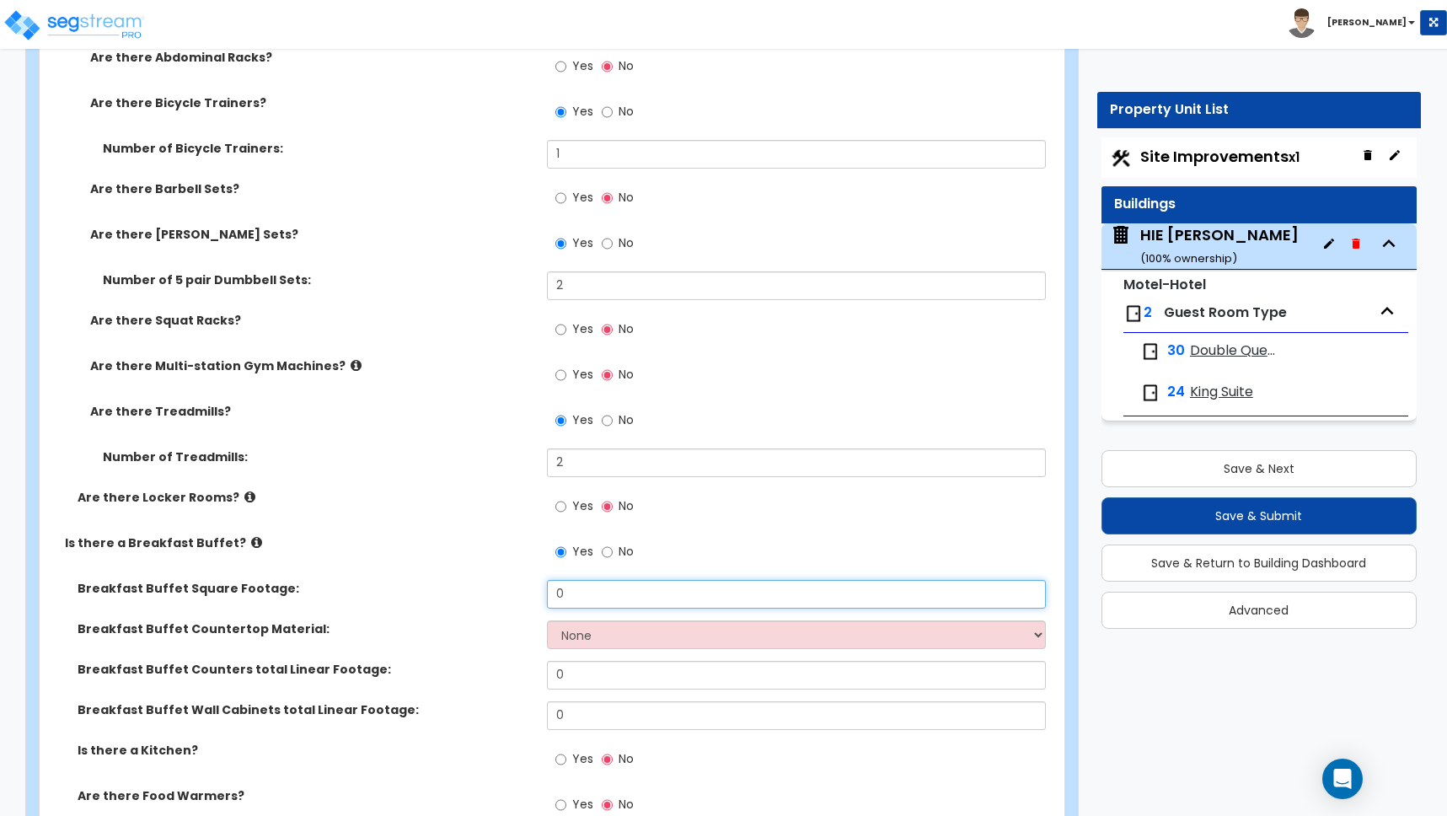
drag, startPoint x: 587, startPoint y: 593, endPoint x: 523, endPoint y: 578, distance: 65.0
click at [534, 587] on div "Breakfast Buffet Square Footage: 0" at bounding box center [547, 600] width 1015 height 40
type input "700"
click at [587, 636] on select "None Plastic Laminate Solid Surface Stone Quartz Marble Tile Wood Stainless Ste…" at bounding box center [796, 634] width 499 height 29
select select "2"
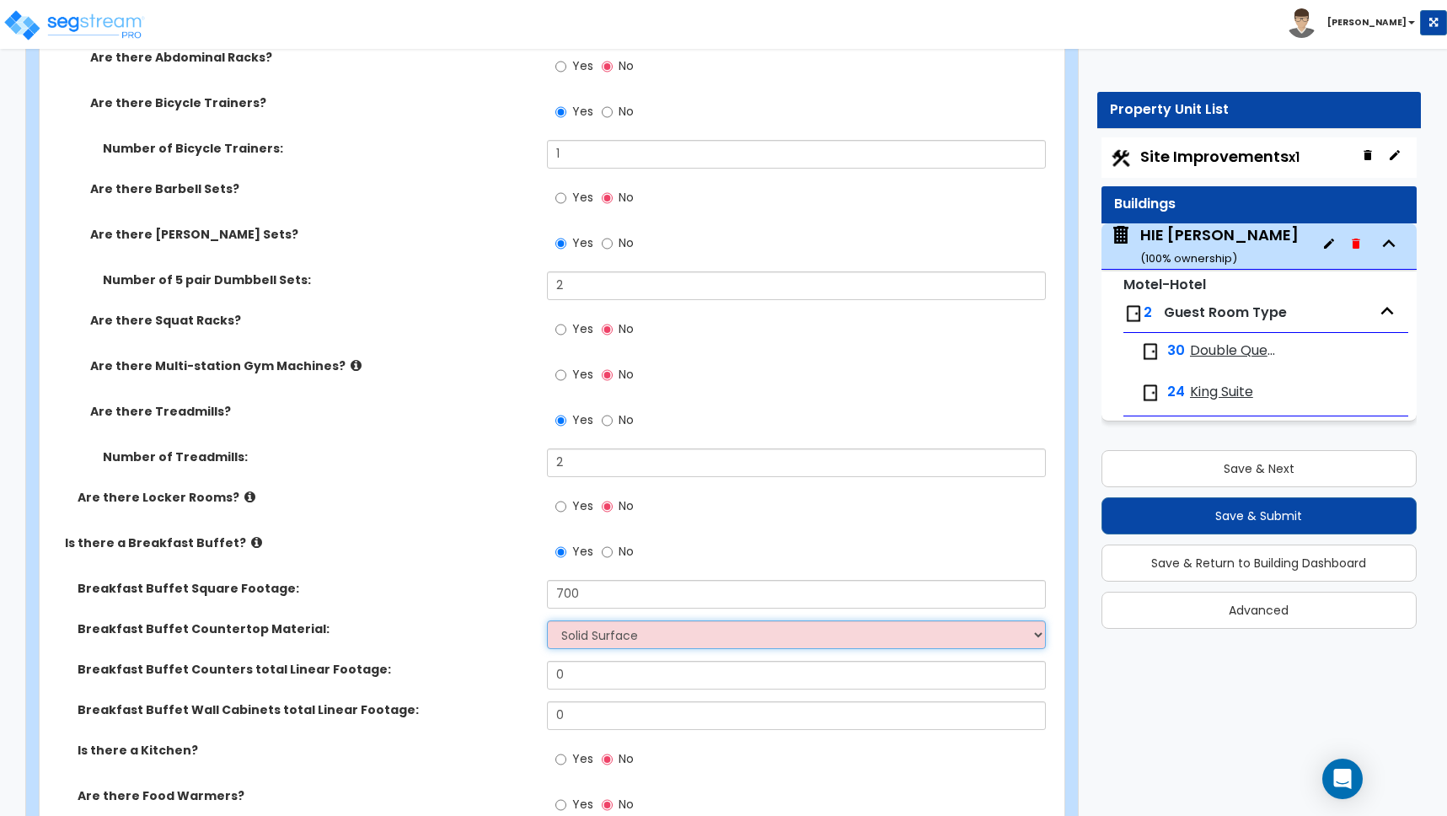
click at [547, 620] on select "None Plastic Laminate Solid Surface Stone Quartz Marble Tile Wood Stainless Ste…" at bounding box center [796, 634] width 499 height 29
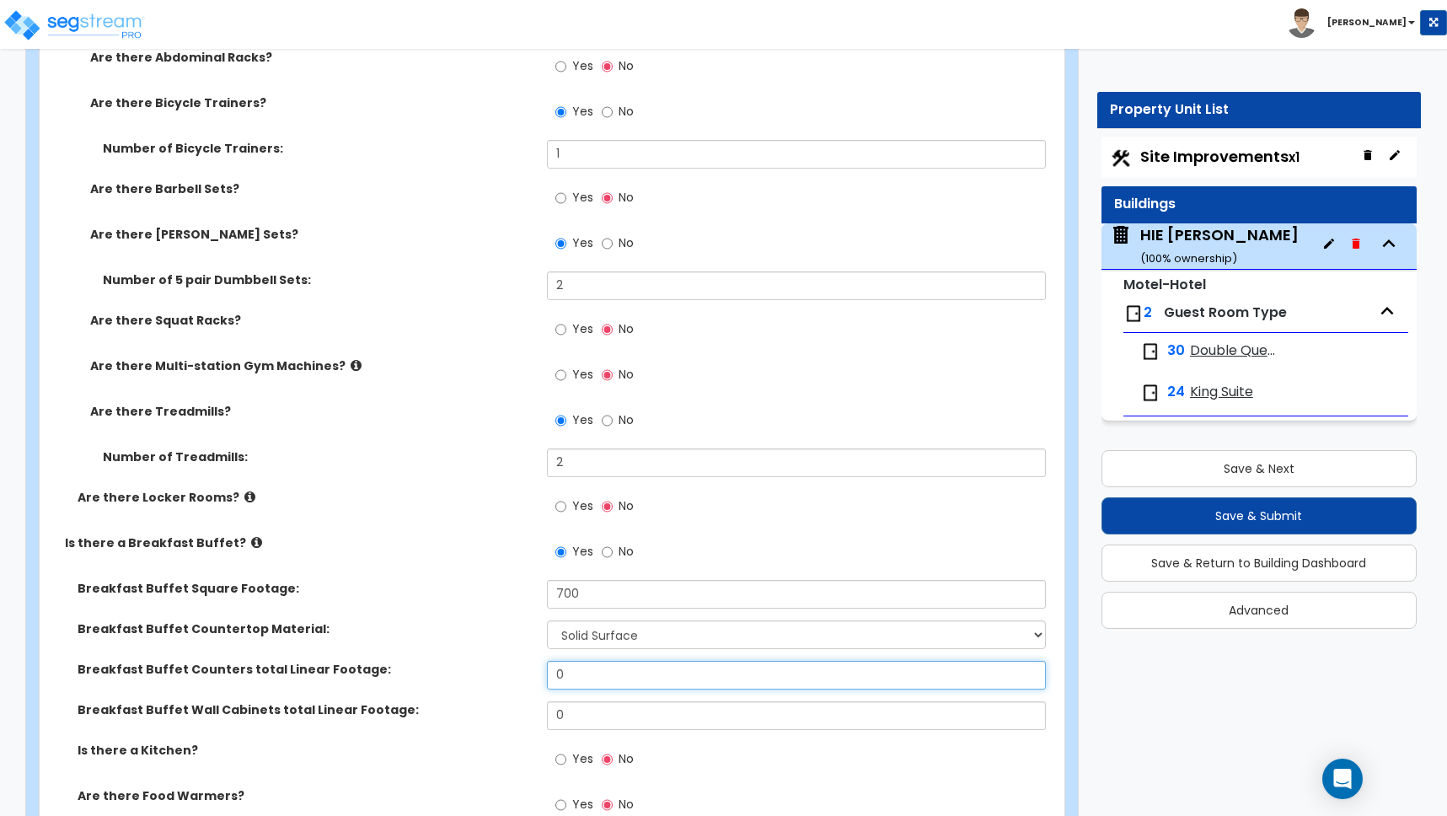
click at [460, 654] on div "Breakfast Buffet Square Footage: 700 Breakfast Buffet Countertop Material: None…" at bounding box center [547, 787] width 990 height 415
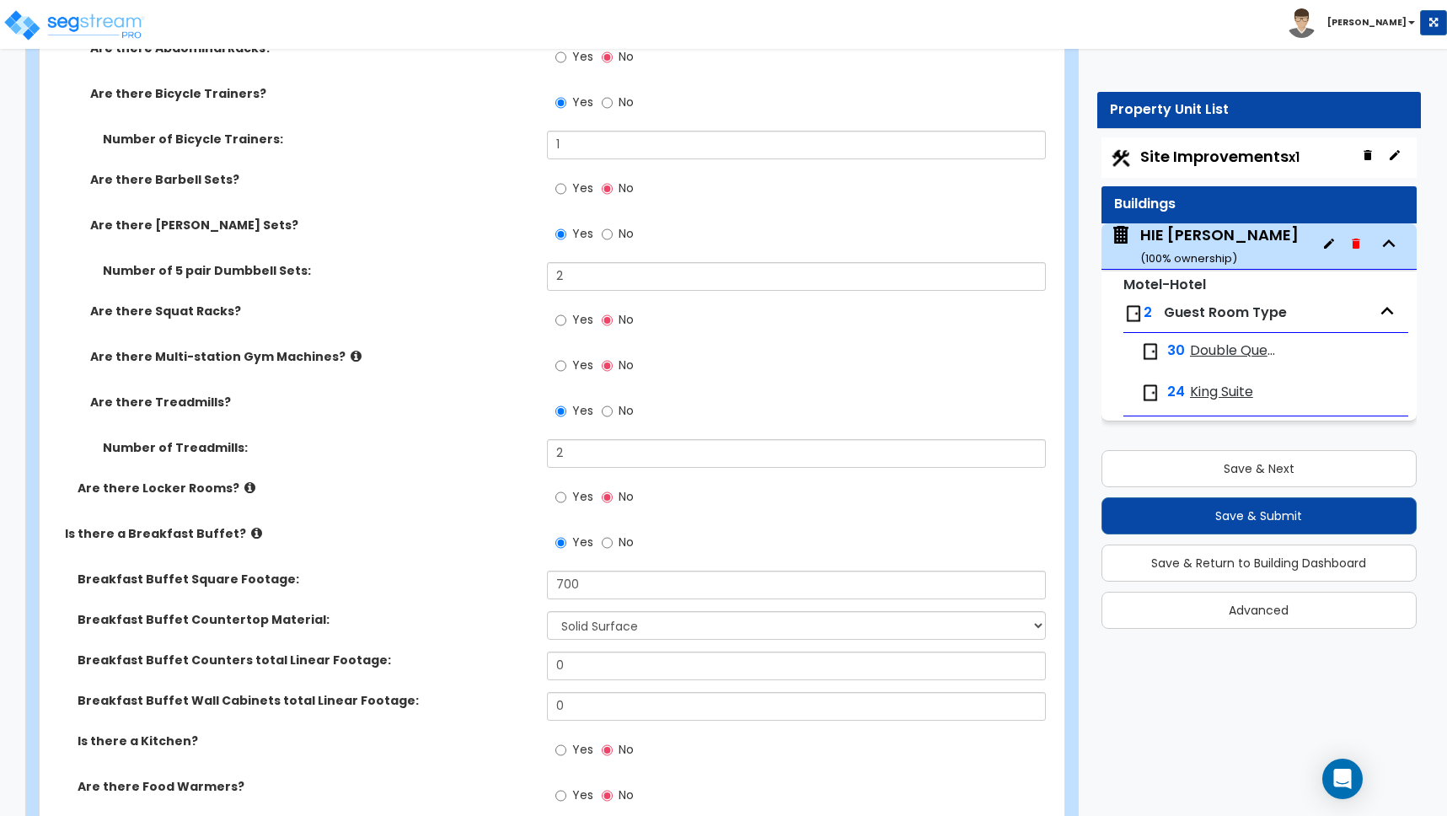
scroll to position [5458, 0]
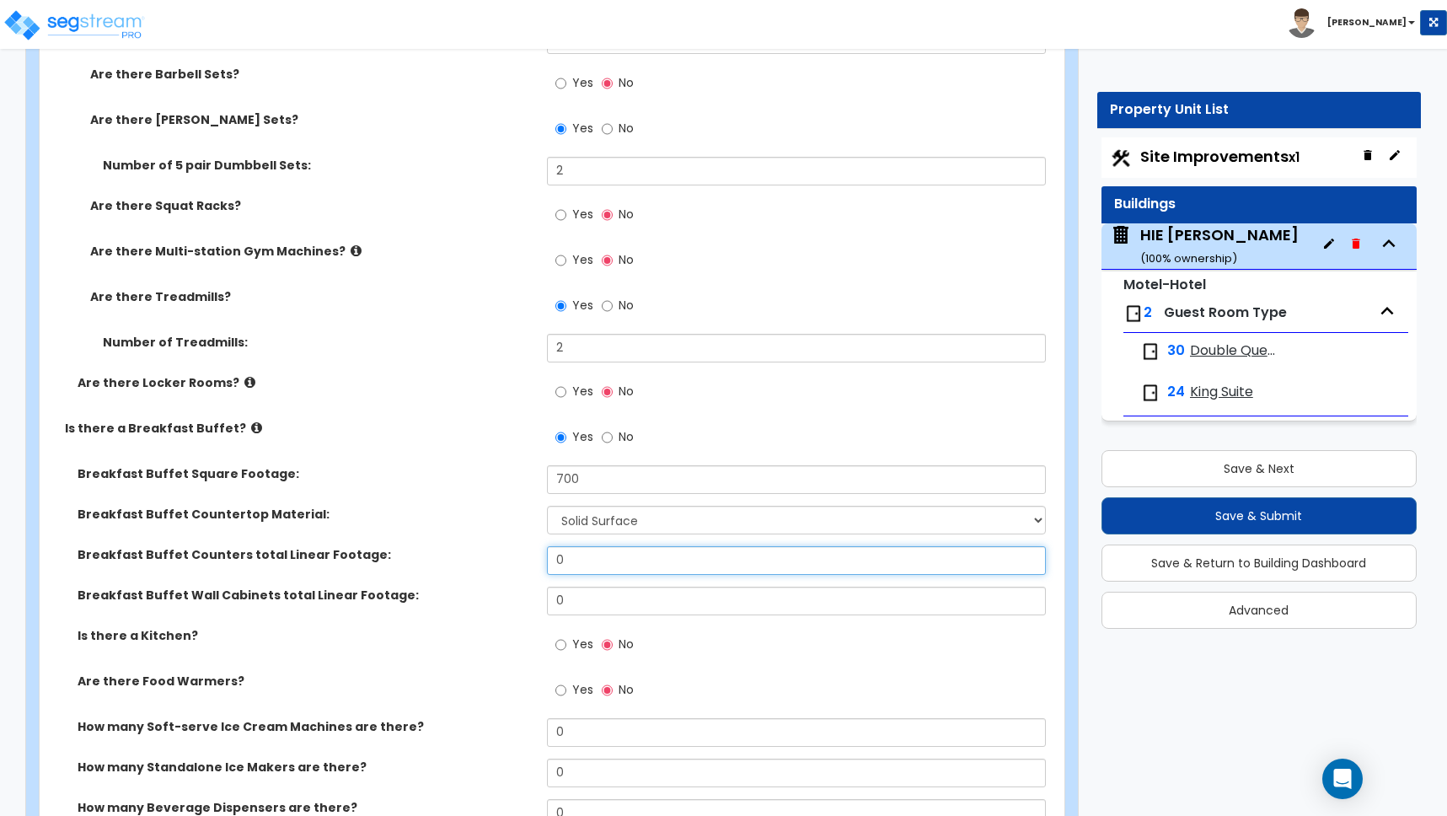
drag, startPoint x: 576, startPoint y: 558, endPoint x: 487, endPoint y: 523, distance: 95.3
click at [491, 522] on div "Breakfast Buffet Square Footage: 700 Breakfast Buffet Countertop Material: None…" at bounding box center [547, 672] width 990 height 415
type input "42"
click at [560, 644] on input "Yes" at bounding box center [560, 645] width 11 height 19
radio input "true"
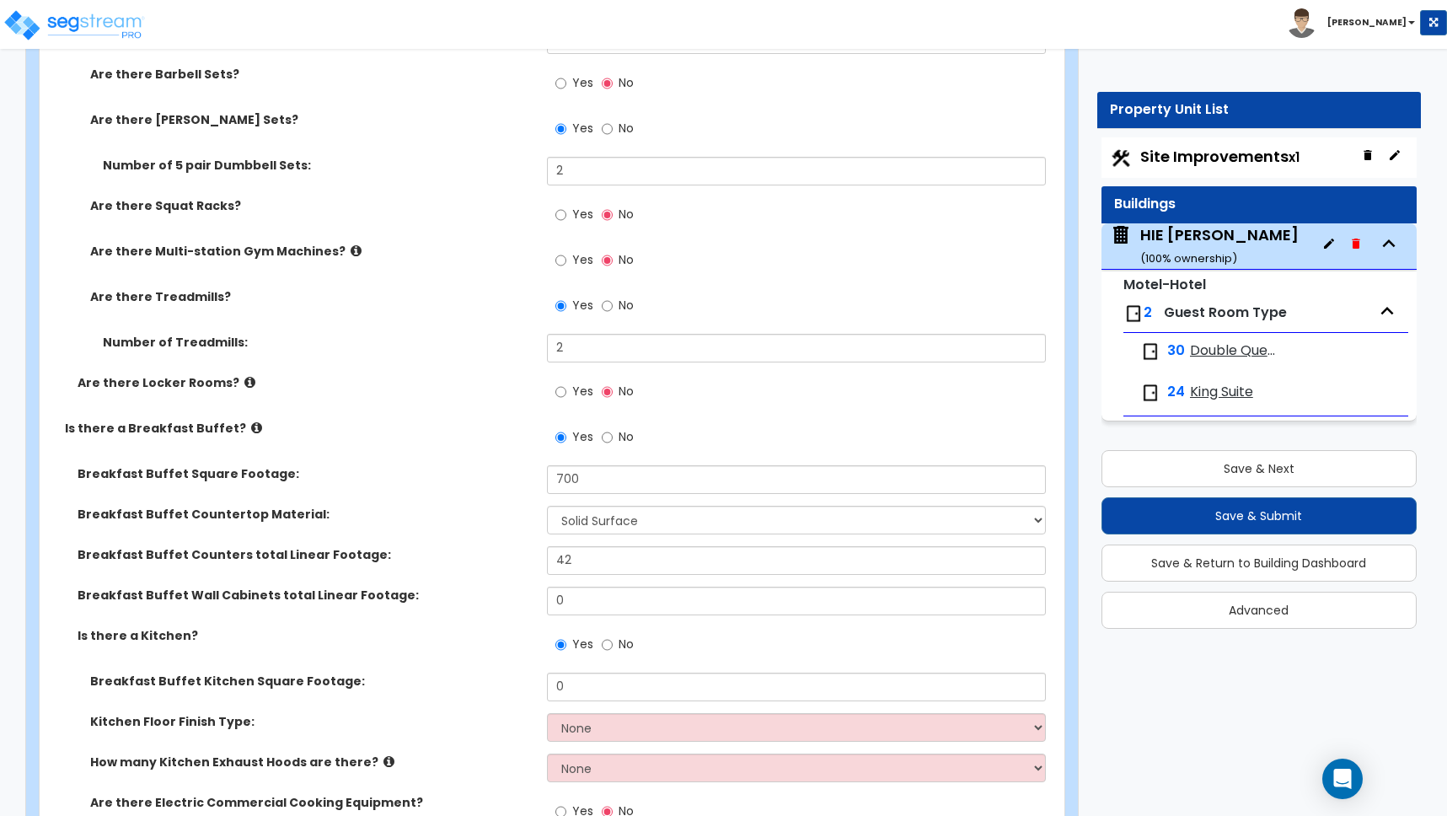
click at [442, 625] on div "Breakfast Buffet Wall Cabinets total Linear Footage: 0" at bounding box center [547, 607] width 1015 height 40
drag, startPoint x: 570, startPoint y: 688, endPoint x: 416, endPoint y: 675, distance: 153.9
click at [416, 675] on div "Breakfast Buffet Kitchen Square Footage: 0" at bounding box center [547, 693] width 1015 height 40
type input "168"
click at [401, 681] on label "Breakfast Buffet Kitchen Square Footage:" at bounding box center [312, 681] width 444 height 17
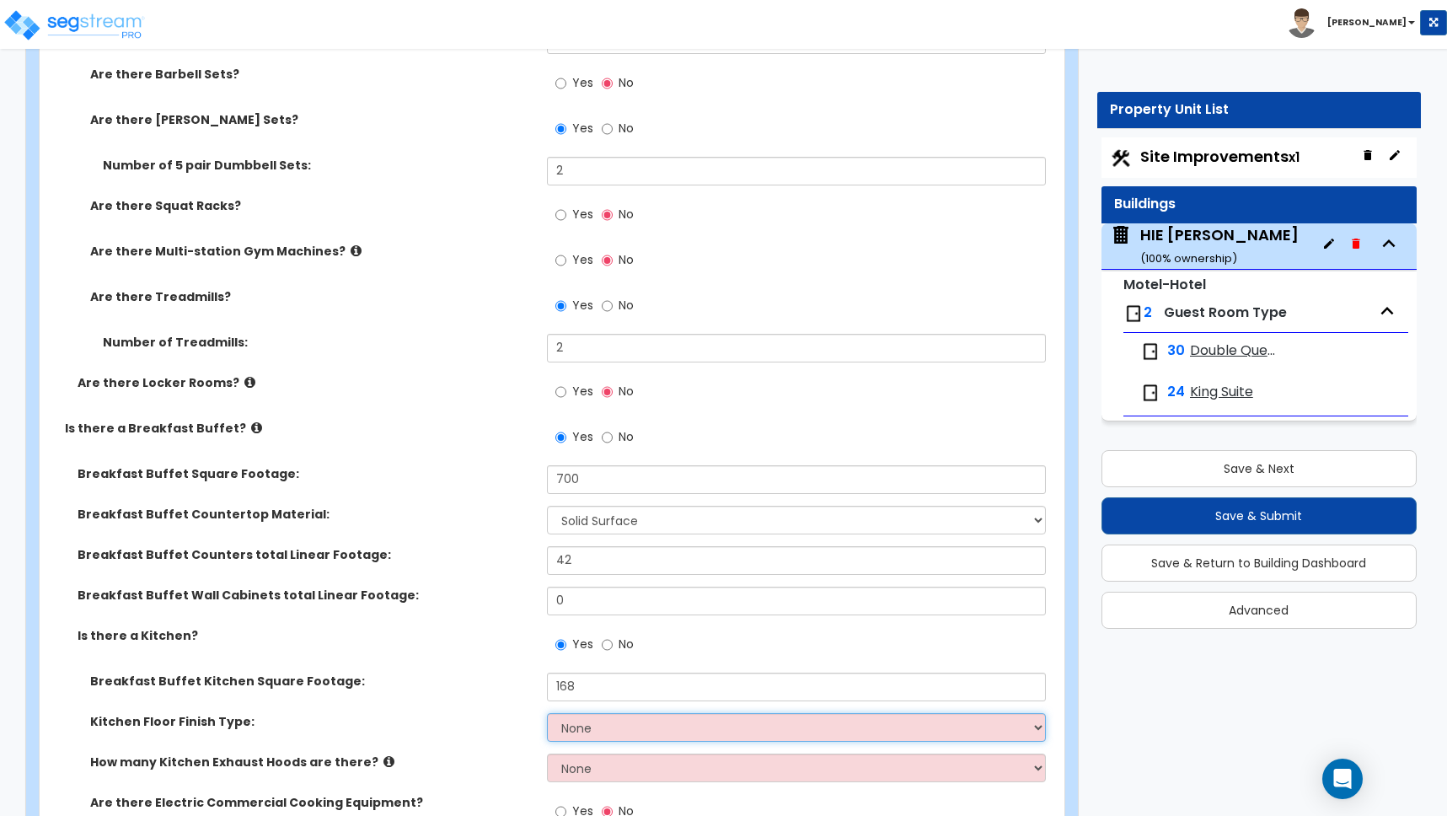
click at [600, 730] on select "None Tile Flooring VCT Flooring Sheet Vinyl Flooring" at bounding box center [796, 727] width 499 height 29
select select "1"
click at [547, 713] on select "None Tile Flooring VCT Flooring Sheet Vinyl Flooring" at bounding box center [796, 727] width 499 height 29
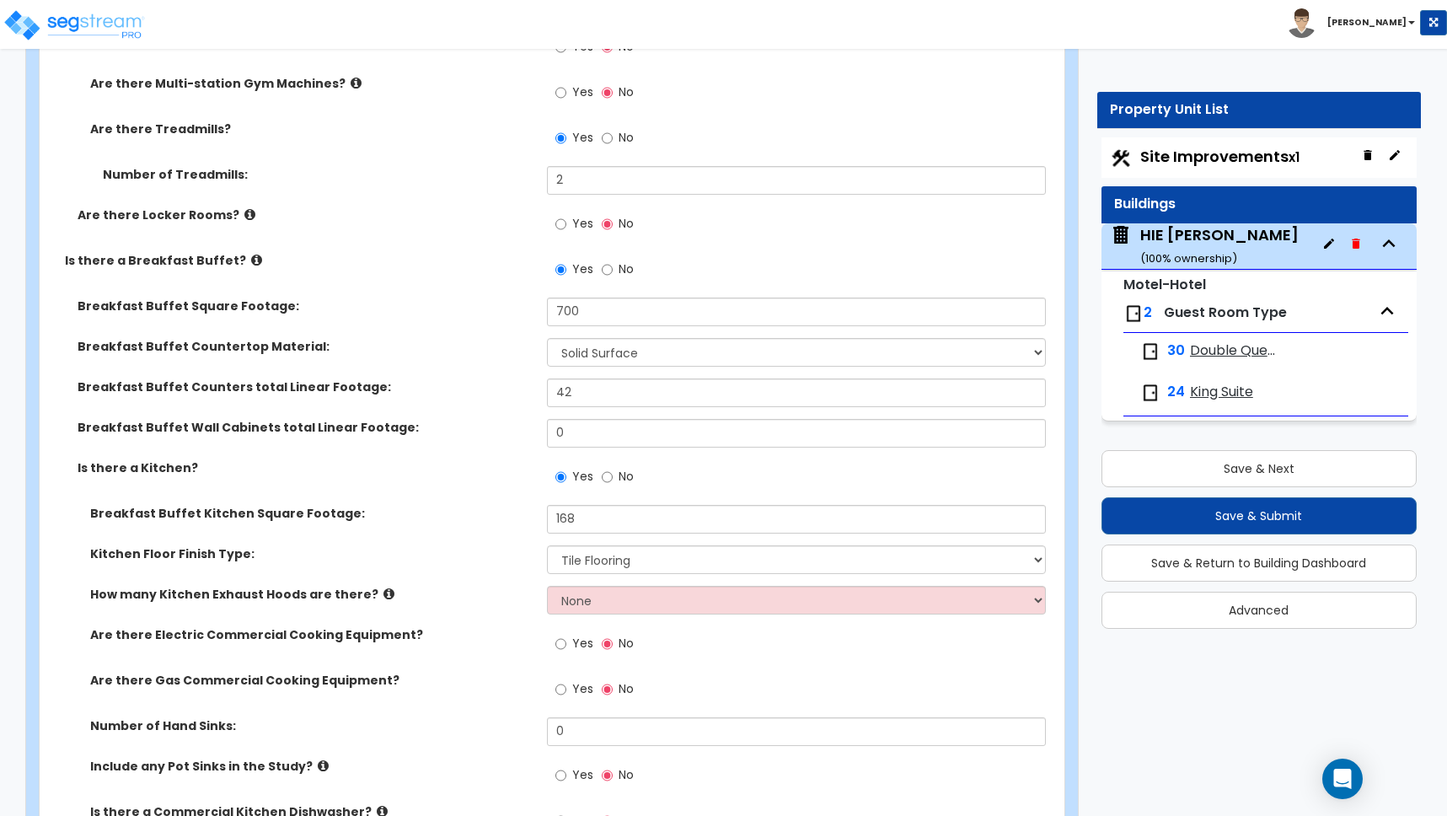
scroll to position [5651, 0]
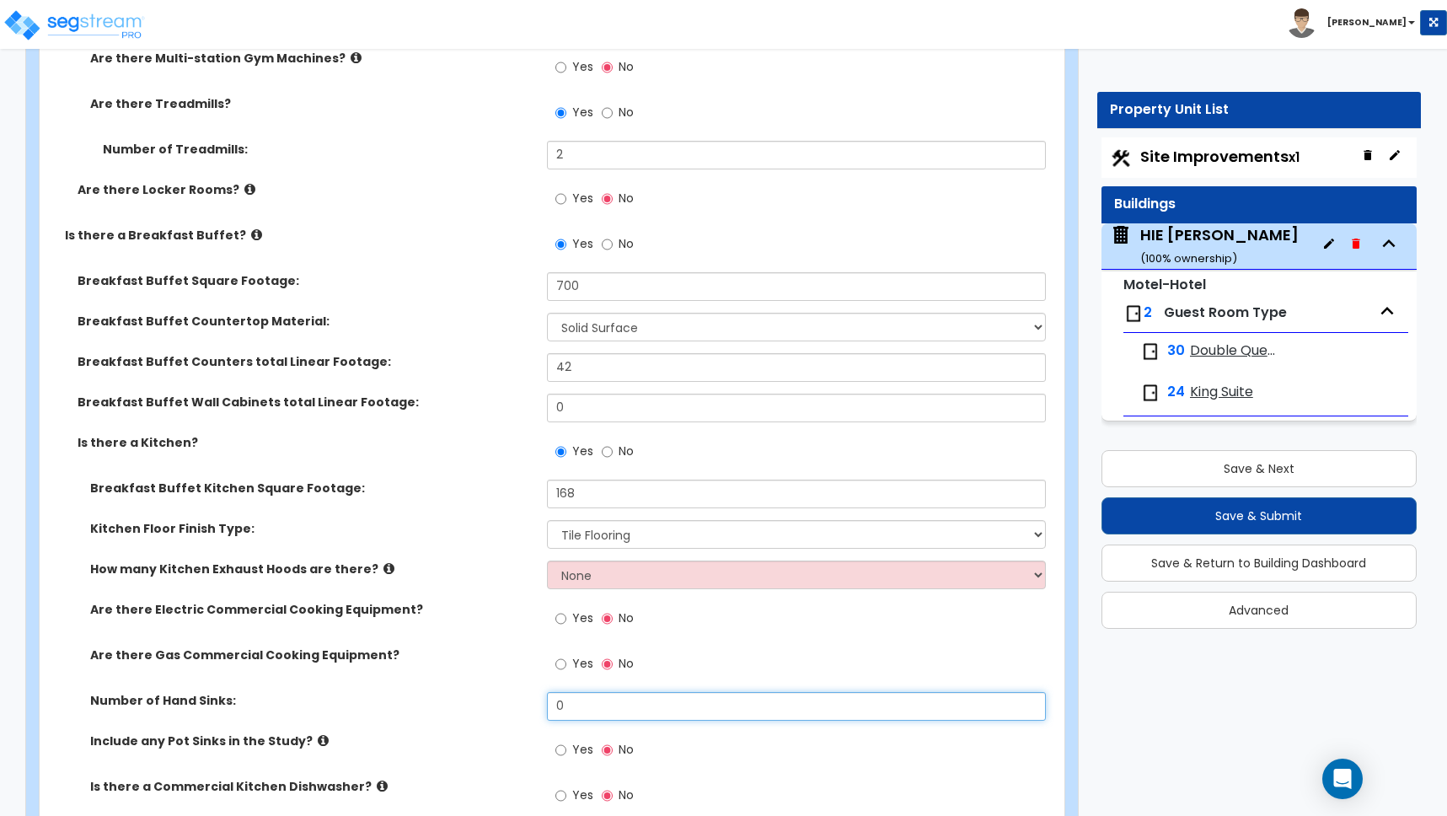
drag, startPoint x: 573, startPoint y: 711, endPoint x: 516, endPoint y: 703, distance: 57.8
click at [516, 703] on div "Number of Hand Sinks: 0" at bounding box center [547, 712] width 1015 height 40
type input "1"
click at [559, 746] on input "Yes" at bounding box center [560, 750] width 11 height 19
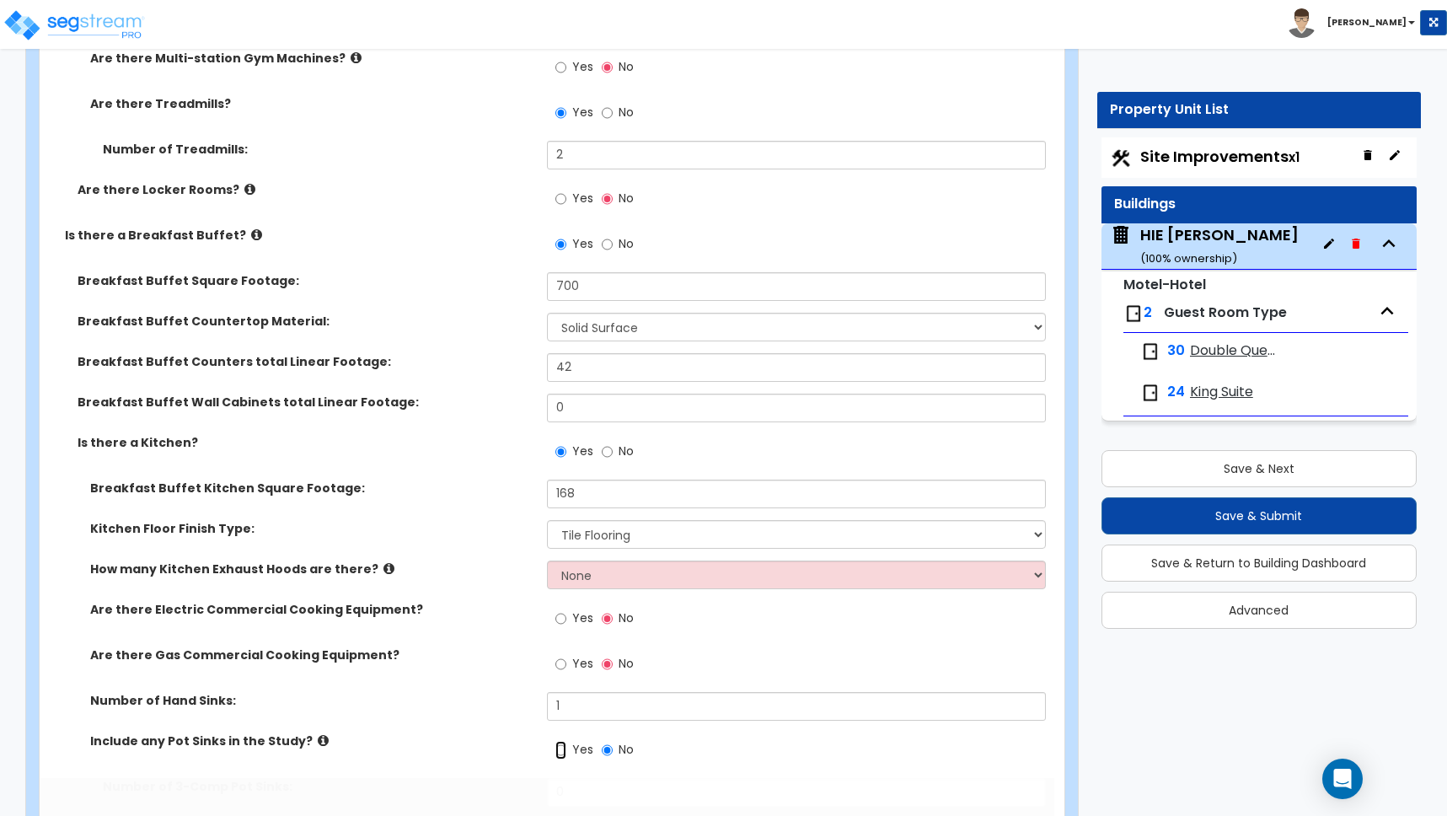
radio input "true"
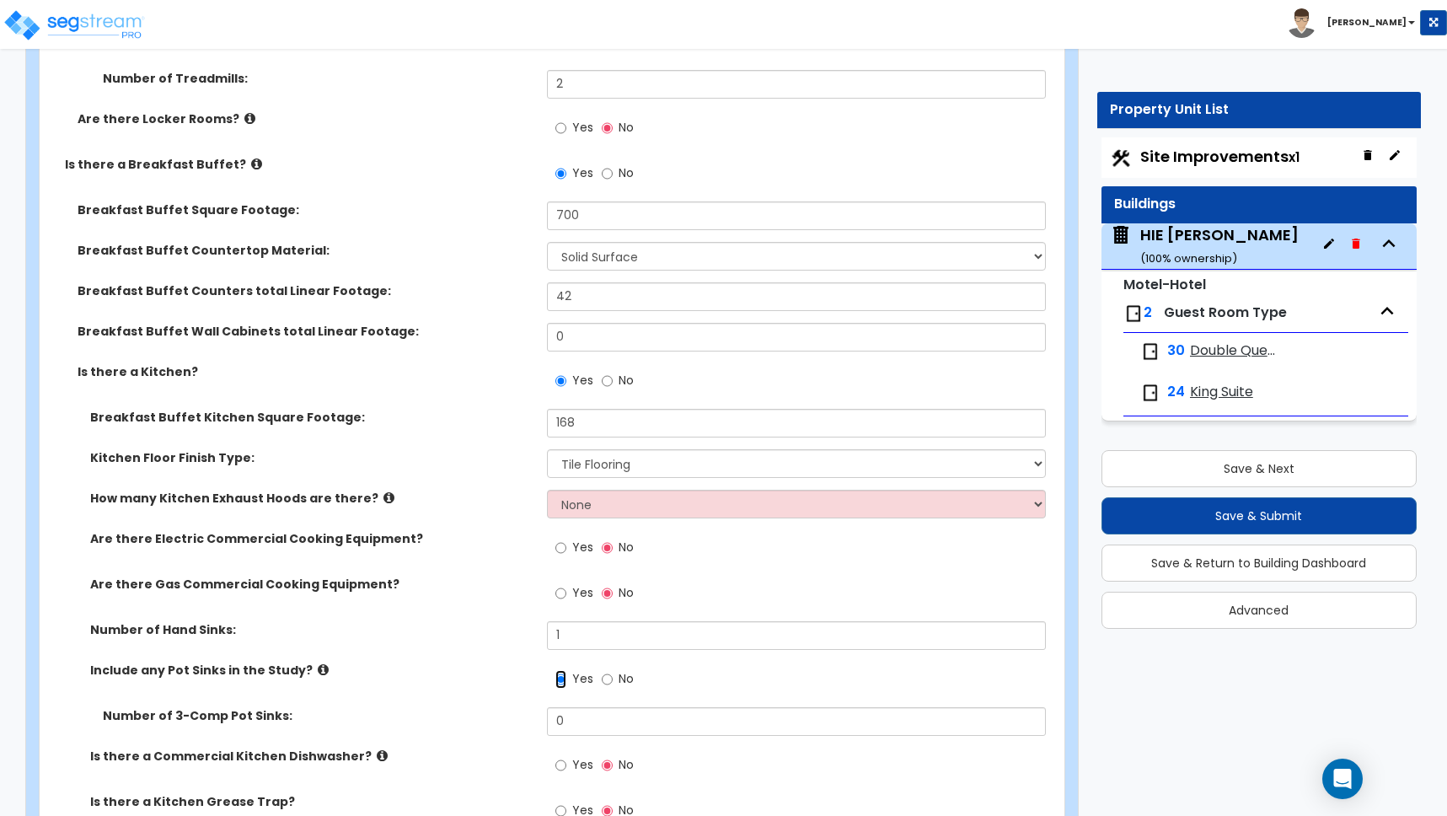
scroll to position [5794, 0]
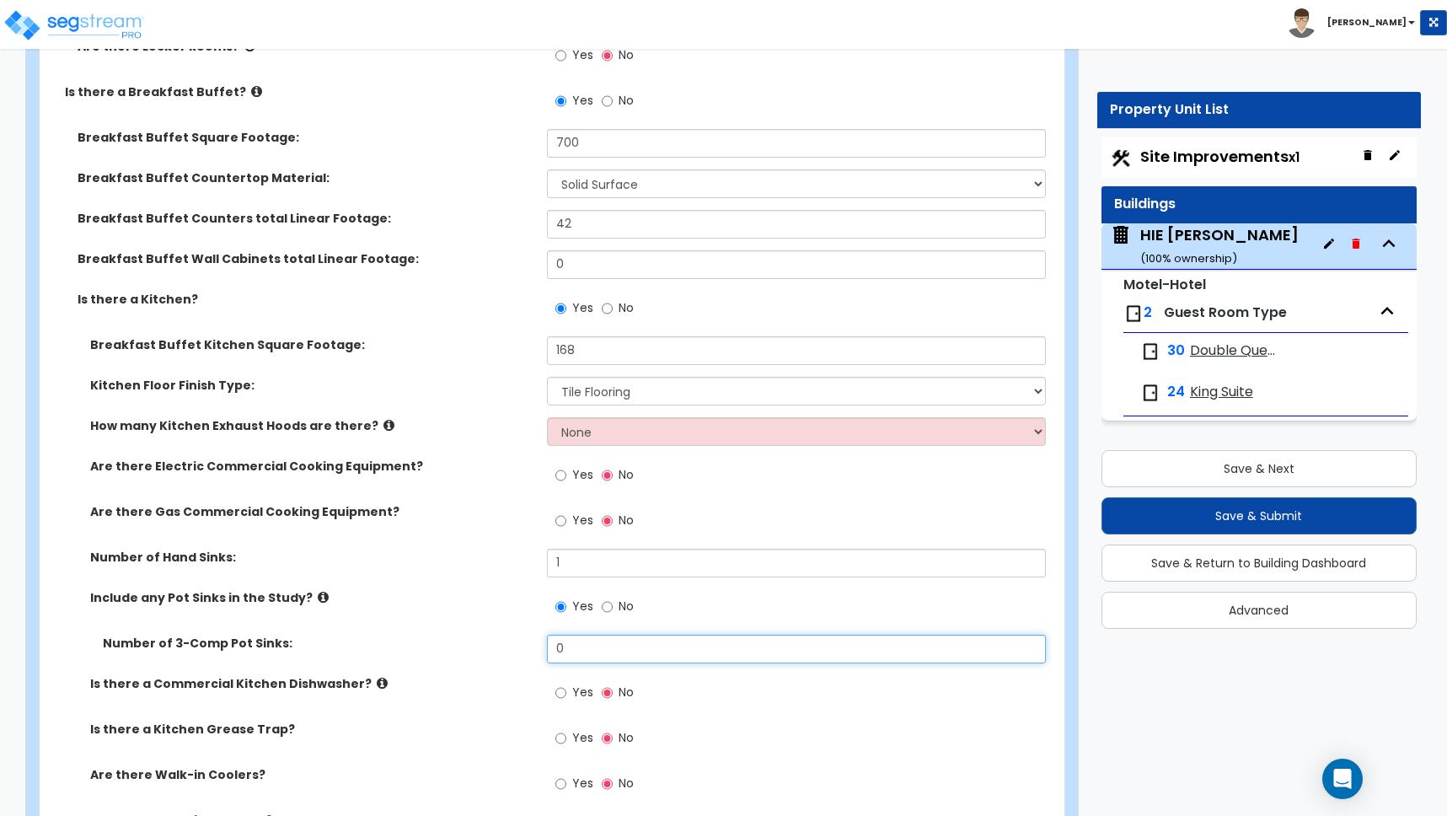
drag, startPoint x: 576, startPoint y: 651, endPoint x: 492, endPoint y: 643, distance: 83.8
click at [492, 643] on div "Number of 3-Comp Pot Sinks: 0" at bounding box center [547, 655] width 1015 height 40
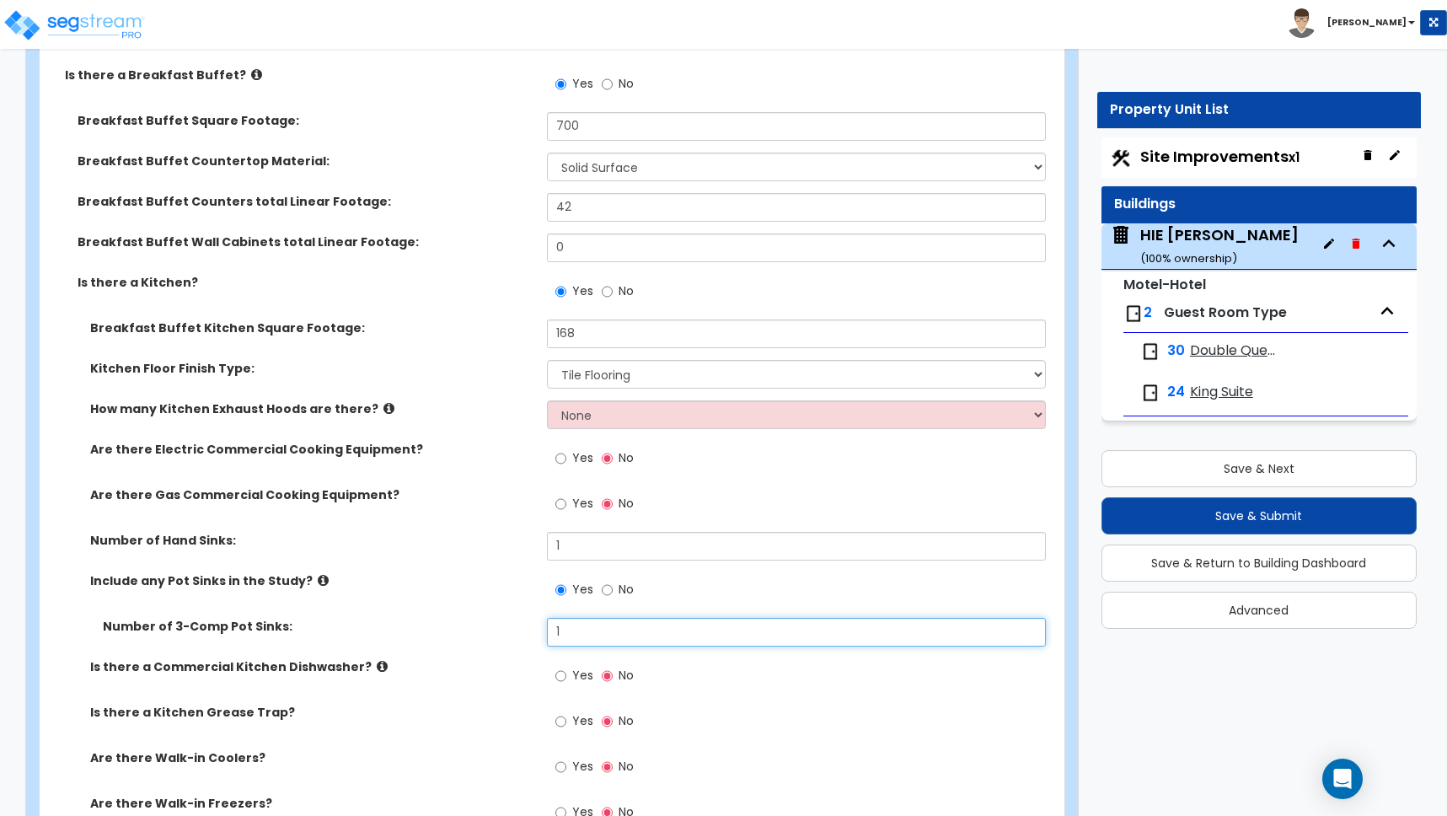
scroll to position [5837, 0]
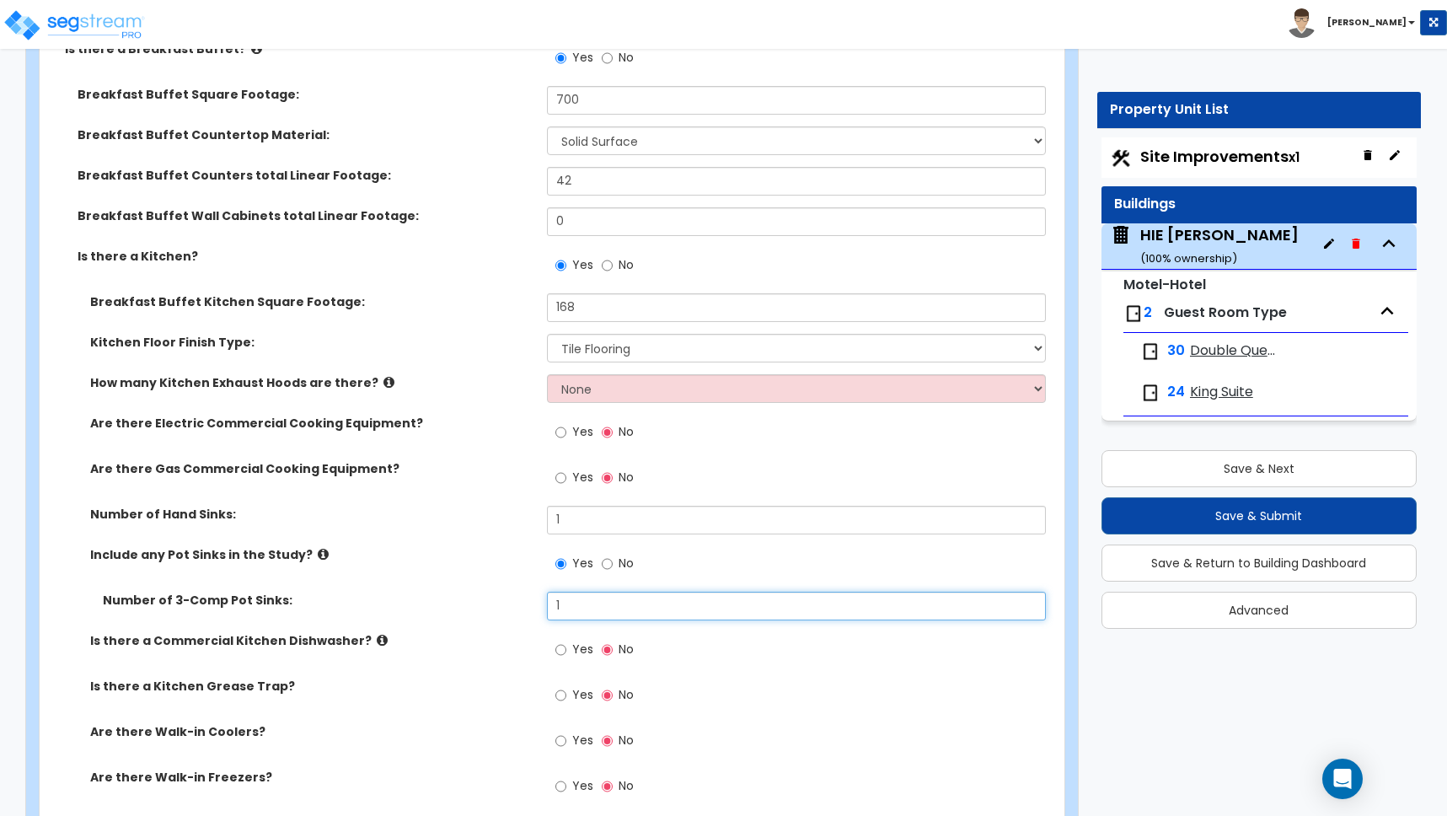
type input "1"
click at [563, 652] on input "Yes" at bounding box center [560, 650] width 11 height 19
click at [606, 651] on input "No" at bounding box center [607, 650] width 11 height 19
radio input "false"
radio input "true"
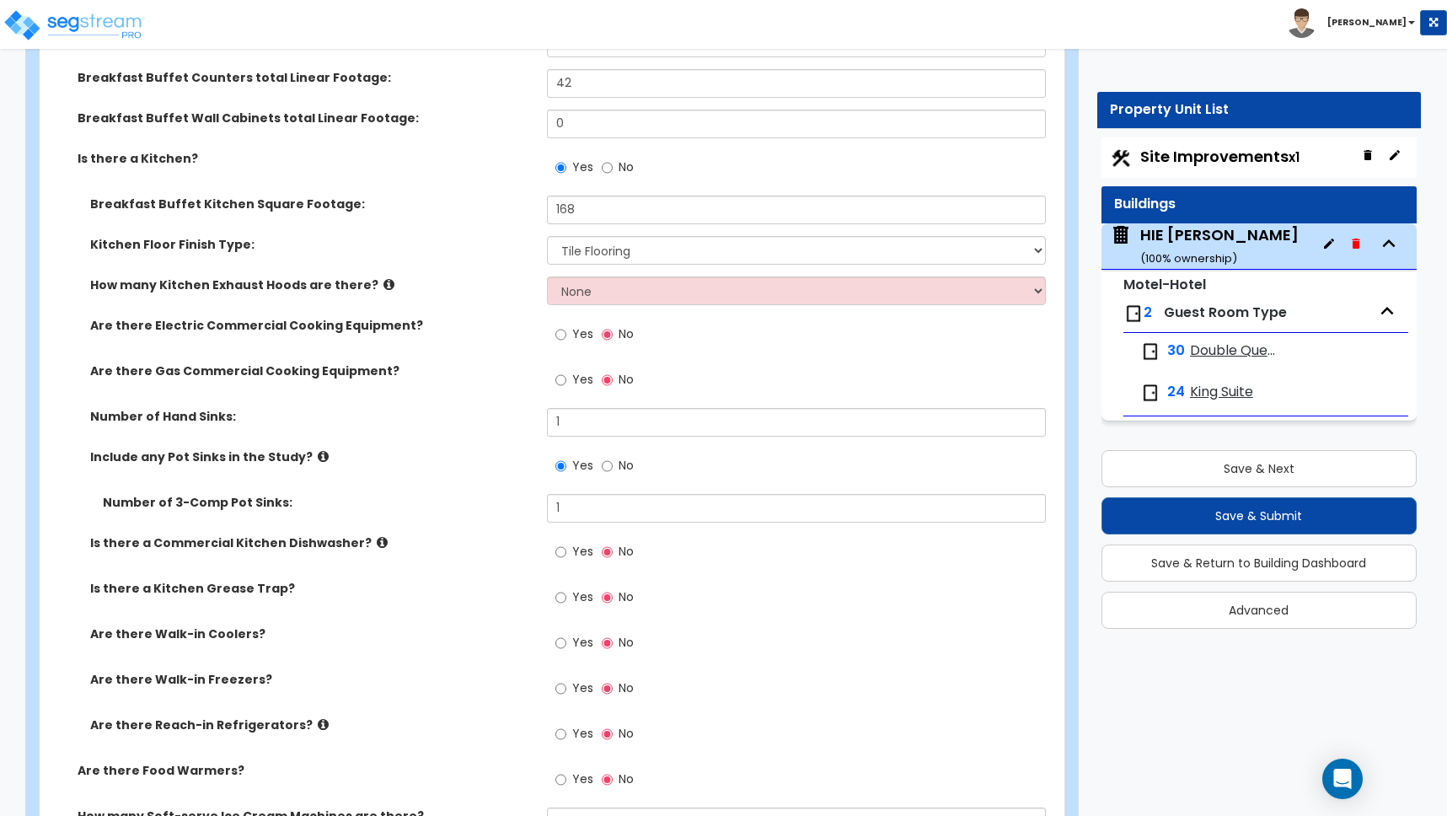
scroll to position [5936, 0]
click at [561, 732] on input "Yes" at bounding box center [560, 733] width 11 height 19
radio input "true"
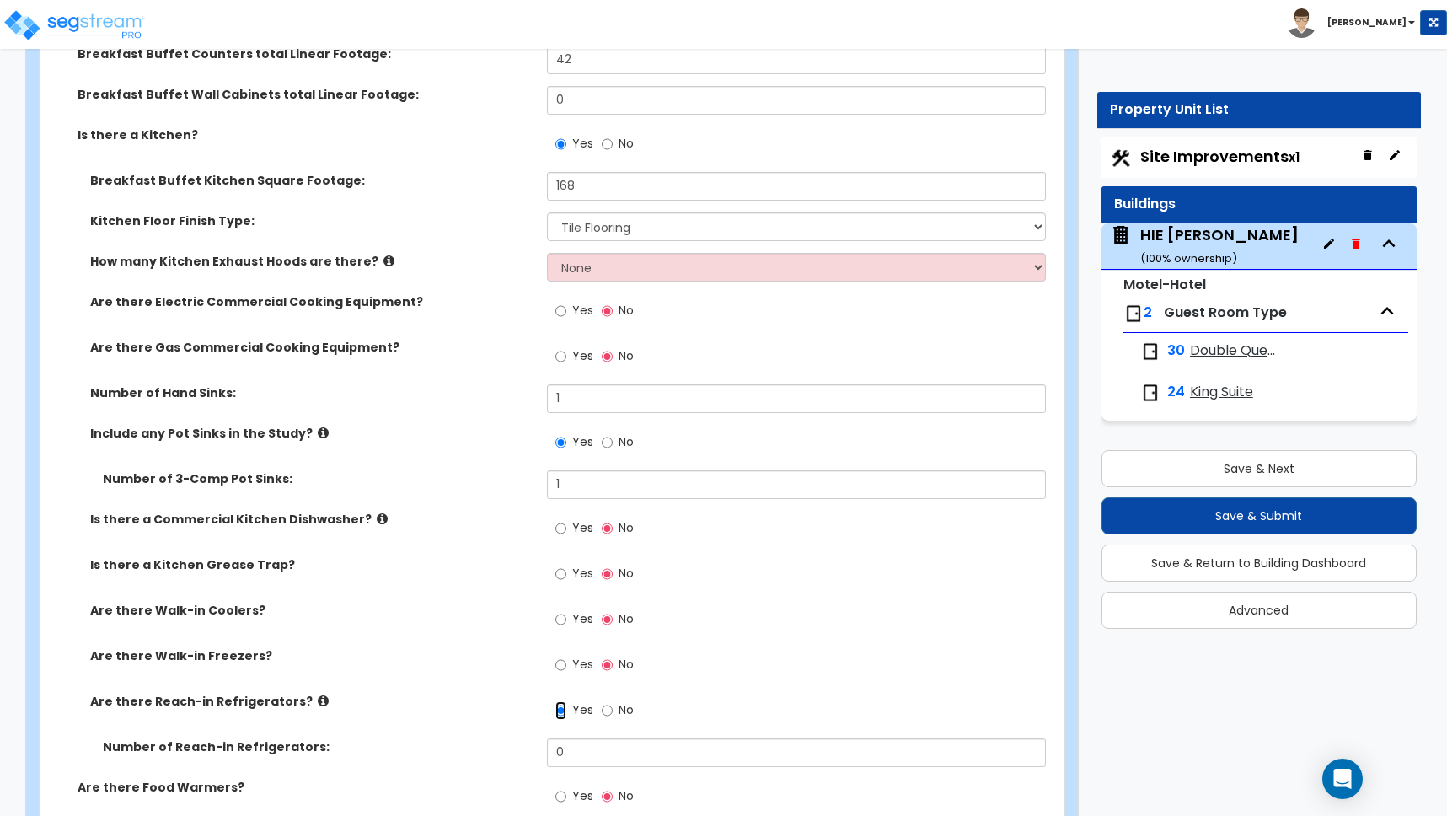
scroll to position [5959, 0]
drag, startPoint x: 561, startPoint y: 746, endPoint x: 463, endPoint y: 738, distance: 98.9
click at [463, 738] on div "Number of Reach-in Refrigerators: 0" at bounding box center [547, 758] width 1015 height 40
type input "2"
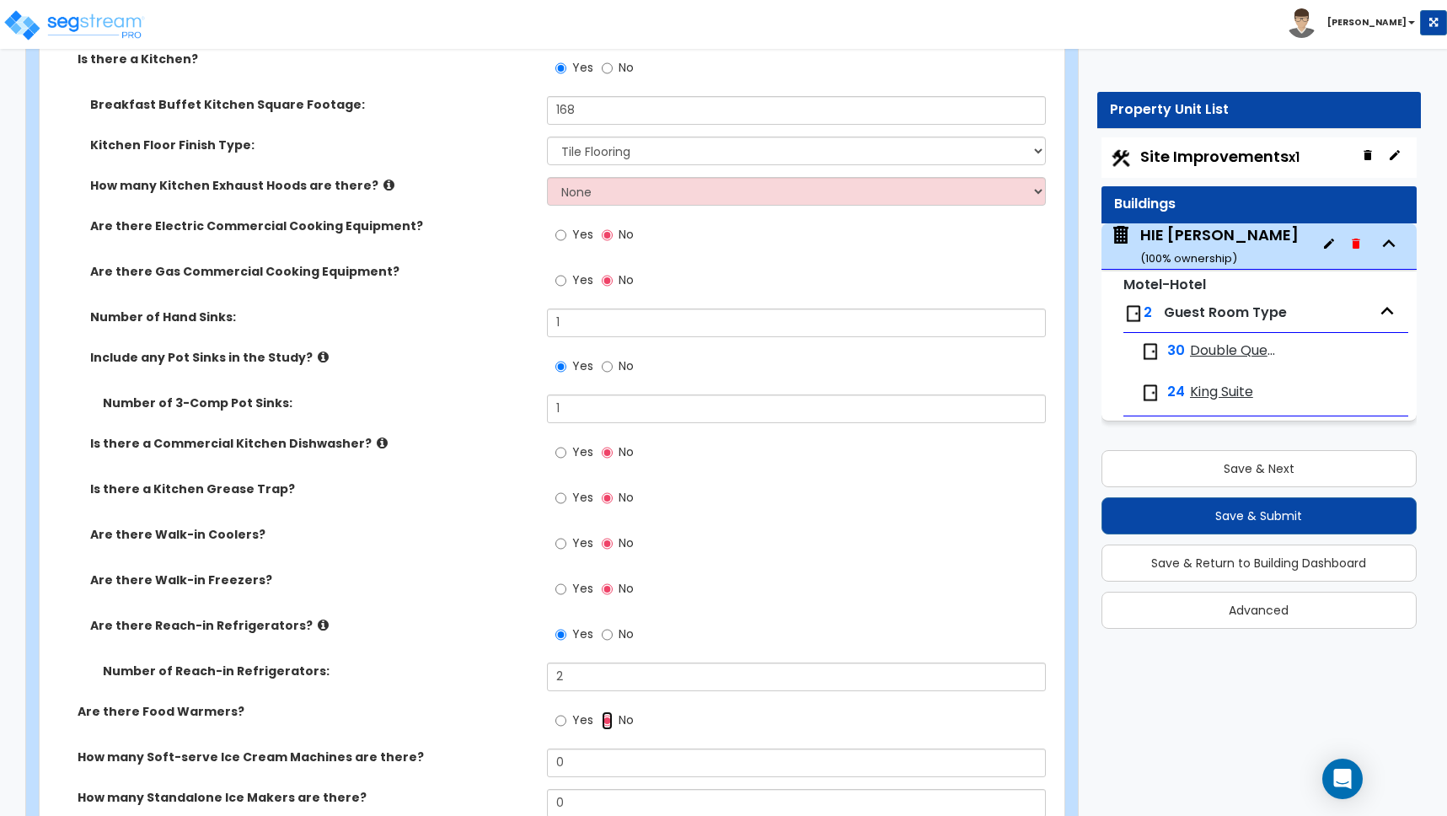
scroll to position [6053, 0]
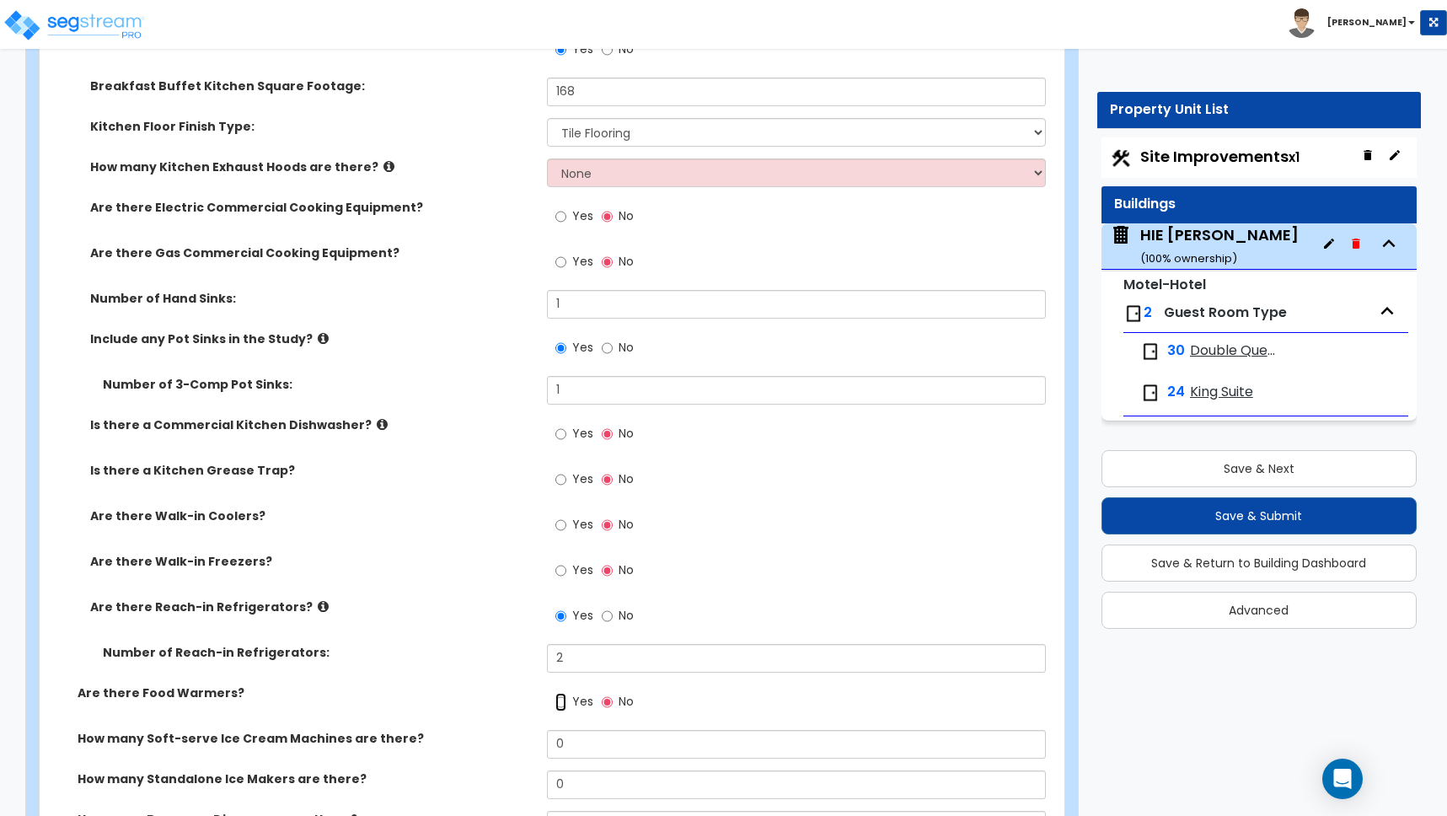
click at [563, 700] on input "Yes" at bounding box center [560, 702] width 11 height 19
radio input "true"
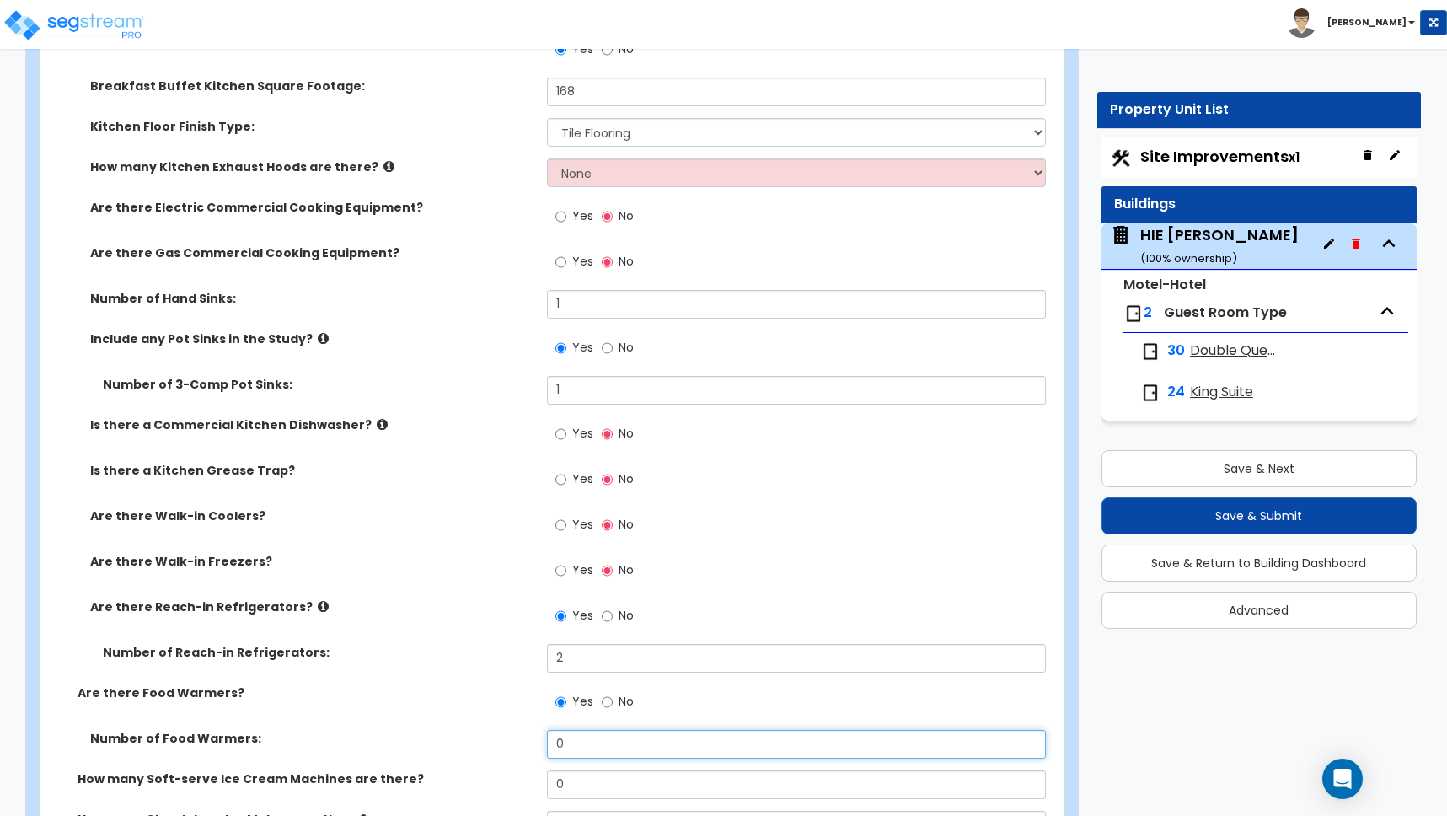
drag, startPoint x: 569, startPoint y: 743, endPoint x: 531, endPoint y: 740, distance: 38.1
click at [531, 740] on div "Number of Food Warmers: 0" at bounding box center [547, 750] width 1015 height 40
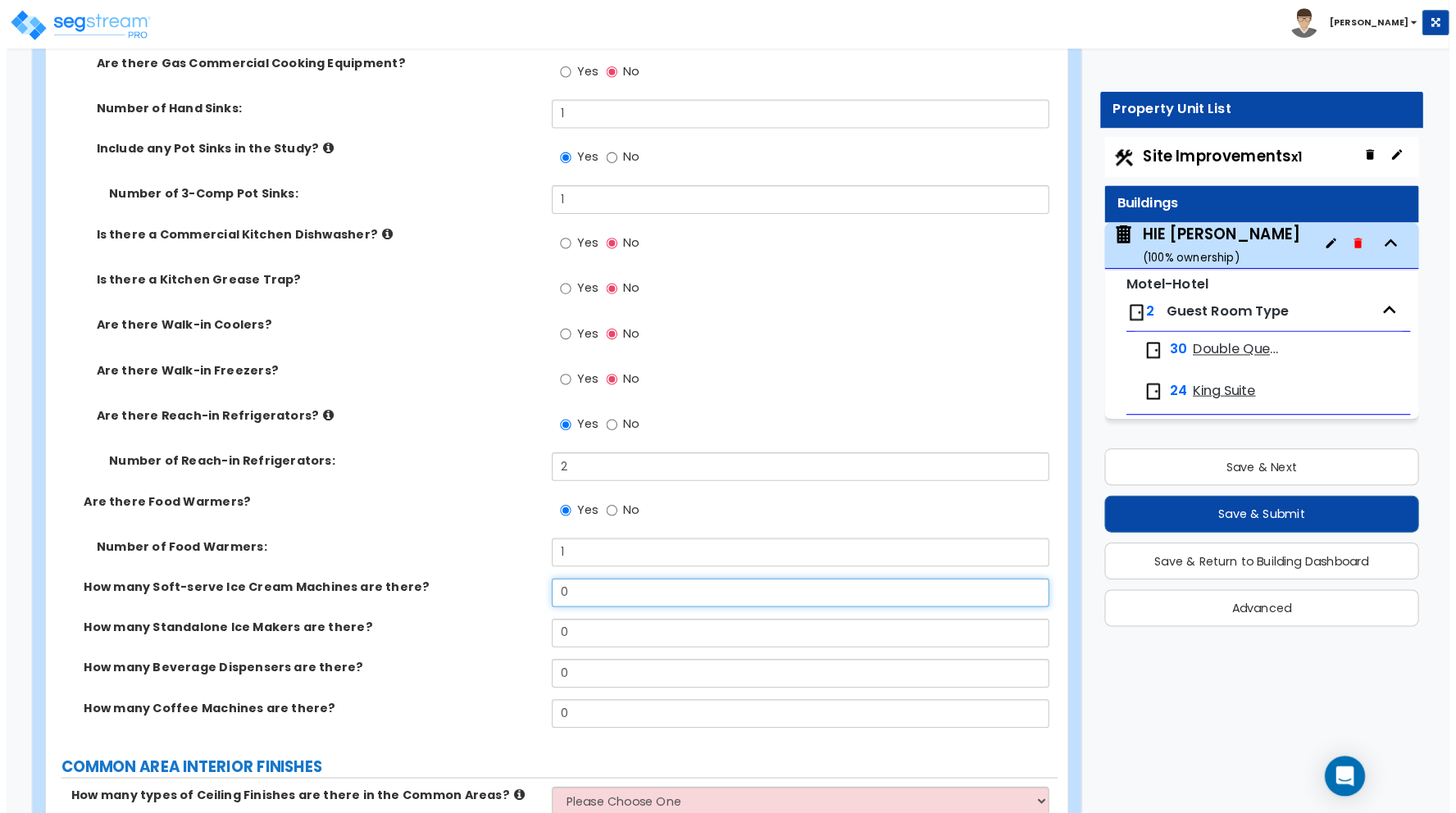
scroll to position [6089, 0]
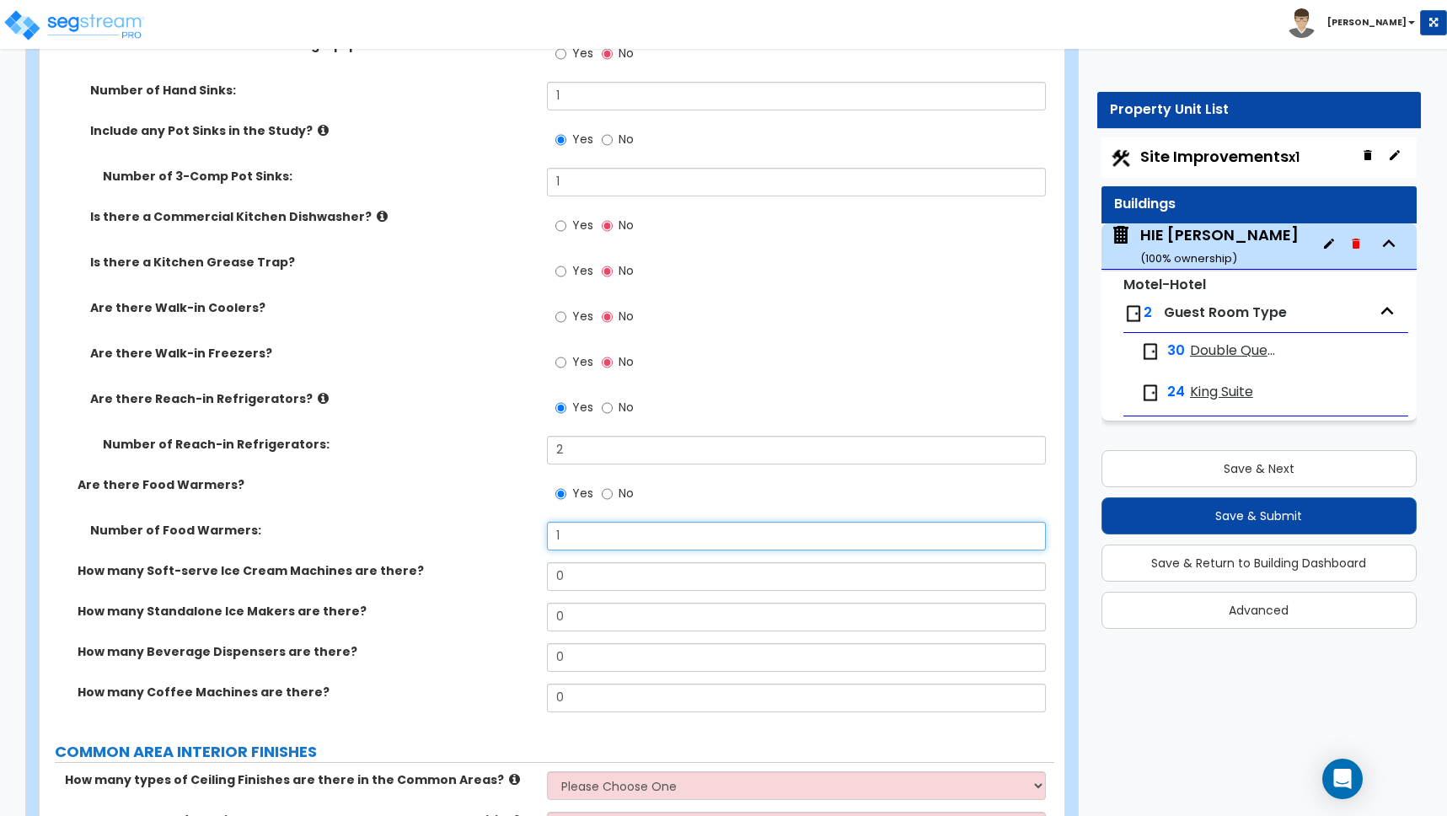
drag, startPoint x: 568, startPoint y: 535, endPoint x: 505, endPoint y: 522, distance: 64.6
click at [506, 522] on div "Number of Food Warmers: 1" at bounding box center [547, 542] width 1015 height 40
type input "3"
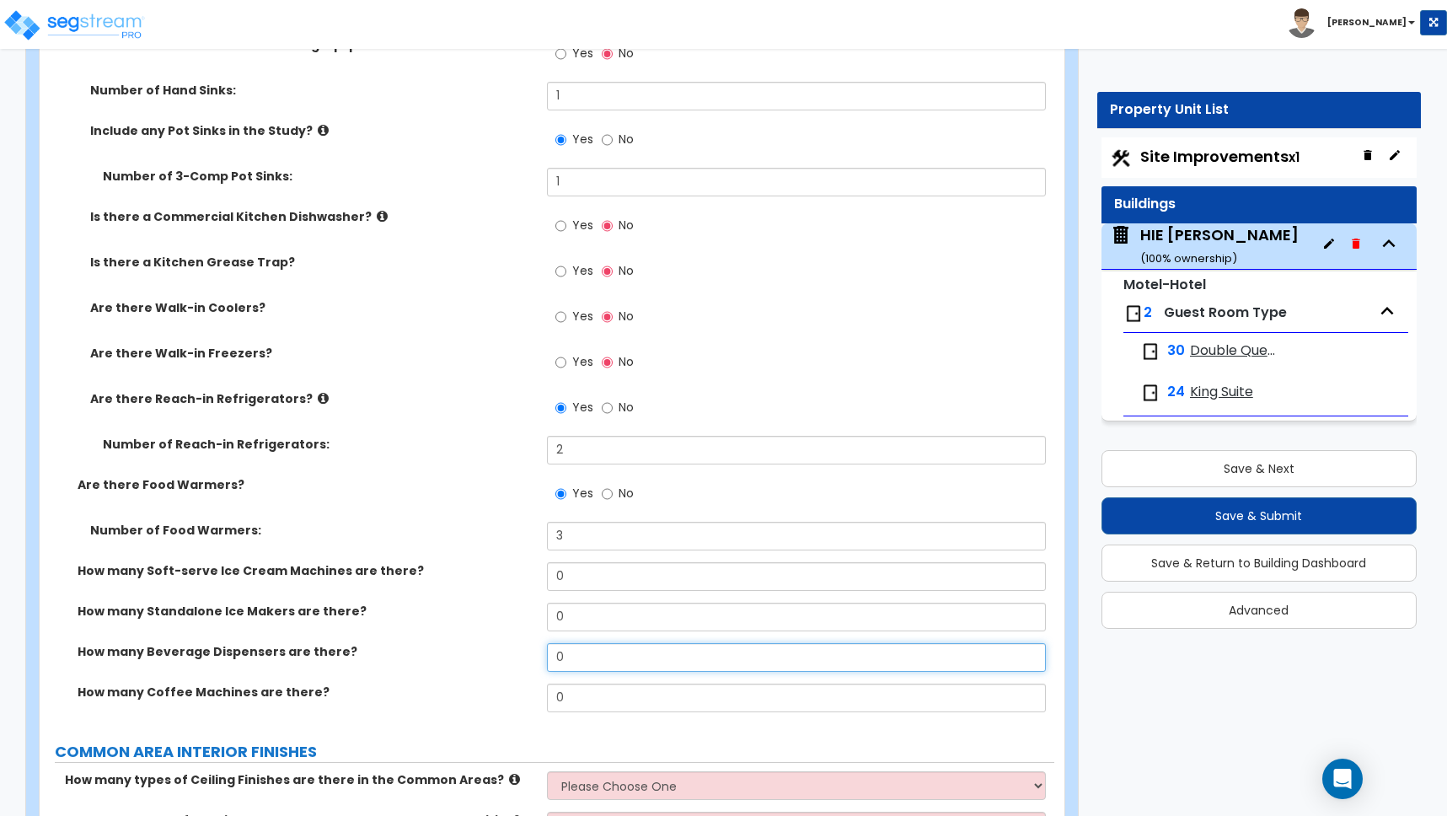
drag, startPoint x: 571, startPoint y: 659, endPoint x: 491, endPoint y: 643, distance: 82.5
click at [491, 643] on div "How many Beverage Dispensers are there? 0" at bounding box center [547, 663] width 1015 height 40
type input "1"
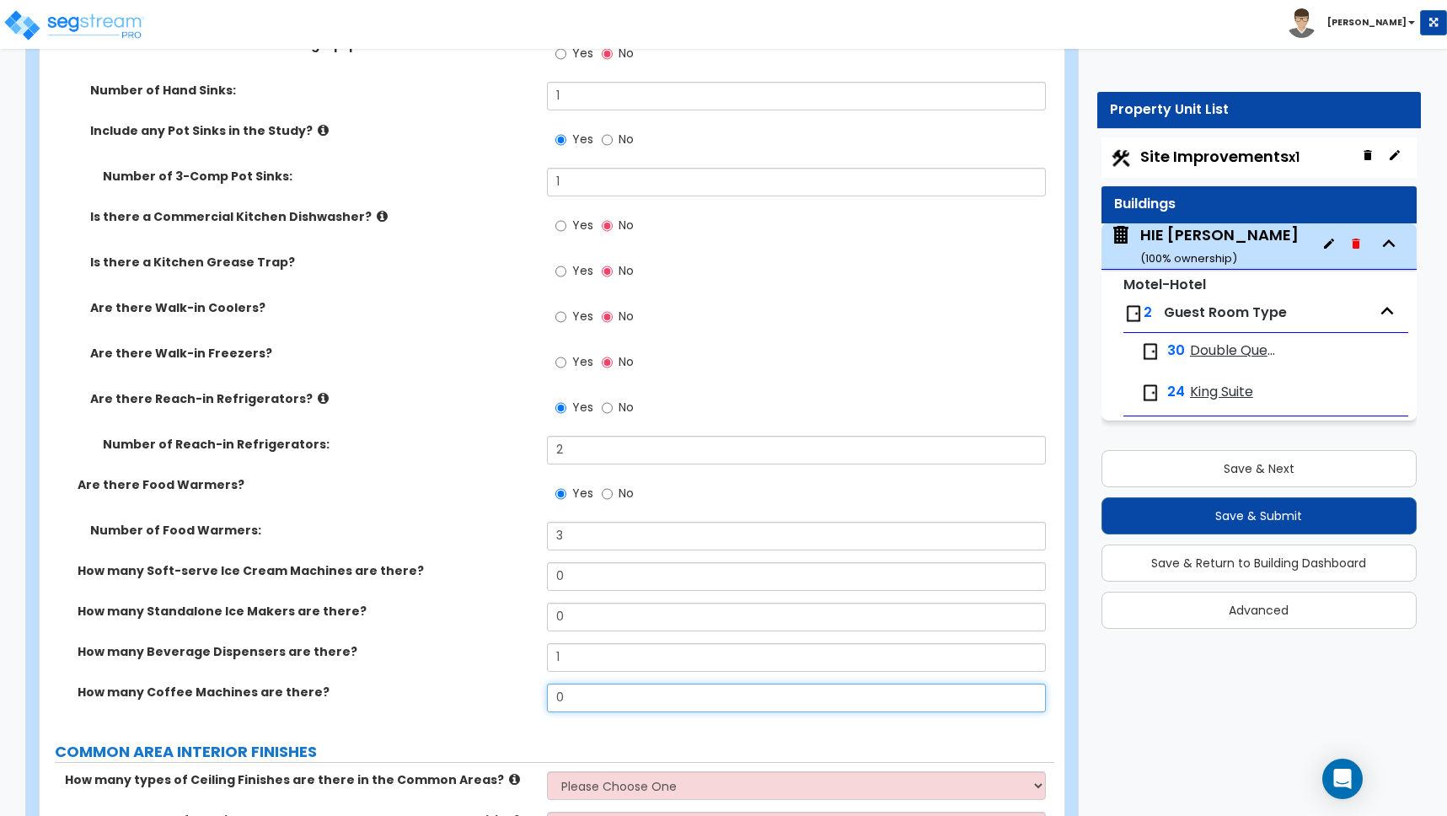
drag, startPoint x: 568, startPoint y: 698, endPoint x: 499, endPoint y: 689, distance: 69.7
click at [500, 689] on div "How many Coffee Machines are there? 0" at bounding box center [547, 704] width 1015 height 40
type input "2"
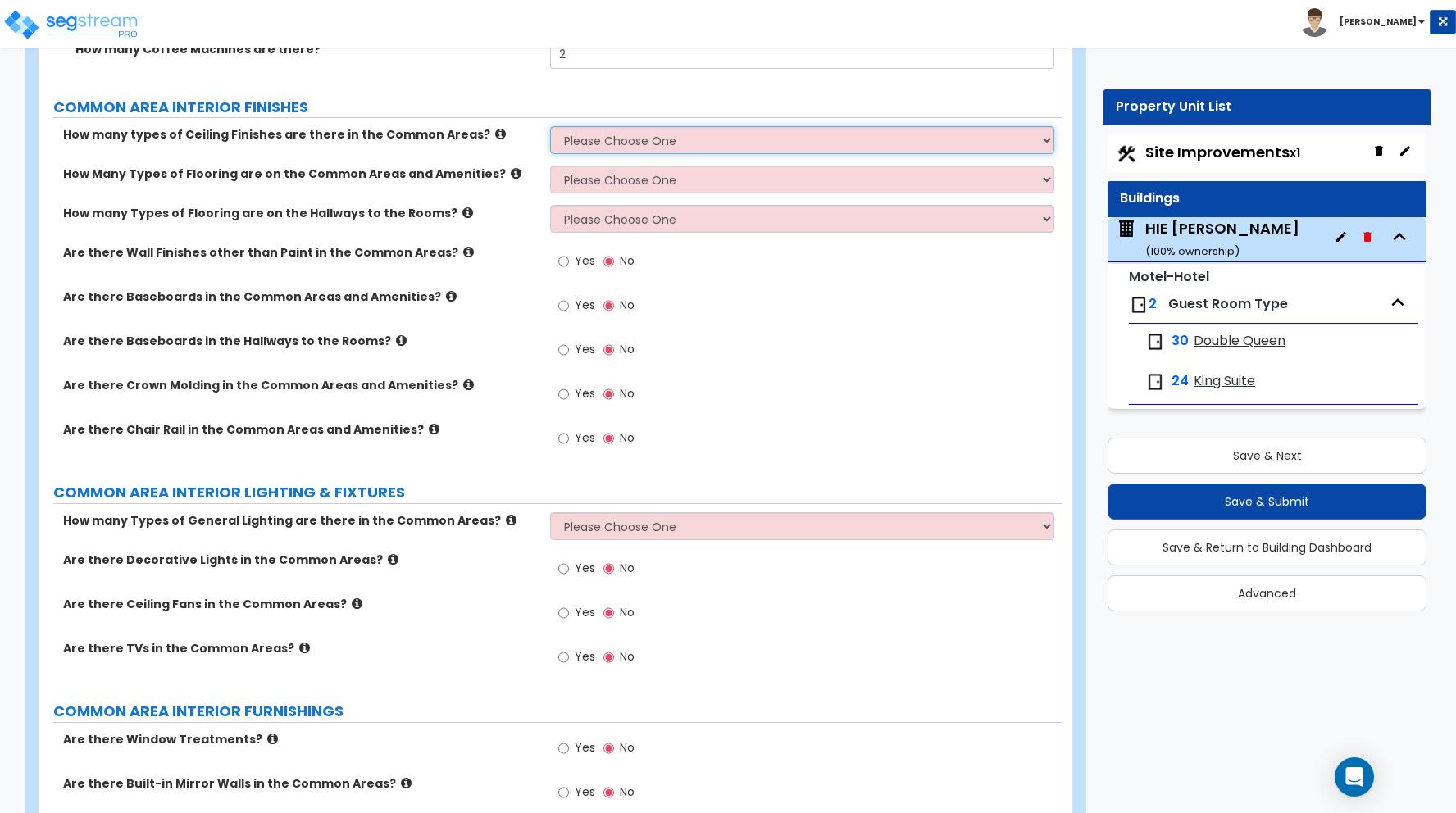
scroll to position [6483, 0]
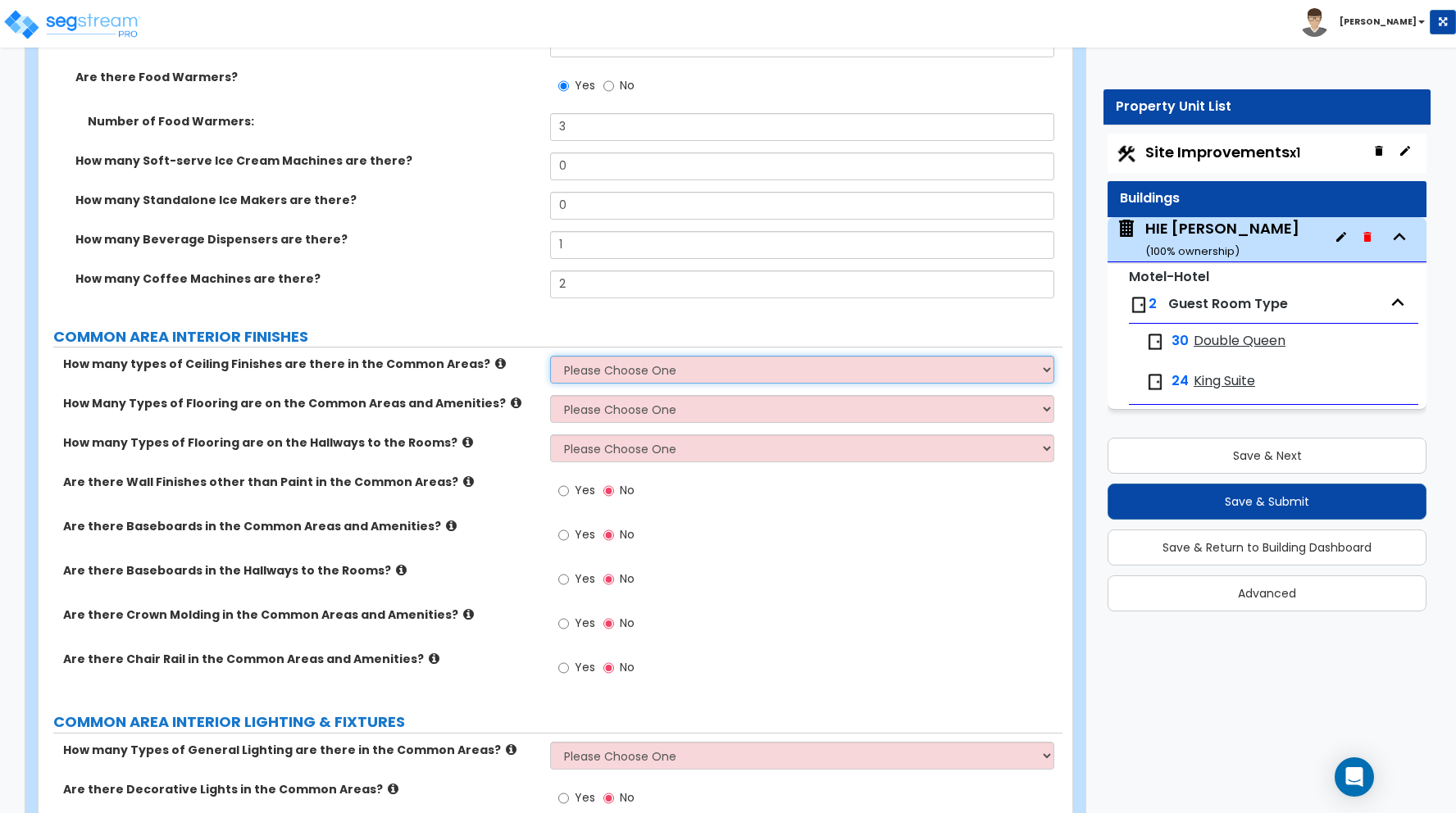
click at [629, 369] on select "Please Choose One 1 2 3" at bounding box center [802, 370] width 504 height 28
click at [628, 373] on select "Please Choose One 1 2 3" at bounding box center [802, 370] width 504 height 28
select select "1"
click at [550, 356] on select "Please Choose One 1 2 3" at bounding box center [802, 370] width 504 height 28
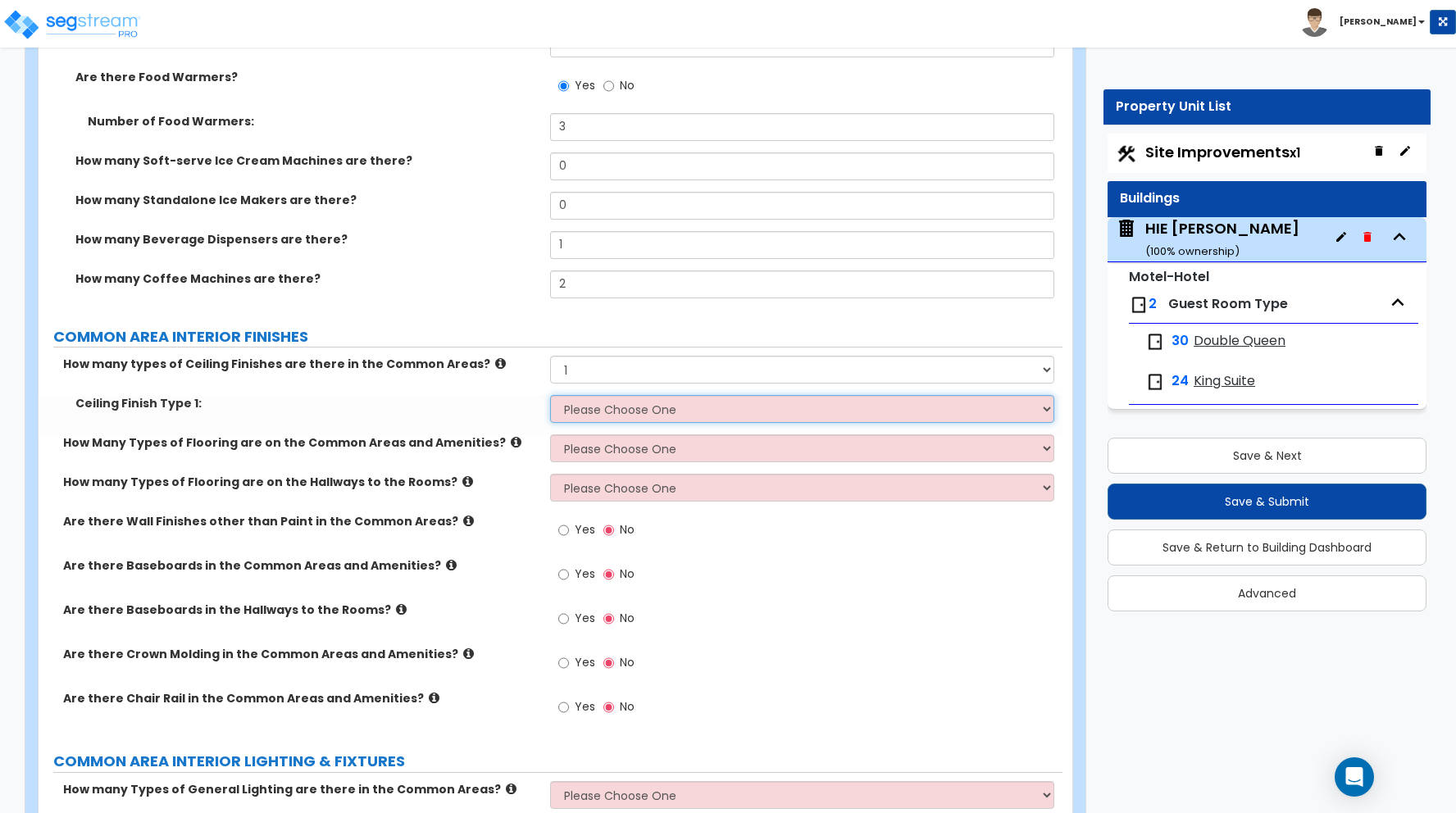
click at [609, 411] on select "Please Choose One Drop Ceiling Drywall Ceiling Open Ceiling" at bounding box center [802, 408] width 504 height 28
select select "1"
click at [550, 395] on select "Please Choose One Drop Ceiling Drywall Ceiling Open Ceiling" at bounding box center [802, 408] width 504 height 28
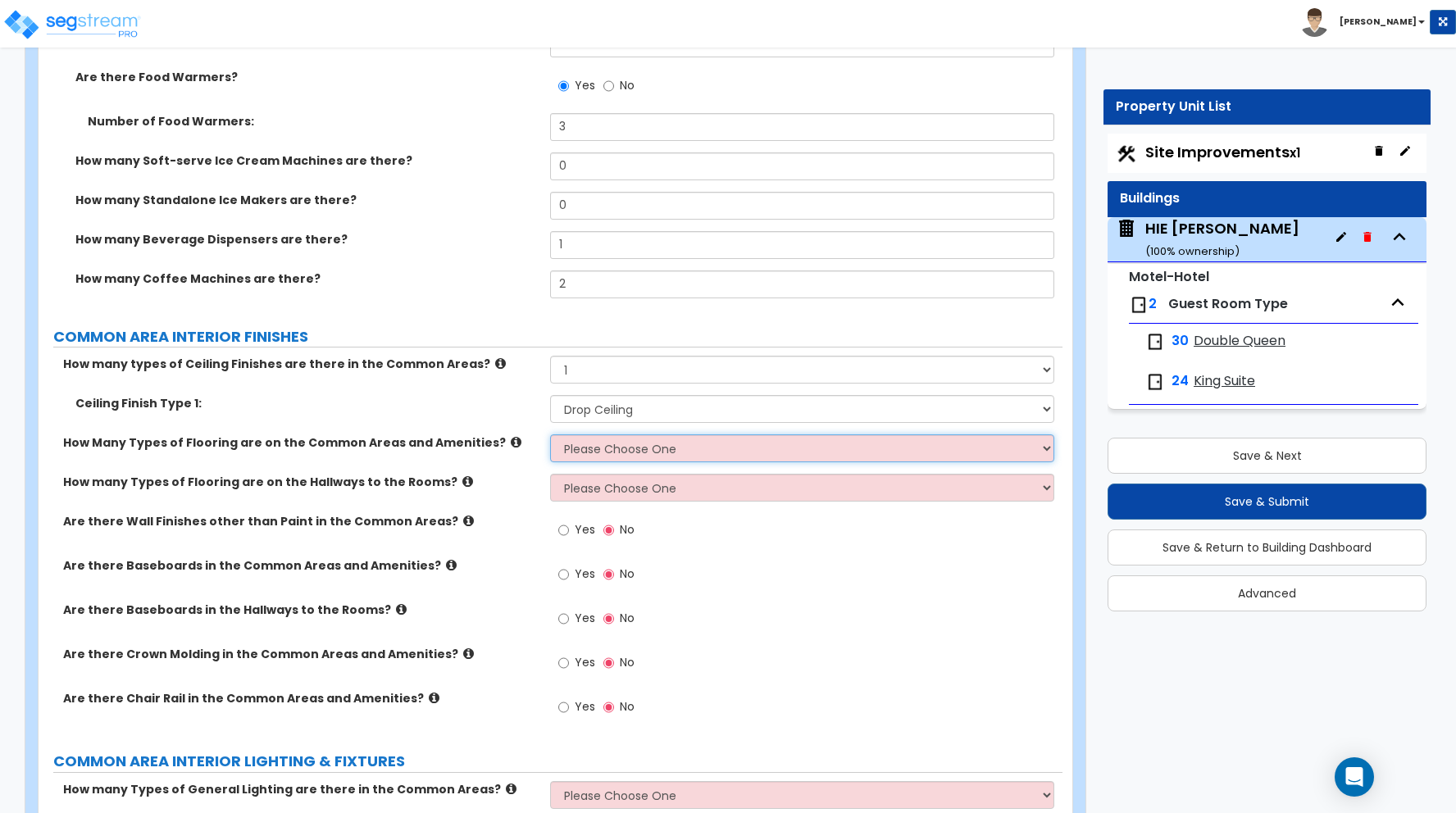
click at [599, 451] on select "Please Choose One 1 2 3" at bounding box center [802, 448] width 504 height 28
select select "2"
click at [550, 435] on select "Please Choose One 1 2 3" at bounding box center [802, 448] width 504 height 28
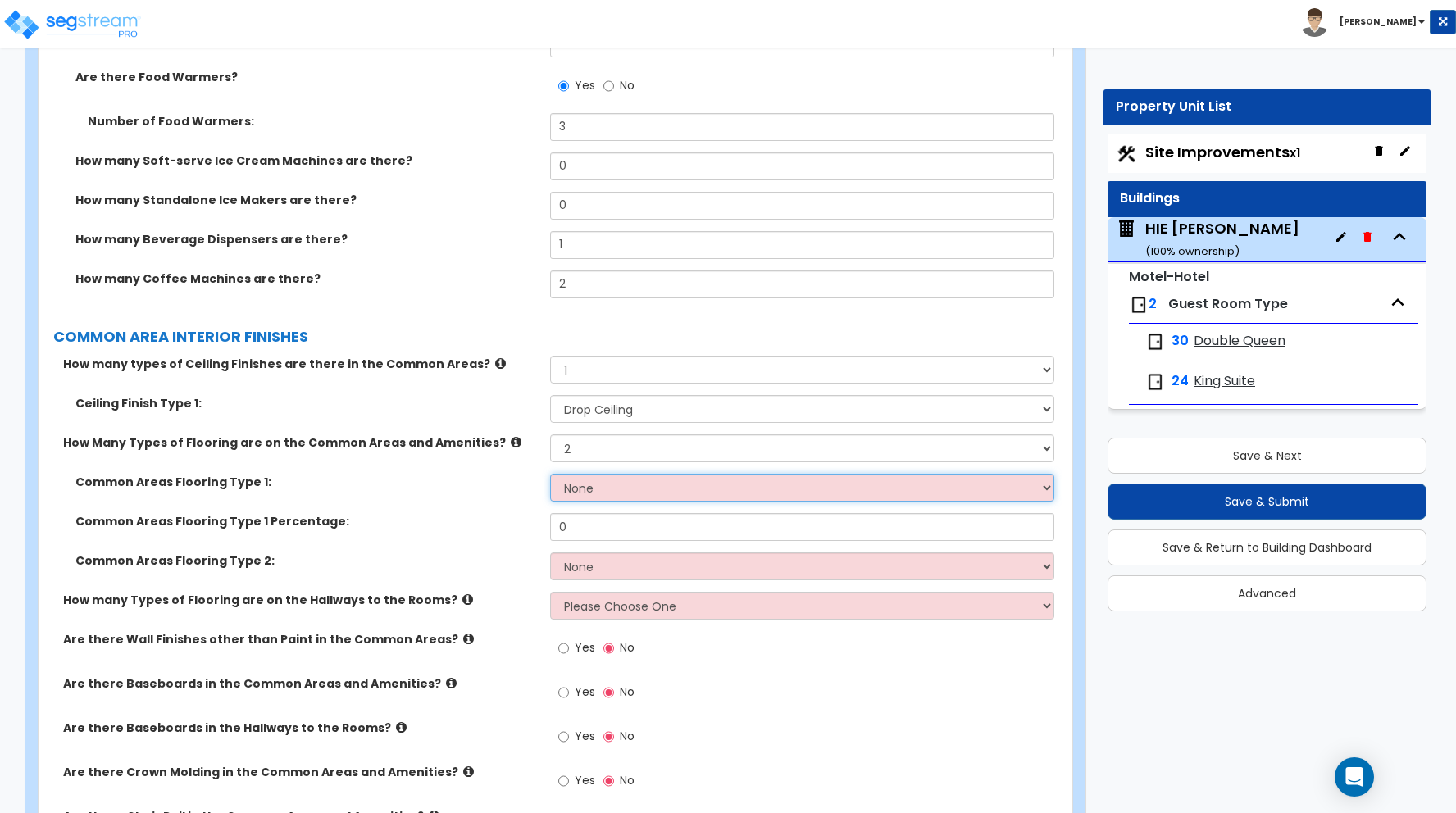
click at [587, 492] on select "None Tile Flooring Hardwood Flooring Resilient Laminate Flooring VCT Flooring S…" at bounding box center [802, 487] width 504 height 28
select select "1"
click at [550, 474] on select "None Tile Flooring Hardwood Flooring Resilient Laminate Flooring VCT Flooring S…" at bounding box center [802, 487] width 504 height 28
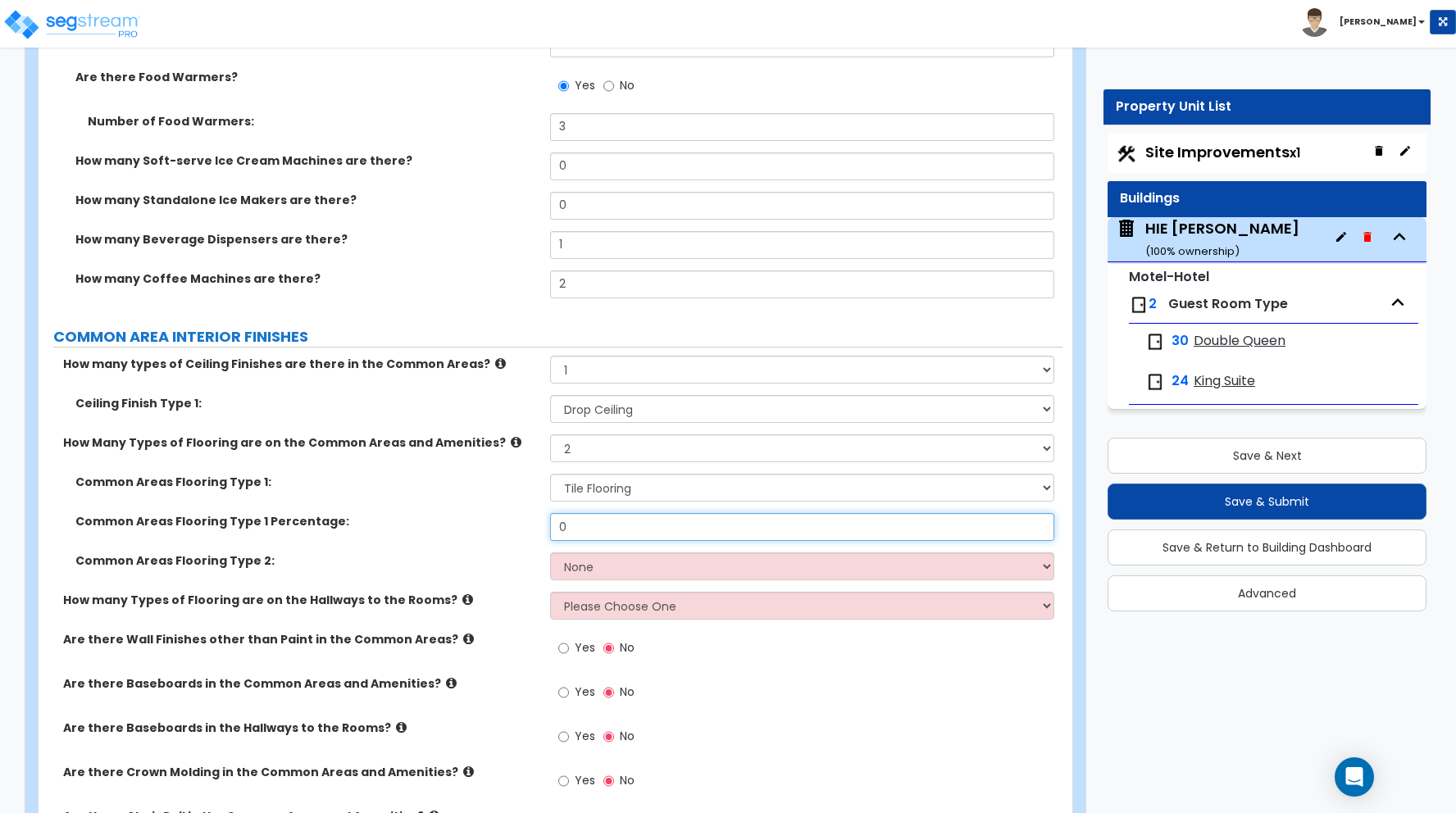
drag, startPoint x: 577, startPoint y: 529, endPoint x: 492, endPoint y: 526, distance: 85.1
click at [496, 520] on div "Common Areas Flooring Type 1 Percentage: 0" at bounding box center [550, 533] width 1024 height 39
type input "90"
click at [592, 574] on select "None Tile Flooring Hardwood Flooring Resilient Laminate Flooring VCT Flooring S…" at bounding box center [802, 566] width 504 height 28
select select "5"
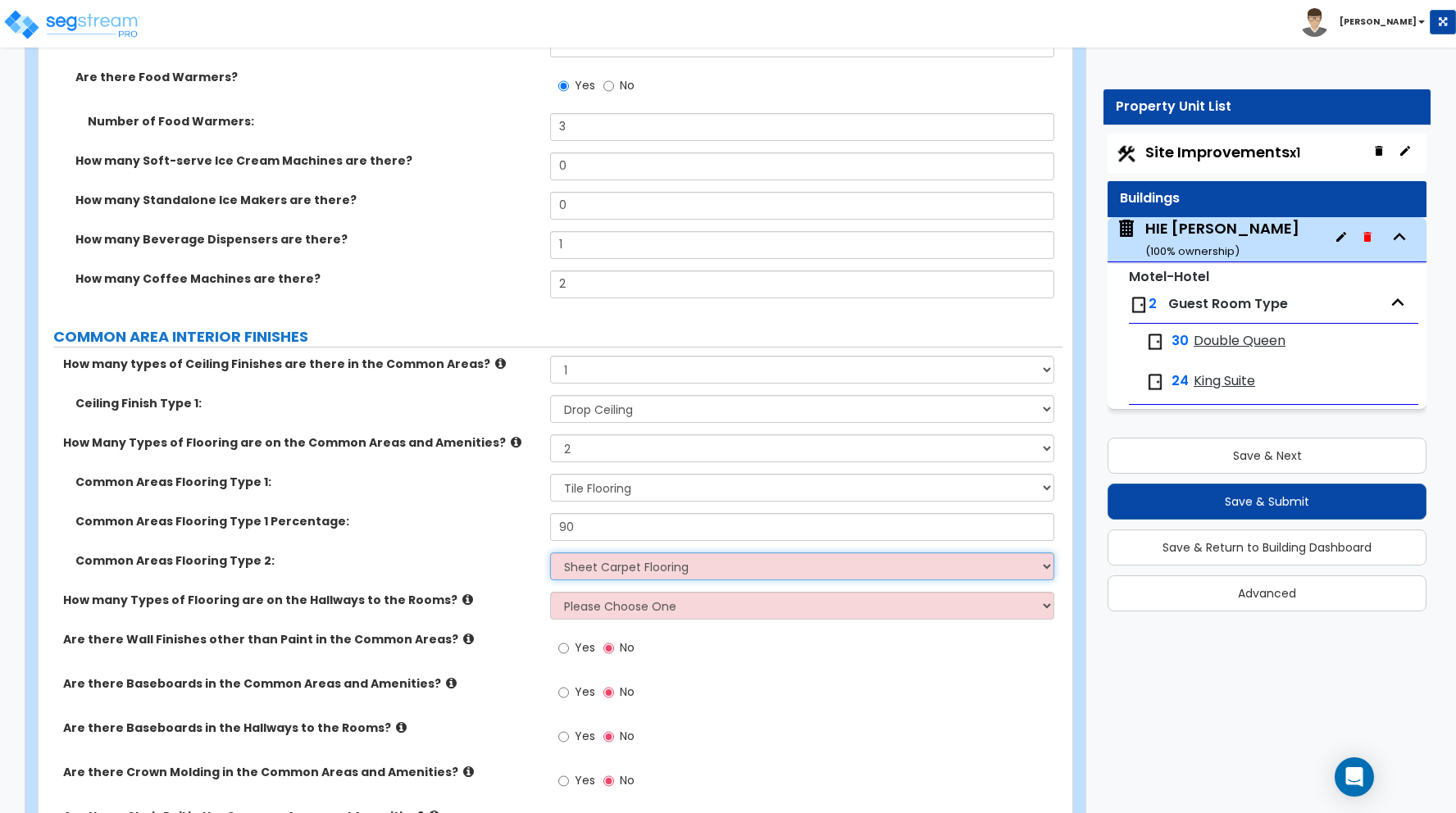
click at [550, 552] on select "None Tile Flooring Hardwood Flooring Resilient Laminate Flooring VCT Flooring S…" at bounding box center [802, 566] width 504 height 28
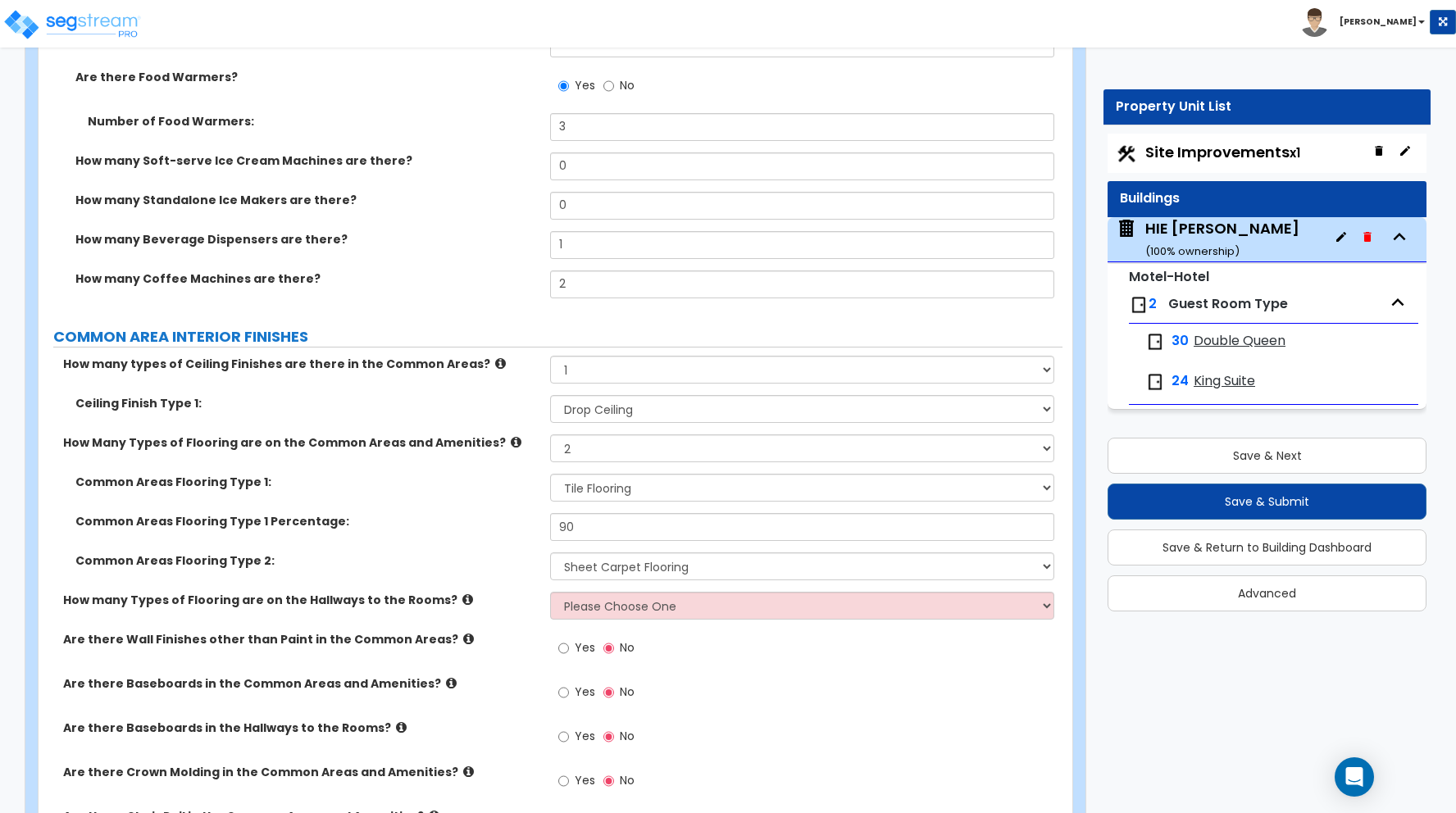
click at [469, 560] on label "Common Areas Flooring Type 2:" at bounding box center [306, 560] width 462 height 17
click at [586, 613] on select "Please Choose One 1 2 3" at bounding box center [802, 606] width 504 height 28
click at [604, 613] on select "Please Choose One 1 2 3" at bounding box center [802, 606] width 504 height 28
select select "1"
click at [550, 592] on select "Please Choose One 1 2 3" at bounding box center [802, 606] width 504 height 28
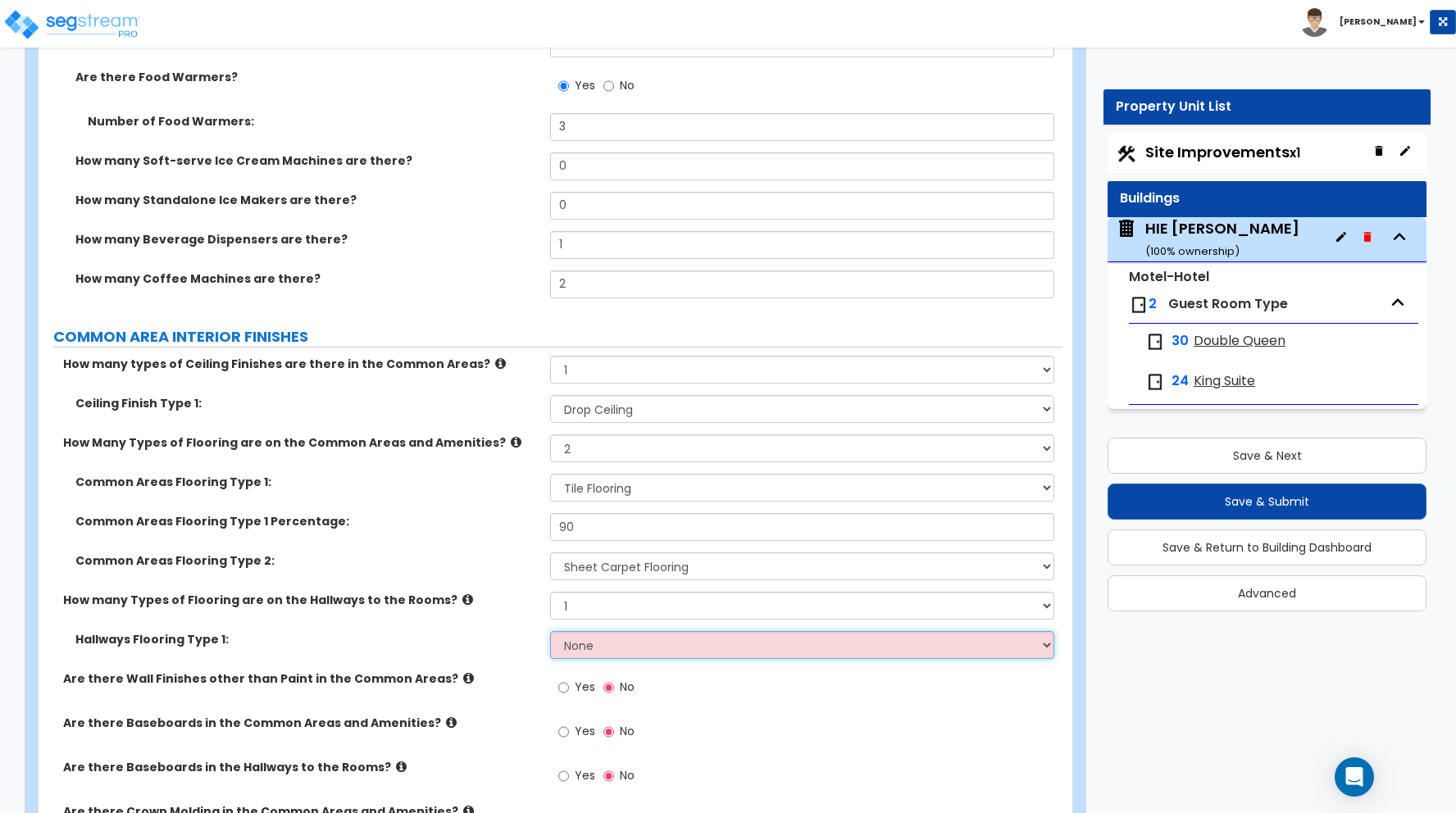
click at [603, 644] on select "None Tile Flooring Hardwood Flooring Resilient Laminate Flooring VCT Flooring S…" at bounding box center [802, 645] width 504 height 28
select select "5"
click at [550, 631] on select "None Tile Flooring Hardwood Flooring Resilient Laminate Flooring VCT Flooring S…" at bounding box center [802, 645] width 504 height 28
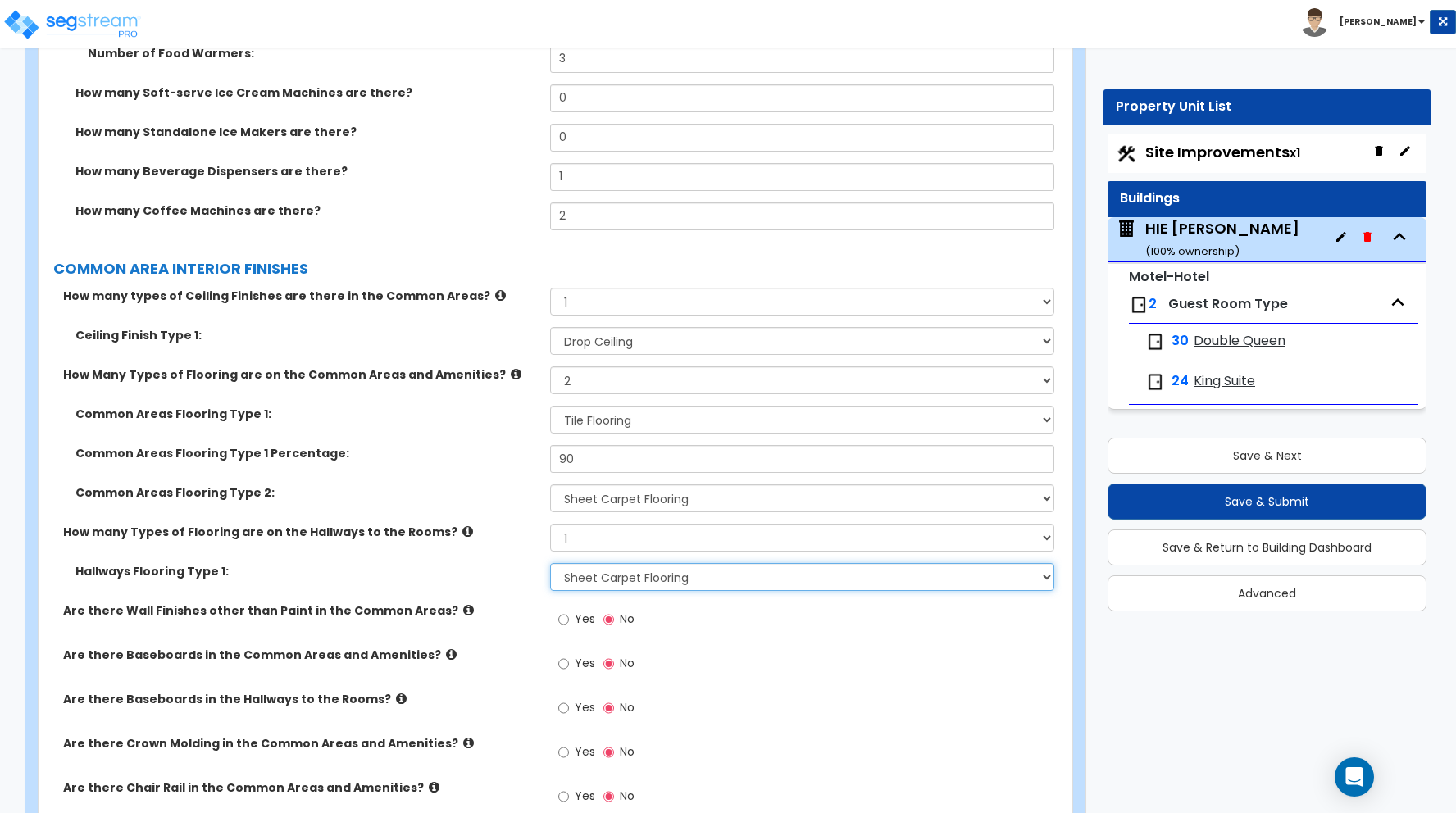
scroll to position [6637, 0]
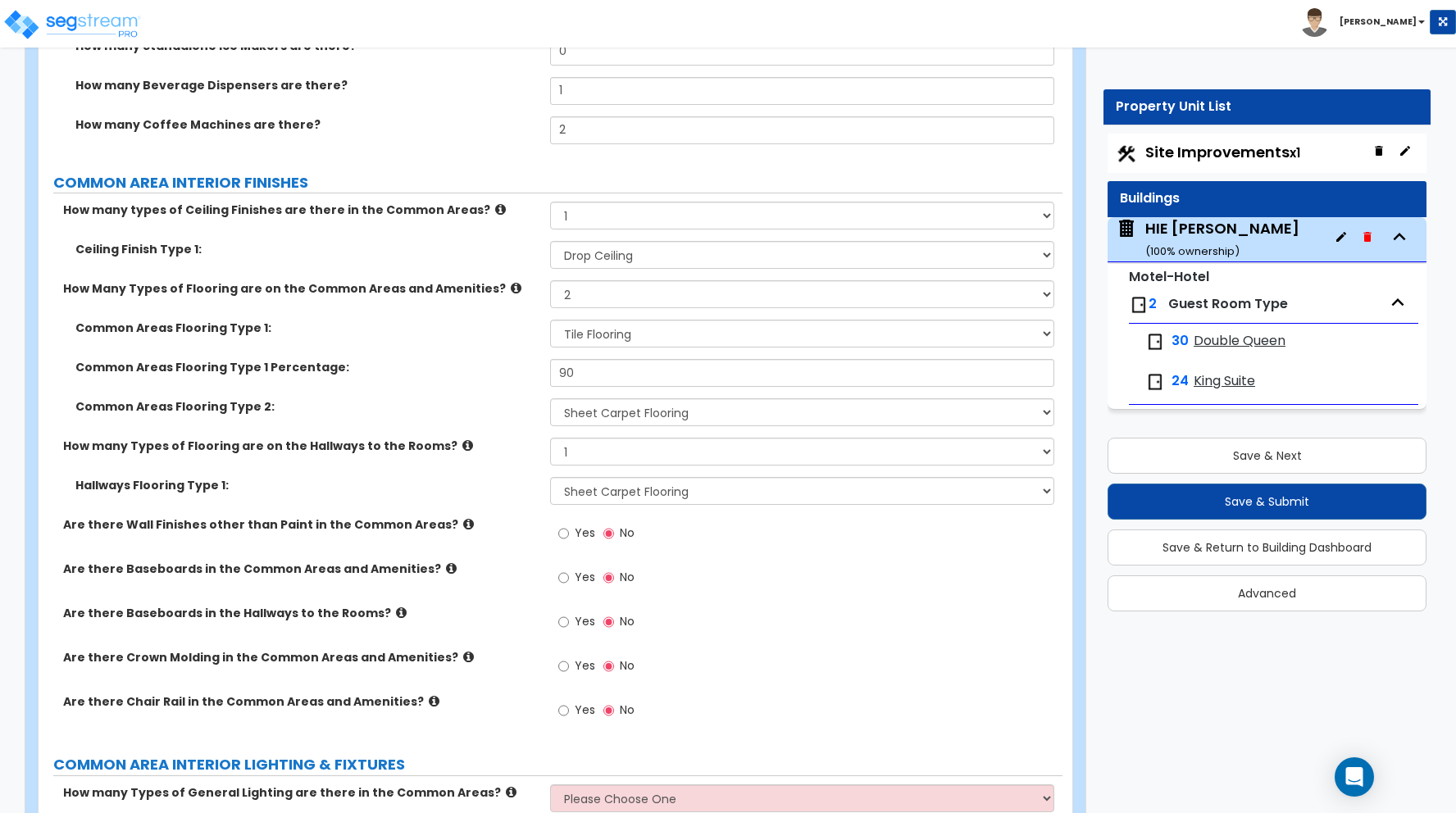
click at [462, 497] on div "Hallways Flooring Type 1: None Tile Flooring Hardwood Flooring Resilient Lamina…" at bounding box center [550, 497] width 1024 height 39
click at [583, 259] on select "Please Choose One Drop Ceiling Drywall Ceiling Open Ceiling" at bounding box center [802, 255] width 504 height 28
click at [566, 373] on input "90" at bounding box center [802, 372] width 504 height 28
type input "80"
click at [457, 381] on div "Common Areas Flooring Type 1 Percentage: 80" at bounding box center [550, 378] width 1024 height 39
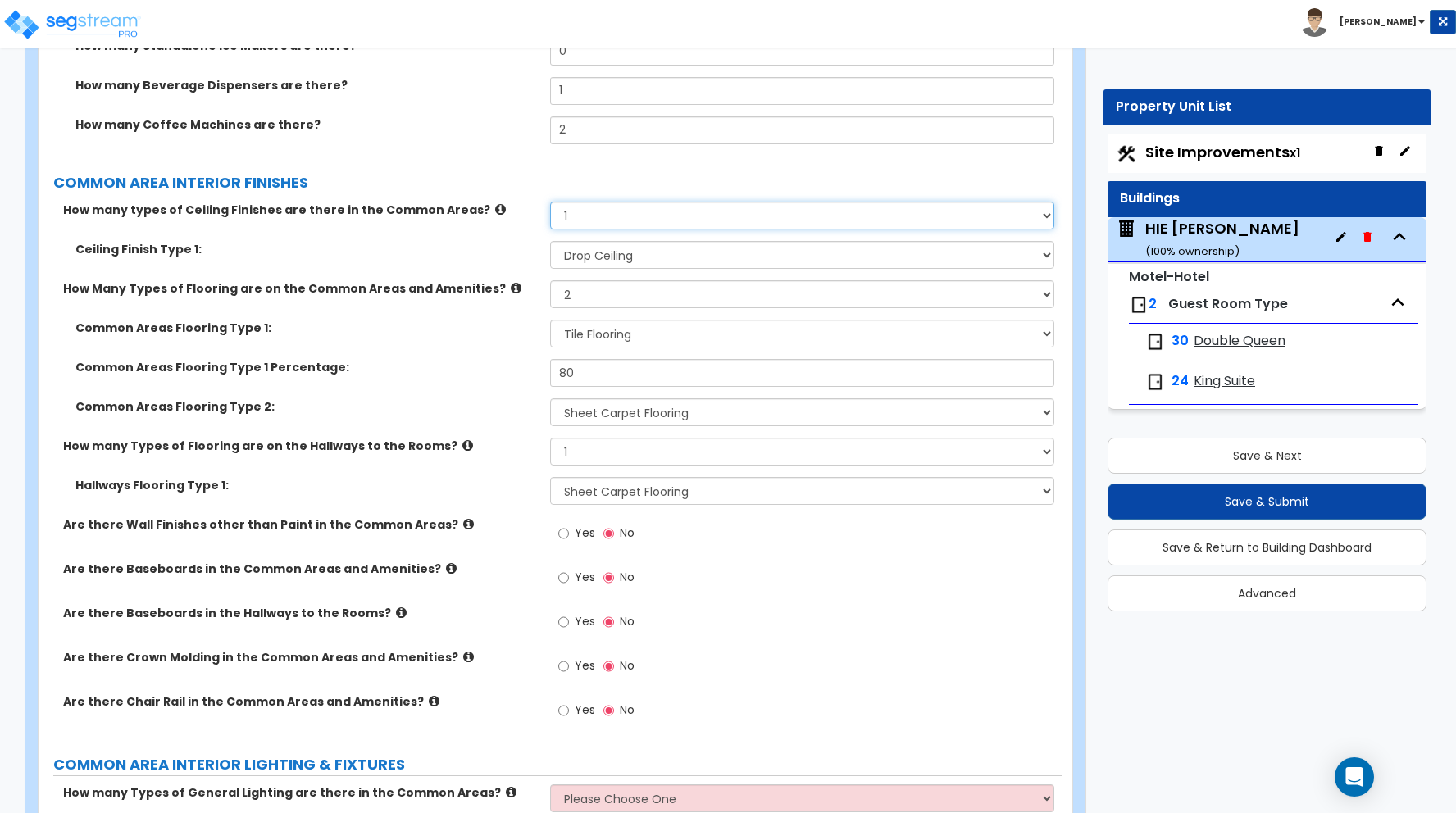
click at [579, 222] on select "Please Choose One 1 2 3" at bounding box center [802, 215] width 504 height 28
select select "2"
click at [550, 201] on select "Please Choose One 1 2 3" at bounding box center [802, 215] width 504 height 28
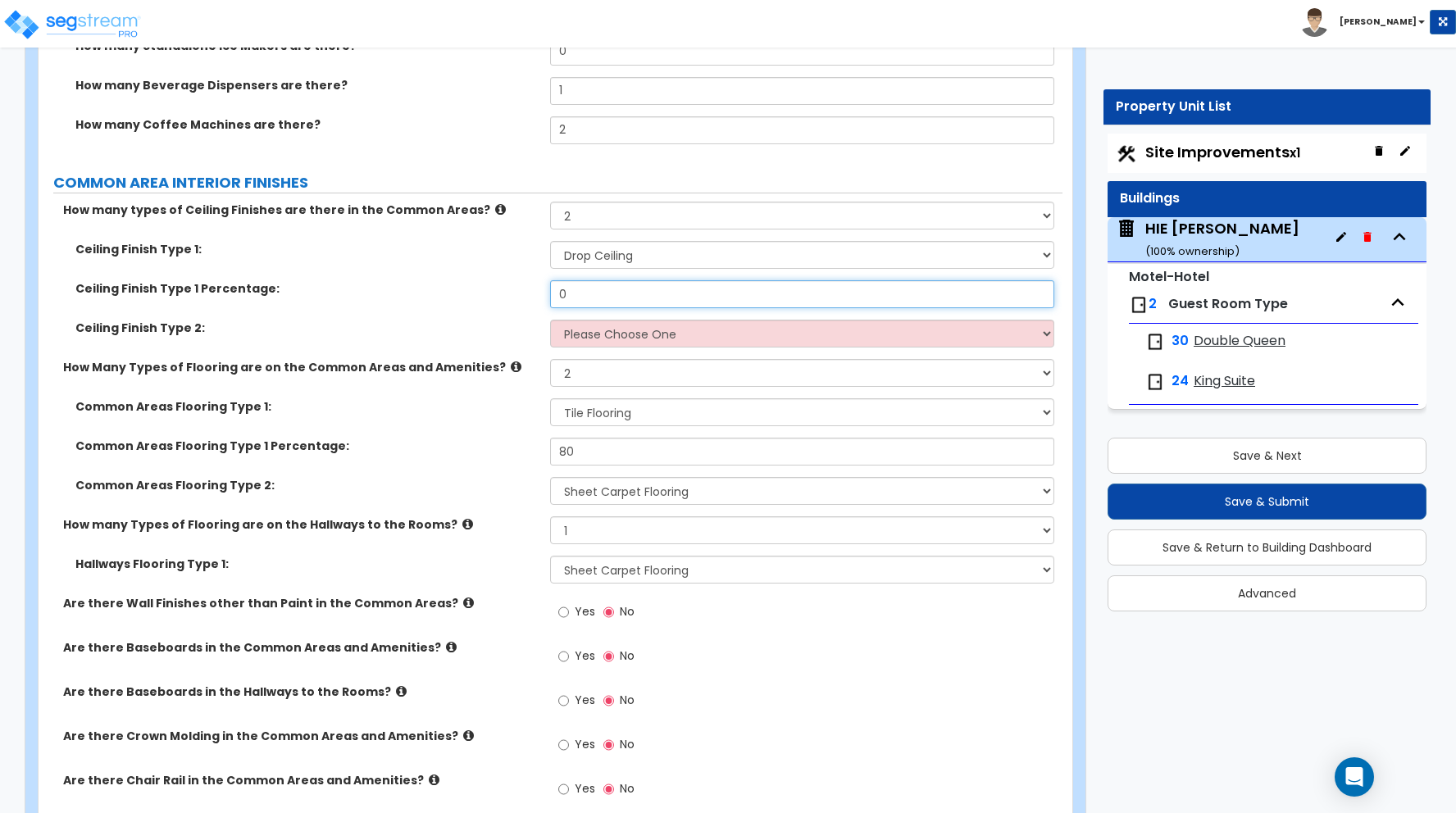
drag, startPoint x: 571, startPoint y: 295, endPoint x: 532, endPoint y: 292, distance: 39.1
click at [533, 290] on div "Ceiling Finish Type 1 Percentage: 0" at bounding box center [550, 300] width 1024 height 39
click at [557, 294] on input "0" at bounding box center [802, 294] width 504 height 28
type input "80"
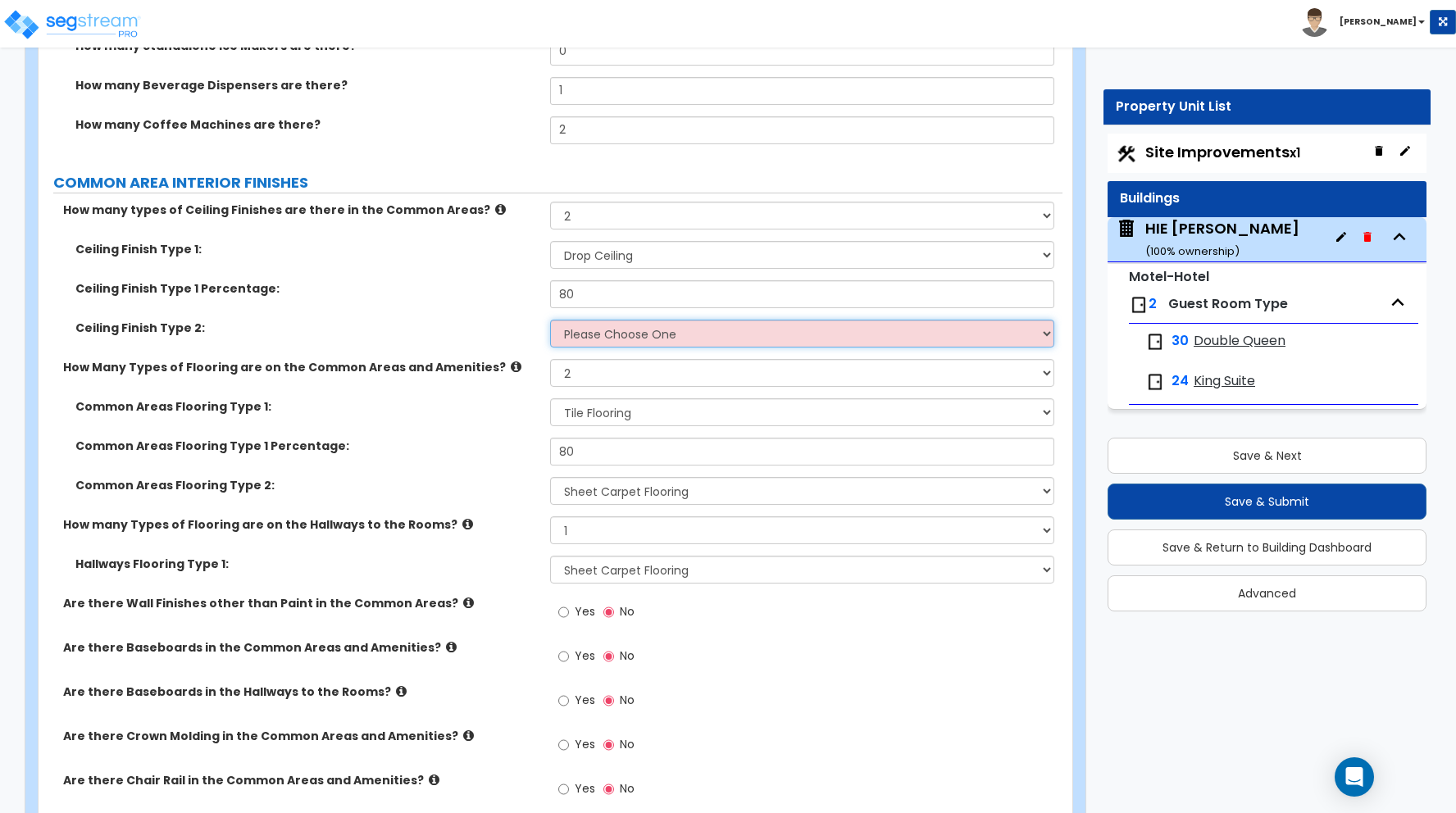
click at [609, 332] on select "Please Choose One Drop Ceiling Drywall Ceiling Open Ceiling" at bounding box center [802, 334] width 504 height 28
select select "2"
click at [550, 320] on select "Please Choose One Drop Ceiling Drywall Ceiling Open Ceiling" at bounding box center [802, 334] width 504 height 28
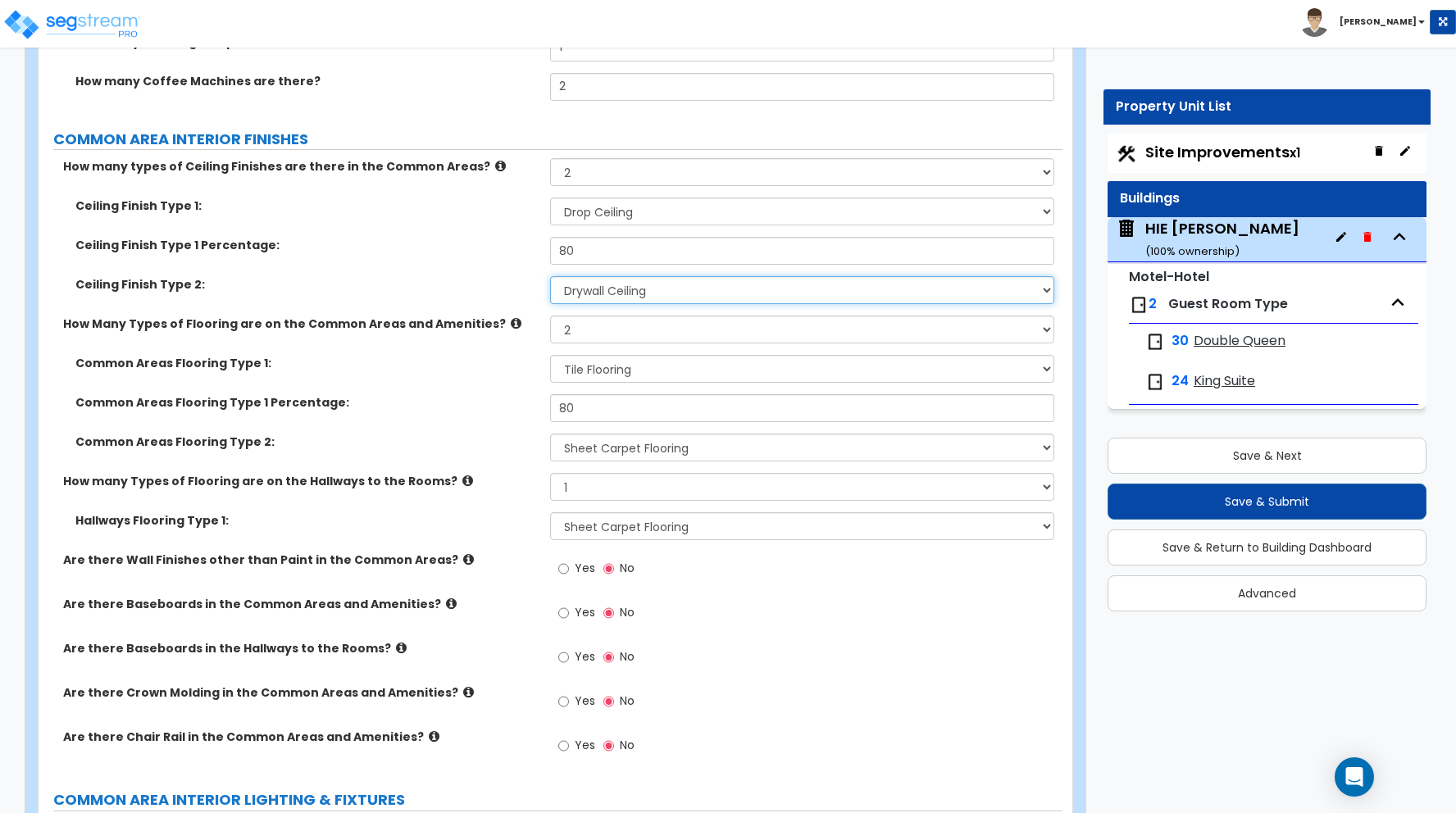
scroll to position [6711, 0]
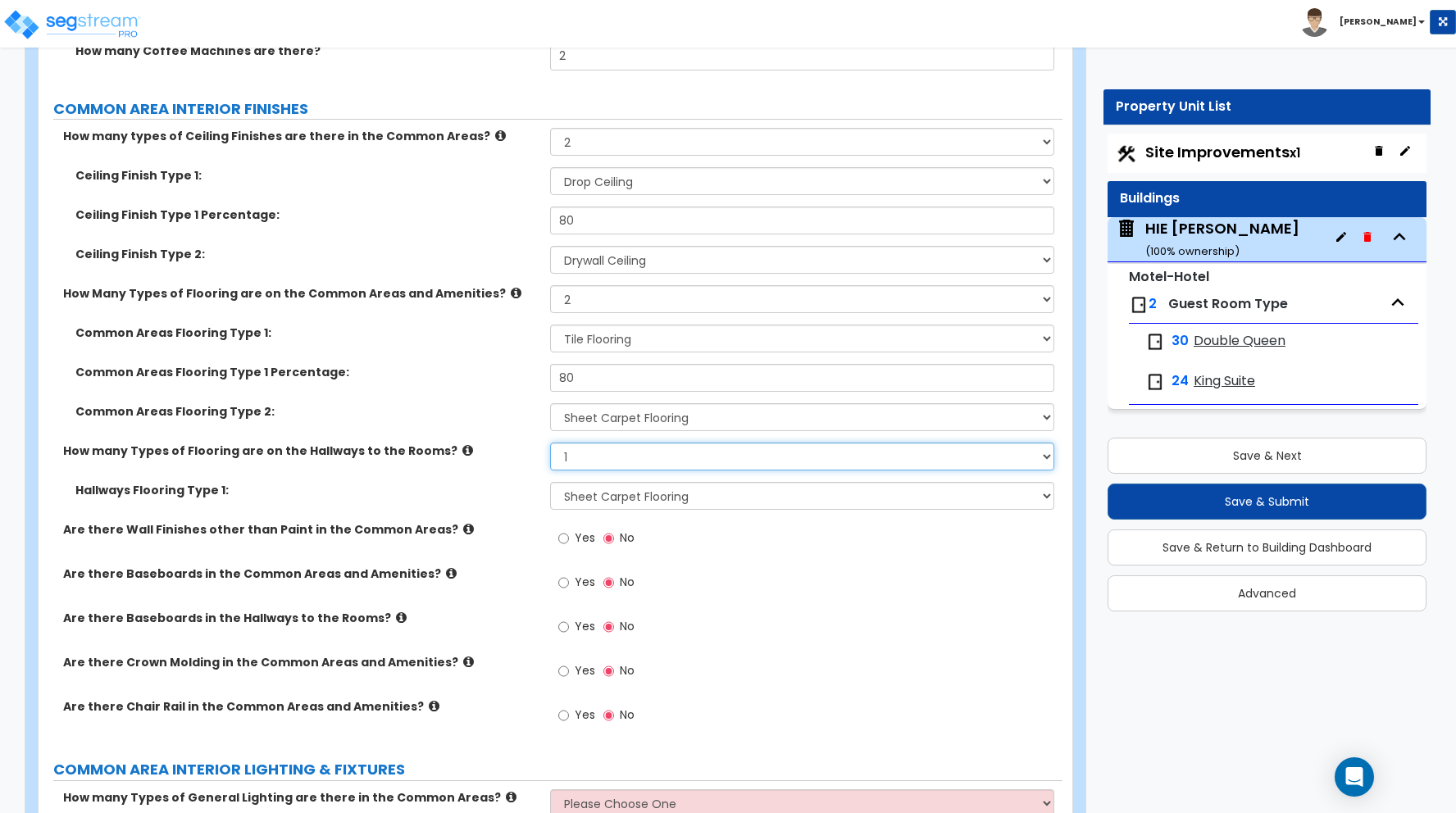
click at [571, 460] on select "Please Choose One 1 2 3" at bounding box center [802, 456] width 504 height 28
select select "2"
click at [550, 442] on select "Please Choose One 1 2 3" at bounding box center [802, 456] width 504 height 28
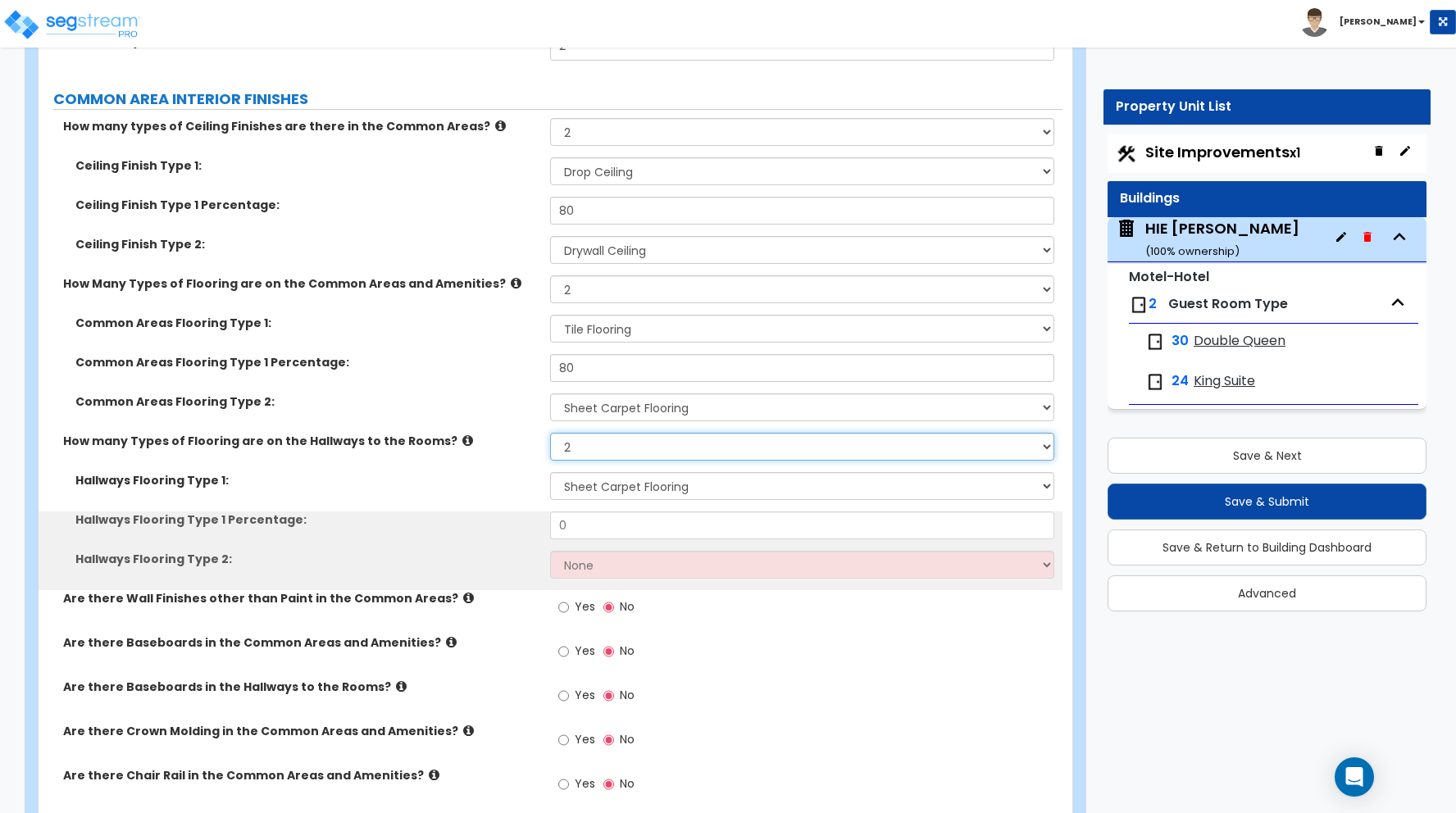
scroll to position [6734, 0]
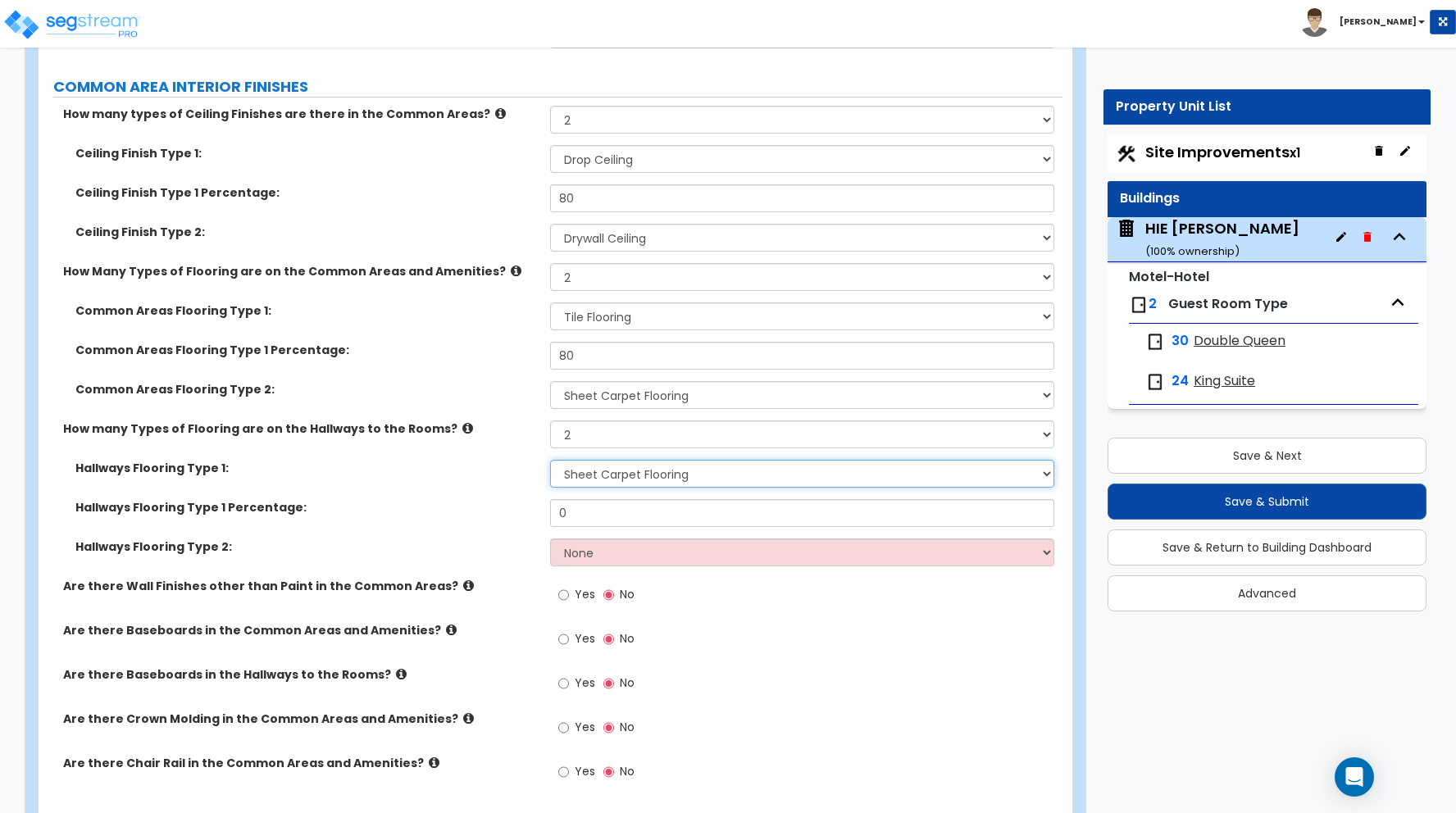
click at [601, 475] on select "None Tile Flooring Hardwood Flooring Resilient Laminate Flooring VCT Flooring S…" at bounding box center [802, 474] width 504 height 28
click at [550, 460] on select "None Tile Flooring Hardwood Flooring Resilient Laminate Flooring VCT Flooring S…" at bounding box center [802, 474] width 504 height 28
drag, startPoint x: 571, startPoint y: 513, endPoint x: 512, endPoint y: 509, distance: 59.1
click at [512, 509] on div "Hallways Flooring Type 1 Percentage: 0" at bounding box center [550, 518] width 1024 height 39
type input "65"
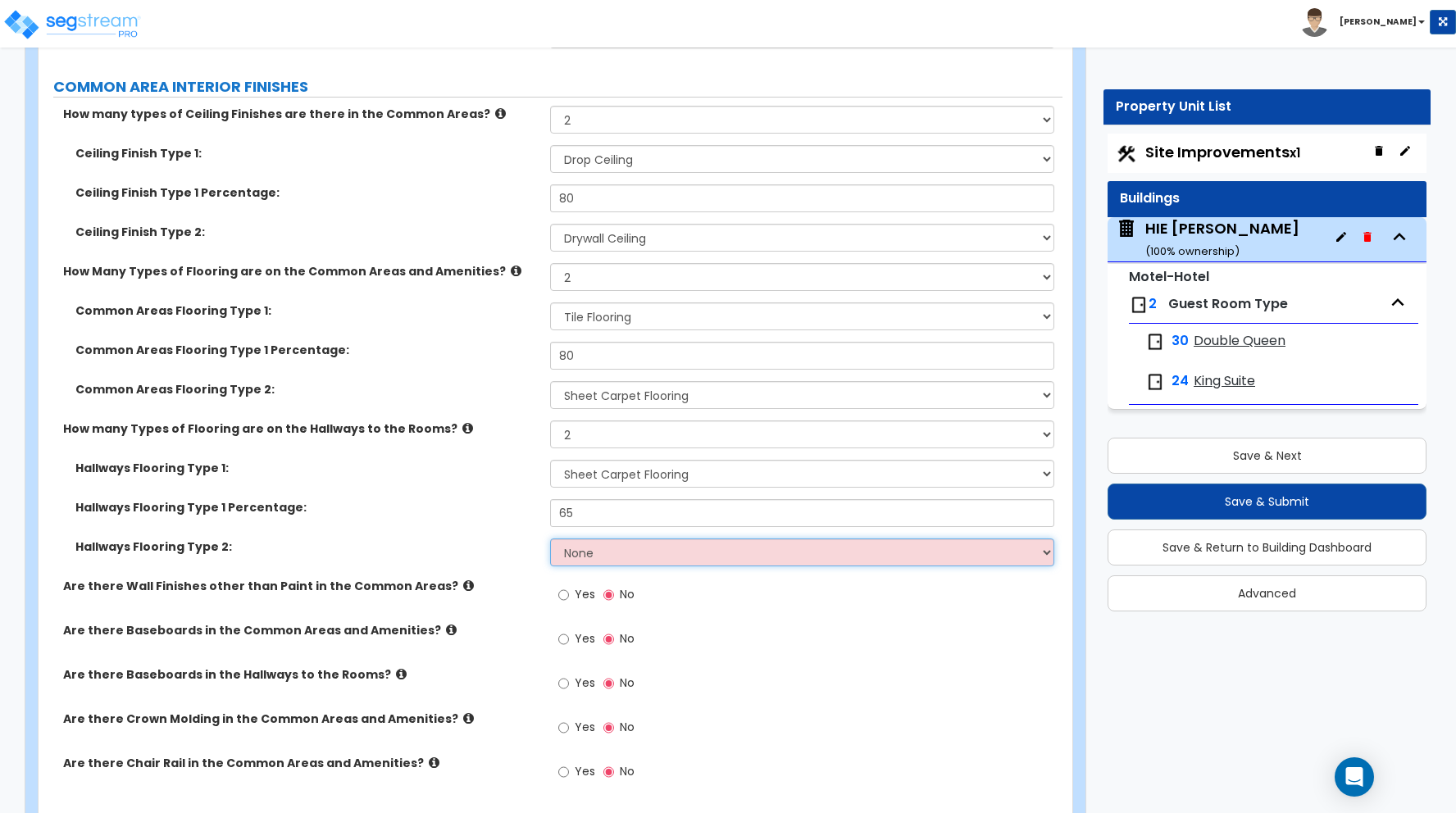
click at [607, 561] on select "None Tile Flooring Hardwood Flooring Resilient Laminate Flooring VCT Flooring S…" at bounding box center [802, 552] width 504 height 28
select select "1"
click at [550, 539] on select "None Tile Flooring Hardwood Flooring Resilient Laminate Flooring VCT Flooring S…" at bounding box center [802, 552] width 504 height 28
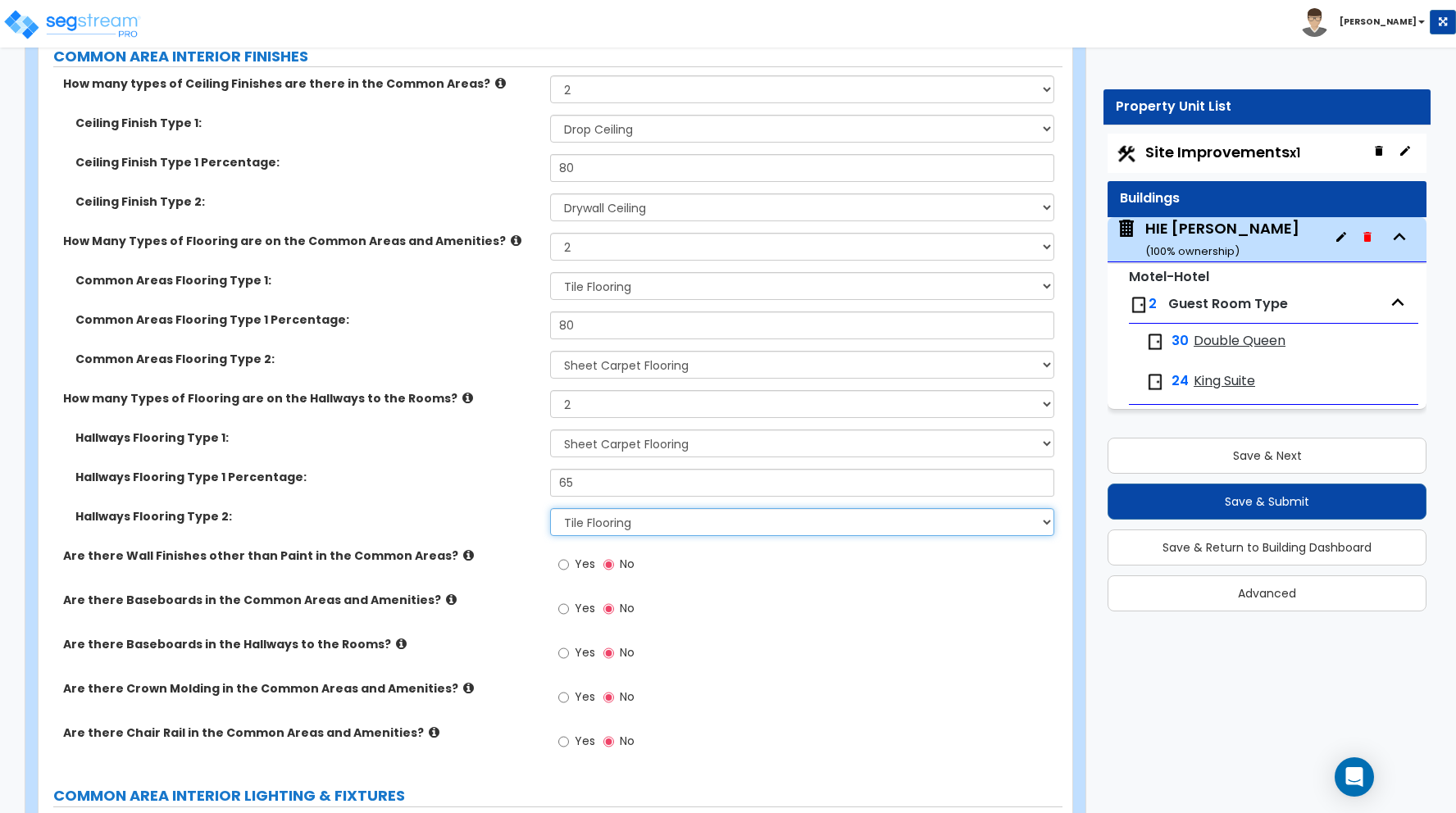
scroll to position [6804, 0]
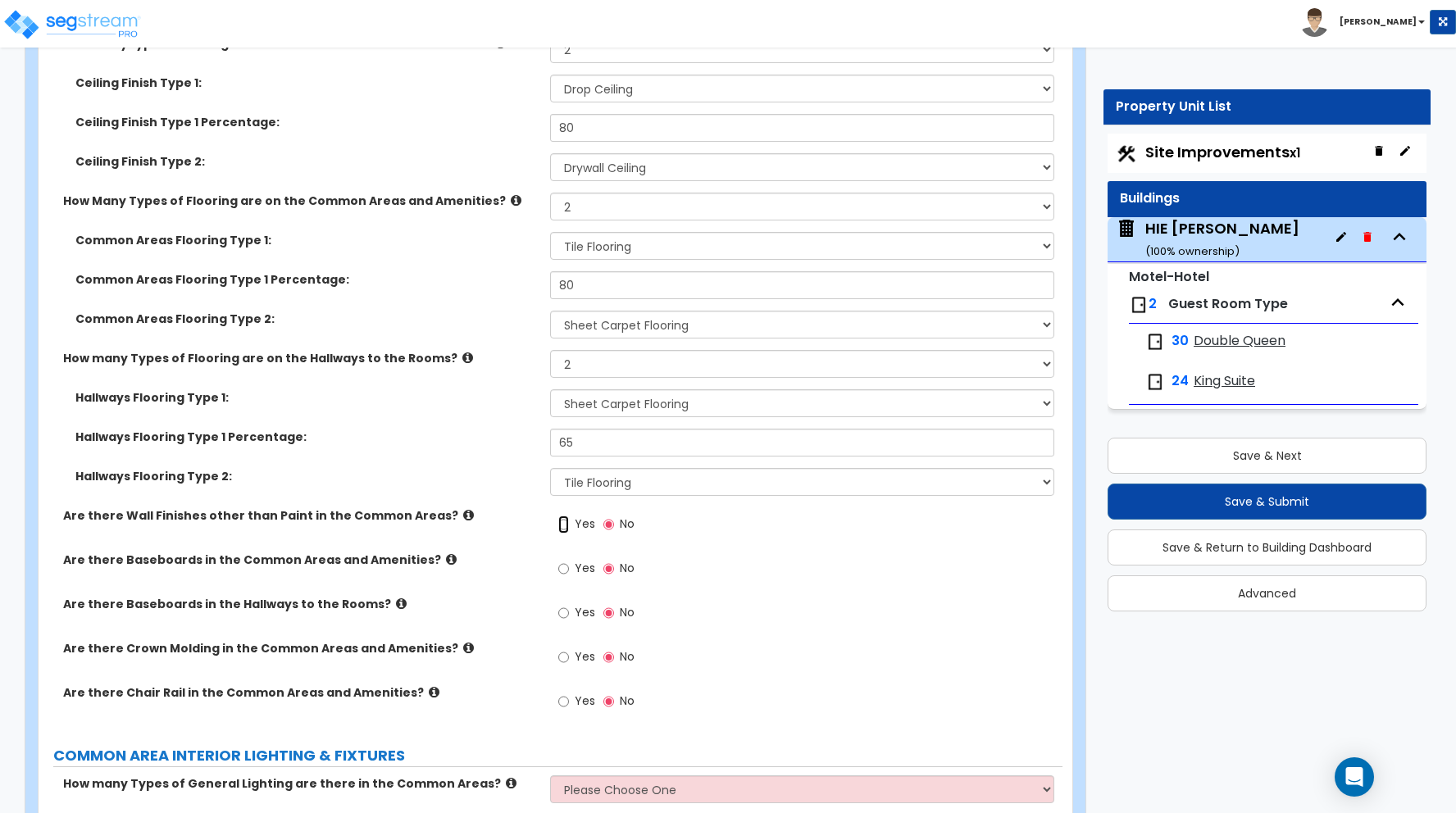
click at [562, 527] on input "Yes" at bounding box center [563, 524] width 11 height 18
radio input "true"
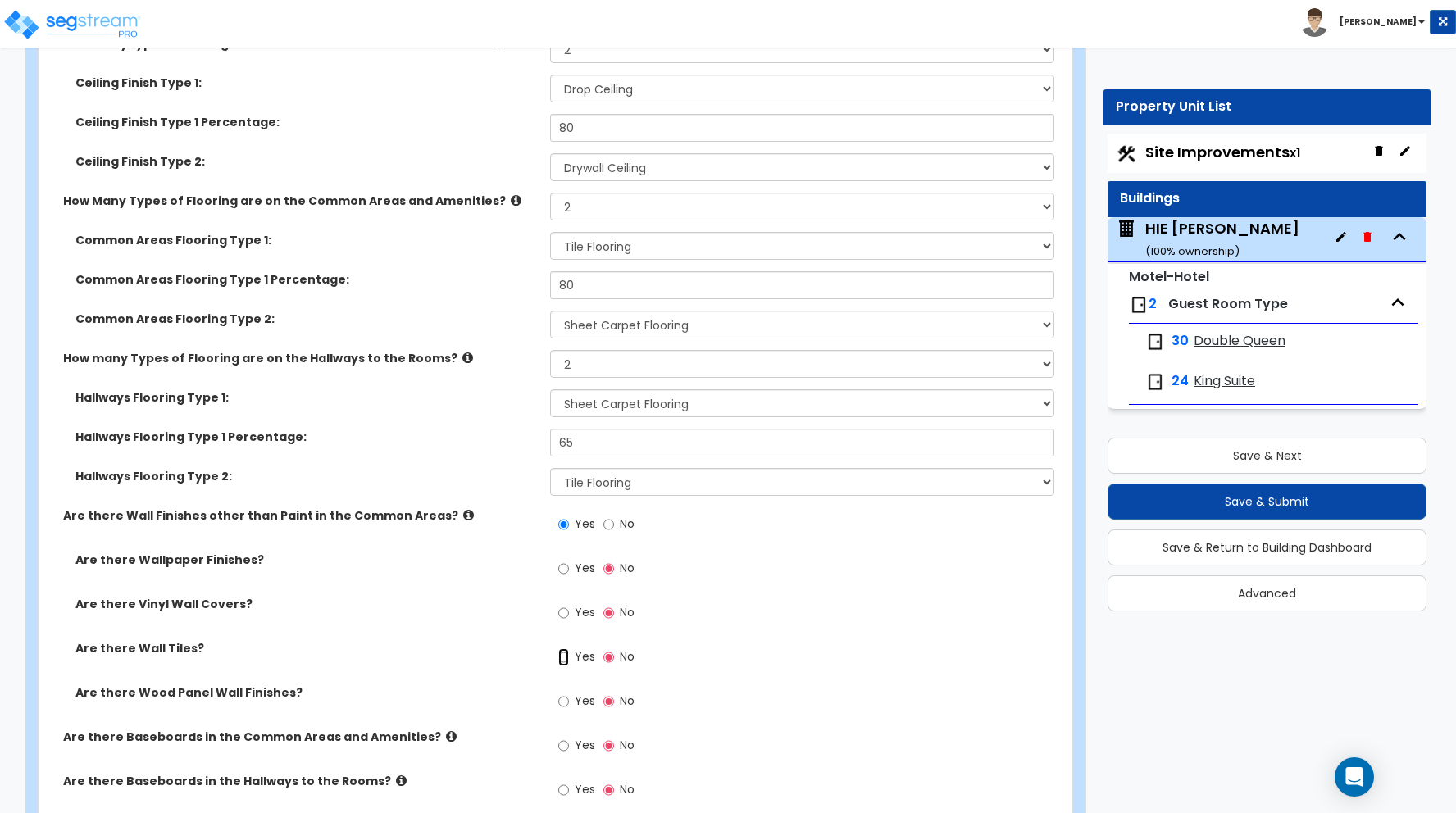
click at [564, 660] on input "Yes" at bounding box center [563, 657] width 11 height 18
radio input "true"
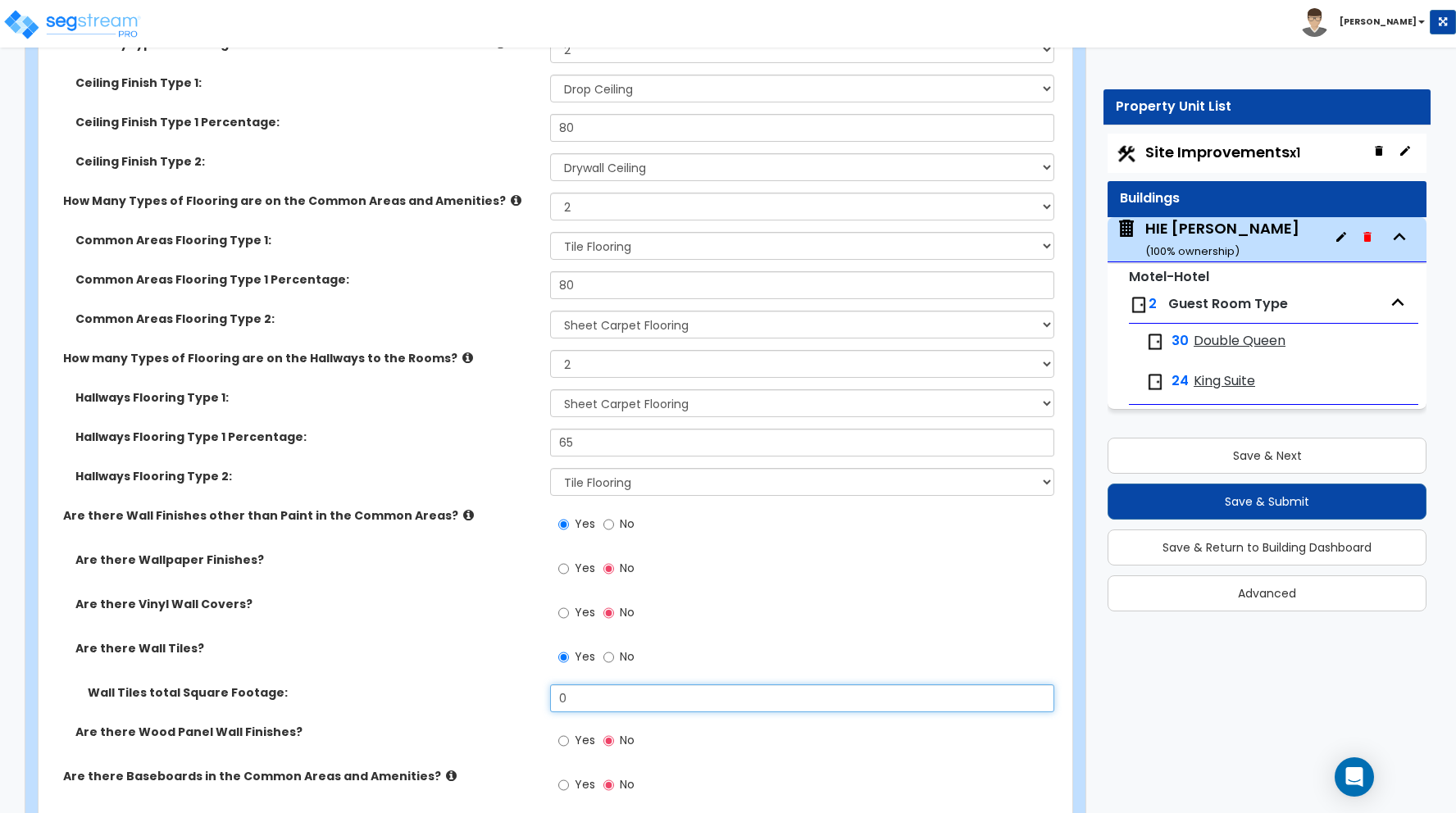
drag, startPoint x: 577, startPoint y: 701, endPoint x: 517, endPoint y: 687, distance: 61.6
click at [521, 688] on div "Wall Tiles total Square Footage: 0" at bounding box center [550, 704] width 1024 height 39
click at [441, 660] on div "Are there Wall Tiles? Yes No" at bounding box center [550, 662] width 1024 height 45
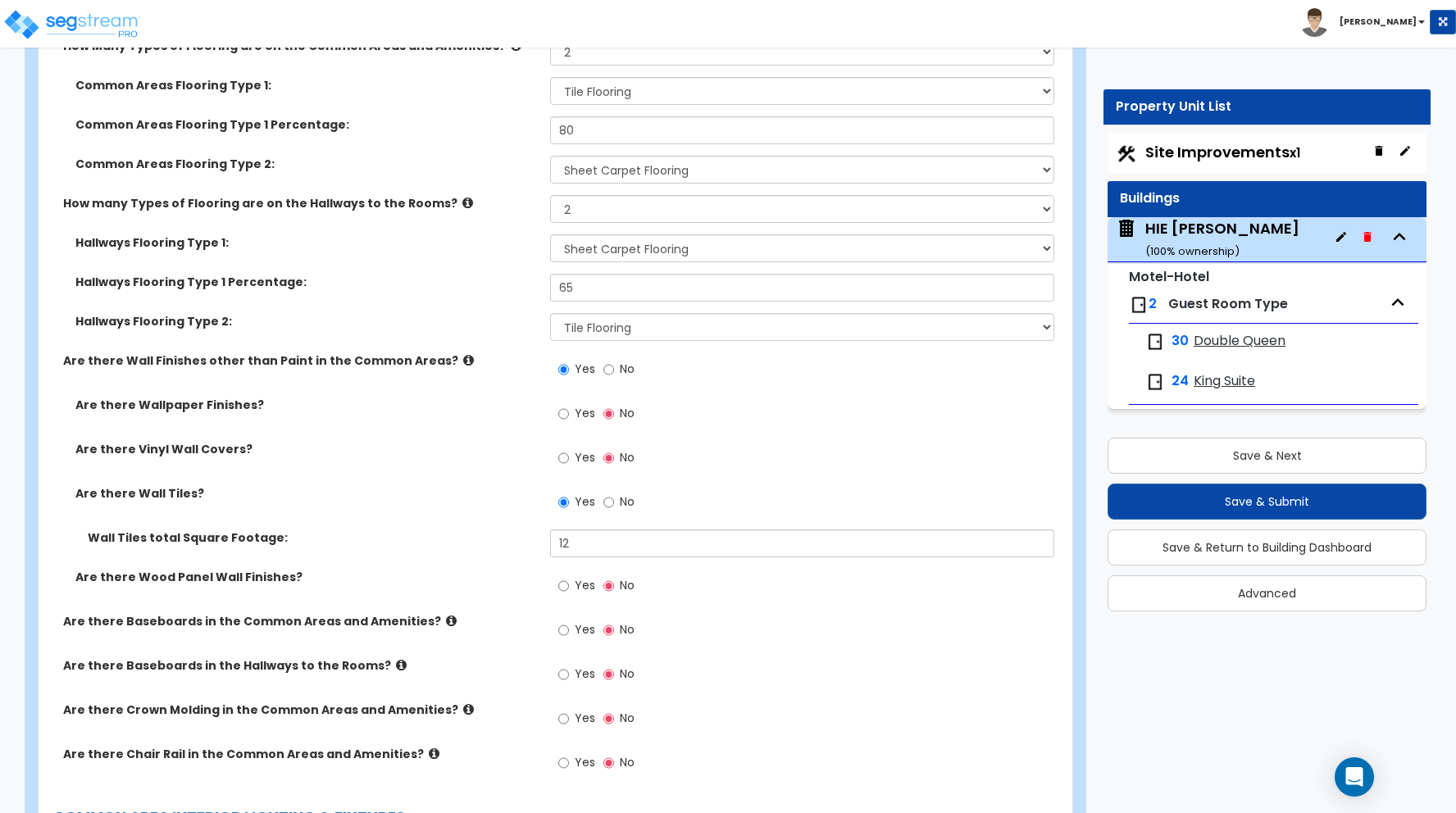
scroll to position [6950, 0]
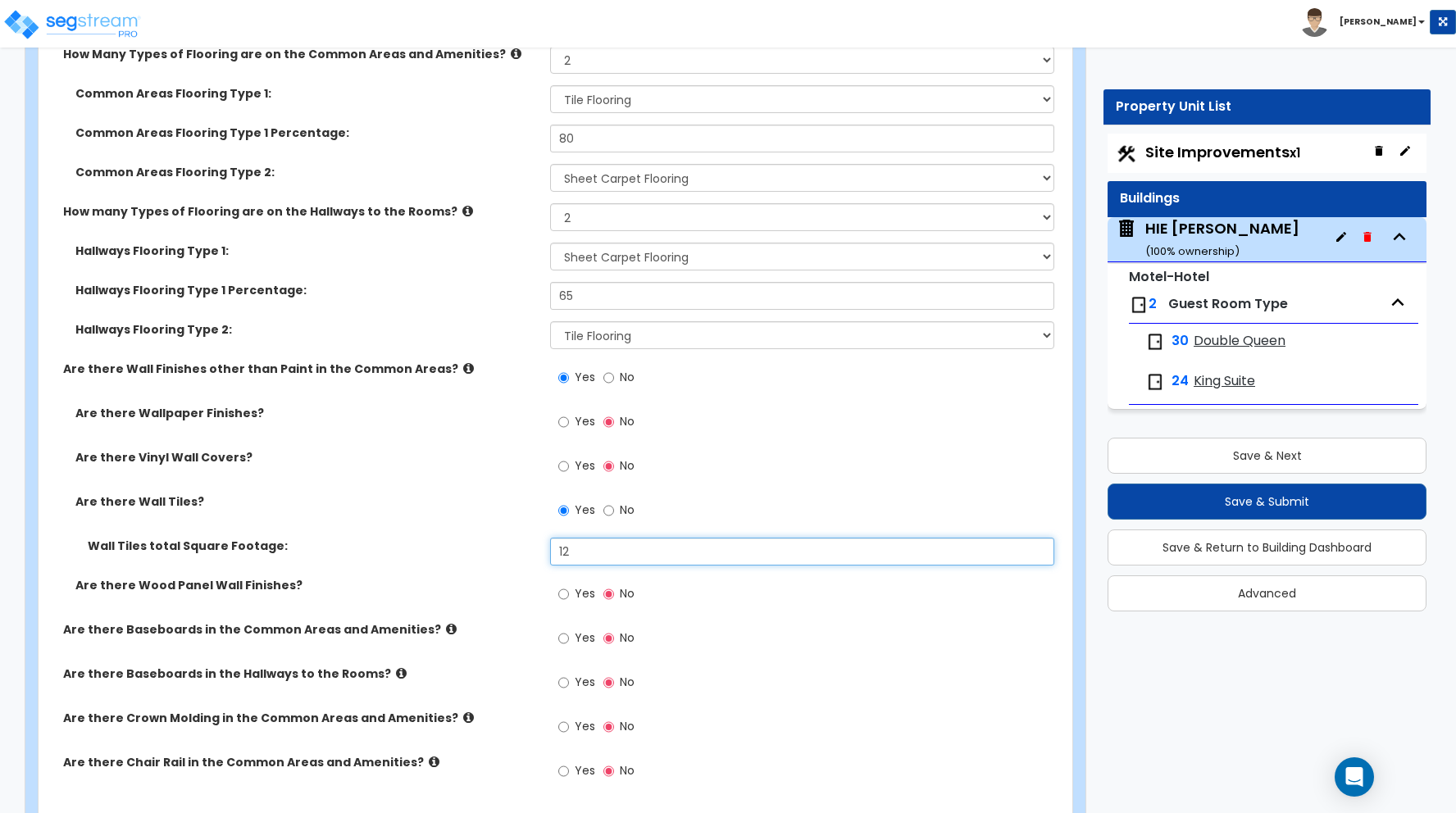
drag, startPoint x: 576, startPoint y: 553, endPoint x: 537, endPoint y: 545, distance: 39.8
click at [537, 545] on div "Wall Tiles total Square Footage: 12" at bounding box center [550, 557] width 1024 height 39
click at [476, 277] on div "Hallways Flooring Type 1: None Tile Flooring Hardwood Flooring Resilient Lamina…" at bounding box center [550, 262] width 1024 height 39
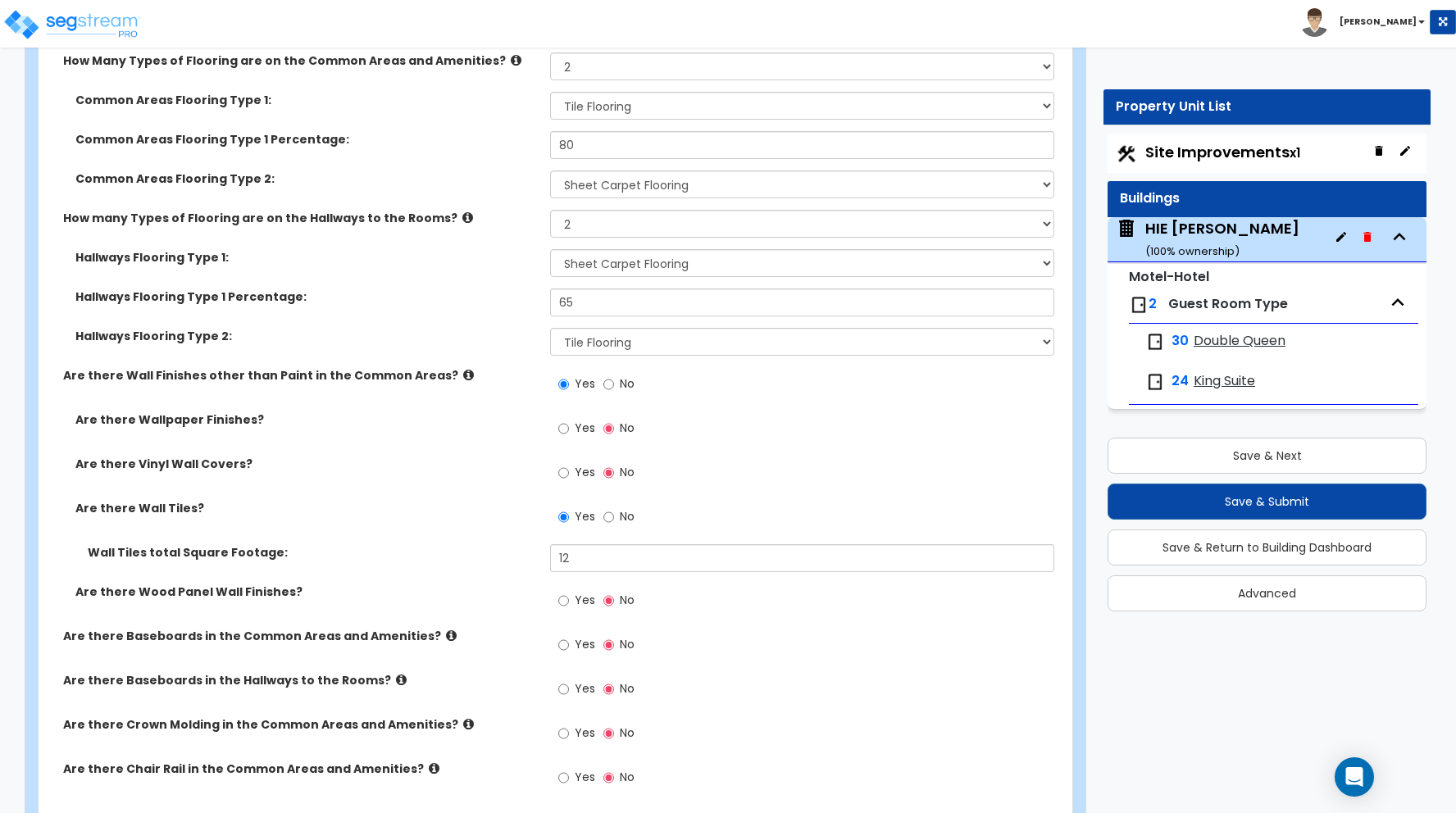
scroll to position [6986, 0]
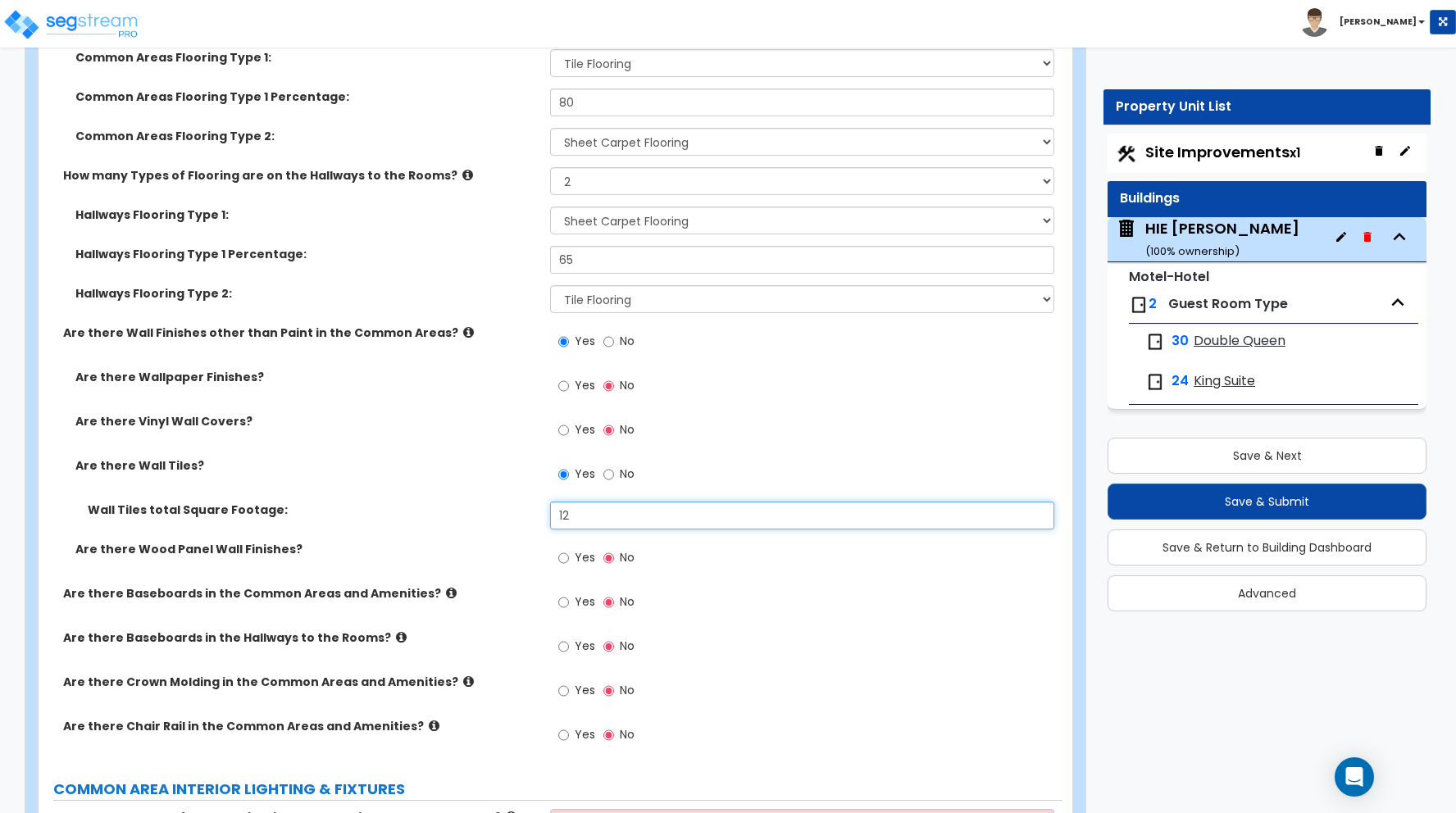
drag, startPoint x: 575, startPoint y: 513, endPoint x: 520, endPoint y: 511, distance: 55.0
click at [523, 510] on div "Wall Tiles total Square Footage: 12" at bounding box center [550, 521] width 1024 height 39
type input "576"
click at [504, 505] on label "Wall Tiles total Square Footage:" at bounding box center [312, 510] width 450 height 17
click at [564, 603] on input "Yes" at bounding box center [563, 602] width 11 height 18
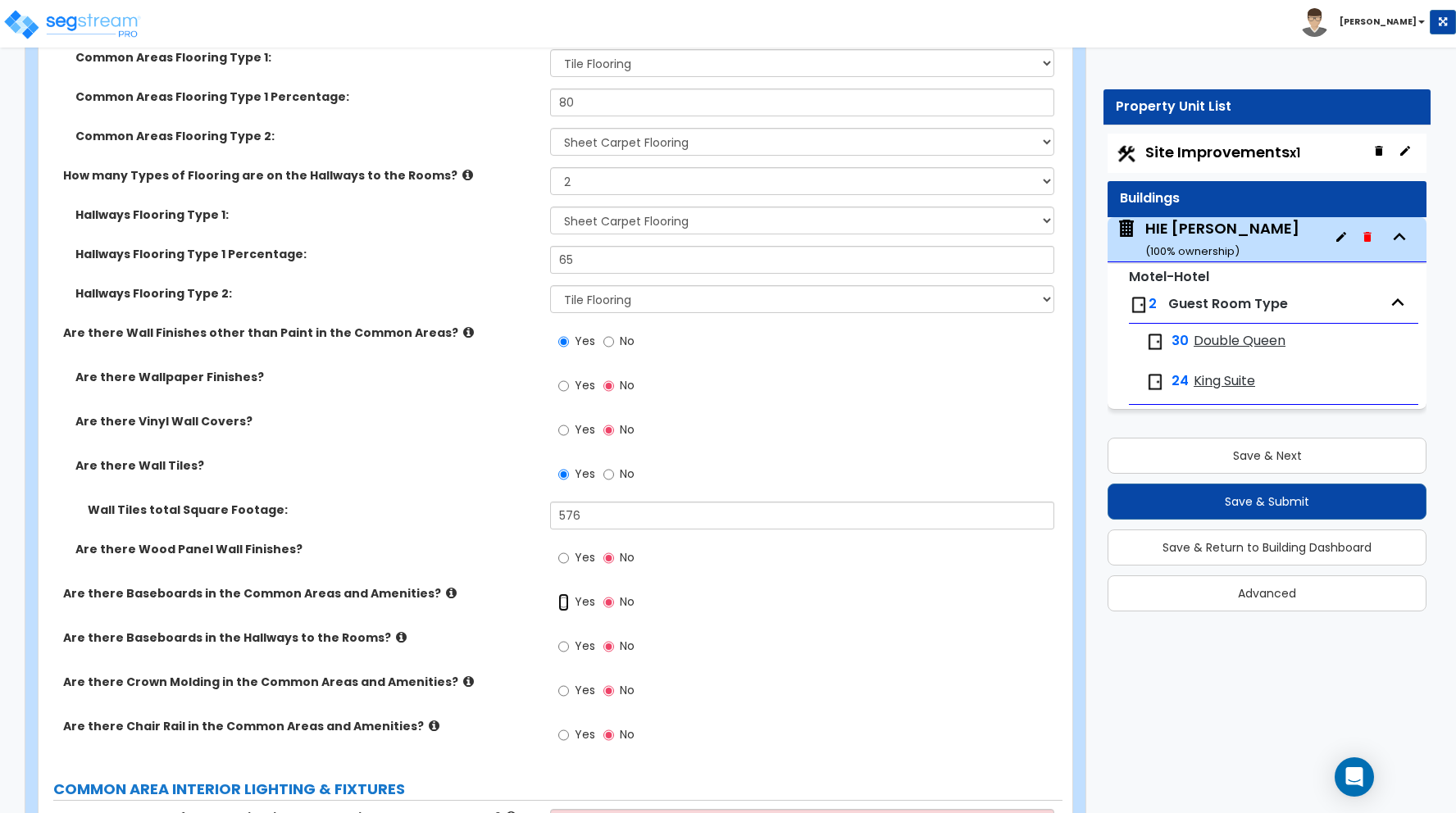
radio input "true"
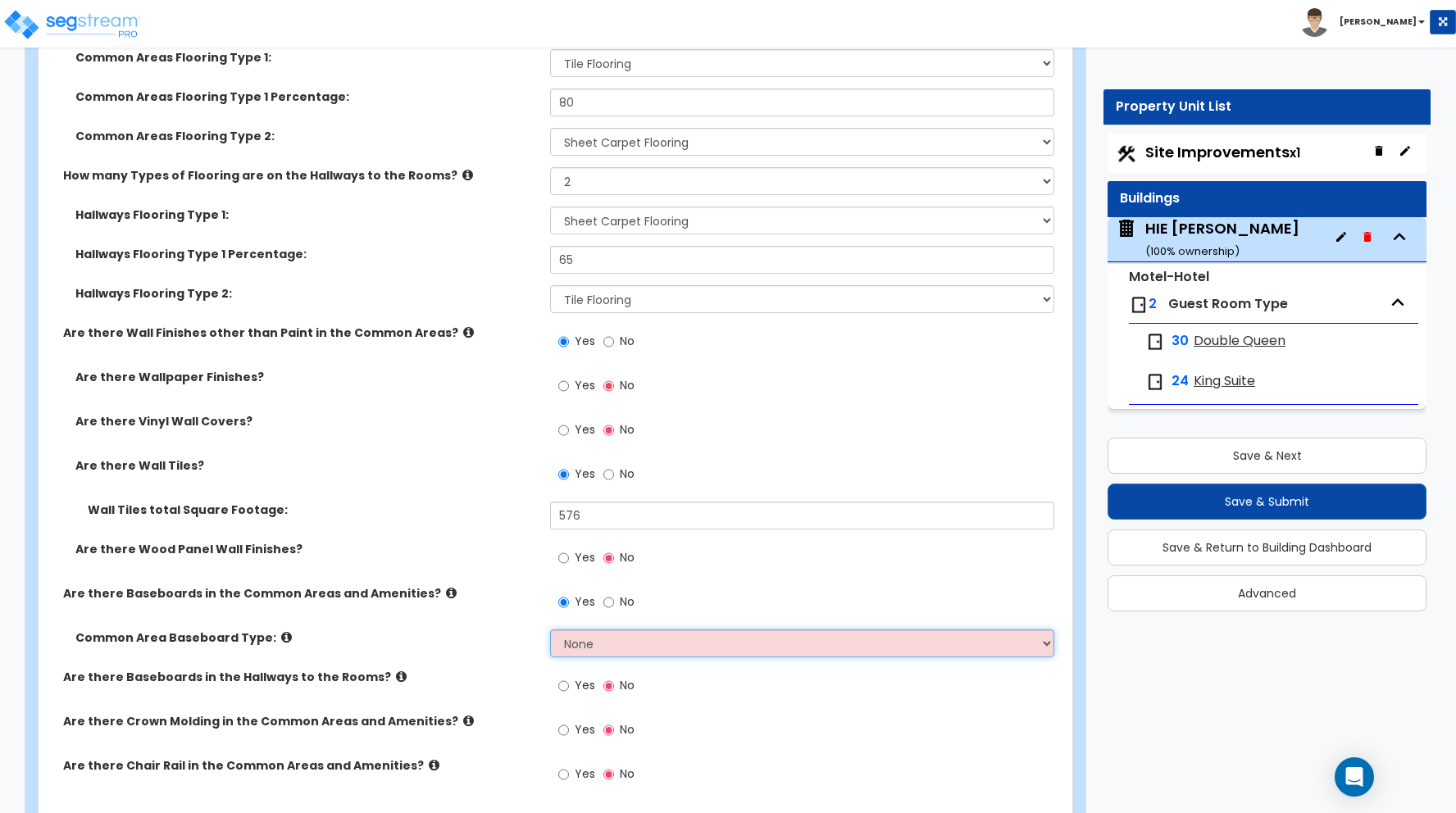
click at [585, 644] on select "None Wood Vinyl Carpet Tile" at bounding box center [802, 643] width 504 height 28
select select "1"
click at [550, 629] on select "None Wood Vinyl Carpet Tile" at bounding box center [802, 643] width 504 height 28
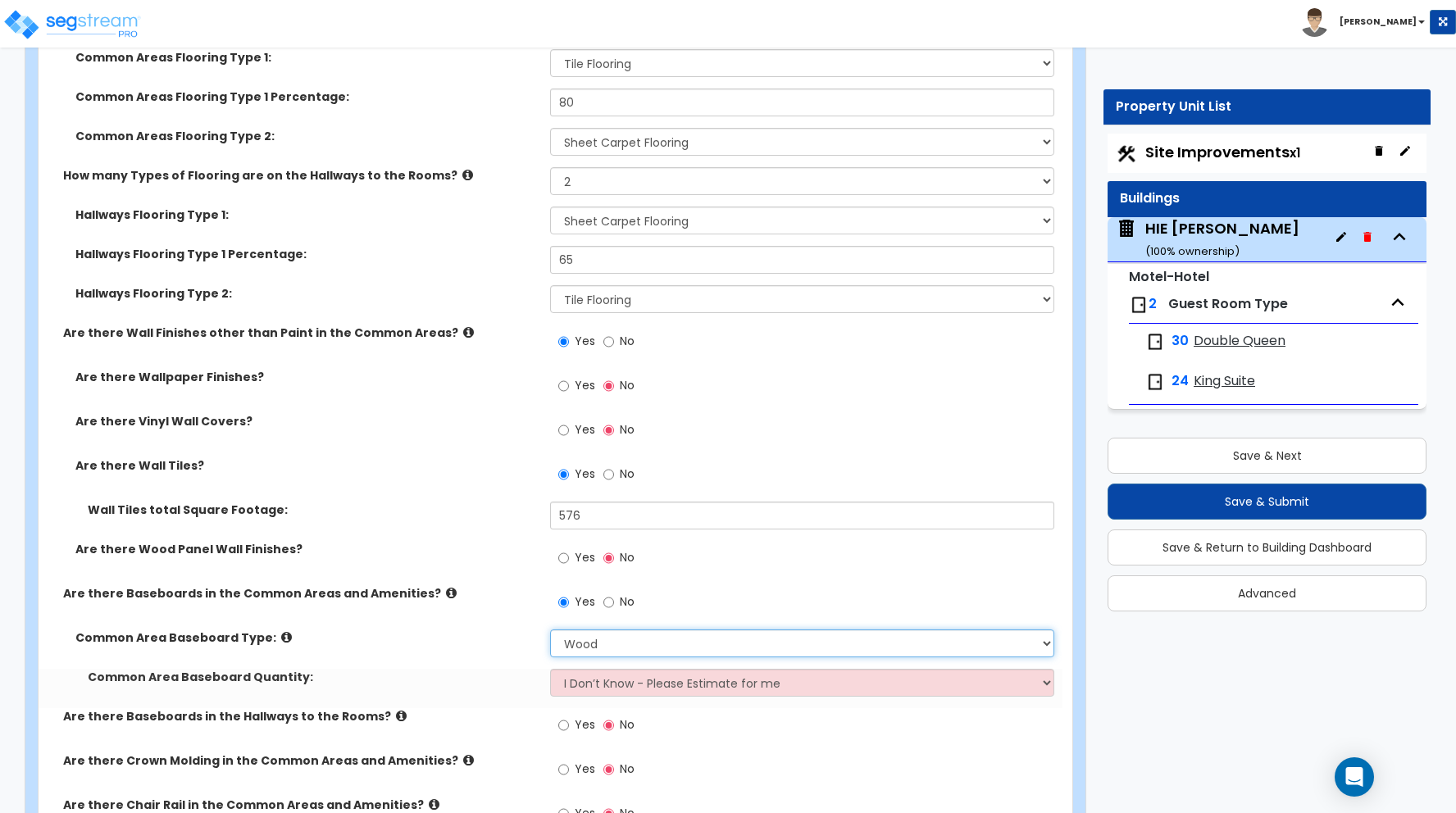
scroll to position [7010, 0]
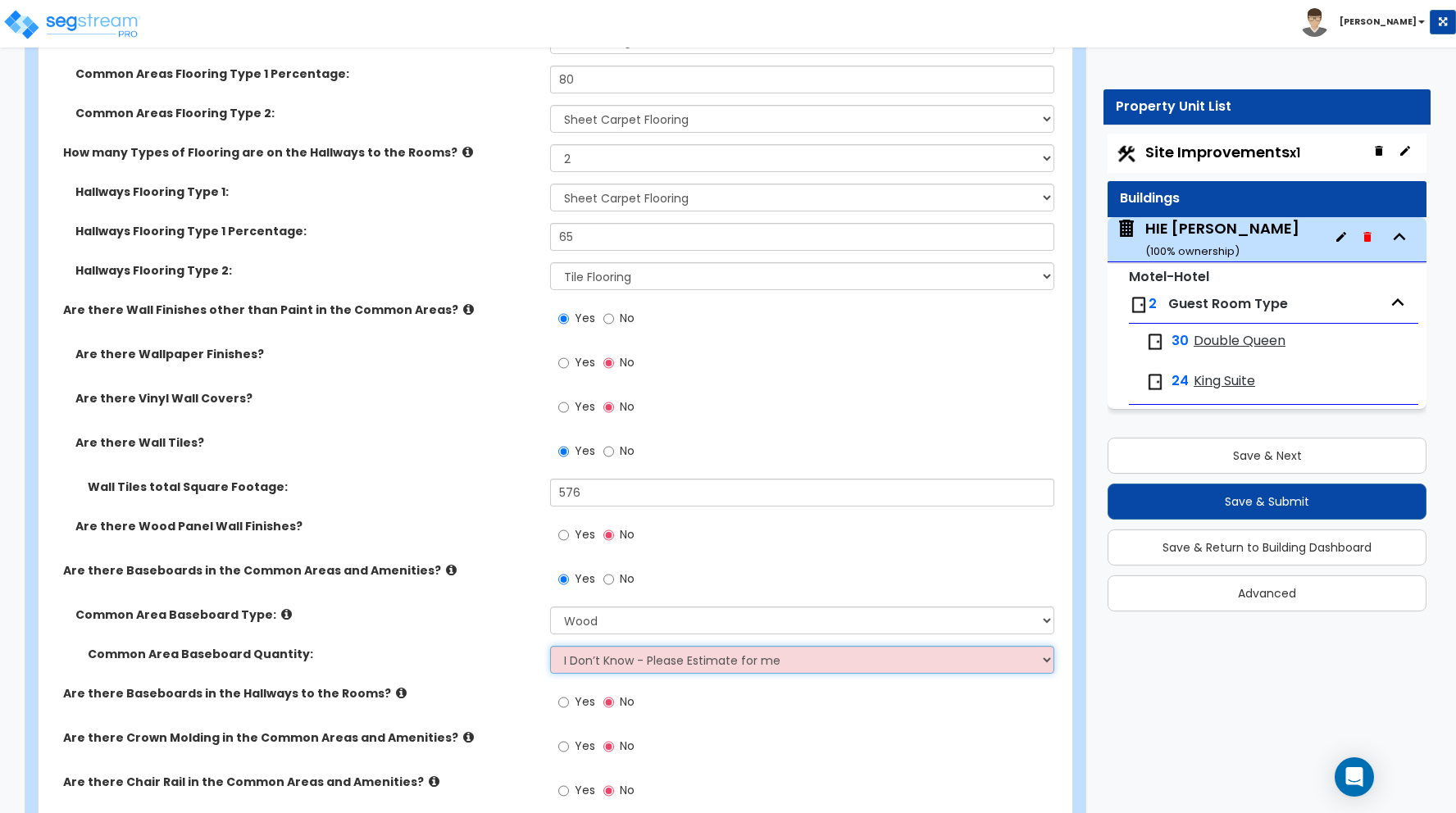
click at [592, 664] on select "I Don’t Know - Please Estimate for me I want to Enter the Linear Footage" at bounding box center [802, 659] width 504 height 28
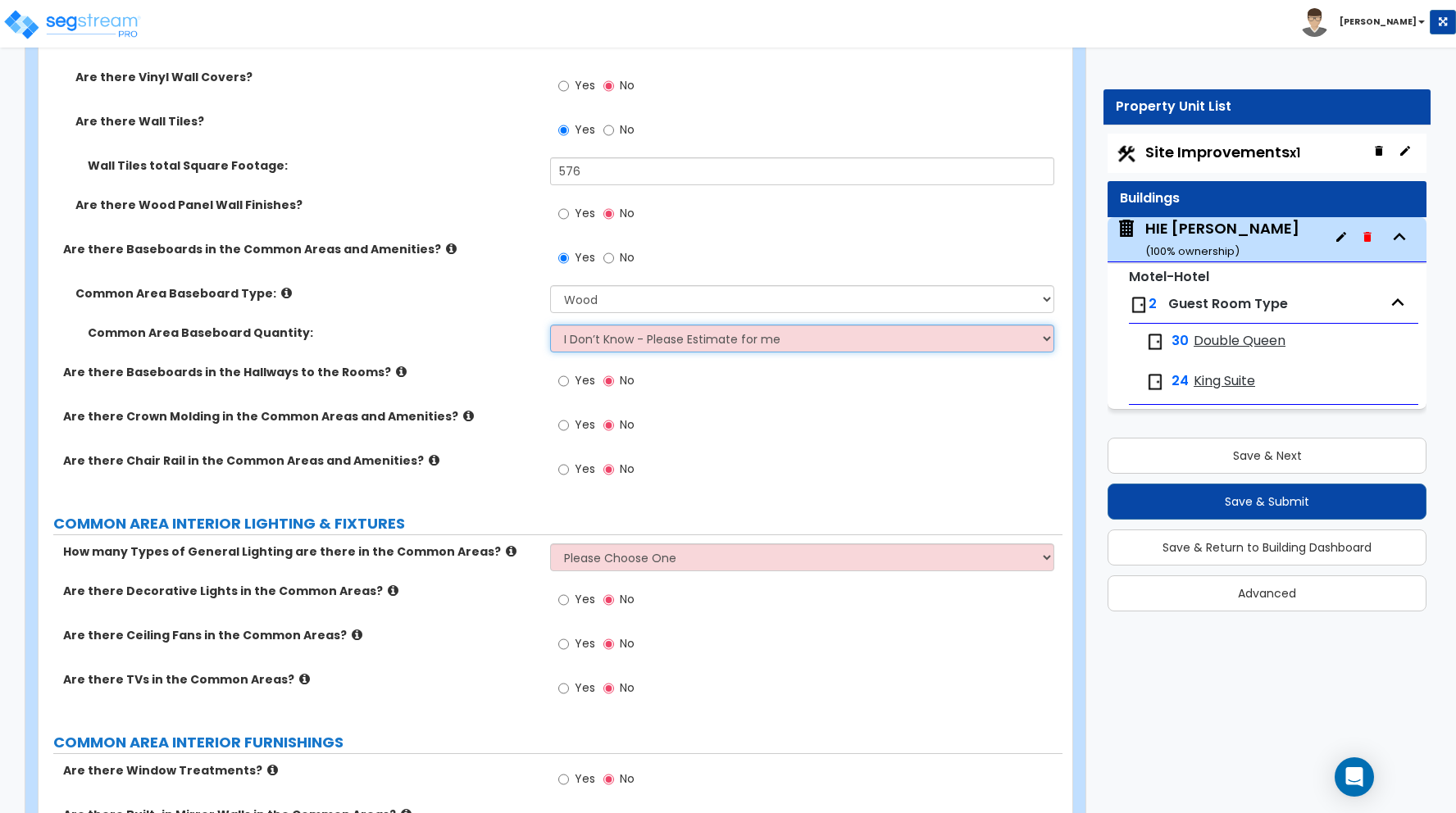
scroll to position [7344, 0]
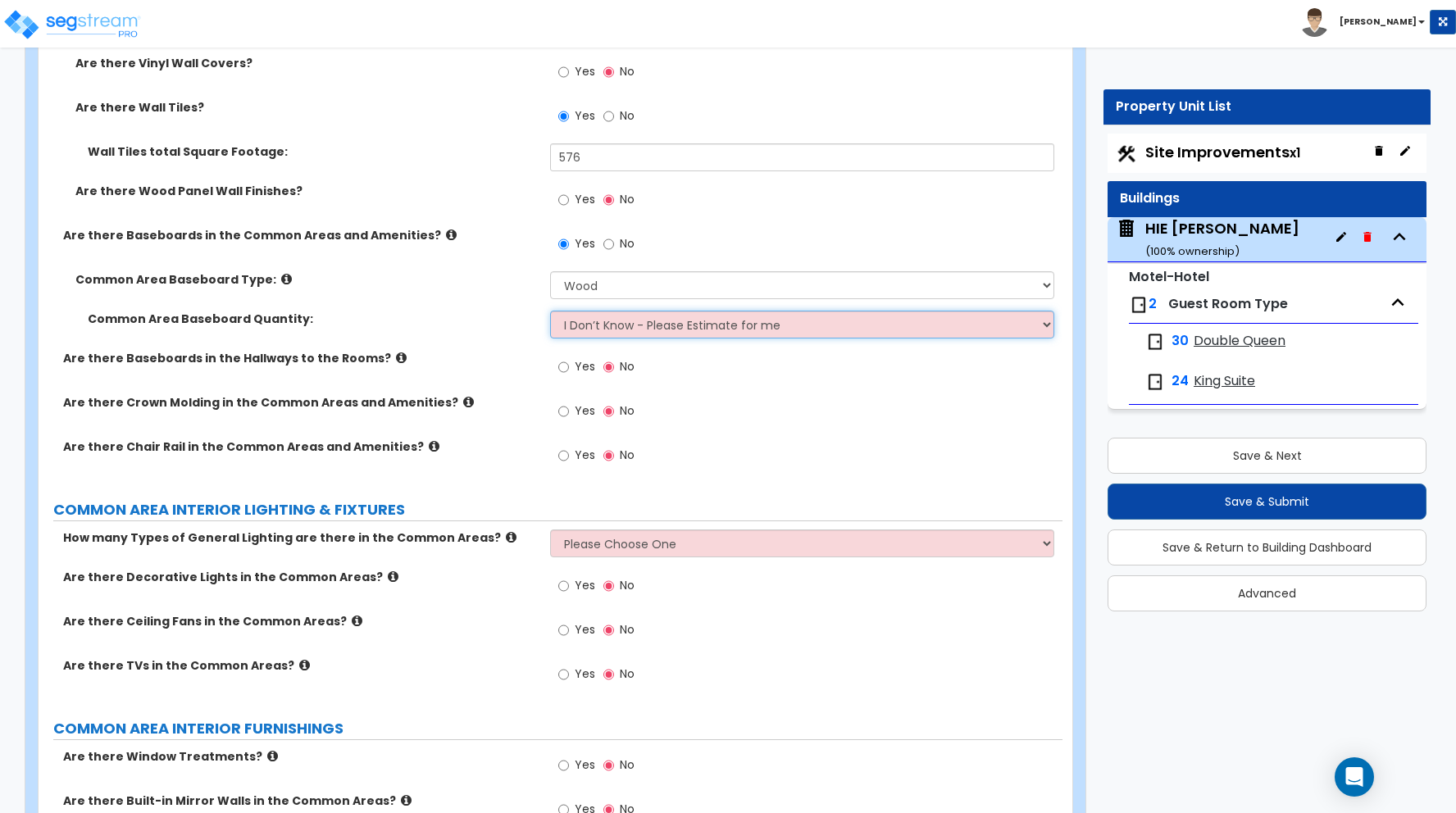
click at [630, 331] on select "I Don’t Know - Please Estimate for me I want to Enter the Linear Footage" at bounding box center [802, 324] width 504 height 28
click at [550, 310] on select "I Don’t Know - Please Estimate for me I want to Enter the Linear Footage" at bounding box center [802, 324] width 504 height 28
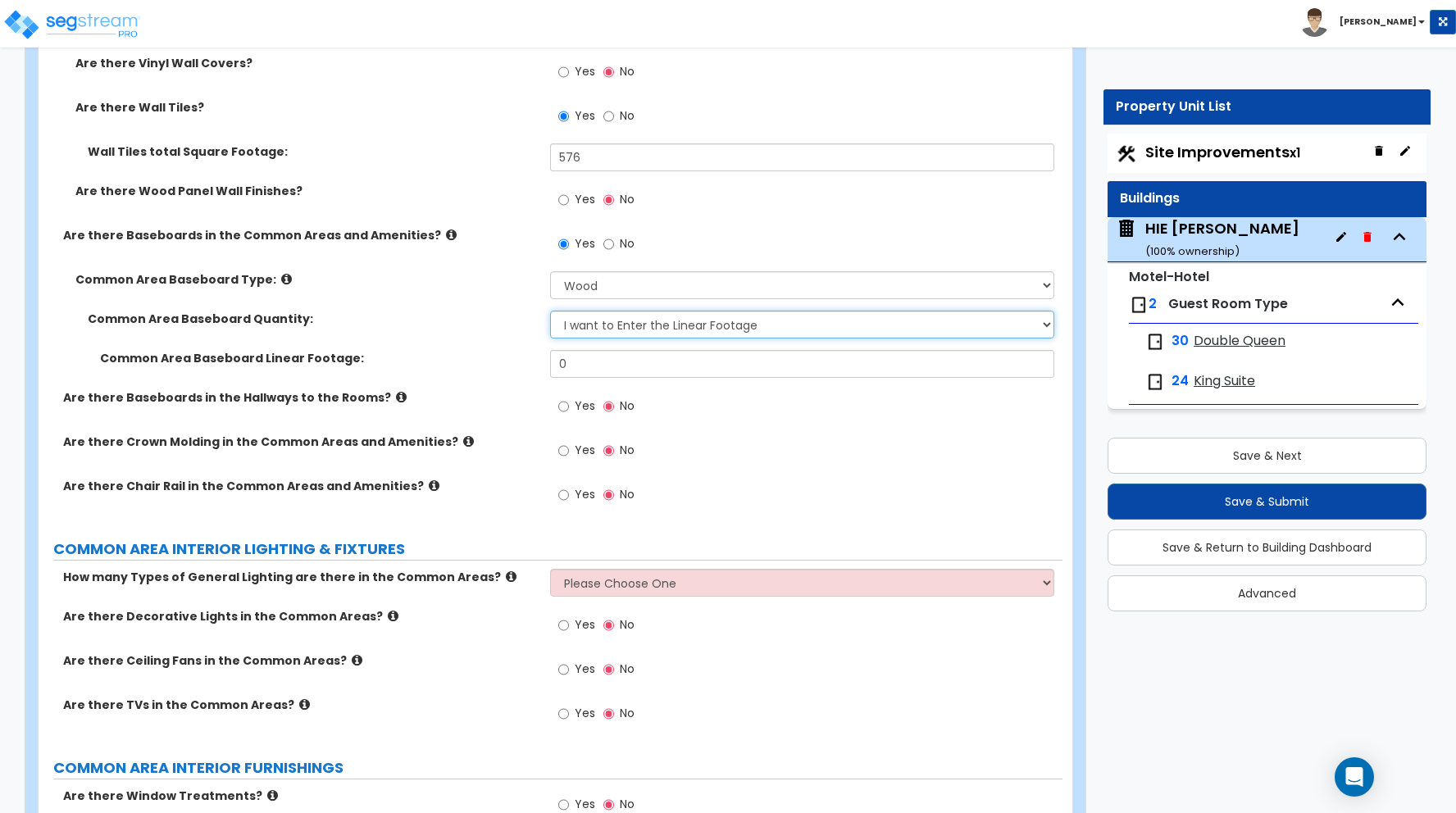
click at [608, 318] on select "I Don’t Know - Please Estimate for me I want to Enter the Linear Footage" at bounding box center [802, 324] width 504 height 28
select select "0"
click at [550, 310] on select "I Don’t Know - Please Estimate for me I want to Enter the Linear Footage" at bounding box center [802, 324] width 504 height 28
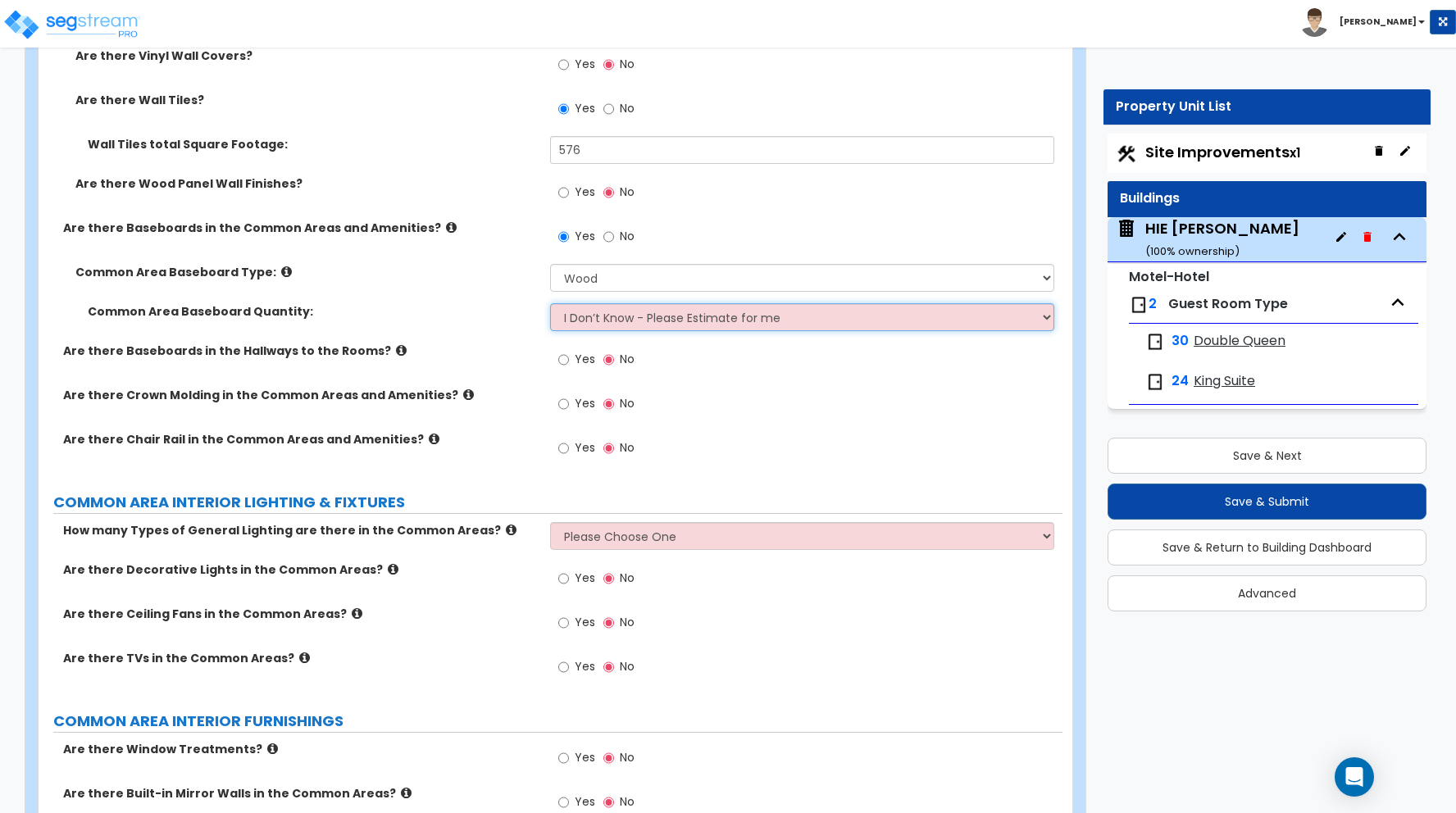
scroll to position [7364, 0]
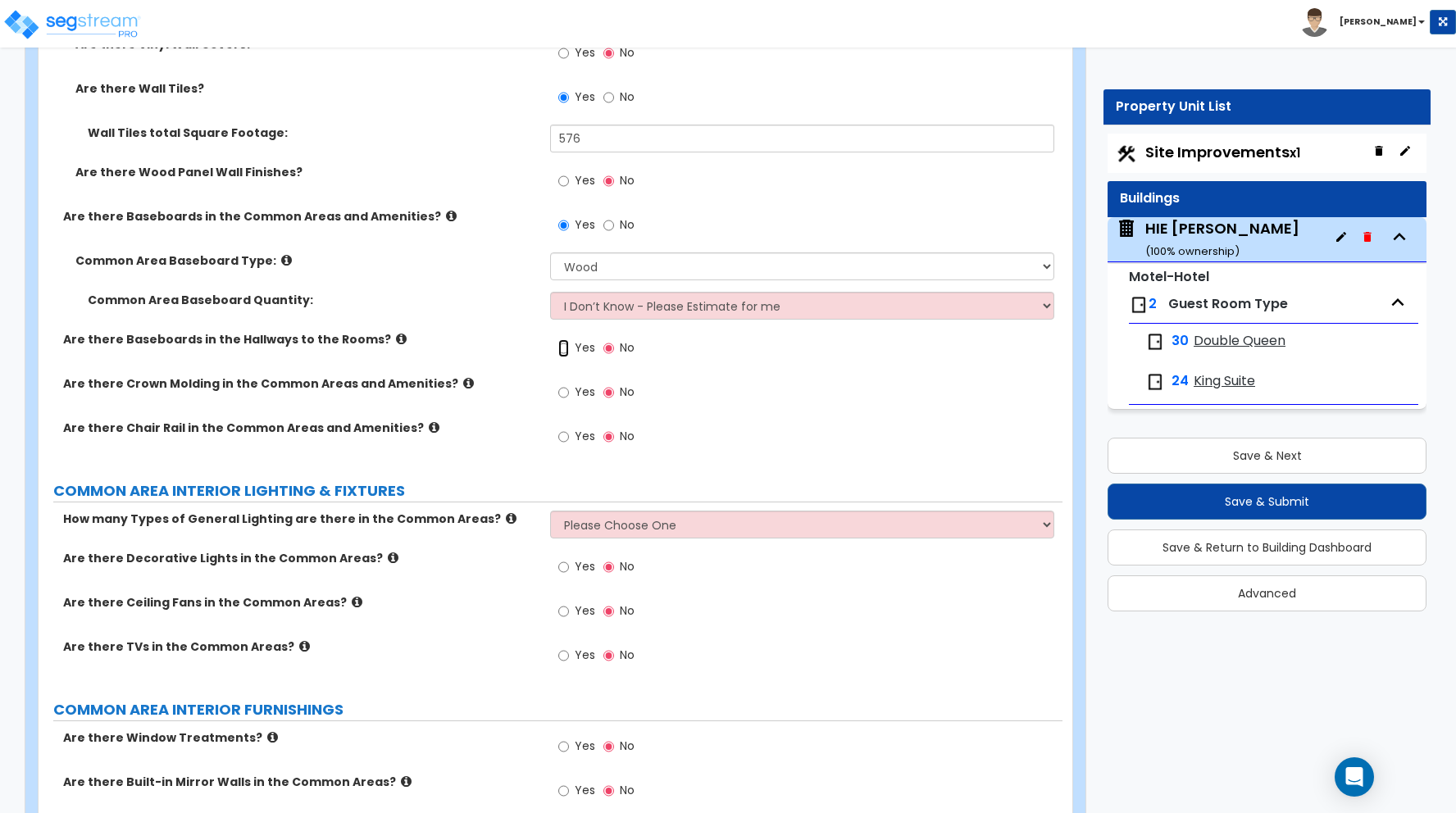
click at [565, 348] on input "Yes" at bounding box center [563, 348] width 11 height 18
radio input "true"
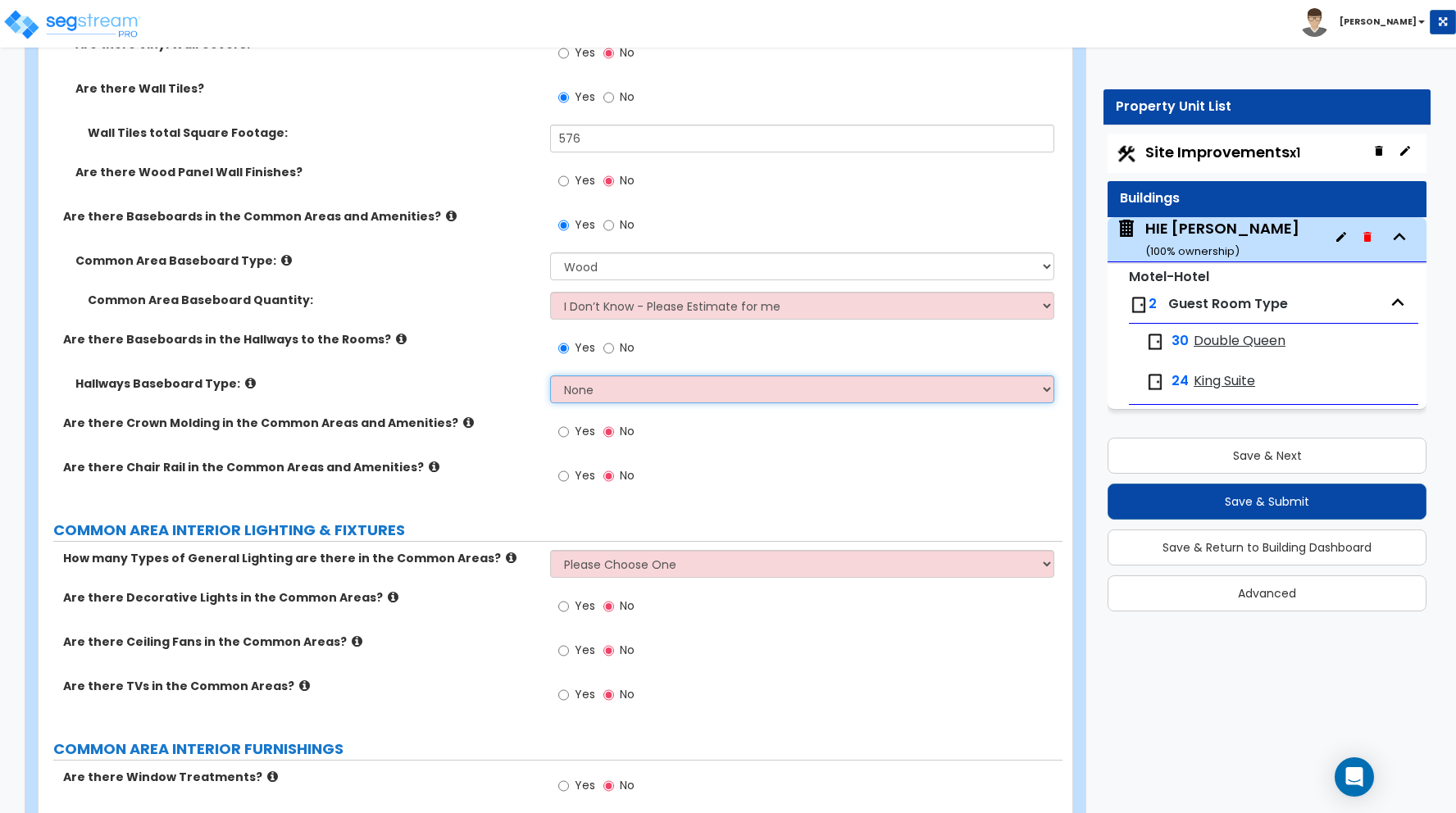
click at [603, 390] on select "None Wood Vinyl Carpet Tile" at bounding box center [802, 389] width 504 height 28
select select "2"
click at [550, 375] on select "None Wood Vinyl Carpet Tile" at bounding box center [802, 389] width 504 height 28
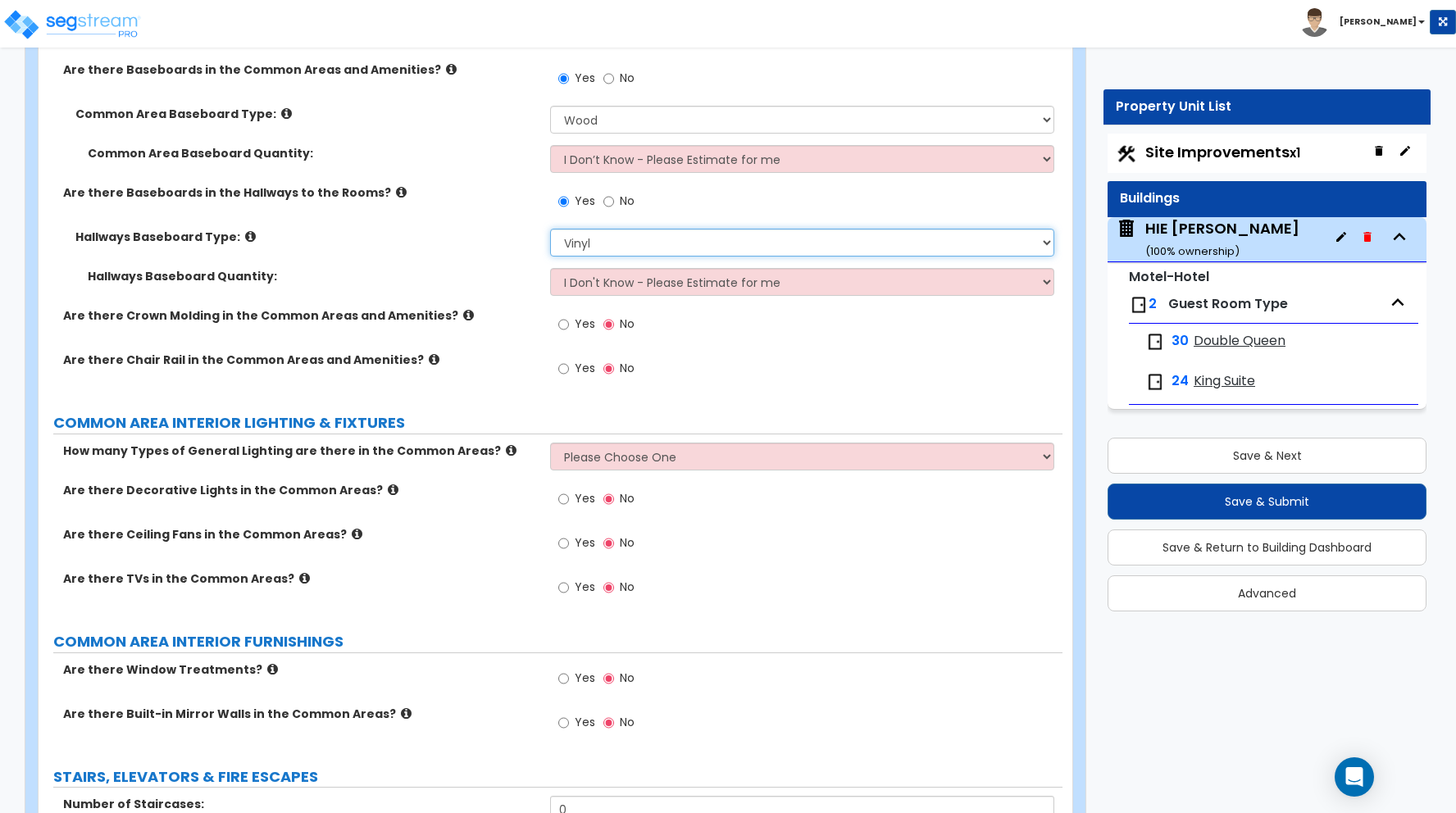
scroll to position [7537, 0]
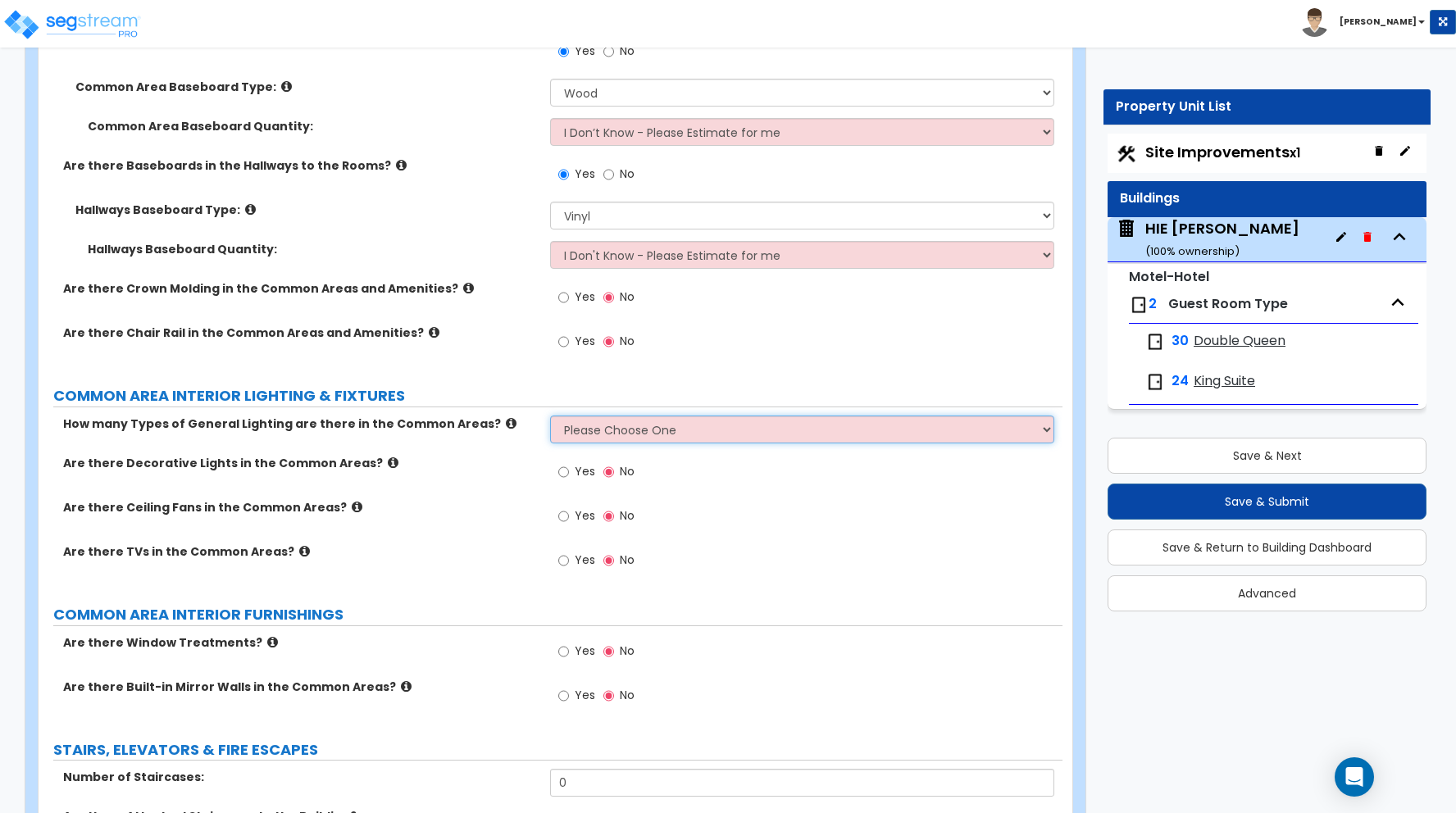
click at [607, 429] on select "Please Choose One 1 2 3" at bounding box center [802, 429] width 504 height 28
select select "1"
click at [550, 415] on select "Please Choose One 1 2 3" at bounding box center [802, 429] width 504 height 28
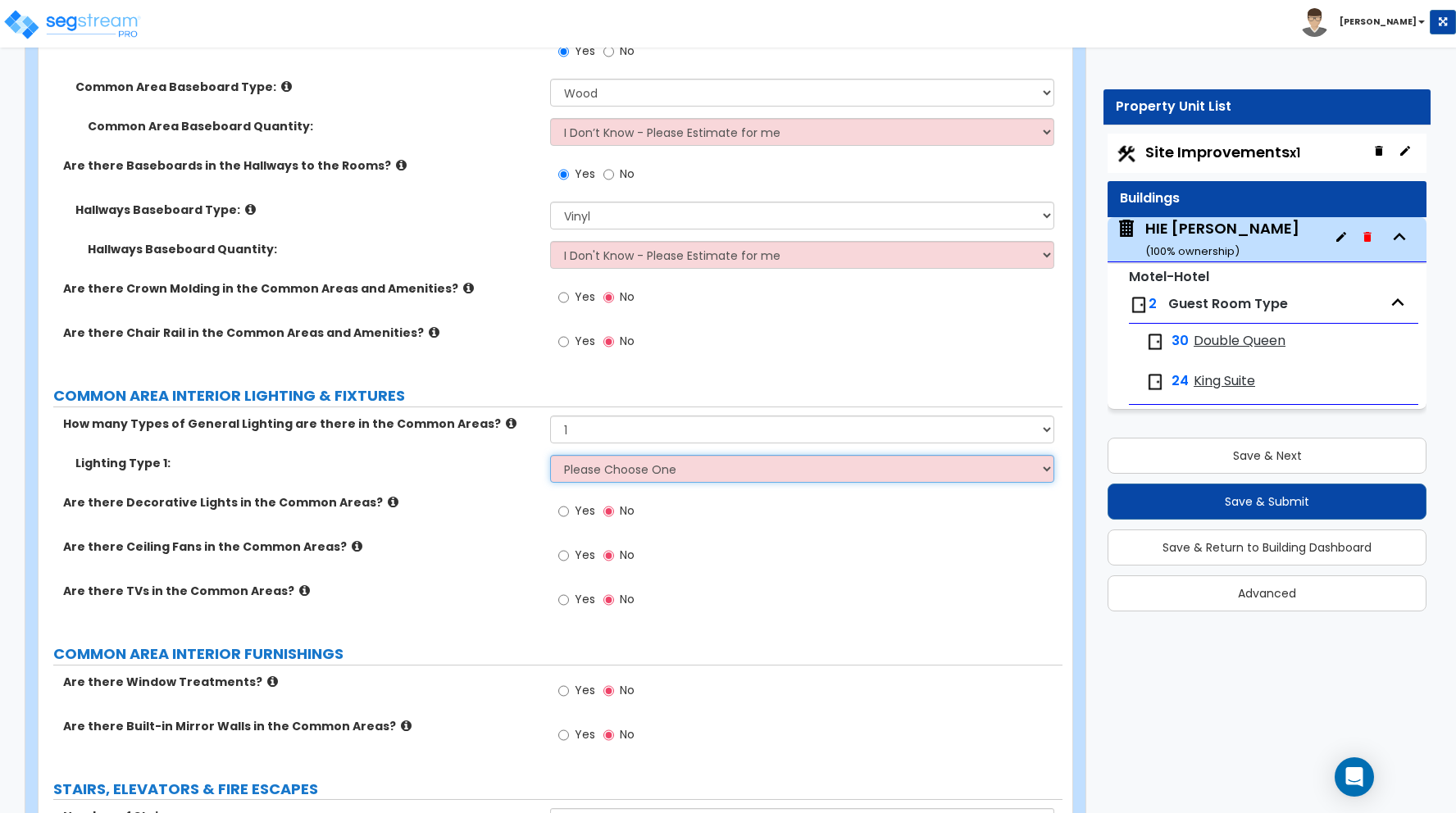
click at [595, 470] on select "Please Choose One LED Surface-Mounted LED Recessed Fluorescent Surface-Mounted …" at bounding box center [802, 469] width 504 height 28
select select "5"
click at [550, 455] on select "Please Choose One LED Surface-Mounted LED Recessed Fluorescent Surface-Mounted …" at bounding box center [802, 469] width 504 height 28
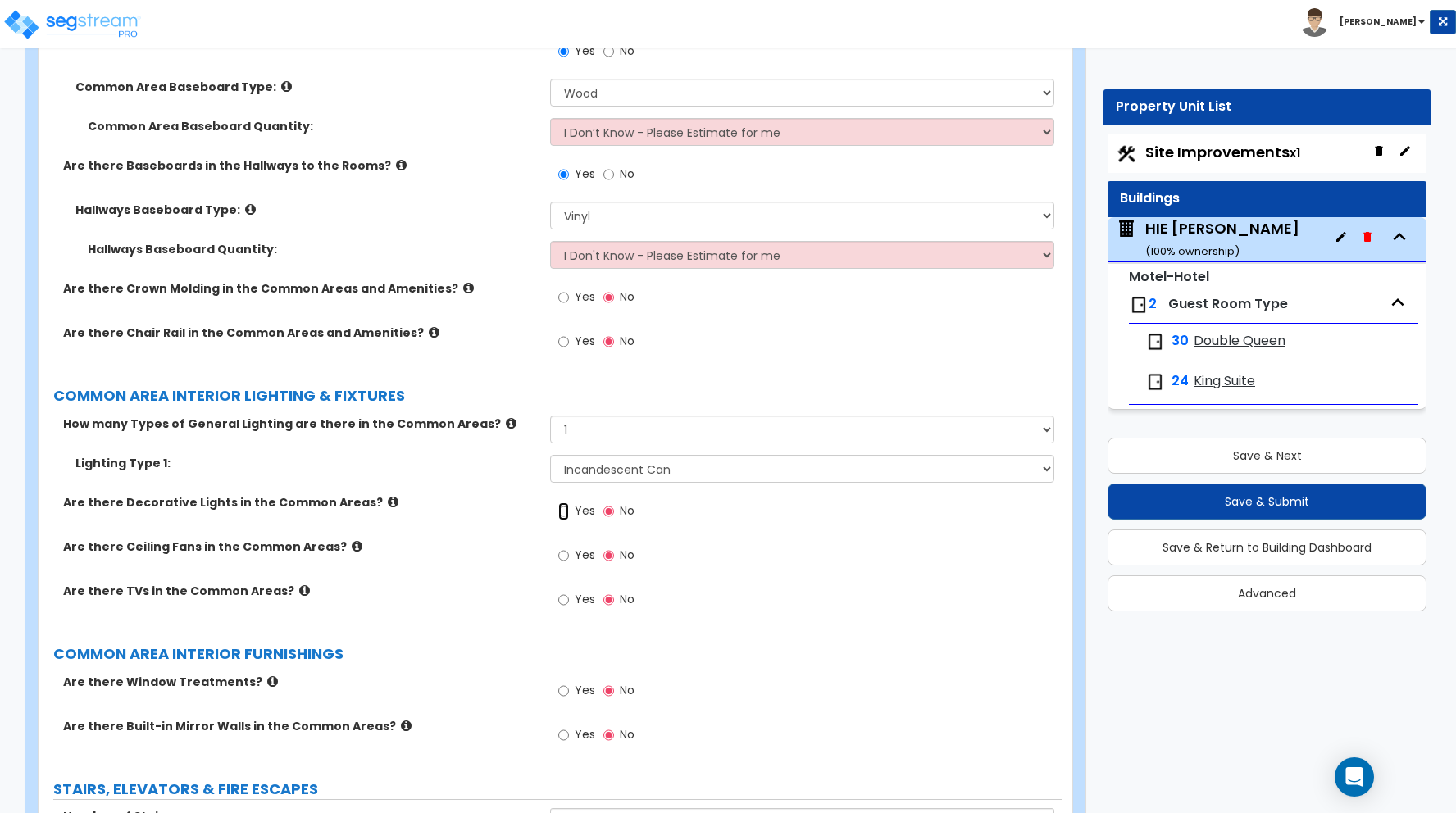
click at [567, 511] on input "Yes" at bounding box center [563, 512] width 11 height 18
radio input "true"
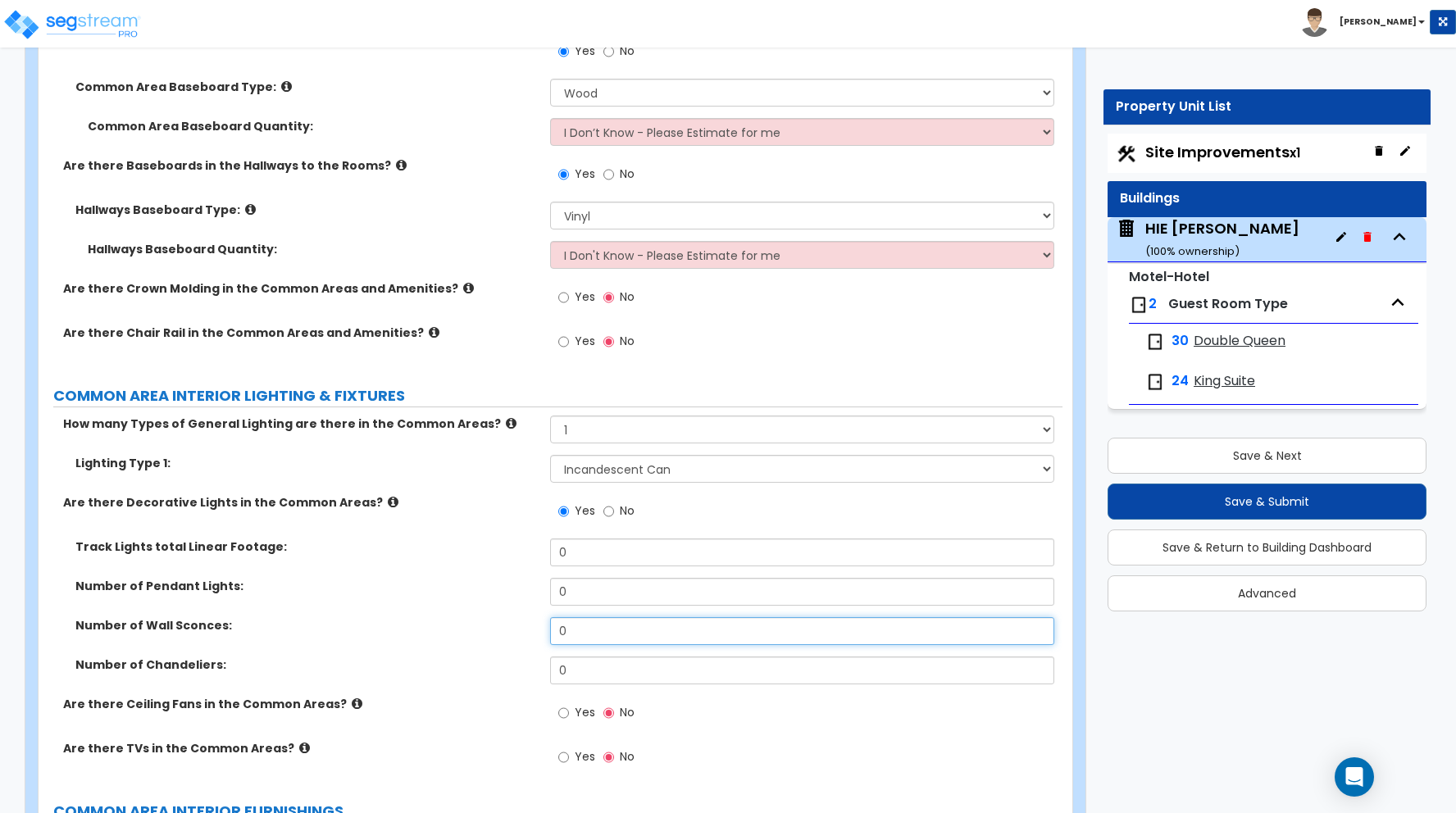
click at [578, 628] on input "0" at bounding box center [802, 631] width 504 height 28
drag, startPoint x: 526, startPoint y: 625, endPoint x: 489, endPoint y: 620, distance: 37.3
click at [494, 620] on div "Number of Wall Sconces: 0" at bounding box center [550, 637] width 1024 height 39
drag, startPoint x: 566, startPoint y: 633, endPoint x: 525, endPoint y: 621, distance: 42.7
click at [529, 622] on div "Number of Wall Sconces: 0" at bounding box center [550, 637] width 1024 height 39
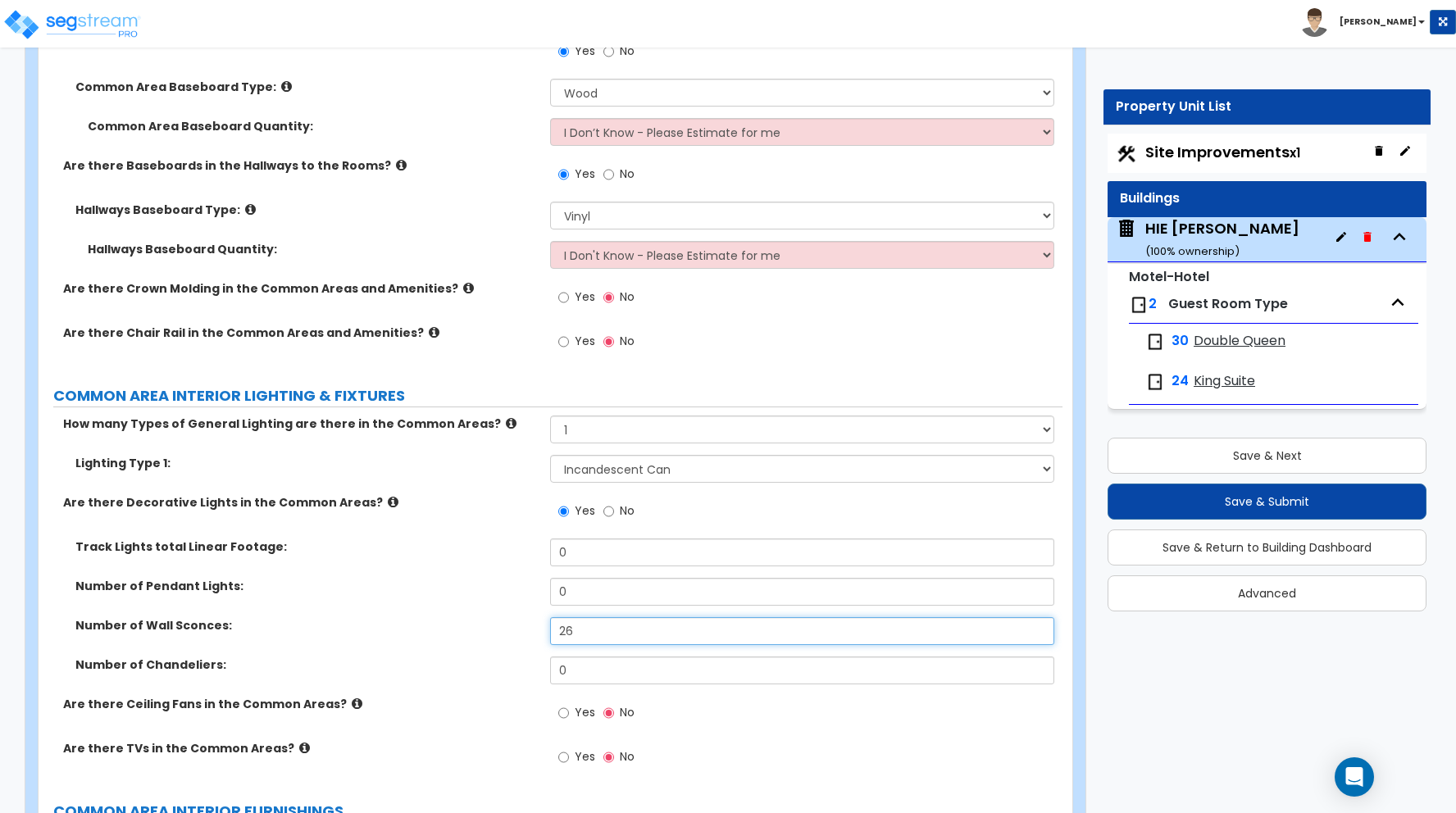
type input "26"
click at [578, 432] on select "Please Choose One 1 2 3" at bounding box center [802, 429] width 504 height 28
select select "2"
click at [550, 415] on select "Please Choose One 1 2 3" at bounding box center [802, 429] width 504 height 28
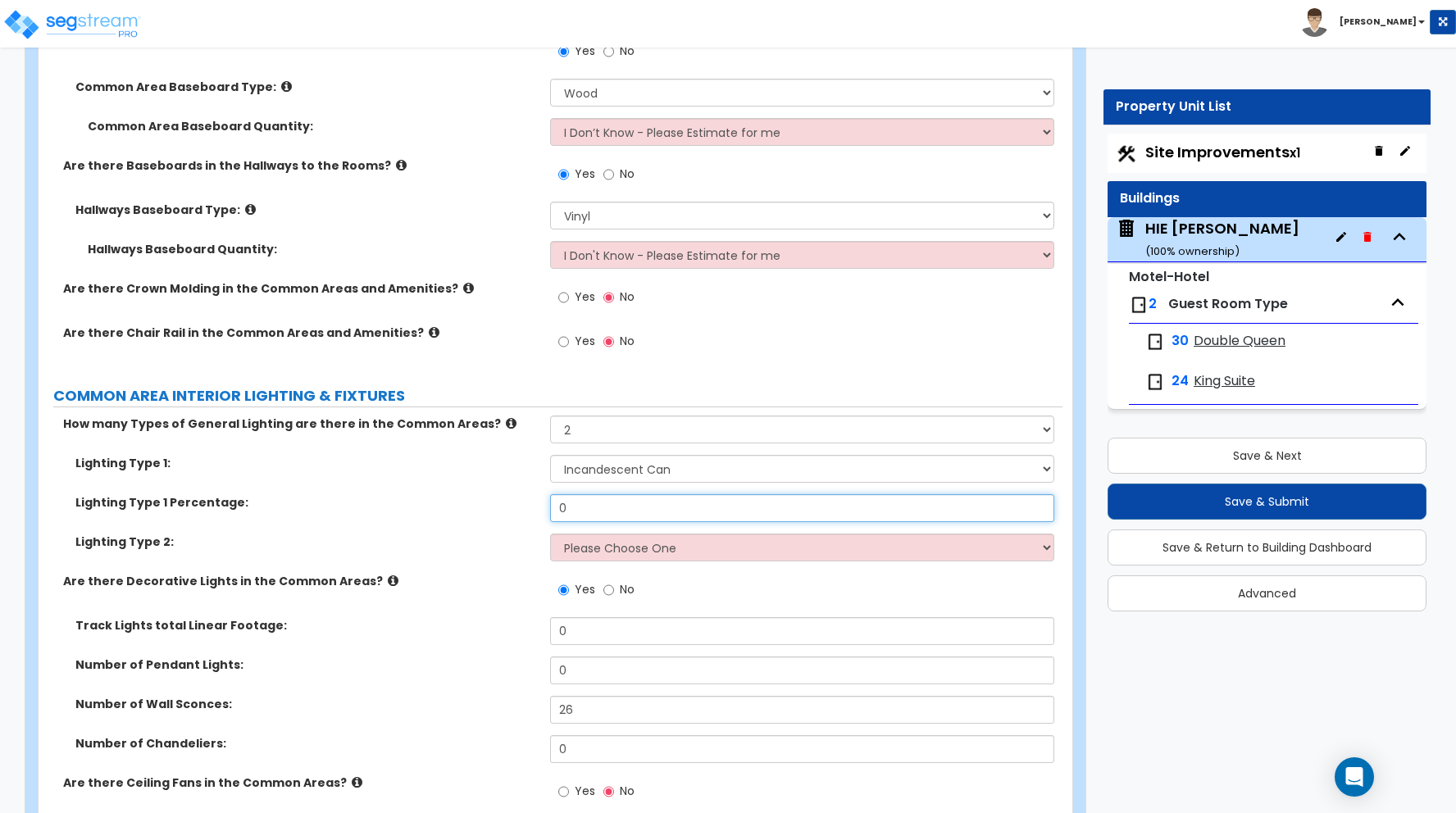
drag, startPoint x: 550, startPoint y: 503, endPoint x: 523, endPoint y: 501, distance: 27.1
click at [523, 501] on div "Lighting Type 1 Percentage: 0" at bounding box center [550, 513] width 1024 height 39
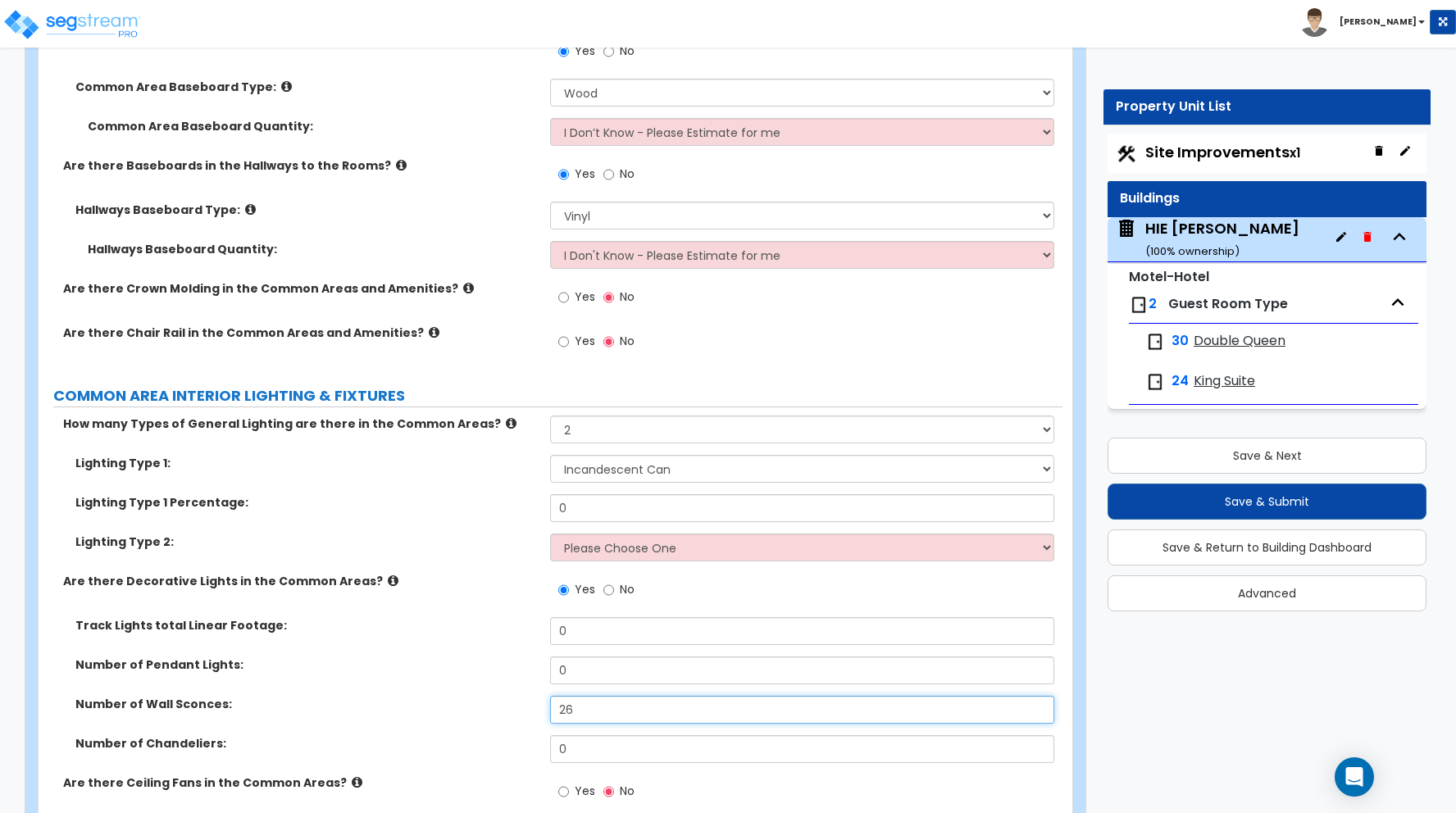
drag, startPoint x: 565, startPoint y: 703, endPoint x: 508, endPoint y: 699, distance: 57.1
click at [508, 699] on div "Number of Wall Sconces: 26" at bounding box center [550, 716] width 1024 height 39
type input "36"
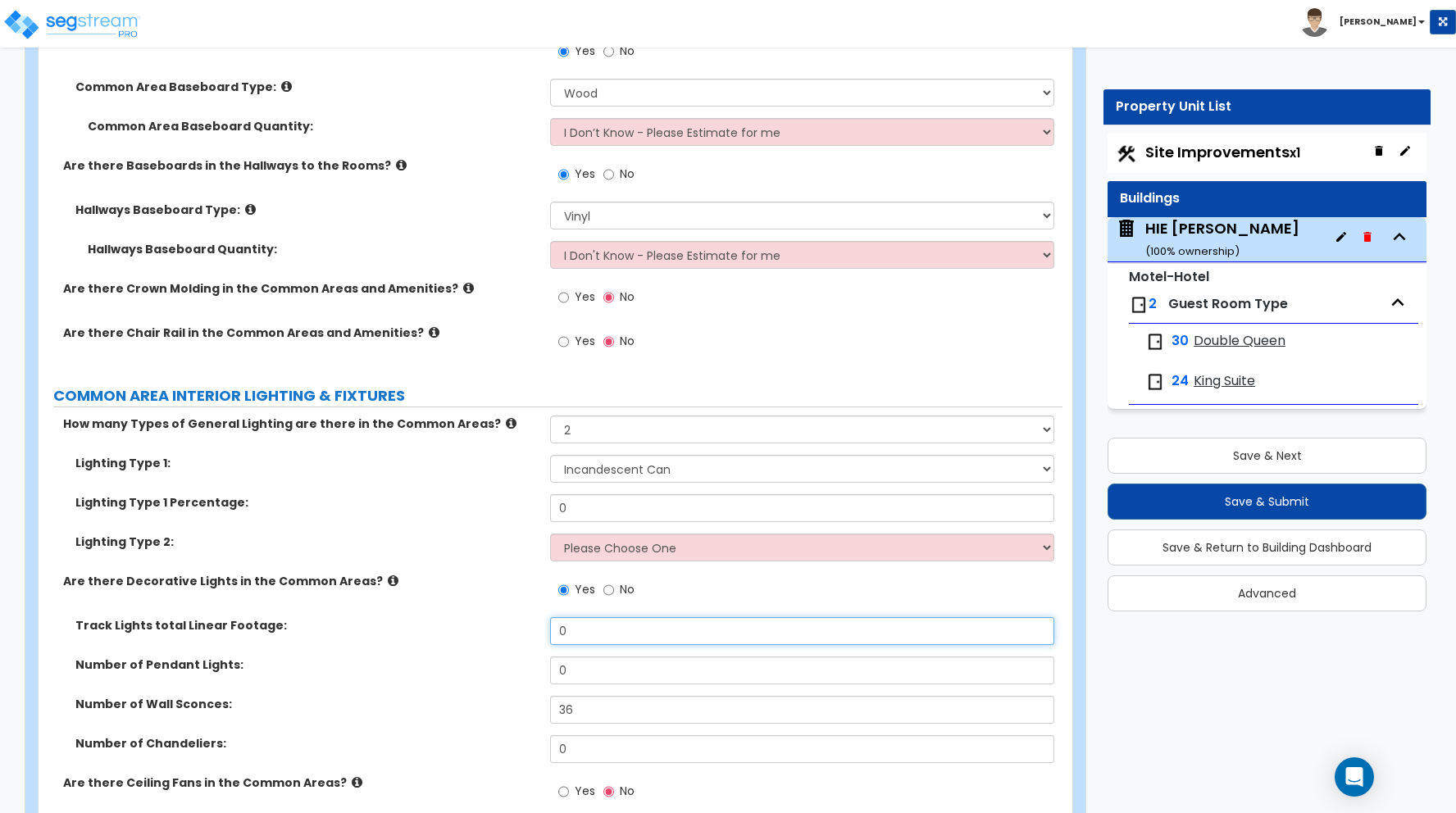
drag, startPoint x: 573, startPoint y: 631, endPoint x: 495, endPoint y: 623, distance: 78.4
click at [523, 624] on div "Track Lights total Linear Footage: 0" at bounding box center [550, 637] width 1024 height 39
type input "45"
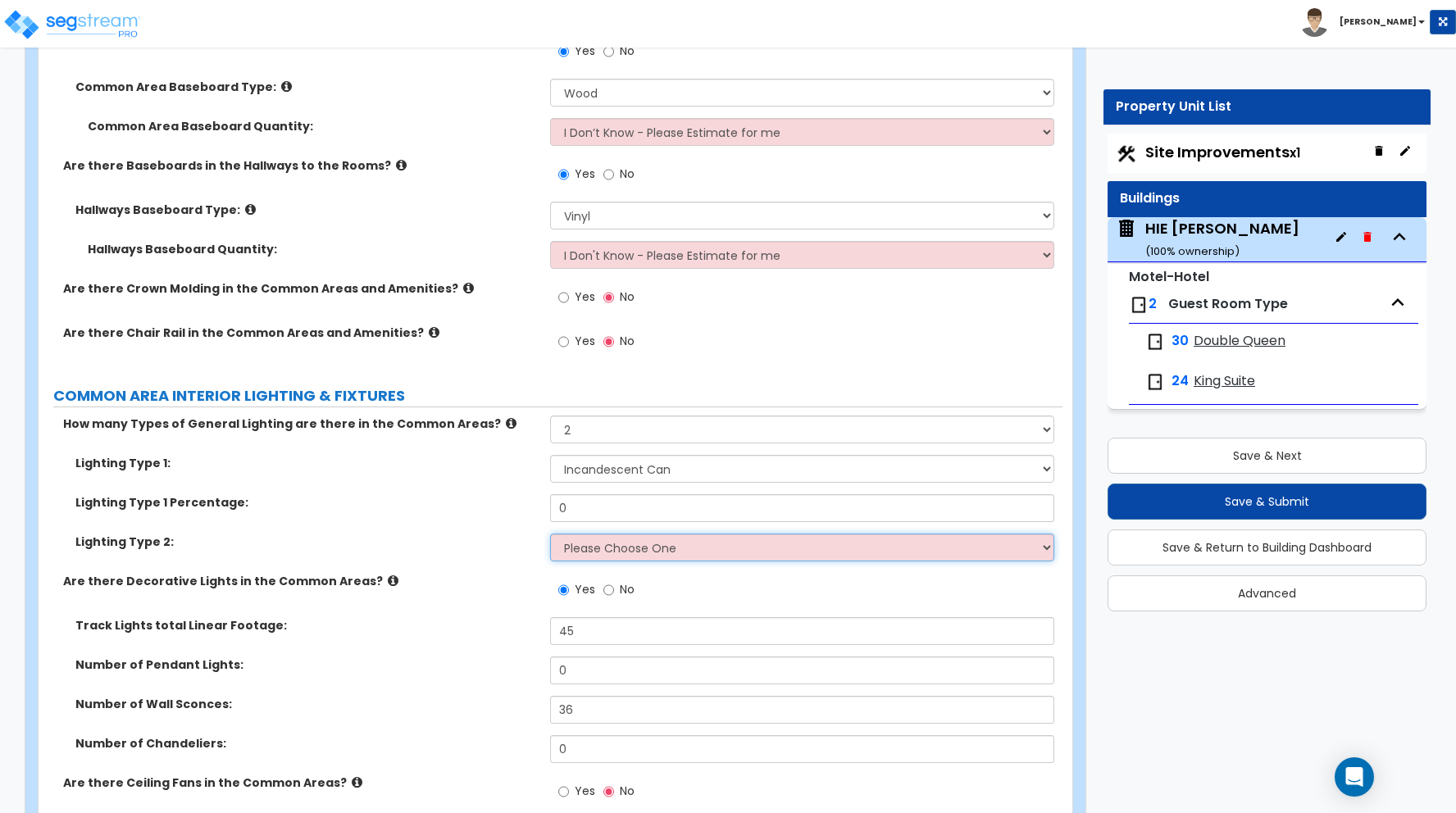
click at [603, 553] on select "Please Choose One LED Surface-Mounted LED Recessed Fluorescent Surface-Mounted …" at bounding box center [802, 548] width 504 height 28
select select "1"
click at [550, 534] on select "Please Choose One LED Surface-Mounted LED Recessed Fluorescent Surface-Mounted …" at bounding box center [802, 548] width 504 height 28
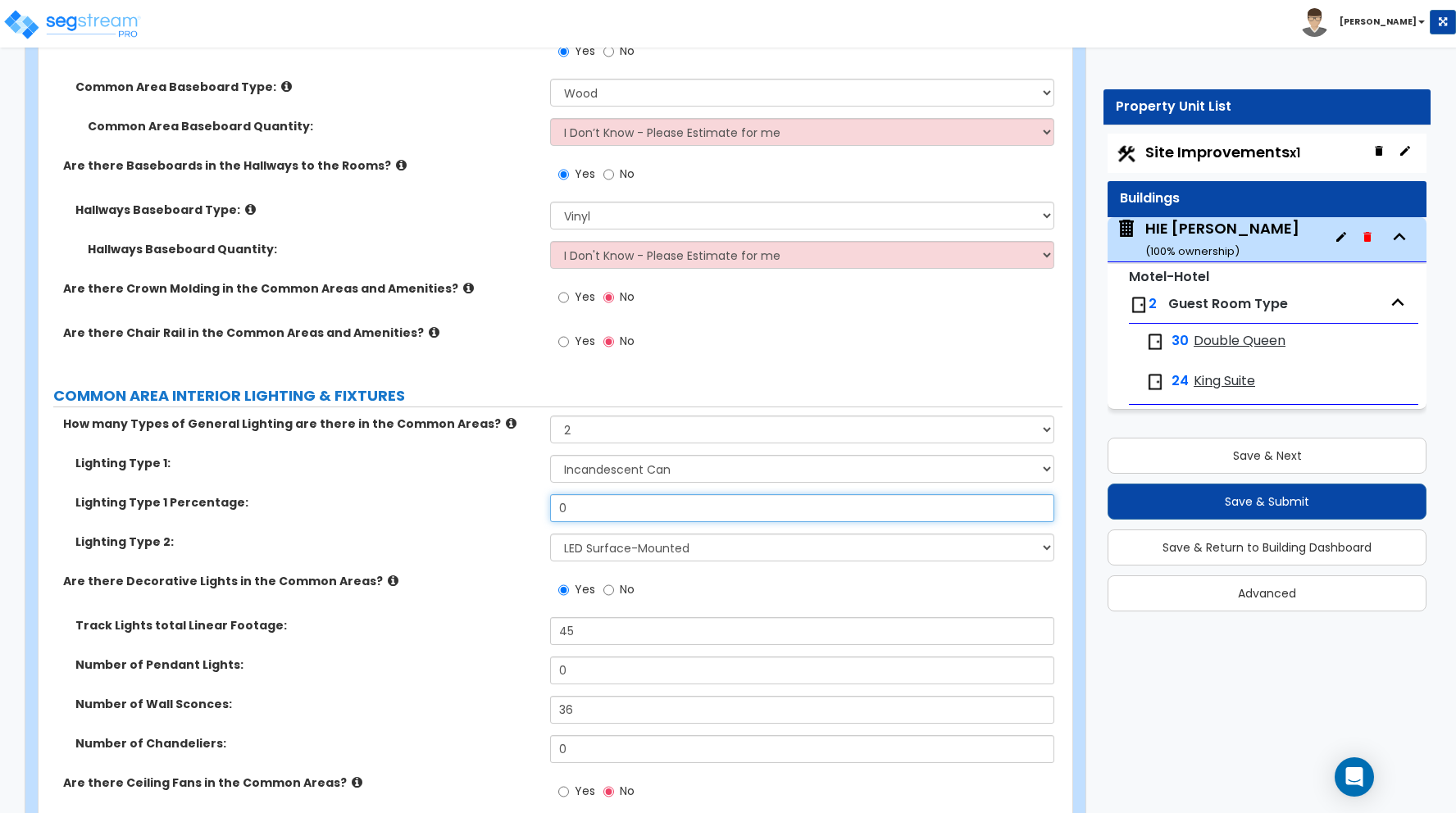
drag, startPoint x: 576, startPoint y: 506, endPoint x: 529, endPoint y: 504, distance: 47.0
click at [530, 502] on div "Lighting Type 1 Percentage: 0" at bounding box center [550, 513] width 1024 height 39
type input "75"
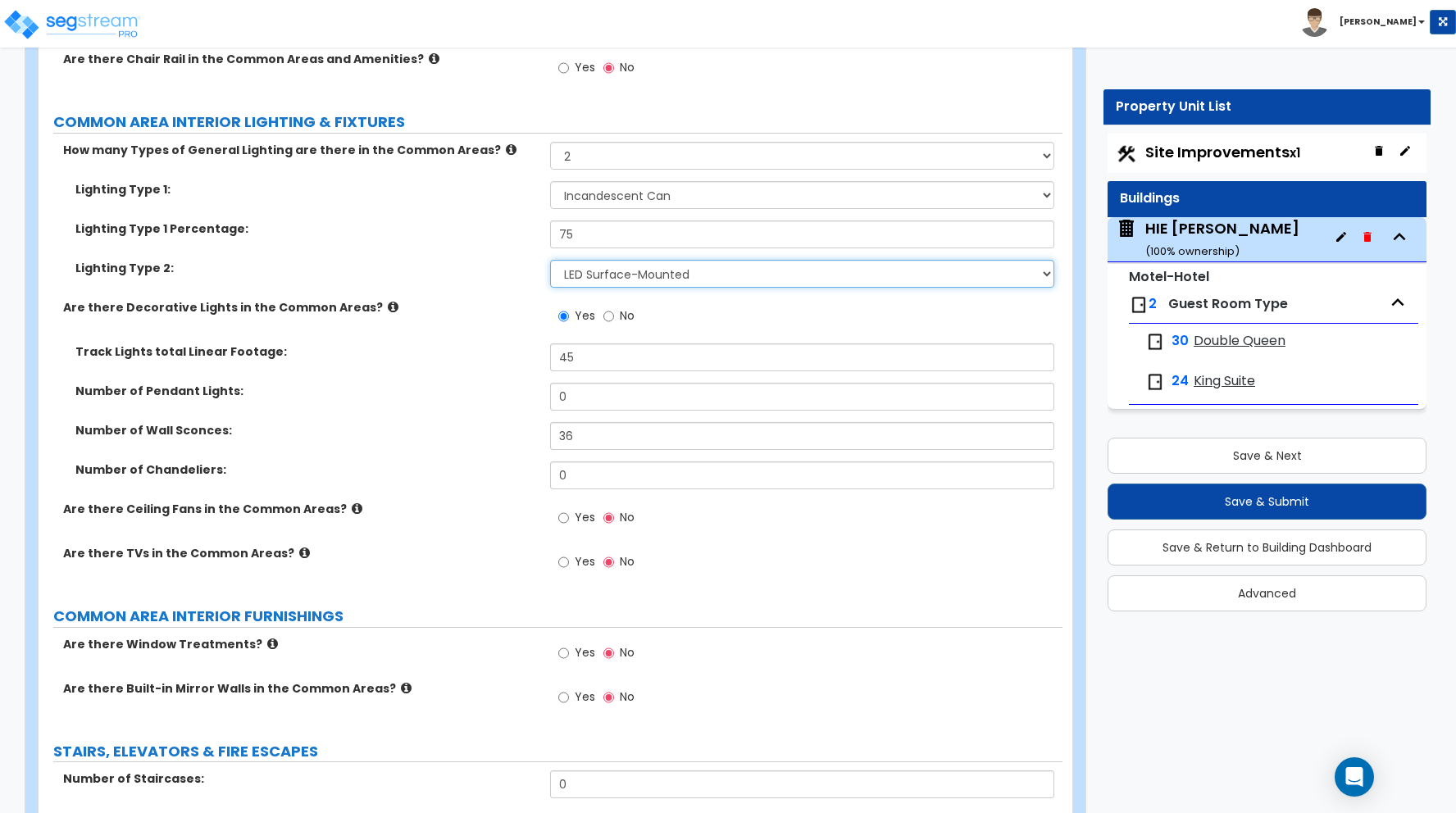
scroll to position [7813, 0]
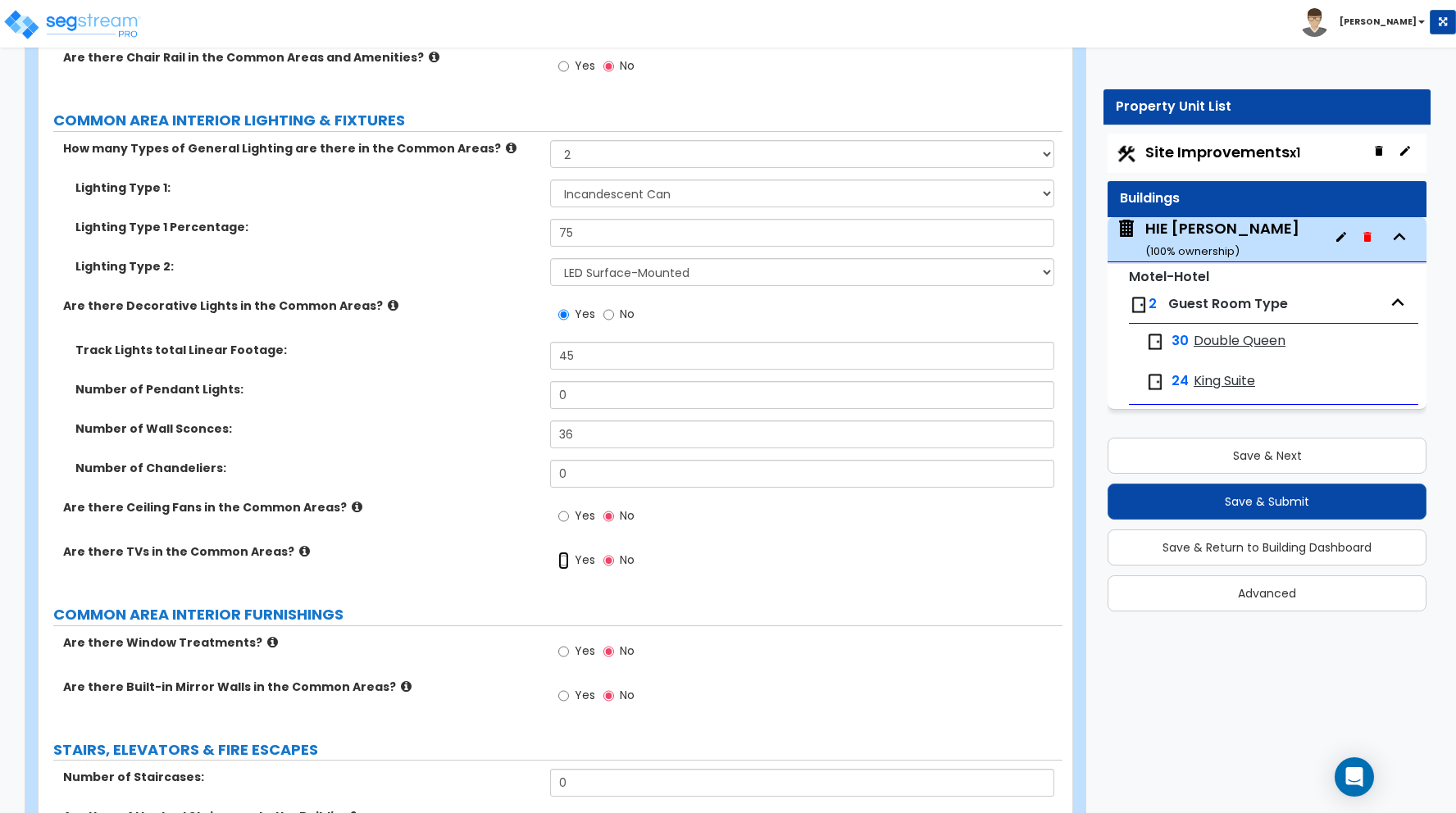
click at [563, 561] on input "Yes" at bounding box center [563, 560] width 11 height 18
radio input "true"
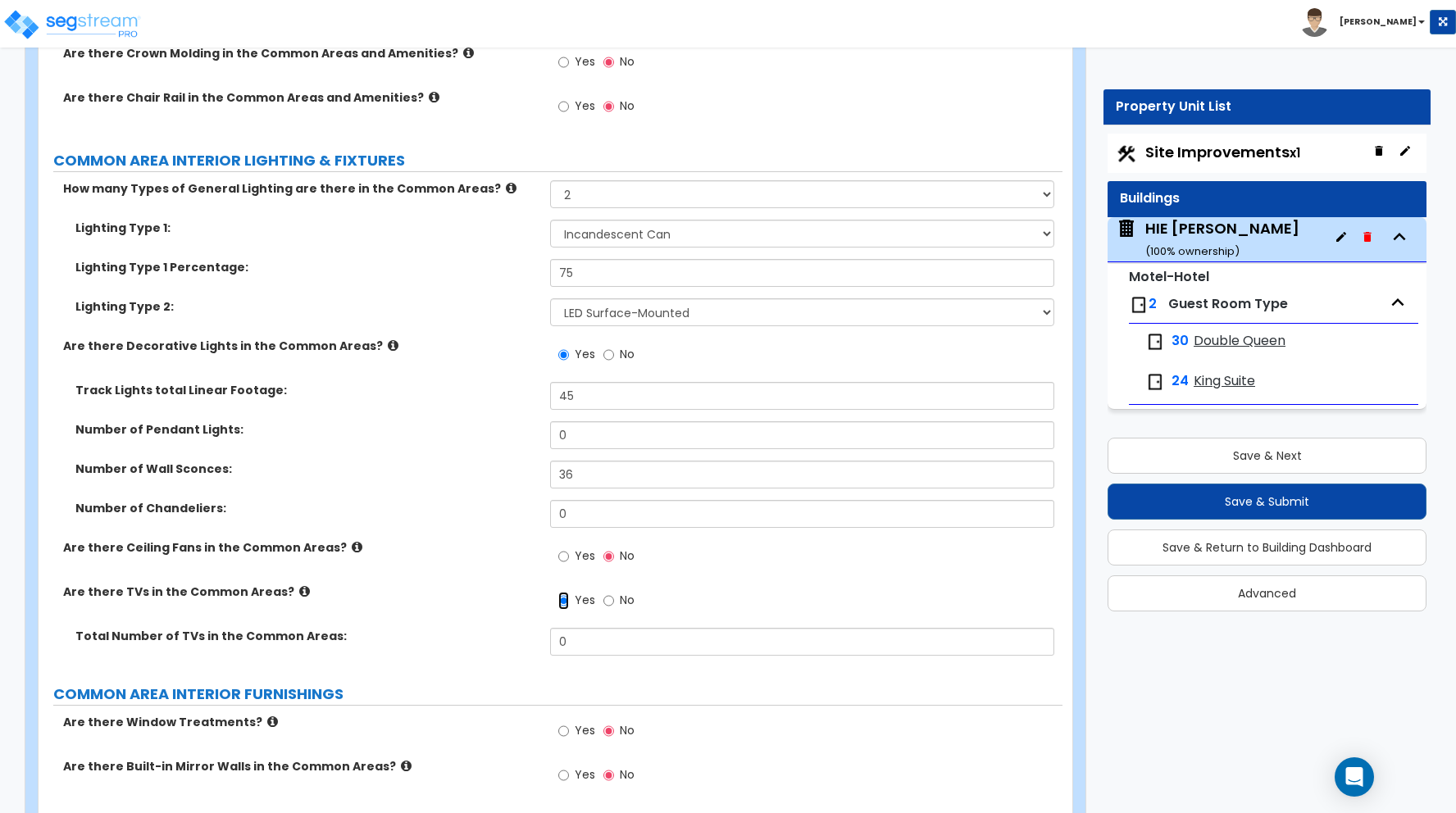
scroll to position [7850, 0]
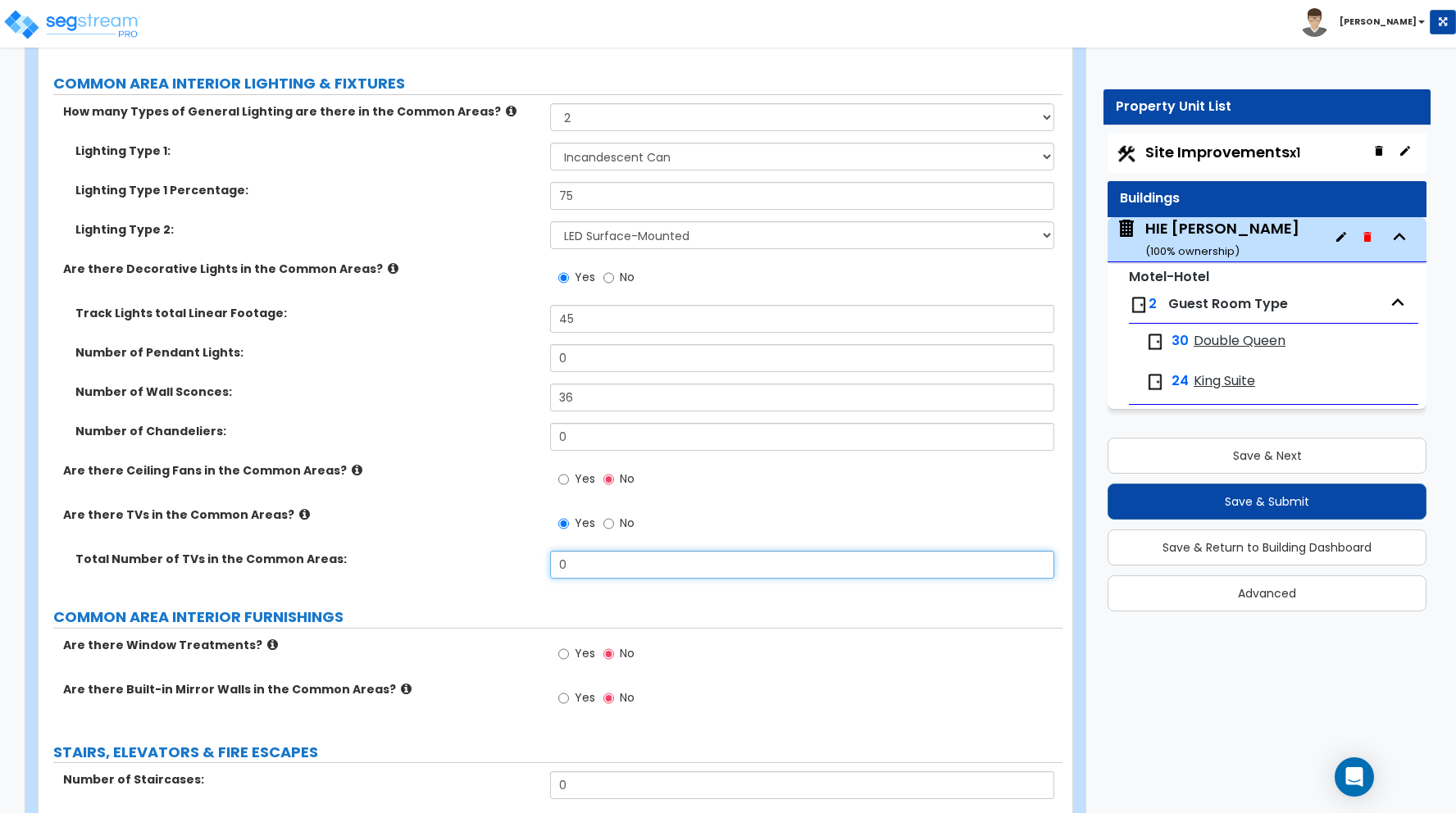
click at [571, 562] on input "0" at bounding box center [802, 564] width 504 height 28
drag, startPoint x: 565, startPoint y: 561, endPoint x: 516, endPoint y: 553, distance: 49.6
click at [516, 553] on div "Total Number of TVs in the Common Areas: 0" at bounding box center [550, 570] width 1024 height 39
type input "2"
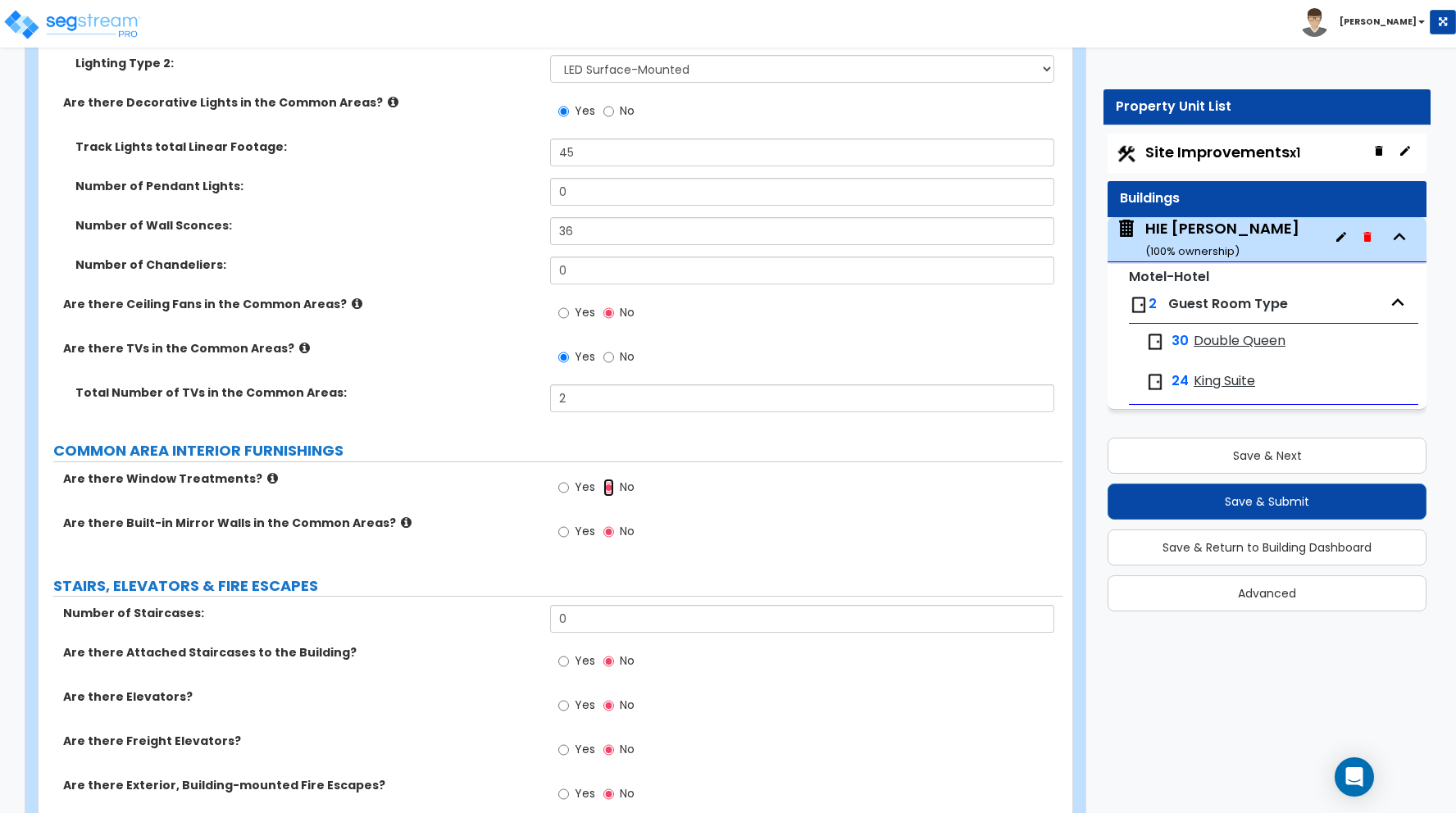
scroll to position [8042, 0]
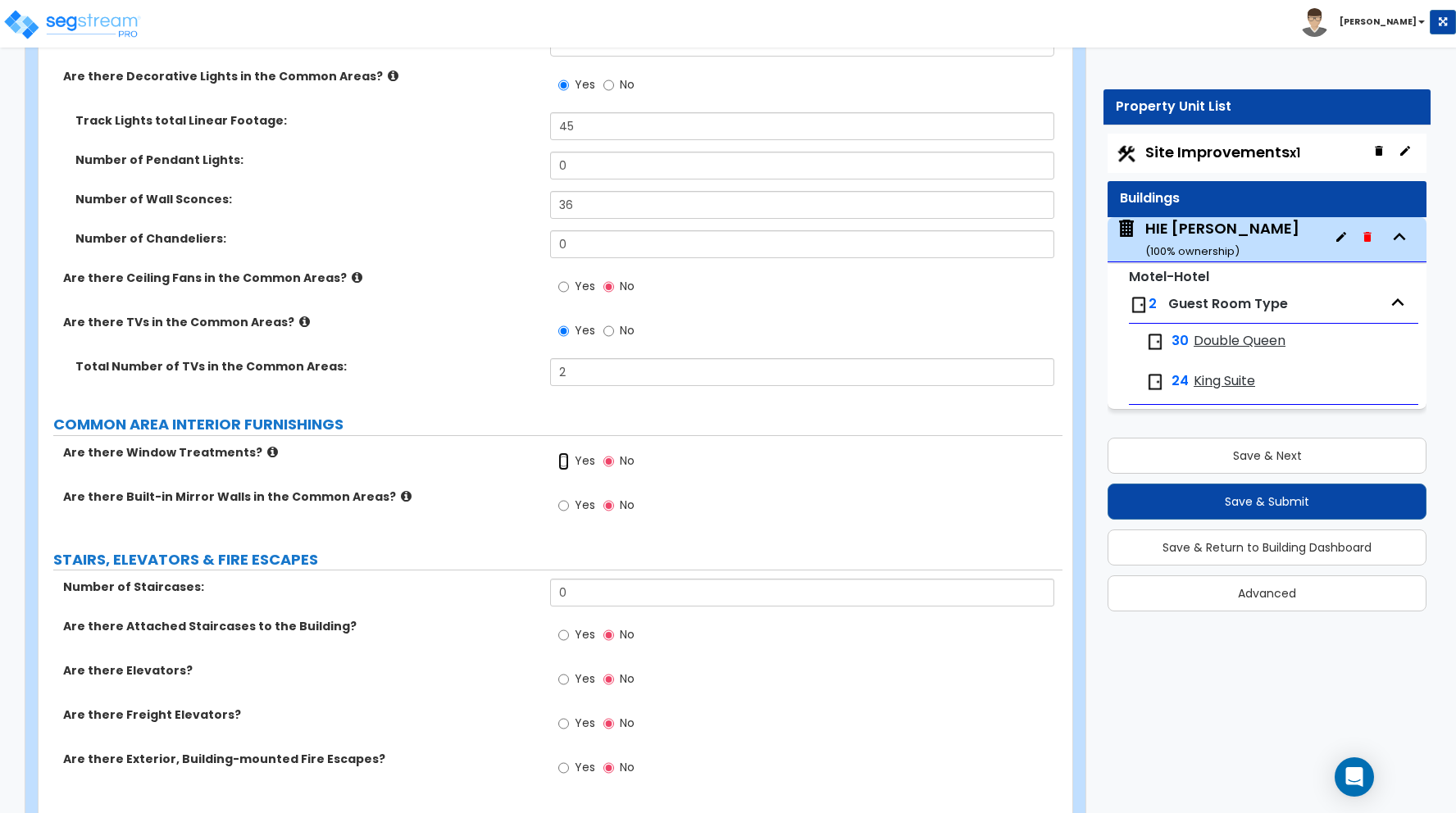
click at [565, 462] on input "Yes" at bounding box center [563, 461] width 11 height 18
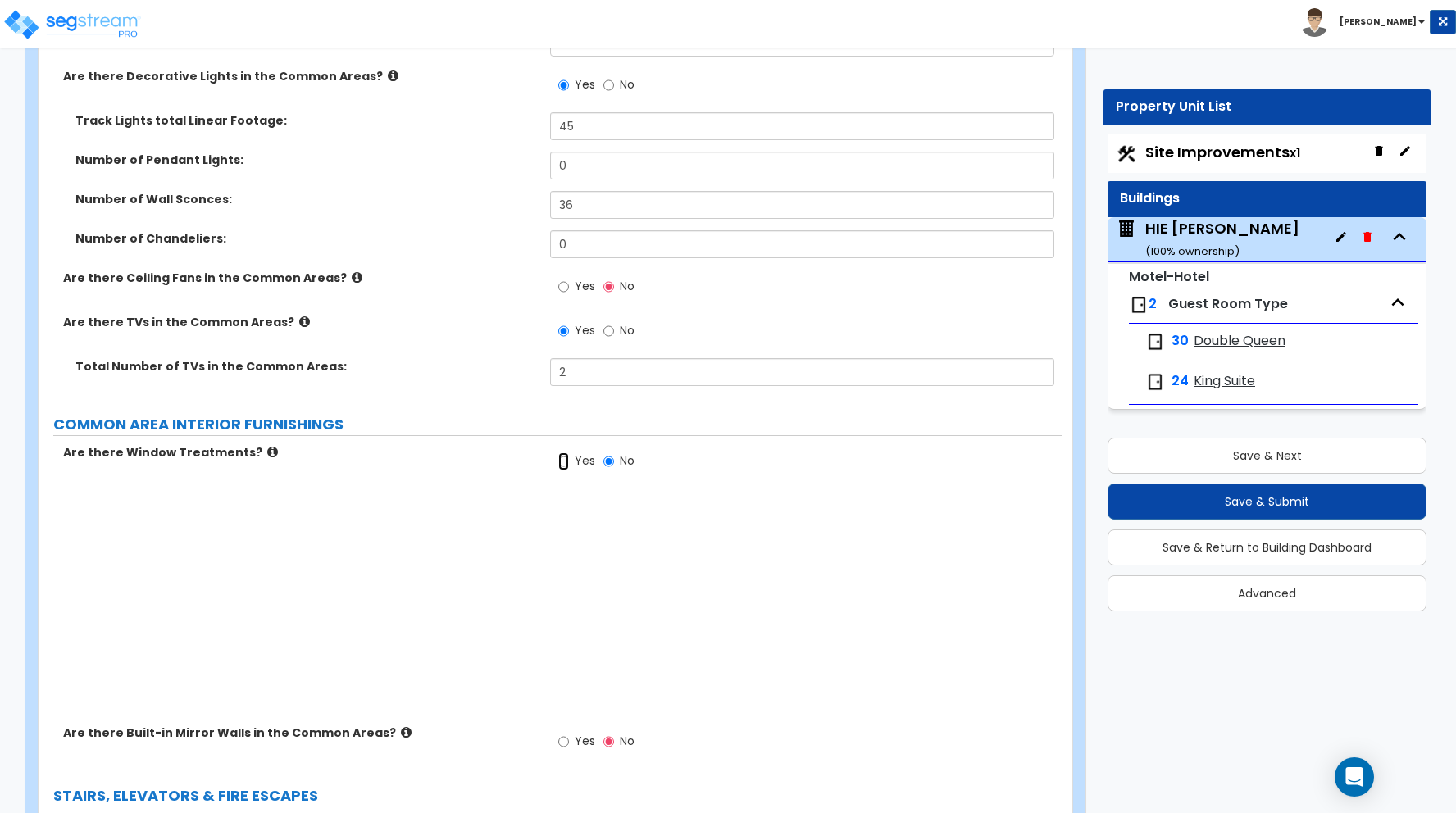
radio input "true"
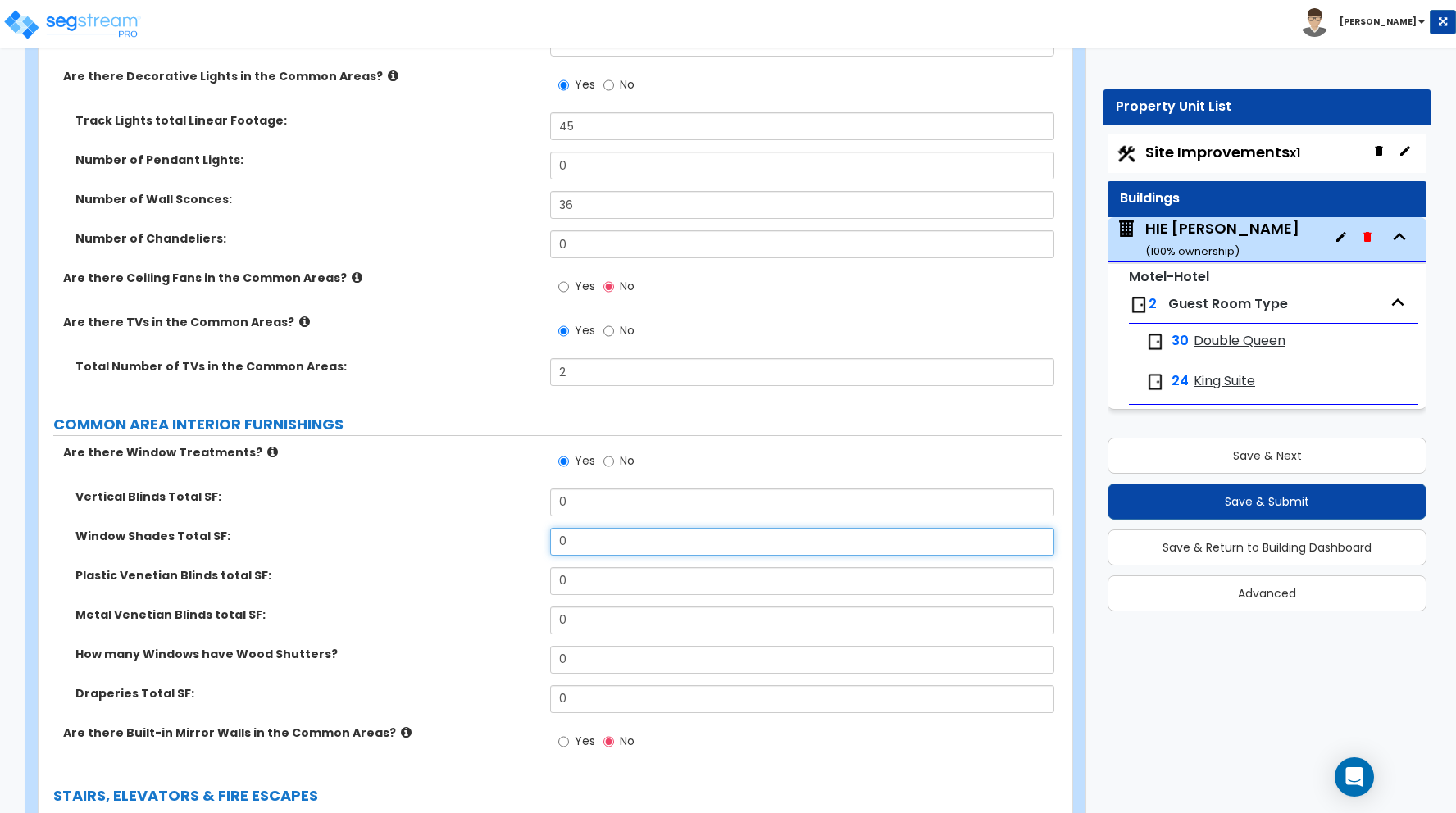
drag, startPoint x: 570, startPoint y: 542, endPoint x: 527, endPoint y: 537, distance: 43.3
click at [527, 537] on div "Window Shades Total SF: 0" at bounding box center [550, 548] width 1024 height 39
click at [388, 525] on div "Vertical Blinds Total SF: 0" at bounding box center [550, 508] width 1024 height 39
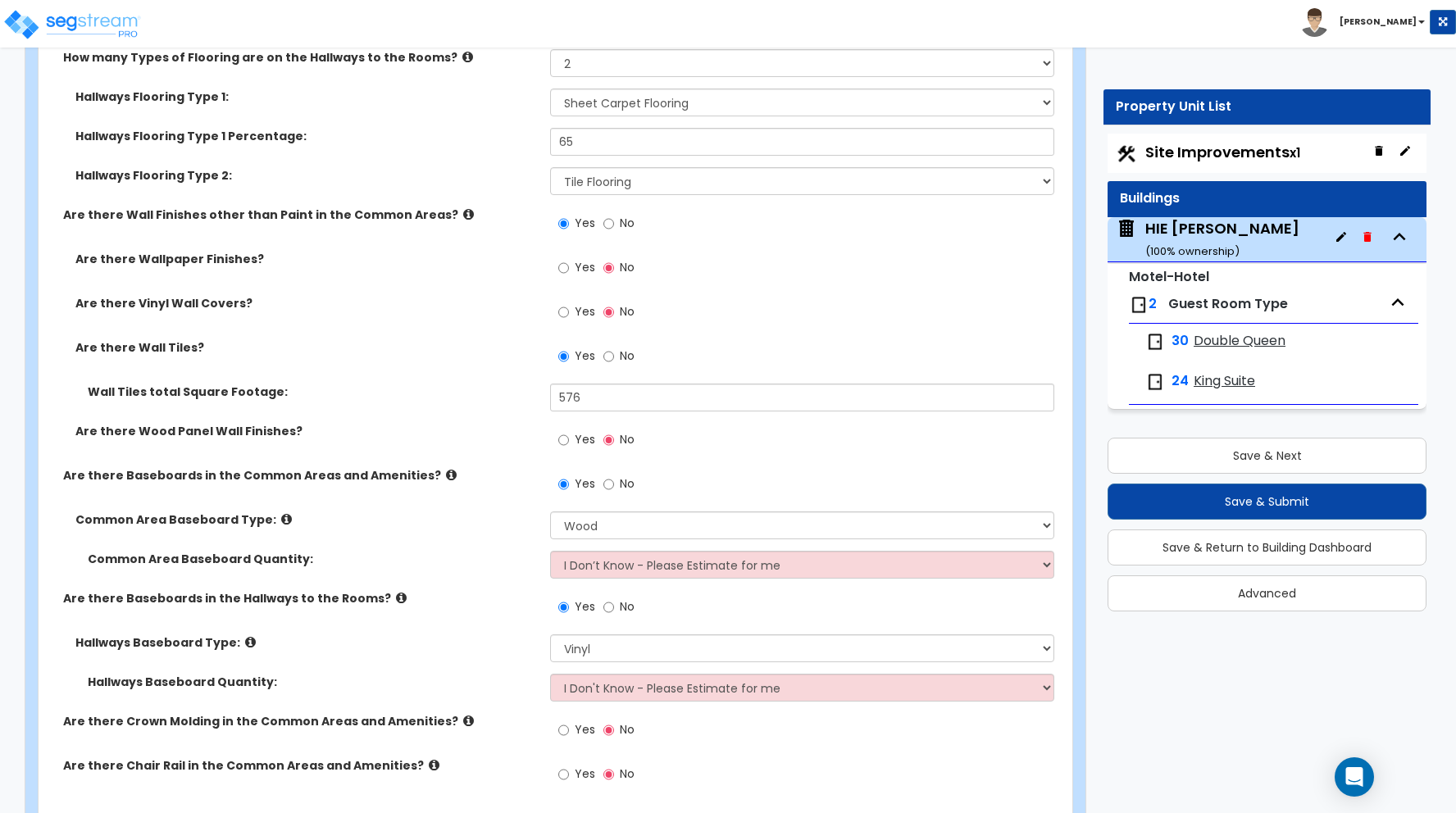
scroll to position [7109, 0]
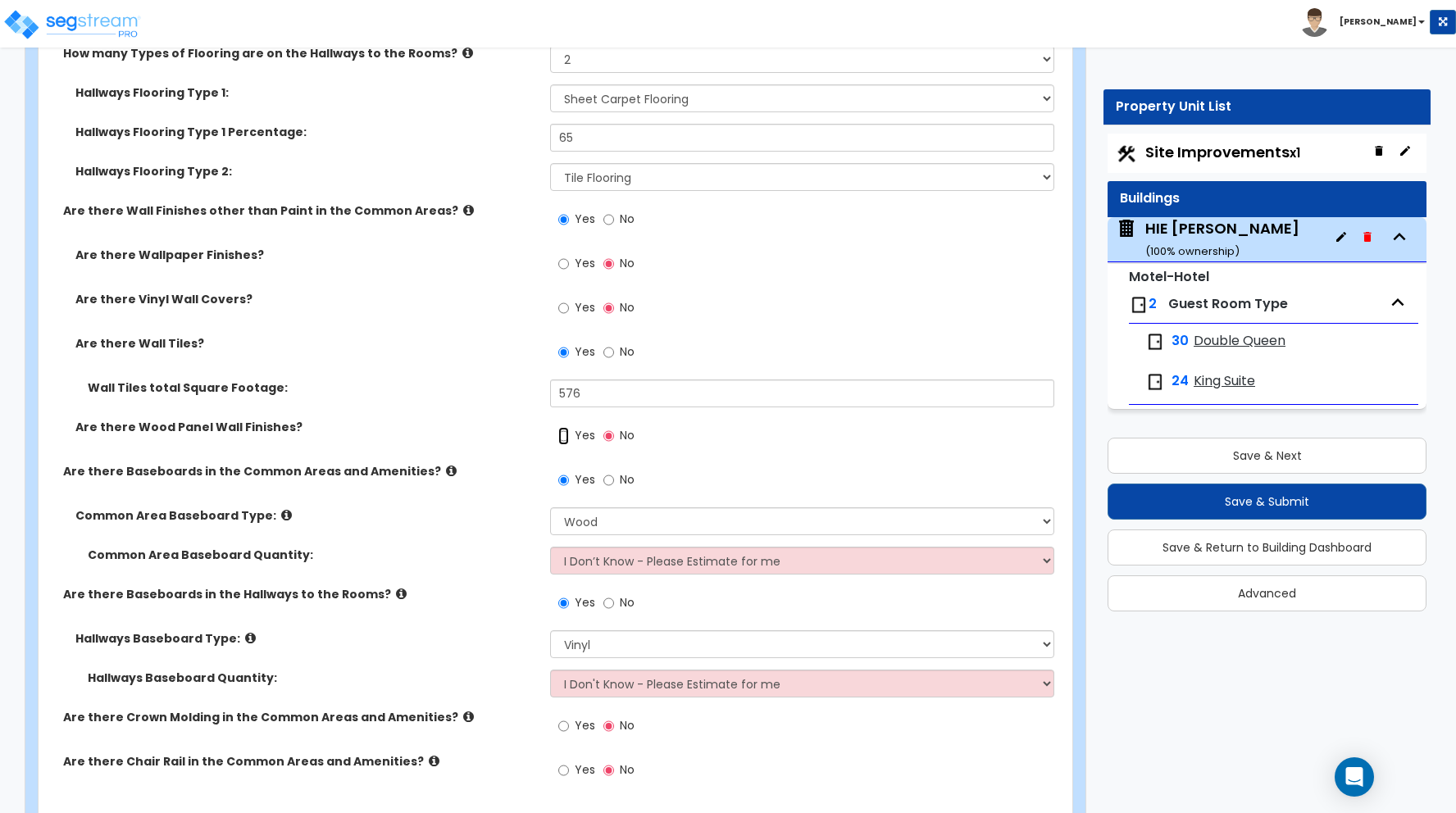
click at [565, 437] on input "Yes" at bounding box center [563, 436] width 11 height 18
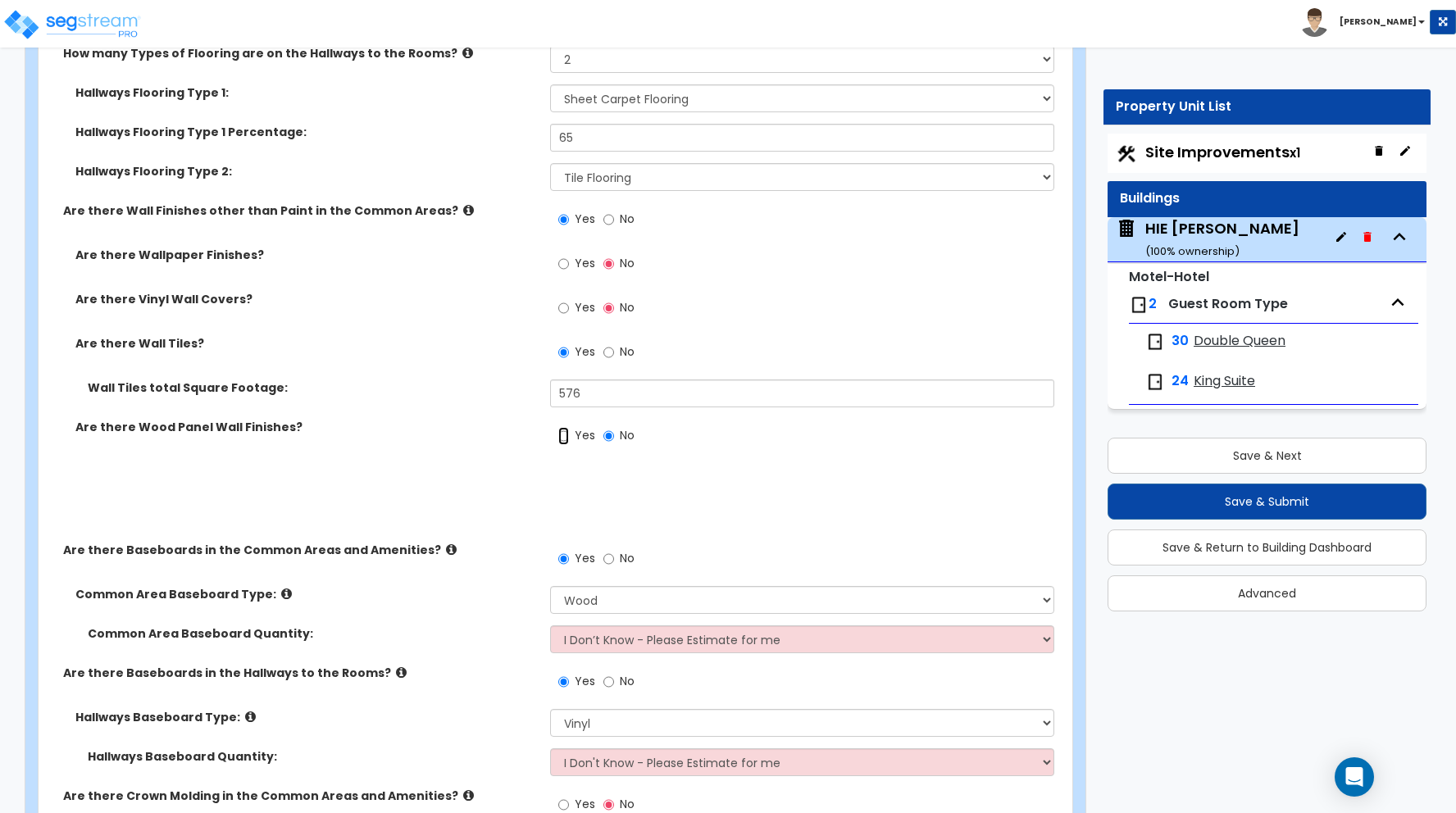
radio input "true"
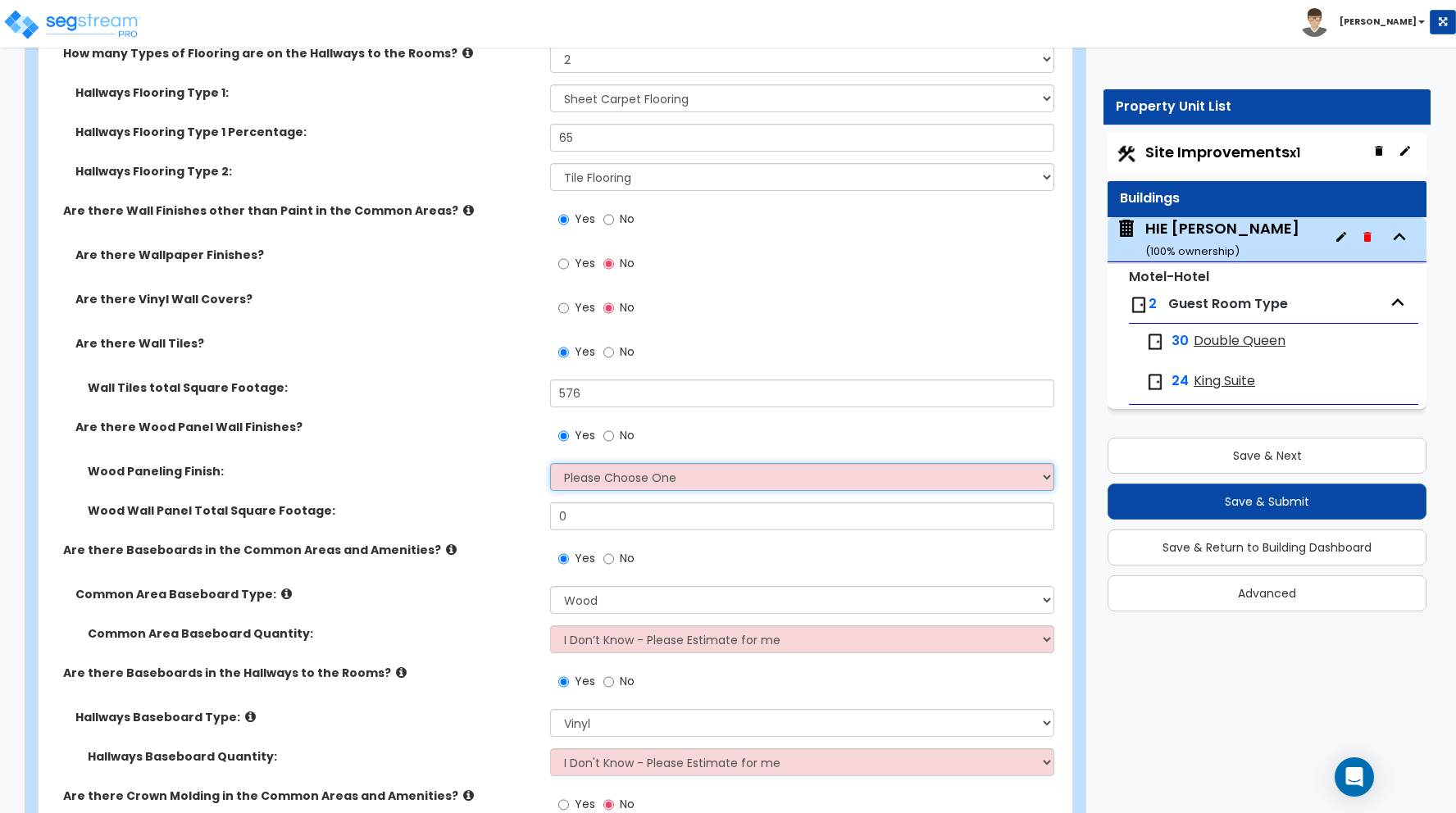
click at [608, 481] on select "Please Choose One Birch Mahogany Oak or Cherry Rosewood Teak I Don't Know, Plea…" at bounding box center [802, 477] width 504 height 28
select select "2"
click at [550, 463] on select "Please Choose One Birch Mahogany Oak or Cherry Rosewood Teak I Don't Know, Plea…" at bounding box center [802, 477] width 504 height 28
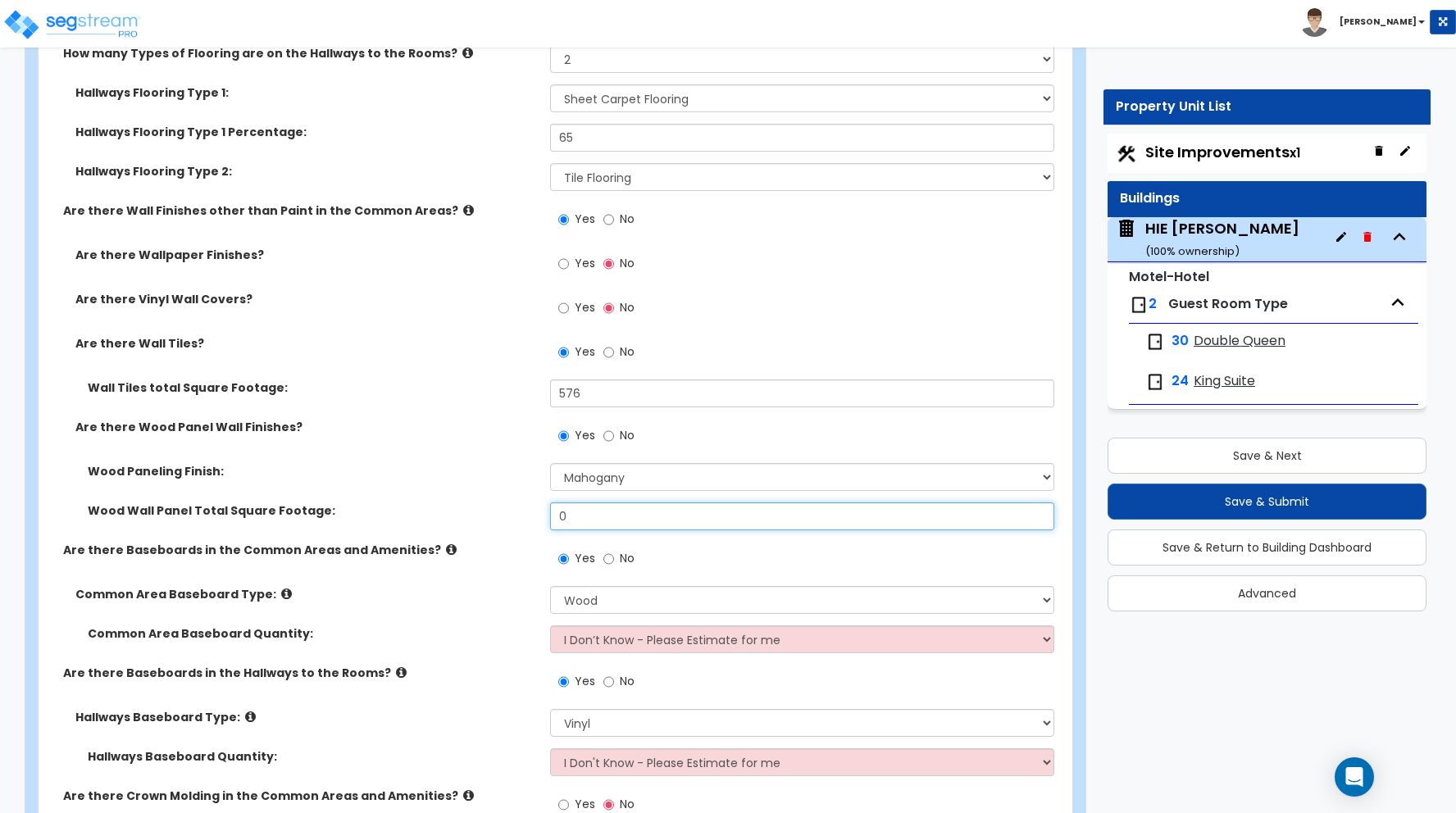
drag, startPoint x: 581, startPoint y: 513, endPoint x: 560, endPoint y: 513, distance: 21.0
click at [560, 513] on input "0" at bounding box center [802, 516] width 504 height 28
type input "30"
click at [486, 456] on div "Are there Wood Panel Wall Finishes? Yes No" at bounding box center [550, 442] width 1024 height 45
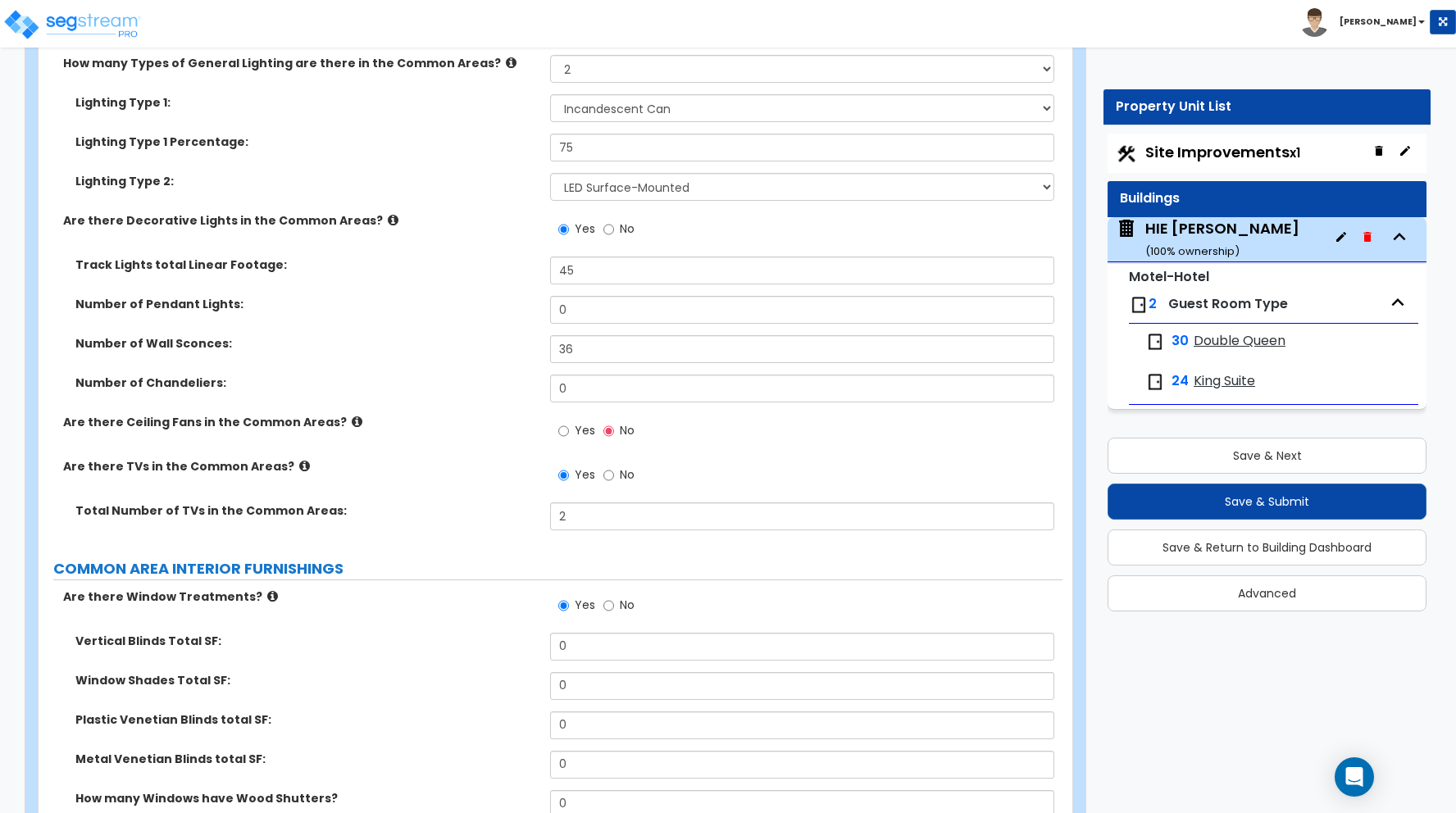
scroll to position [8236, 0]
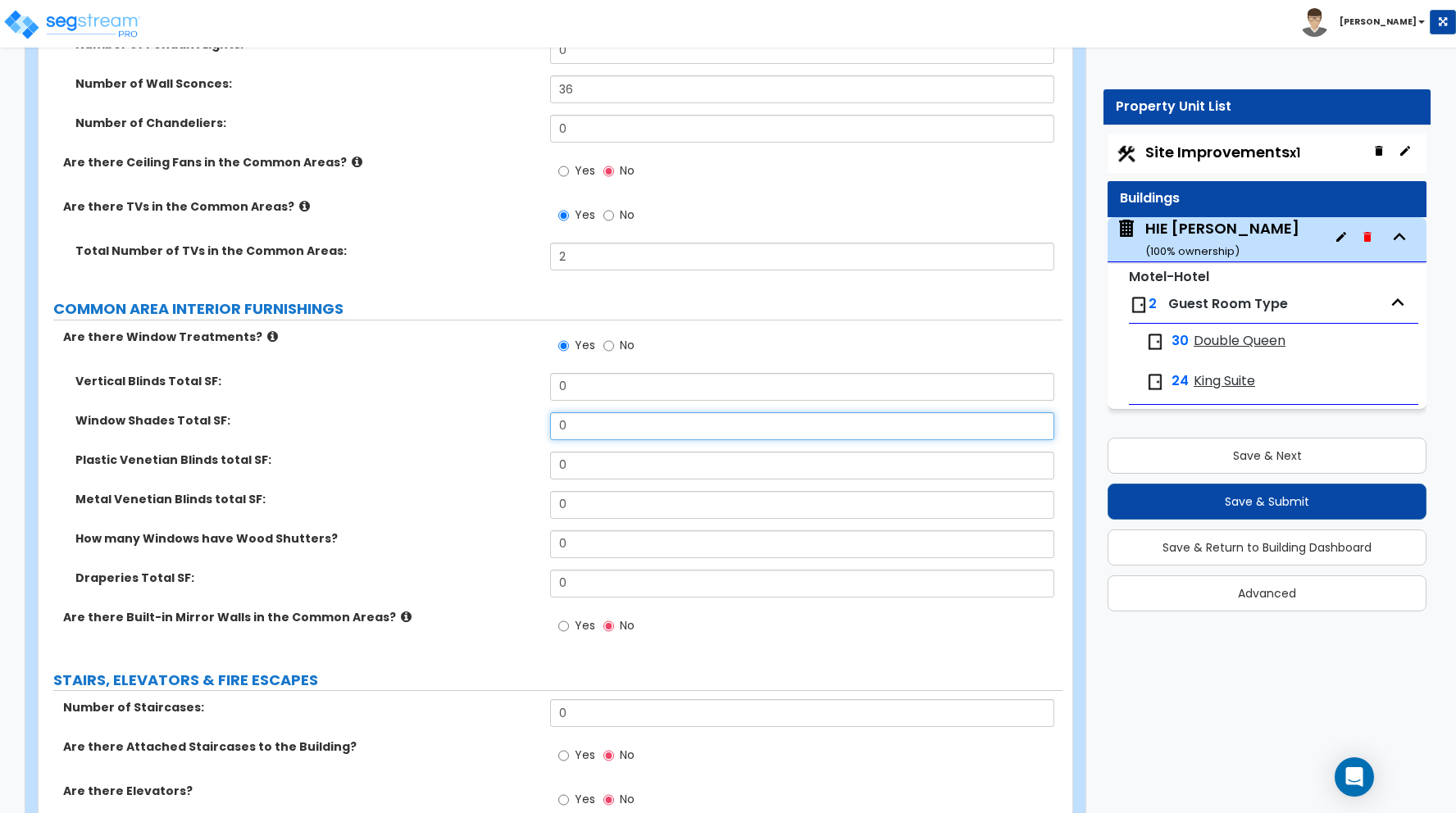
drag, startPoint x: 582, startPoint y: 424, endPoint x: 511, endPoint y: 421, distance: 71.1
click at [512, 421] on div "Window Shades Total SF: 0" at bounding box center [550, 432] width 1024 height 39
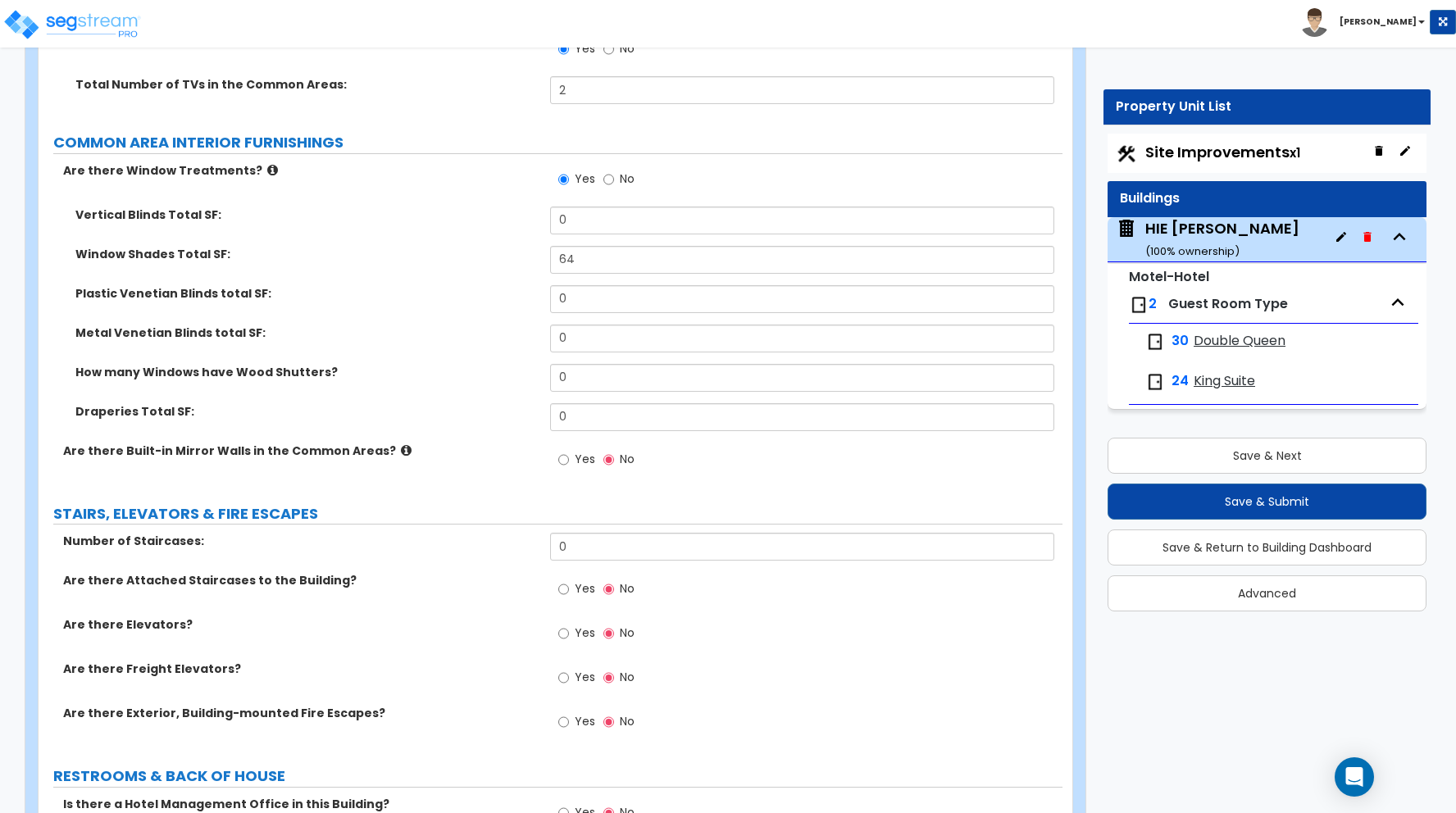
scroll to position [8487, 0]
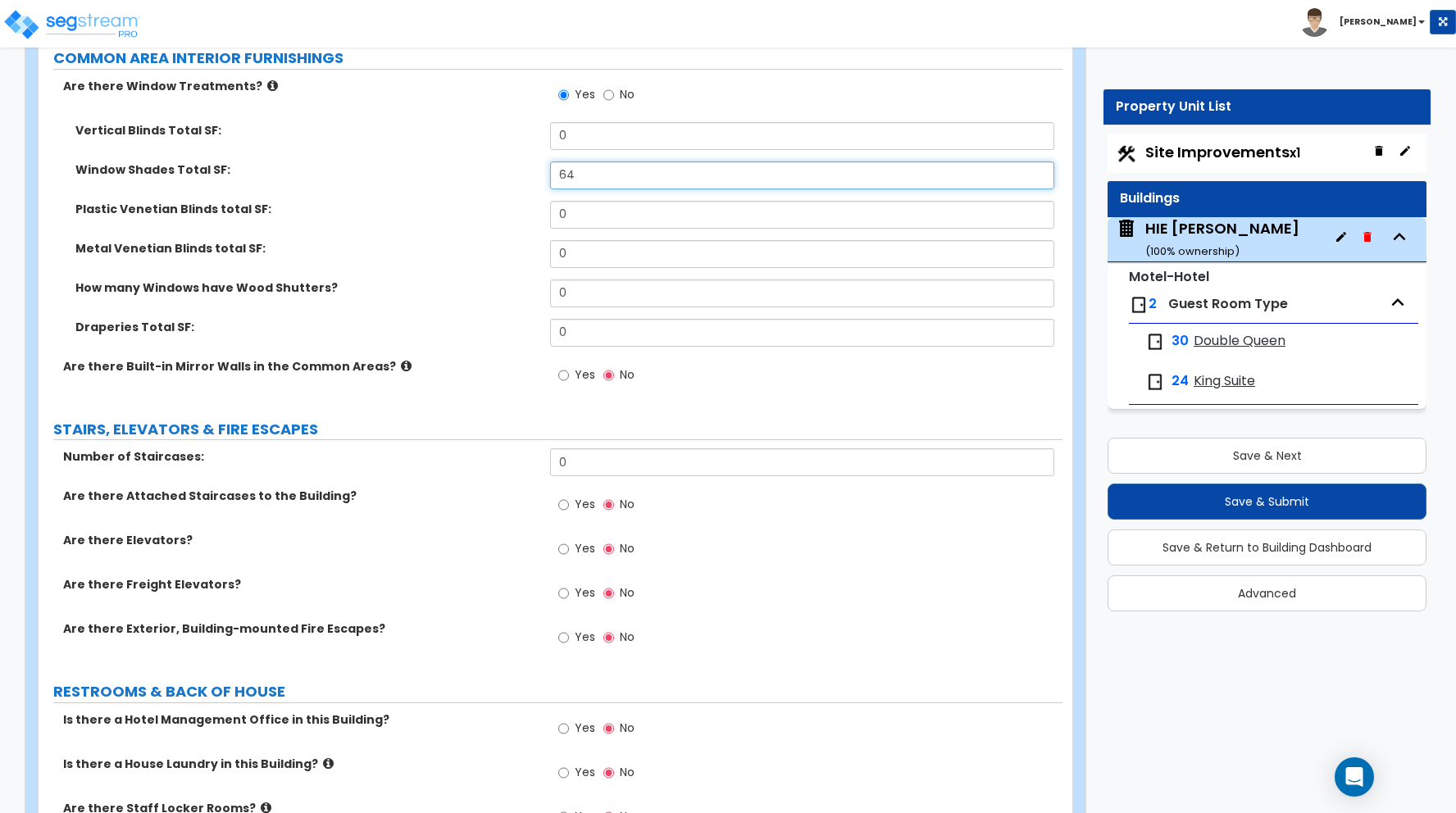
drag, startPoint x: 580, startPoint y: 173, endPoint x: 518, endPoint y: 174, distance: 62.0
click at [518, 174] on div "Window Shades Total SF: 64" at bounding box center [550, 181] width 1024 height 39
type input "80"
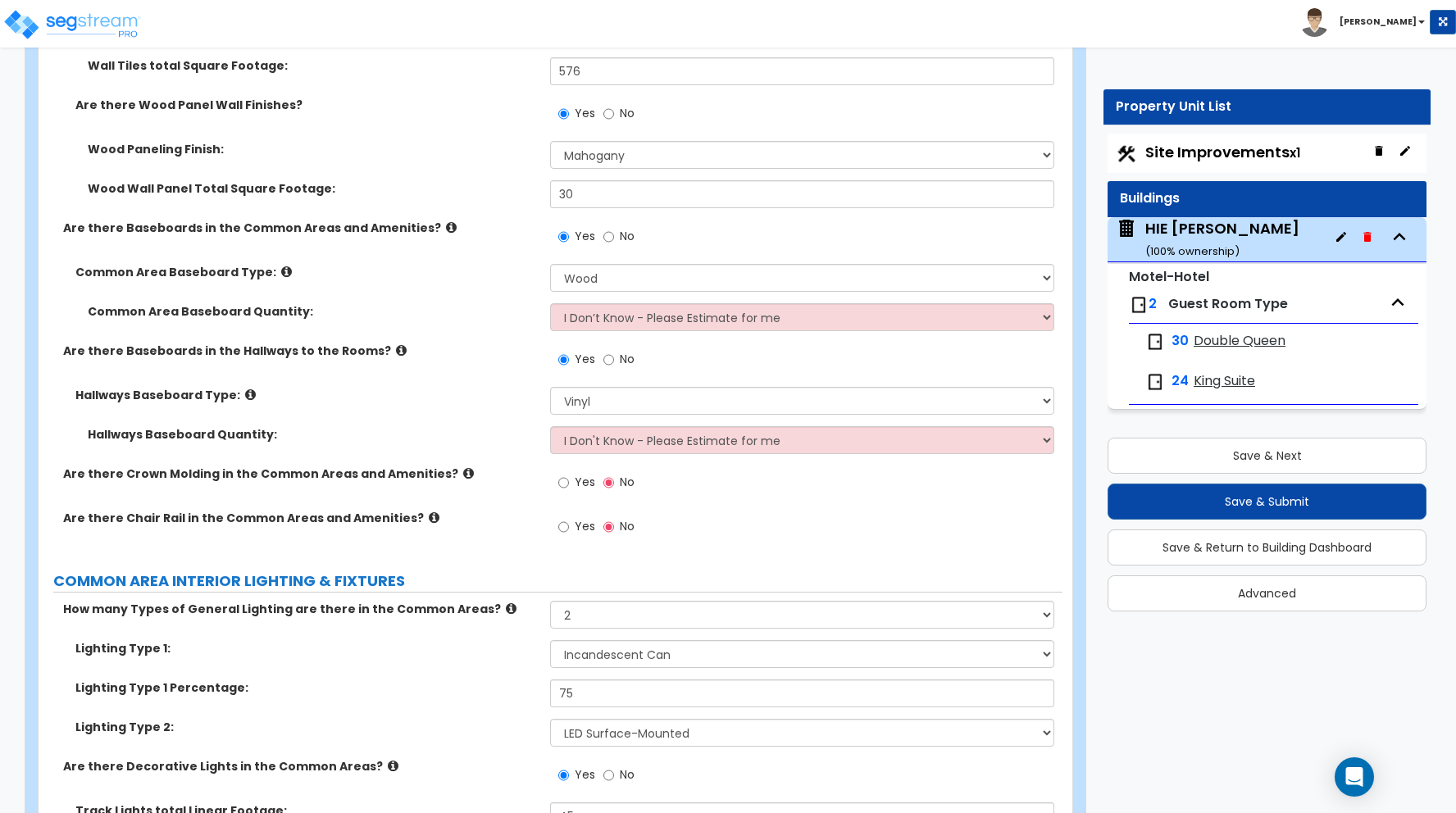
scroll to position [7140, 0]
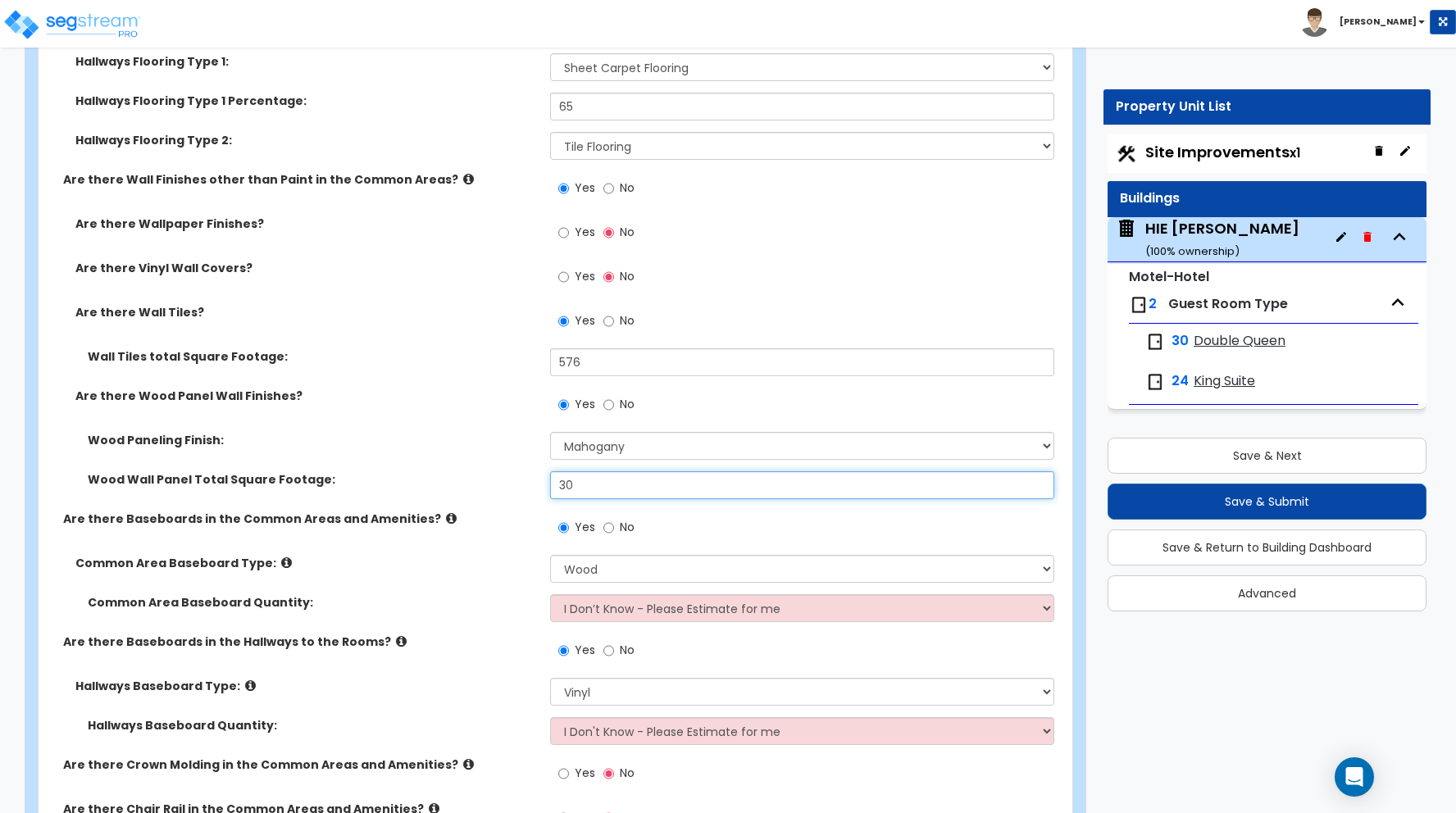
drag, startPoint x: 582, startPoint y: 486, endPoint x: 513, endPoint y: 482, distance: 69.1
click at [513, 482] on div "Wood Wall Panel Total Square Footage: 30" at bounding box center [550, 491] width 1024 height 39
type input "45"
click at [443, 433] on label "Wood Paneling Finish:" at bounding box center [312, 440] width 450 height 17
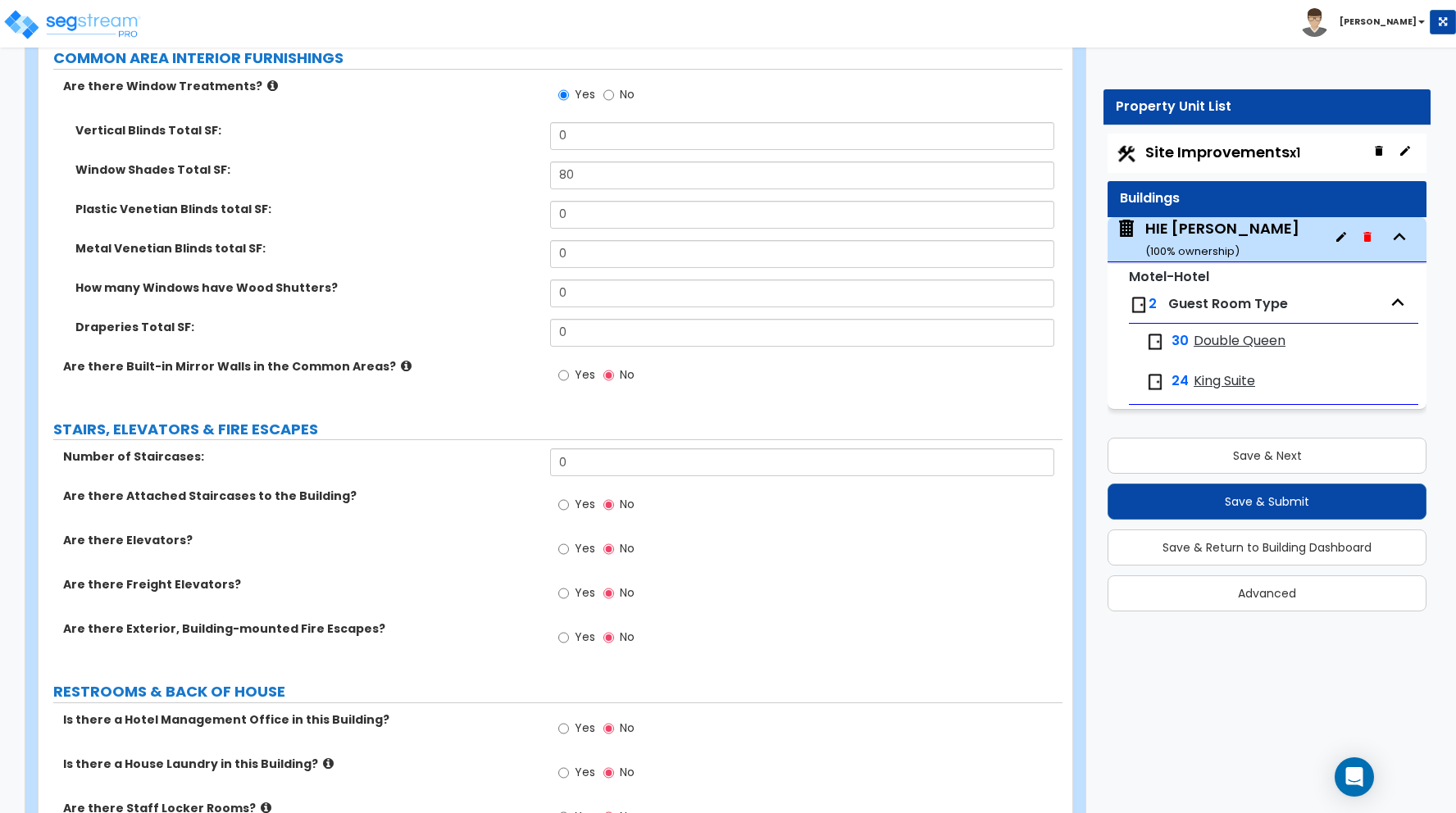
scroll to position [8495, 0]
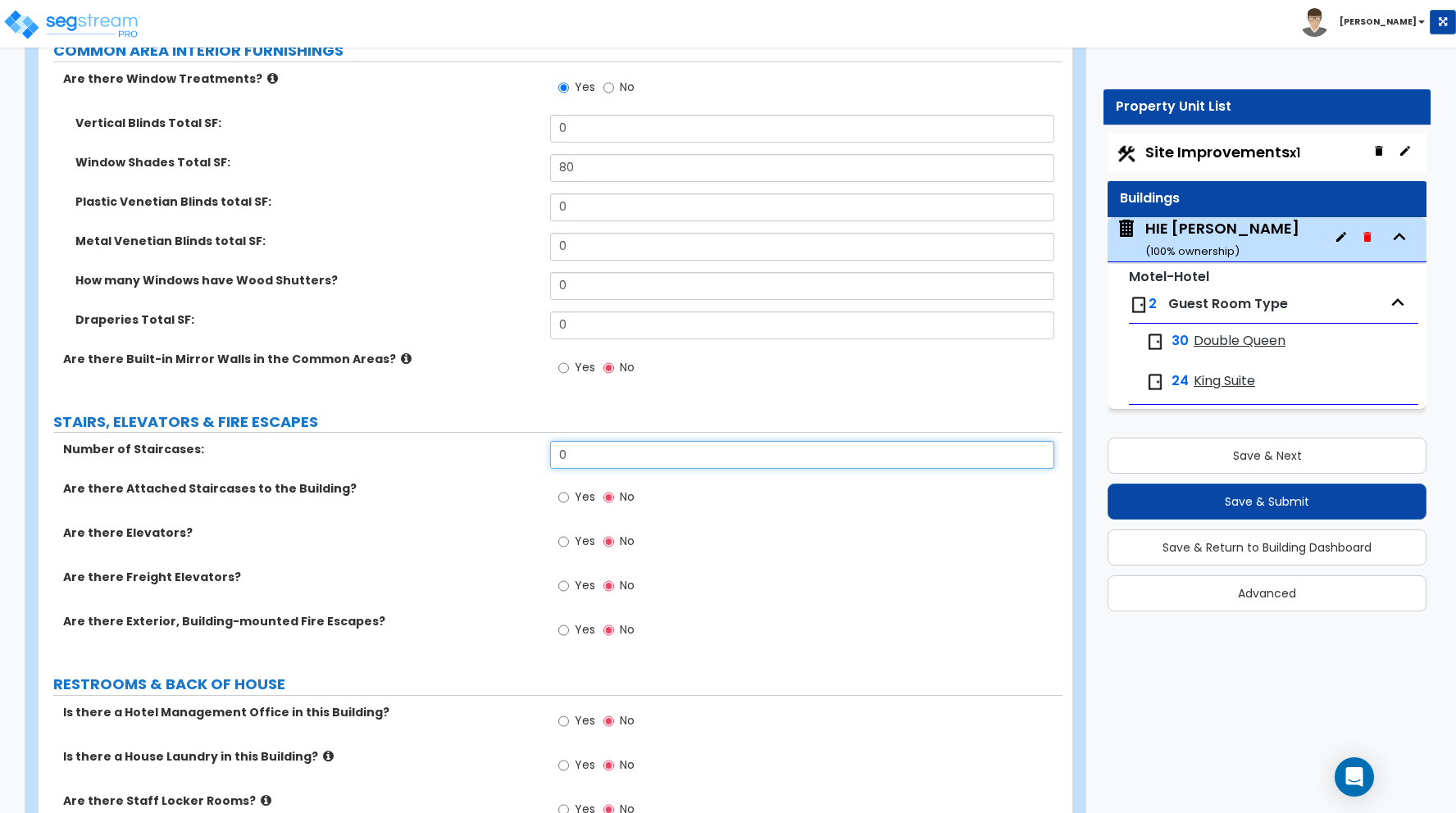
drag, startPoint x: 577, startPoint y: 456, endPoint x: 504, endPoint y: 450, distance: 73.2
click at [504, 450] on div "Number of Staircases: 0" at bounding box center [550, 460] width 1024 height 39
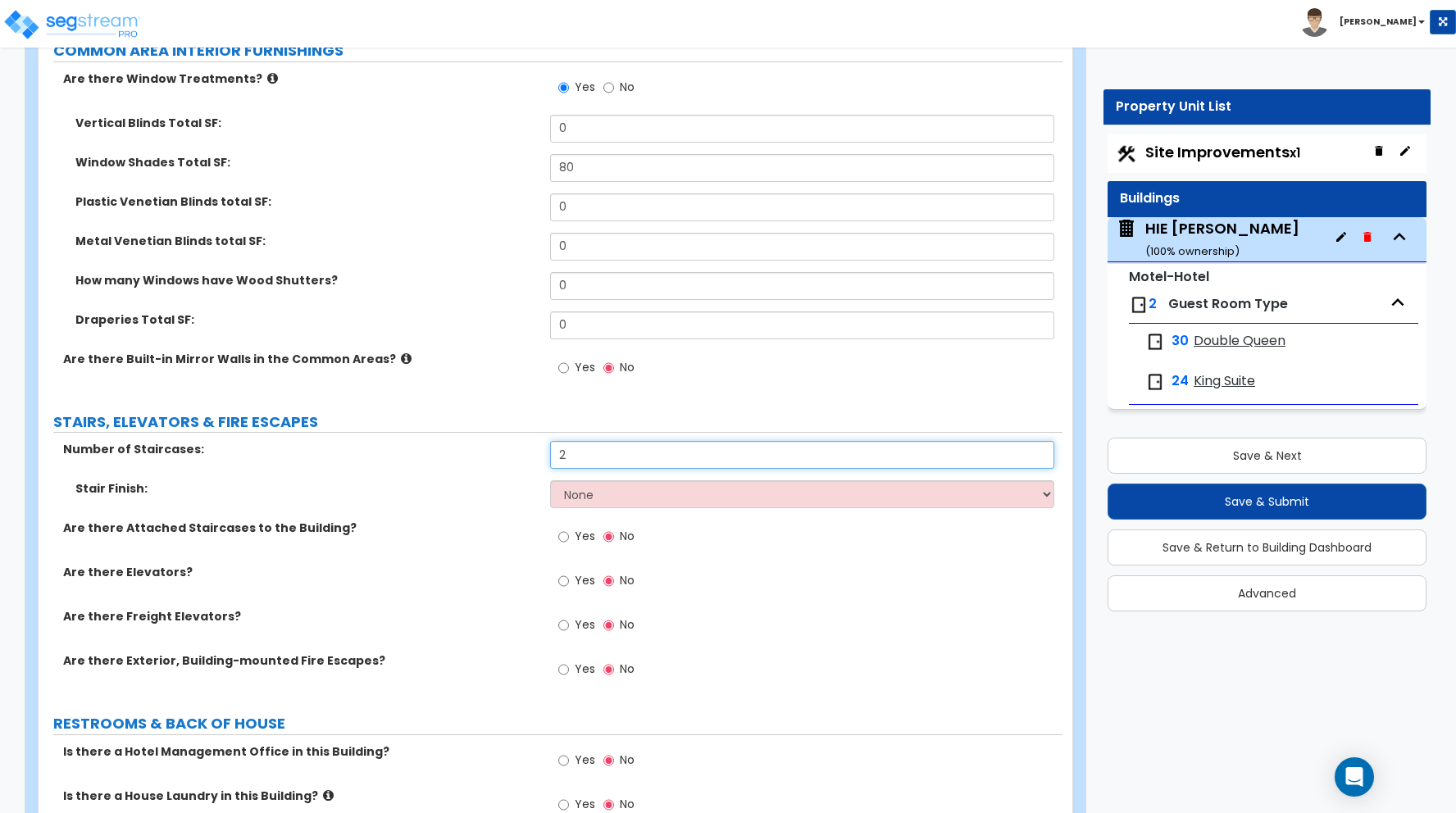
type input "2"
click at [608, 493] on select "None Tile Wood Laminate VCT Sheet Carpet Sheet Vinyl Carpet Tile" at bounding box center [802, 494] width 504 height 28
select select "5"
click at [550, 480] on select "None Tile Wood Laminate VCT Sheet Carpet Sheet Vinyl Carpet Tile" at bounding box center [802, 494] width 504 height 28
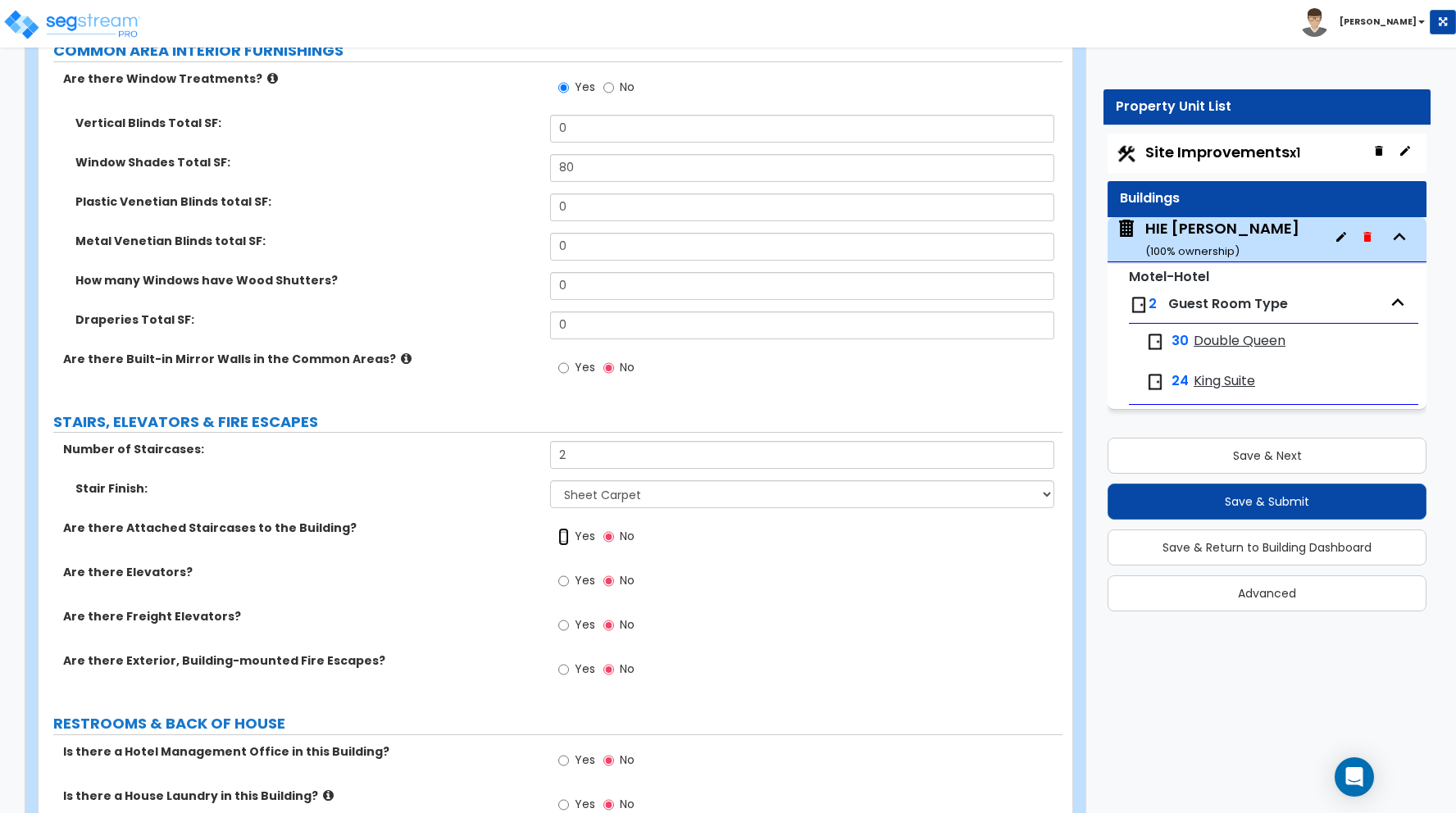
click at [563, 539] on input "Yes" at bounding box center [563, 537] width 11 height 18
radio input "true"
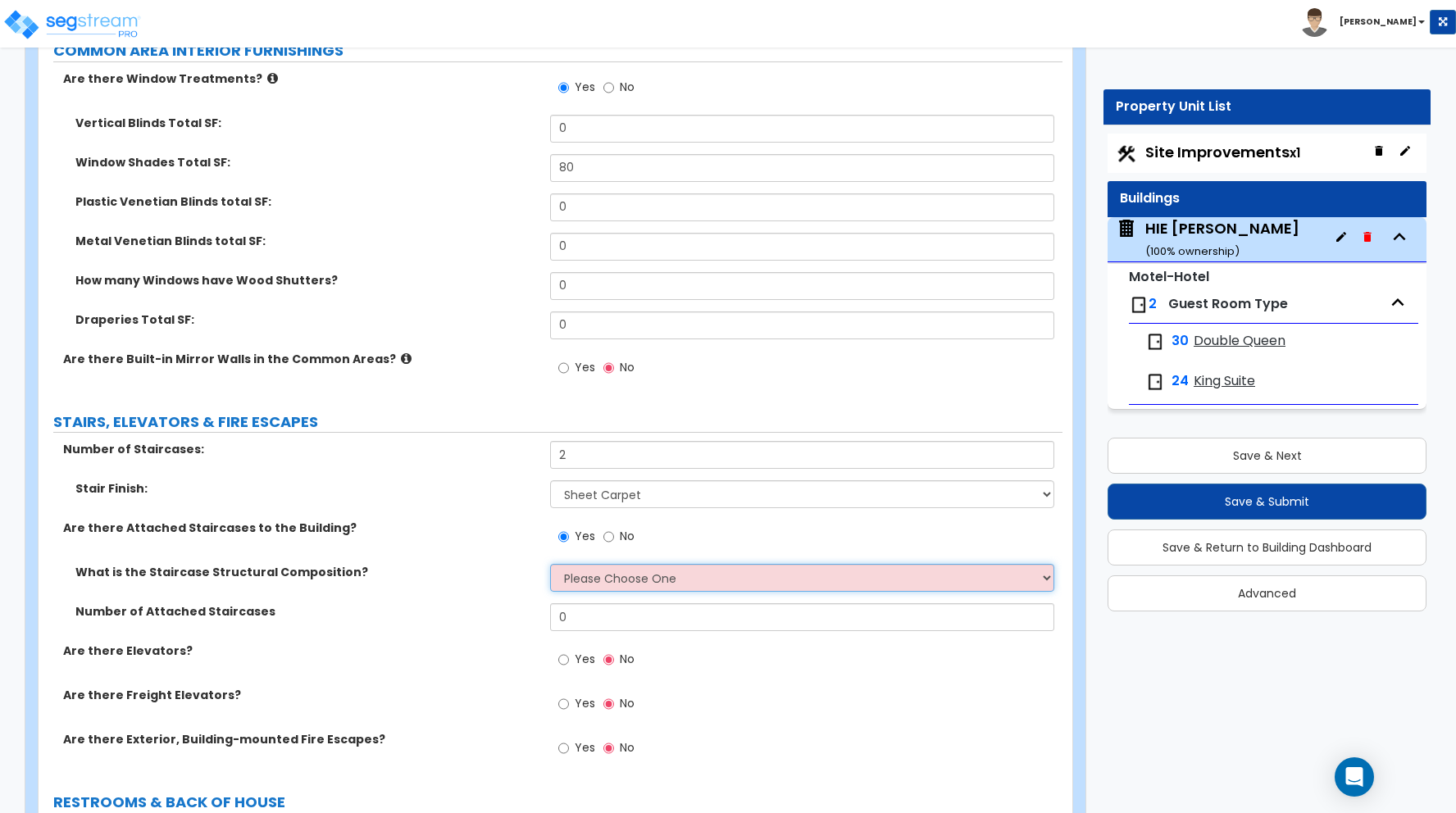
click at [589, 582] on select "Please Choose One Reinforced Concrete Structural Steel Wood" at bounding box center [802, 578] width 504 height 28
select select "7"
click at [550, 564] on select "Please Choose One Reinforced Concrete Structural Steel Wood" at bounding box center [802, 578] width 504 height 28
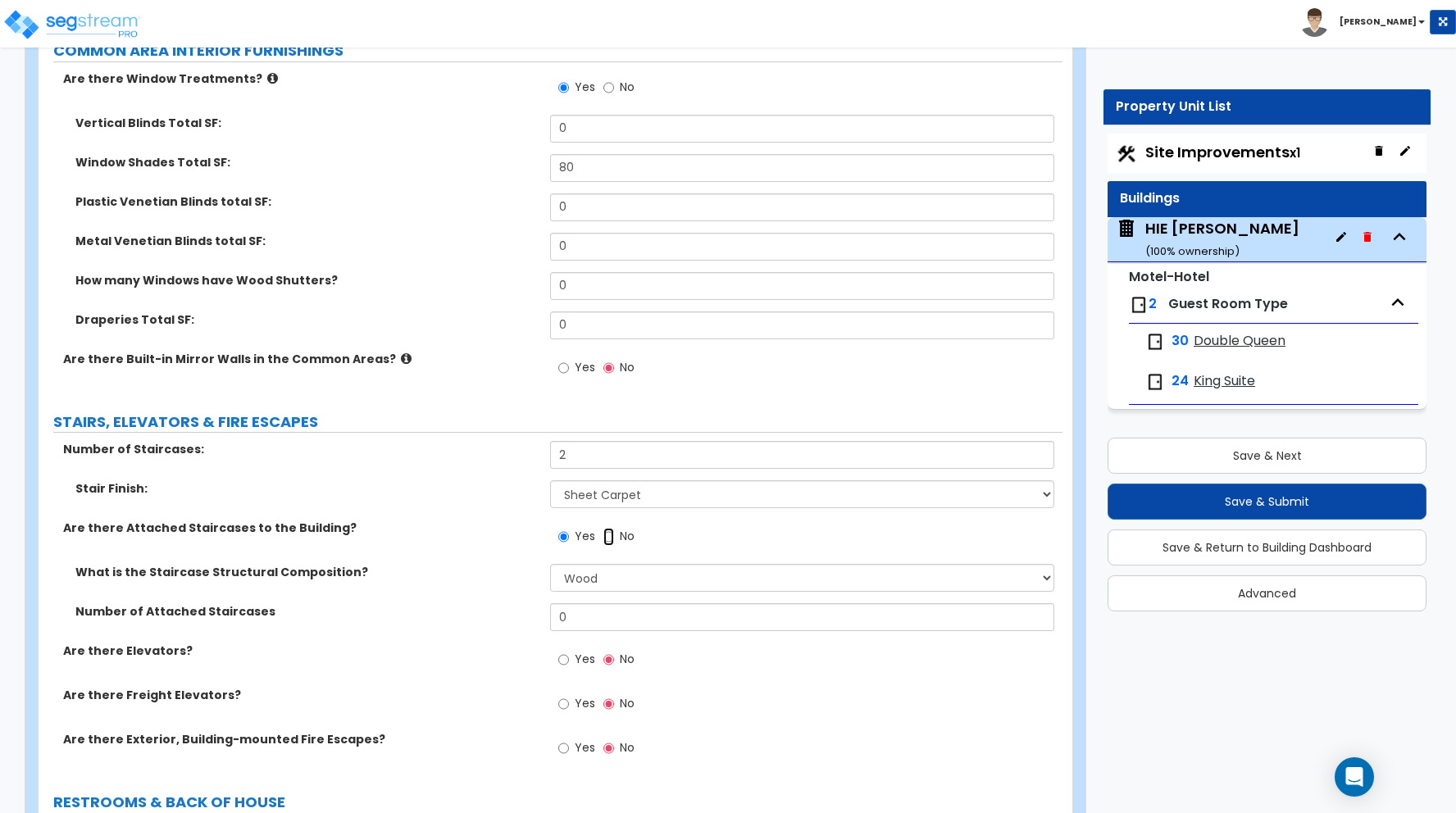
click at [608, 538] on input "No" at bounding box center [608, 537] width 11 height 18
radio input "false"
radio input "true"
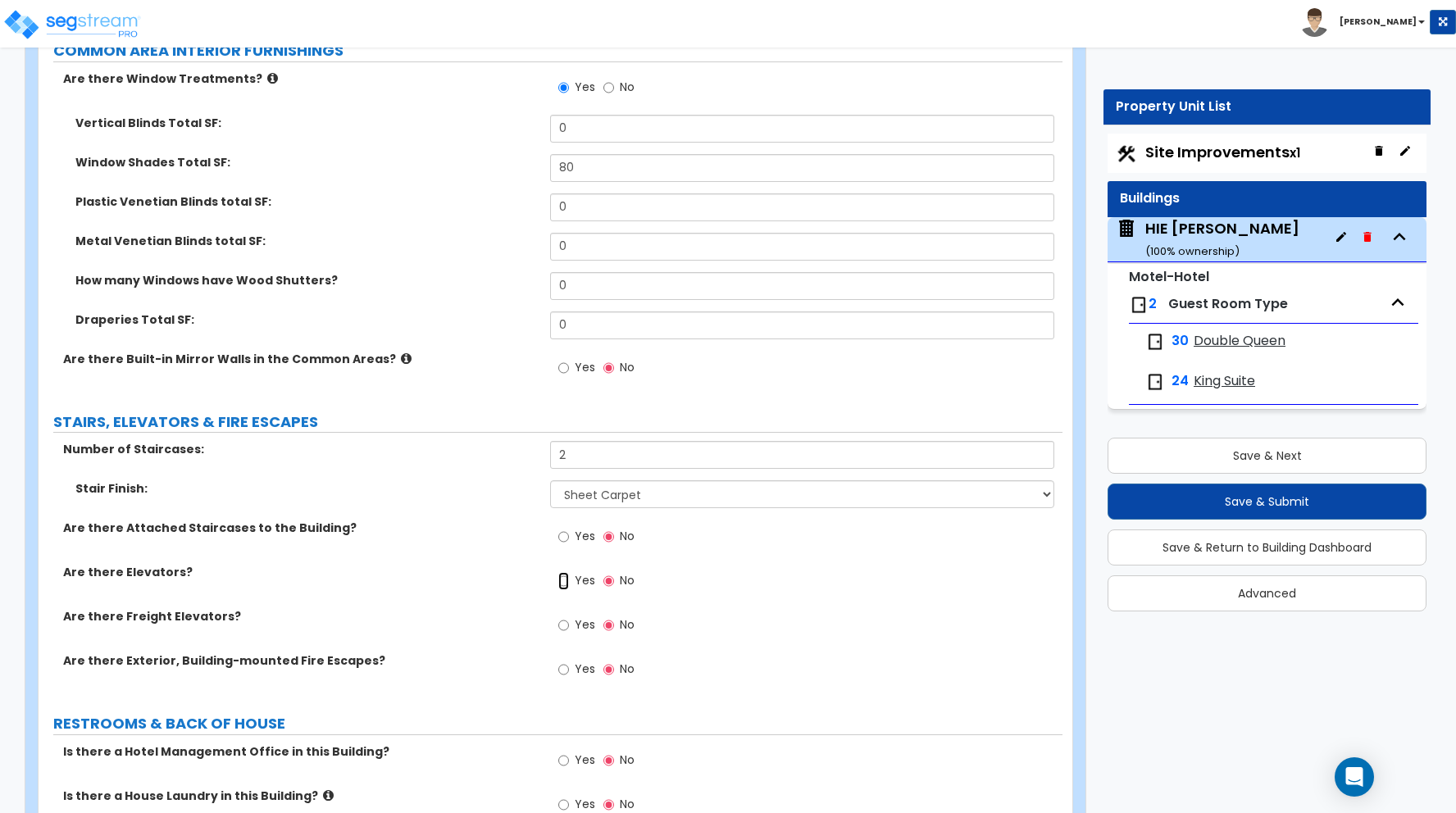
click at [562, 582] on input "Yes" at bounding box center [563, 581] width 11 height 18
radio input "true"
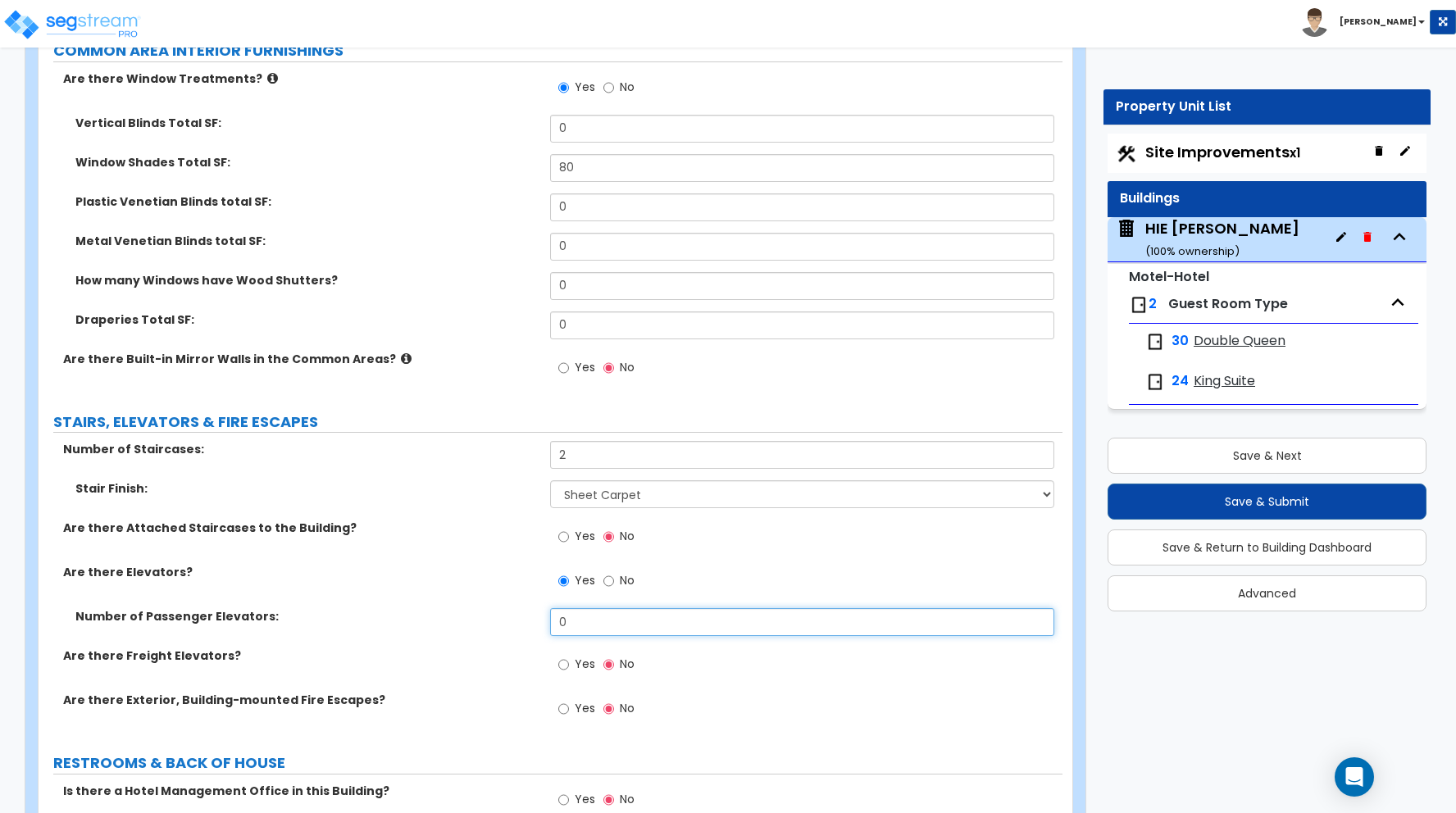
drag, startPoint x: 576, startPoint y: 623, endPoint x: 545, endPoint y: 619, distance: 31.3
click at [545, 619] on div "Number of Passenger Elevators: 0" at bounding box center [550, 627] width 1024 height 39
drag, startPoint x: 571, startPoint y: 622, endPoint x: 536, endPoint y: 617, distance: 35.4
click at [536, 617] on div "Number of Passenger Elevators: 0" at bounding box center [550, 627] width 1024 height 39
type input "1"
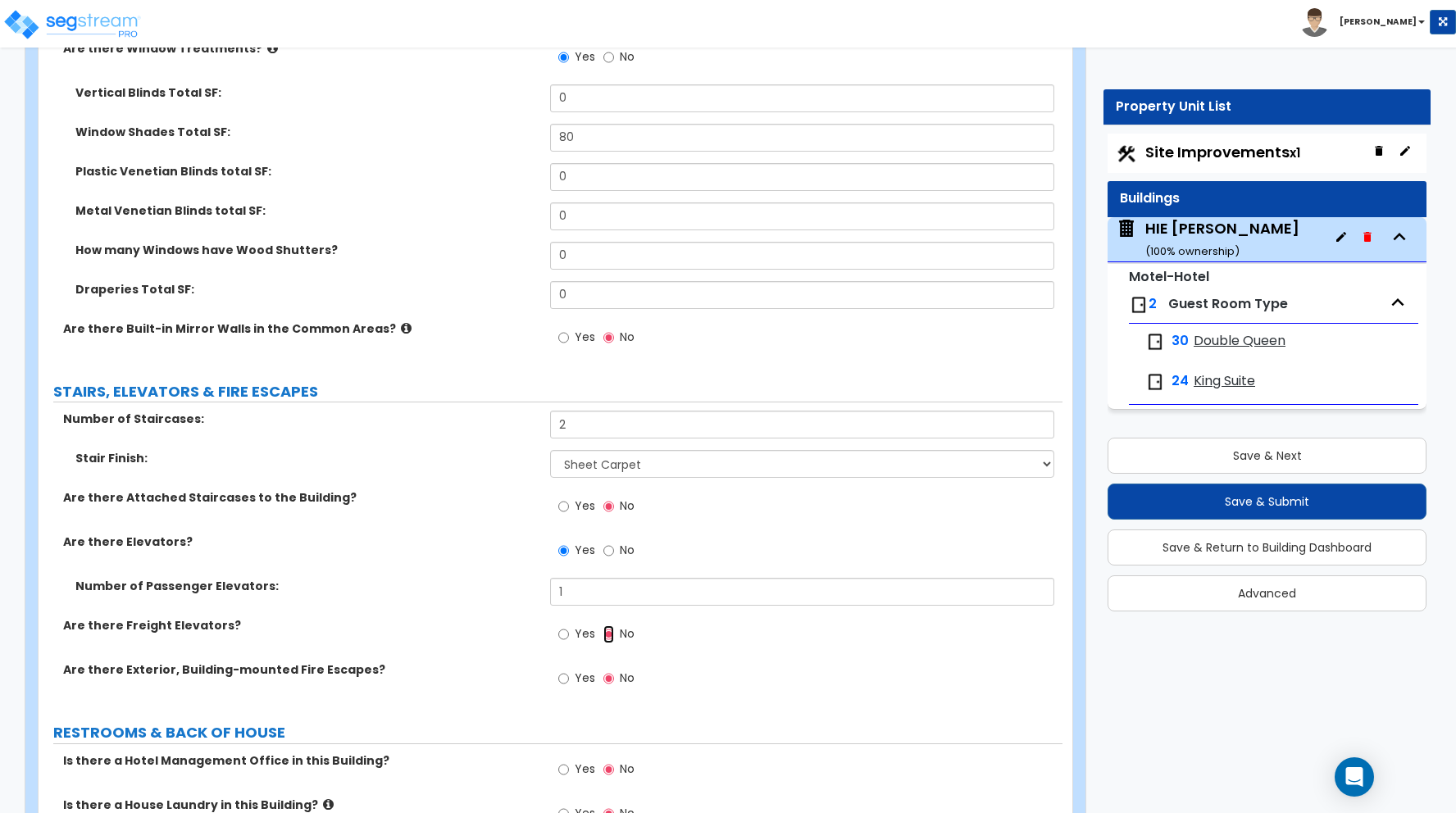
scroll to position [8729, 0]
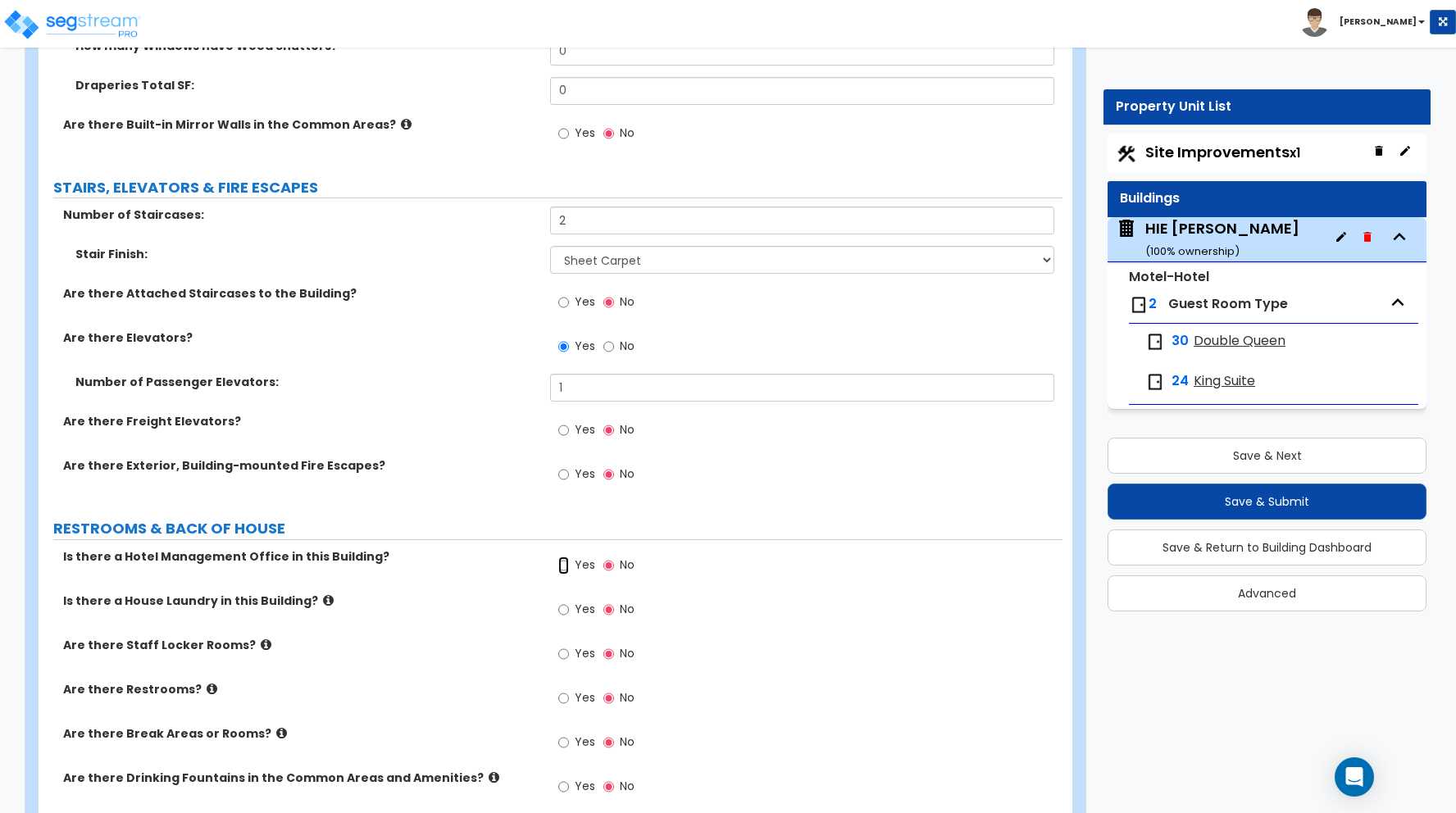
click at [566, 566] on input "Yes" at bounding box center [563, 565] width 11 height 18
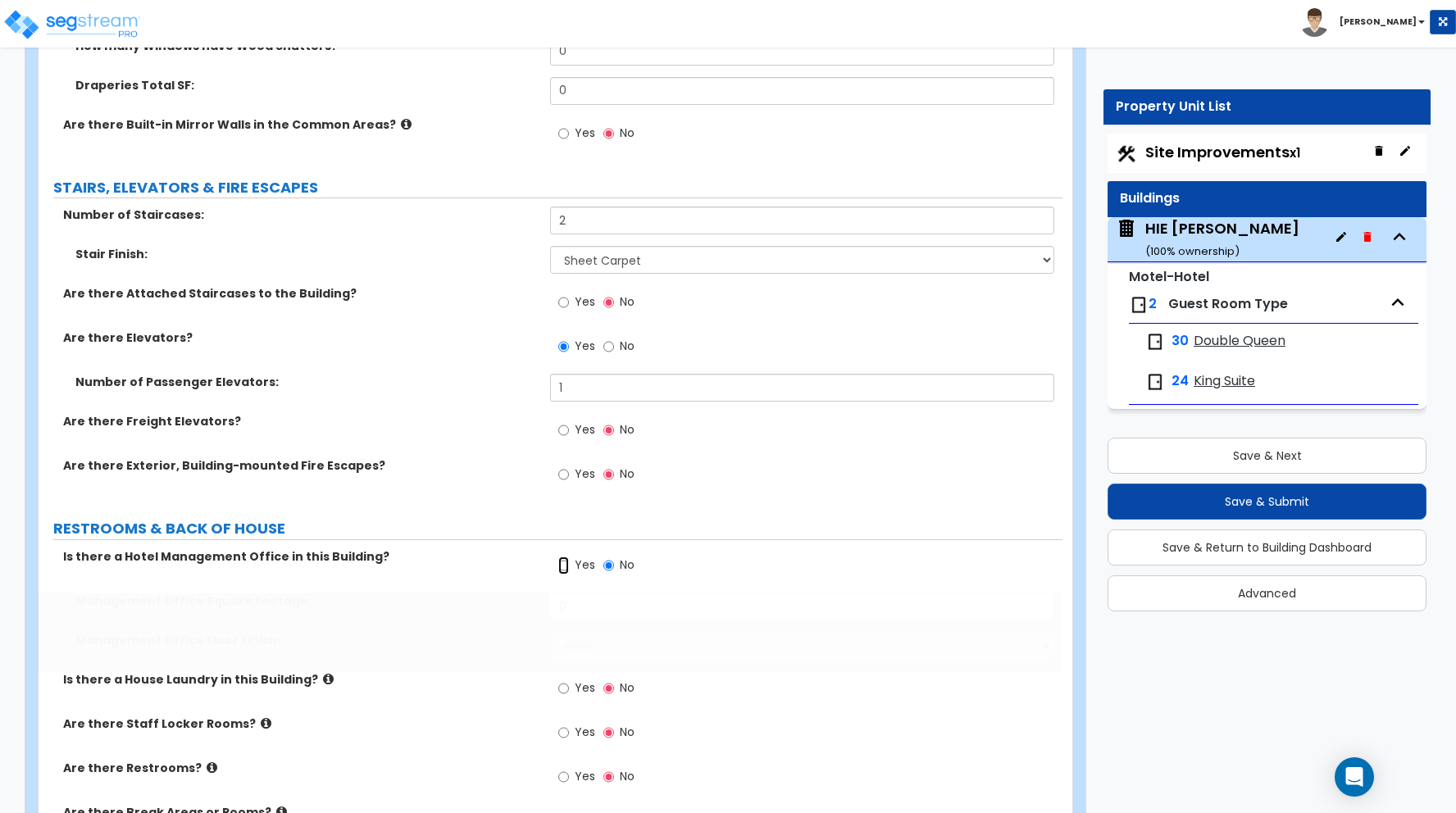
radio input "true"
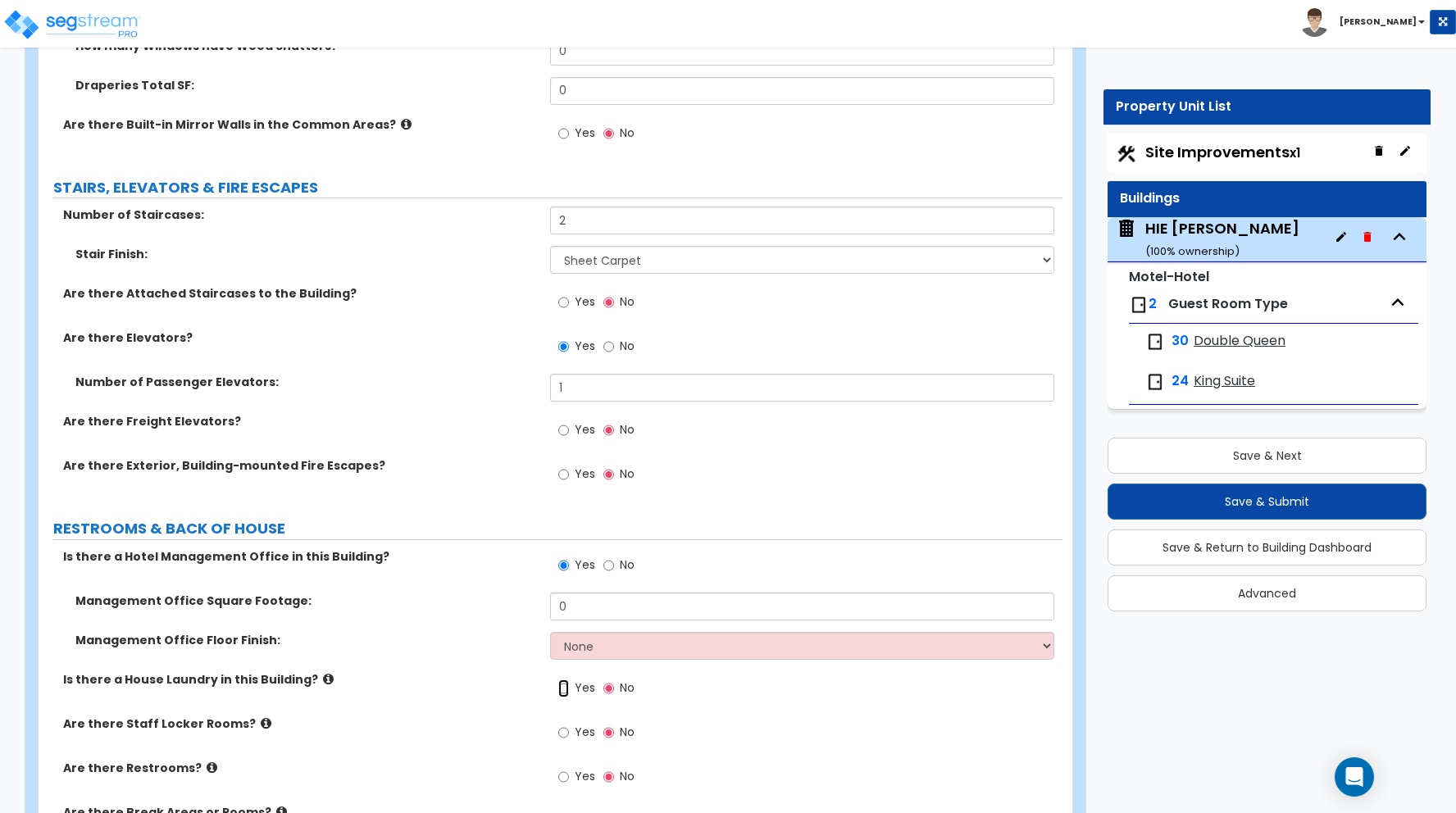
click at [564, 689] on input "Yes" at bounding box center [563, 689] width 11 height 18
radio input "true"
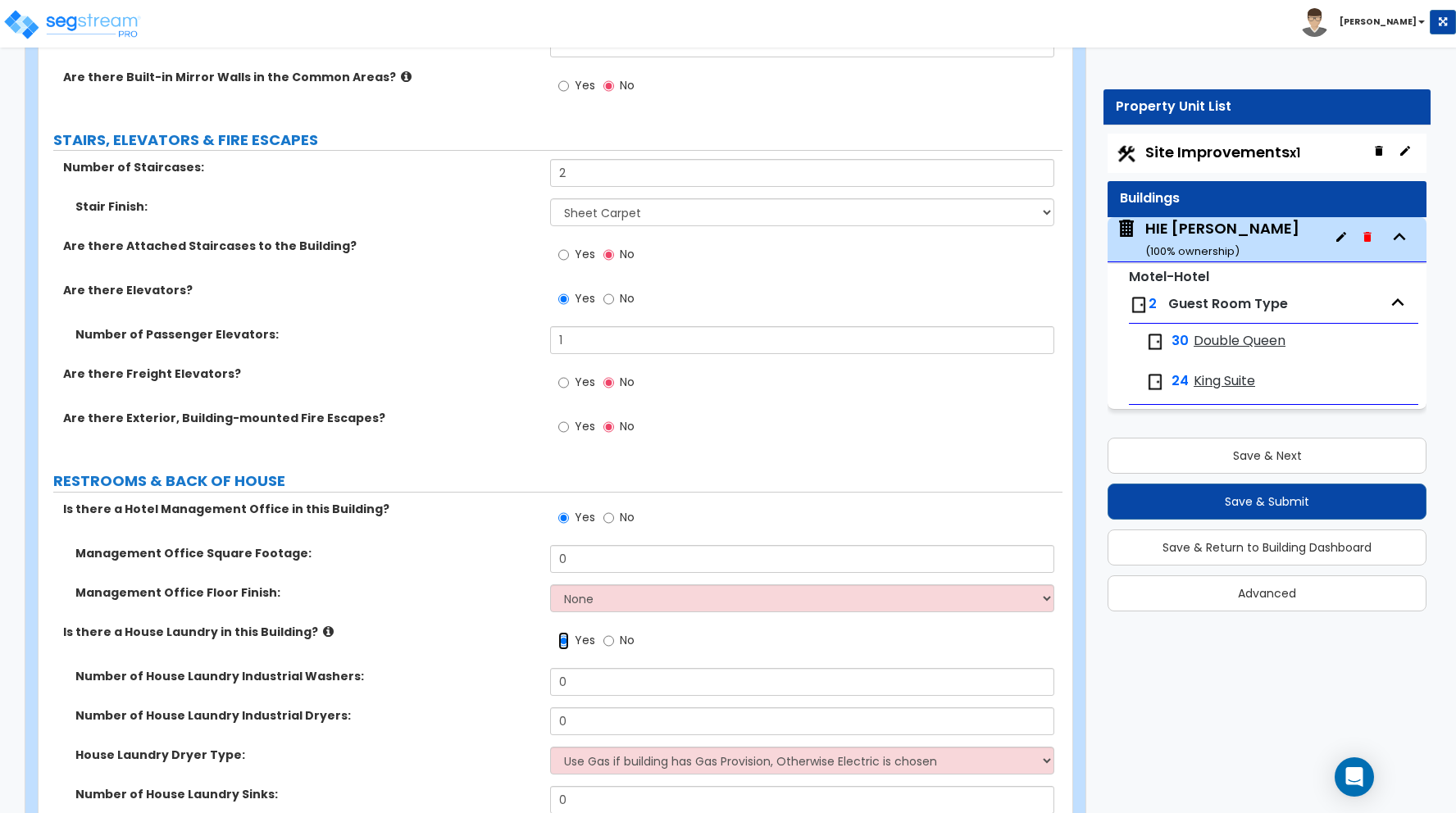
scroll to position [8829, 0]
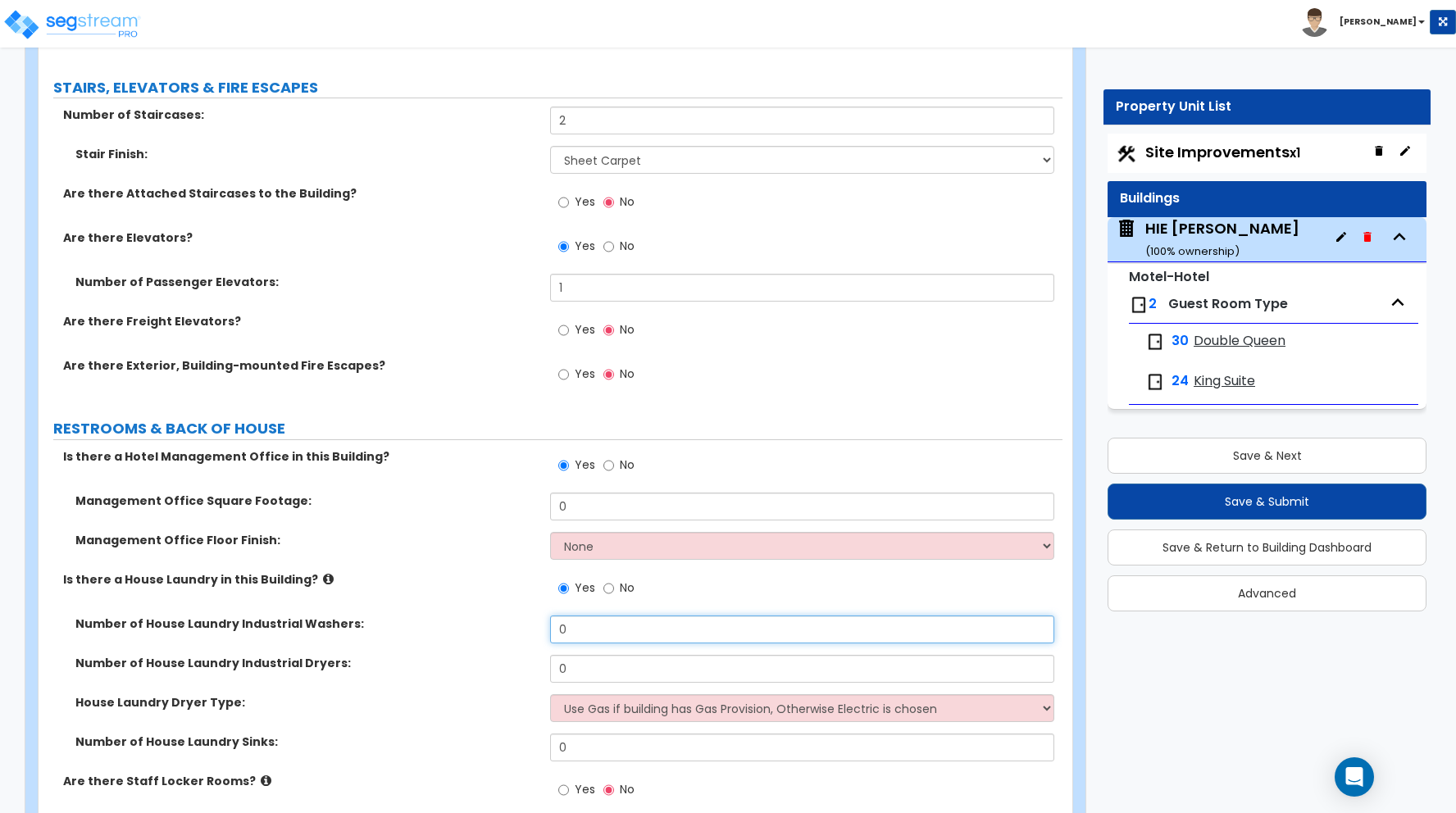
drag, startPoint x: 575, startPoint y: 629, endPoint x: 488, endPoint y: 620, distance: 87.5
click at [490, 620] on div "Number of House Laundry Industrial Washers: 0" at bounding box center [550, 635] width 1024 height 39
type input "2"
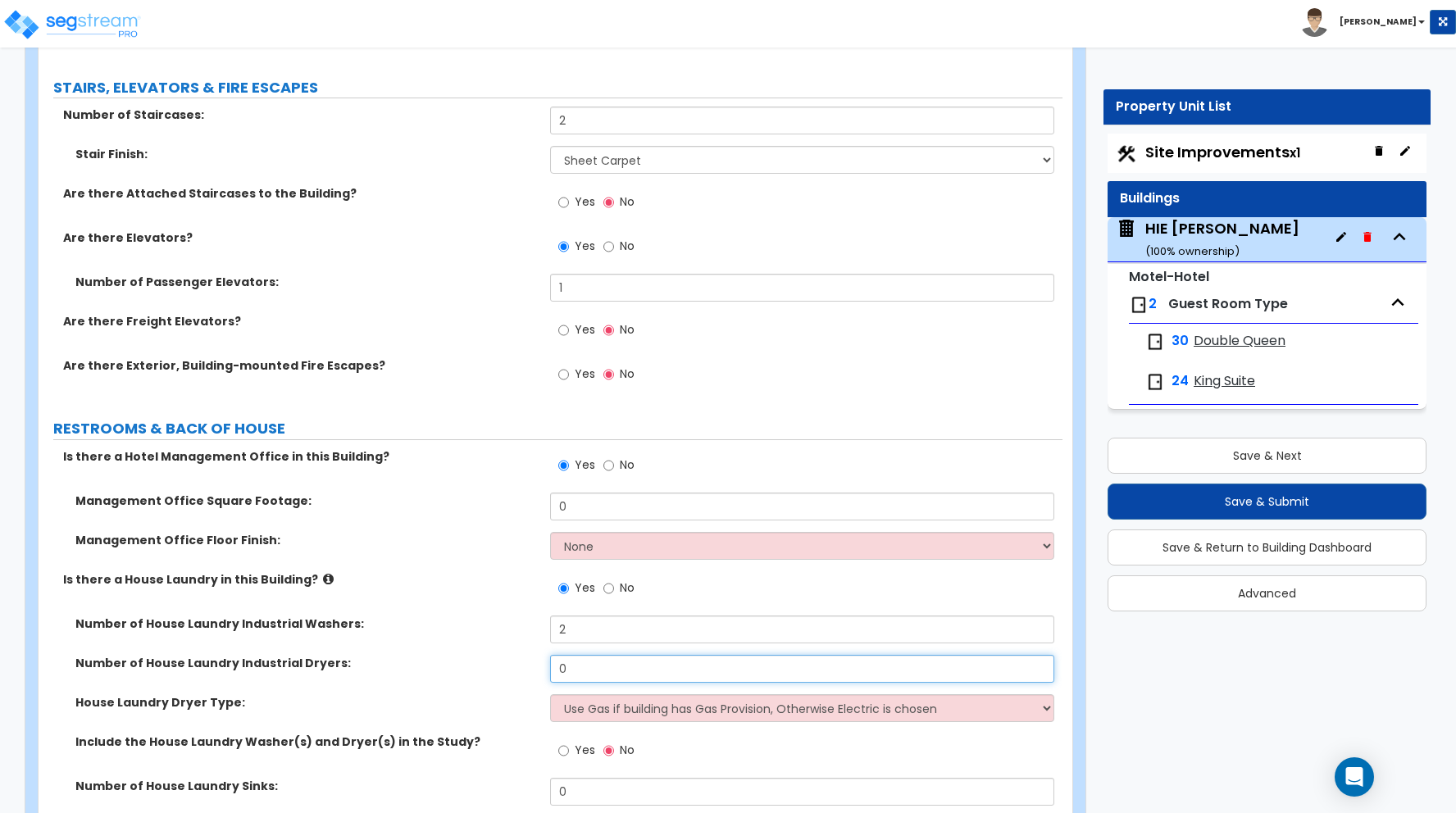
drag, startPoint x: 594, startPoint y: 682, endPoint x: 546, endPoint y: 676, distance: 48.4
click at [546, 676] on div "Number of House Laundry Industrial Dryers: 0" at bounding box center [550, 674] width 1024 height 39
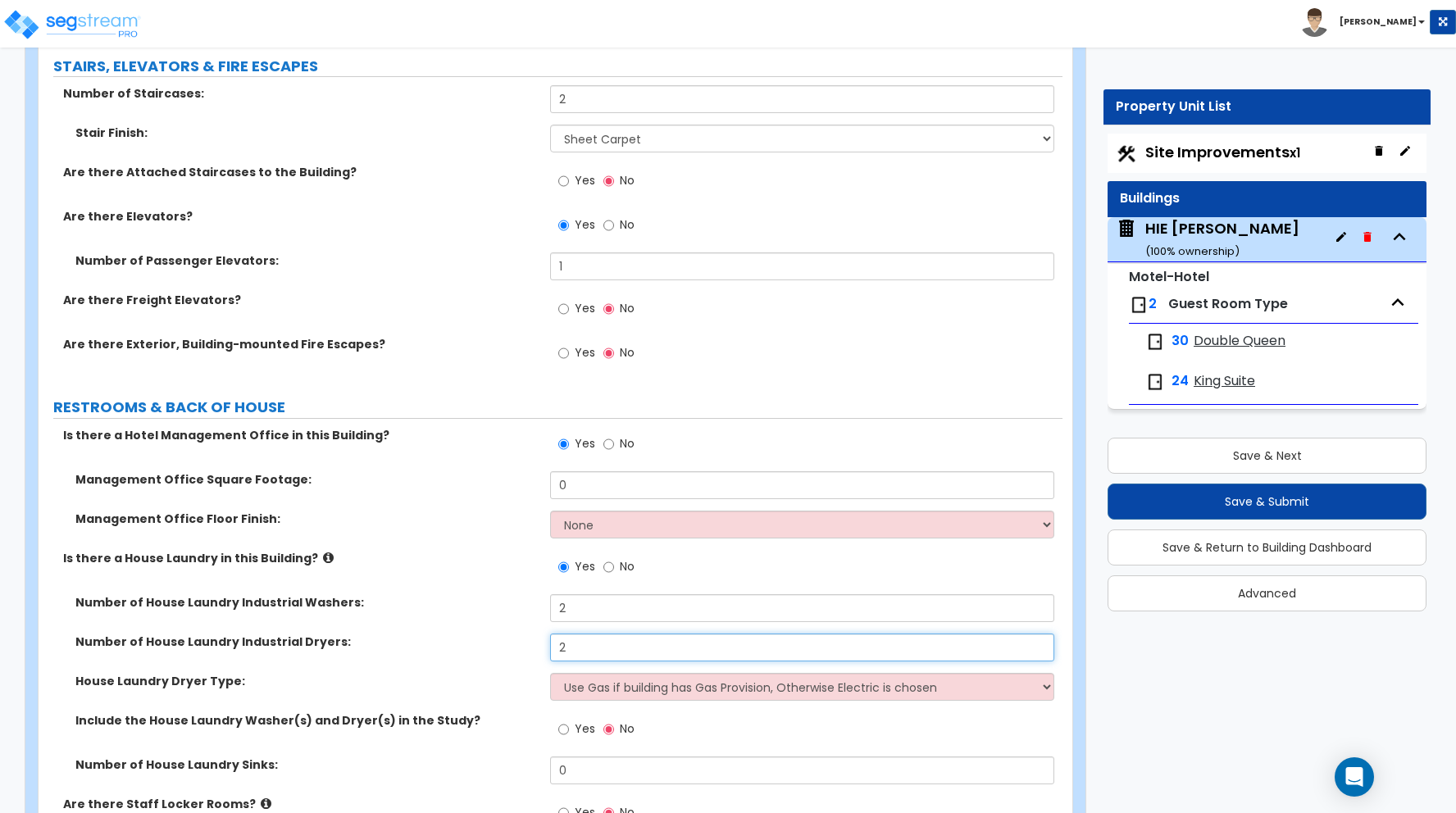
scroll to position [8940, 0]
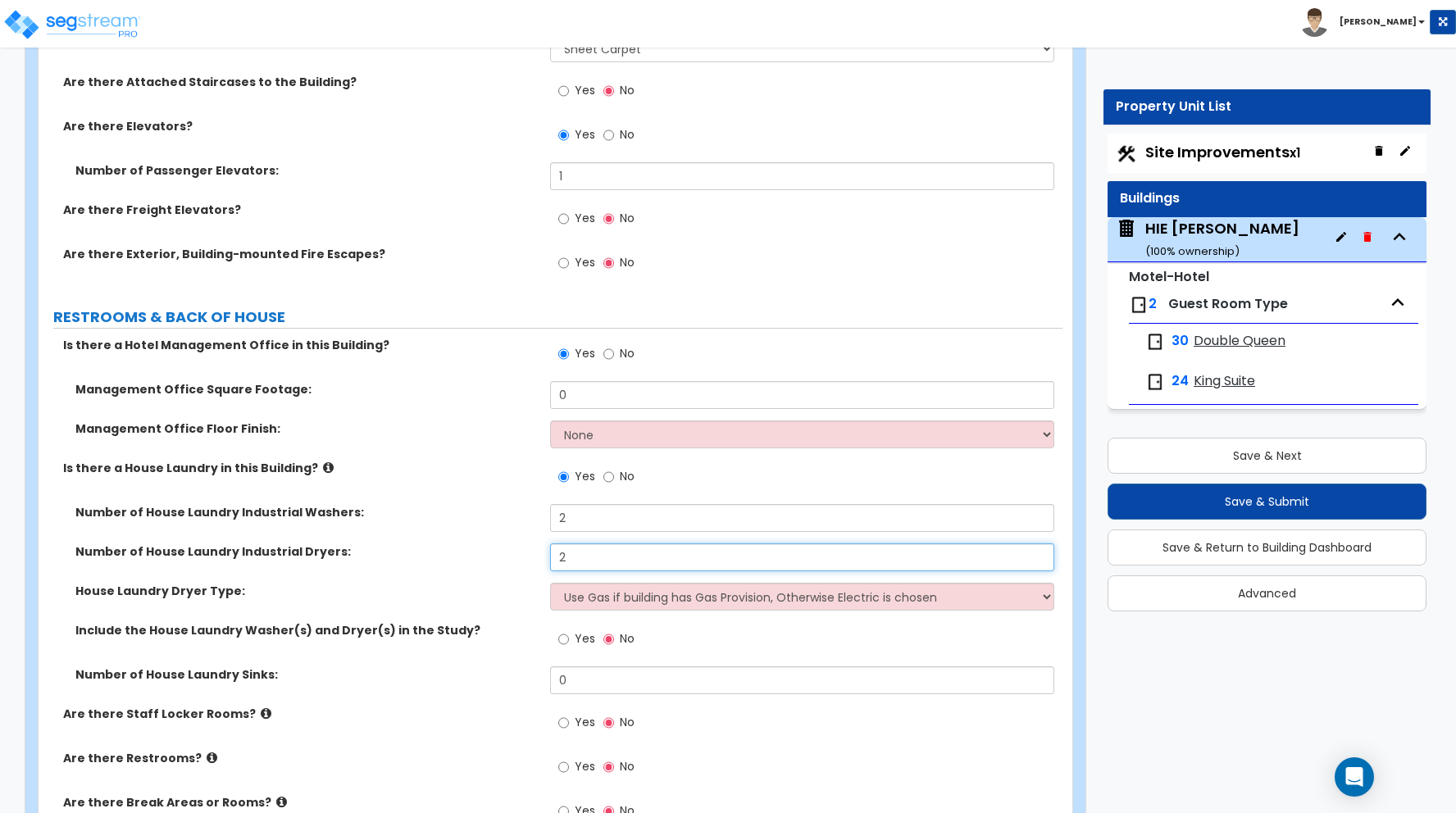
type input "2"
click at [498, 584] on label "House Laundry Dryer Type:" at bounding box center [306, 590] width 462 height 17
click at [614, 593] on select "Use Gas if building has Gas Provision, Otherwise Electric is chosen Gas Electric" at bounding box center [802, 596] width 504 height 28
select select "2"
click at [550, 583] on select "Use Gas if building has Gas Provision, Otherwise Electric is chosen Gas Electric" at bounding box center [802, 596] width 504 height 28
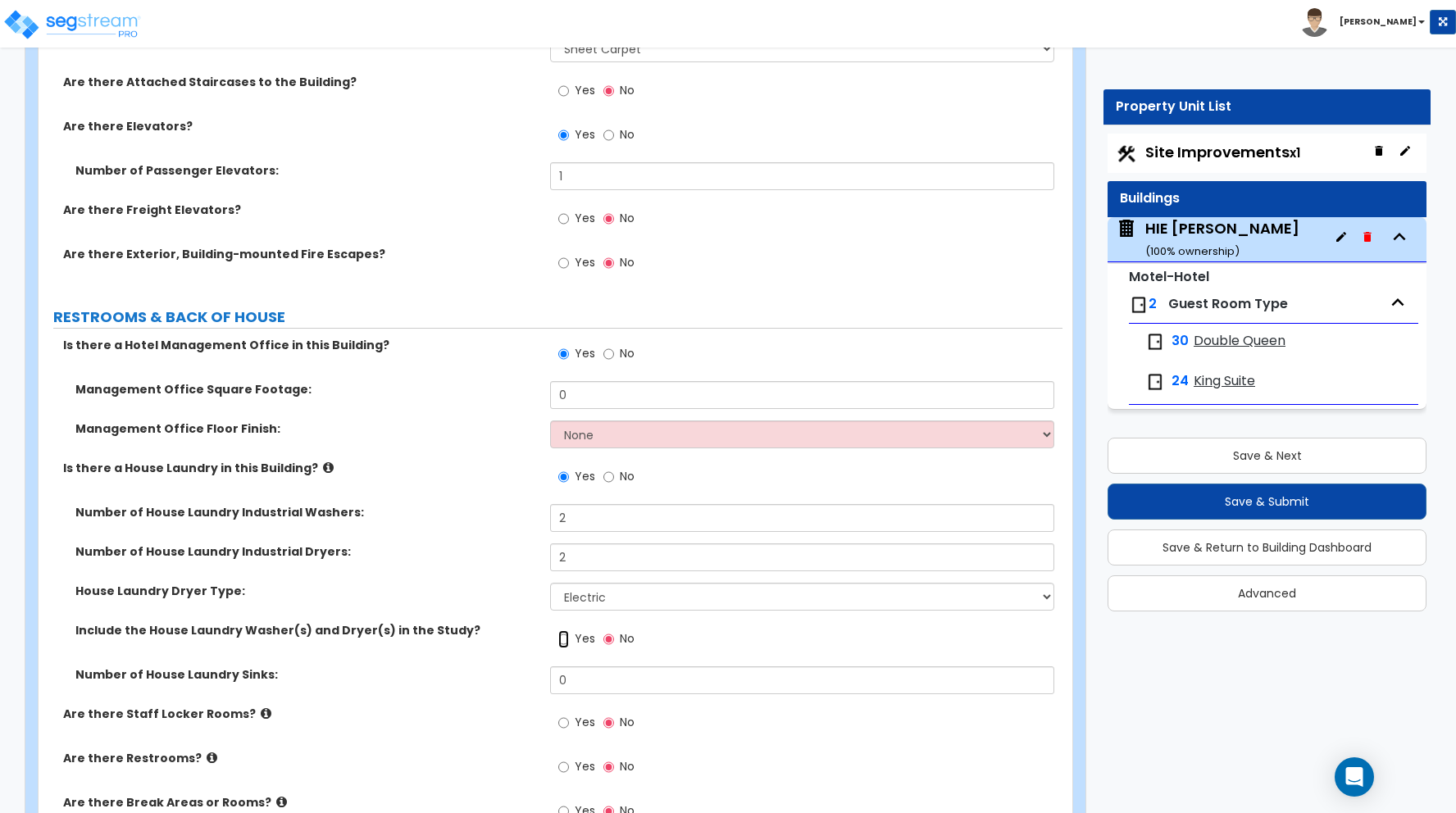
click at [564, 638] on input "Yes" at bounding box center [563, 639] width 11 height 18
radio input "true"
click at [477, 574] on div "Number of House Laundry Industrial Dryers: 2" at bounding box center [550, 563] width 1024 height 39
click at [564, 767] on input "Yes" at bounding box center [563, 767] width 11 height 18
radio input "true"
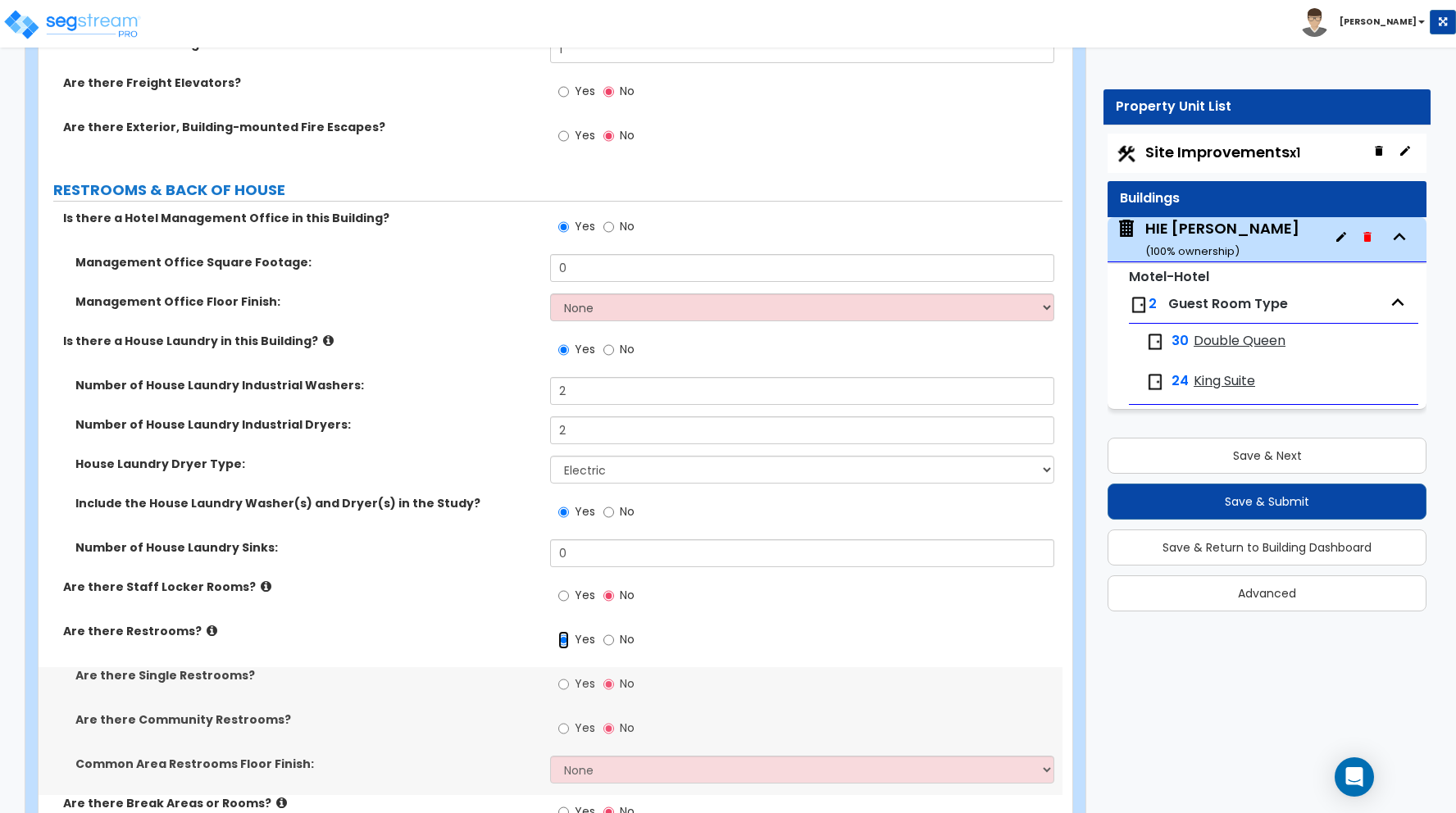
scroll to position [9068, 0]
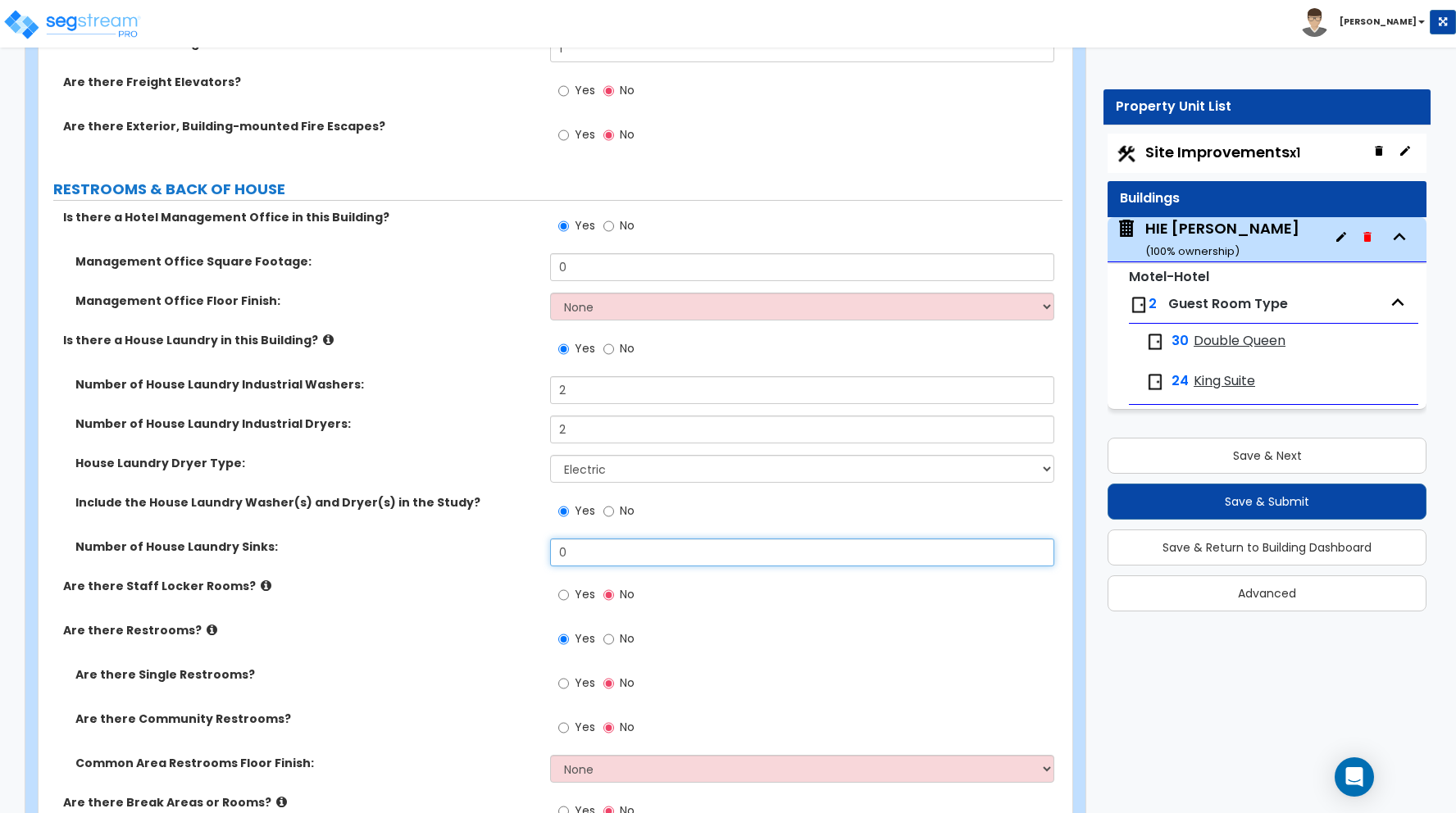
drag, startPoint x: 570, startPoint y: 552, endPoint x: 511, endPoint y: 544, distance: 59.5
click at [511, 544] on div "Number of House Laundry Sinks: 0" at bounding box center [550, 558] width 1024 height 39
type input "1"
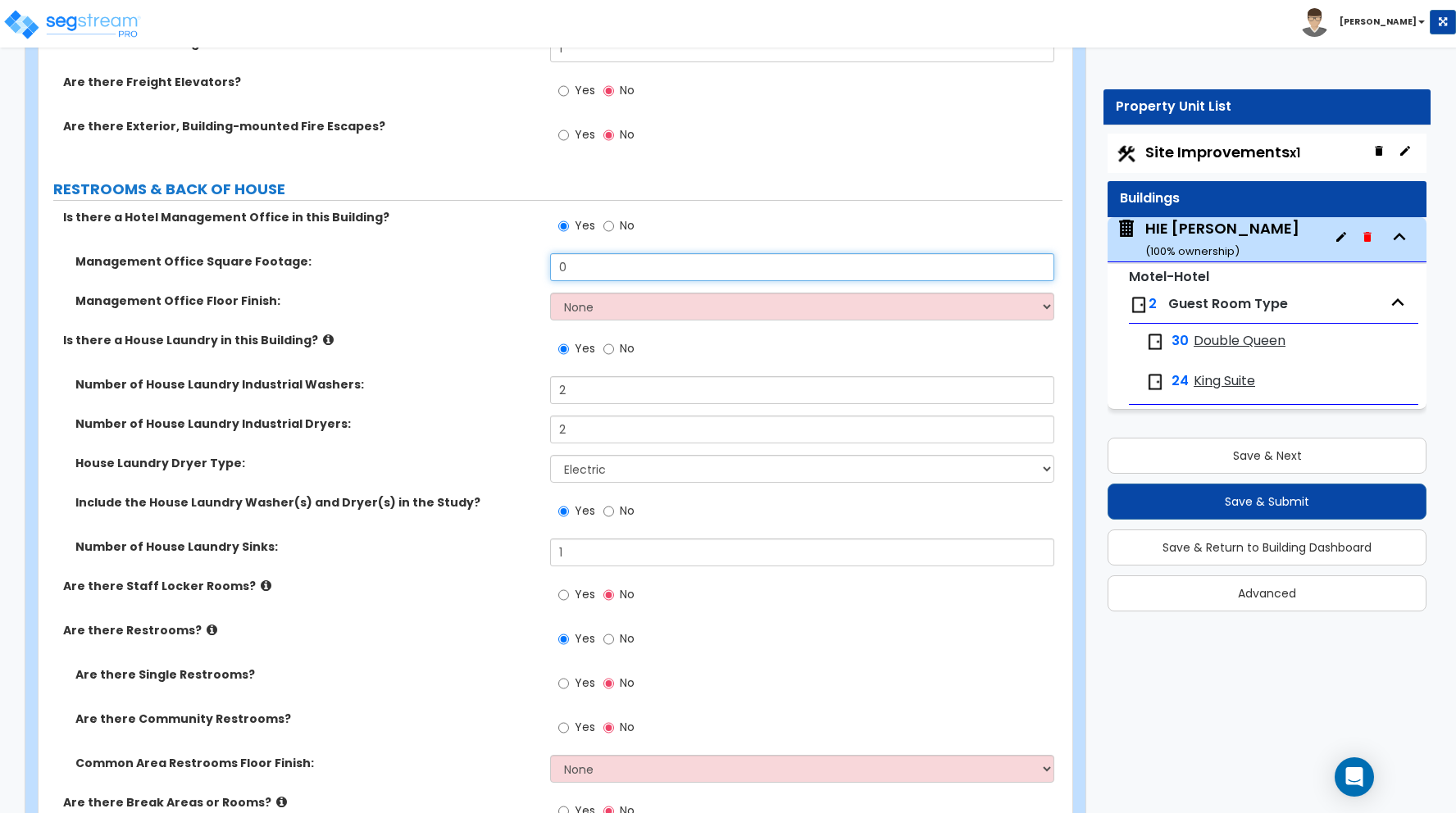
drag, startPoint x: 574, startPoint y: 273, endPoint x: 523, endPoint y: 269, distance: 51.2
click at [523, 269] on div "Management Office Square Footage: 0" at bounding box center [550, 272] width 1024 height 39
drag, startPoint x: 577, startPoint y: 267, endPoint x: 526, endPoint y: 264, distance: 51.1
click at [526, 264] on div "Management Office Square Footage: 0" at bounding box center [550, 272] width 1024 height 39
type input "48"
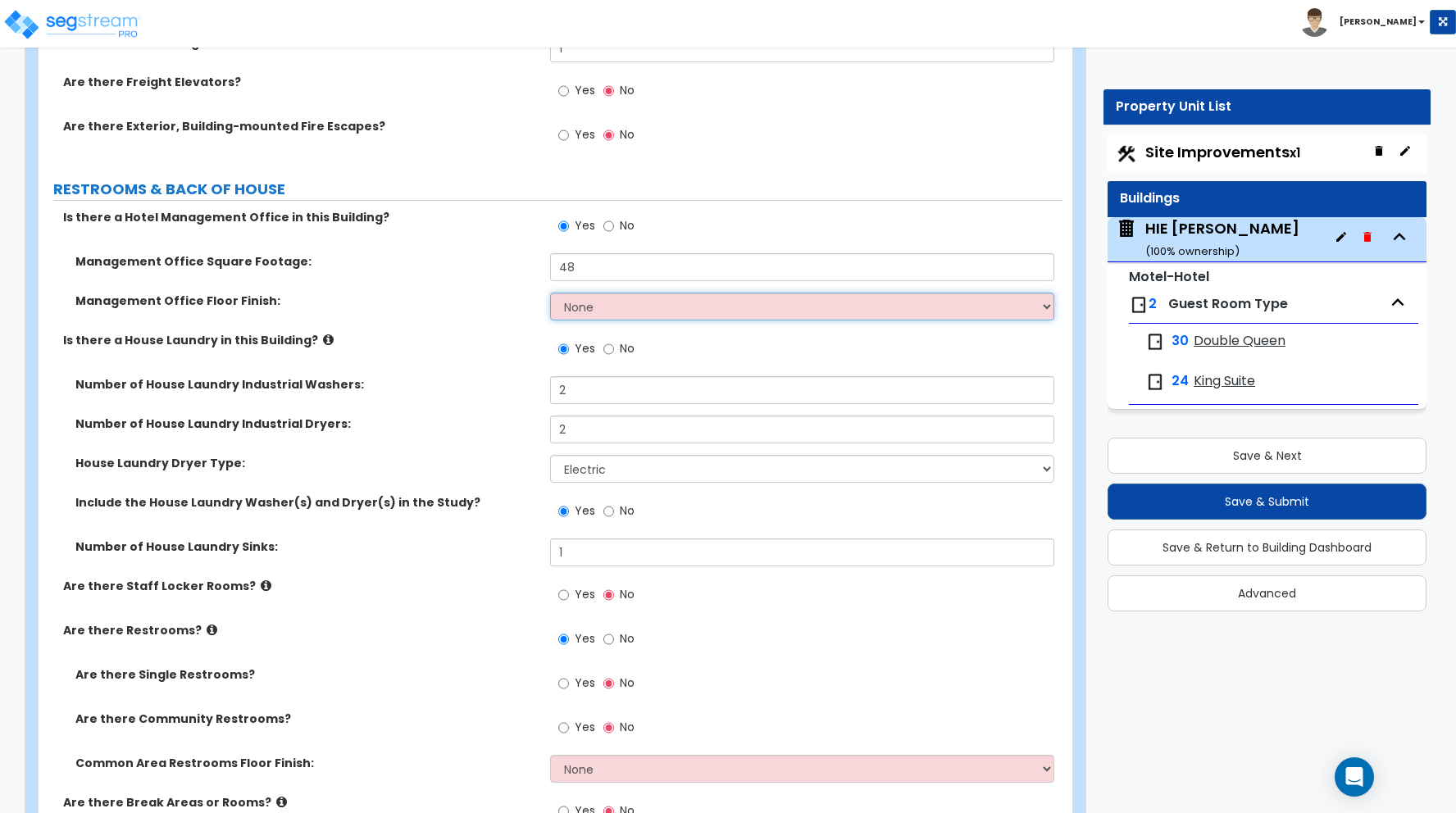
click at [584, 307] on select "None Tile Flooring Hardwood Flooring Resilient Laminate Flooring VCT Flooring S…" at bounding box center [802, 306] width 504 height 28
click at [589, 312] on select "None Tile Flooring Hardwood Flooring Resilient Laminate Flooring VCT Flooring S…" at bounding box center [802, 306] width 504 height 28
select select "5"
click at [550, 293] on select "None Tile Flooring Hardwood Flooring Resilient Laminate Flooring VCT Flooring S…" at bounding box center [802, 306] width 504 height 28
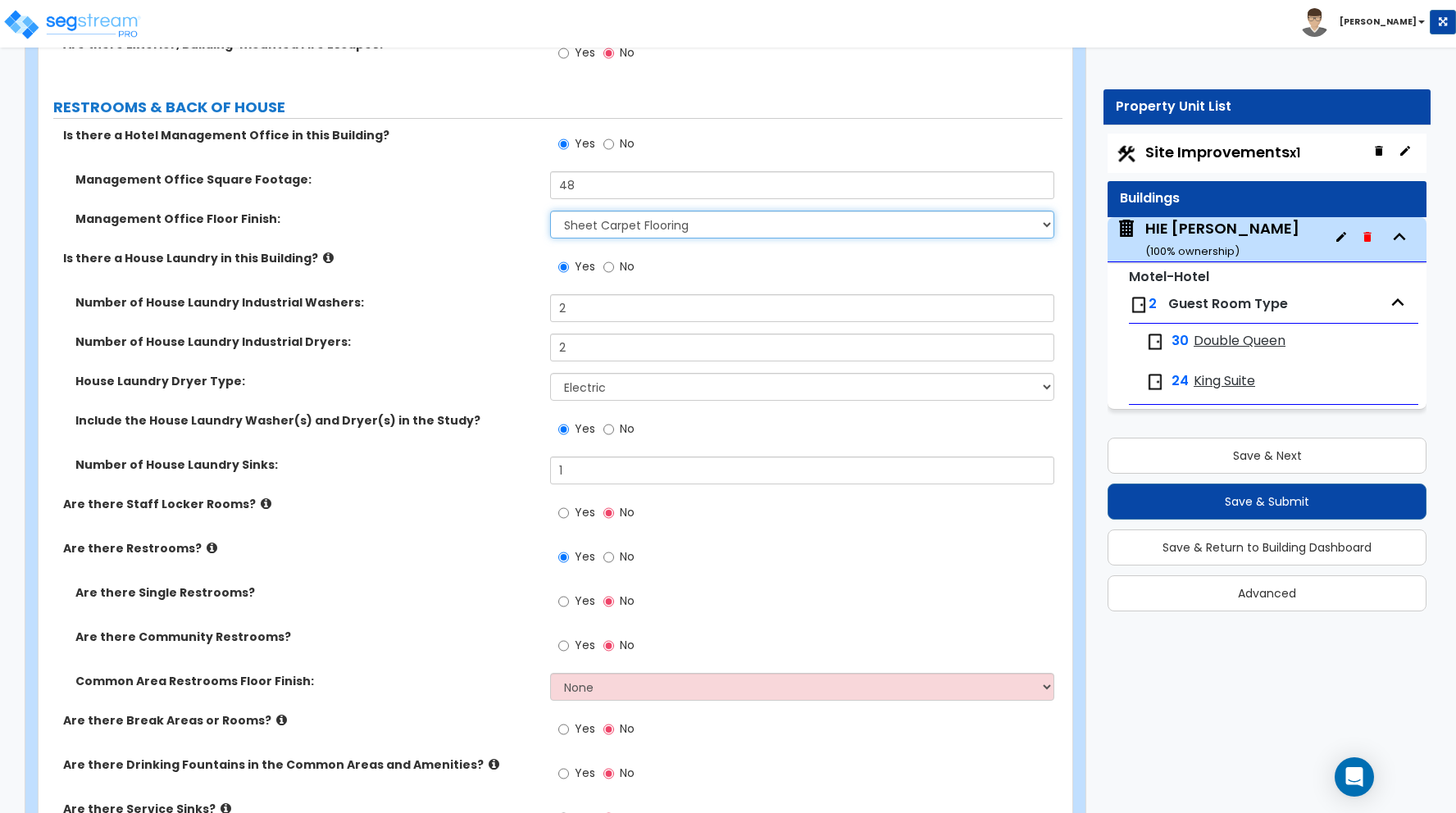
scroll to position [9174, 0]
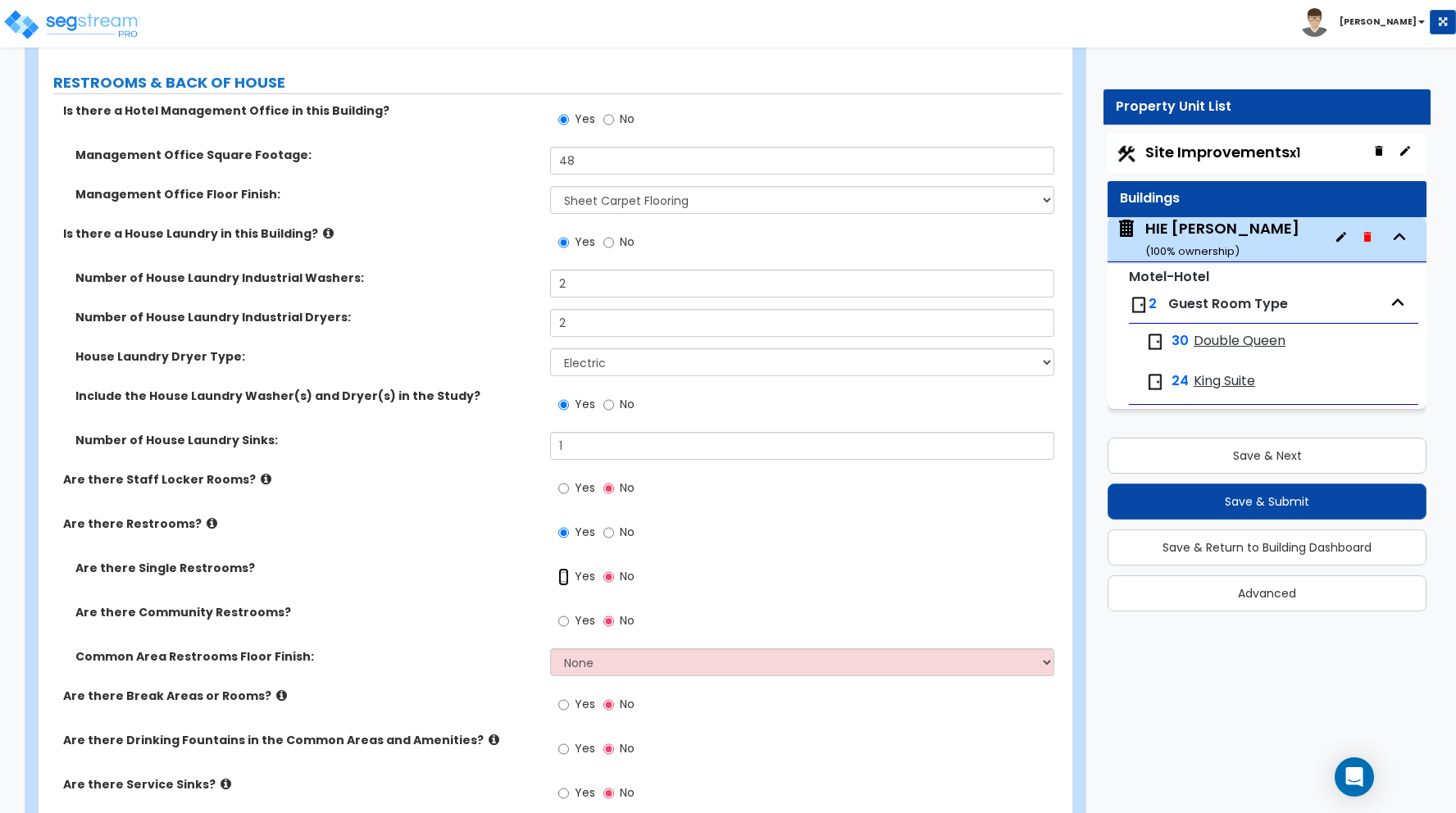
click at [566, 577] on input "Yes" at bounding box center [563, 577] width 11 height 18
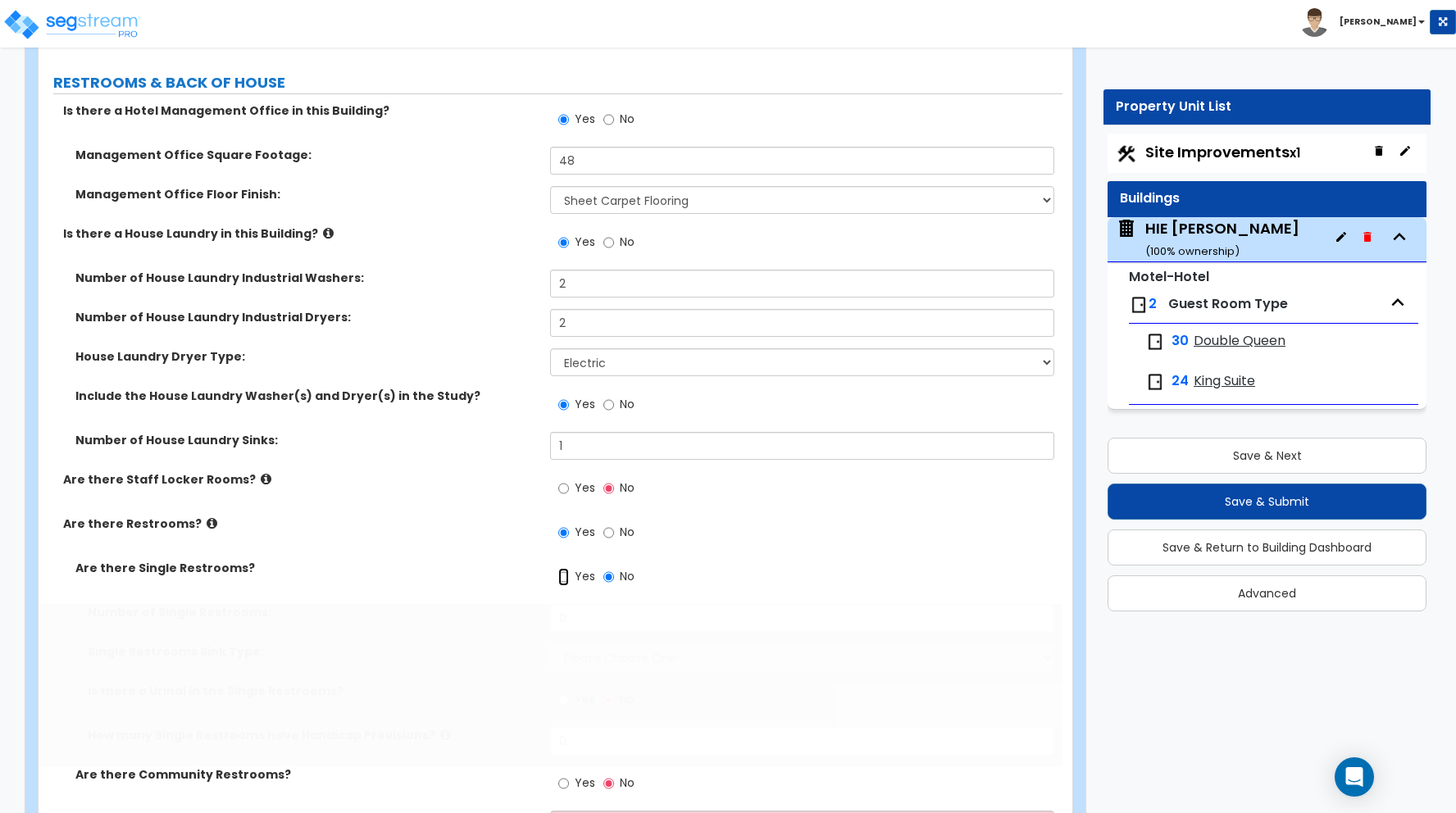
radio input "true"
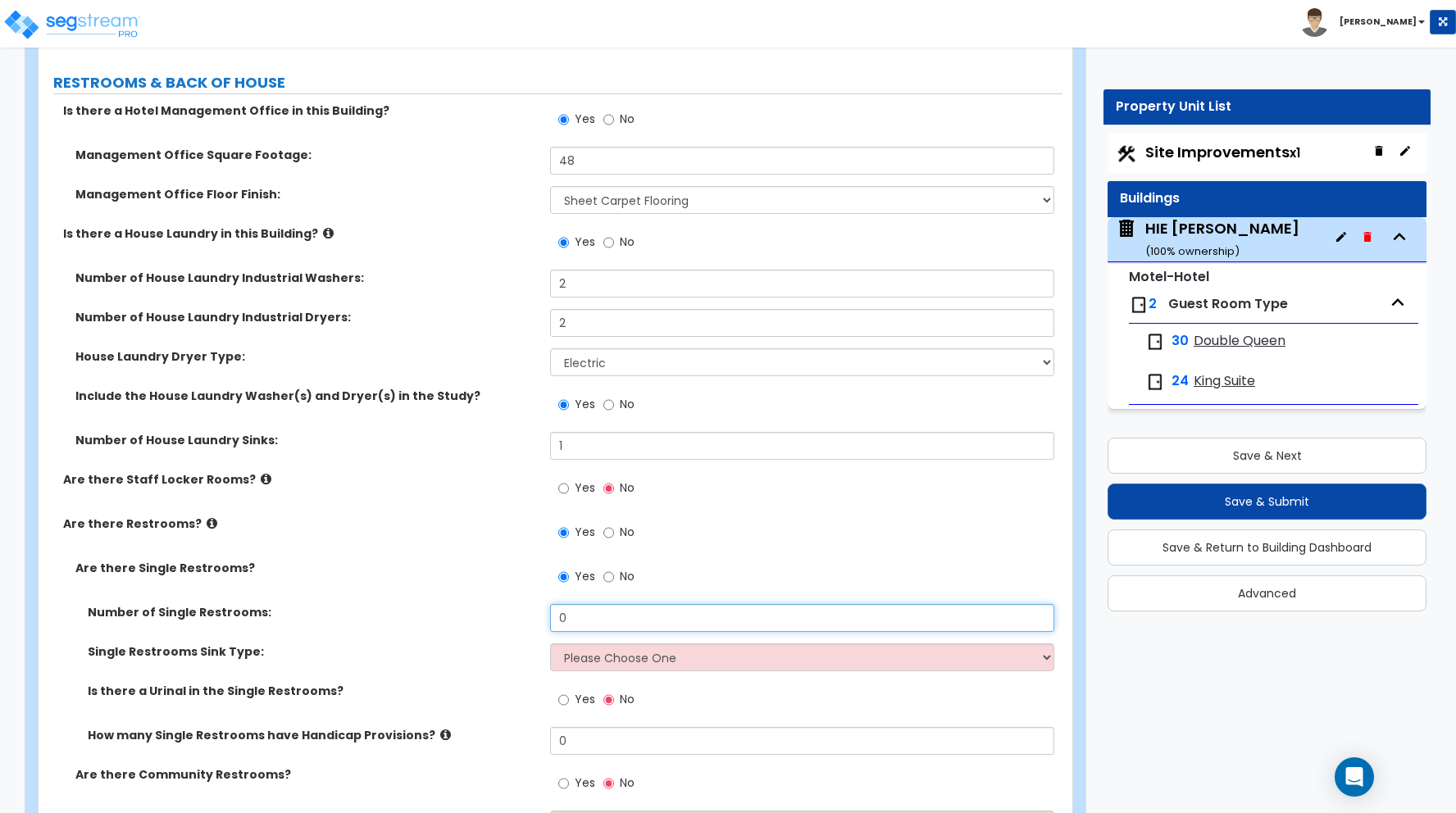
drag, startPoint x: 551, startPoint y: 618, endPoint x: 515, endPoint y: 612, distance: 36.5
click at [516, 612] on div "Number of Single Restrooms: 0" at bounding box center [550, 623] width 1024 height 39
type input "1"
click at [588, 664] on select "Please Choose One Wall-mounted Vanity-mounted" at bounding box center [802, 657] width 504 height 28
click at [591, 659] on select "Please Choose One Wall-mounted Vanity-mounted" at bounding box center [802, 657] width 504 height 28
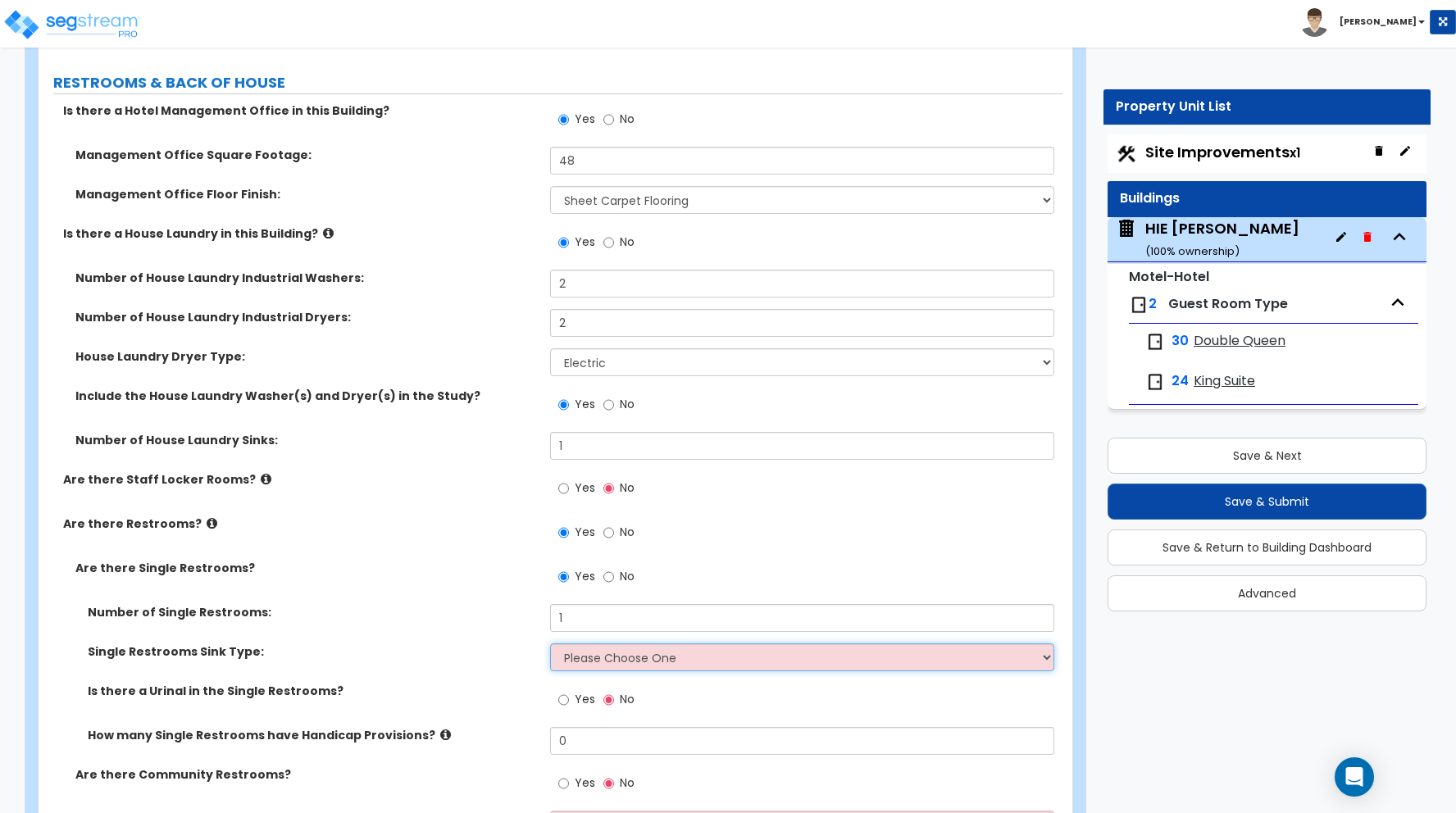
click at [591, 659] on select "Please Choose One Wall-mounted Vanity-mounted" at bounding box center [802, 657] width 504 height 28
click at [589, 655] on select "Please Choose One Wall-mounted Vanity-mounted" at bounding box center [802, 657] width 504 height 28
select select "1"
click at [550, 644] on select "Please Choose One Wall-mounted Vanity-mounted" at bounding box center [802, 657] width 504 height 28
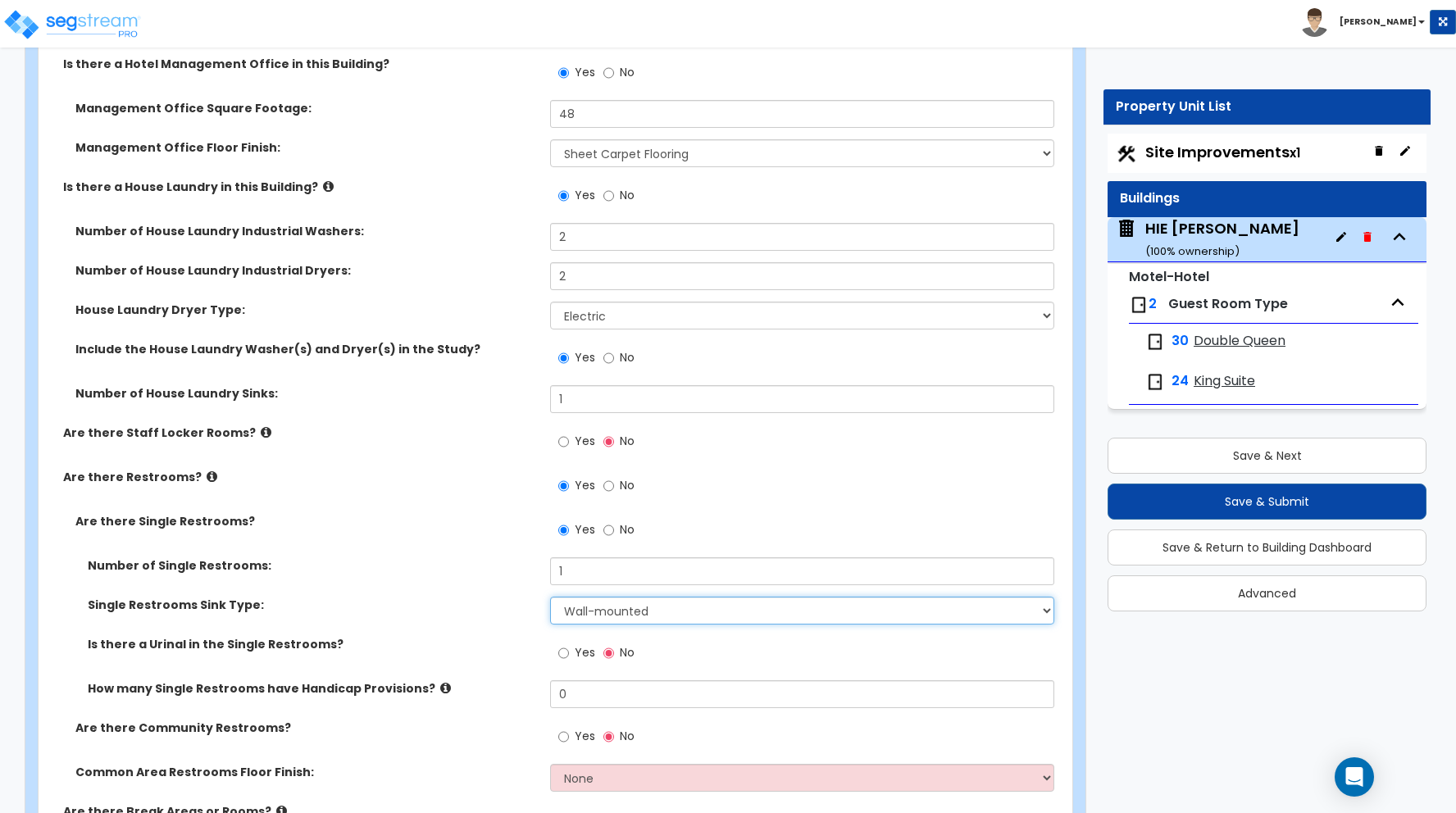
scroll to position [9248, 0]
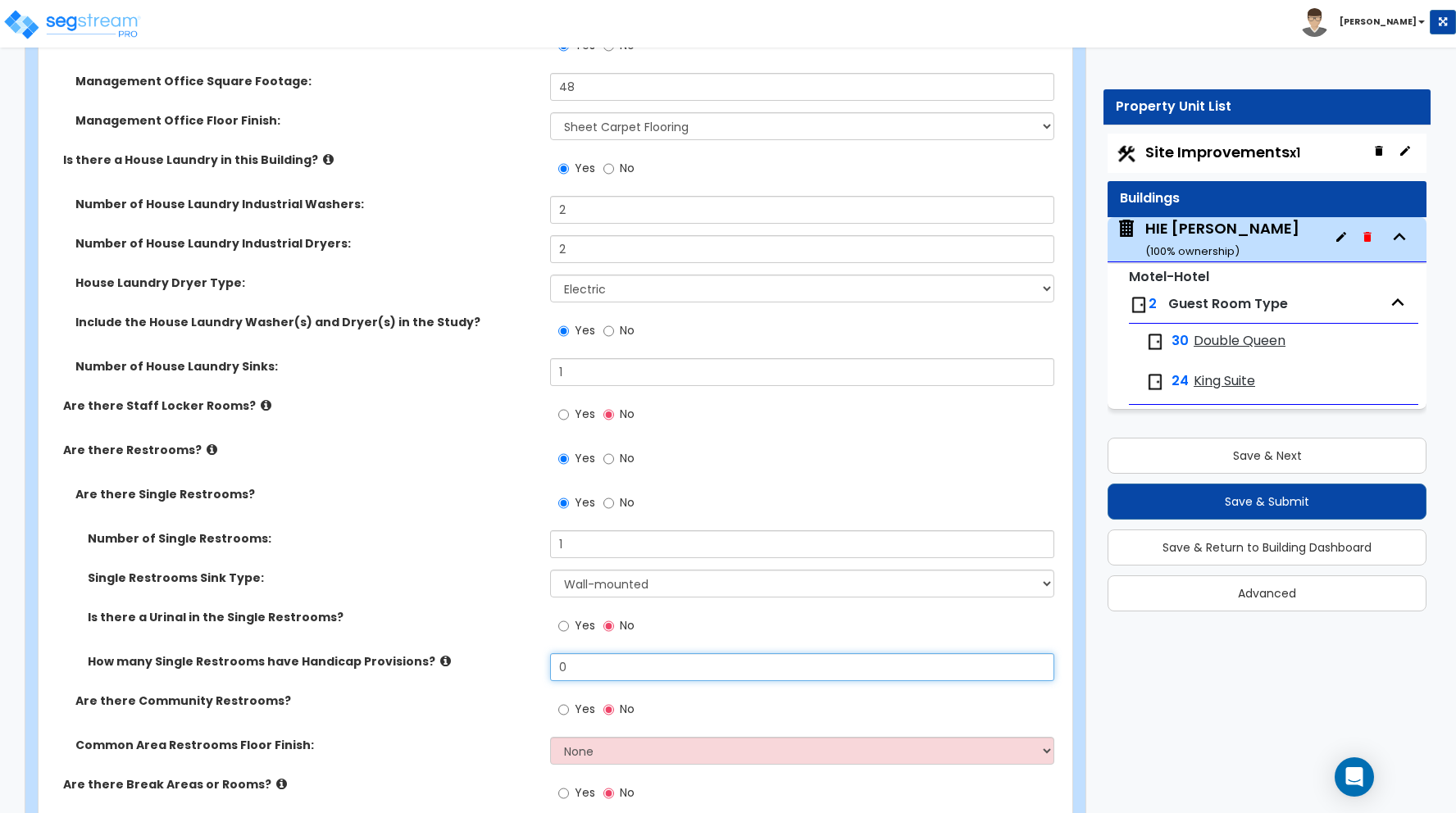
drag, startPoint x: 582, startPoint y: 667, endPoint x: 535, endPoint y: 667, distance: 47.0
click at [535, 667] on div "How many Single Restrooms have Handicap Provisions? 0" at bounding box center [550, 673] width 1024 height 39
type input "1"
click at [480, 682] on div "How many Single Restrooms have Handicap Provisions? 1" at bounding box center [550, 673] width 1024 height 39
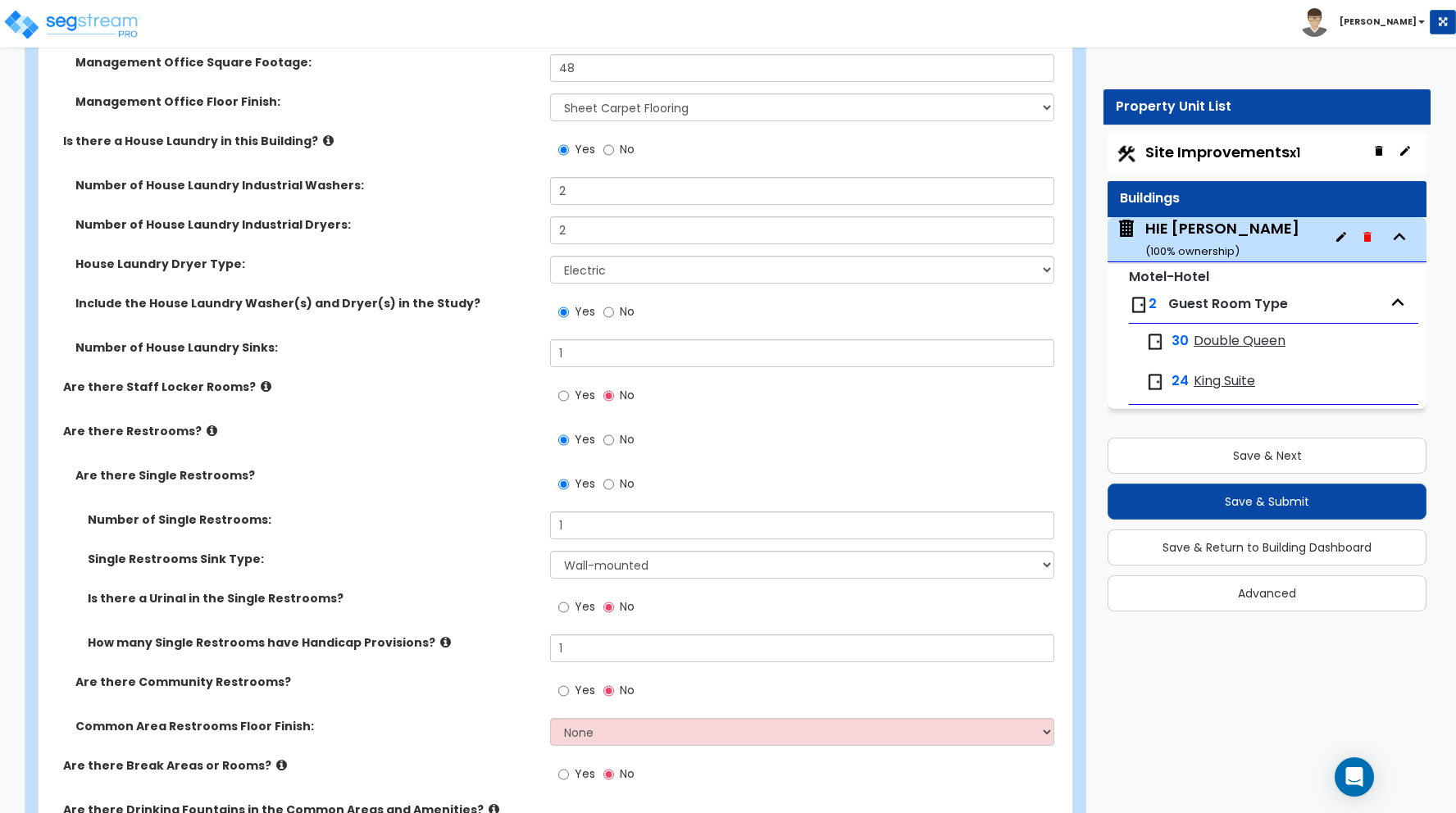
scroll to position [9272, 0]
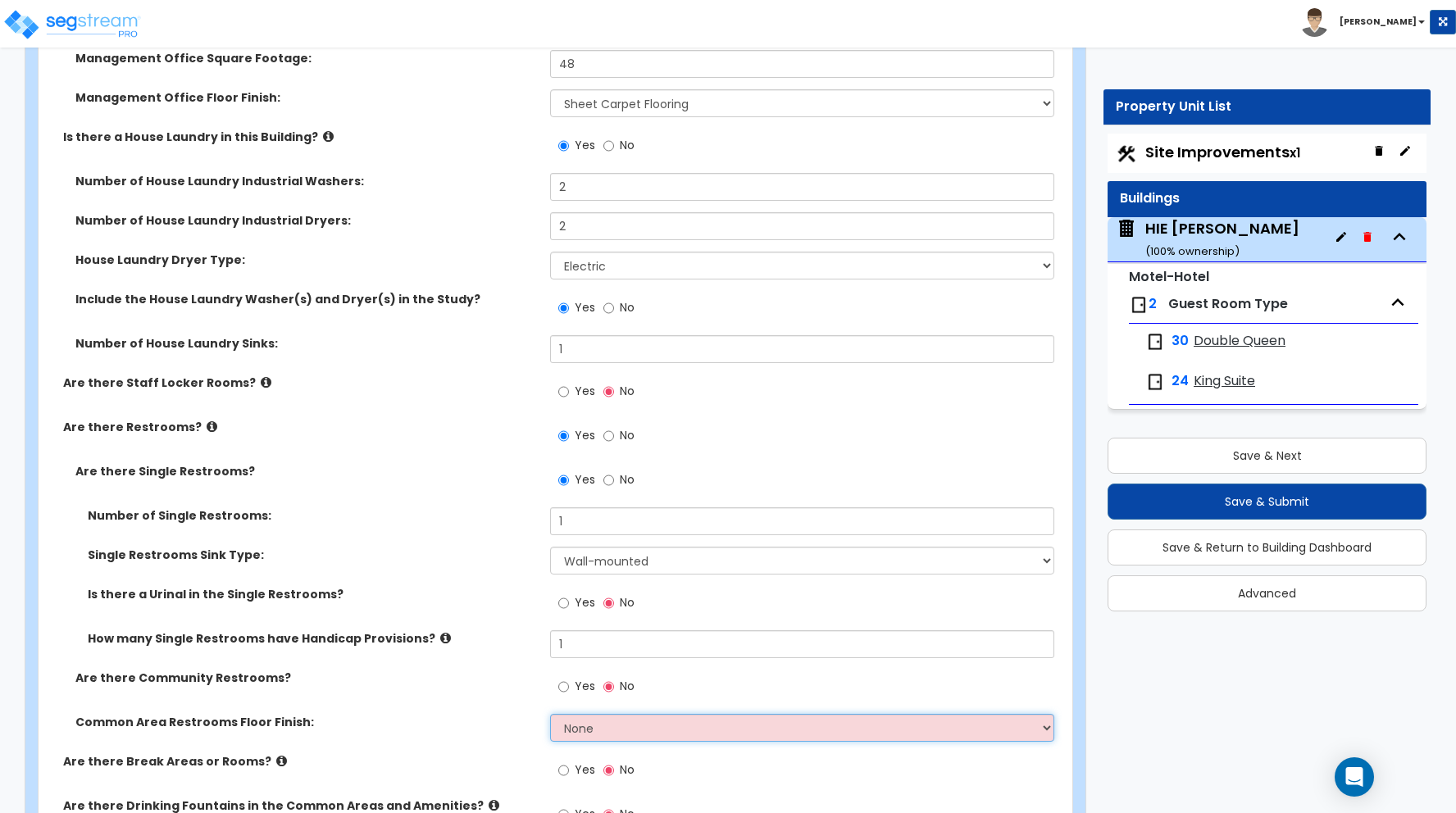
click at [615, 727] on select "None Tile Flooring Resilient Laminate Flooring VCT Flooring Sheet Vinyl Flooring" at bounding box center [802, 727] width 504 height 28
select select "1"
click at [550, 714] on select "None Tile Flooring Resilient Laminate Flooring VCT Flooring Sheet Vinyl Flooring" at bounding box center [802, 727] width 504 height 28
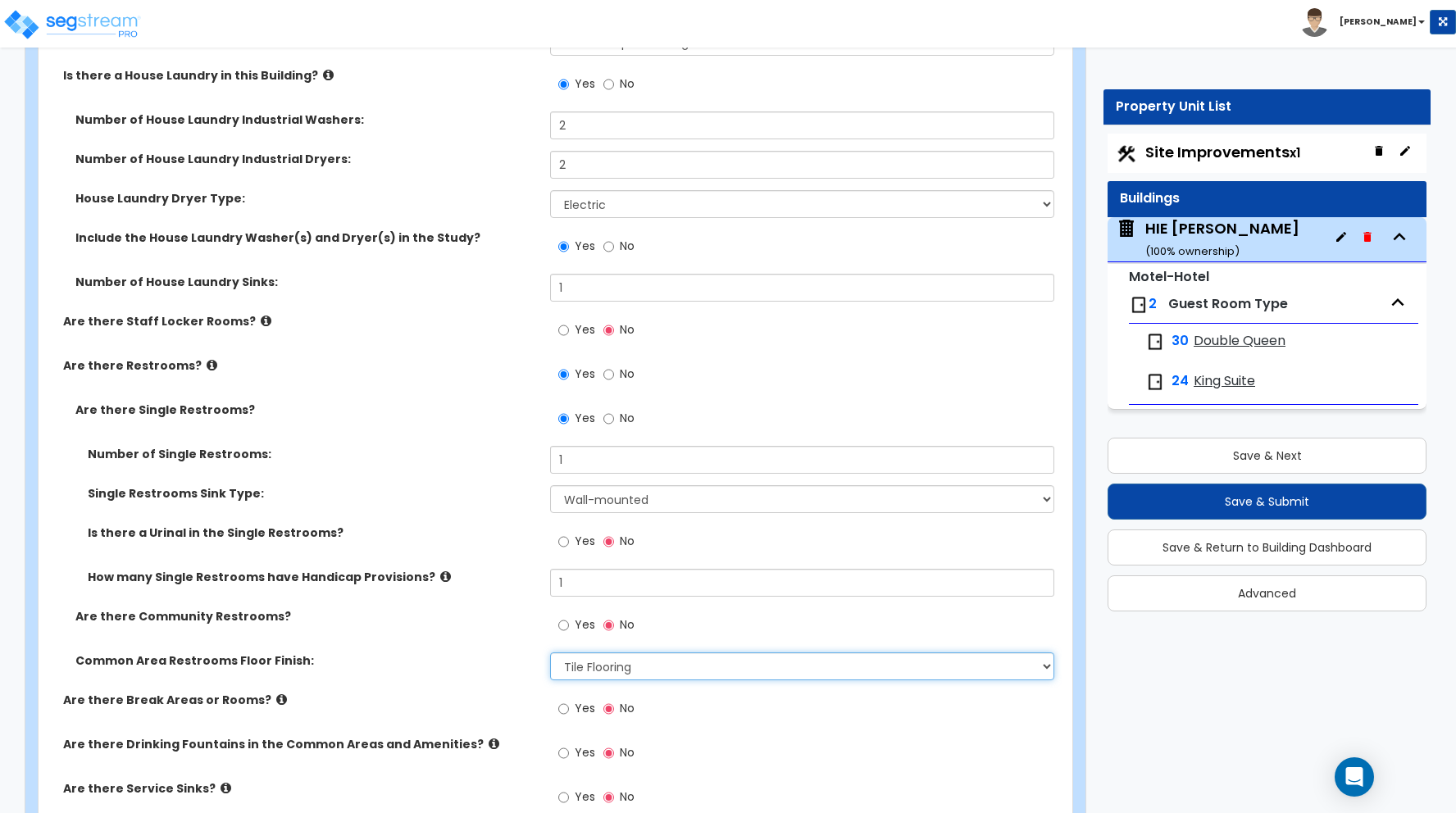
scroll to position [9349, 0]
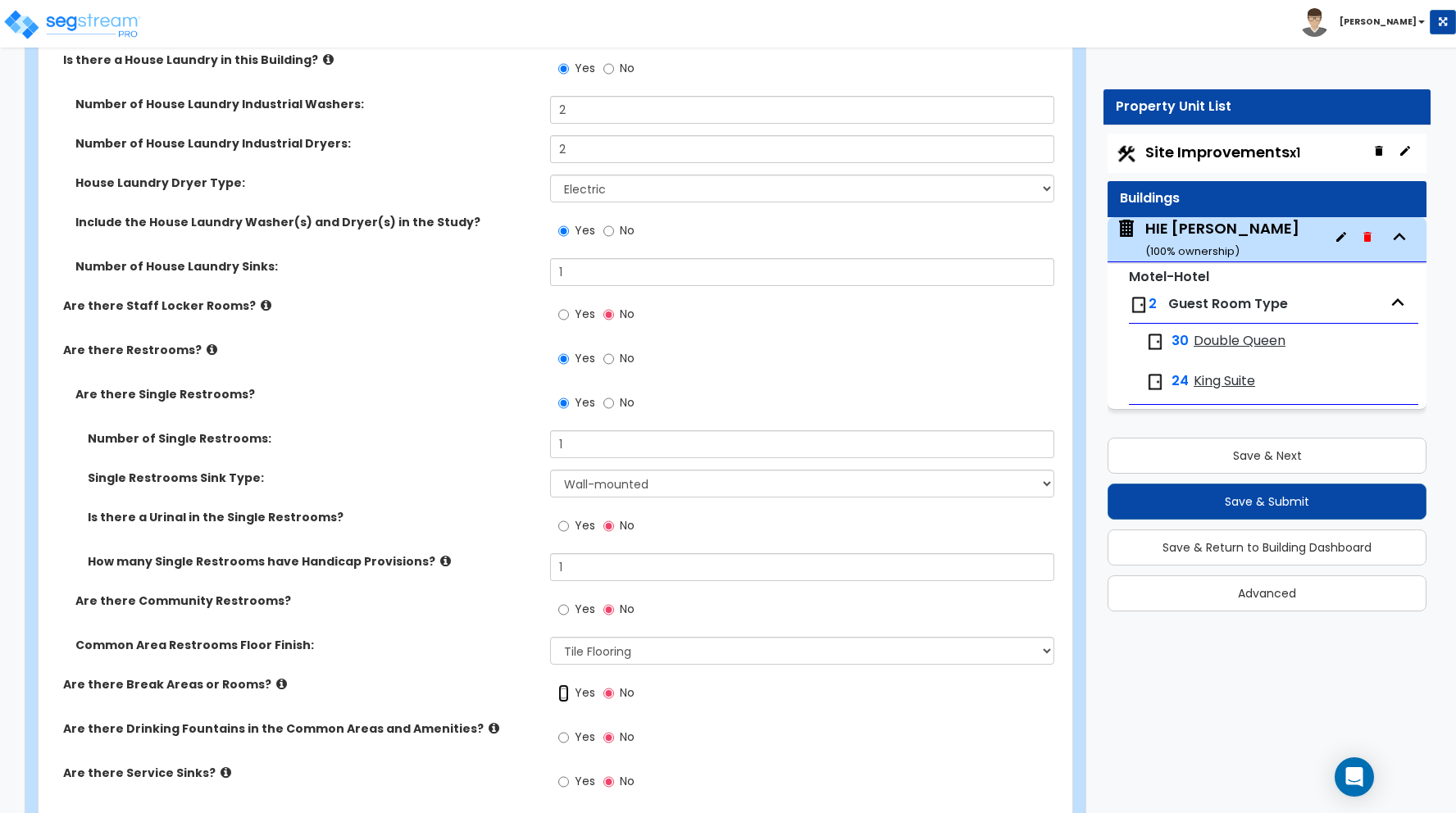
click at [567, 693] on input "Yes" at bounding box center [563, 693] width 11 height 18
radio input "true"
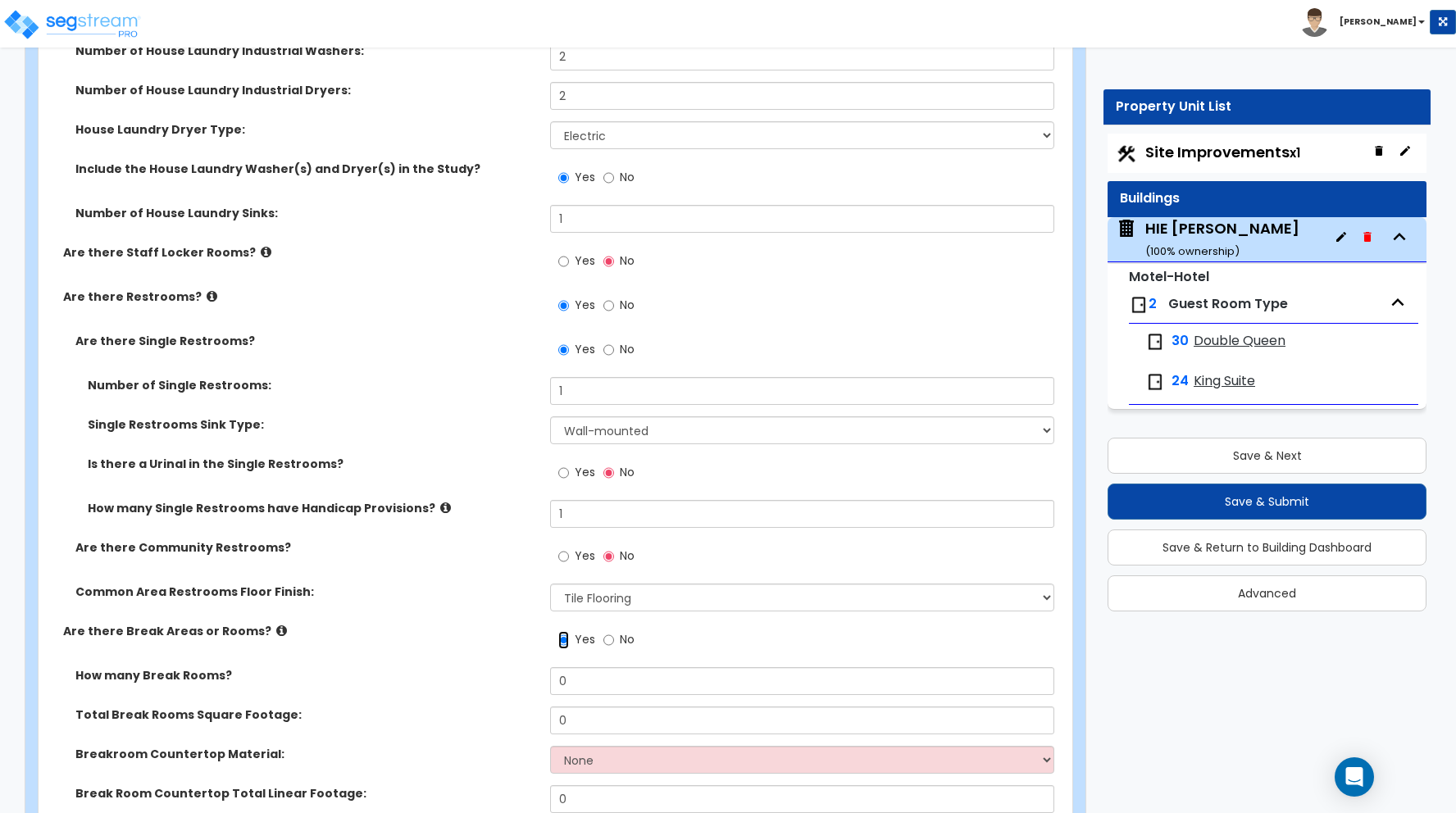
scroll to position [9472, 0]
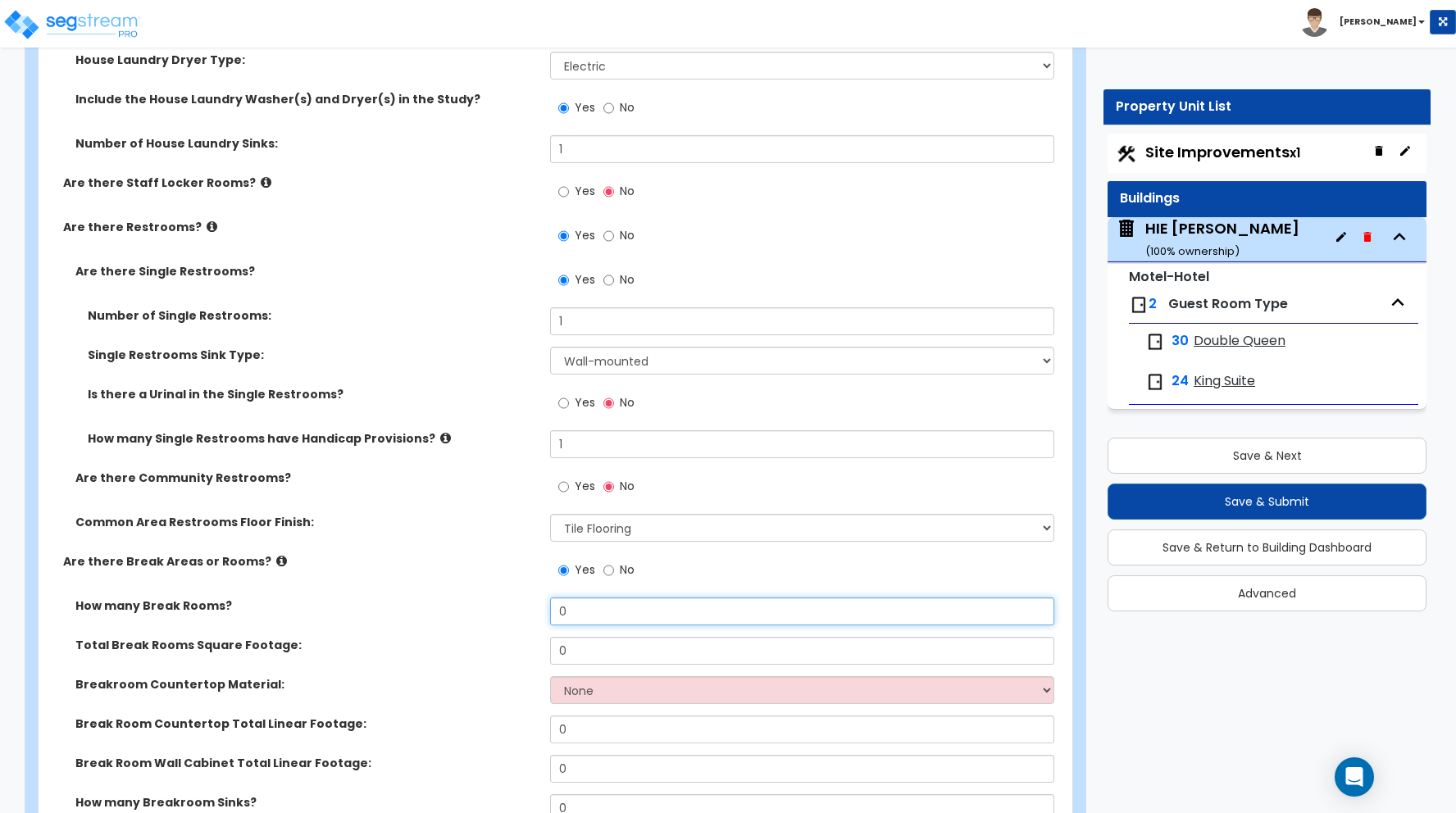
drag, startPoint x: 573, startPoint y: 611, endPoint x: 452, endPoint y: 610, distance: 121.0
click at [464, 610] on div "How many Break Rooms? 0" at bounding box center [550, 617] width 1024 height 39
type input "1"
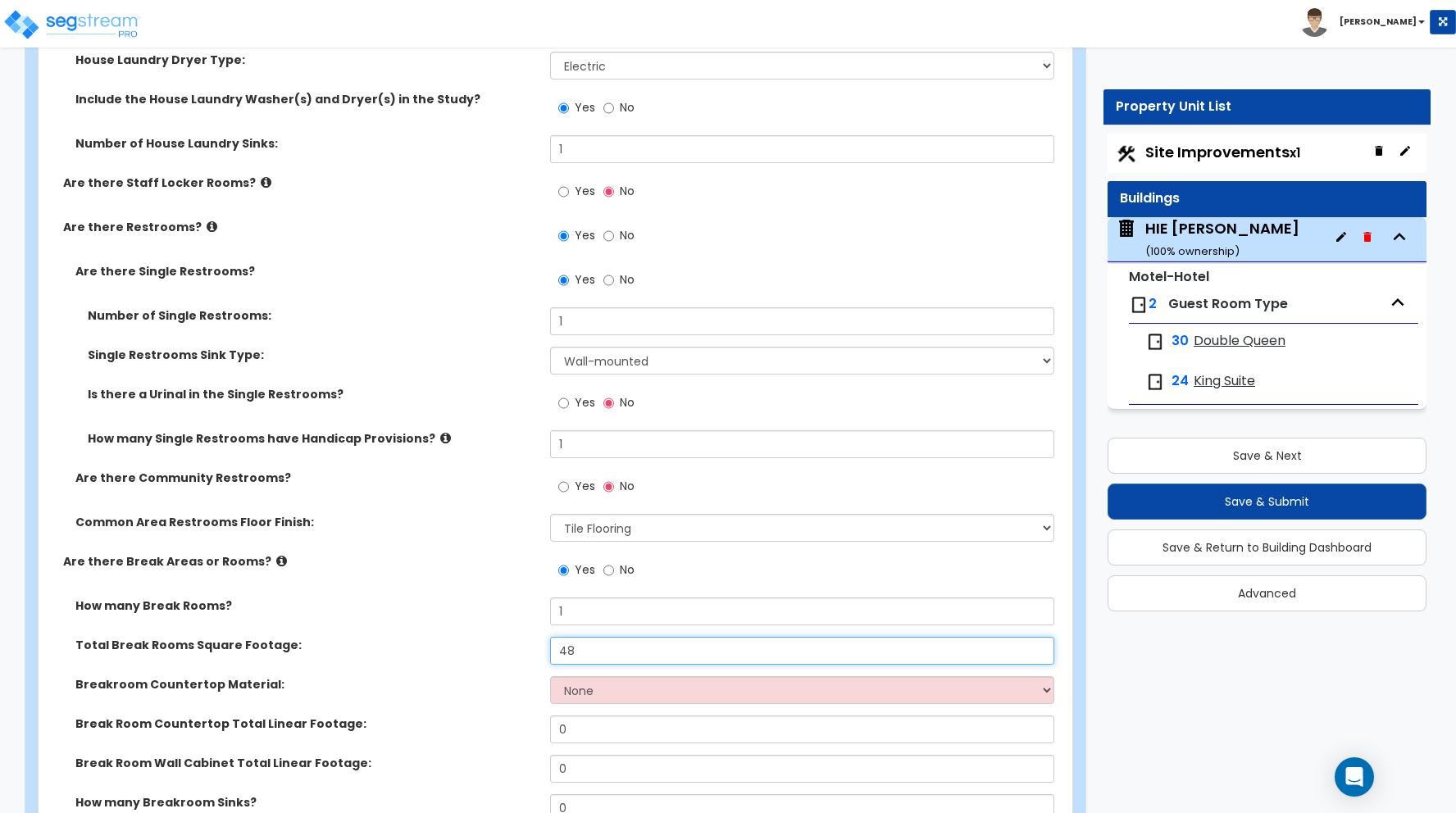
type input "48"
click at [608, 694] on select "None Plastic Laminate Solid Surface Stone Quartz Marble Tile Wood Stainless Ste…" at bounding box center [802, 689] width 504 height 28
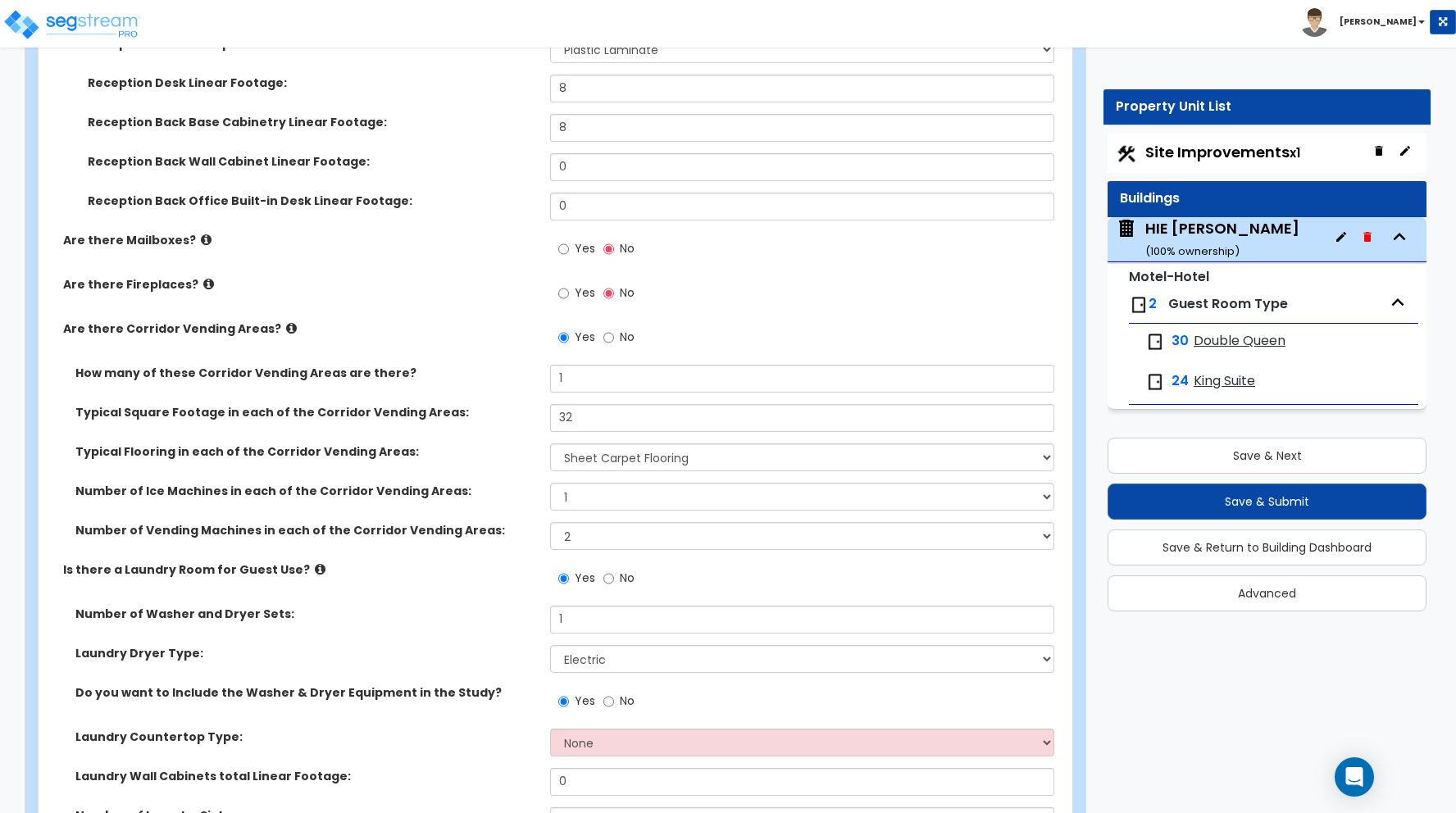
scroll to position [3655, 0]
drag, startPoint x: 566, startPoint y: 378, endPoint x: 555, endPoint y: 378, distance: 11.0
click at [555, 378] on input "1" at bounding box center [802, 378] width 504 height 28
click at [573, 496] on select "None 1 2 3" at bounding box center [802, 496] width 504 height 28
select select "2"
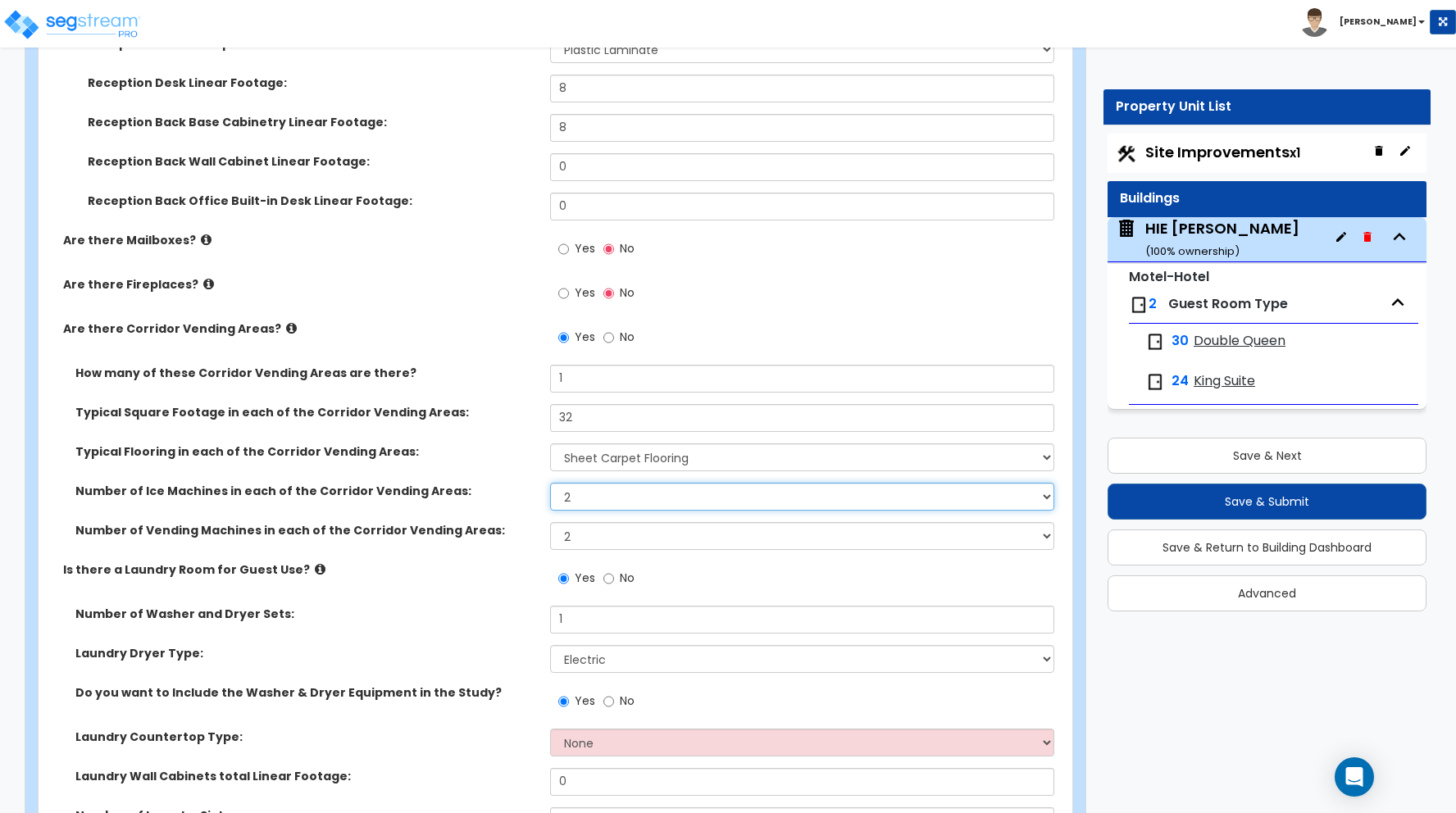
click at [550, 482] on select "None 1 2 3" at bounding box center [802, 496] width 504 height 28
click at [520, 505] on div "Number of Ice Machines in each of the Corridor Vending Areas: None 1 2 3" at bounding box center [550, 502] width 1024 height 39
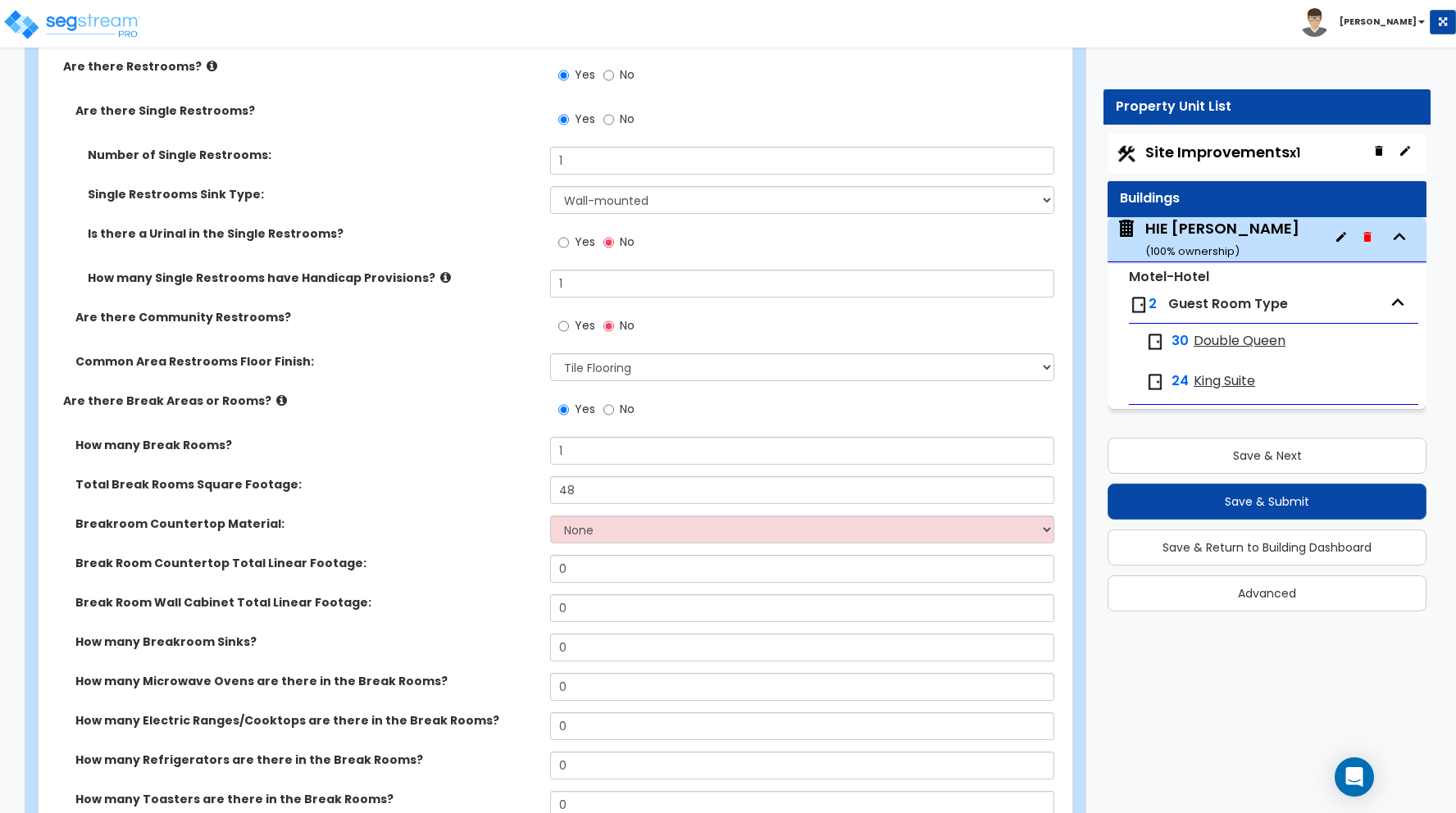
scroll to position [9633, 0]
click at [582, 533] on select "None Plastic Laminate Solid Surface Stone Quartz Marble Tile Wood Stainless Ste…" at bounding box center [802, 528] width 504 height 28
select select "2"
click at [550, 514] on select "None Plastic Laminate Solid Surface Stone Quartz Marble Tile Wood Stainless Ste…" at bounding box center [802, 528] width 504 height 28
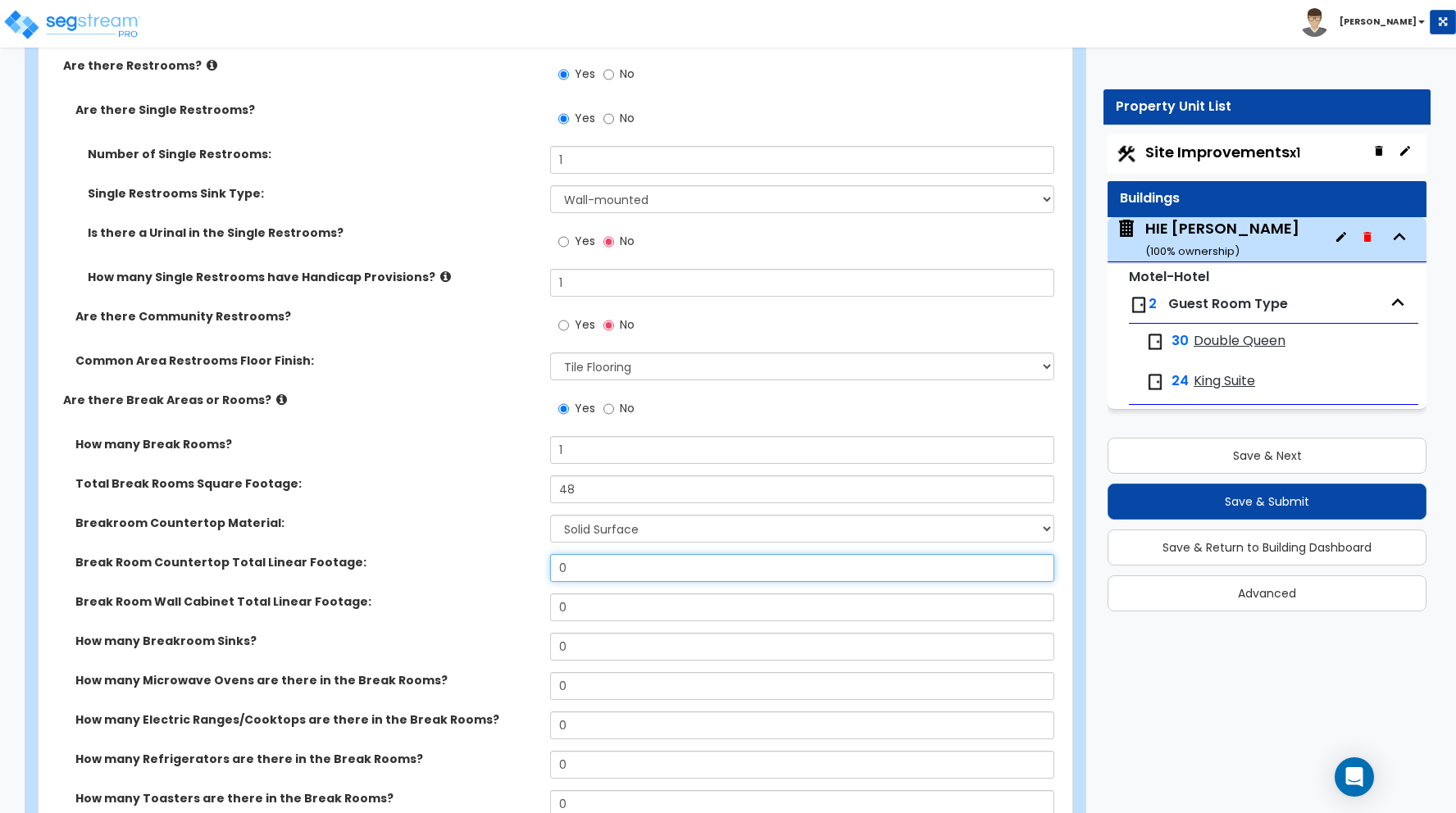
drag, startPoint x: 571, startPoint y: 563, endPoint x: 456, endPoint y: 550, distance: 115.7
click at [461, 552] on div "How many Break Rooms? 1 Total Break Rooms Square Footage: 48 Breakroom Countert…" at bounding box center [550, 674] width 999 height 477
type input "9"
click at [459, 532] on div "Breakroom Countertop Material: None Plastic Laminate Solid Surface Stone Quartz…" at bounding box center [550, 534] width 1024 height 39
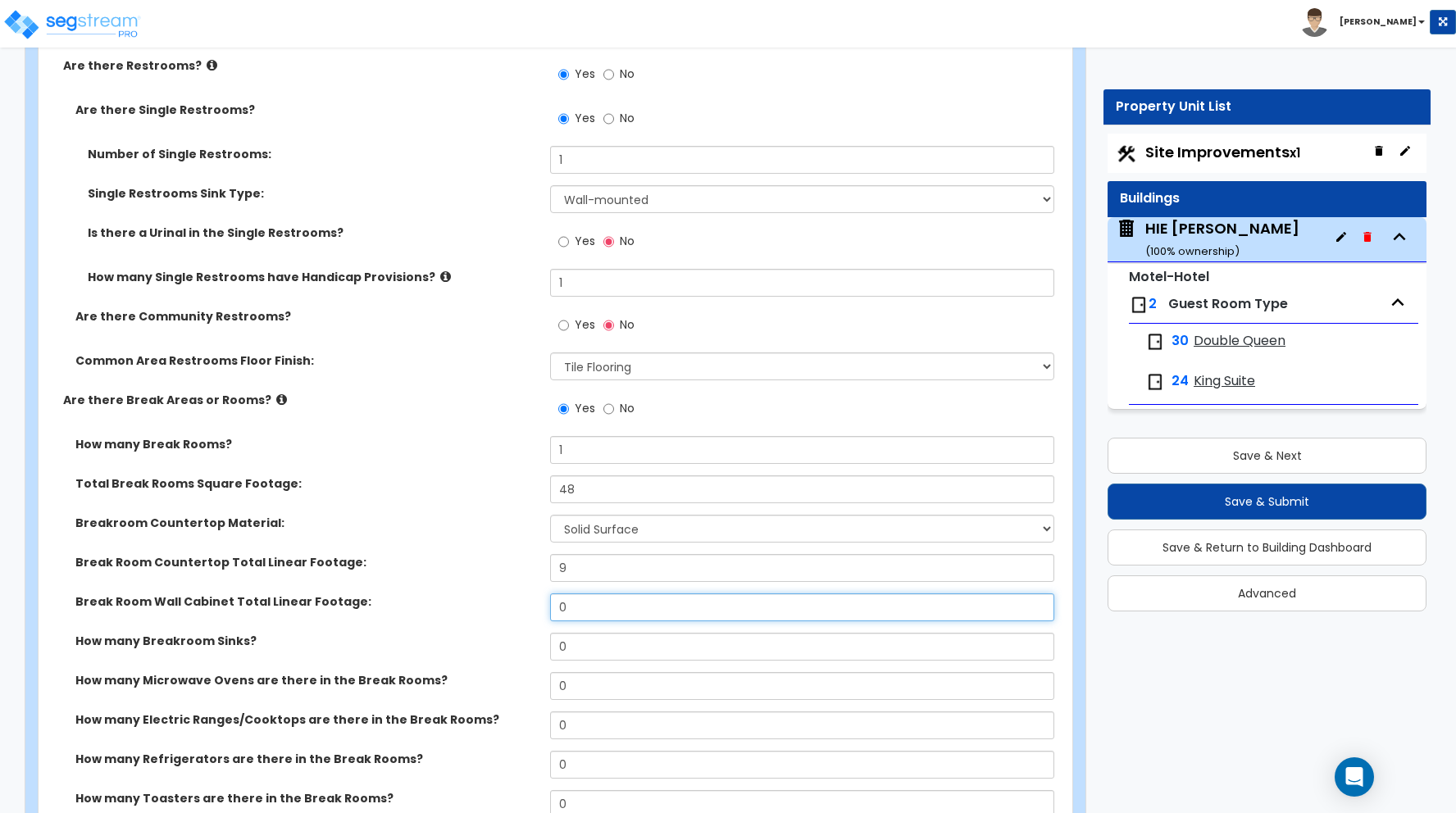
drag, startPoint x: 582, startPoint y: 603, endPoint x: 519, endPoint y: 600, distance: 63.1
click at [519, 600] on div "Break Room Wall Cabinet Total Linear Footage: 0" at bounding box center [550, 613] width 1024 height 39
type input "8"
click at [498, 611] on div "Break Room Wall Cabinet Total Linear Footage: 8" at bounding box center [550, 613] width 1024 height 39
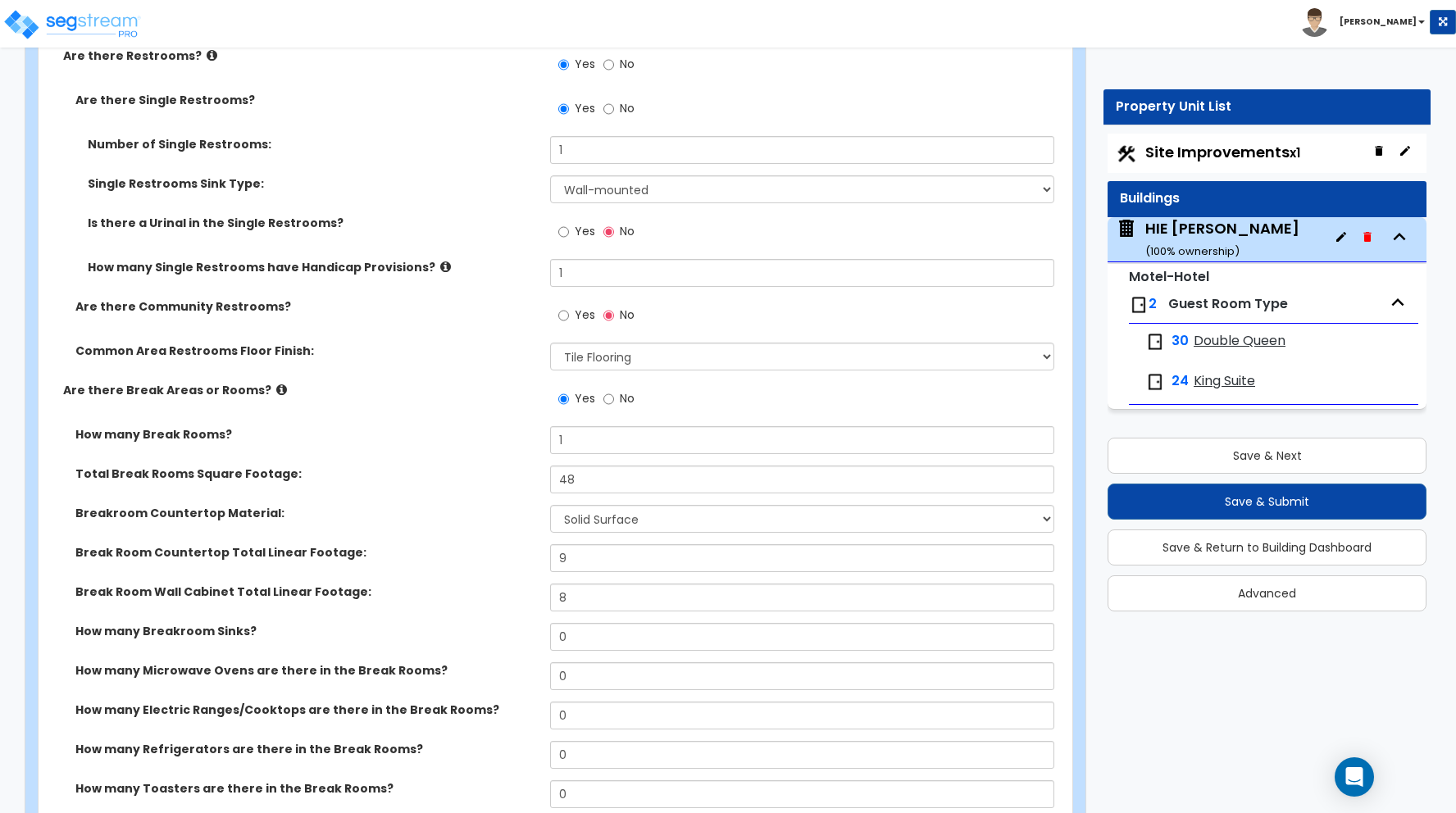
scroll to position [9656, 0]
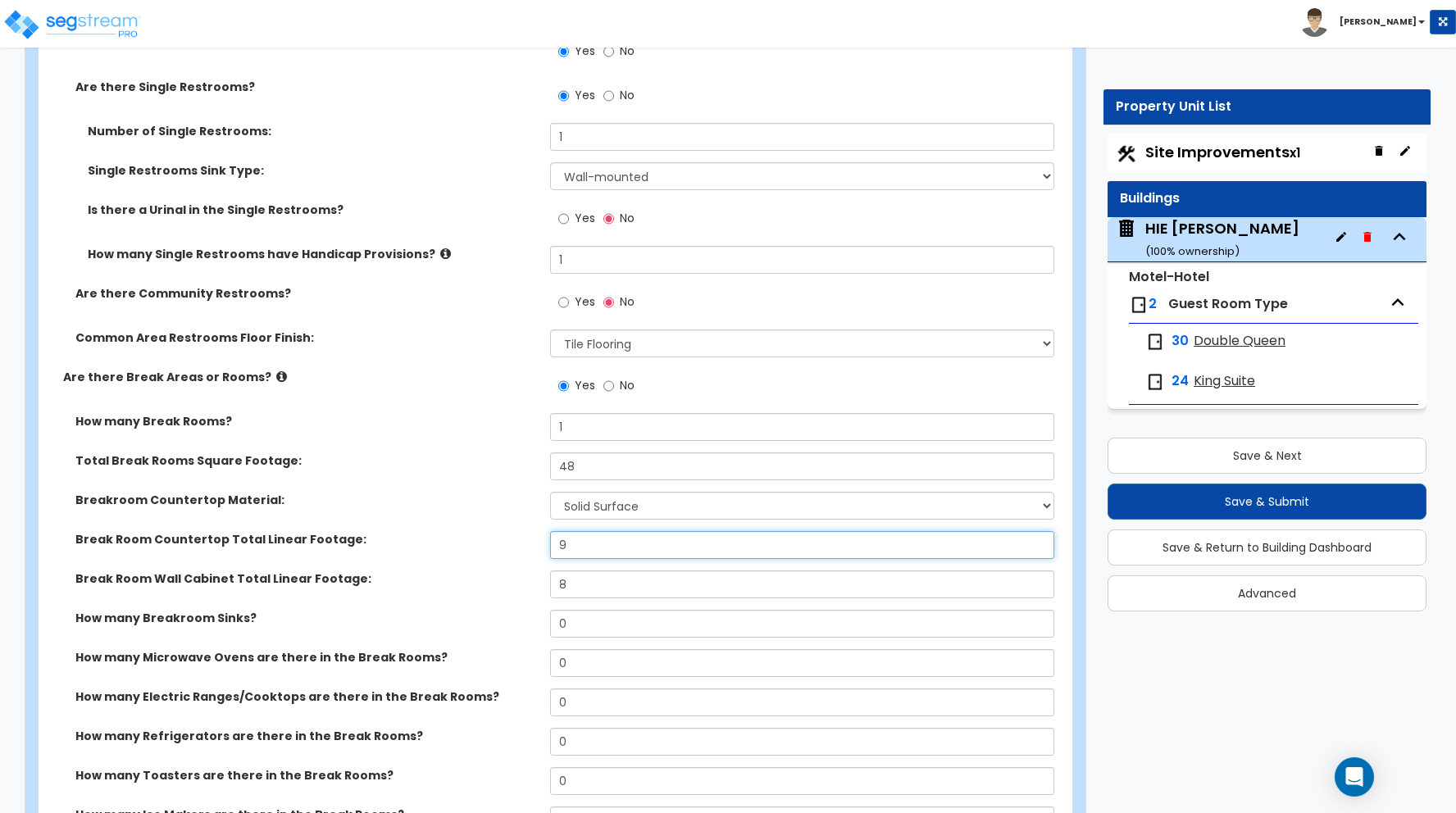
drag, startPoint x: 567, startPoint y: 543, endPoint x: 484, endPoint y: 541, distance: 83.0
click at [494, 541] on div "Break Room Countertop Total Linear Footage: 9" at bounding box center [550, 550] width 1024 height 39
type input "12"
drag, startPoint x: 527, startPoint y: 574, endPoint x: 495, endPoint y: 567, distance: 32.8
click at [504, 571] on div "Break Room Wall Cabinet Total Linear Footage: 8" at bounding box center [550, 590] width 1024 height 39
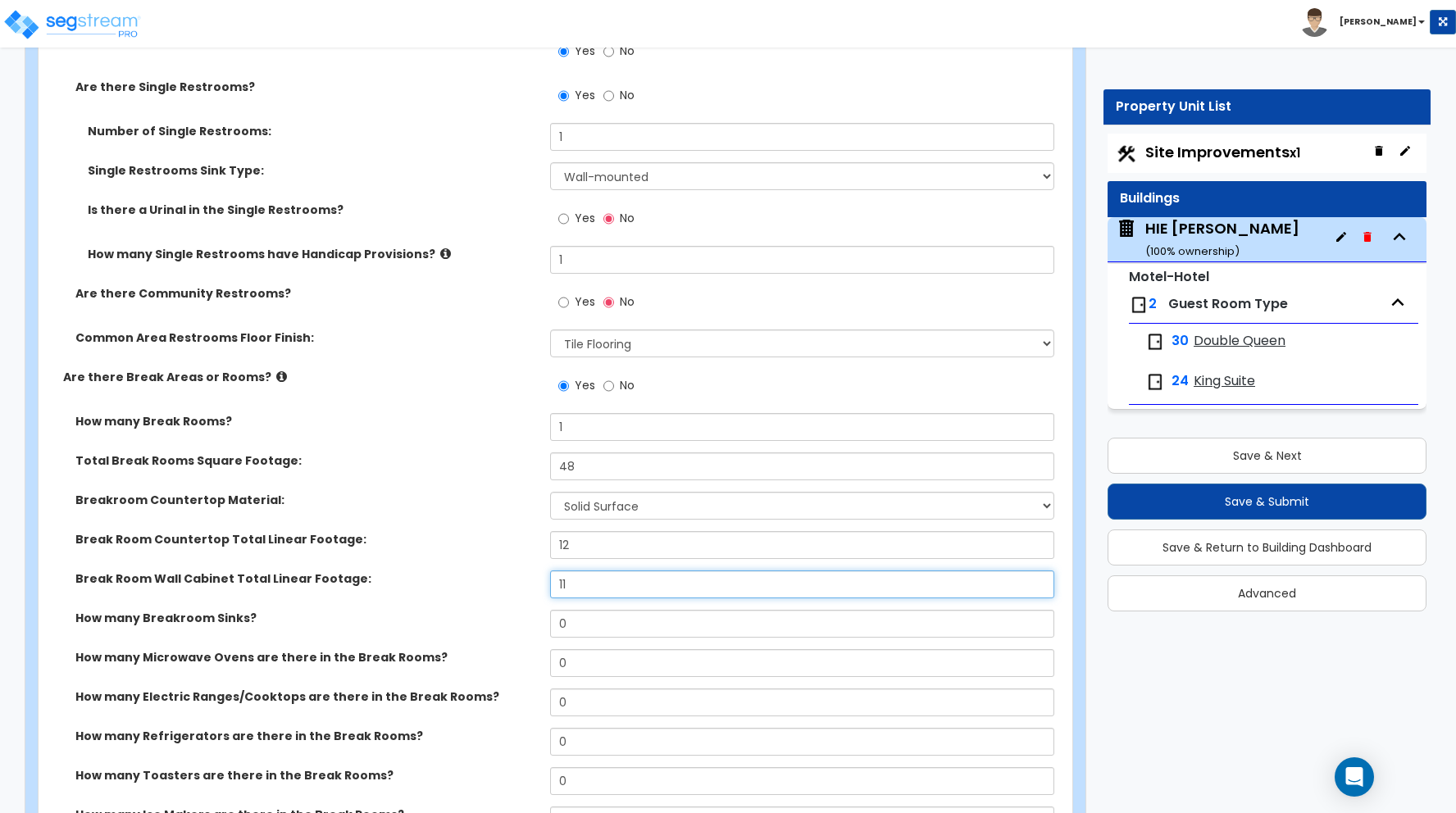
type input "11"
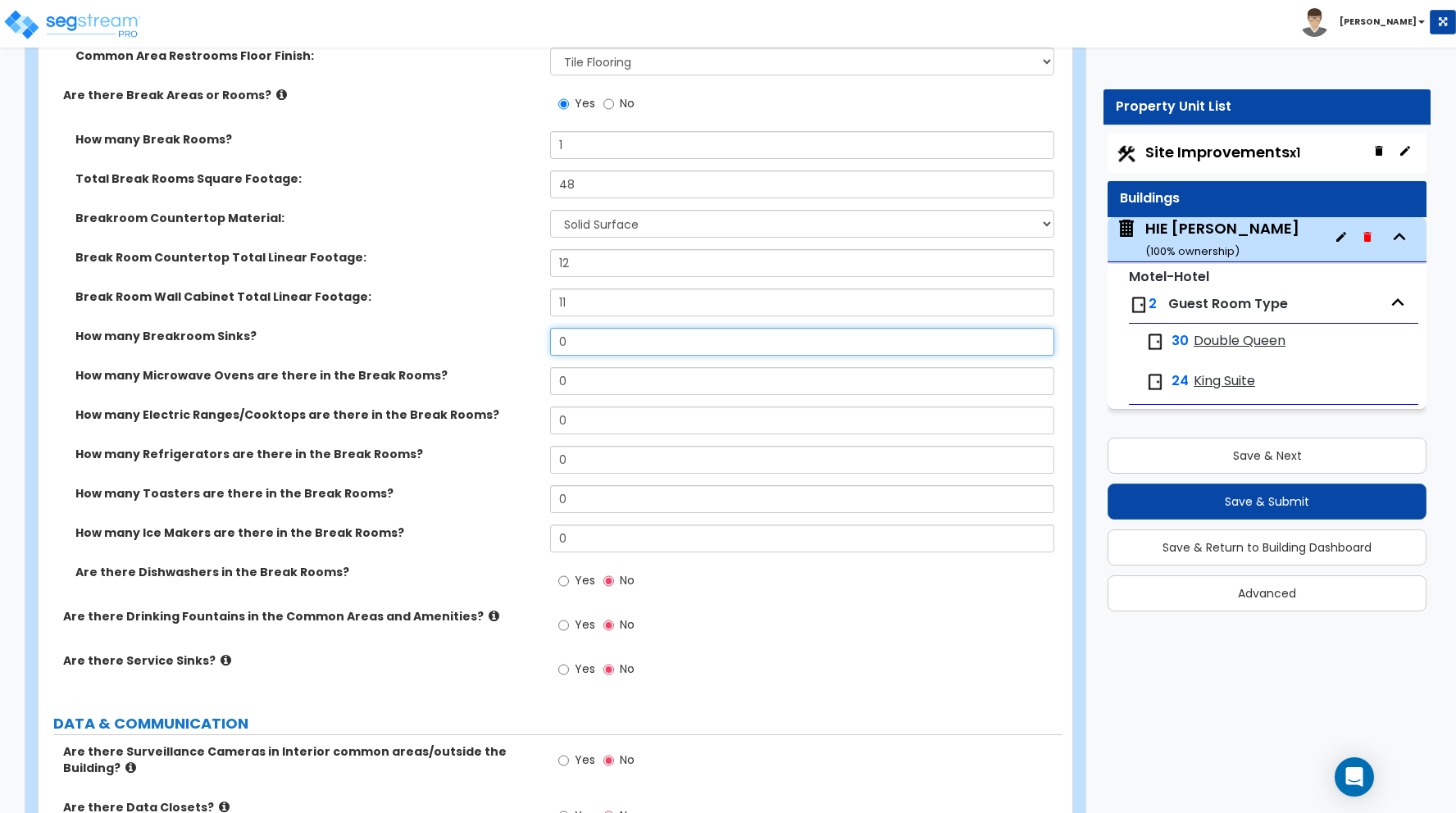
scroll to position [9946, 0]
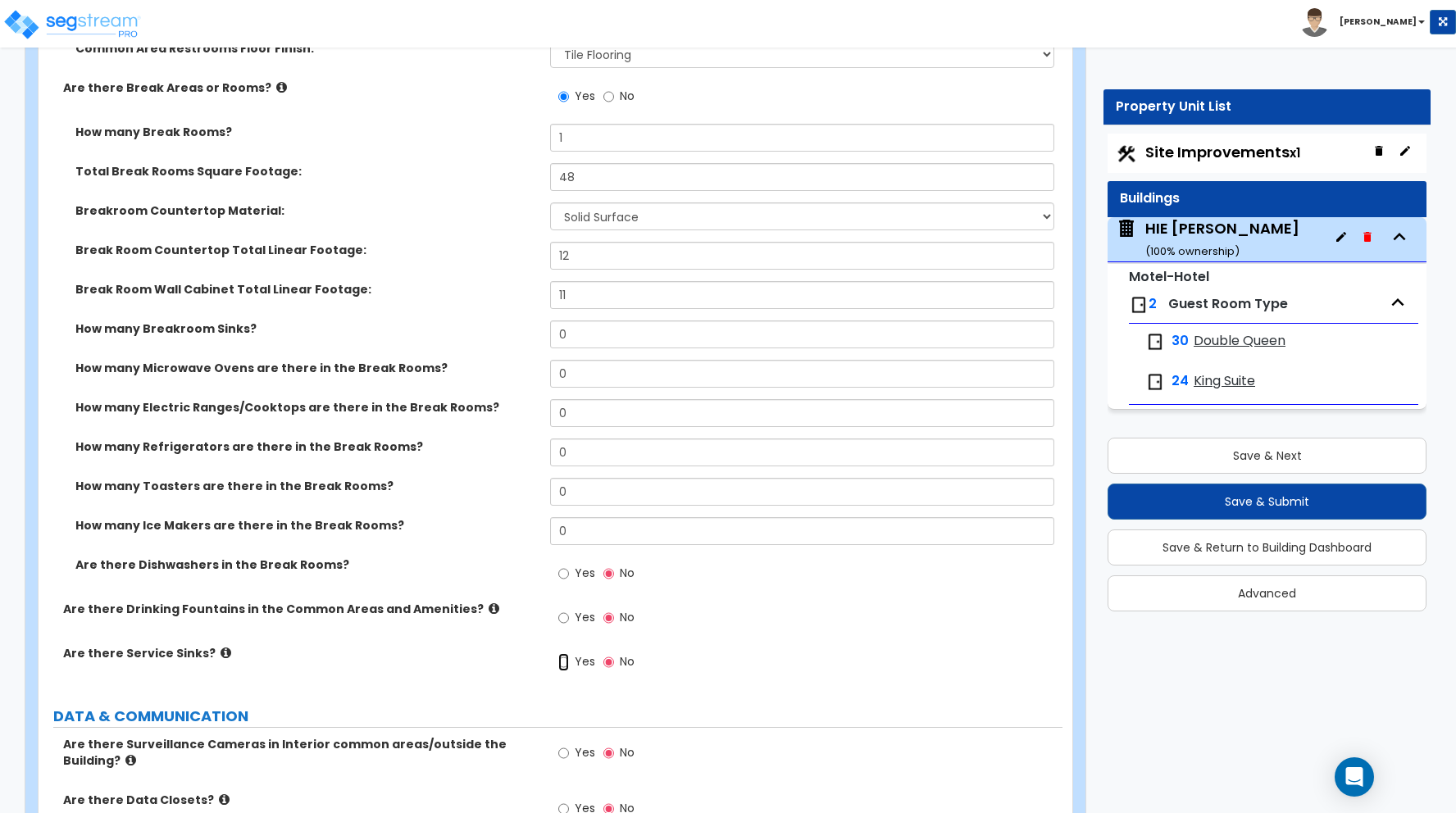
click at [567, 663] on input "Yes" at bounding box center [563, 662] width 11 height 18
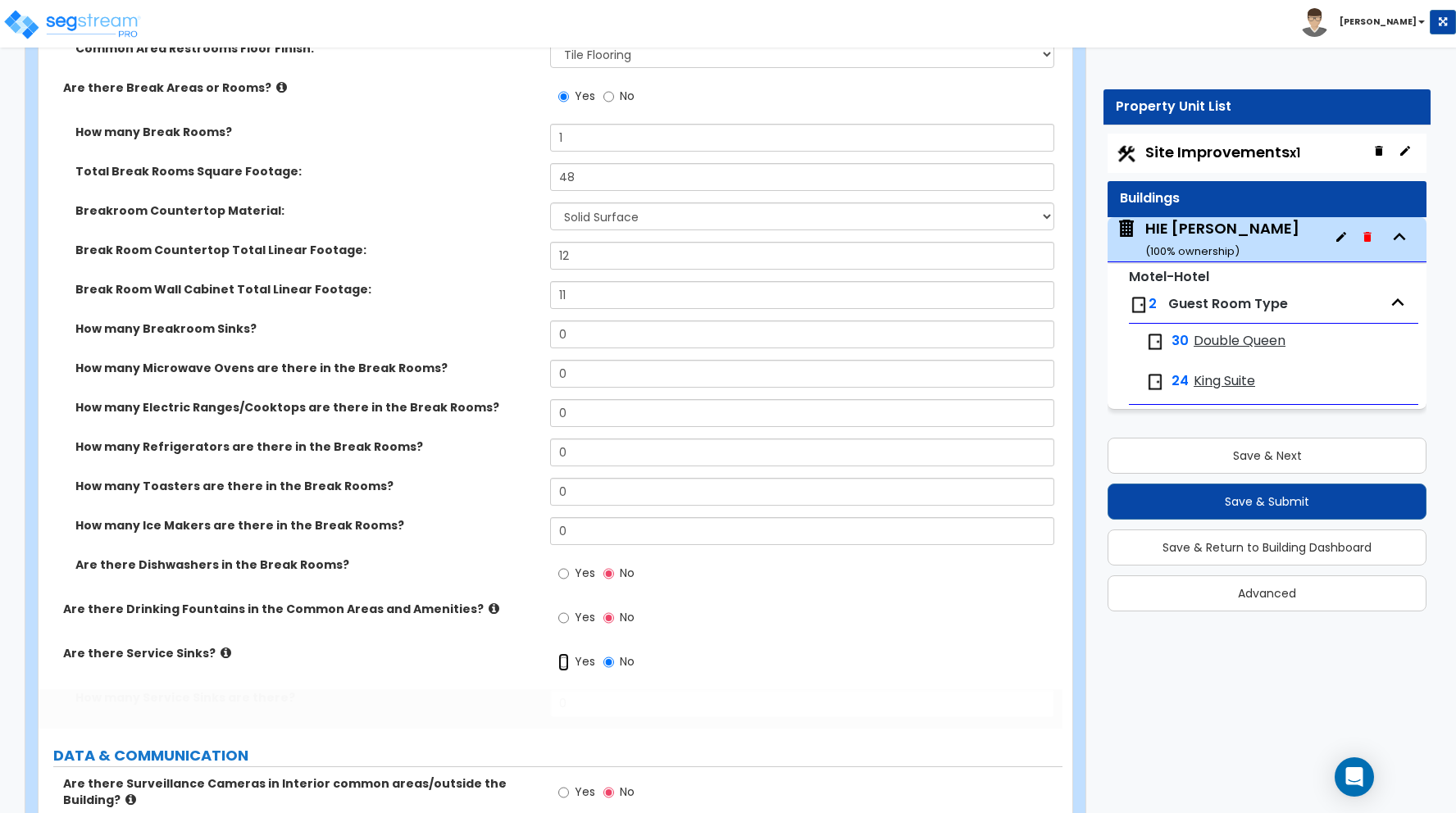
radio input "true"
click at [566, 663] on input "Yes" at bounding box center [563, 662] width 11 height 18
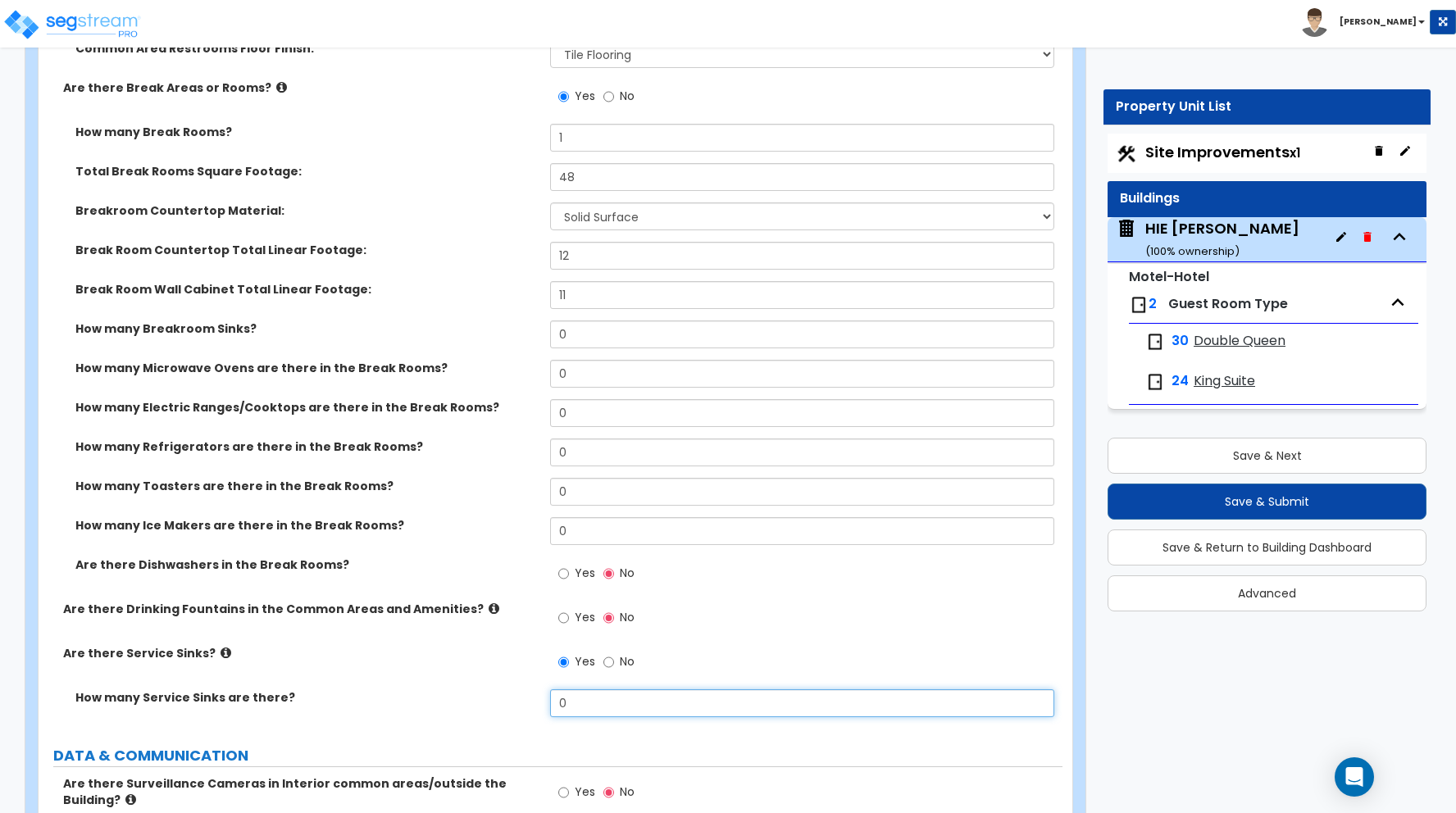
click at [515, 691] on div "How many Service Sinks are there? 0" at bounding box center [550, 709] width 1024 height 39
type input "1"
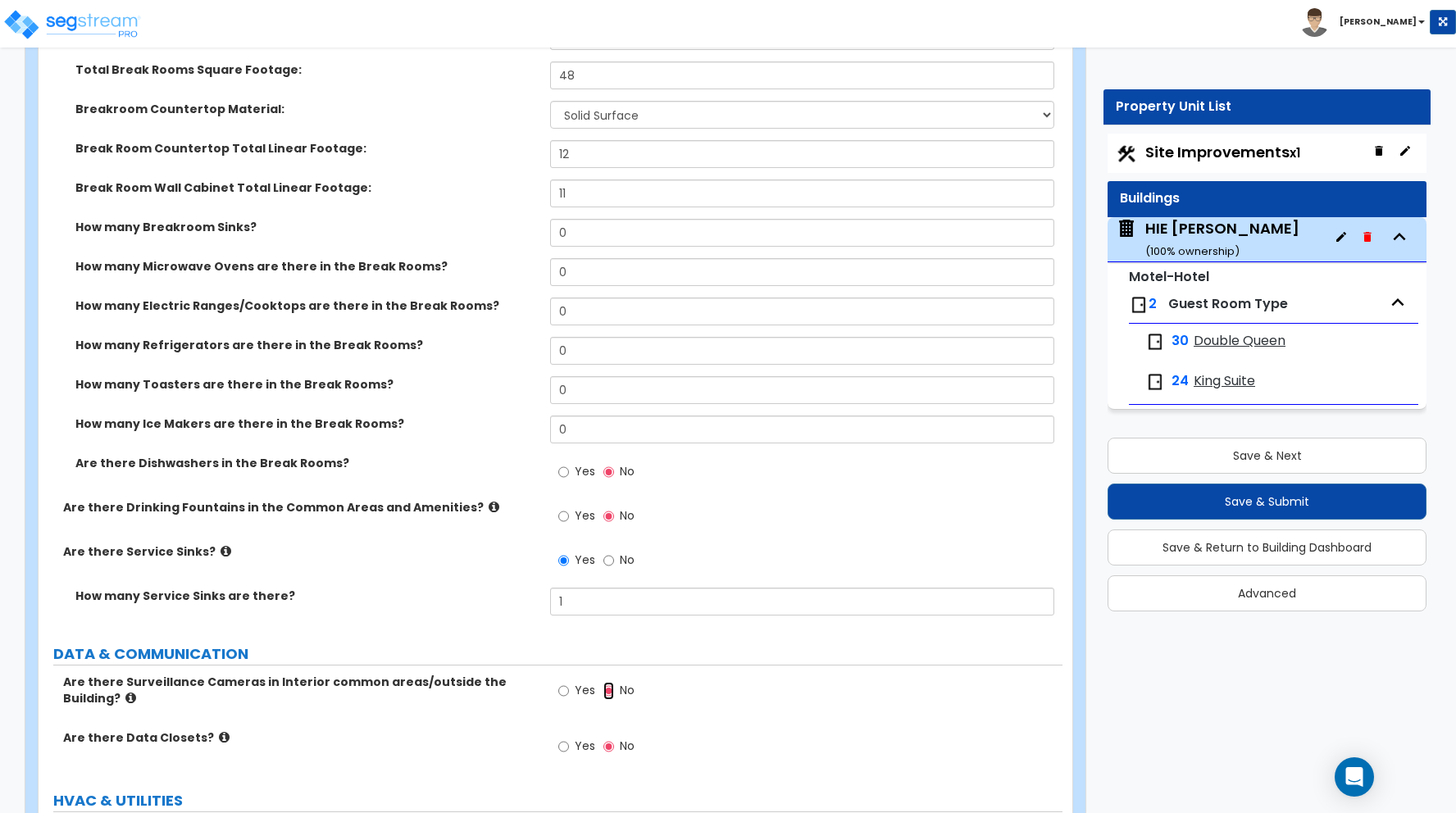
scroll to position [10052, 0]
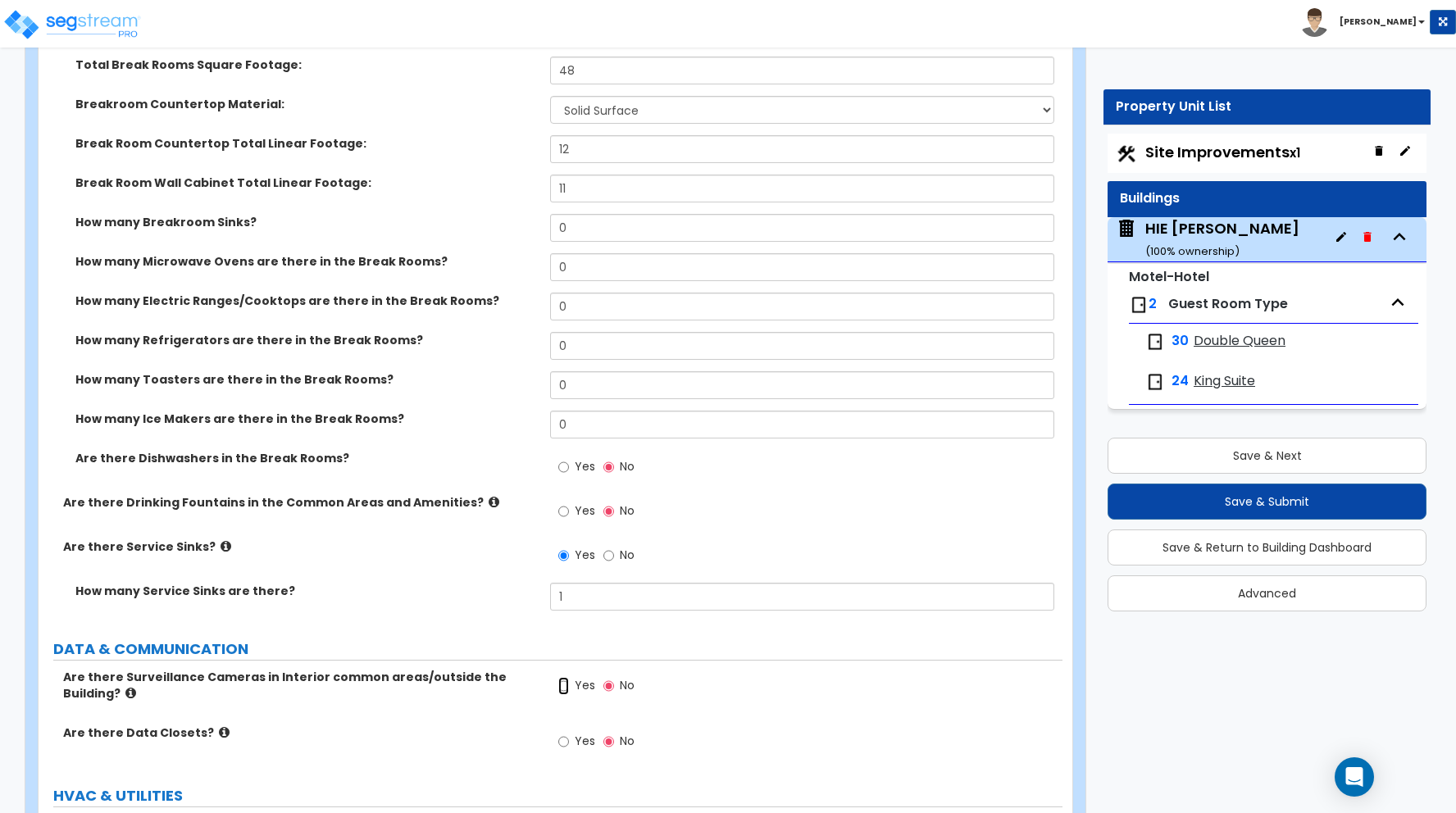
click at [561, 685] on input "Yes" at bounding box center [563, 686] width 11 height 18
radio input "true"
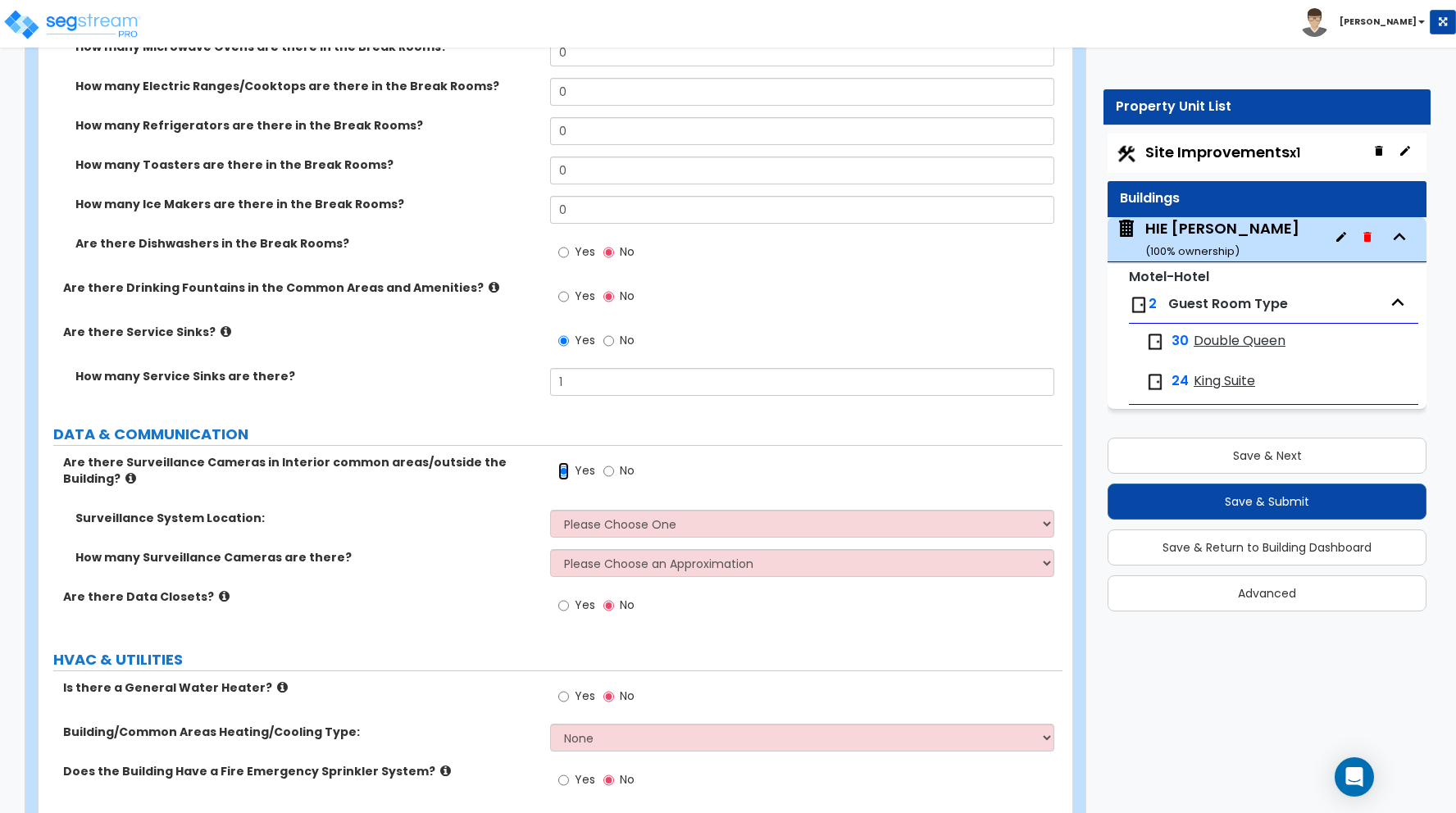
scroll to position [10275, 0]
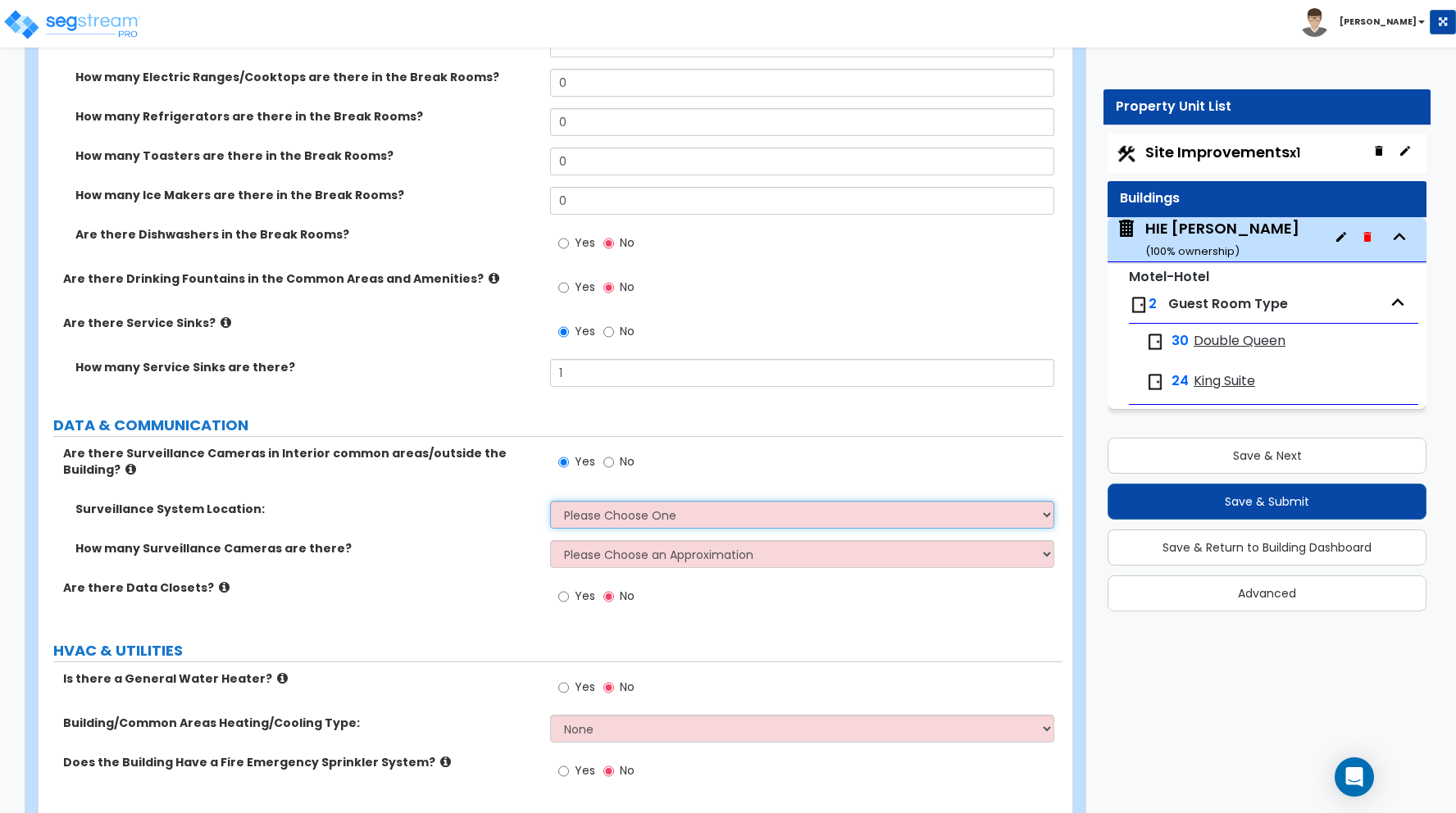
click at [623, 517] on select "Please Choose One Inside the Building Outside the Building Both Inside & Outside" at bounding box center [802, 514] width 504 height 28
select select "3"
click at [550, 501] on select "Please Choose One Inside the Building Outside the Building Both Inside & Outside" at bounding box center [802, 514] width 504 height 28
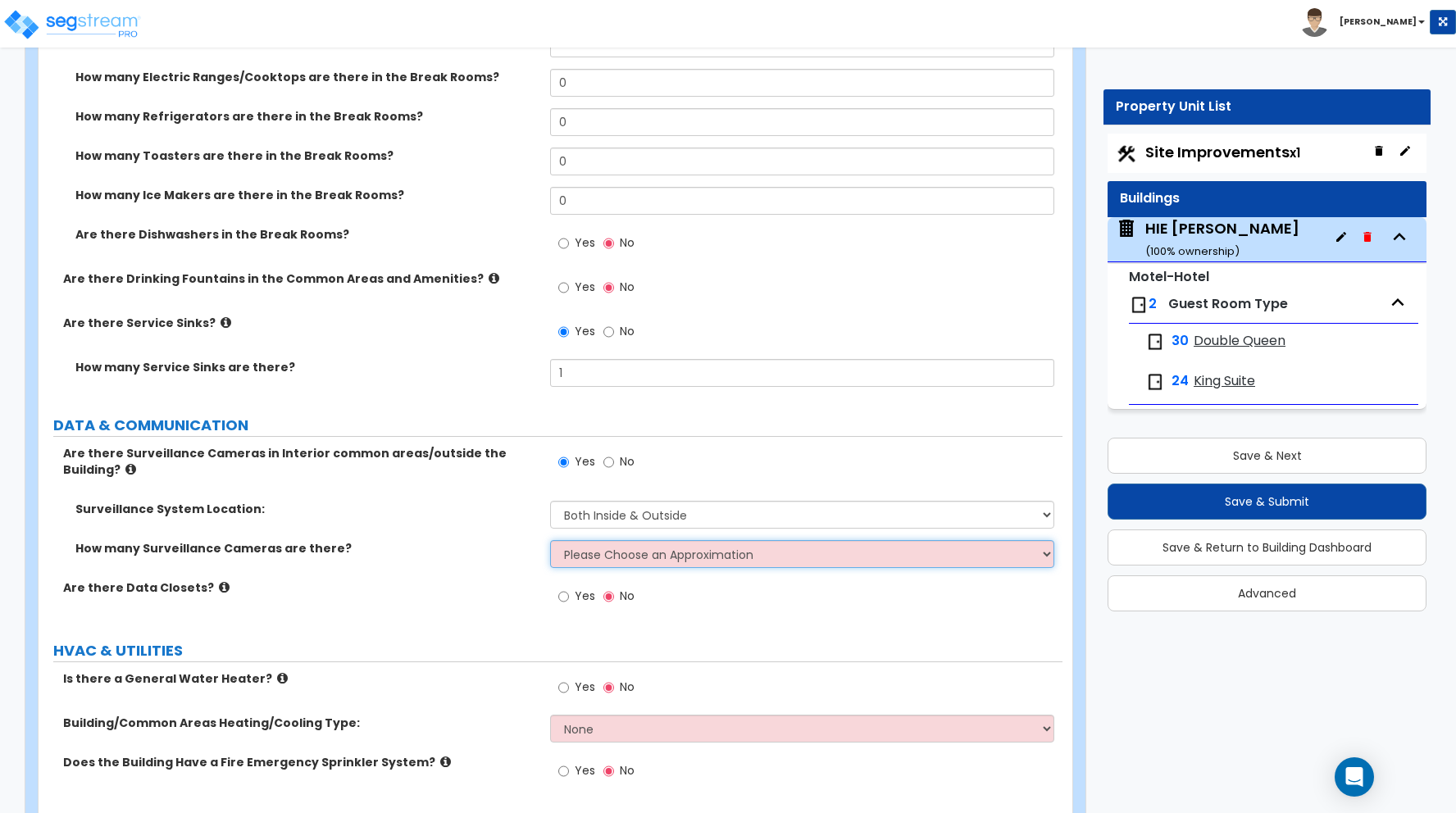
click at [628, 555] on select "Please Choose an Approximation Barely Noticed Any Noticed a Couple Frequently S…" at bounding box center [802, 553] width 504 height 28
select select "3"
click at [550, 540] on select "Please Choose an Approximation Barely Noticed Any Noticed a Couple Frequently S…" at bounding box center [802, 553] width 504 height 28
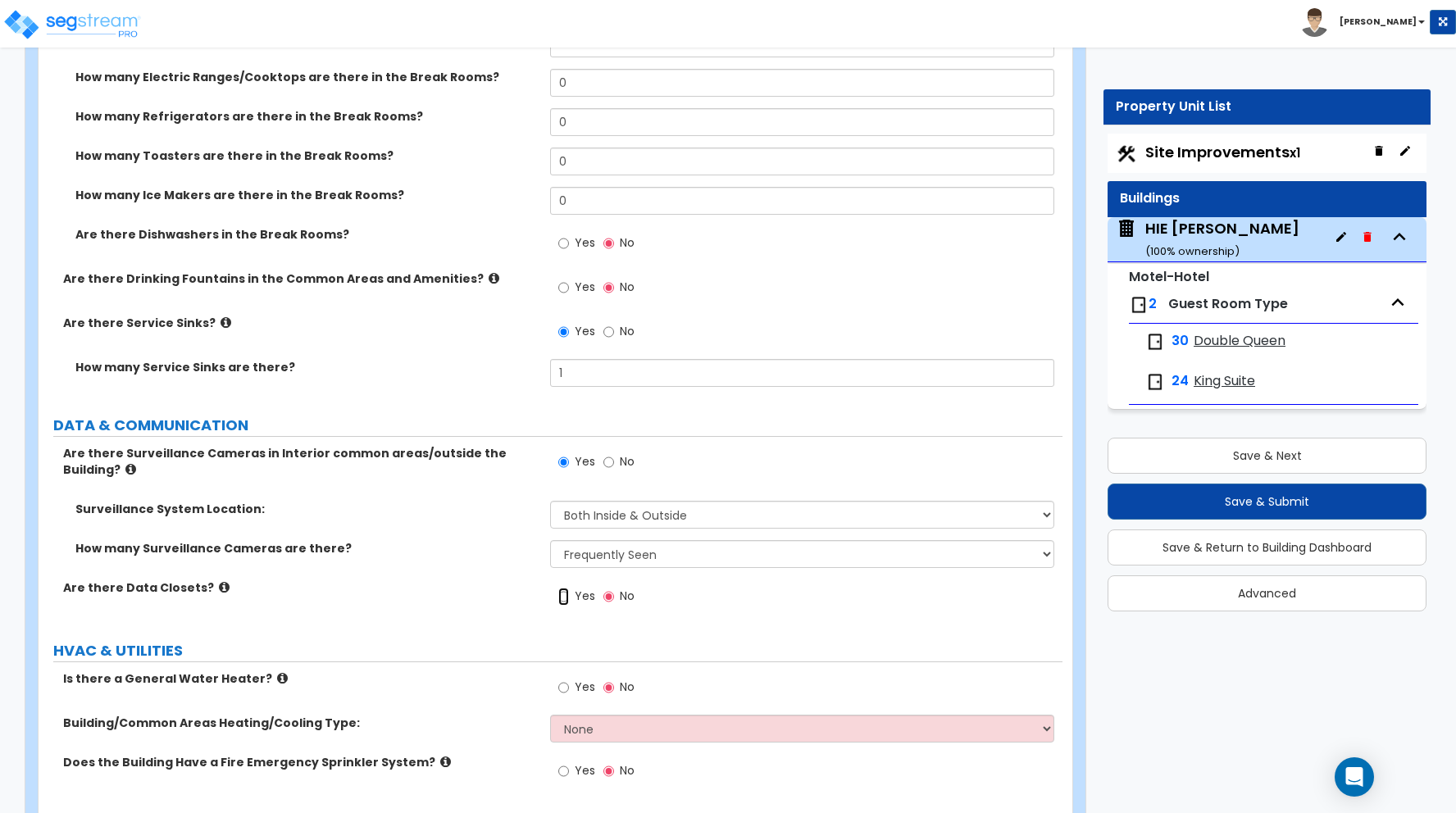
click at [564, 598] on input "Yes" at bounding box center [563, 596] width 11 height 18
radio input "true"
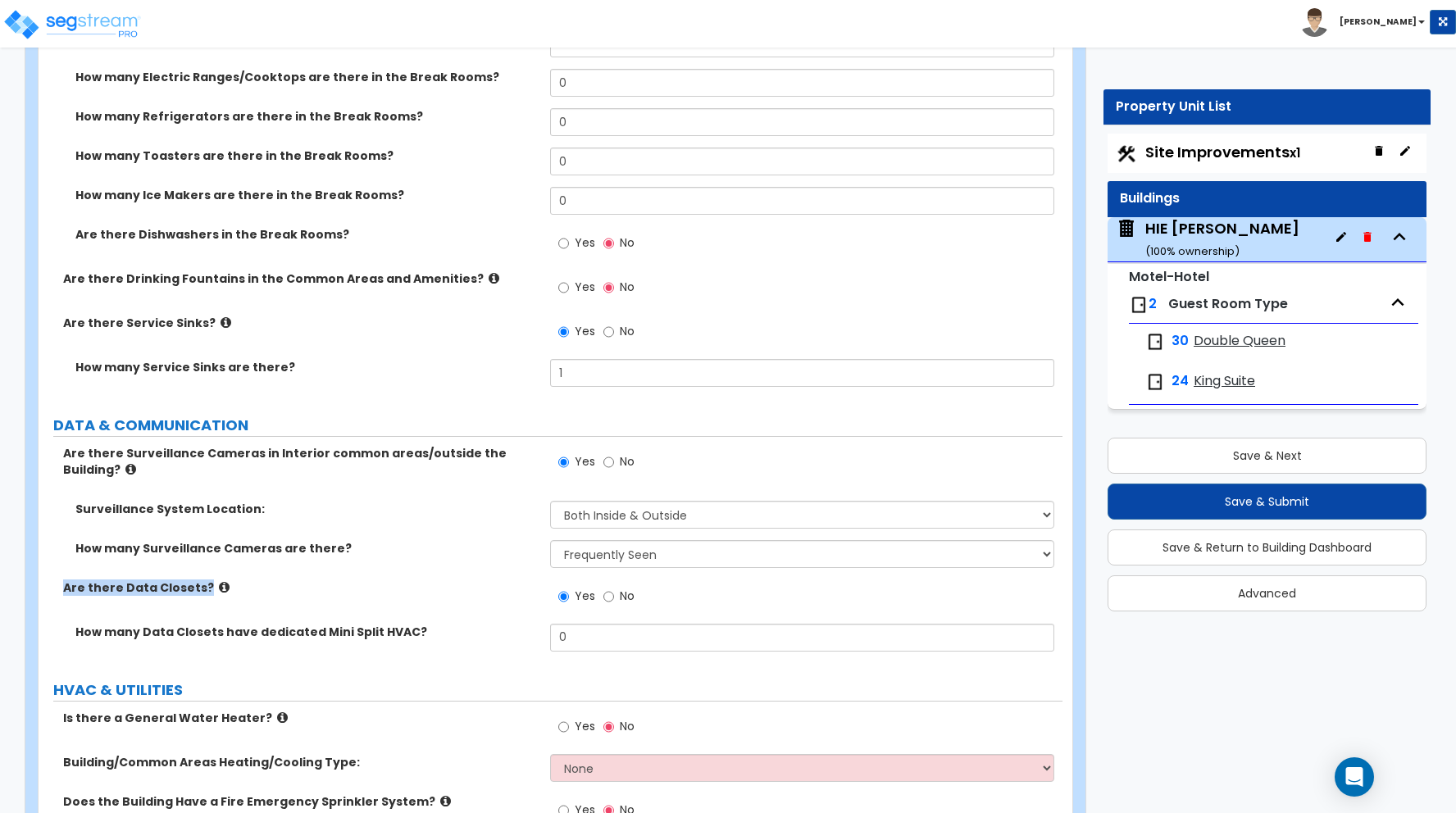
click at [478, 580] on label "Are there Data Closets?" at bounding box center [301, 587] width 475 height 17
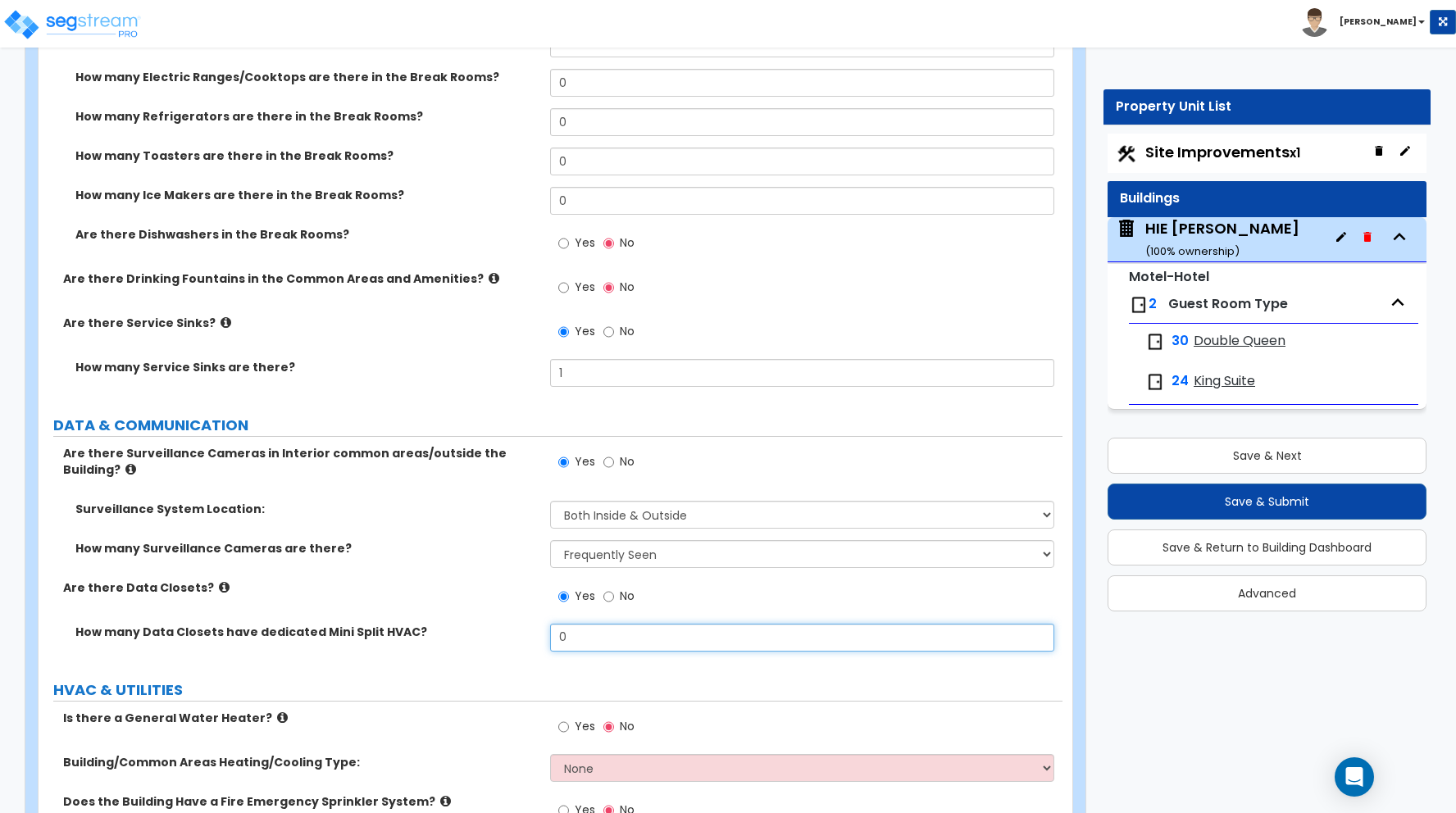
drag, startPoint x: 580, startPoint y: 640, endPoint x: 514, endPoint y: 634, distance: 66.3
click at [514, 634] on div "How many Data Closets have dedicated Mini Split HVAC? 0" at bounding box center [550, 643] width 1024 height 39
click at [533, 656] on div "How many Data Closets have dedicated Mini Split HVAC? 0" at bounding box center [550, 643] width 1024 height 39
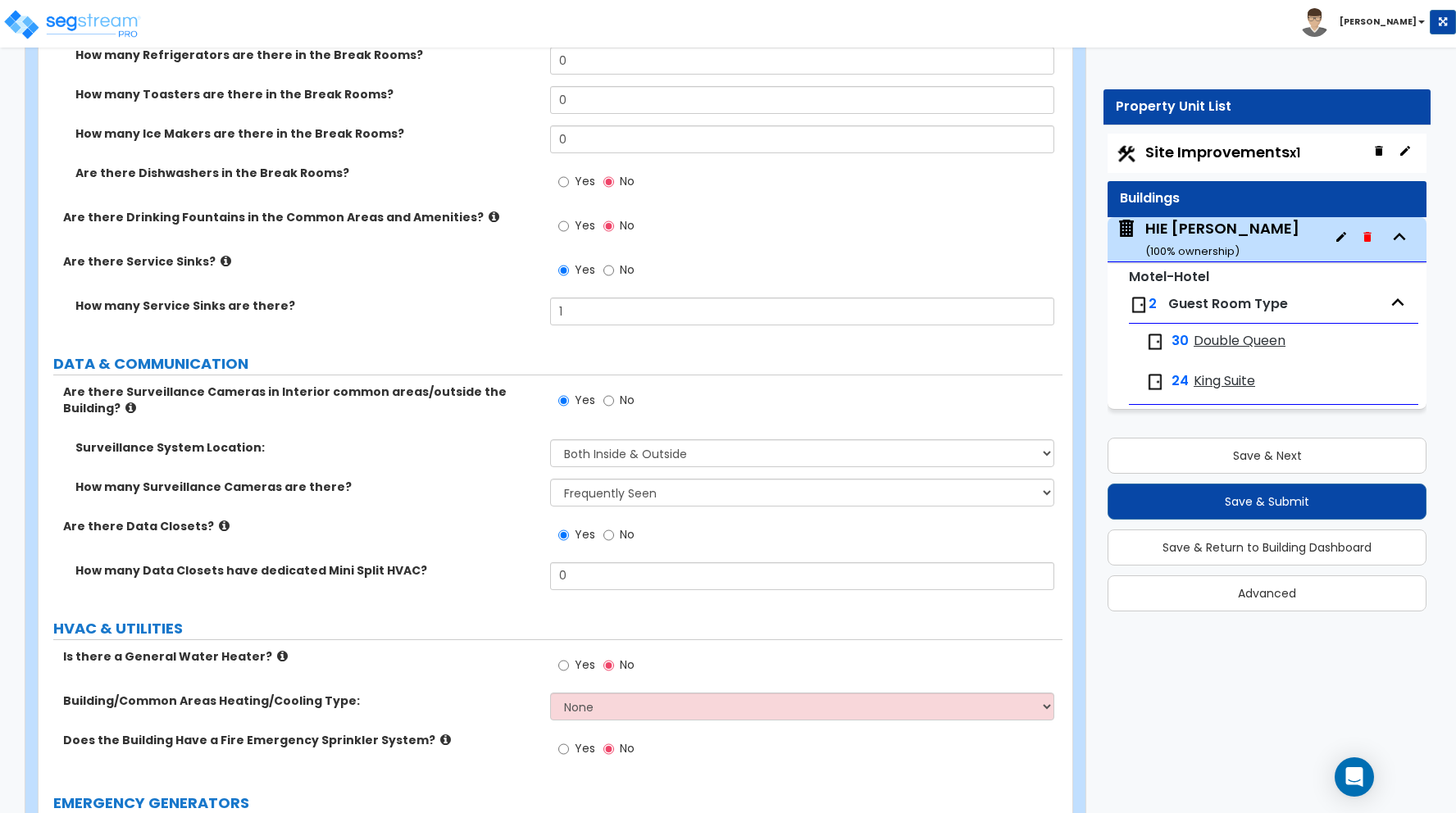
scroll to position [10421, 0]
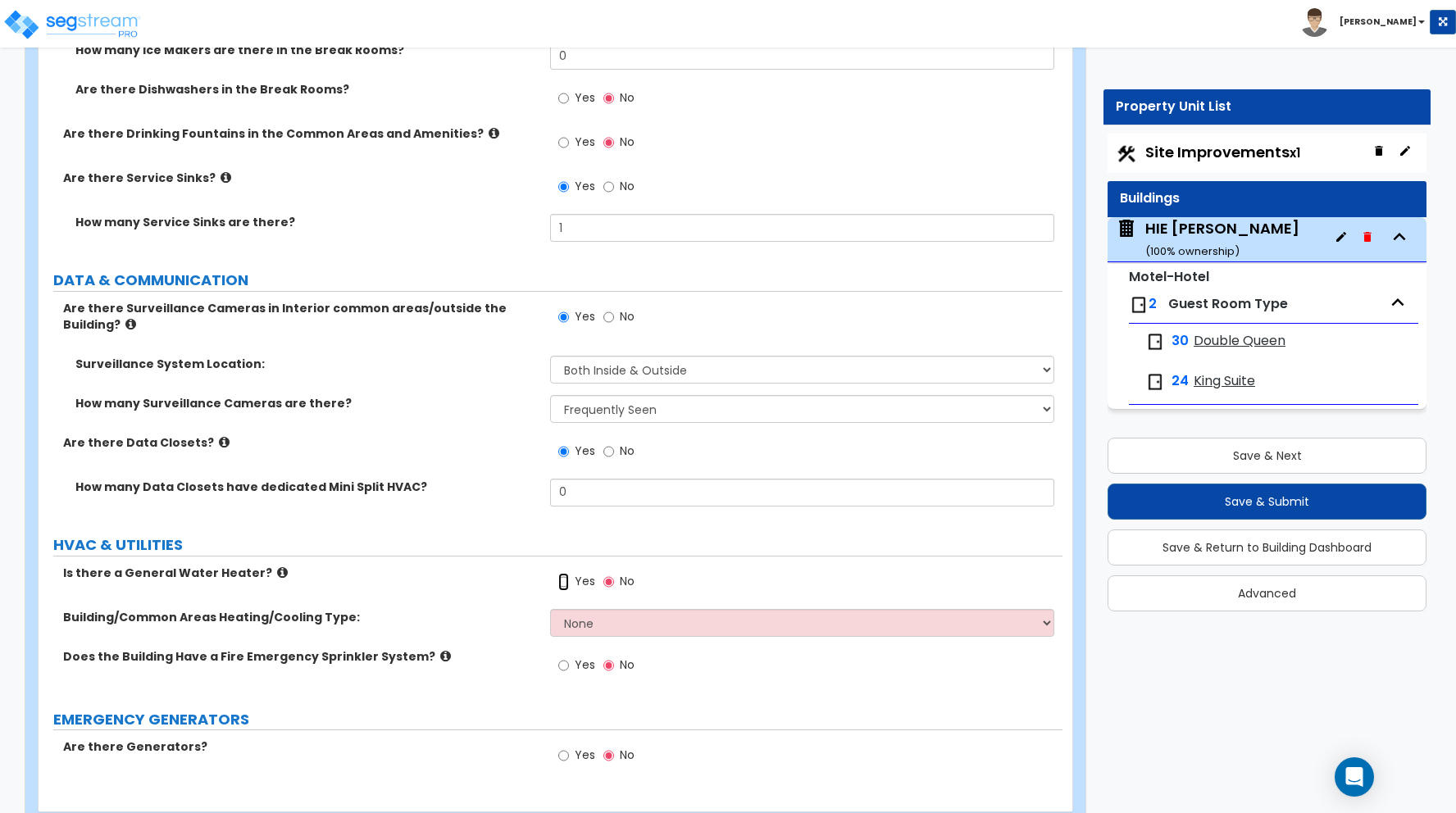
click at [563, 582] on input "Yes" at bounding box center [563, 582] width 11 height 18
radio input "true"
click at [586, 626] on select "None Split Systems Packaged Rooftop Units" at bounding box center [802, 622] width 504 height 28
select select "2"
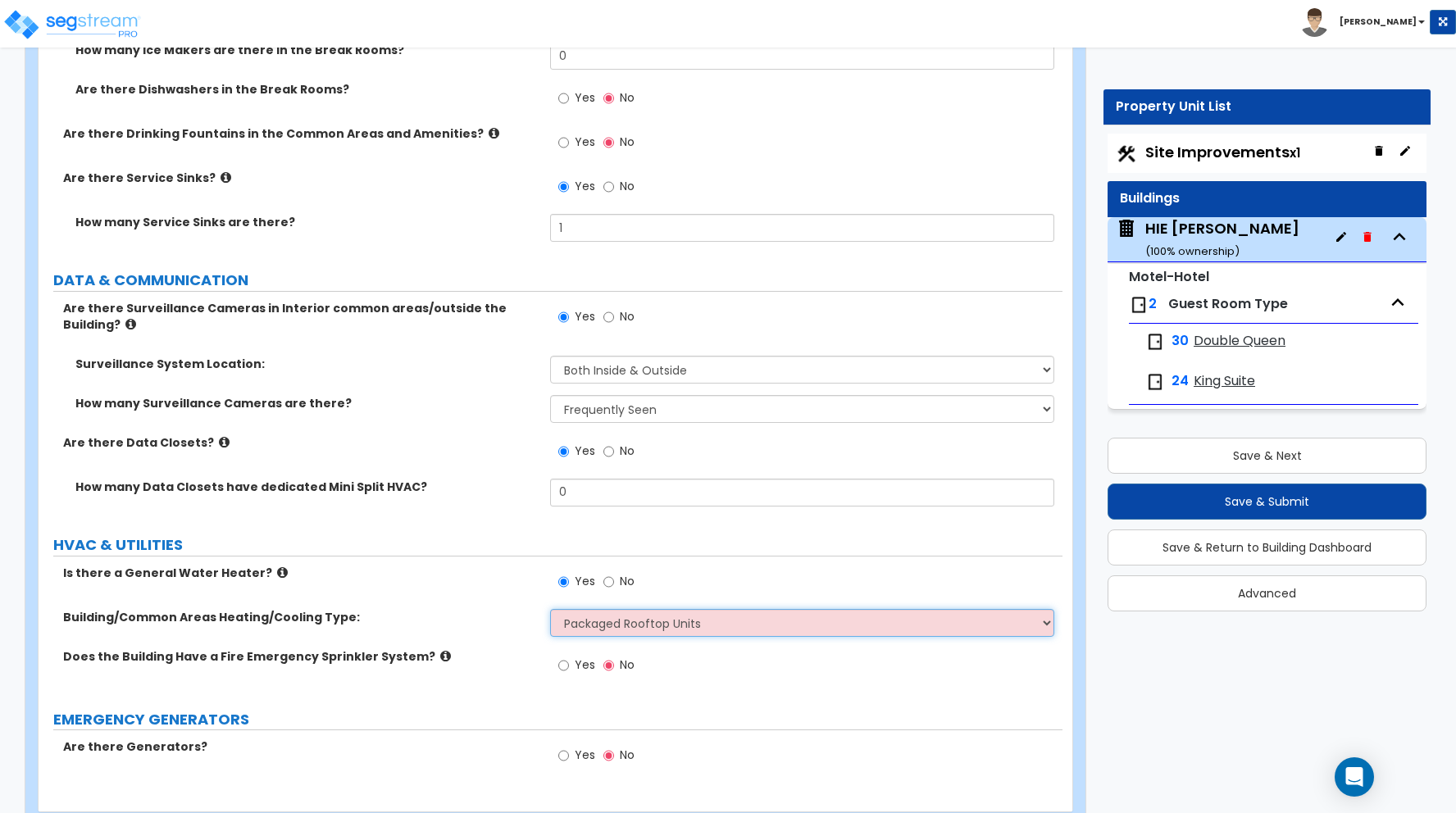
click at [550, 609] on select "None Split Systems Packaged Rooftop Units" at bounding box center [802, 622] width 504 height 28
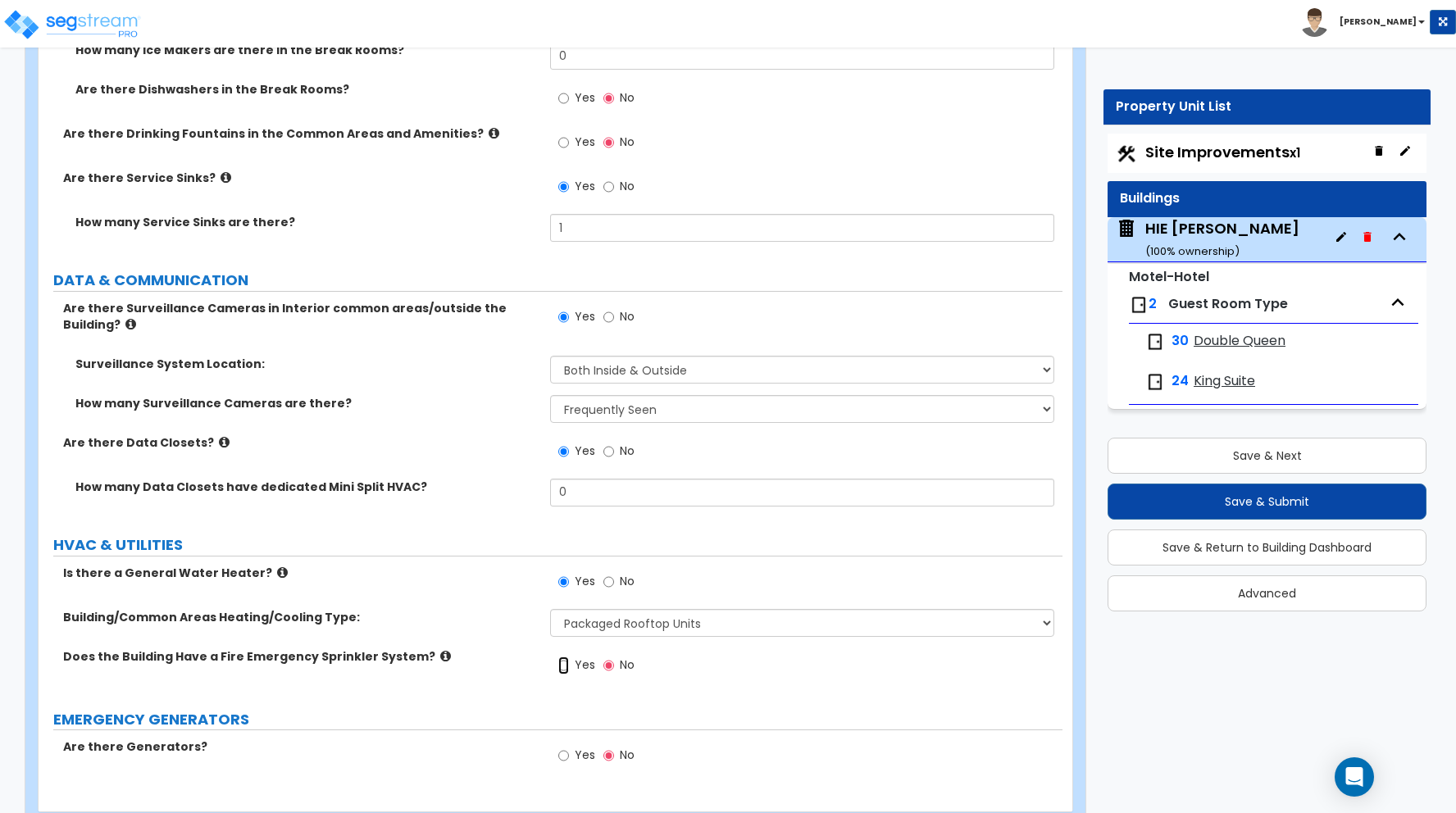
click at [566, 663] on input "Yes" at bounding box center [563, 665] width 11 height 18
radio input "true"
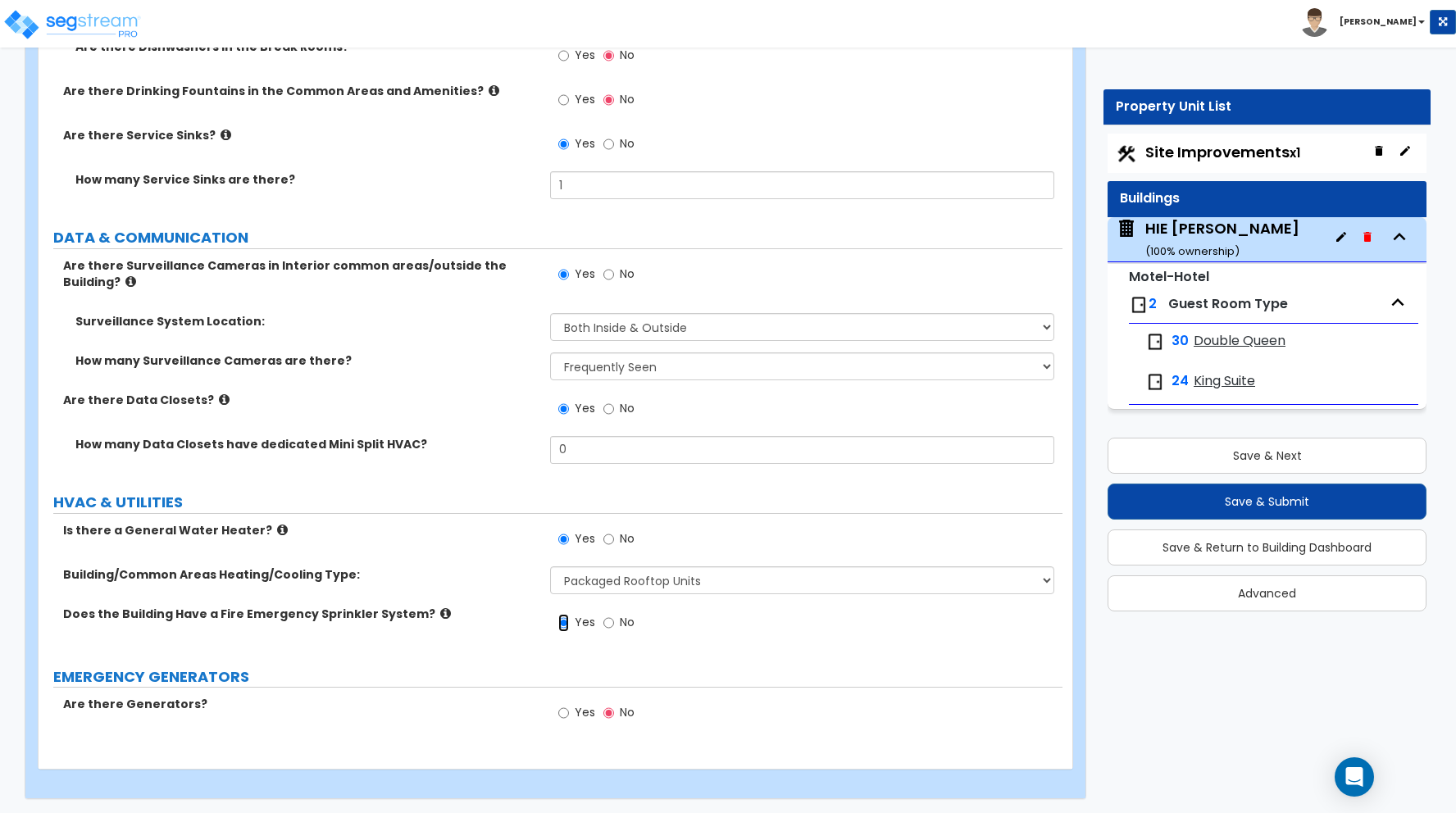
scroll to position [10466, 0]
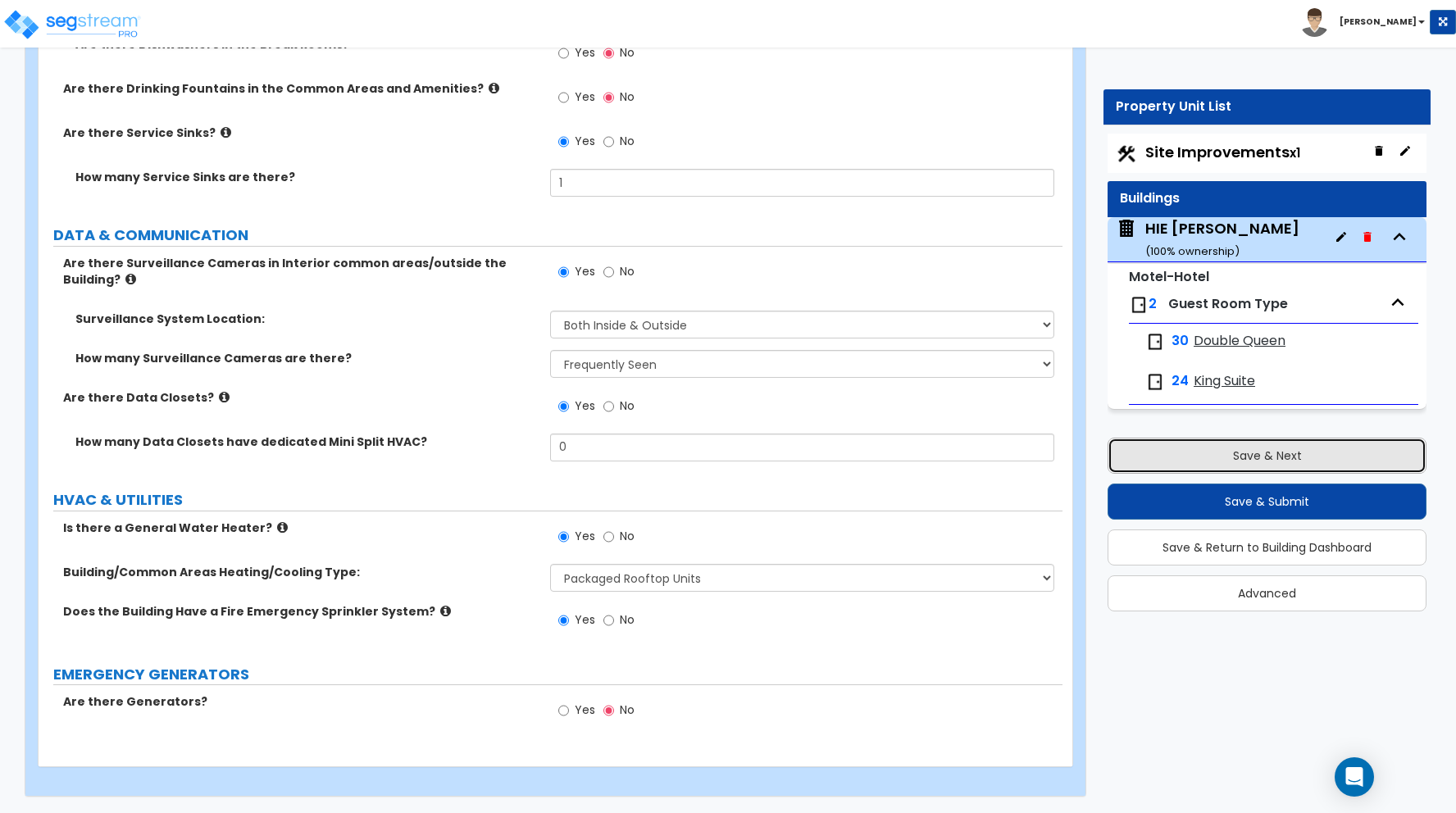
click at [1239, 456] on button "Save & Next" at bounding box center [1267, 455] width 319 height 36
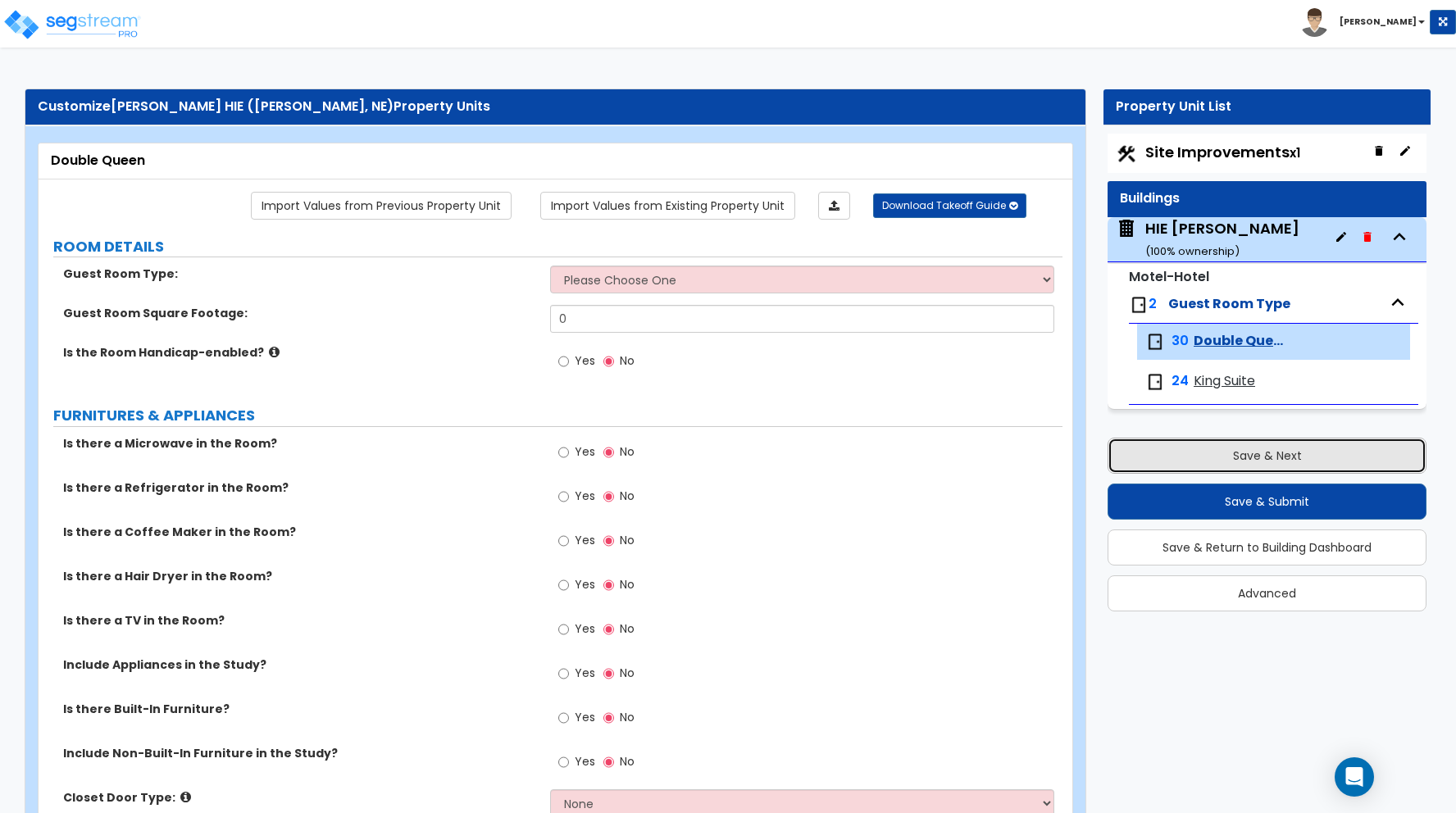
click at [1240, 457] on button "Save & Next" at bounding box center [1267, 455] width 319 height 36
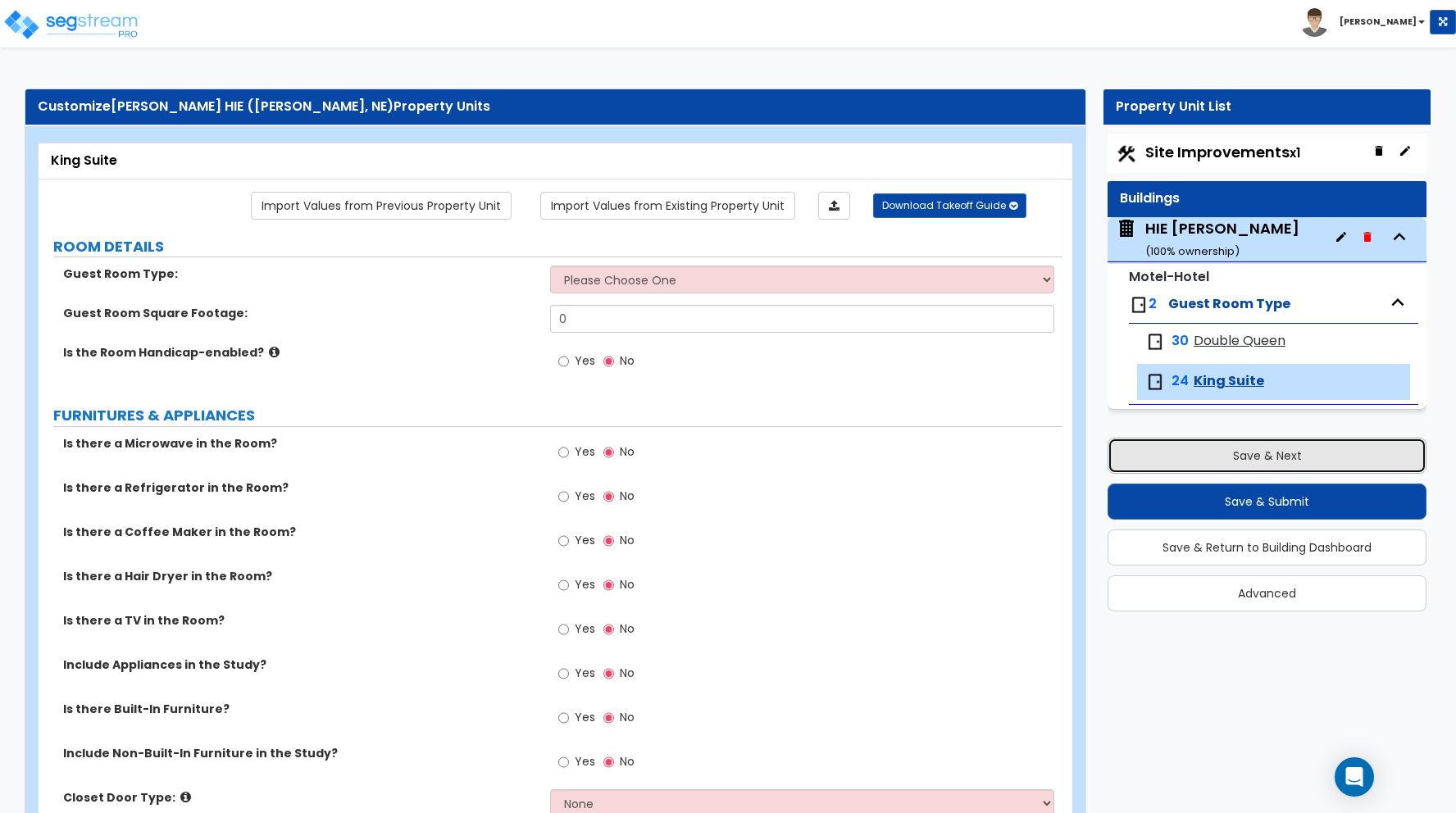
click at [1243, 458] on button "Save & Next" at bounding box center [1267, 455] width 319 height 36
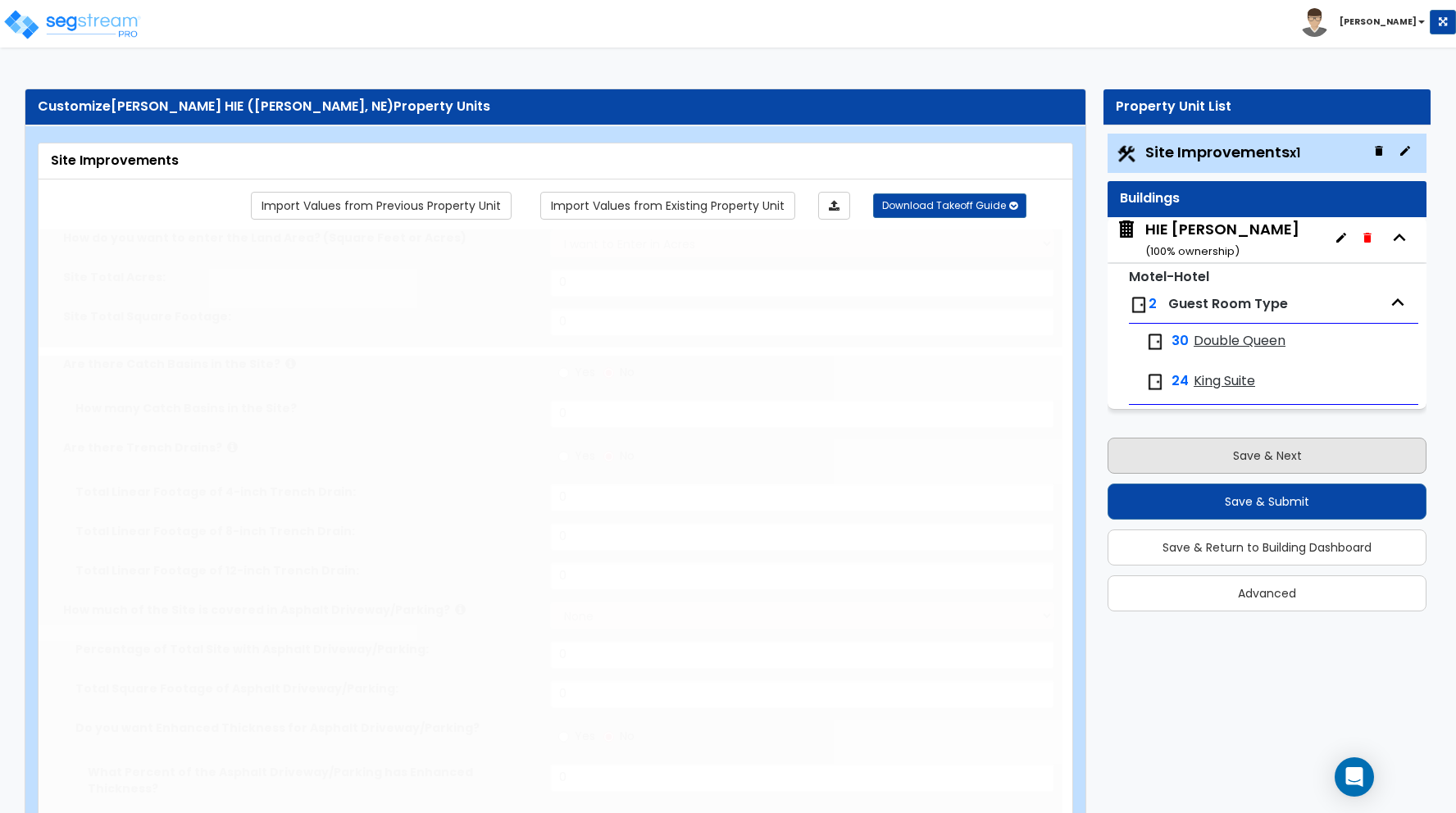
type input "2.27"
select select "2"
type input "26505"
select select "2"
type input "31800"
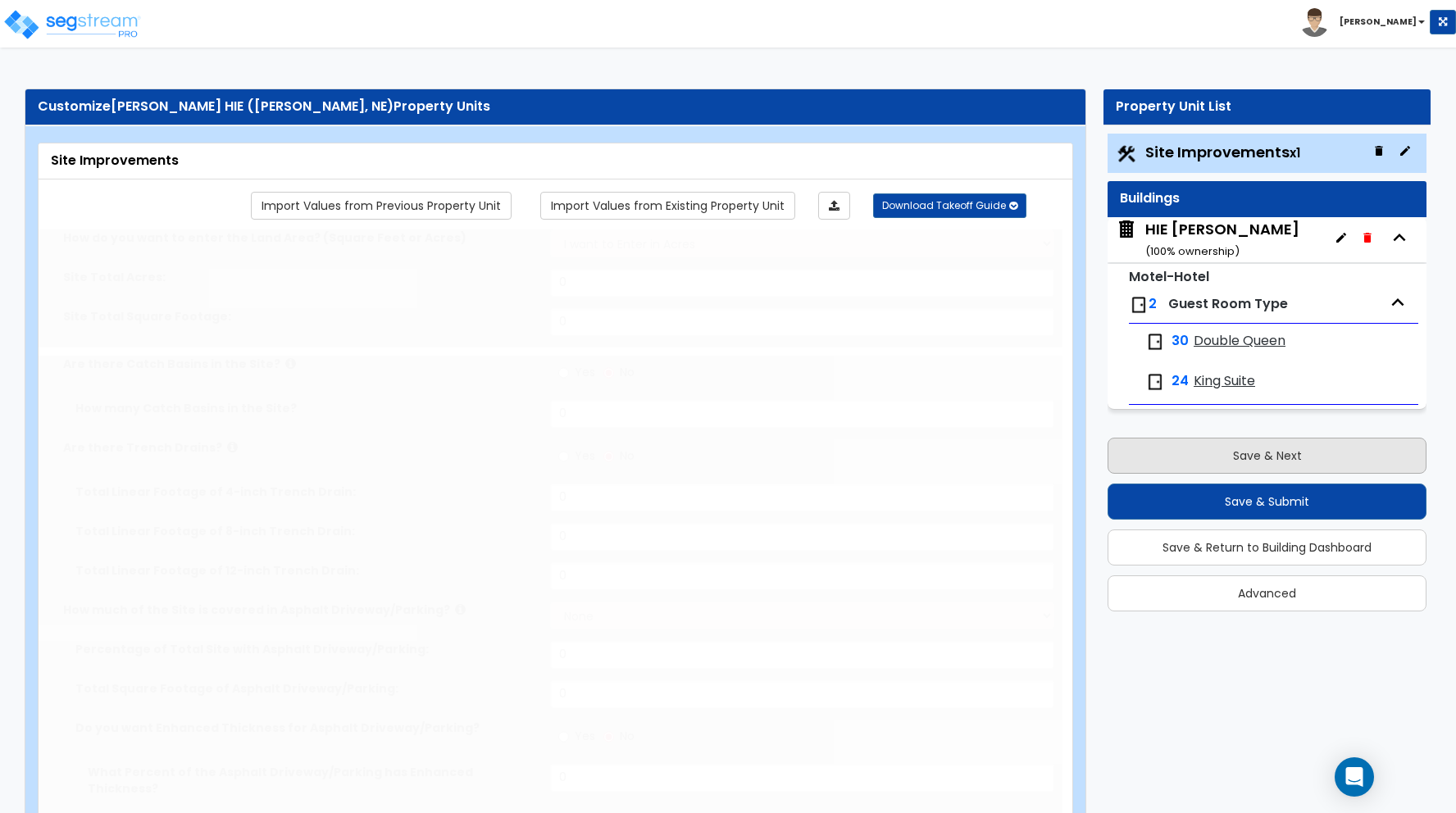
radio input "true"
type input "4"
radio input "true"
select select "2"
select select "1"
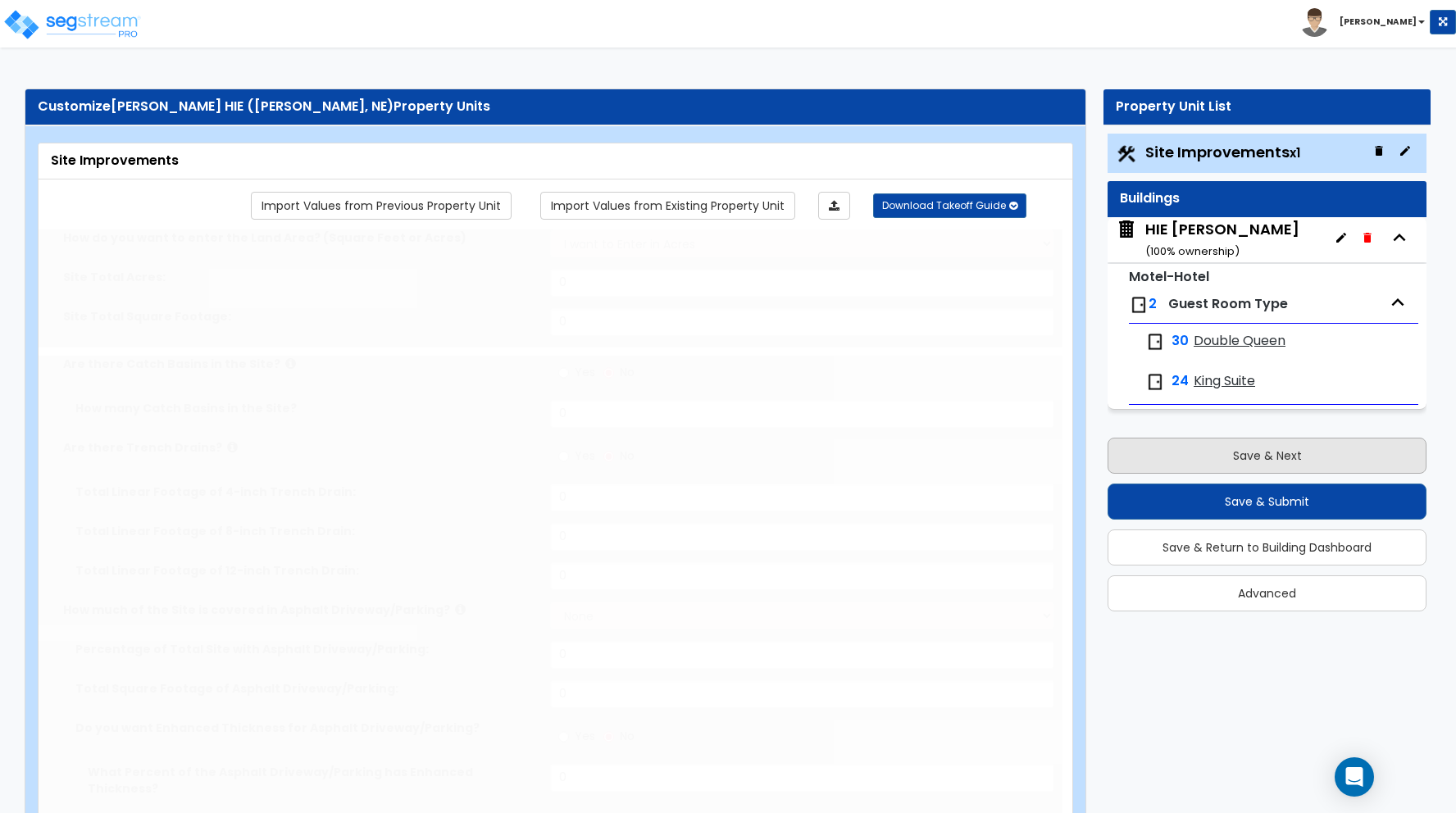
type input "1050"
radio input "true"
type input "8"
radio input "true"
select select "1"
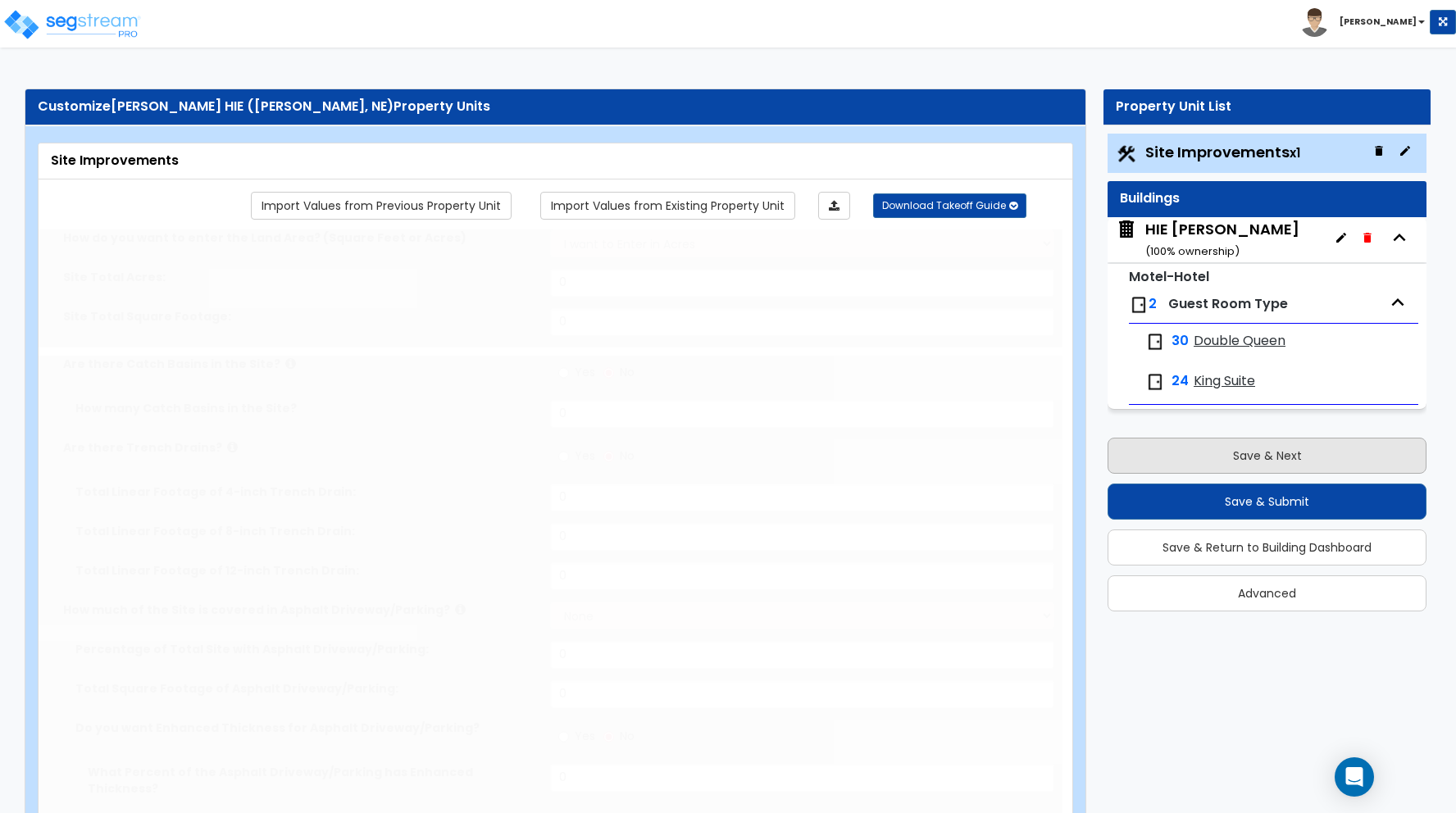
type input "58"
radio input "true"
select select "2"
select select "1"
type input "3"
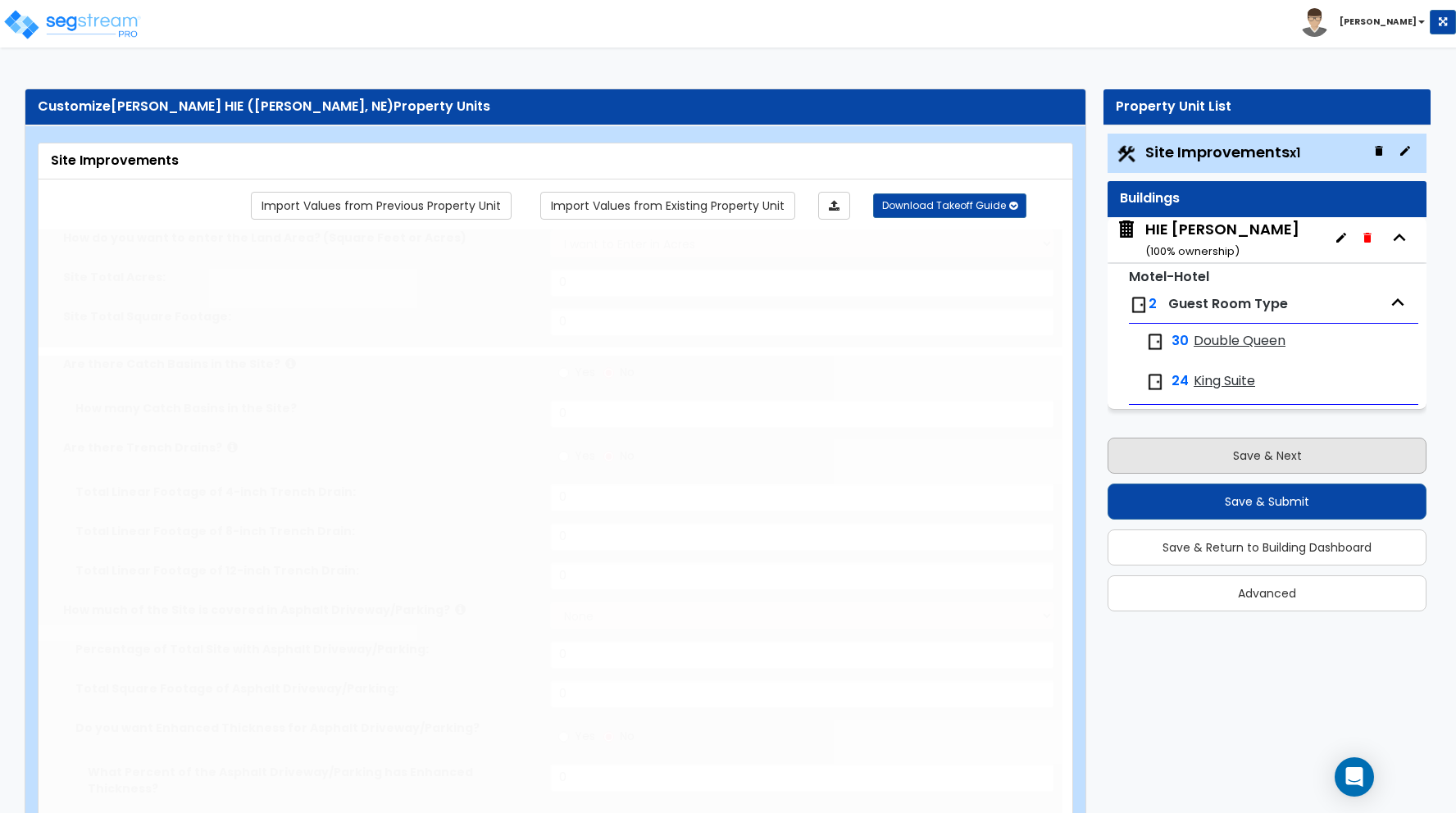
type input "2"
radio input "true"
